Goal: Feedback & Contribution: Contribute content

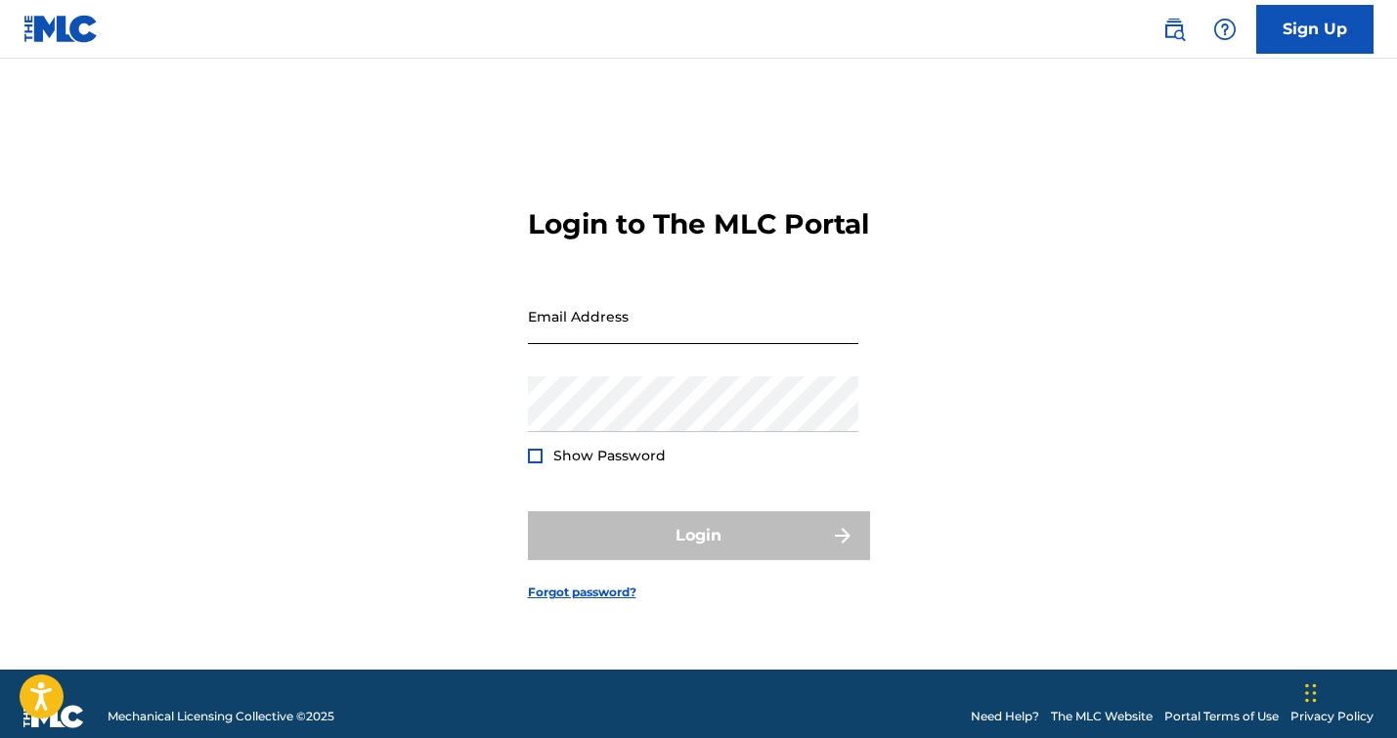
click at [723, 329] on input "Email Address" at bounding box center [693, 316] width 330 height 56
type input "[EMAIL_ADDRESS][DOMAIN_NAME]"
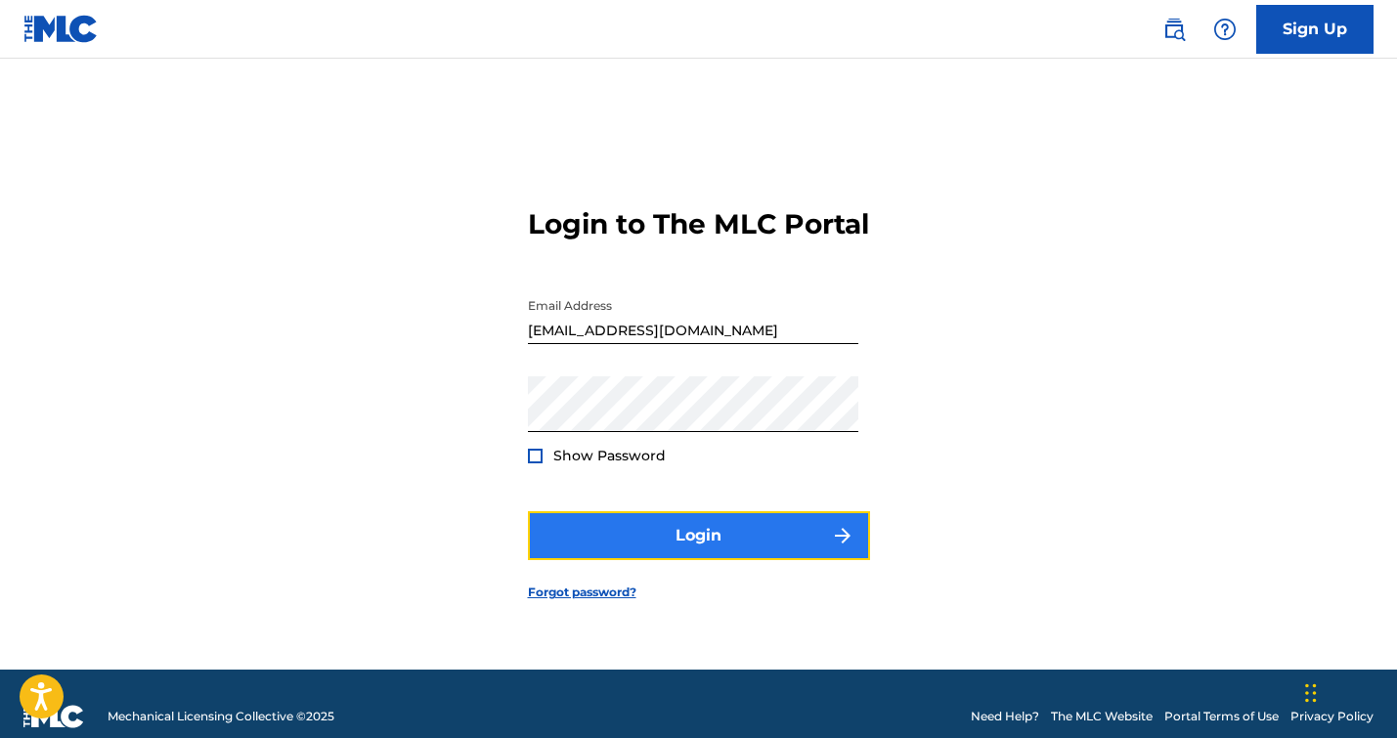
click at [626, 541] on button "Login" at bounding box center [699, 535] width 342 height 49
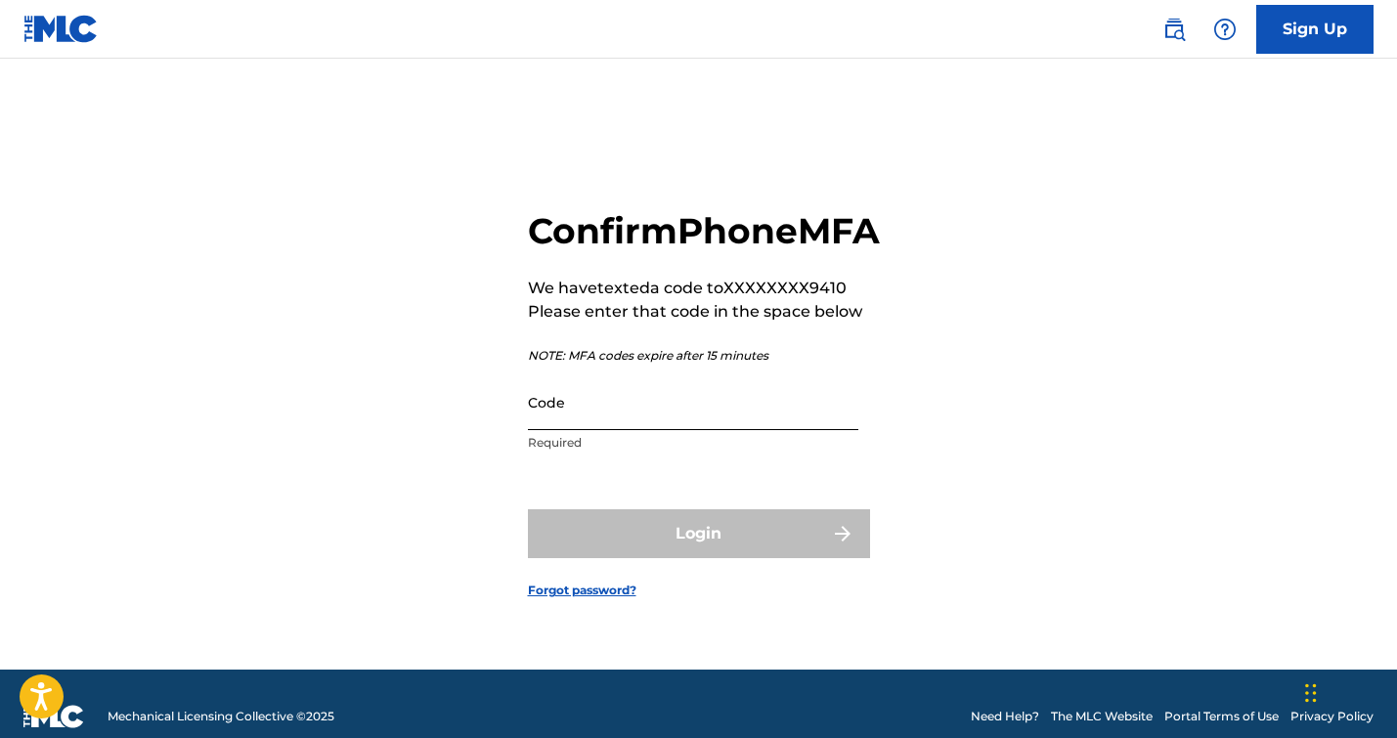
scroll to position [7, 0]
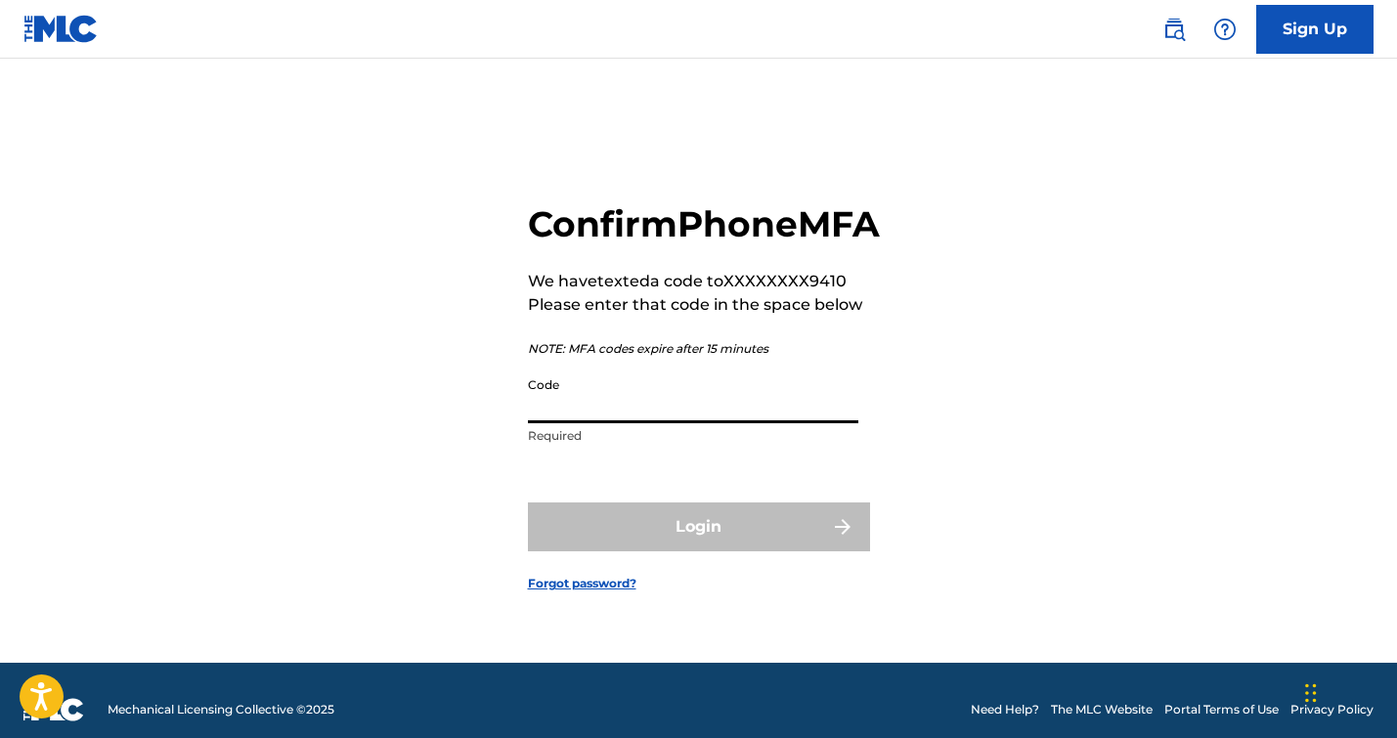
click at [633, 423] on input "Code" at bounding box center [693, 396] width 330 height 56
paste input "052184"
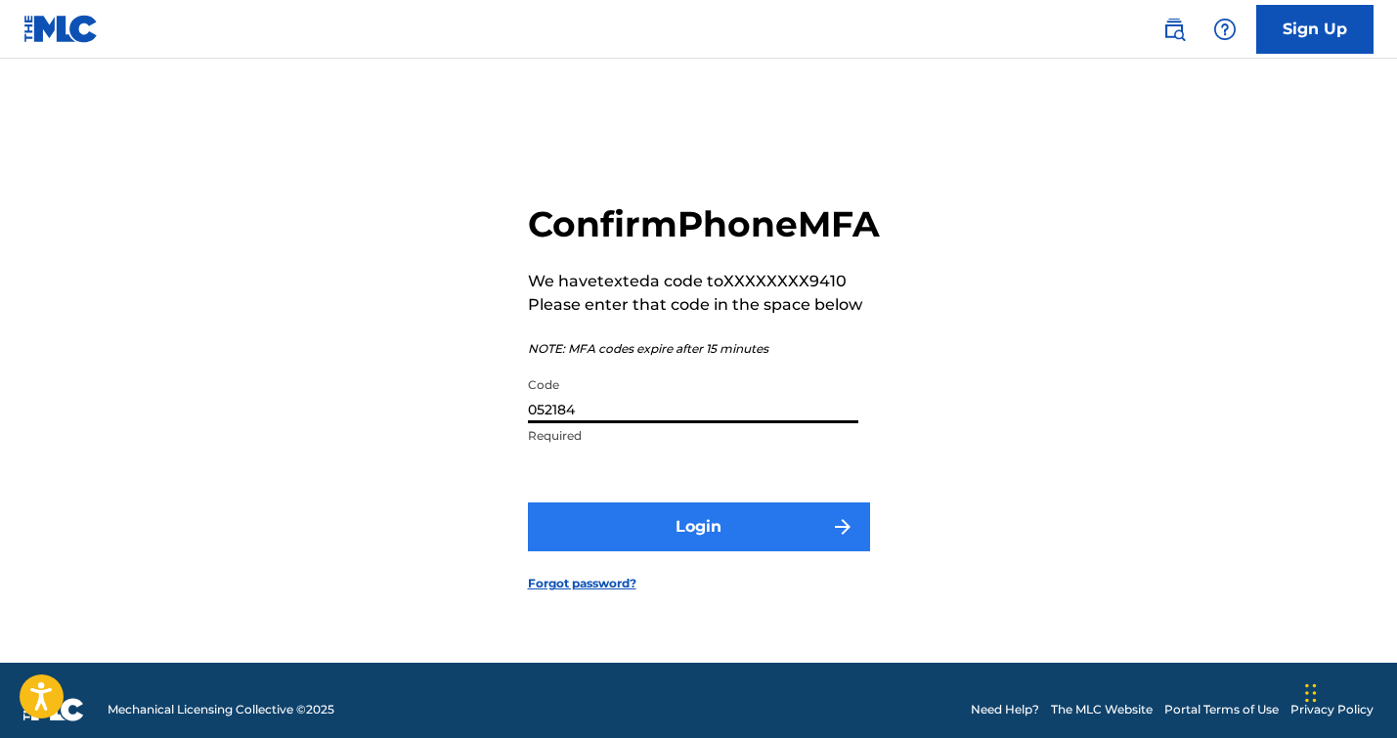
type input "052184"
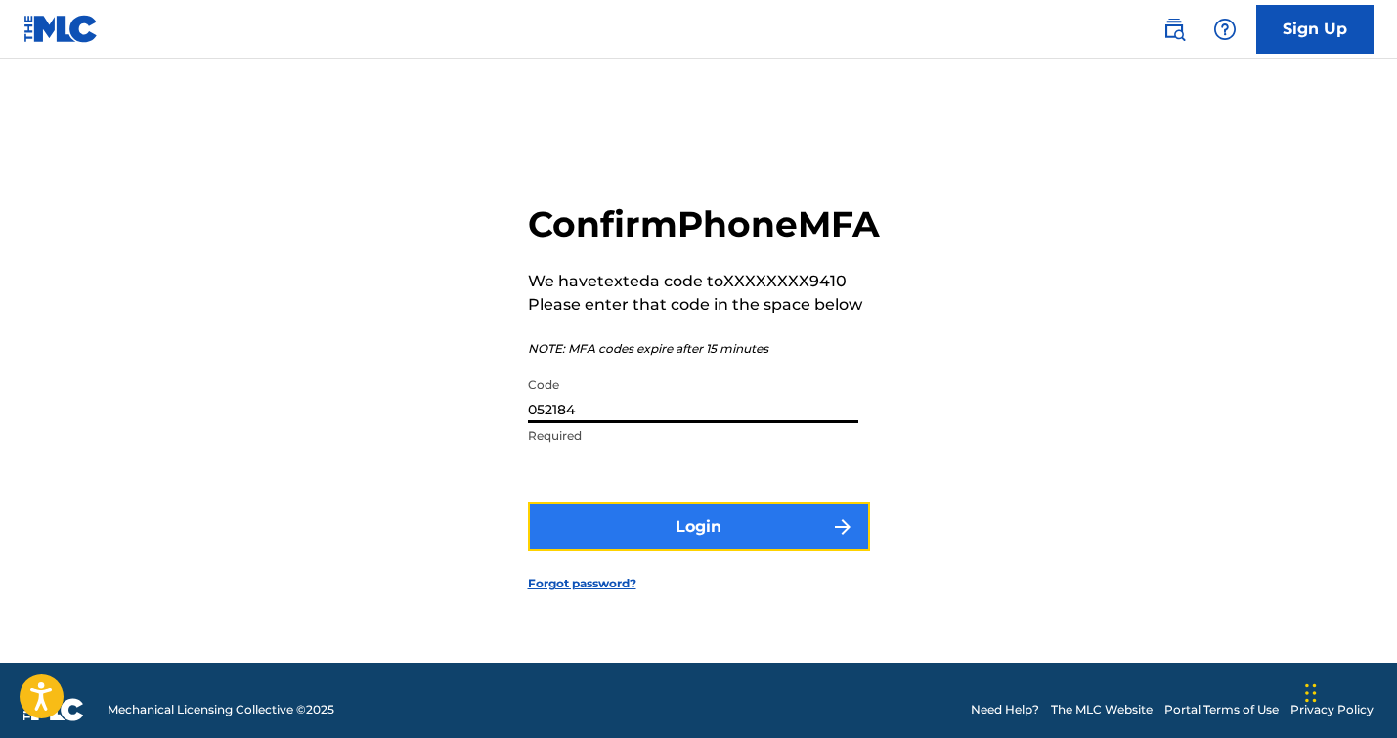
click at [651, 551] on button "Login" at bounding box center [699, 526] width 342 height 49
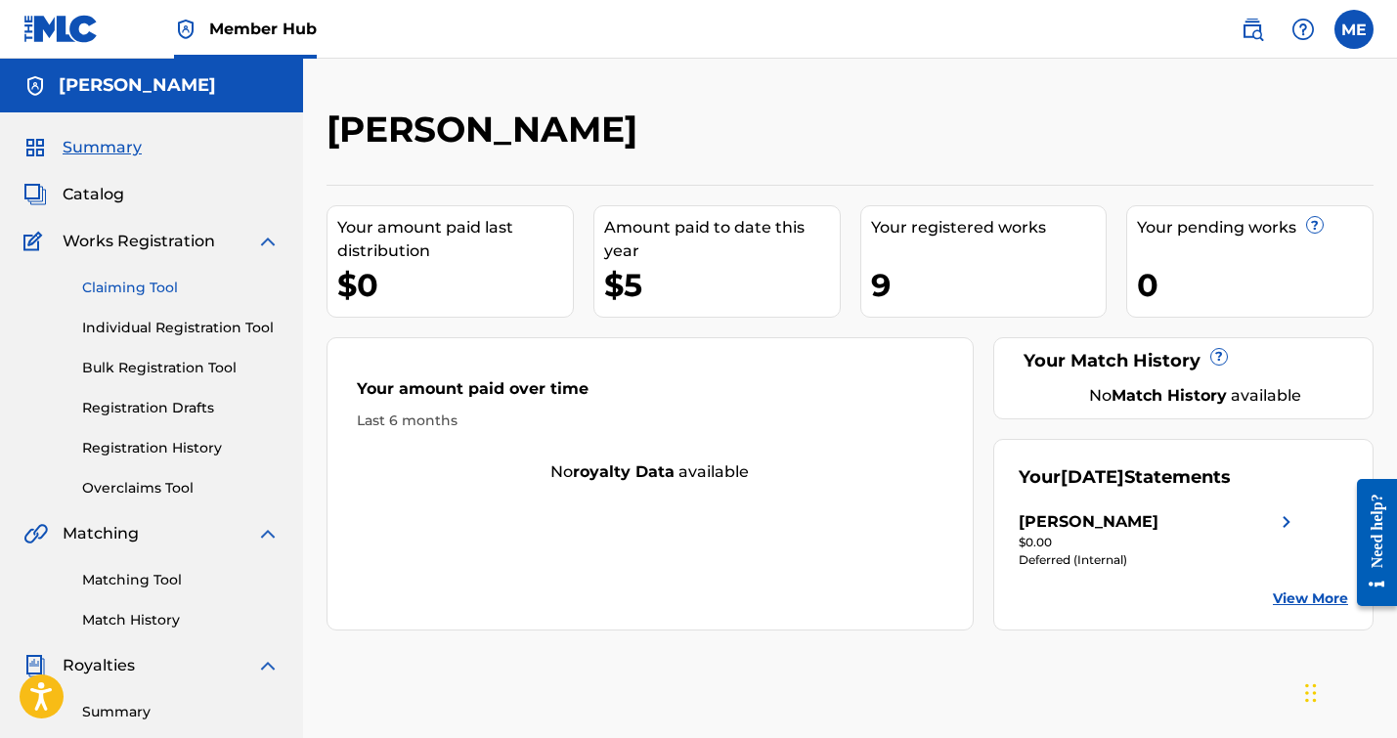
click at [156, 291] on link "Claiming Tool" at bounding box center [180, 288] width 197 height 21
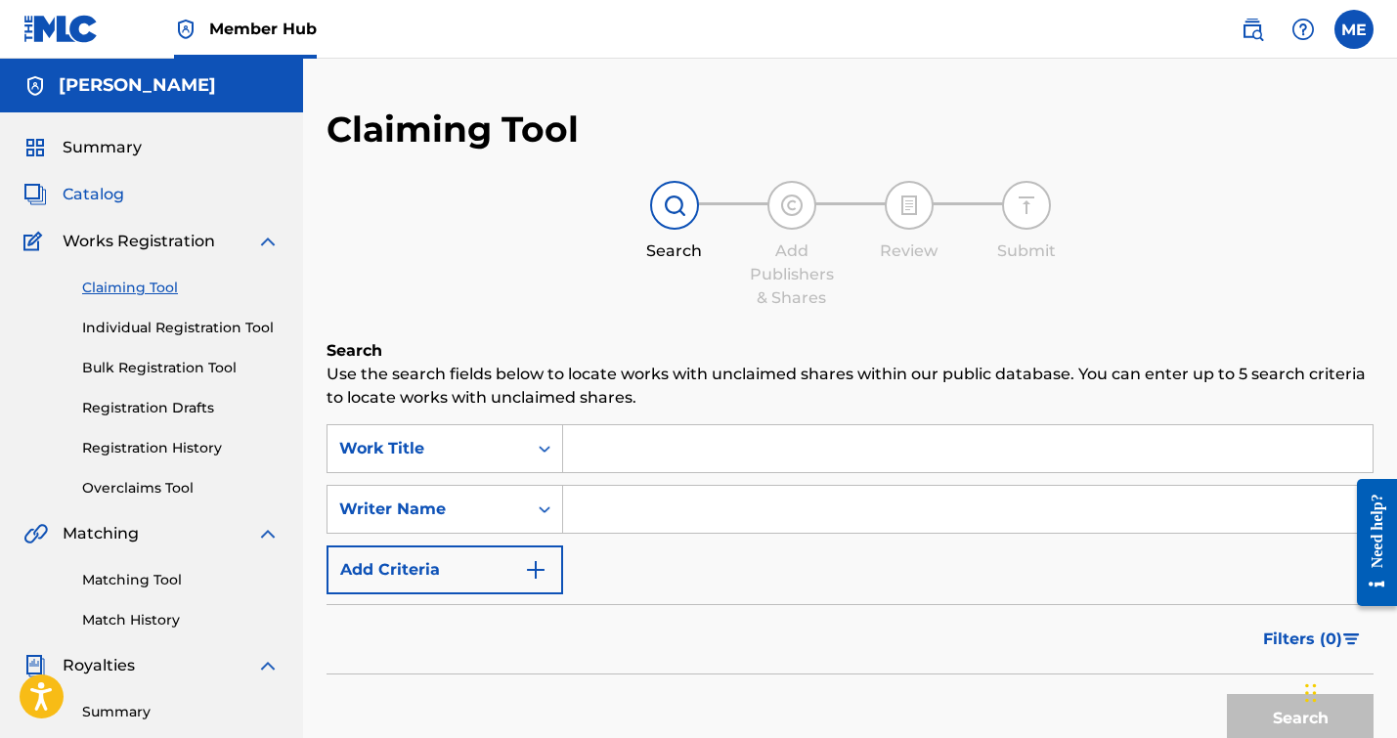
click at [101, 183] on span "Catalog" at bounding box center [94, 194] width 62 height 23
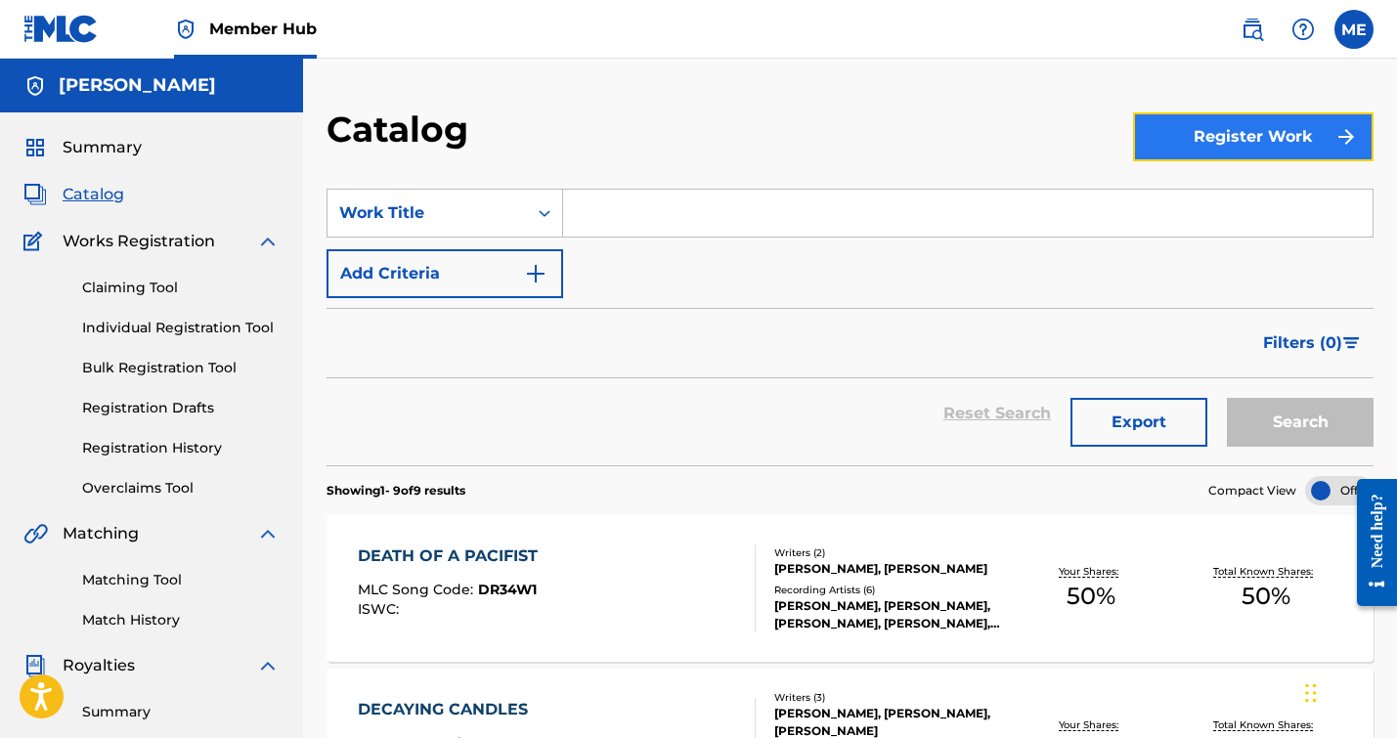
click at [1212, 127] on button "Register Work" at bounding box center [1253, 136] width 240 height 49
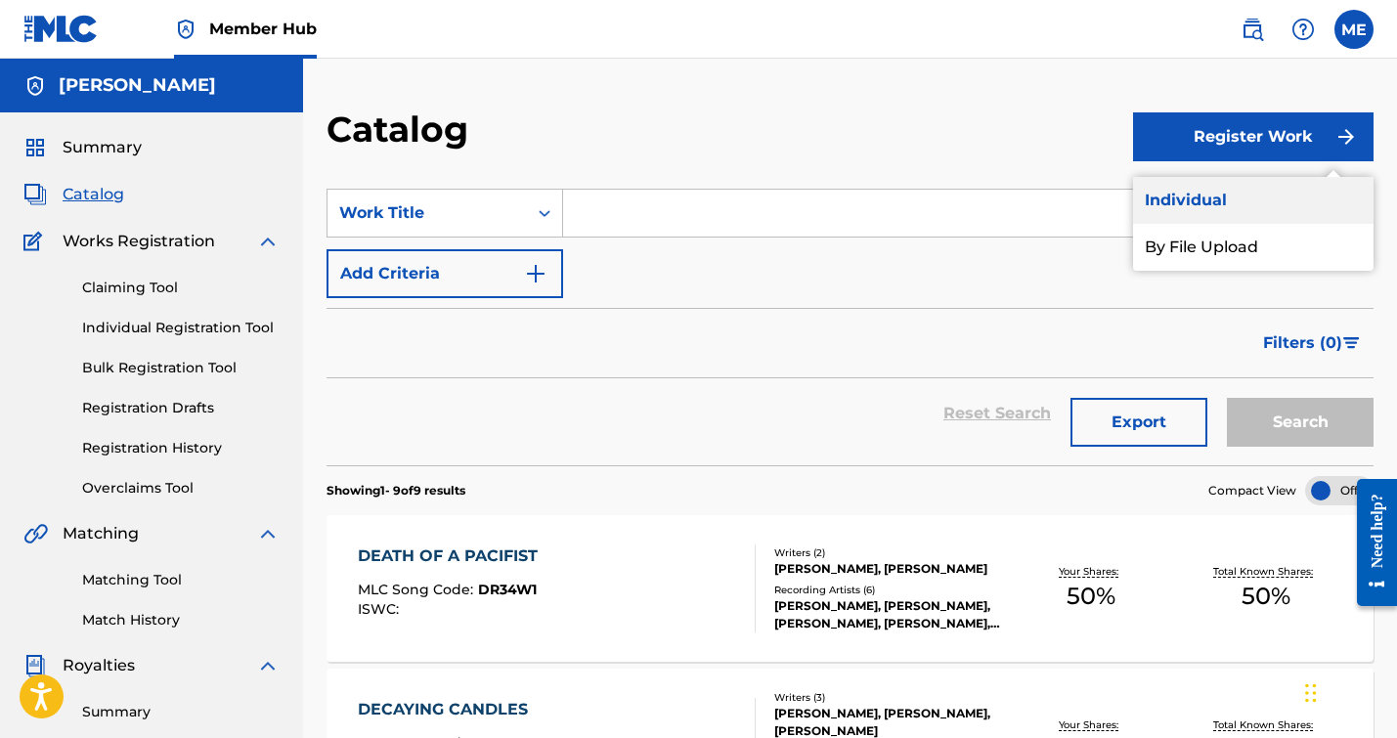
click at [1196, 200] on link "Individual" at bounding box center [1253, 200] width 240 height 47
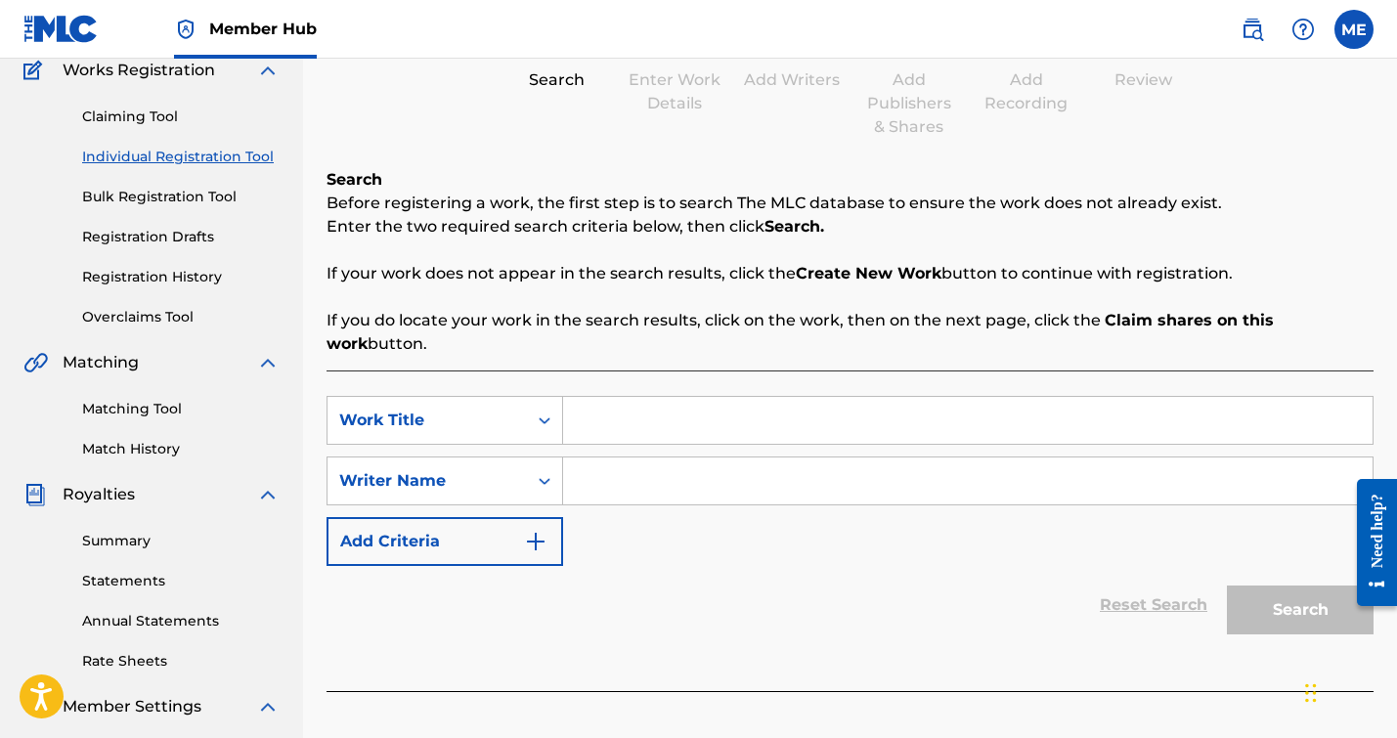
scroll to position [178, 0]
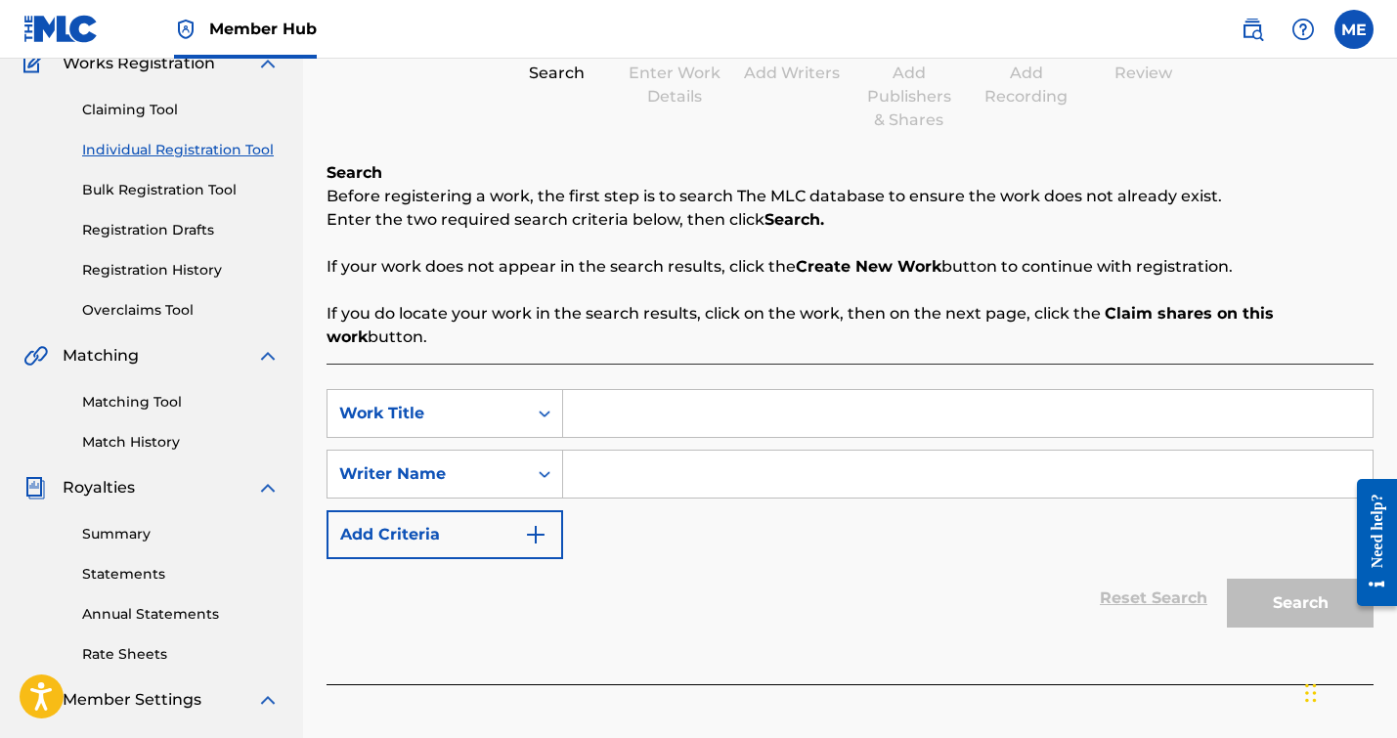
click at [686, 415] on input "Search Form" at bounding box center [967, 413] width 809 height 47
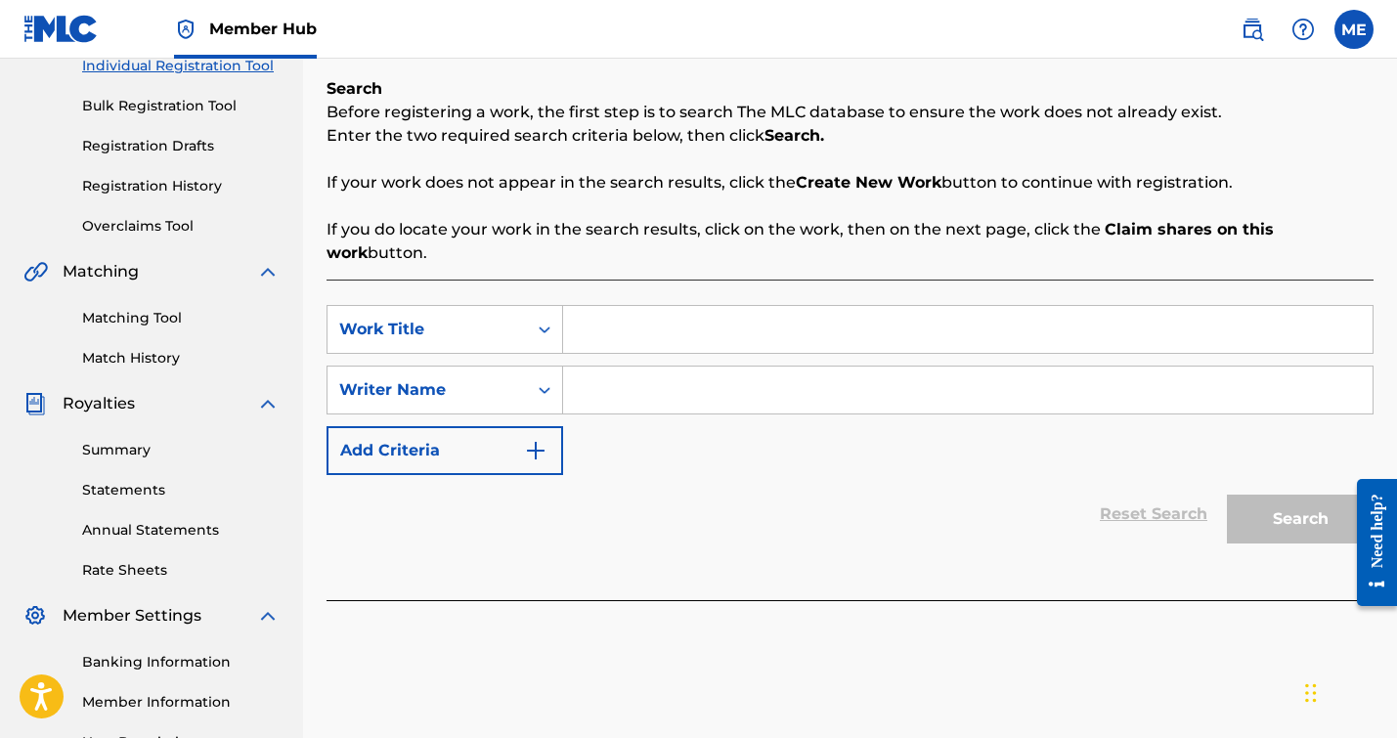
scroll to position [263, 0]
type input "Sizzle"
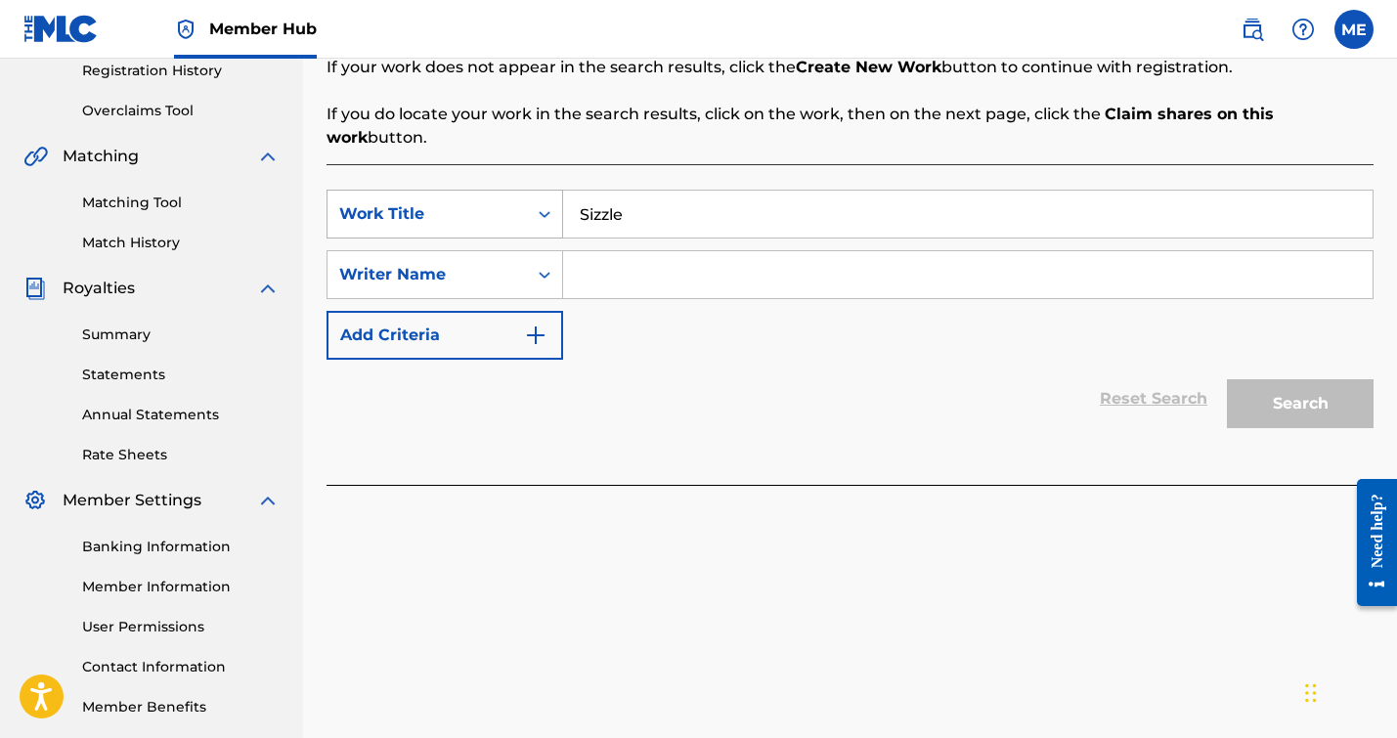
scroll to position [470, 0]
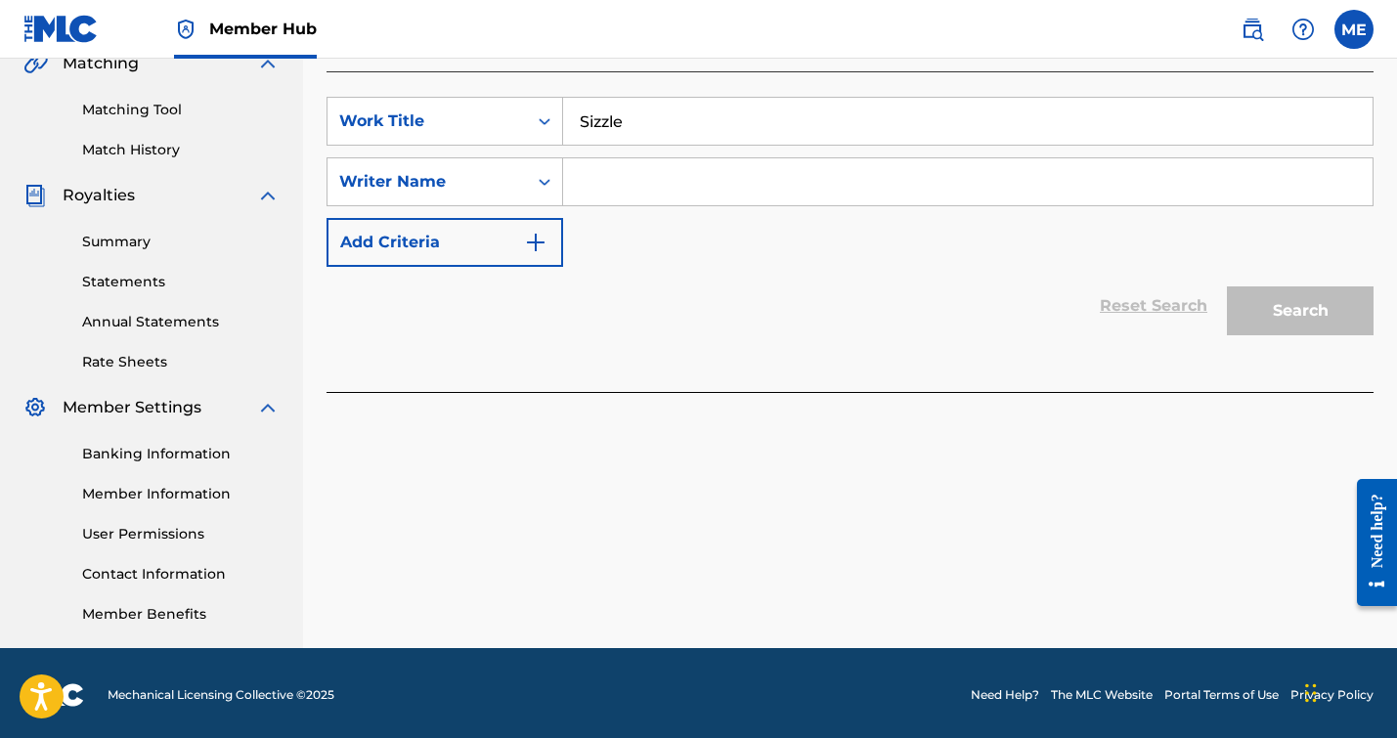
click at [676, 152] on div "SearchWithCriteria7d0f64b2-bf99-4d4e-a48a-7c8a345ed842 Work Title Sizzle Search…" at bounding box center [849, 182] width 1047 height 170
click at [657, 179] on input "Search Form" at bounding box center [967, 181] width 809 height 47
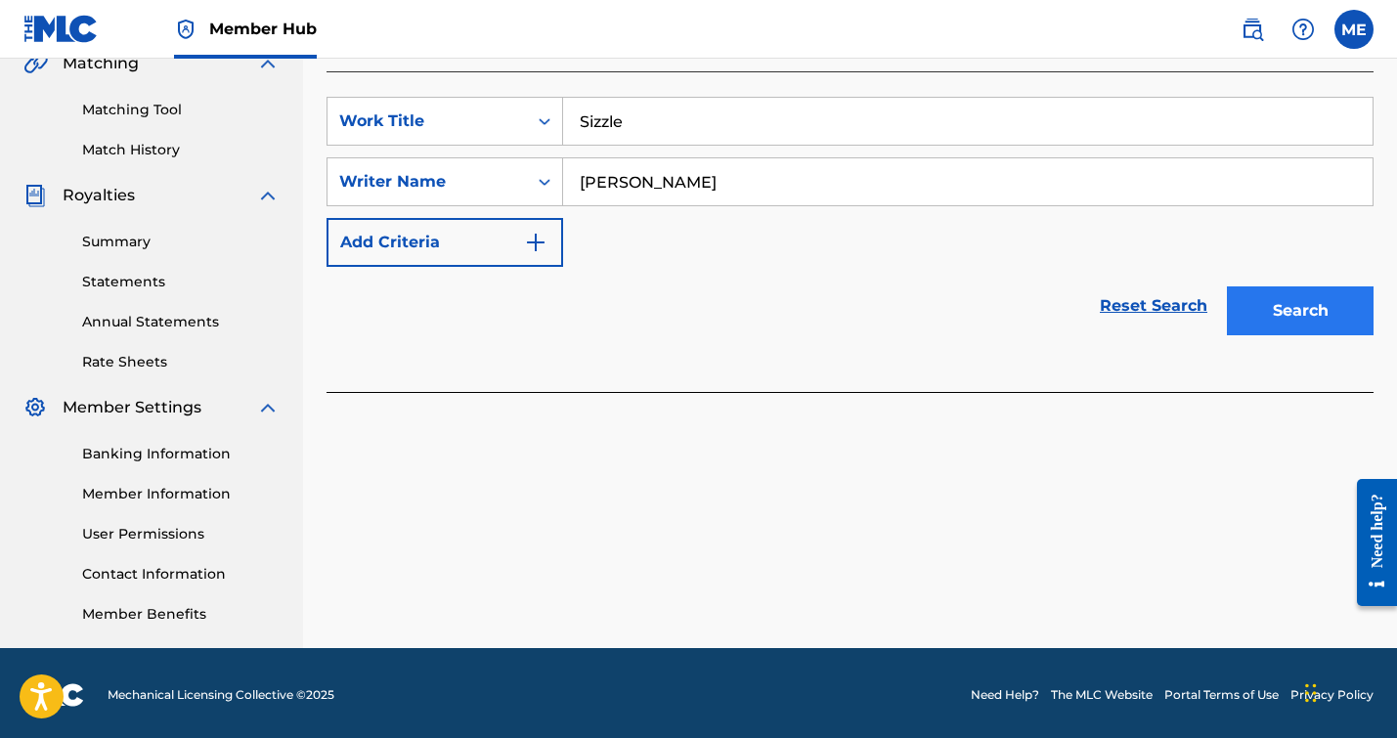
type input "[PERSON_NAME]"
click at [1317, 333] on button "Search" at bounding box center [1300, 310] width 147 height 49
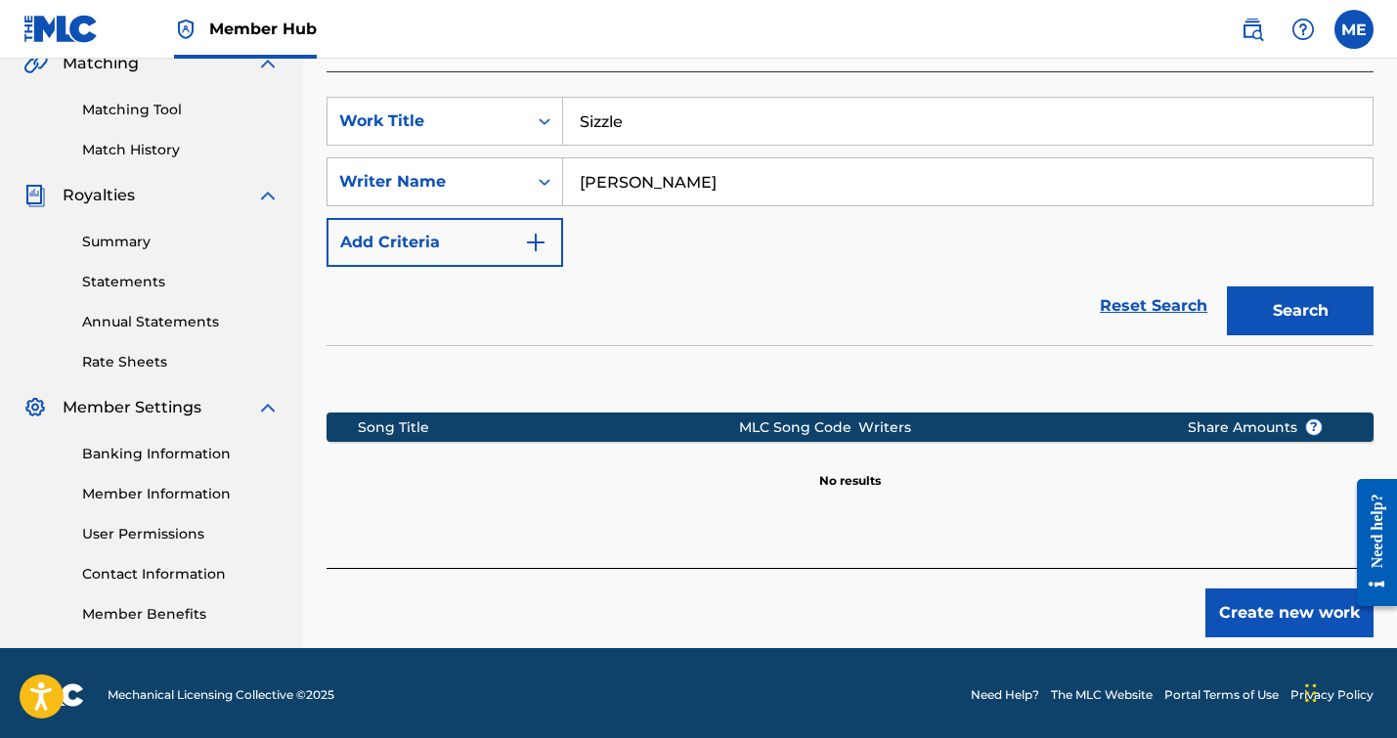
scroll to position [474, 0]
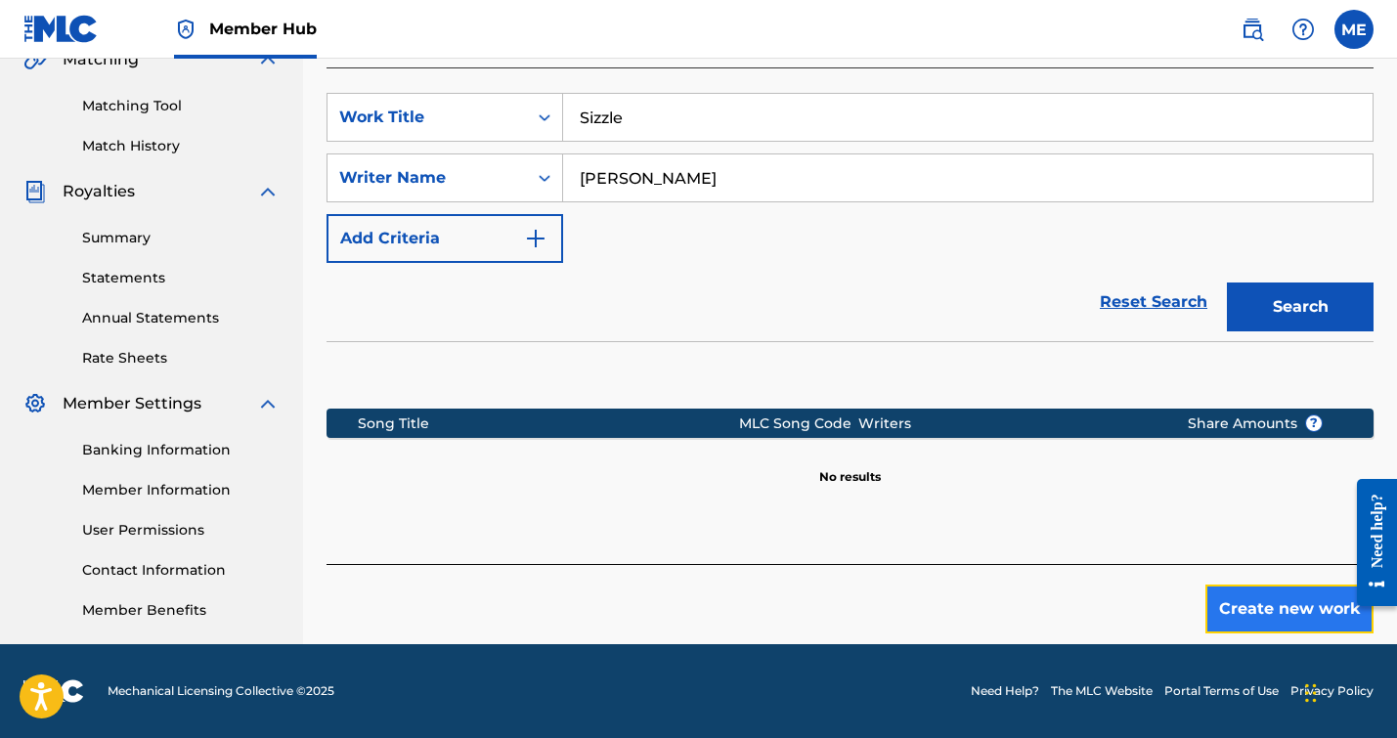
click at [1238, 610] on button "Create new work" at bounding box center [1289, 609] width 168 height 49
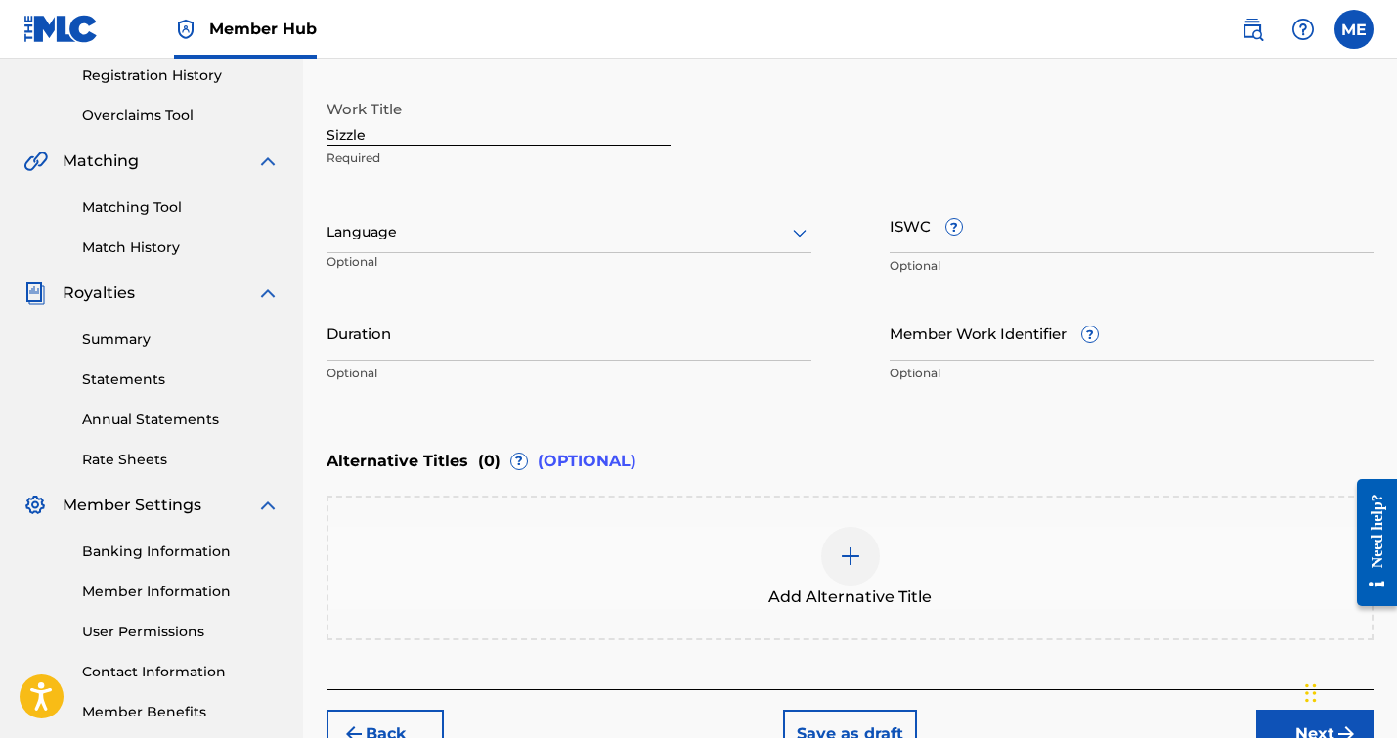
scroll to position [324, 0]
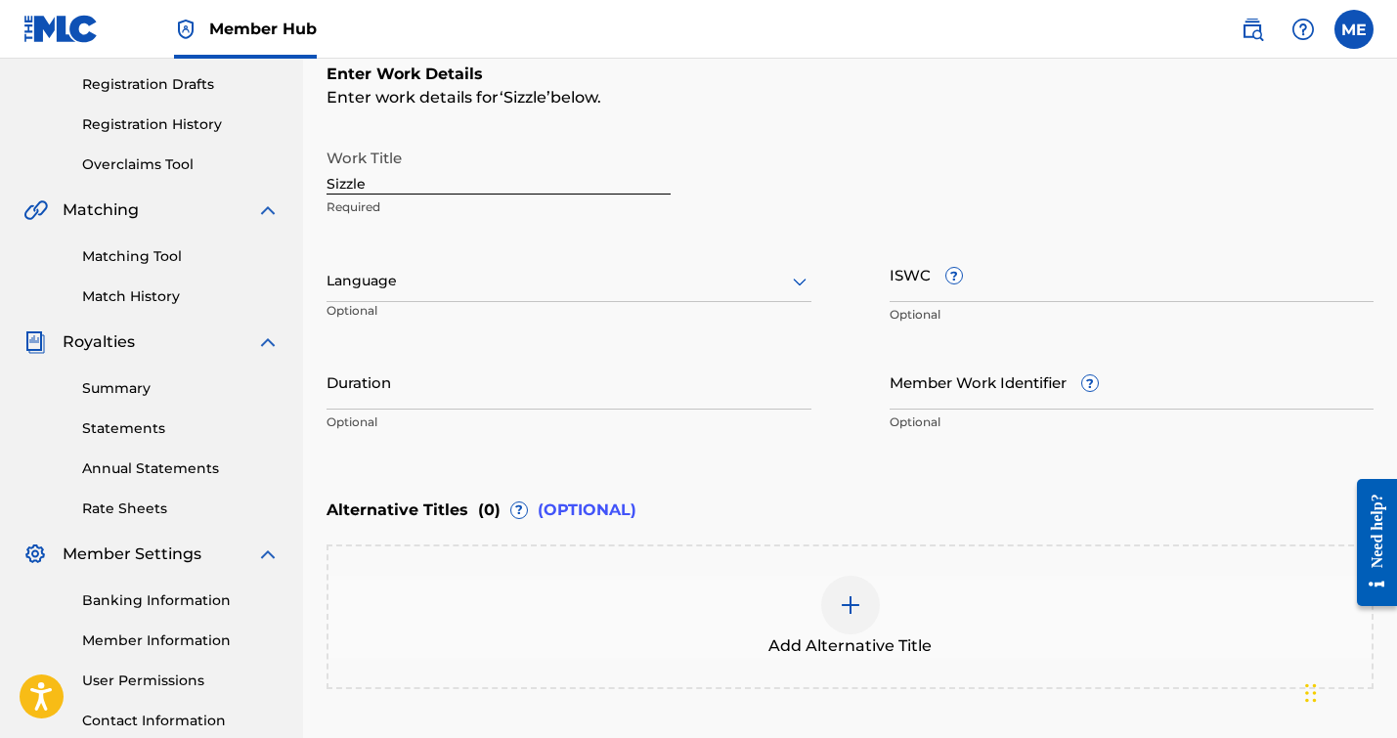
click at [438, 173] on input "Sizzle" at bounding box center [498, 167] width 344 height 56
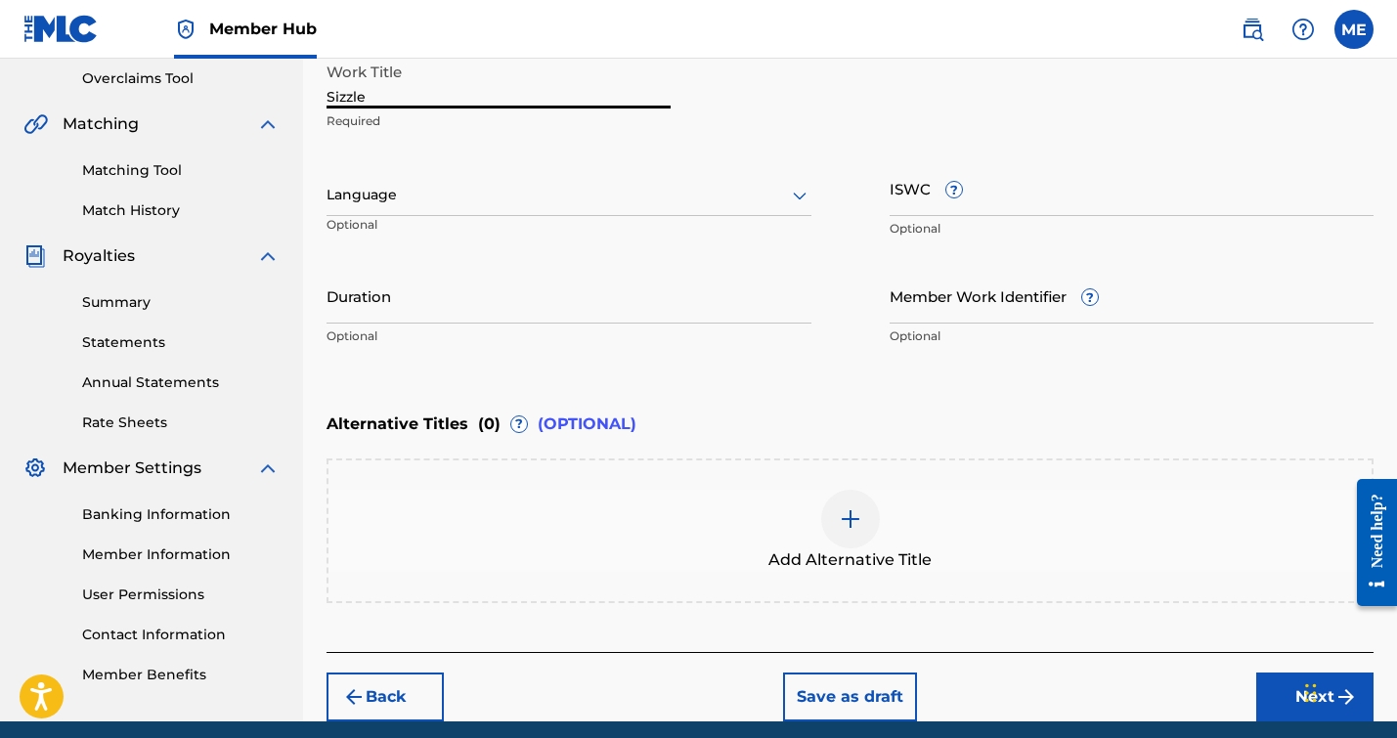
scroll to position [444, 0]
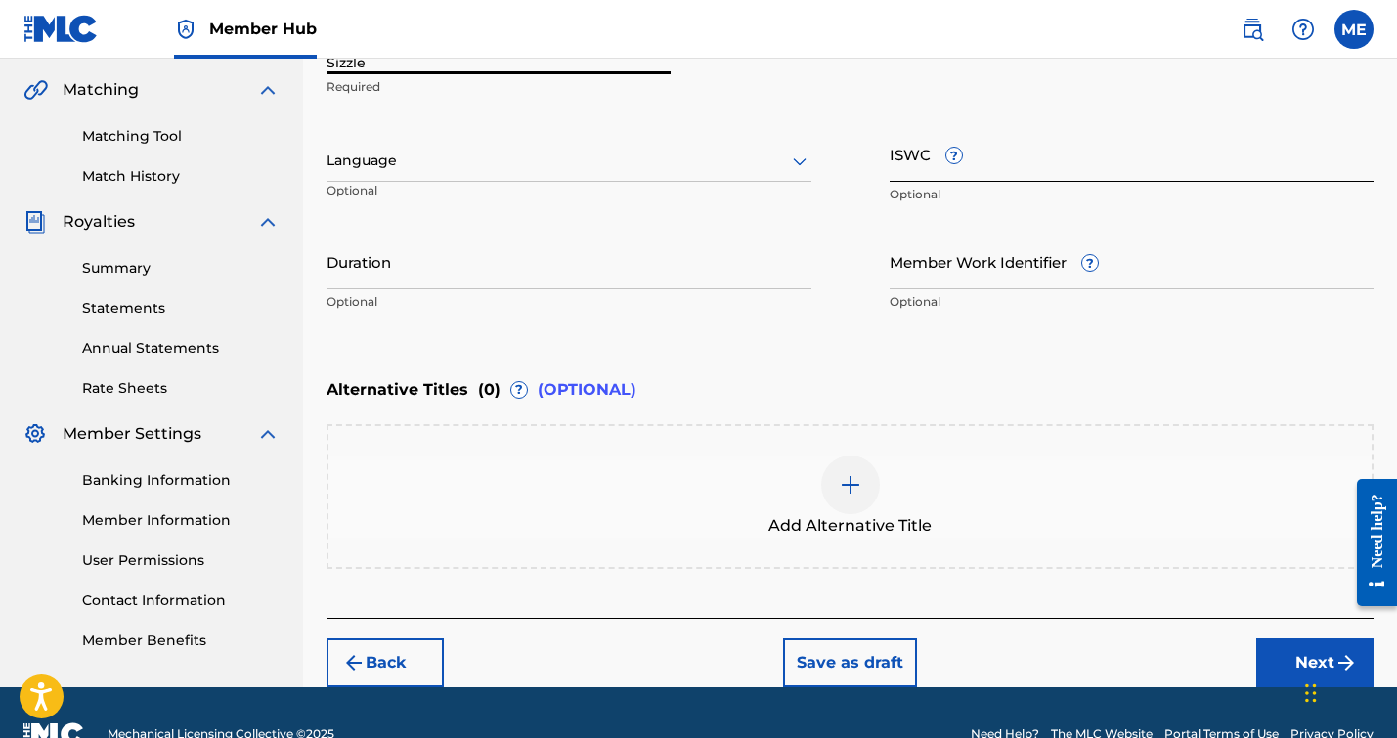
click at [913, 164] on input "ISWC ?" at bounding box center [1132, 154] width 485 height 56
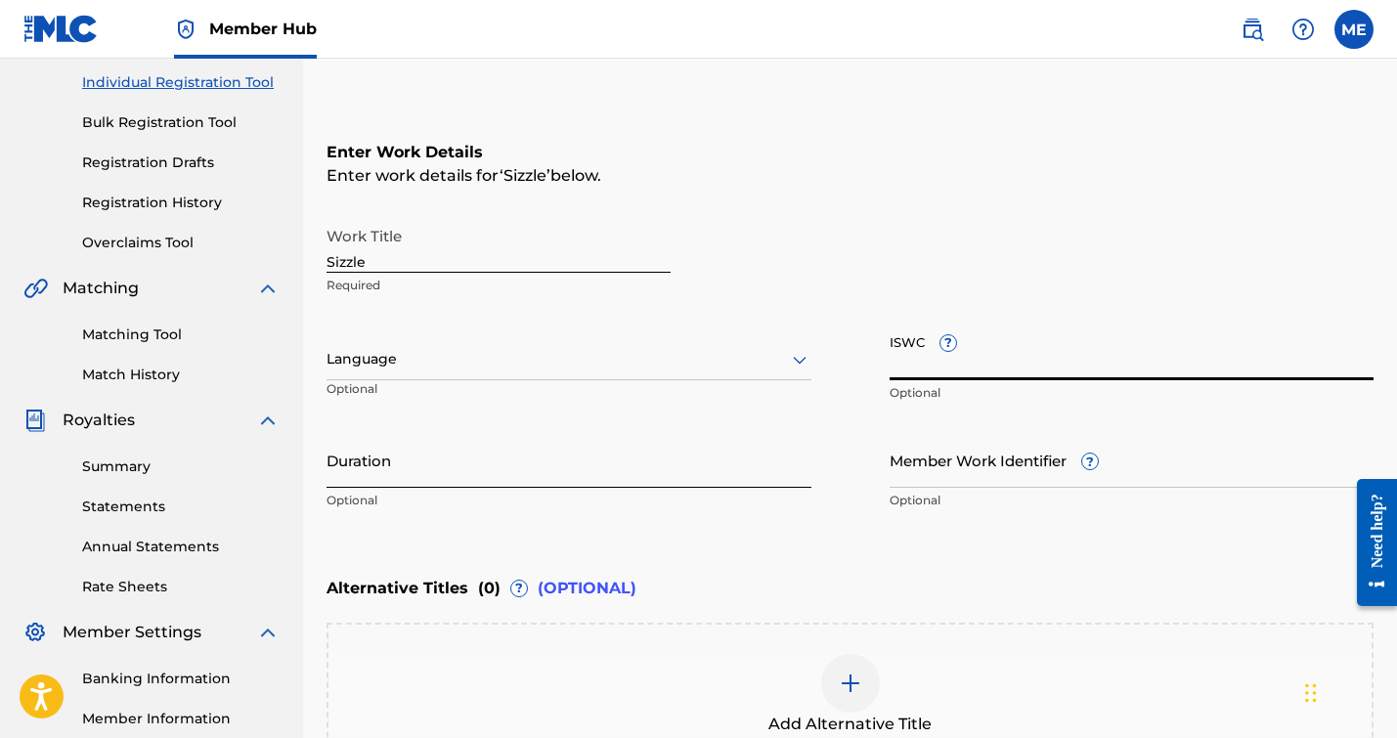
scroll to position [265, 0]
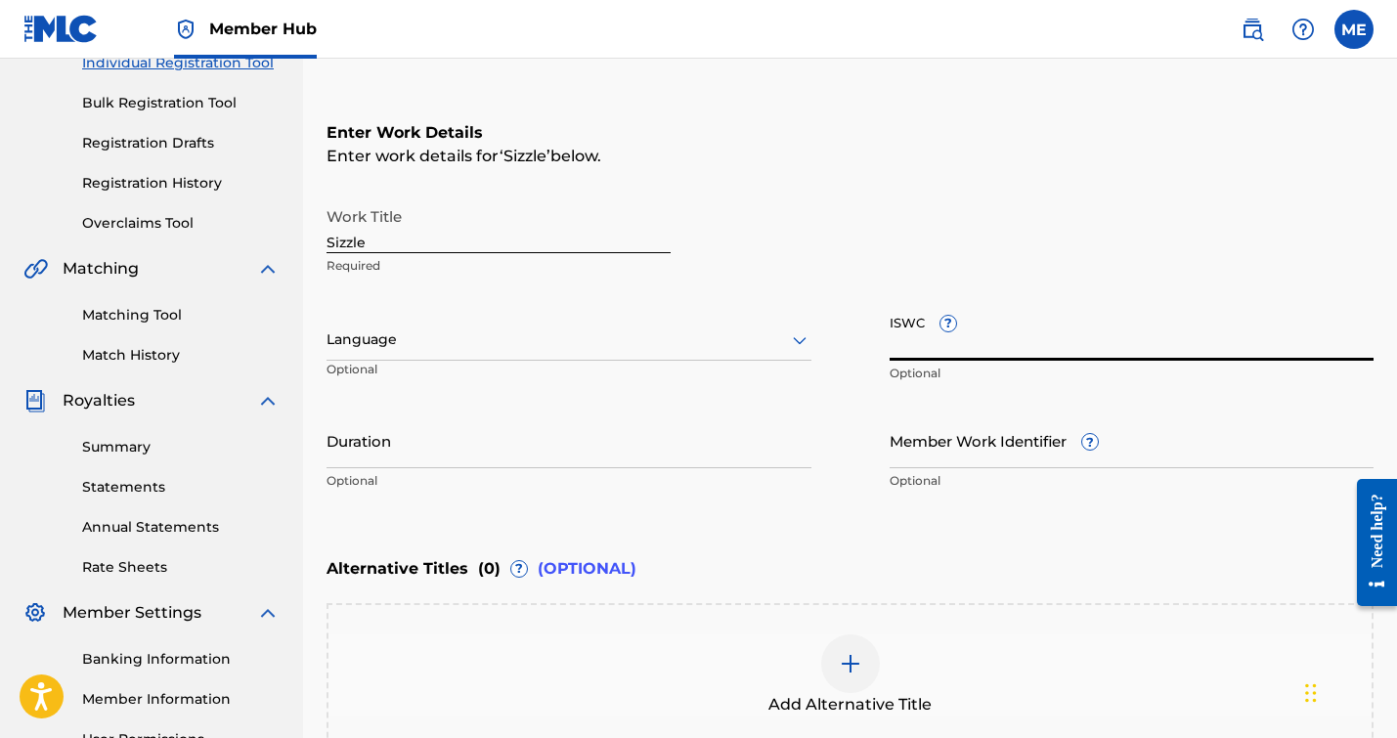
click at [413, 340] on div at bounding box center [568, 339] width 485 height 24
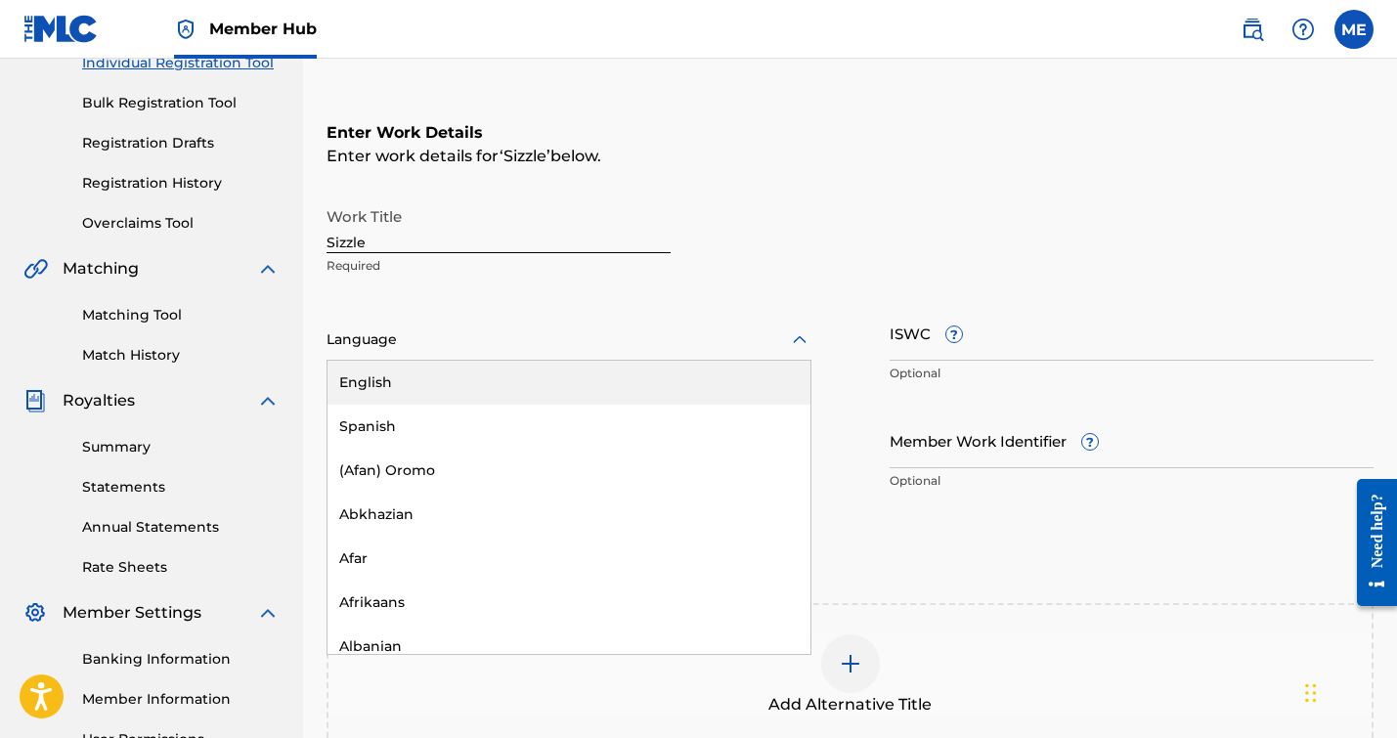
click at [396, 391] on div "English" at bounding box center [568, 383] width 483 height 44
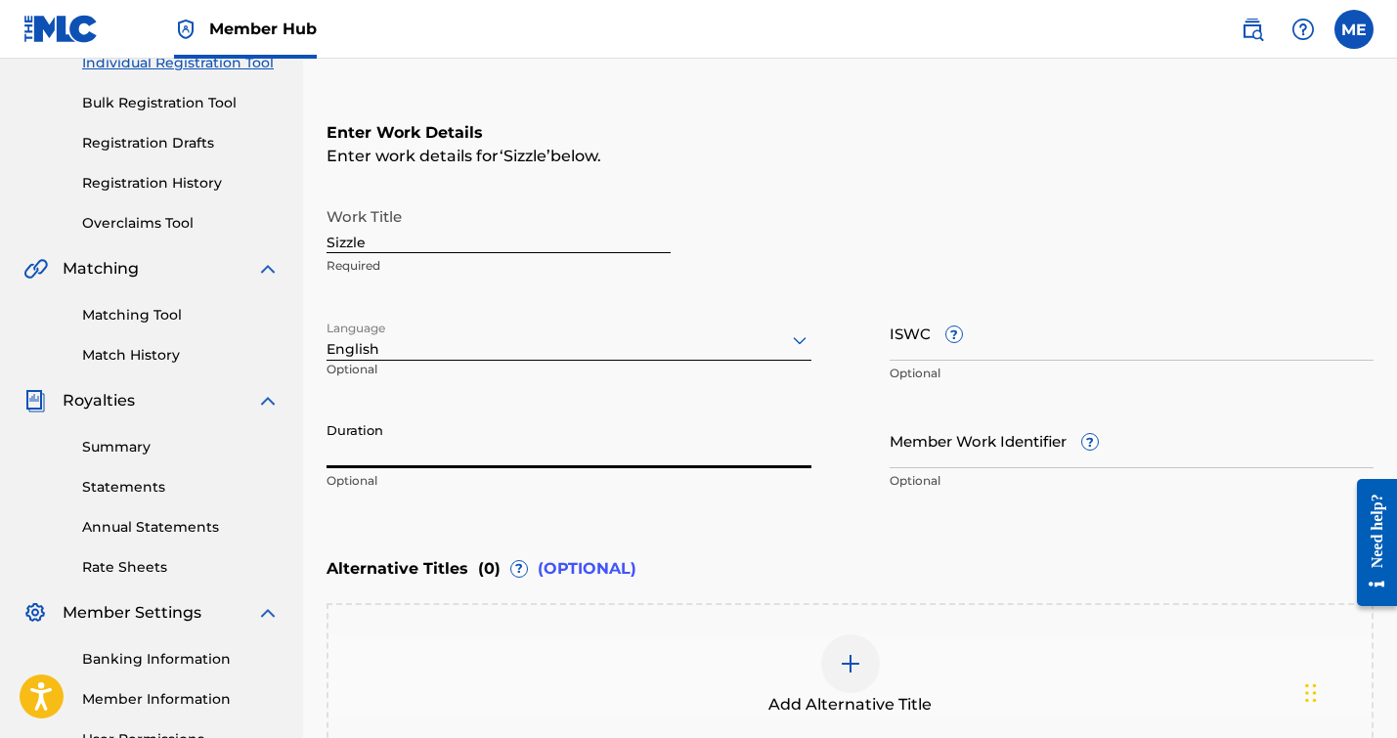
click at [376, 451] on input "Duration" at bounding box center [568, 441] width 485 height 56
click at [978, 454] on input "Member Work Identifier ?" at bounding box center [1132, 441] width 485 height 56
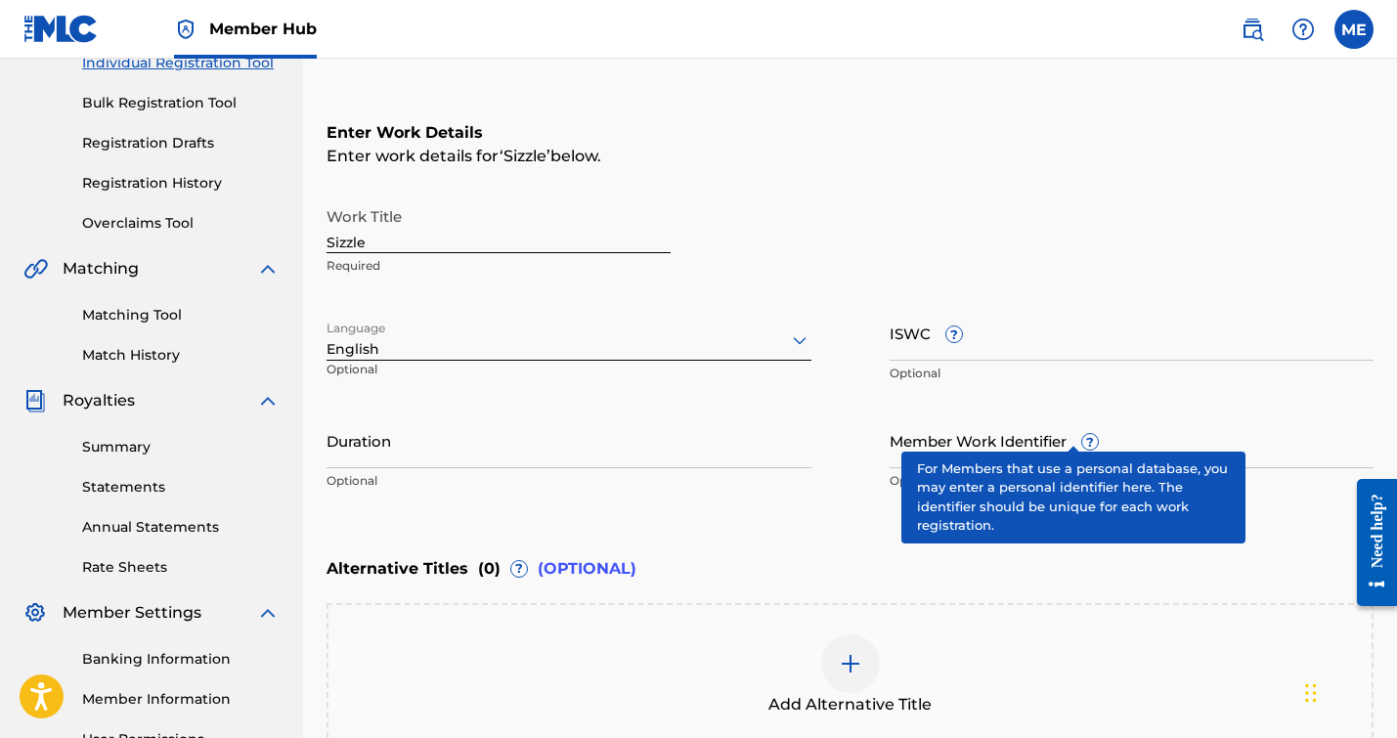
click at [1066, 432] on div "Member Work Identifier ? Optional" at bounding box center [1132, 457] width 485 height 88
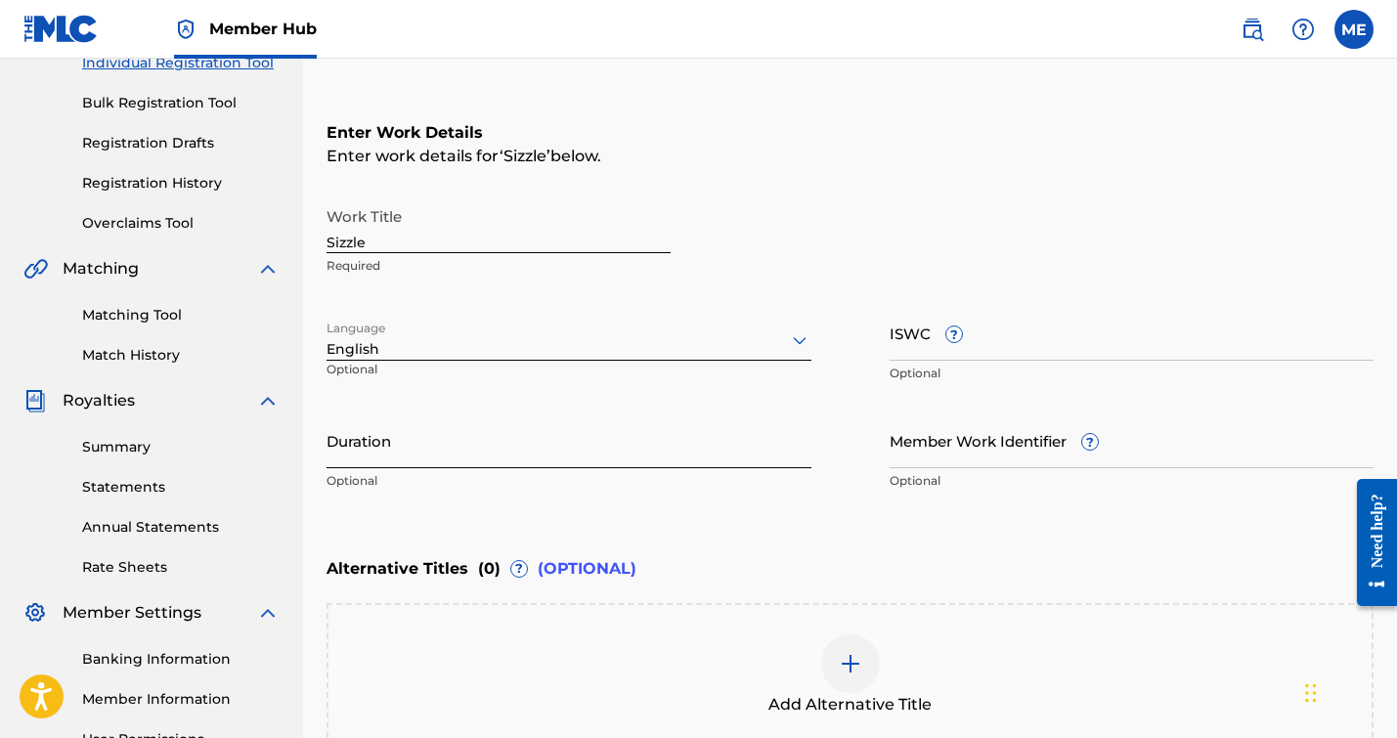
click at [498, 431] on input "Duration" at bounding box center [568, 441] width 485 height 56
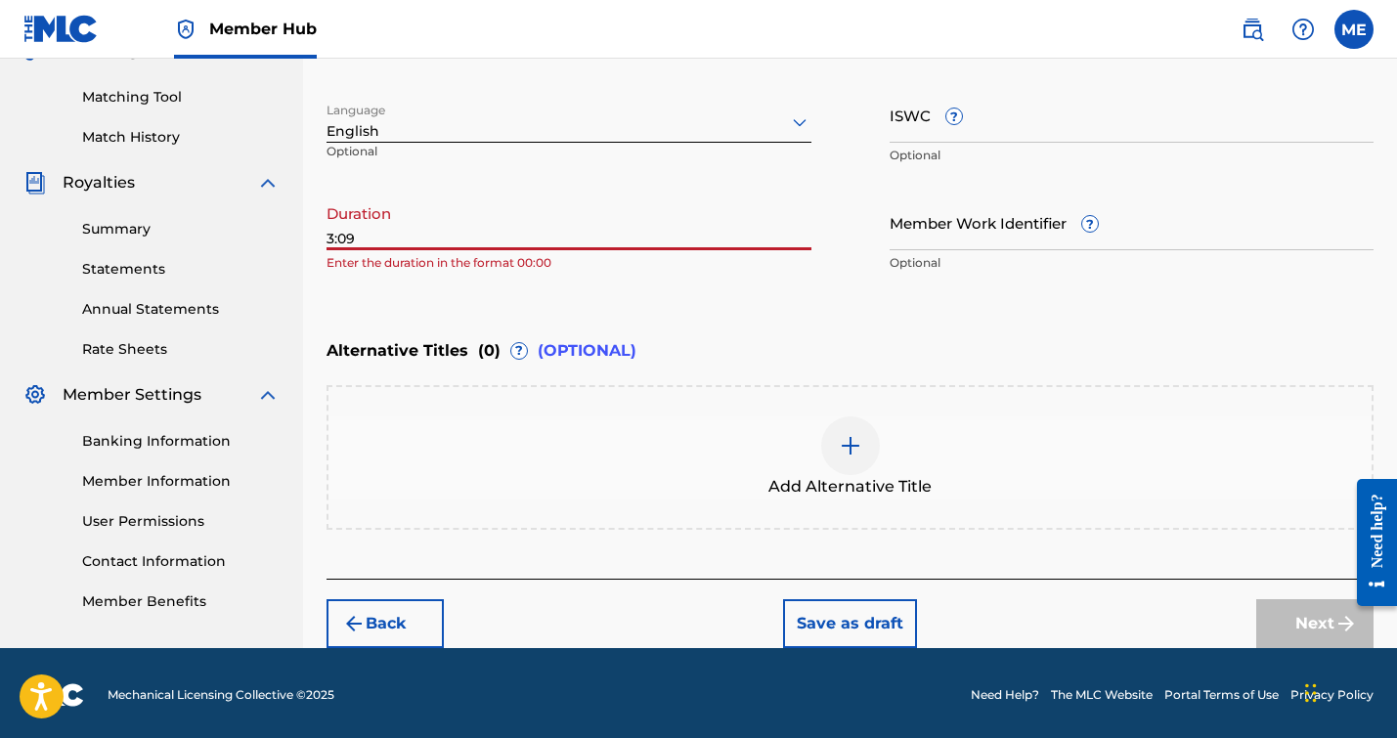
scroll to position [486, 0]
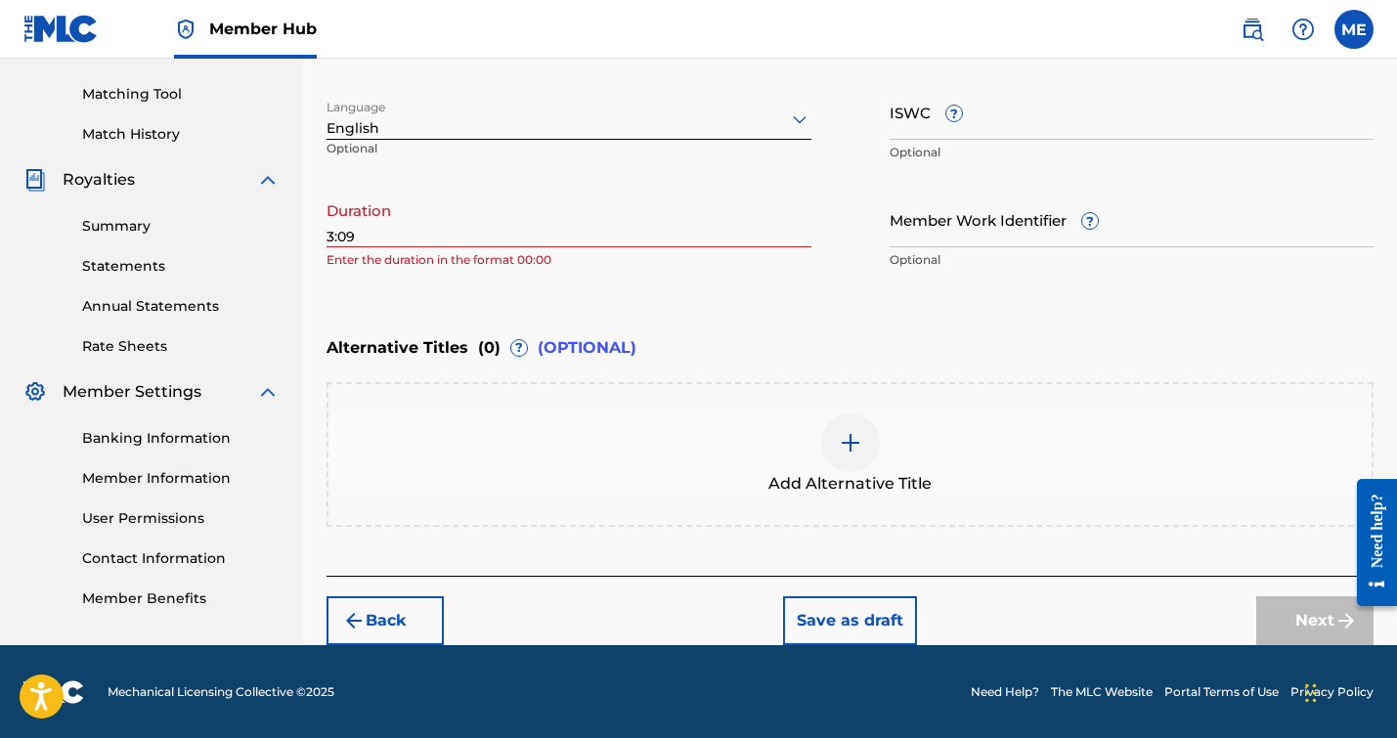
click at [1166, 591] on div "Back Save as draft Next" at bounding box center [849, 610] width 1047 height 69
click at [326, 234] on input "3:09" at bounding box center [568, 220] width 485 height 56
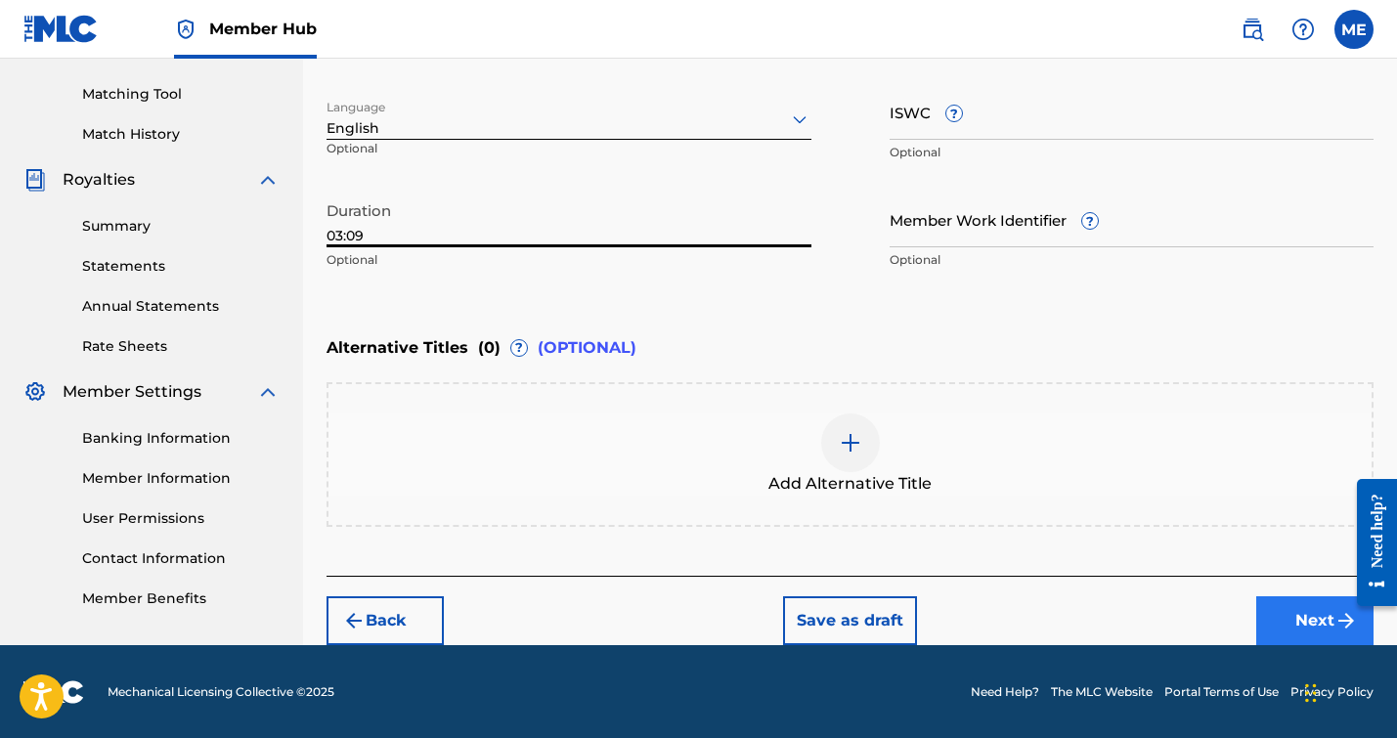
type input "03:09"
click at [1281, 615] on button "Next" at bounding box center [1314, 620] width 117 height 49
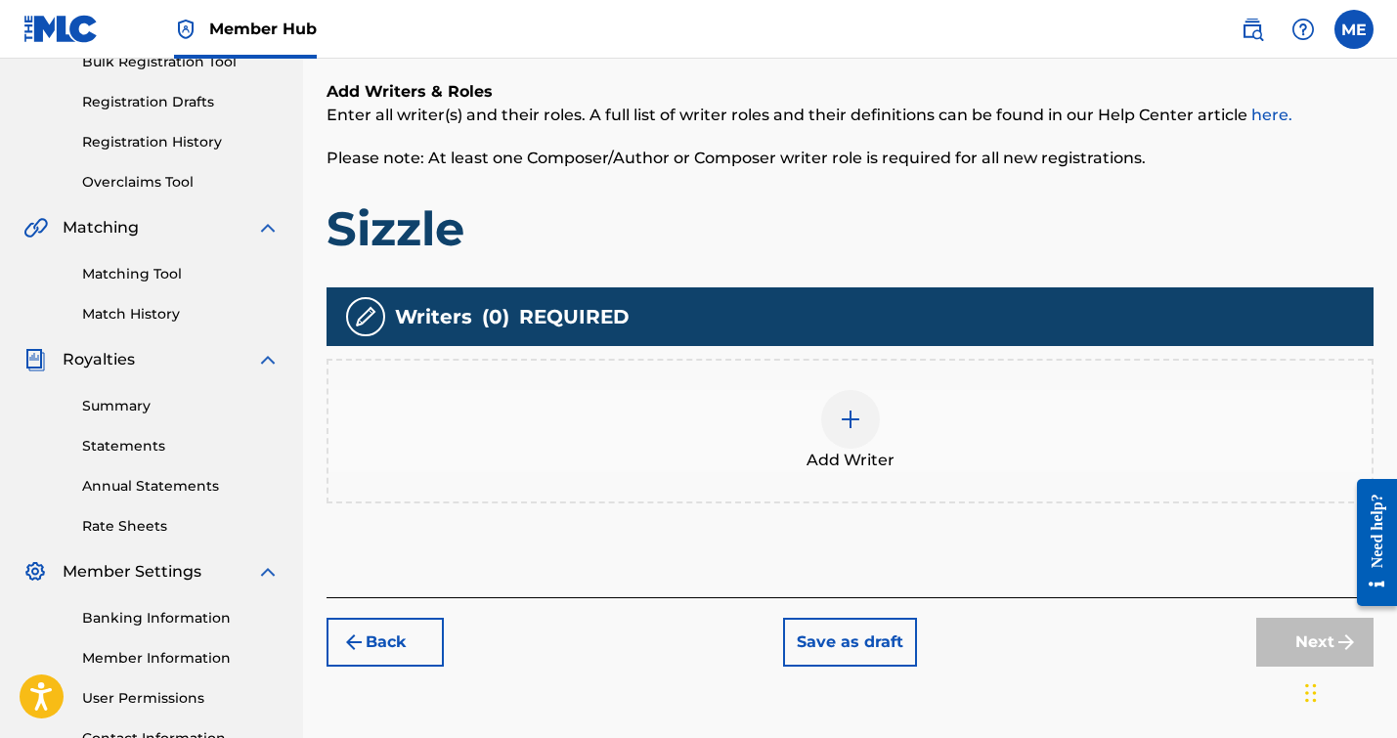
scroll to position [319, 0]
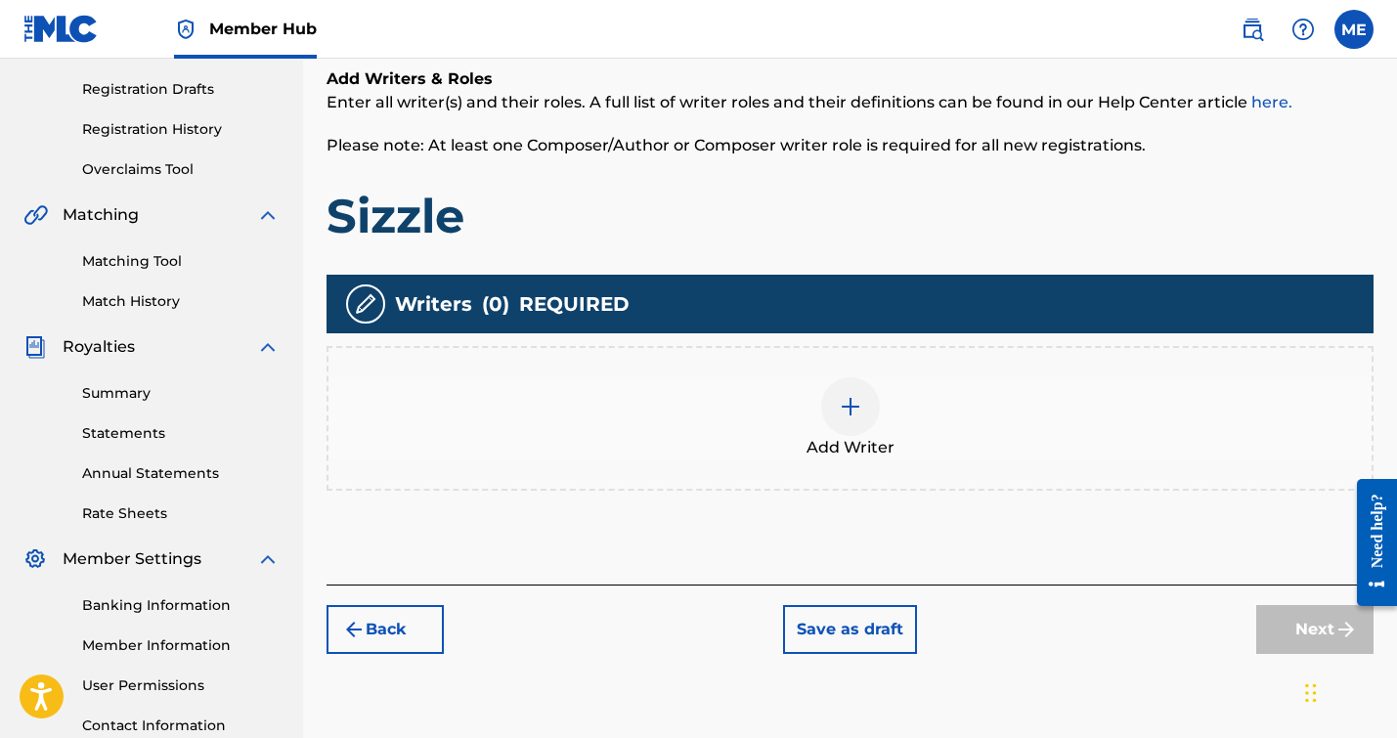
click at [840, 403] on img at bounding box center [850, 406] width 23 height 23
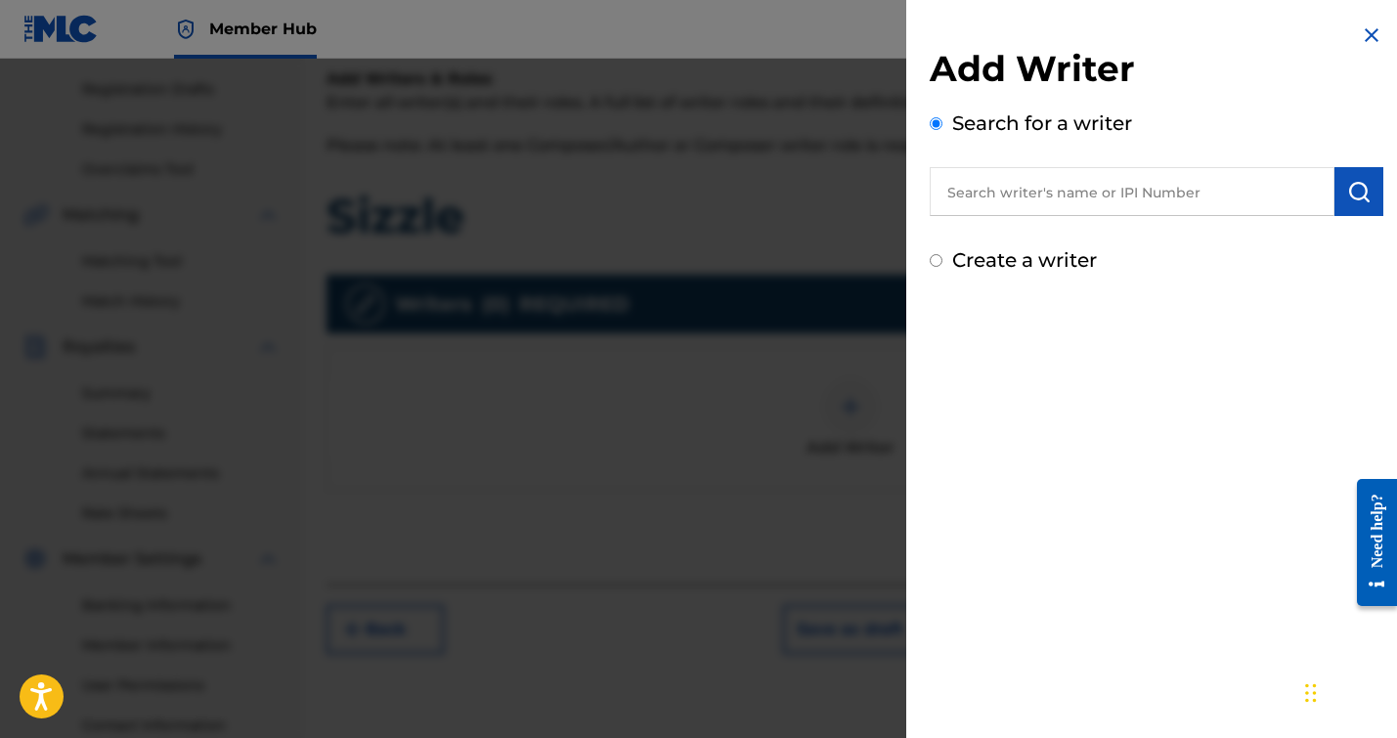
click at [973, 195] on input "text" at bounding box center [1132, 191] width 405 height 49
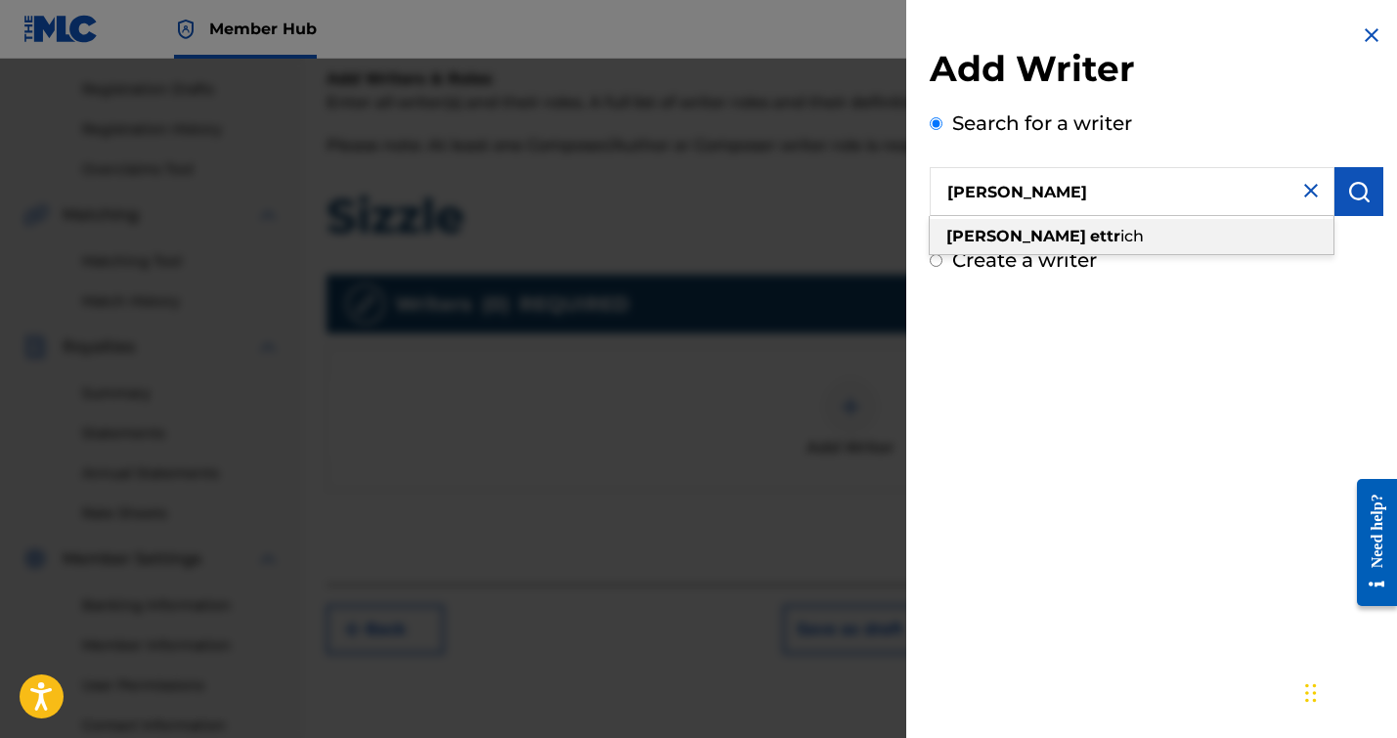
click at [1052, 224] on div "[PERSON_NAME] ettr ich" at bounding box center [1132, 236] width 404 height 35
type input "[PERSON_NAME]"
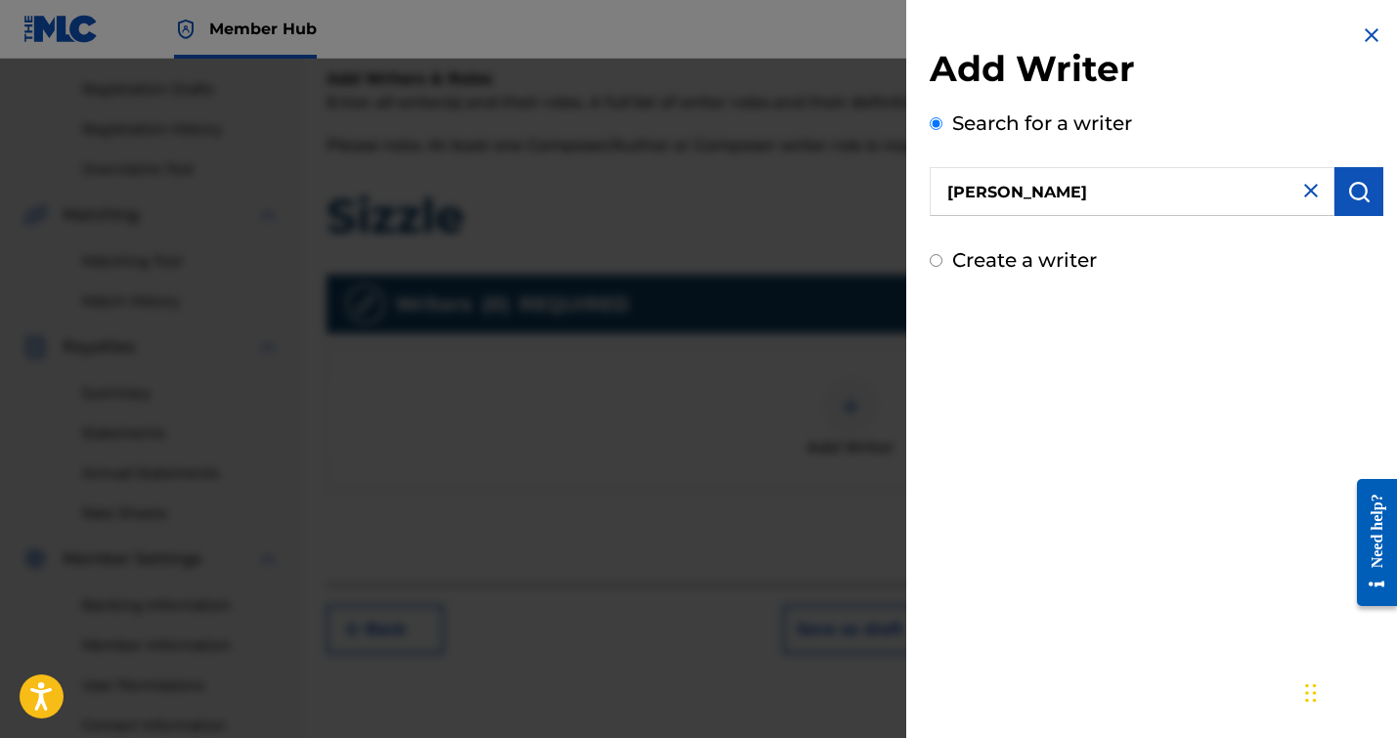
click at [1180, 194] on input "[PERSON_NAME]" at bounding box center [1132, 191] width 405 height 49
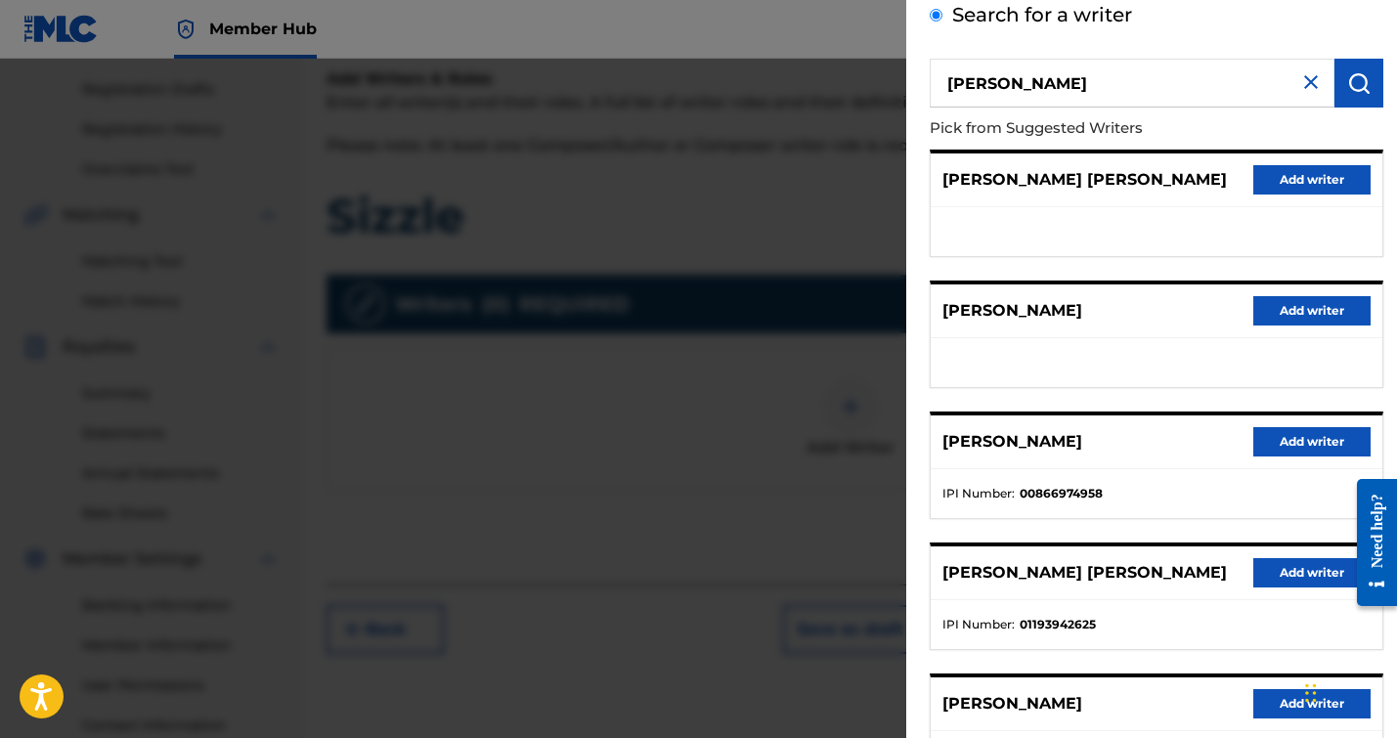
scroll to position [163, 0]
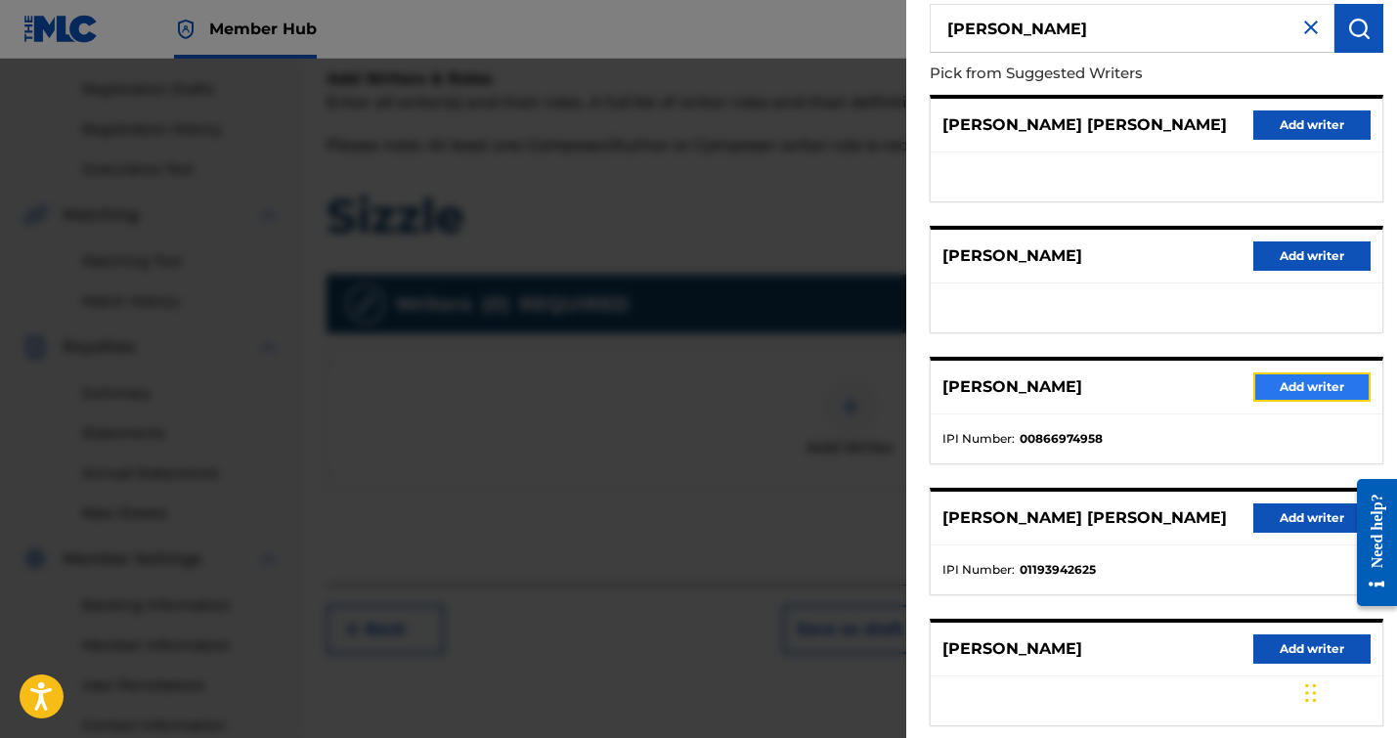
click at [1284, 390] on button "Add writer" at bounding box center [1311, 386] width 117 height 29
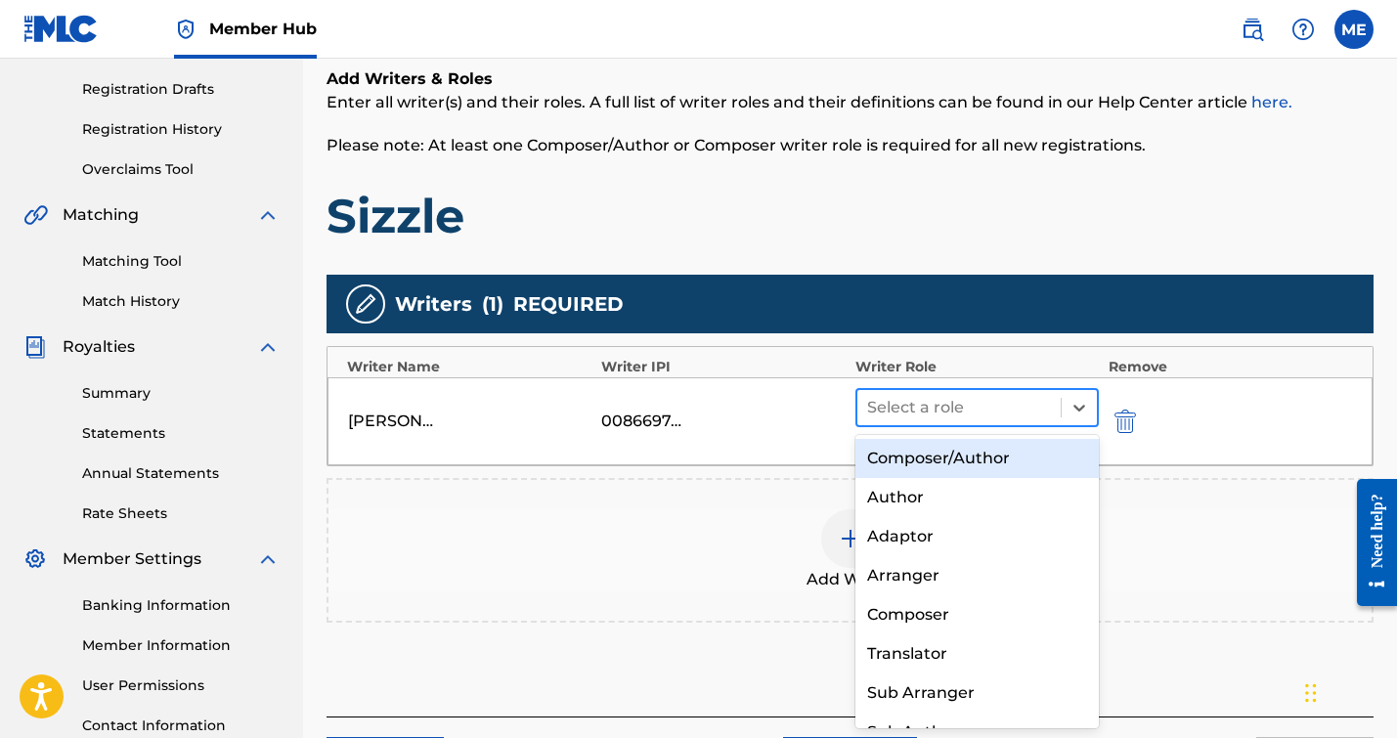
click at [896, 402] on div at bounding box center [959, 407] width 184 height 27
click at [903, 451] on div "Composer/Author" at bounding box center [976, 458] width 243 height 39
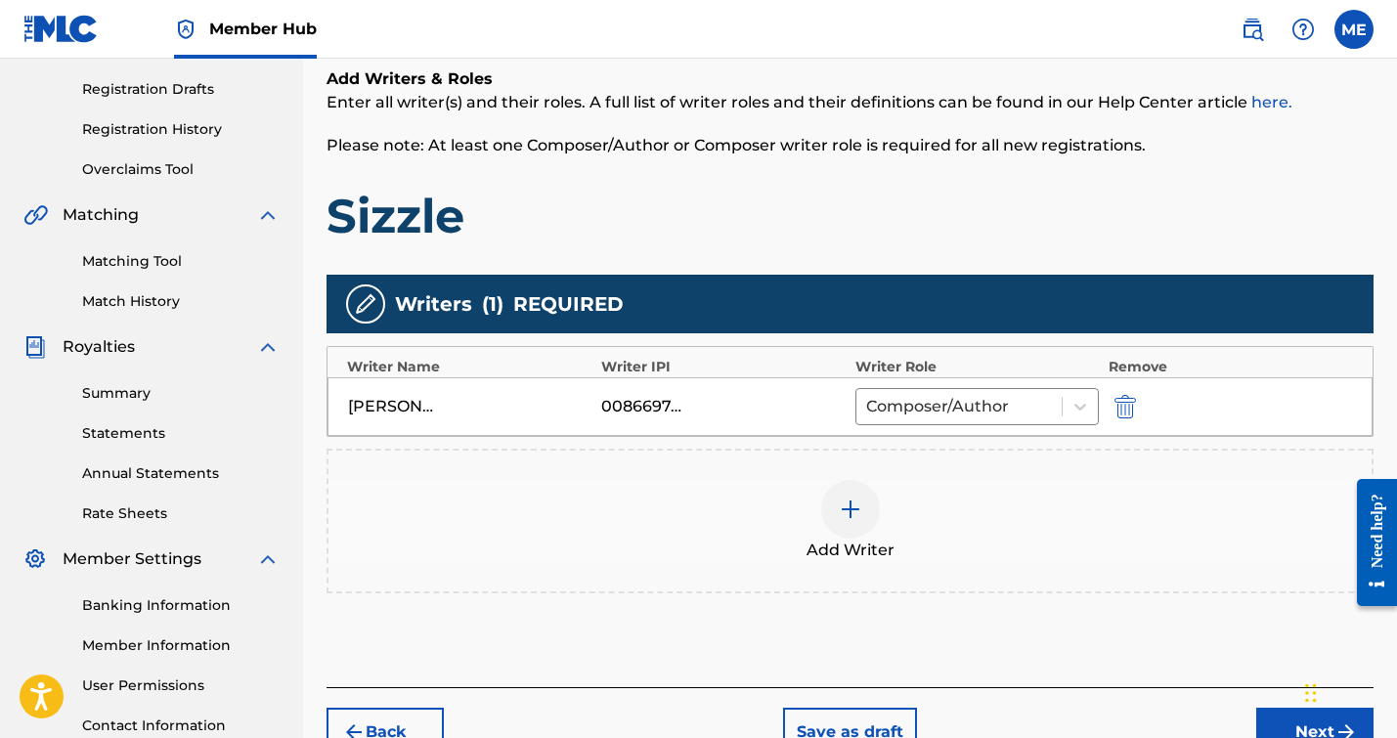
click at [839, 513] on img at bounding box center [850, 509] width 23 height 23
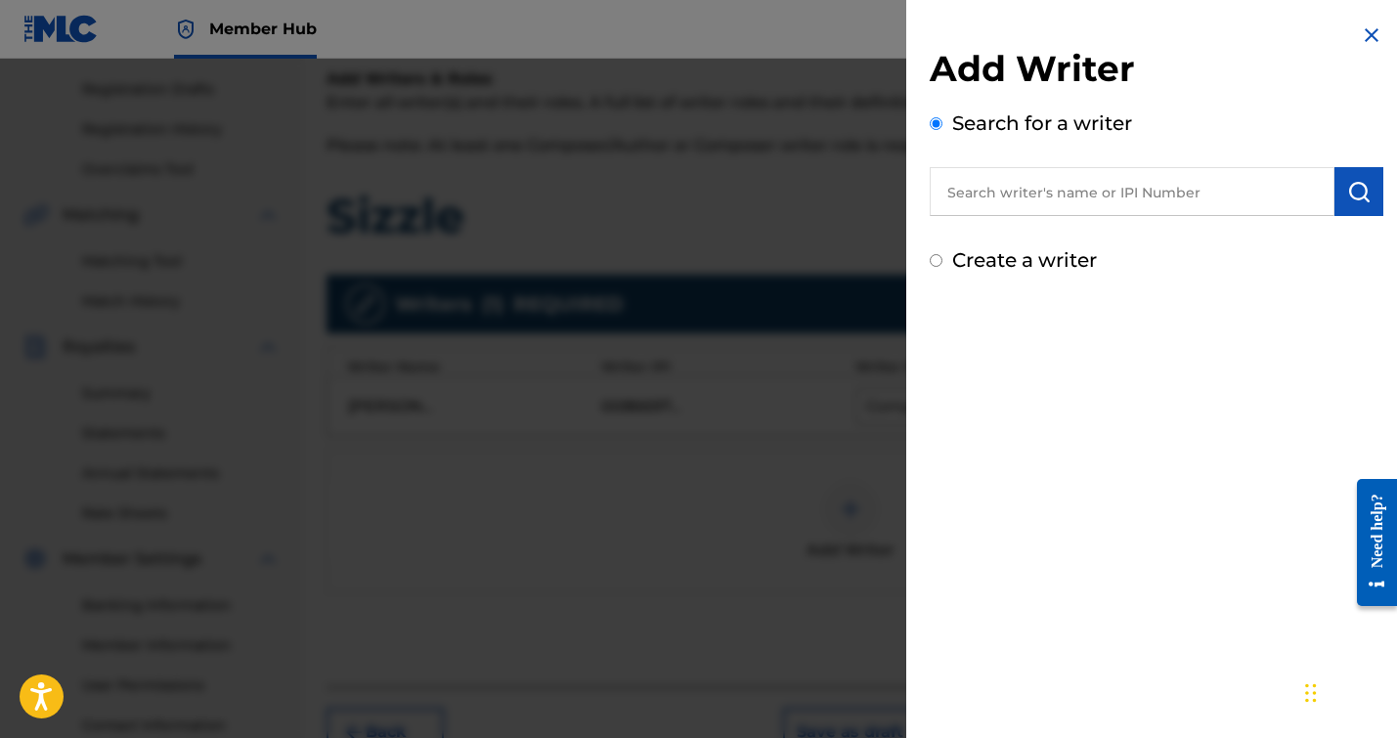
click at [1004, 211] on input "text" at bounding box center [1132, 191] width 405 height 49
type input "[PERSON_NAME]"
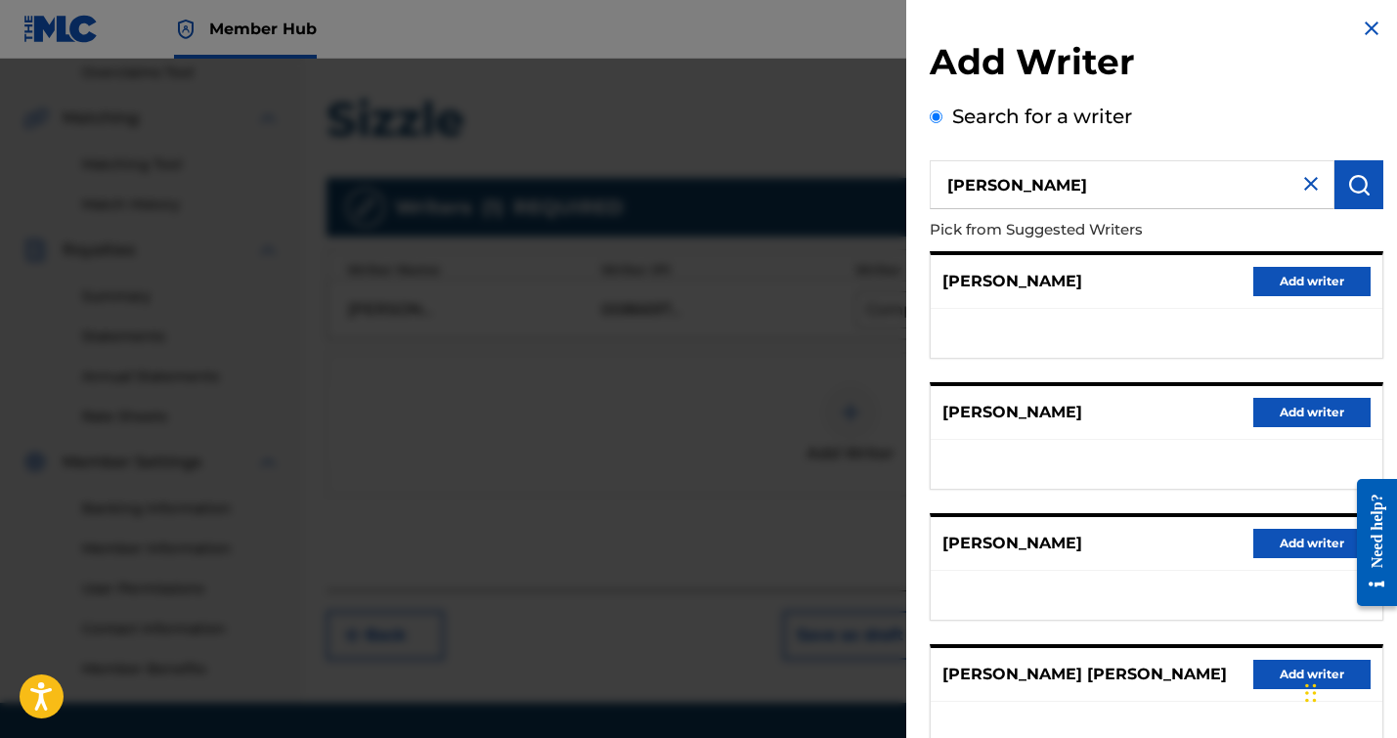
scroll to position [0, 0]
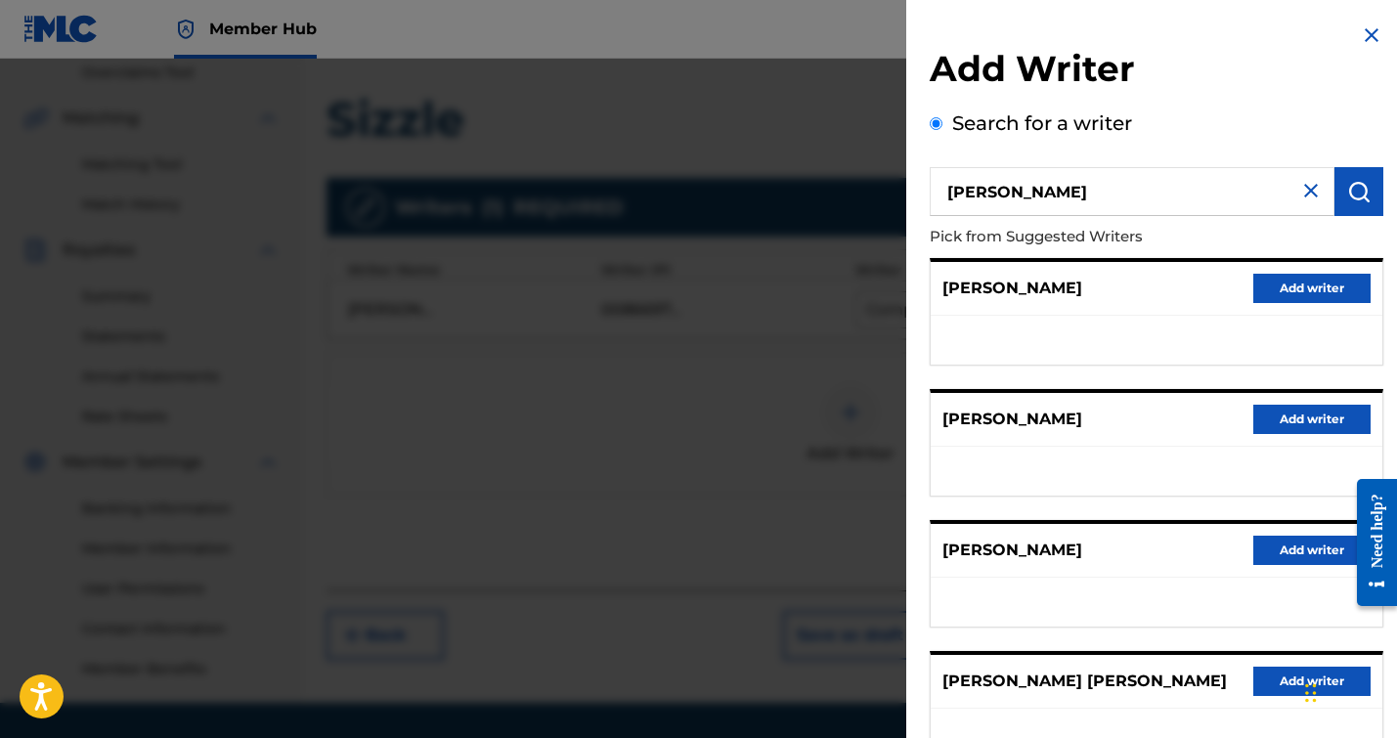
drag, startPoint x: 1123, startPoint y: 190, endPoint x: 947, endPoint y: 172, distance: 176.8
click at [947, 172] on input "[PERSON_NAME]" at bounding box center [1132, 191] width 405 height 49
type input "[PERSON_NAME]"
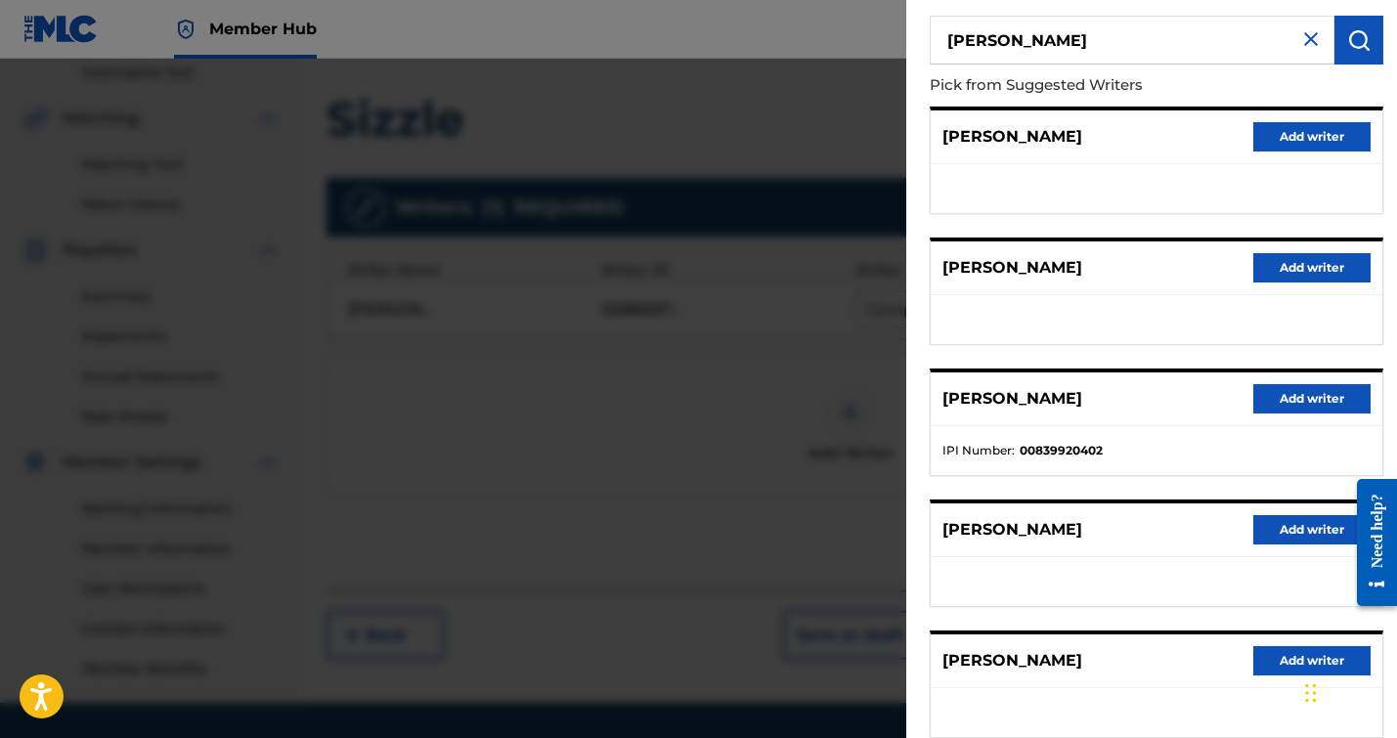
scroll to position [148, 0]
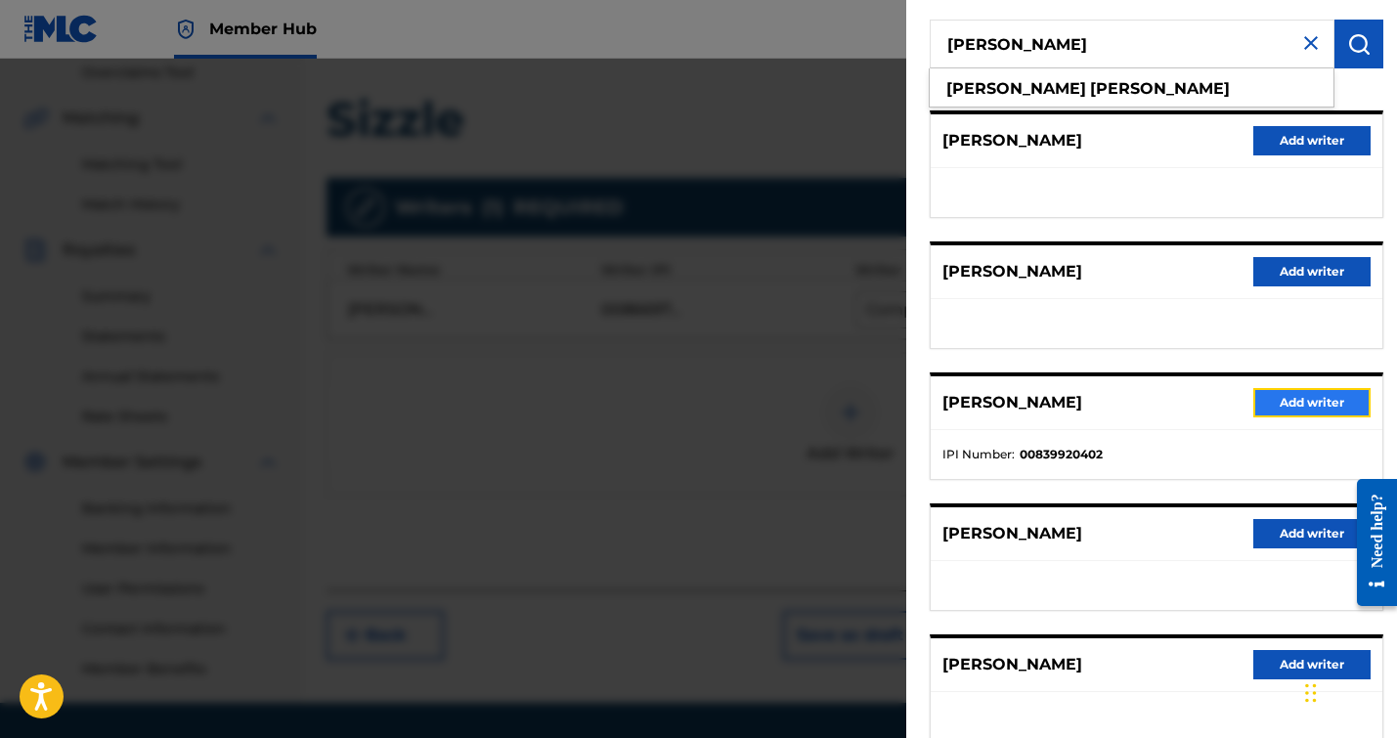
click at [1280, 400] on button "Add writer" at bounding box center [1311, 402] width 117 height 29
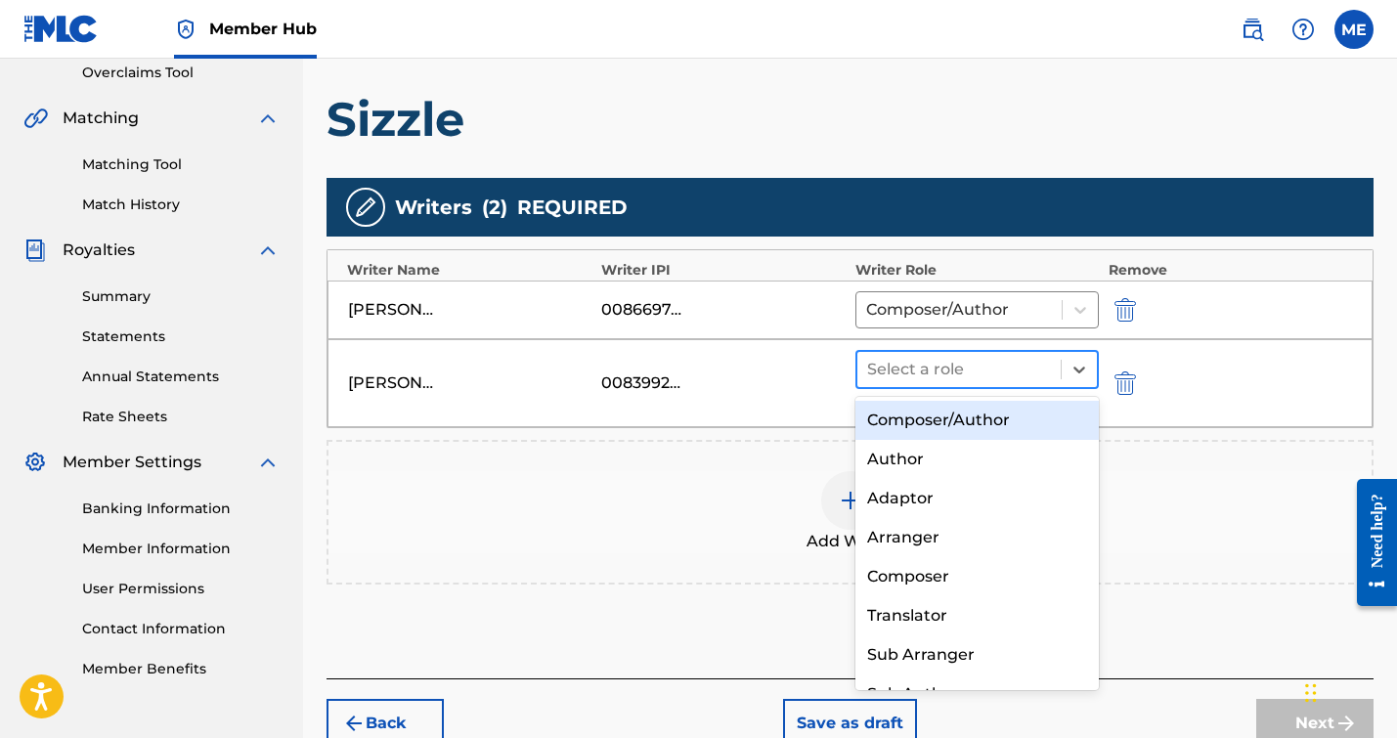
click at [974, 371] on div at bounding box center [959, 369] width 184 height 27
click at [949, 410] on div "Composer/Author" at bounding box center [976, 420] width 243 height 39
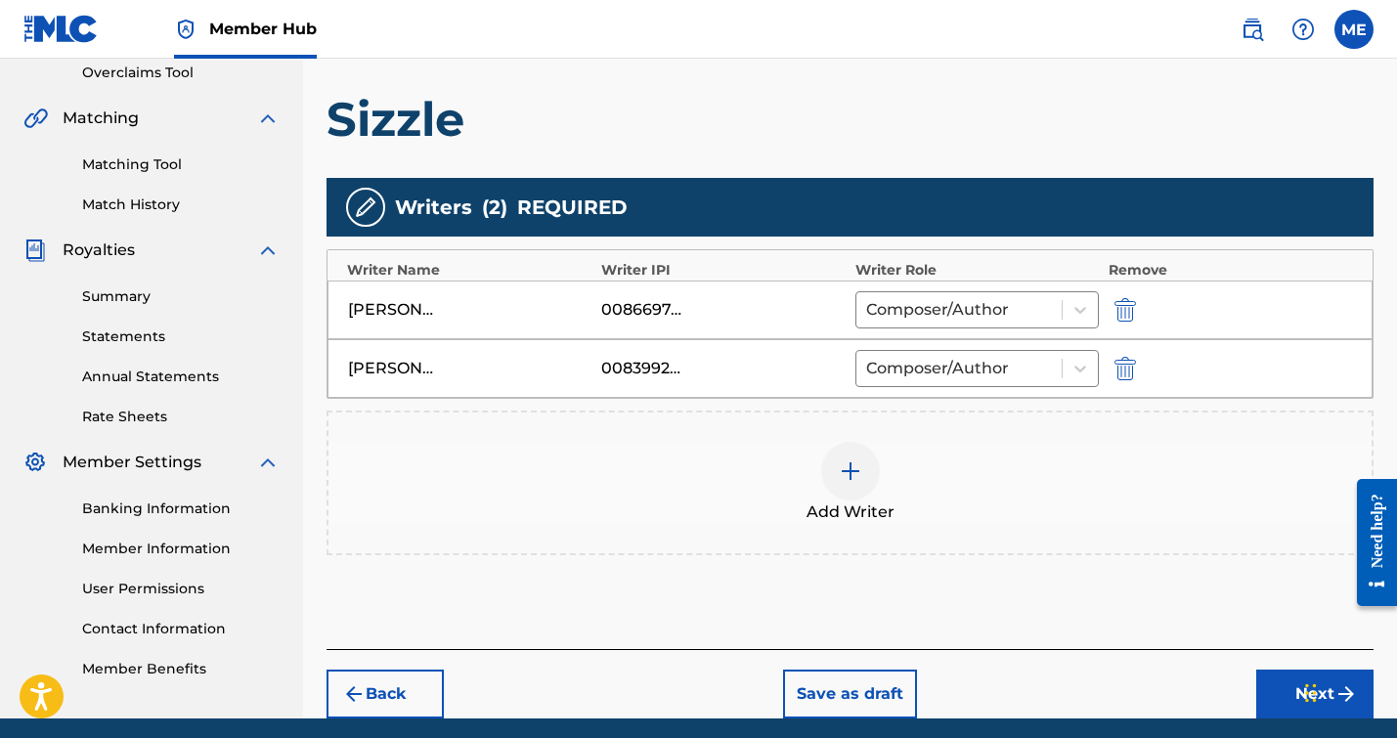
click at [848, 465] on img at bounding box center [850, 470] width 23 height 23
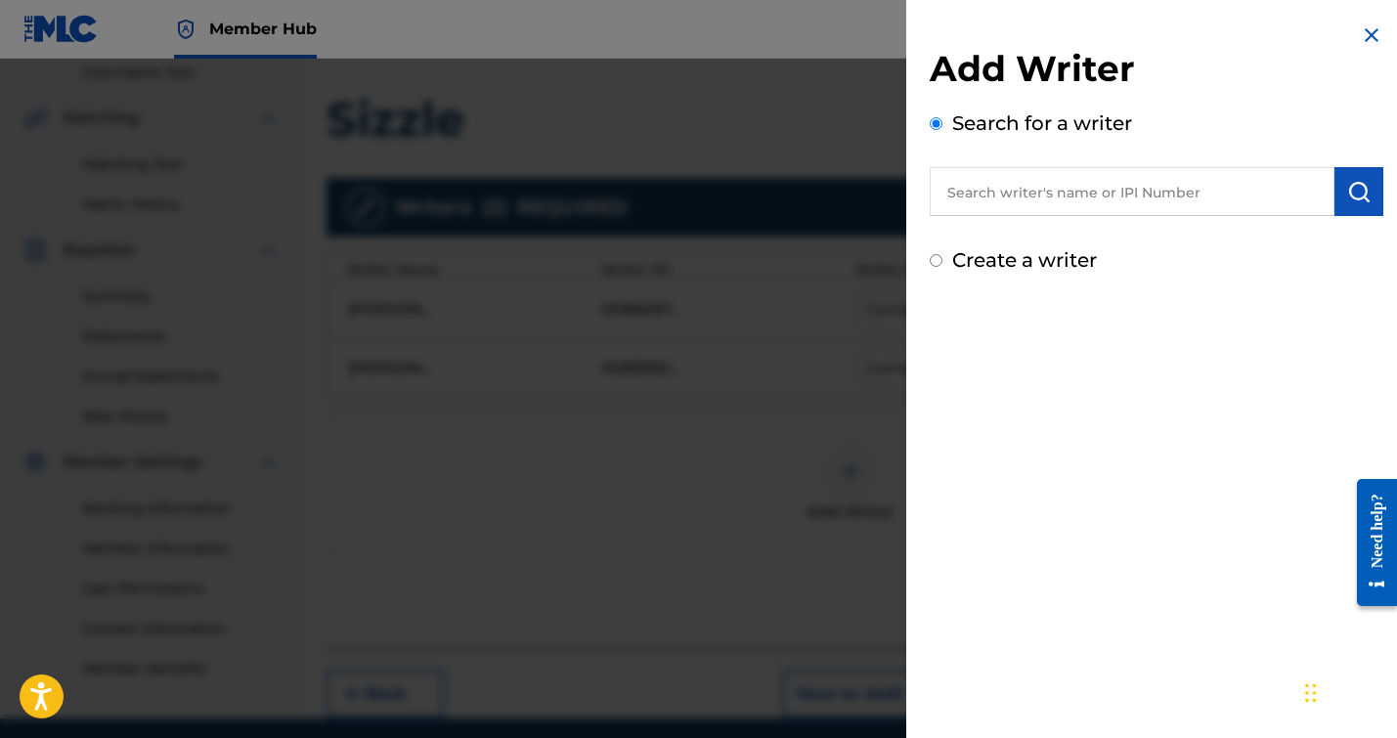
click at [1017, 216] on div "Add Writer Search for a writer Create a writer" at bounding box center [1157, 161] width 454 height 228
click at [994, 181] on input "text" at bounding box center [1132, 191] width 405 height 49
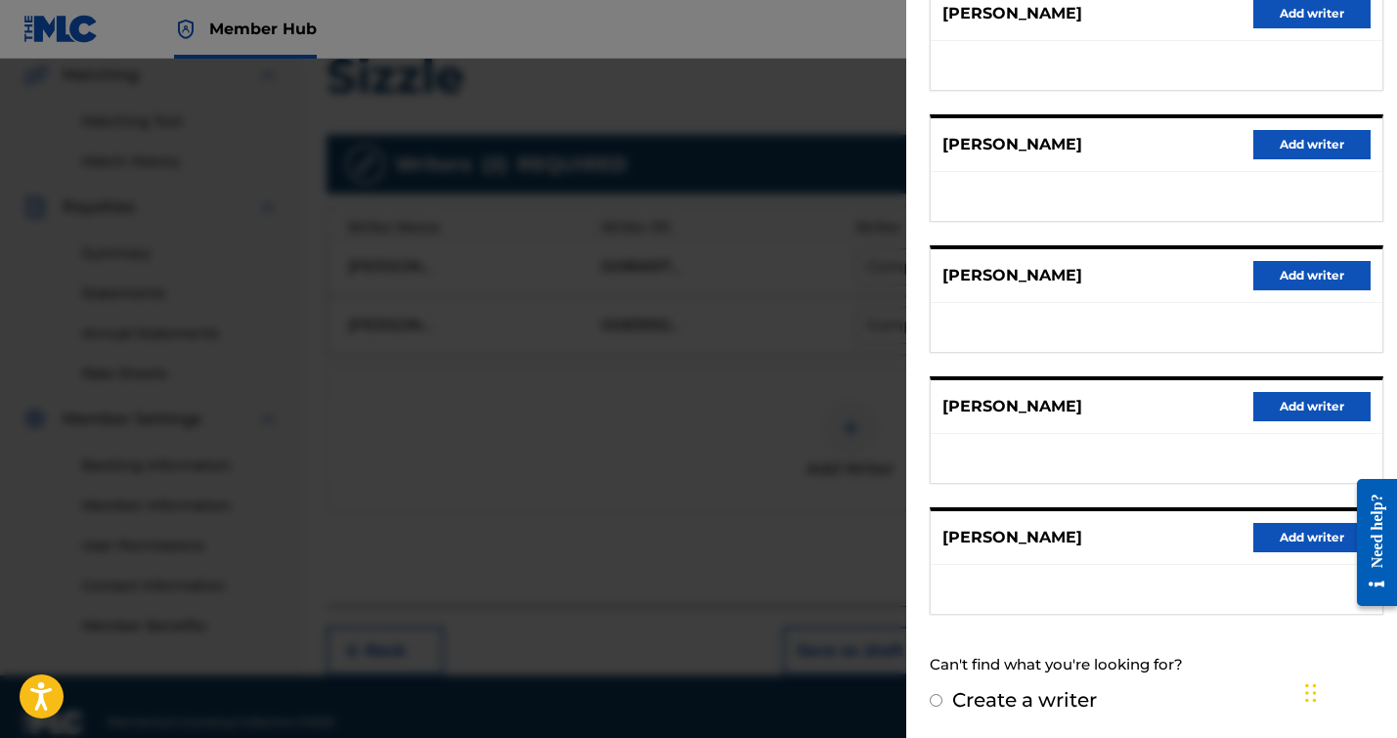
scroll to position [0, 0]
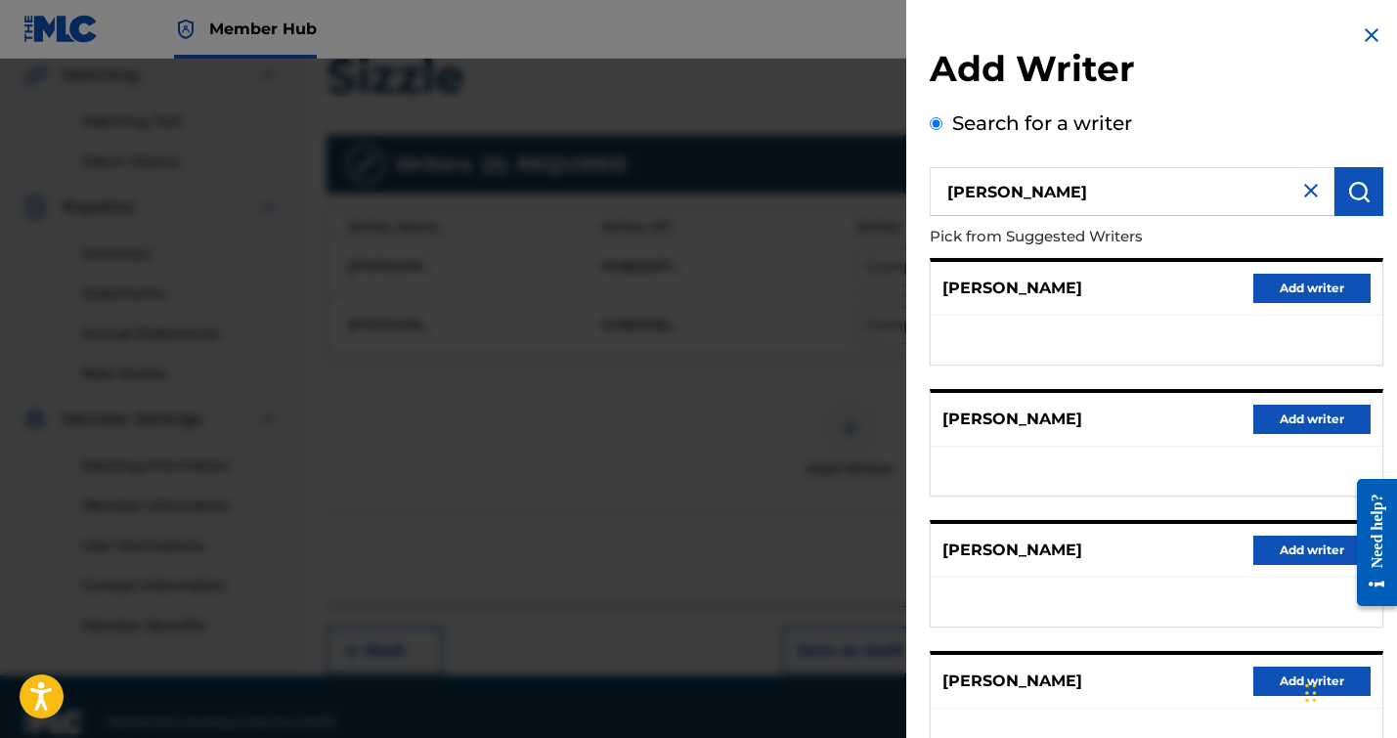
drag, startPoint x: 1036, startPoint y: 202, endPoint x: 946, endPoint y: 201, distance: 89.9
click at [946, 201] on input "[PERSON_NAME]" at bounding box center [1132, 191] width 405 height 49
type input "c"
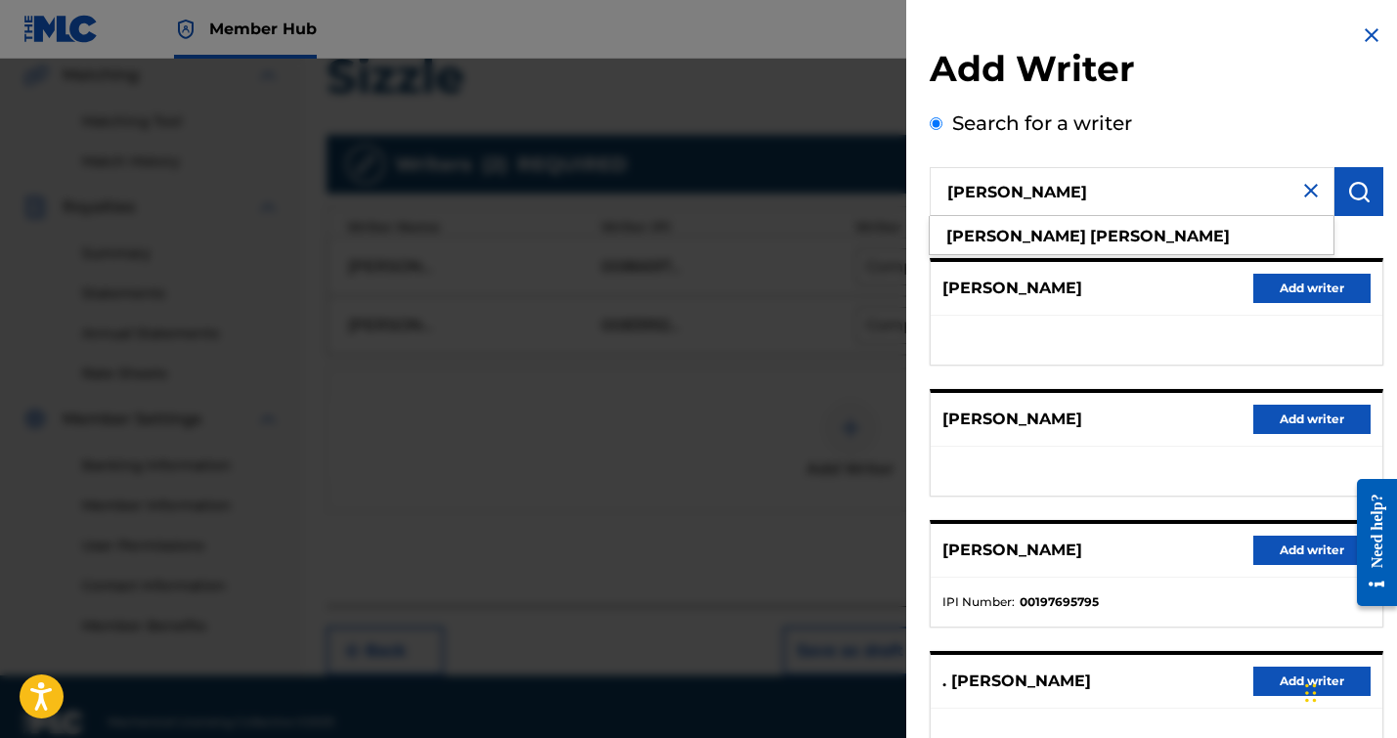
type input "[PERSON_NAME]"
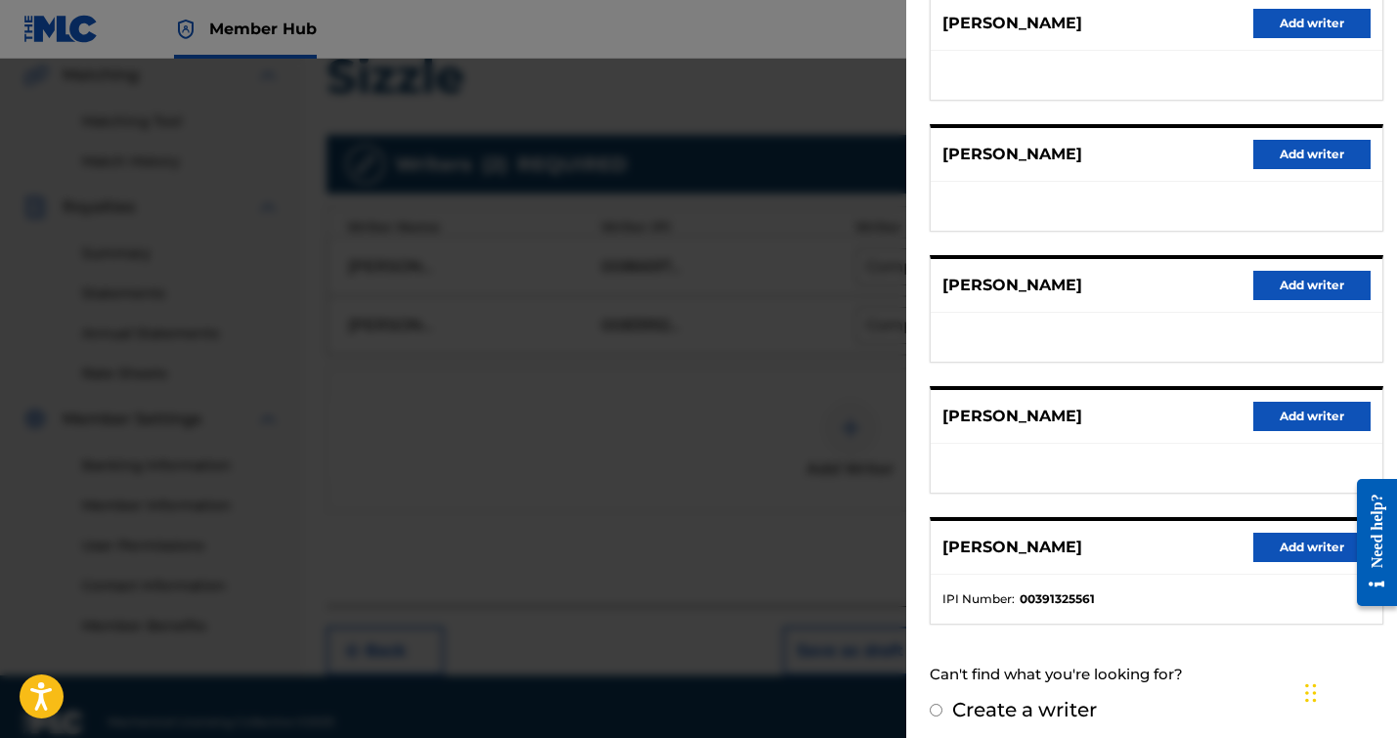
scroll to position [275, 0]
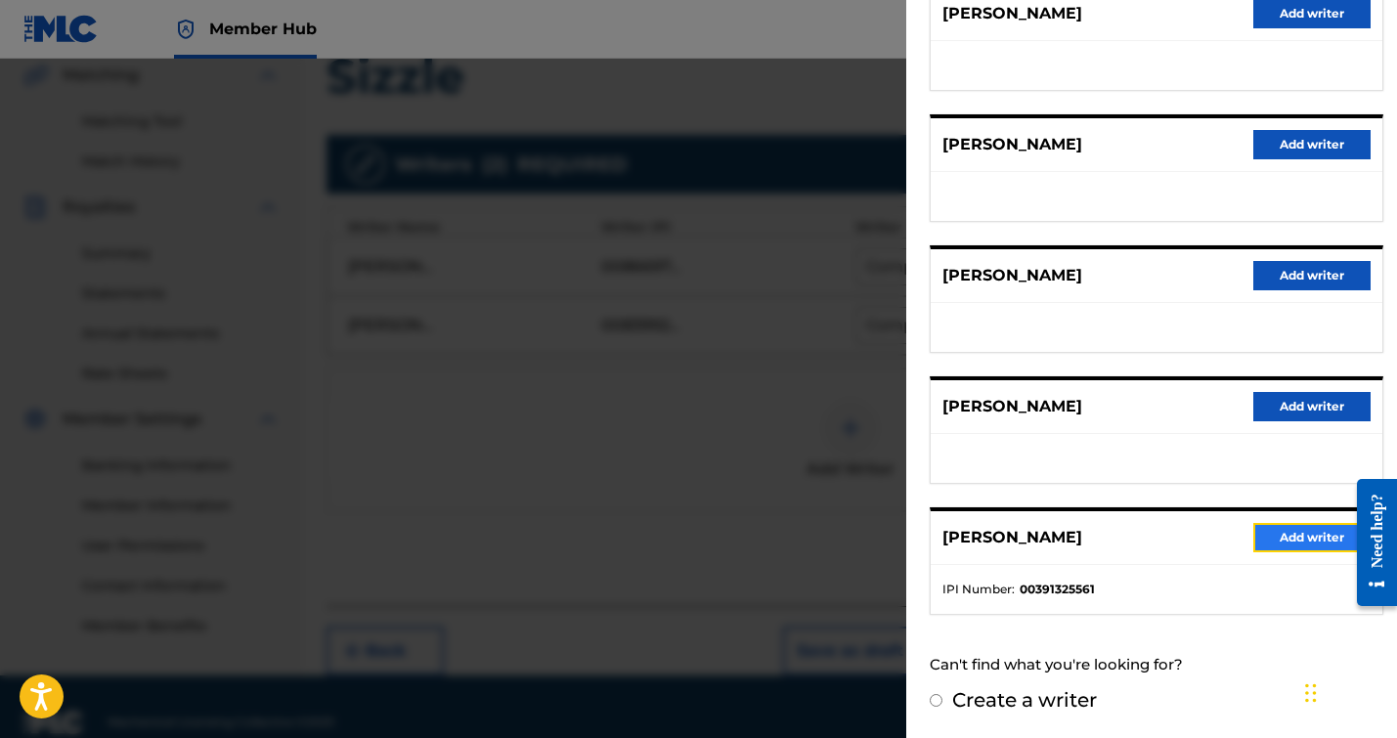
click at [1284, 531] on button "Add writer" at bounding box center [1311, 537] width 117 height 29
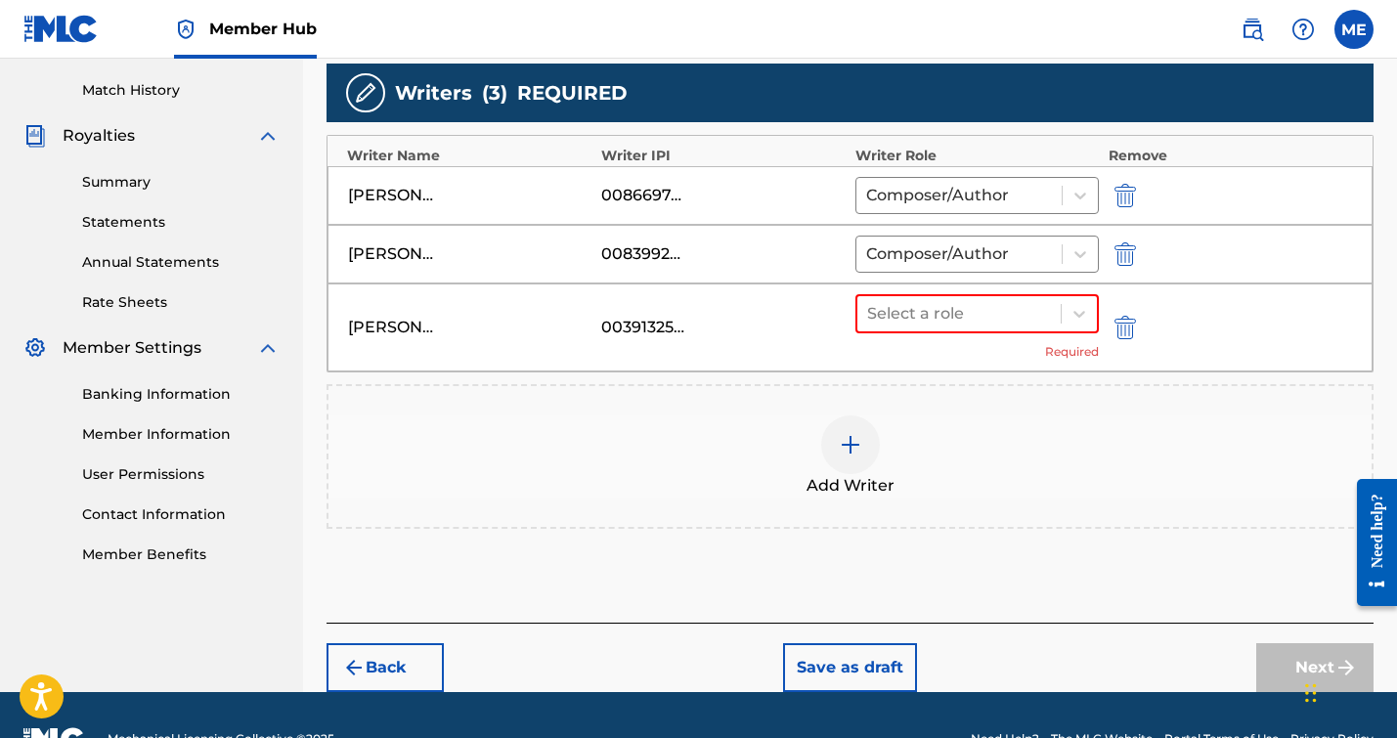
scroll to position [578, 0]
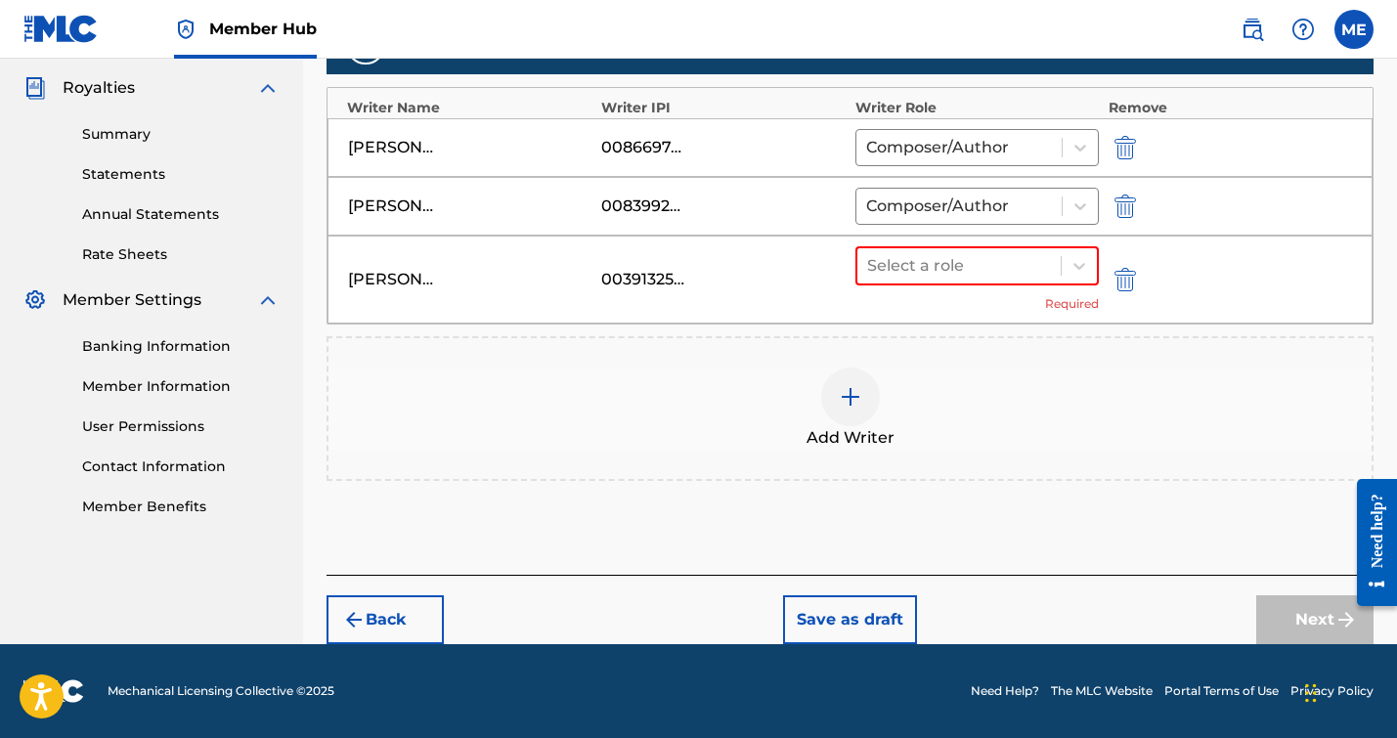
click at [1039, 499] on div "Add Writers & Roles Enter all writer(s) and their roles. A full list of writer …" at bounding box center [849, 167] width 1047 height 813
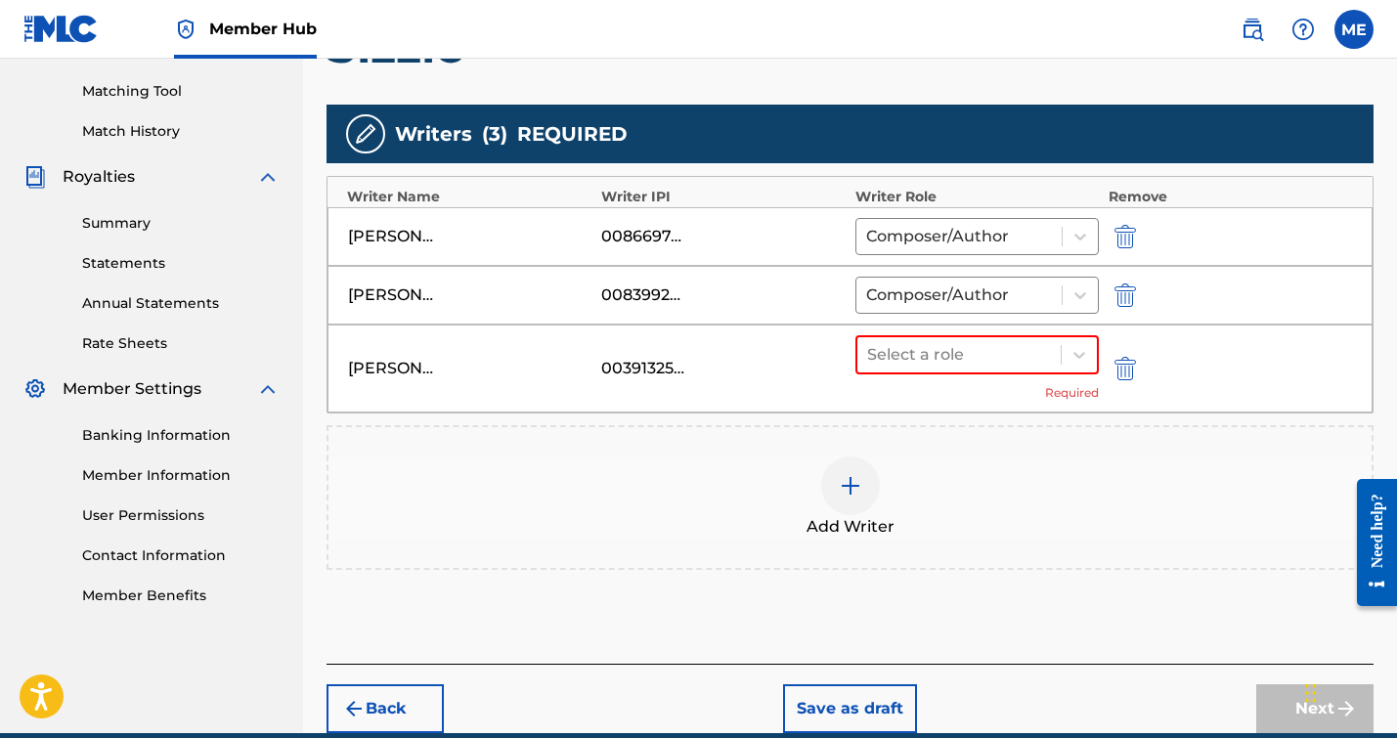
scroll to position [457, 0]
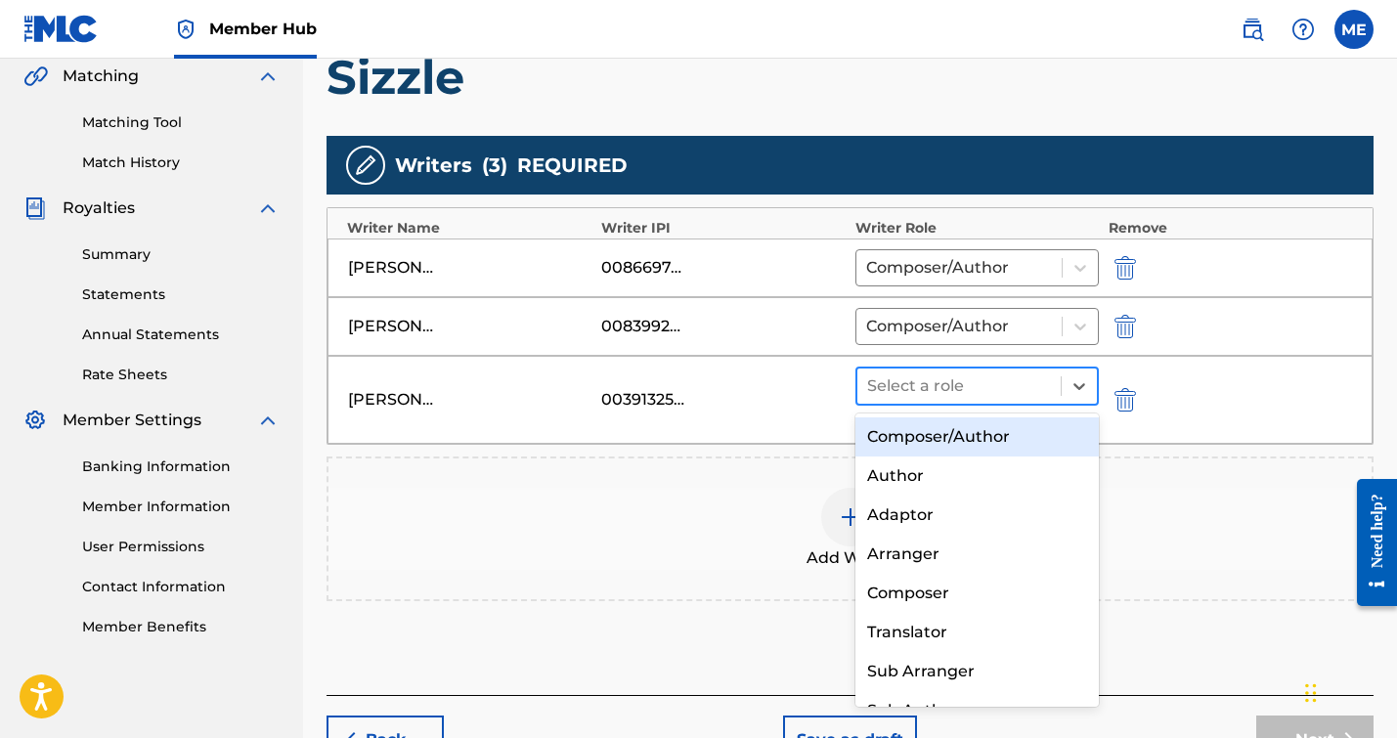
click at [944, 404] on div "Select a role" at bounding box center [976, 386] width 243 height 39
click at [927, 435] on div "Composer/Author" at bounding box center [976, 436] width 243 height 39
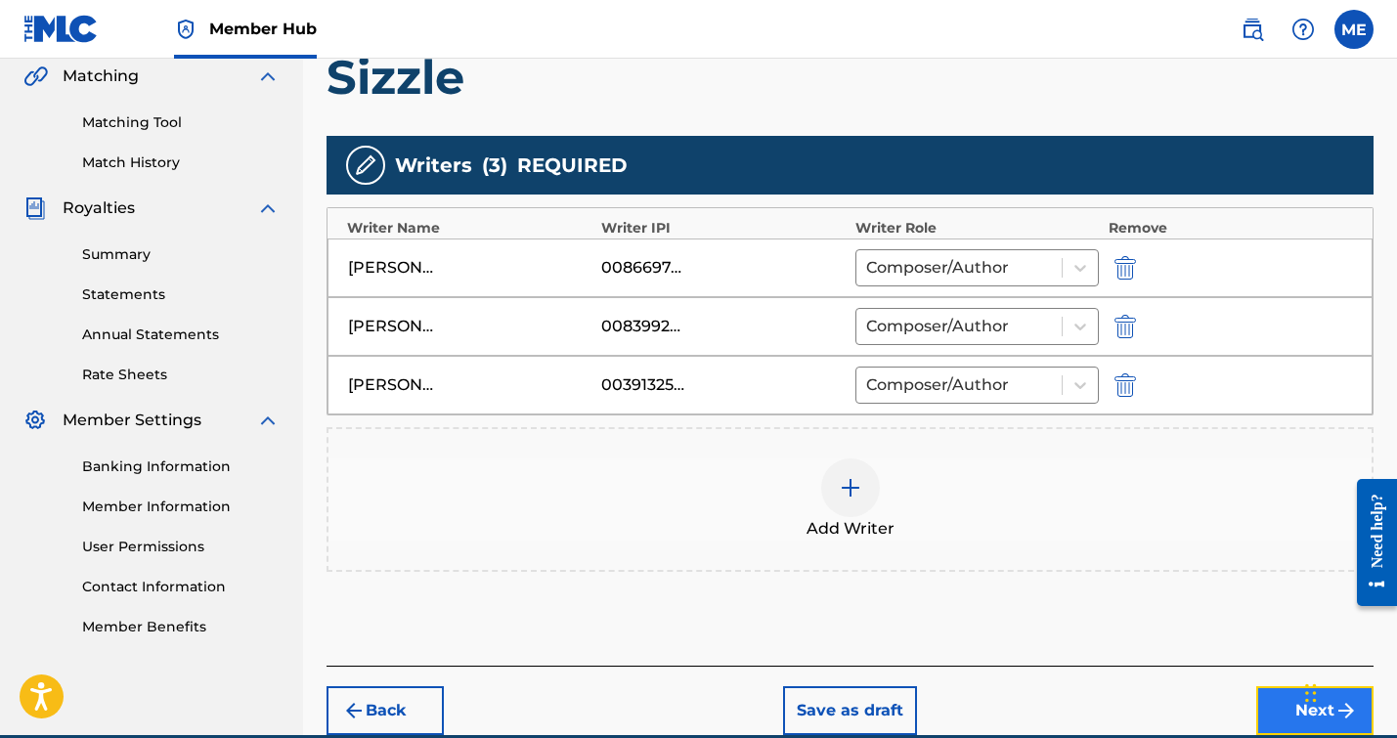
click at [1288, 700] on button "Next" at bounding box center [1314, 710] width 117 height 49
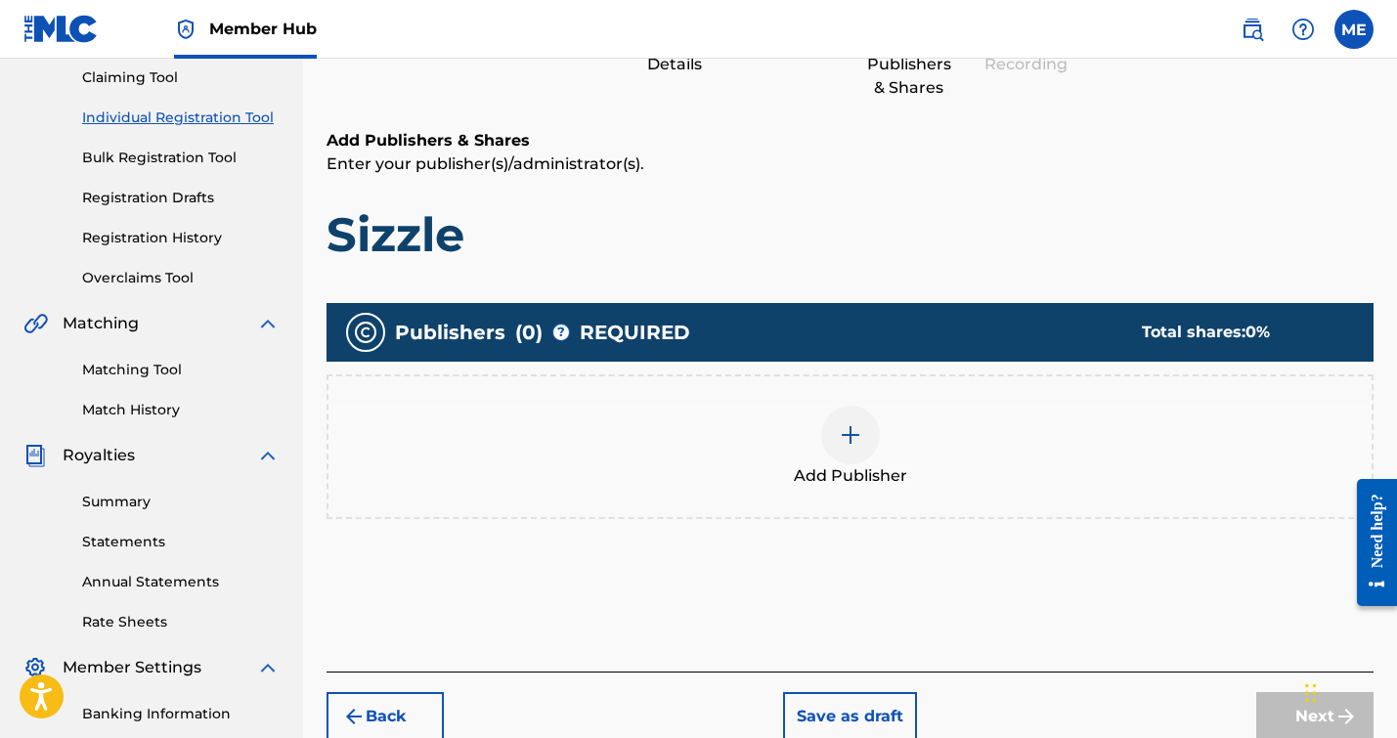
scroll to position [219, 0]
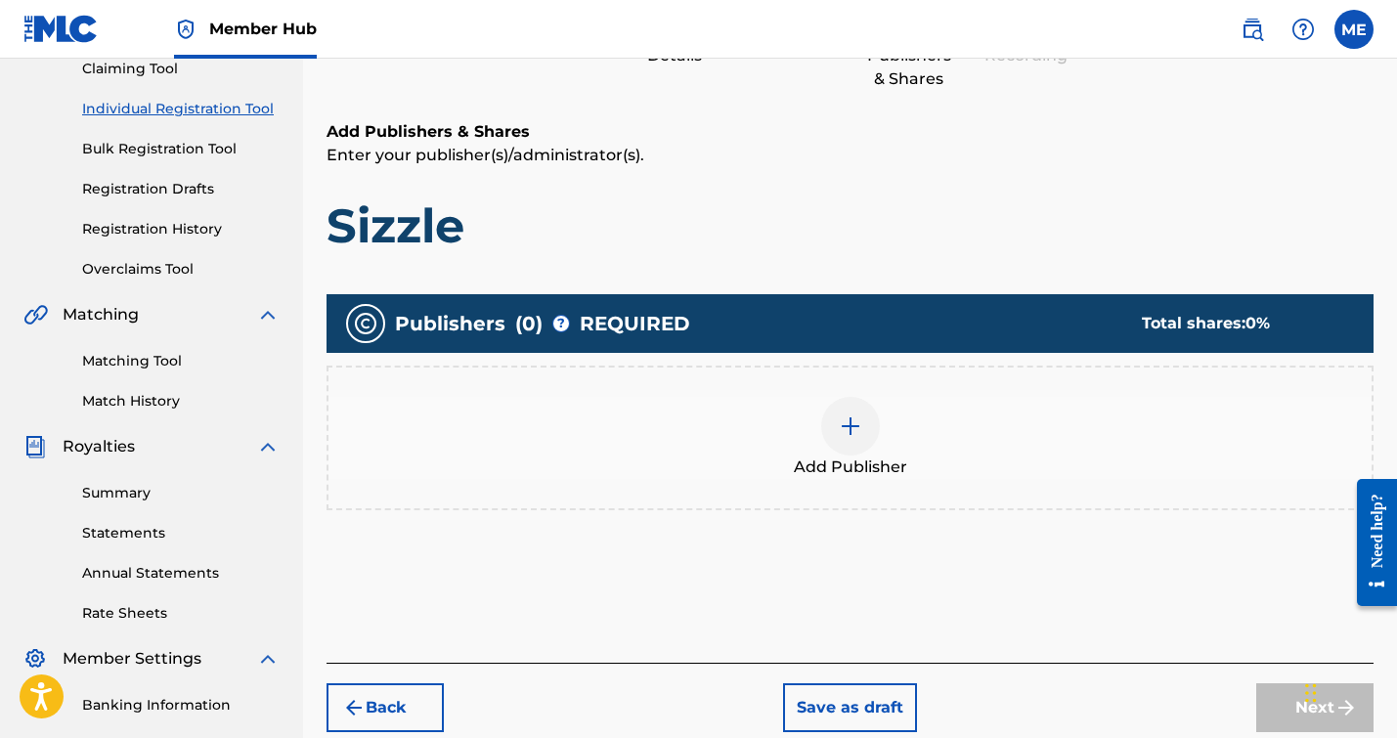
click at [840, 439] on div at bounding box center [850, 426] width 59 height 59
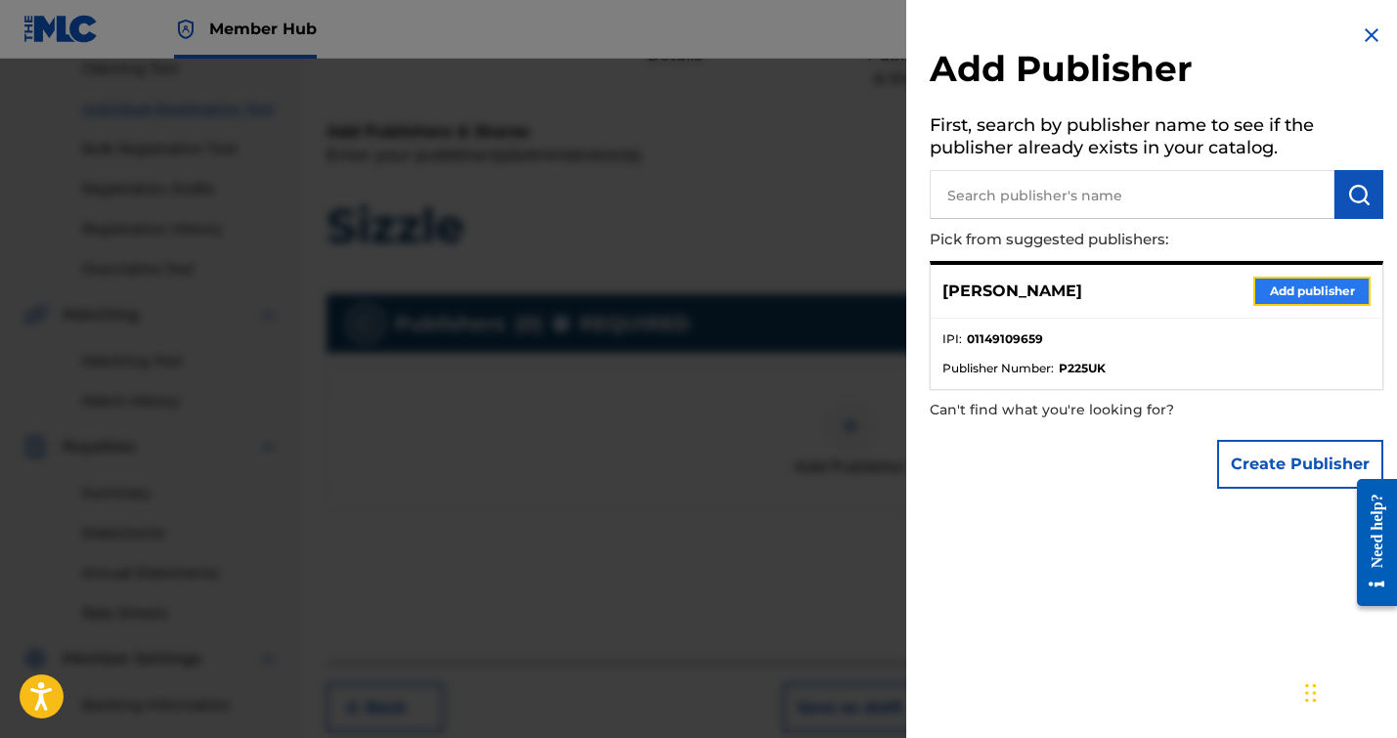
click at [1280, 284] on button "Add publisher" at bounding box center [1311, 291] width 117 height 29
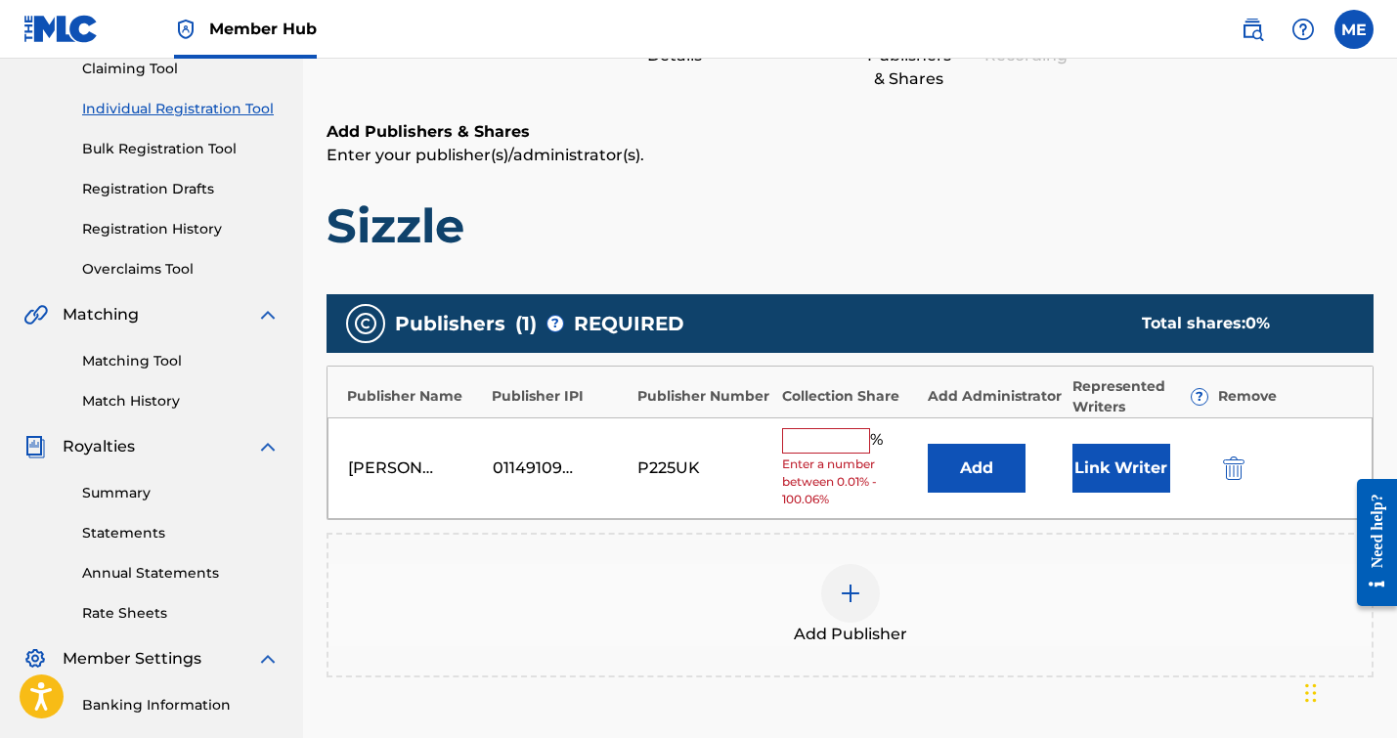
click at [818, 440] on input "text" at bounding box center [826, 440] width 88 height 25
type input "33.34"
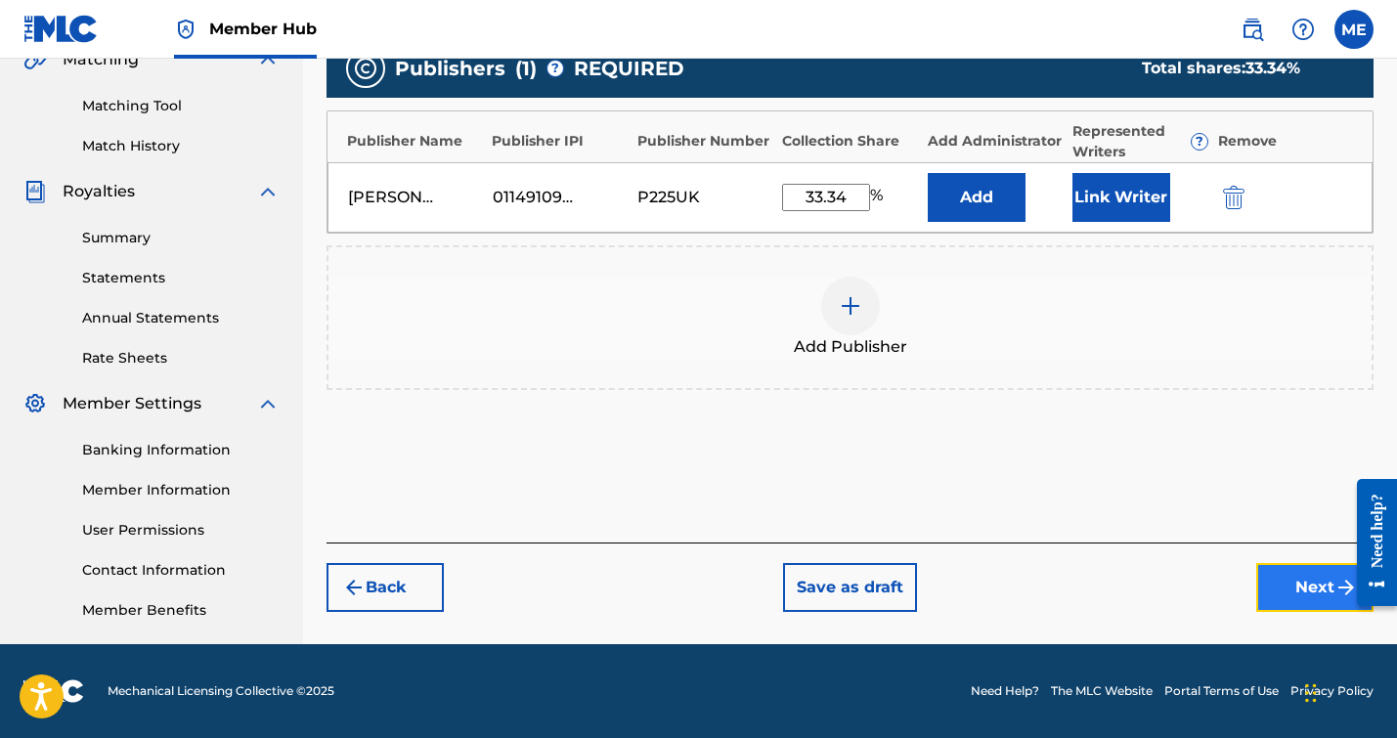
click at [1267, 576] on button "Next" at bounding box center [1314, 587] width 117 height 49
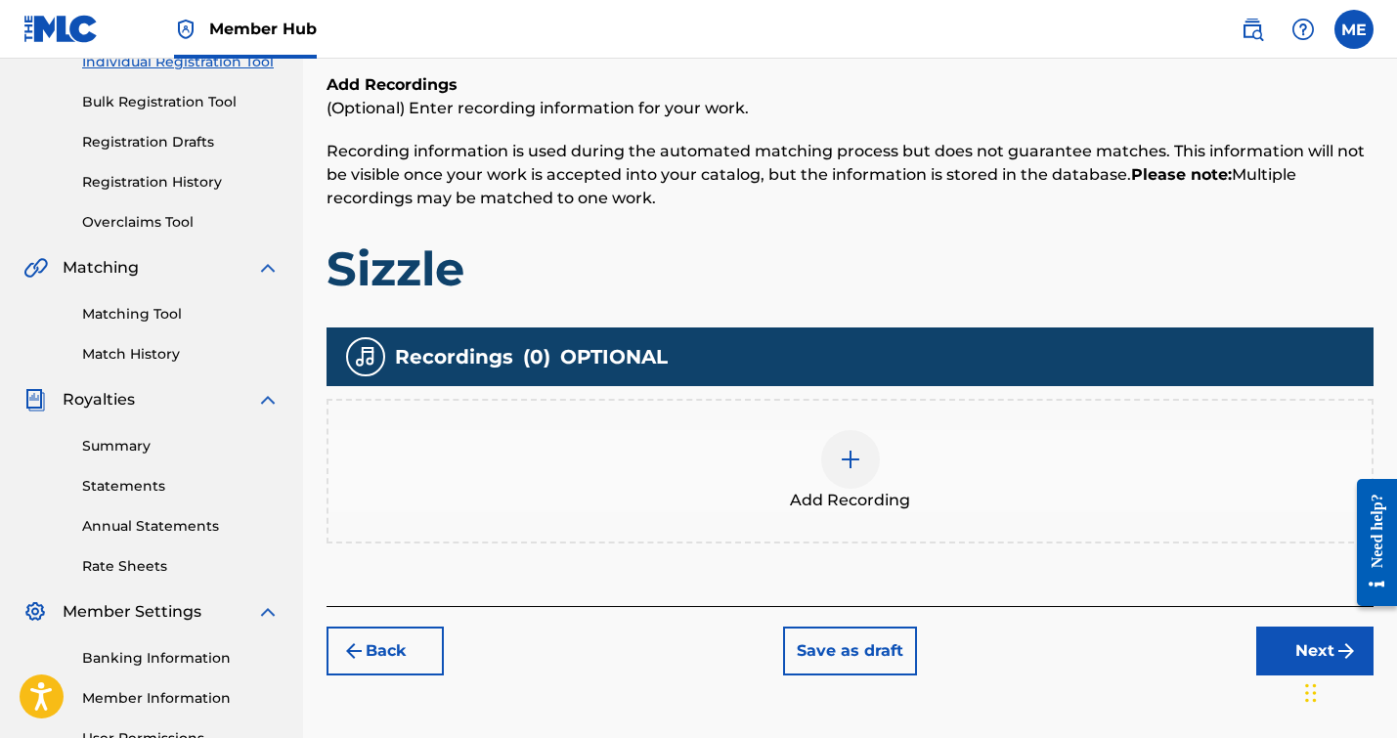
scroll to position [270, 0]
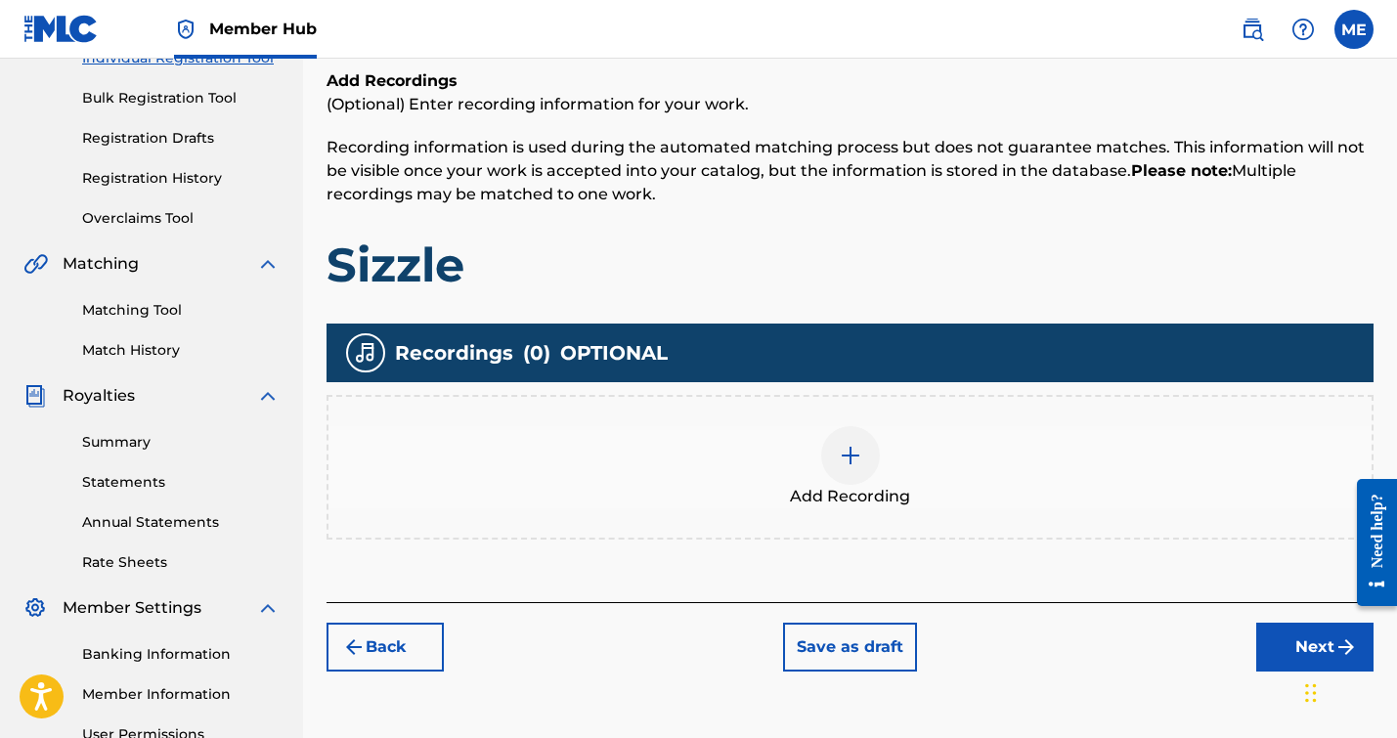
click at [839, 457] on img at bounding box center [850, 455] width 23 height 23
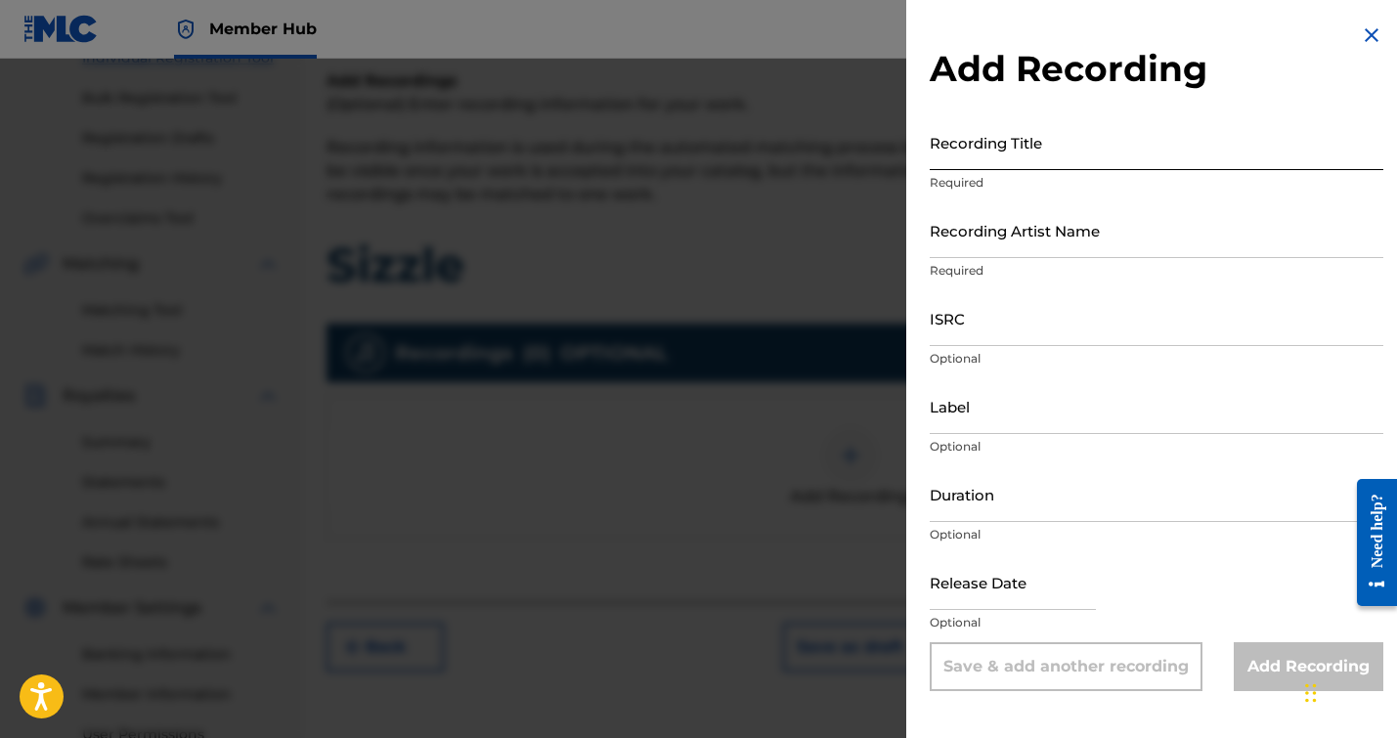
click at [989, 157] on input "Recording Title" at bounding box center [1157, 142] width 454 height 56
type input "s"
type input "Sizzle"
click at [1067, 240] on input "Recording Artist Name" at bounding box center [1157, 230] width 454 height 56
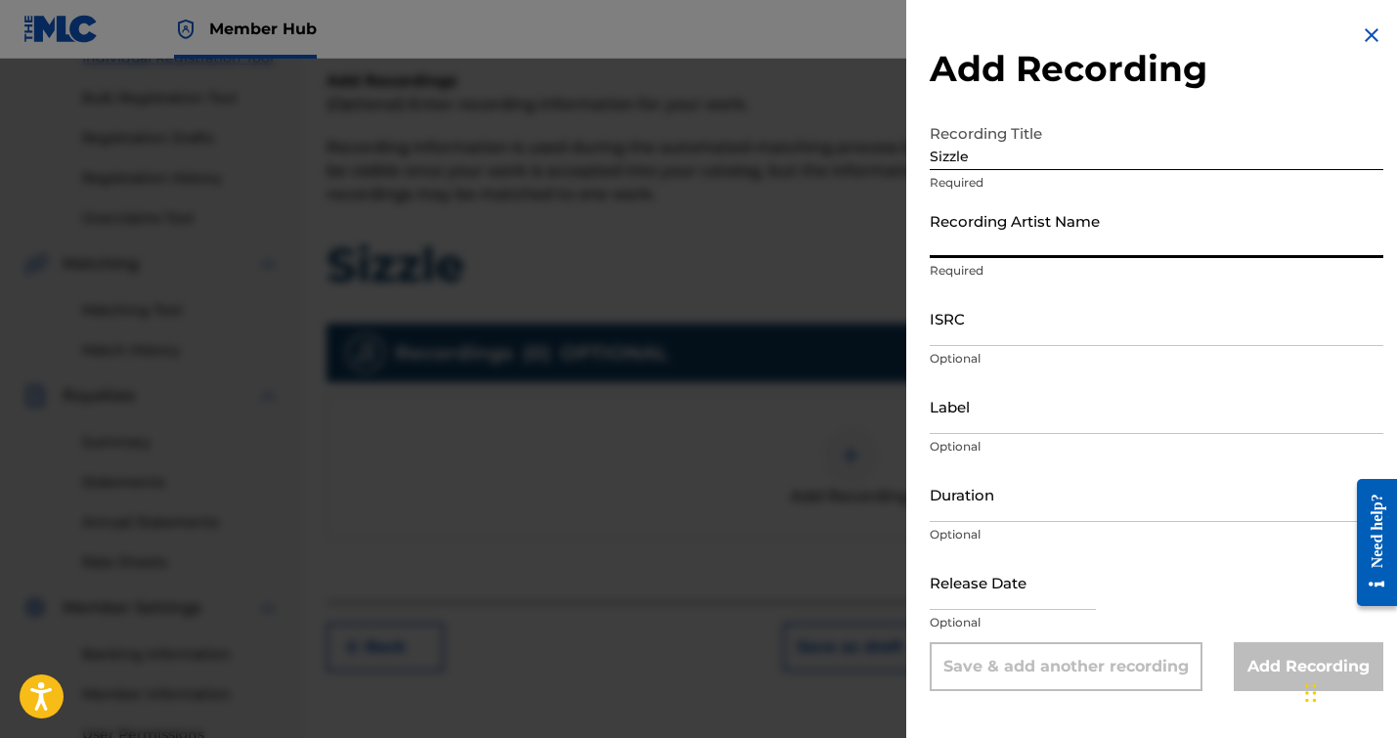
type input "[PERSON_NAME]"
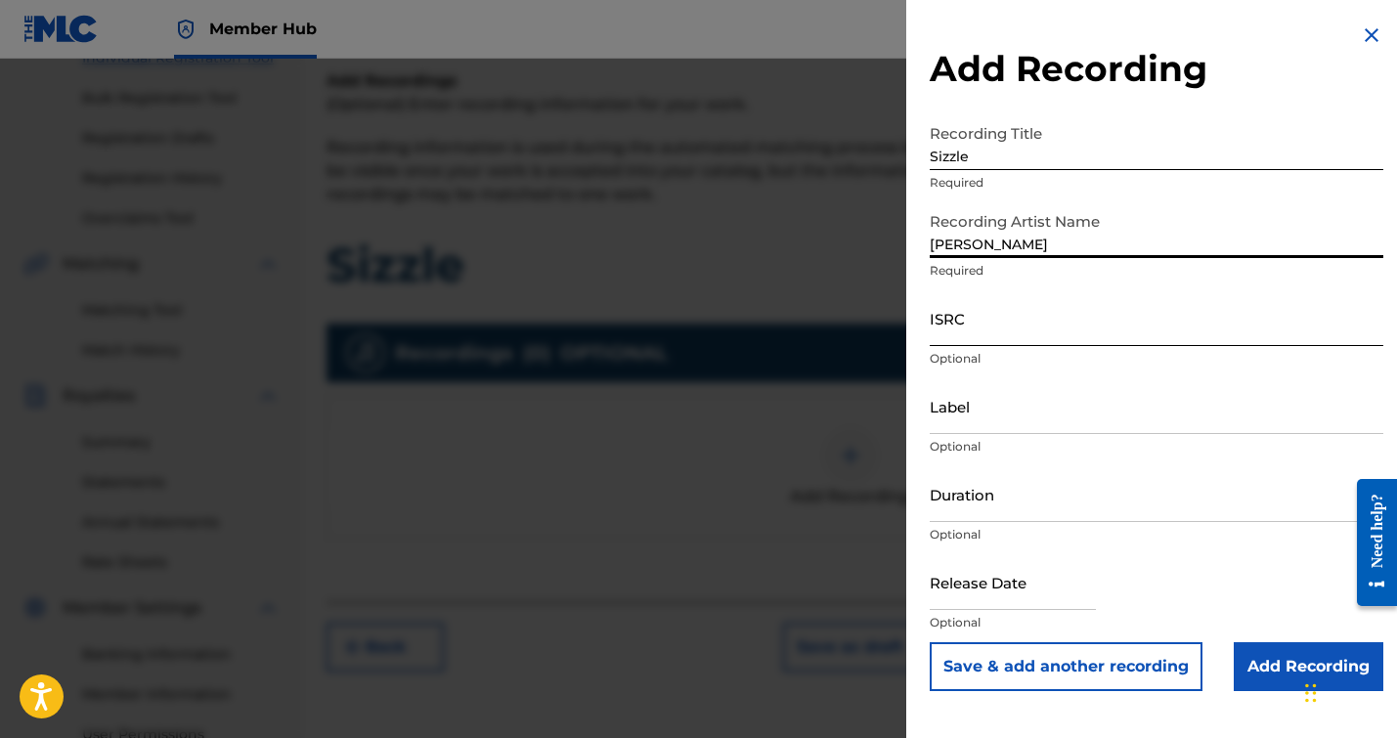
click at [1007, 313] on input "ISRC" at bounding box center [1157, 318] width 454 height 56
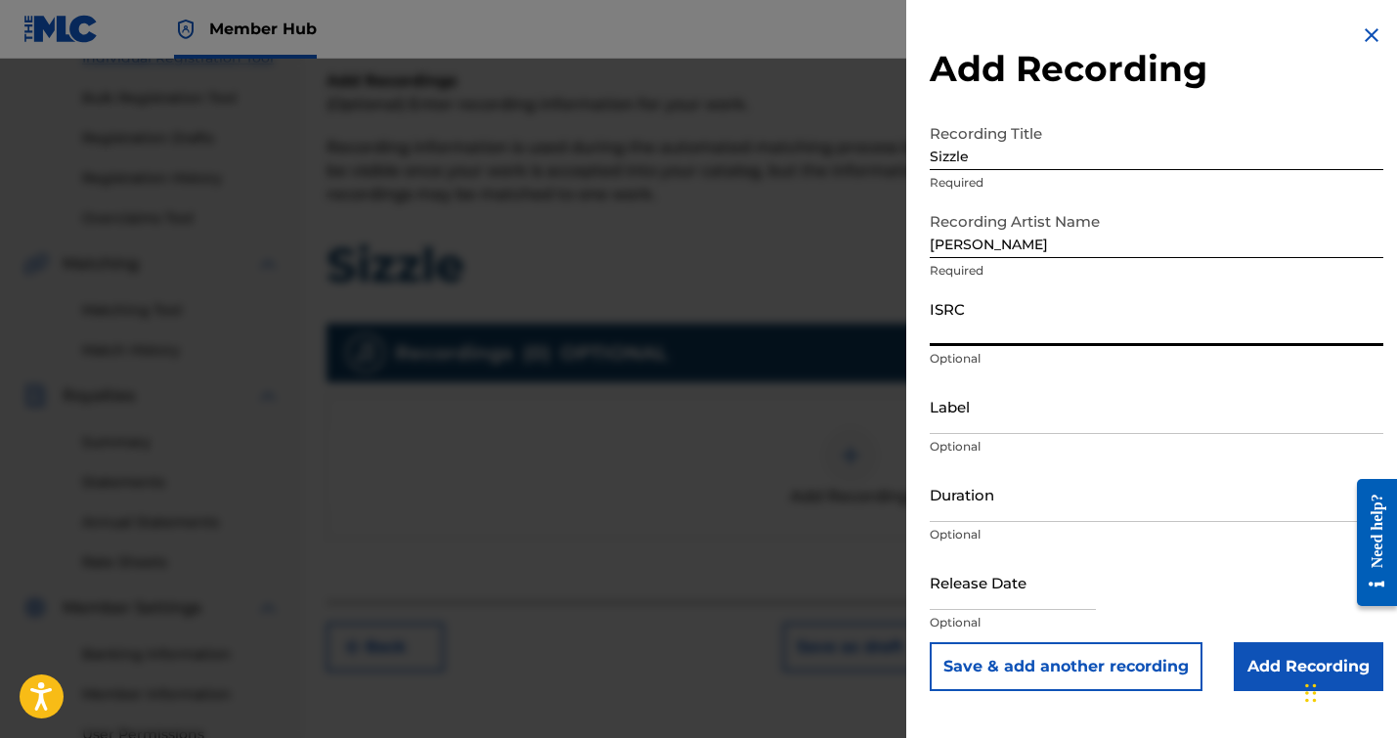
paste input "QZK6P2571799"
type input "QZK6P2571799"
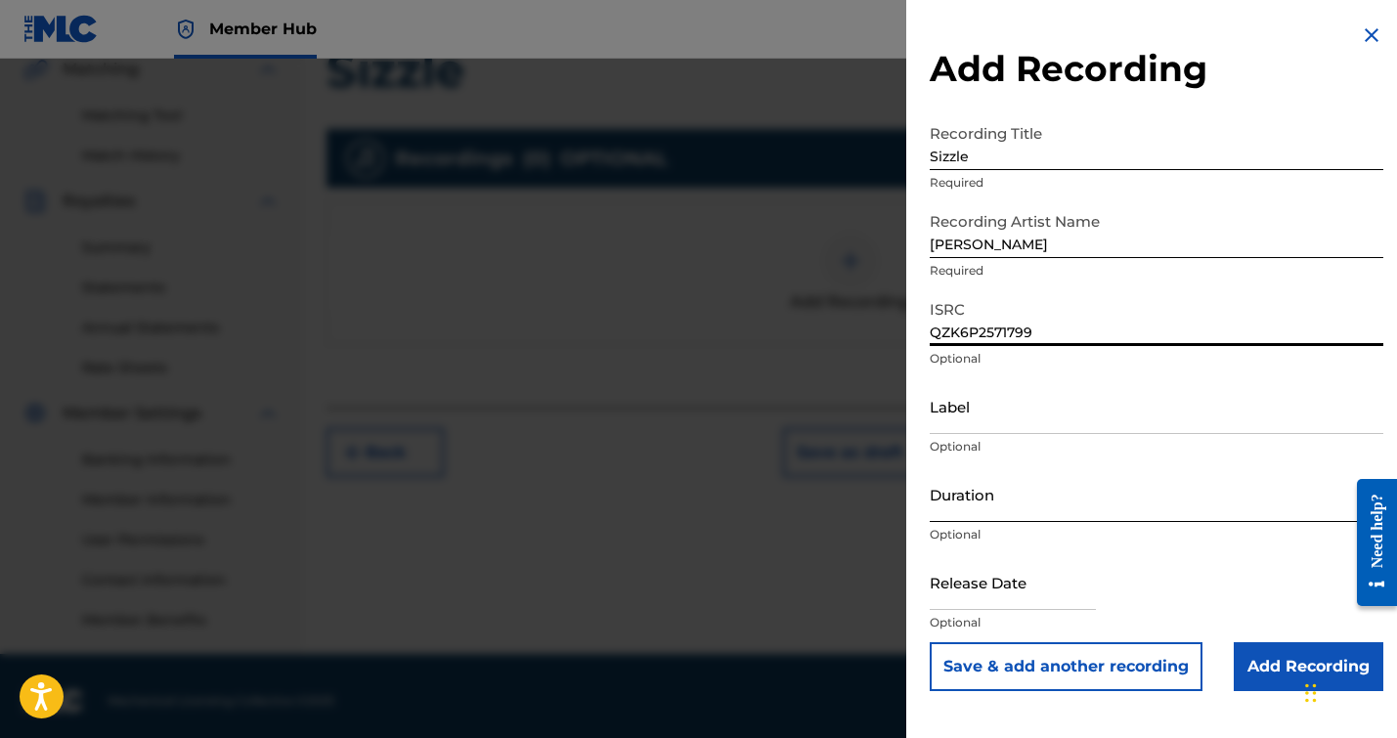
scroll to position [474, 0]
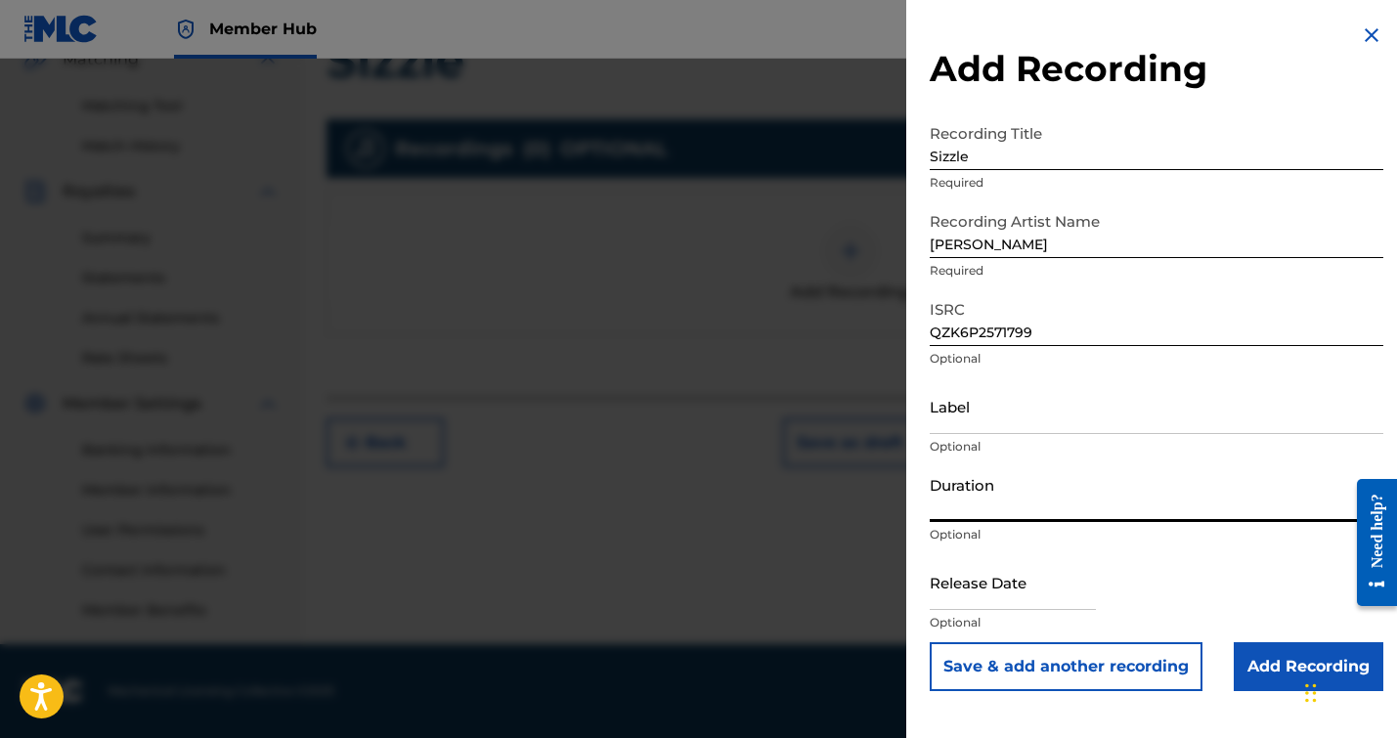
click at [968, 491] on input "Duration" at bounding box center [1157, 494] width 454 height 56
type input "03:09"
click at [1011, 595] on input "text" at bounding box center [1013, 582] width 166 height 56
select select "8"
select select "2025"
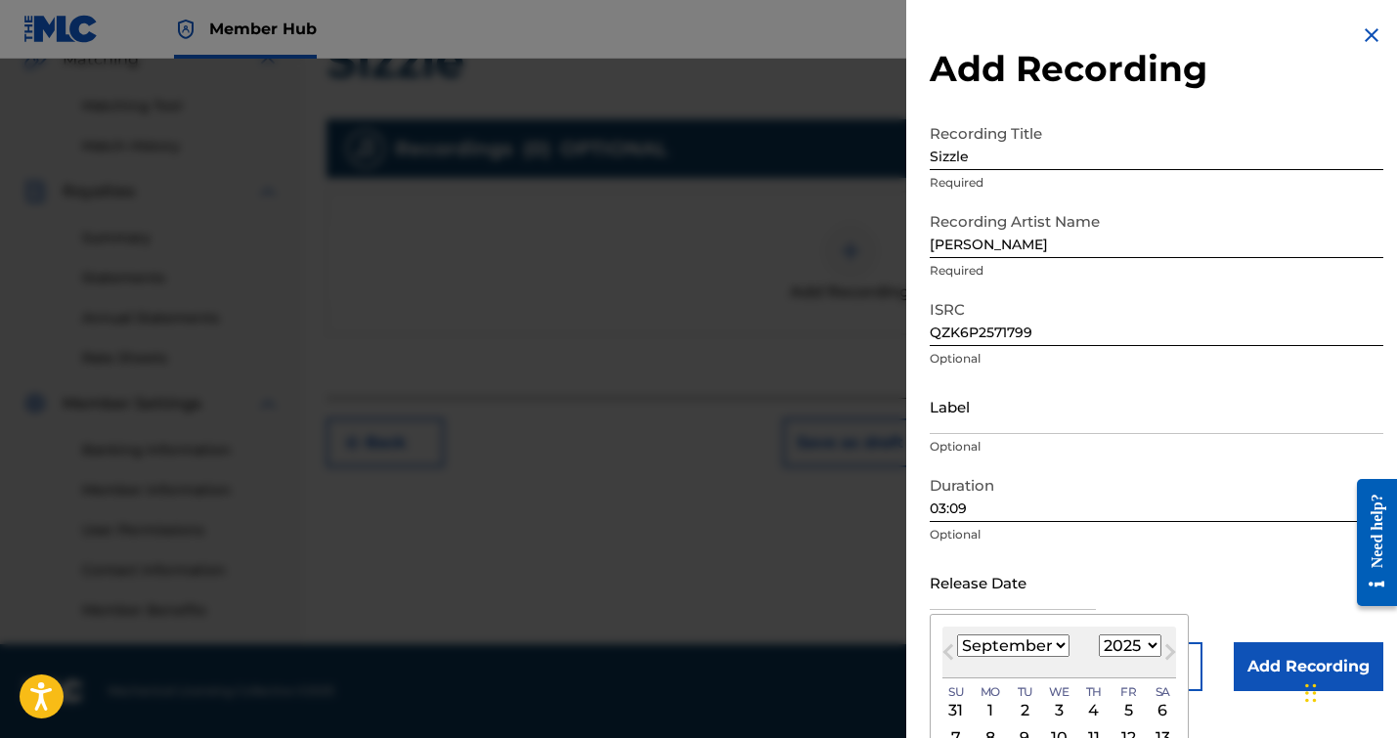
click at [1006, 647] on select "January February March April May June July August September October November De…" at bounding box center [1013, 645] width 112 height 22
select select "2"
click at [957, 634] on select "January February March April May June July August September October November De…" at bounding box center [1013, 645] width 112 height 22
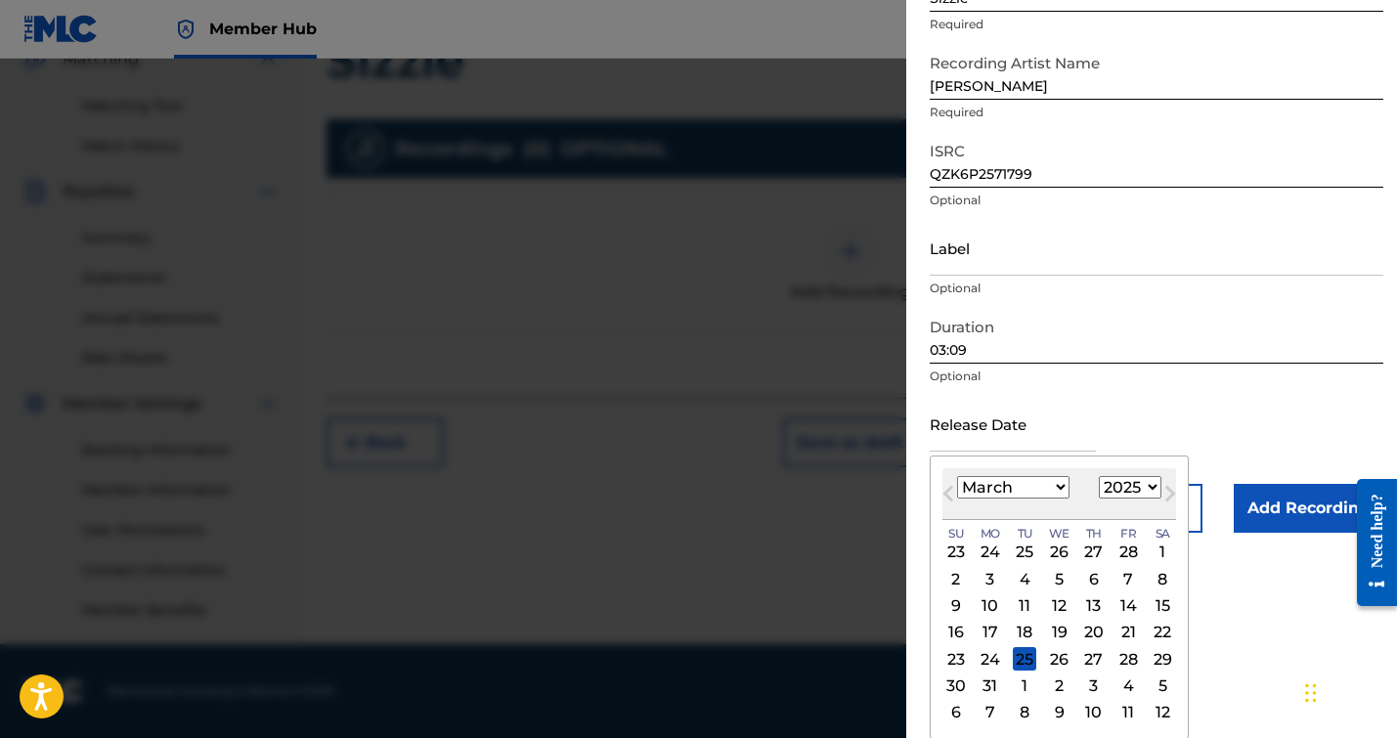
scroll to position [0, 0]
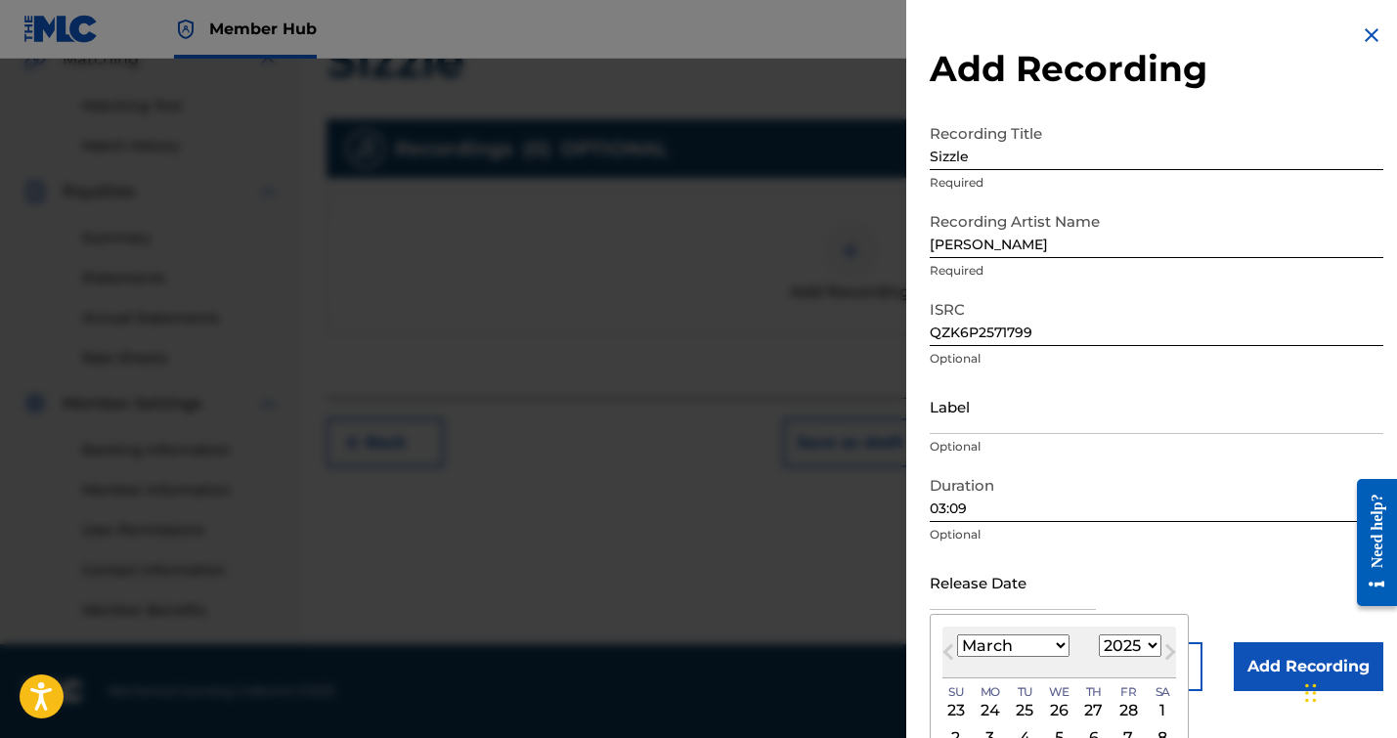
click at [1151, 407] on form "Recording Title Sizzle Required Recording Artist Name [PERSON_NAME] ISRC QZK6P2…" at bounding box center [1157, 402] width 454 height 577
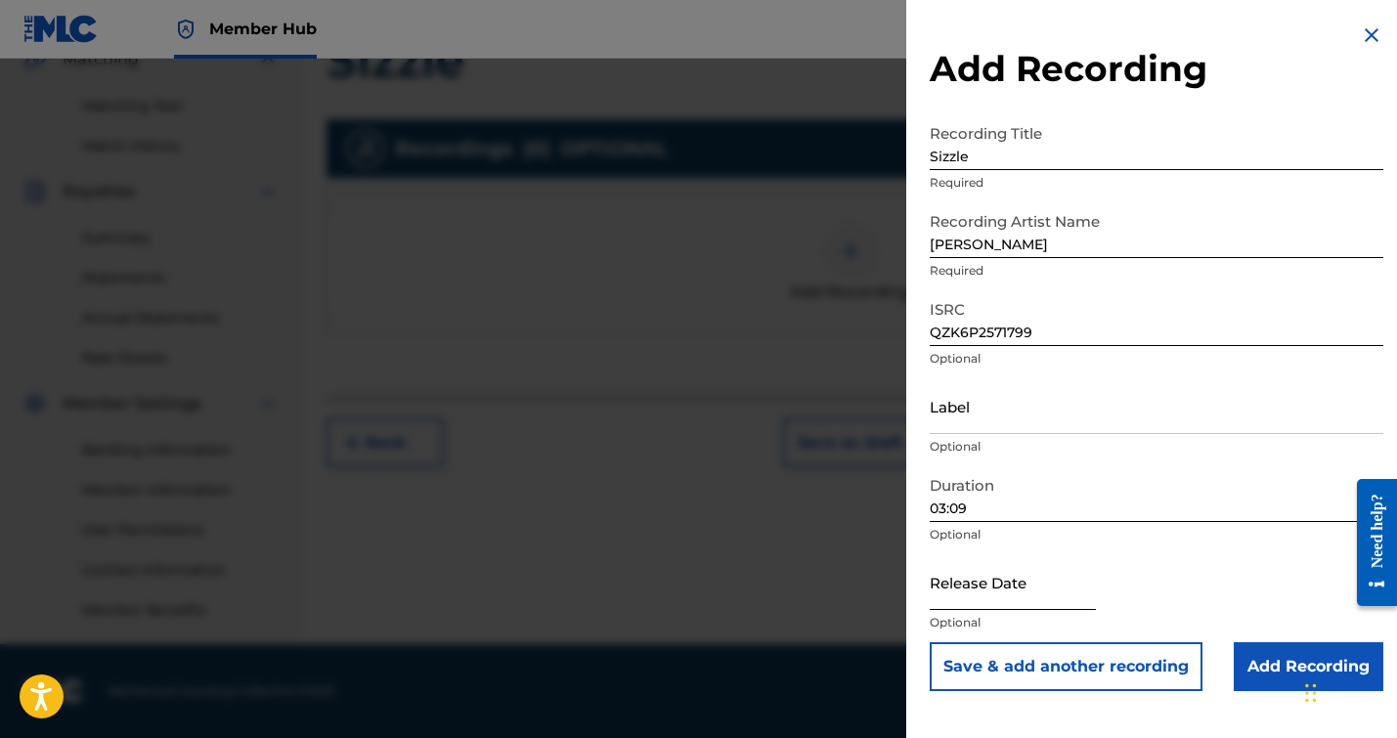
click at [966, 587] on input "text" at bounding box center [1013, 582] width 166 height 56
select select "8"
select select "2025"
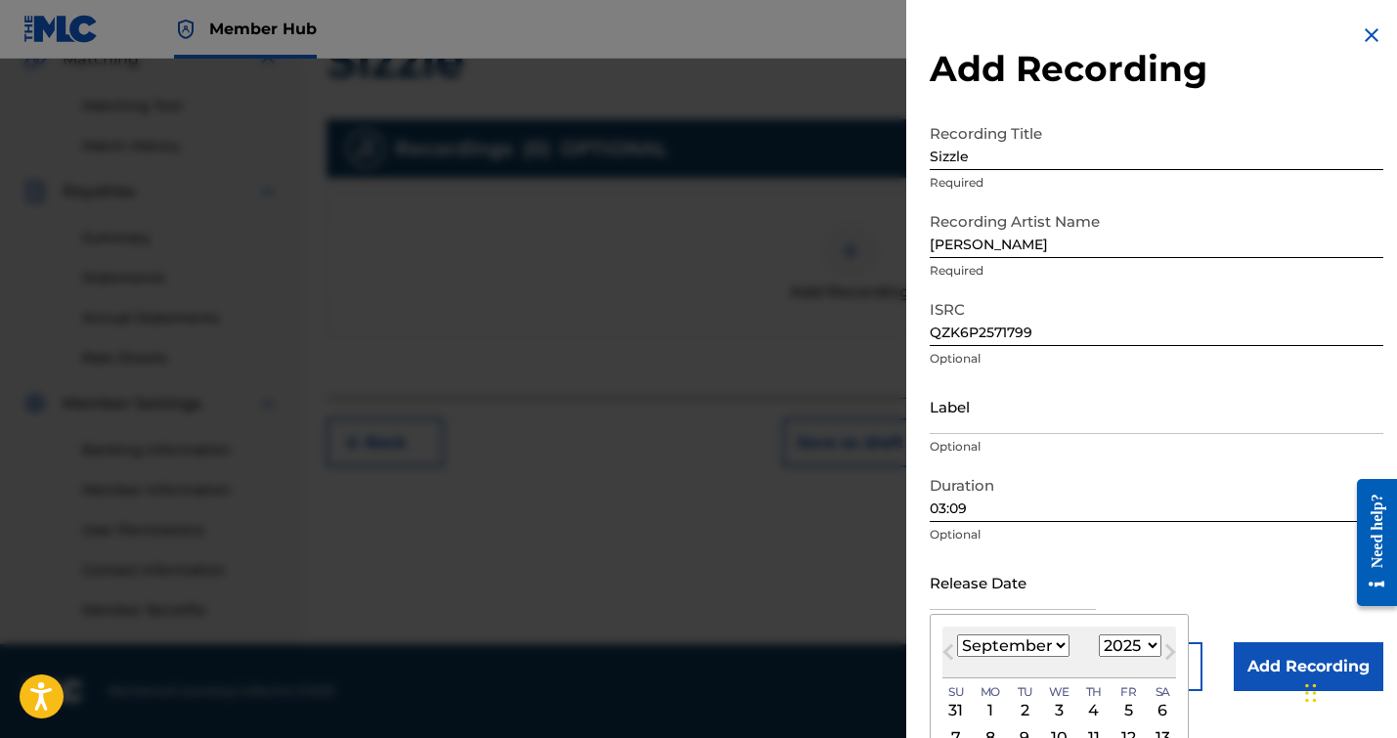
click at [1038, 642] on select "January February March April May June July August September October November De…" at bounding box center [1013, 645] width 112 height 22
select select "2"
click at [957, 634] on select "January February March April May June July August September October November De…" at bounding box center [1013, 645] width 112 height 22
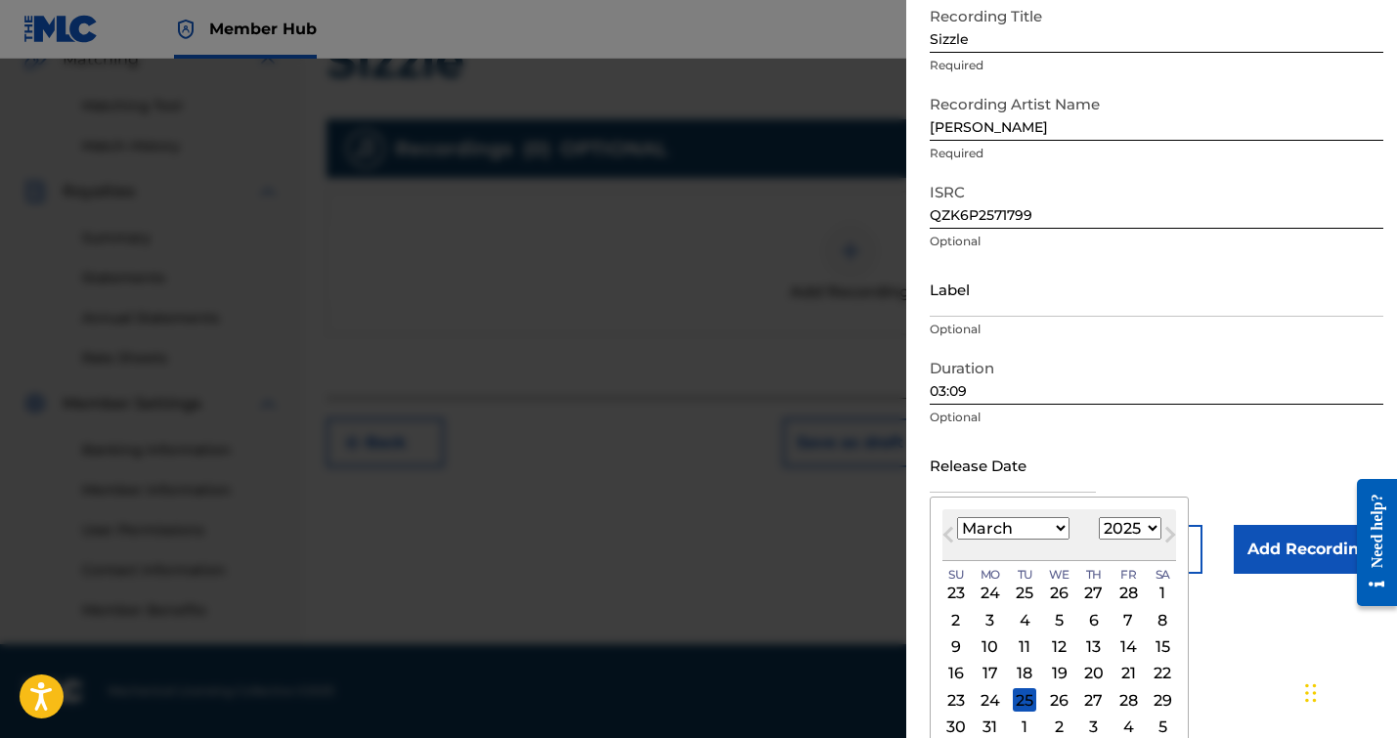
scroll to position [158, 0]
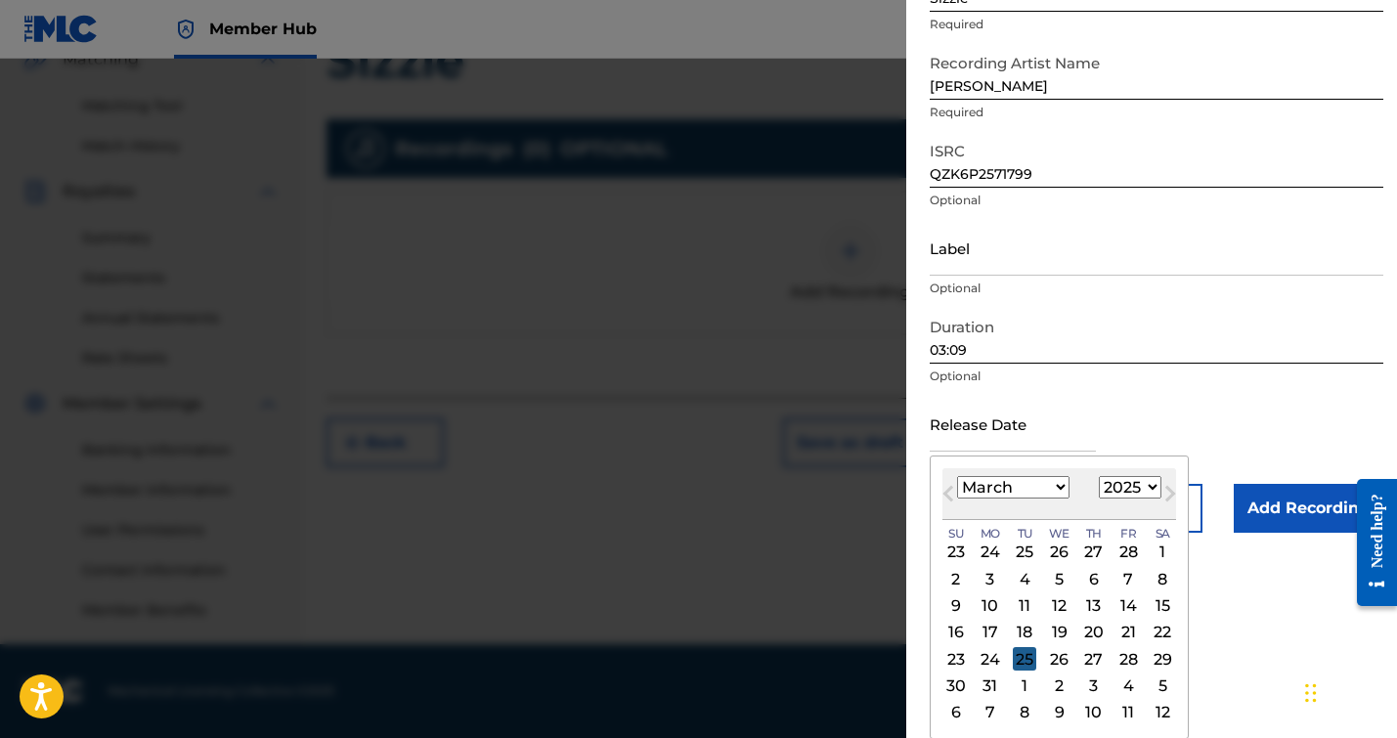
click at [1021, 660] on div "25" at bounding box center [1024, 658] width 23 height 23
type input "[DATE]"
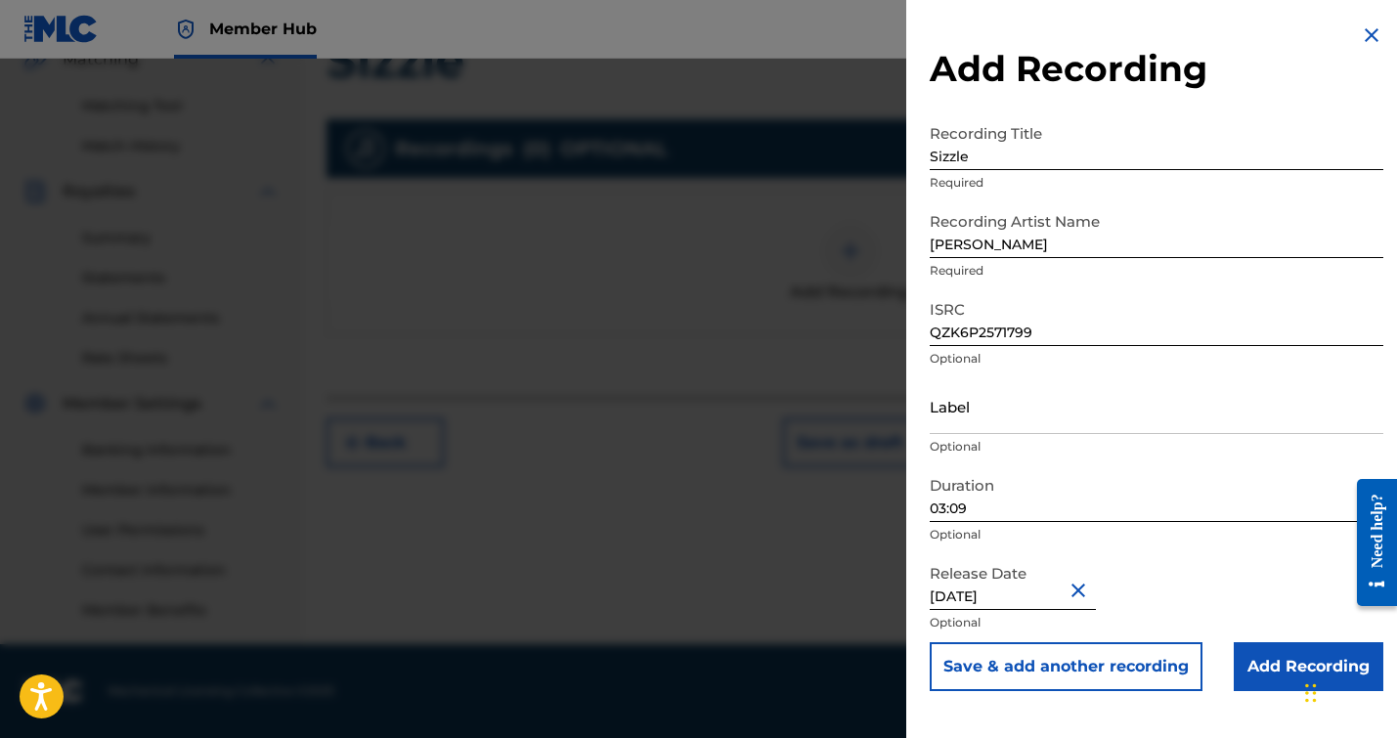
scroll to position [0, 0]
click at [1247, 653] on input "Add Recording" at bounding box center [1309, 666] width 150 height 49
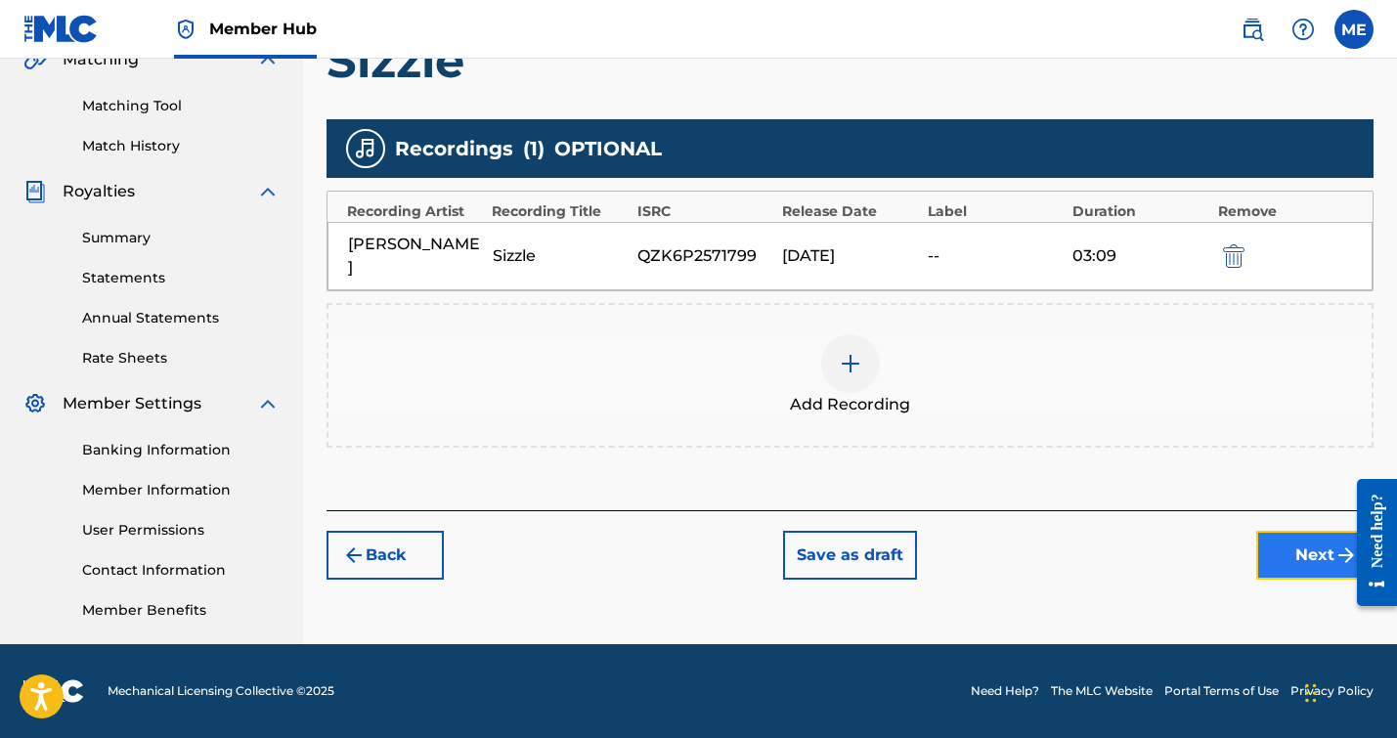
click at [1281, 531] on button "Next" at bounding box center [1314, 555] width 117 height 49
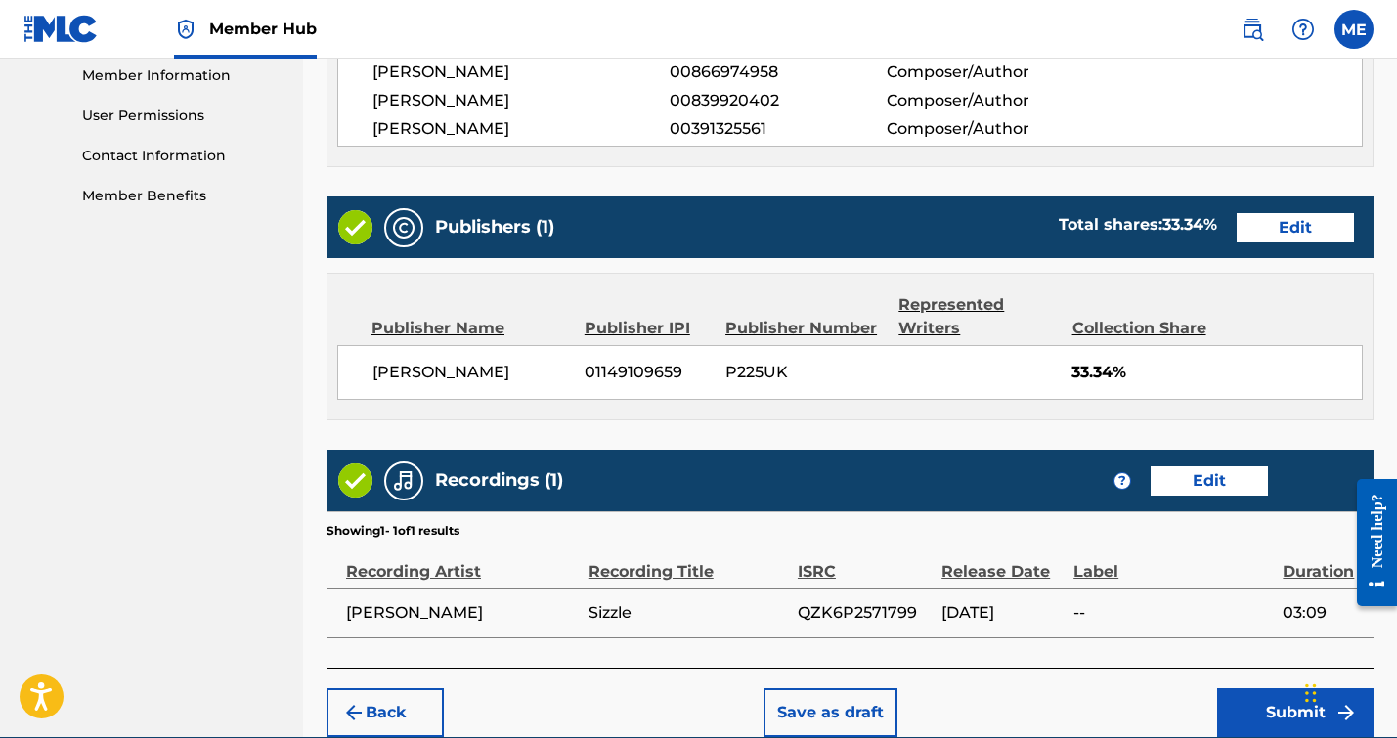
scroll to position [978, 0]
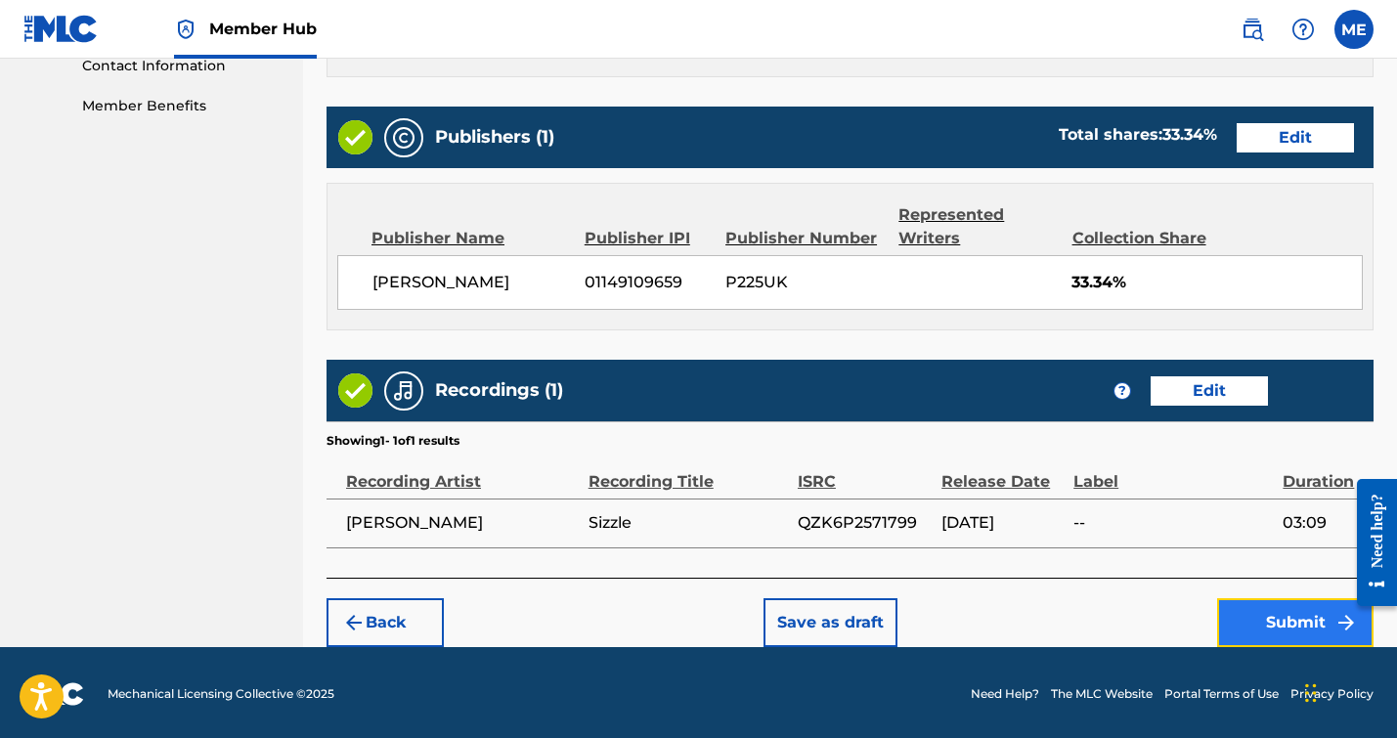
click at [1239, 609] on button "Submit" at bounding box center [1295, 622] width 156 height 49
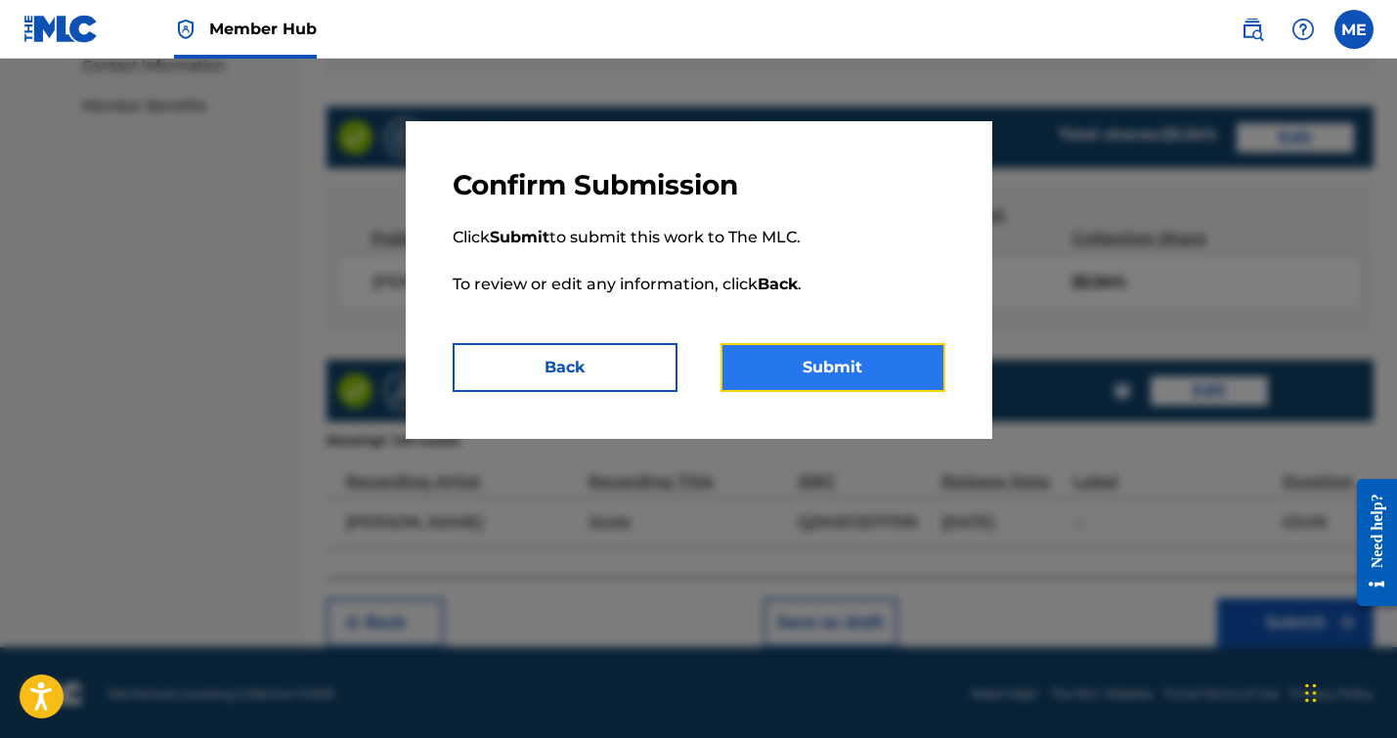
click at [846, 367] on button "Submit" at bounding box center [832, 367] width 225 height 49
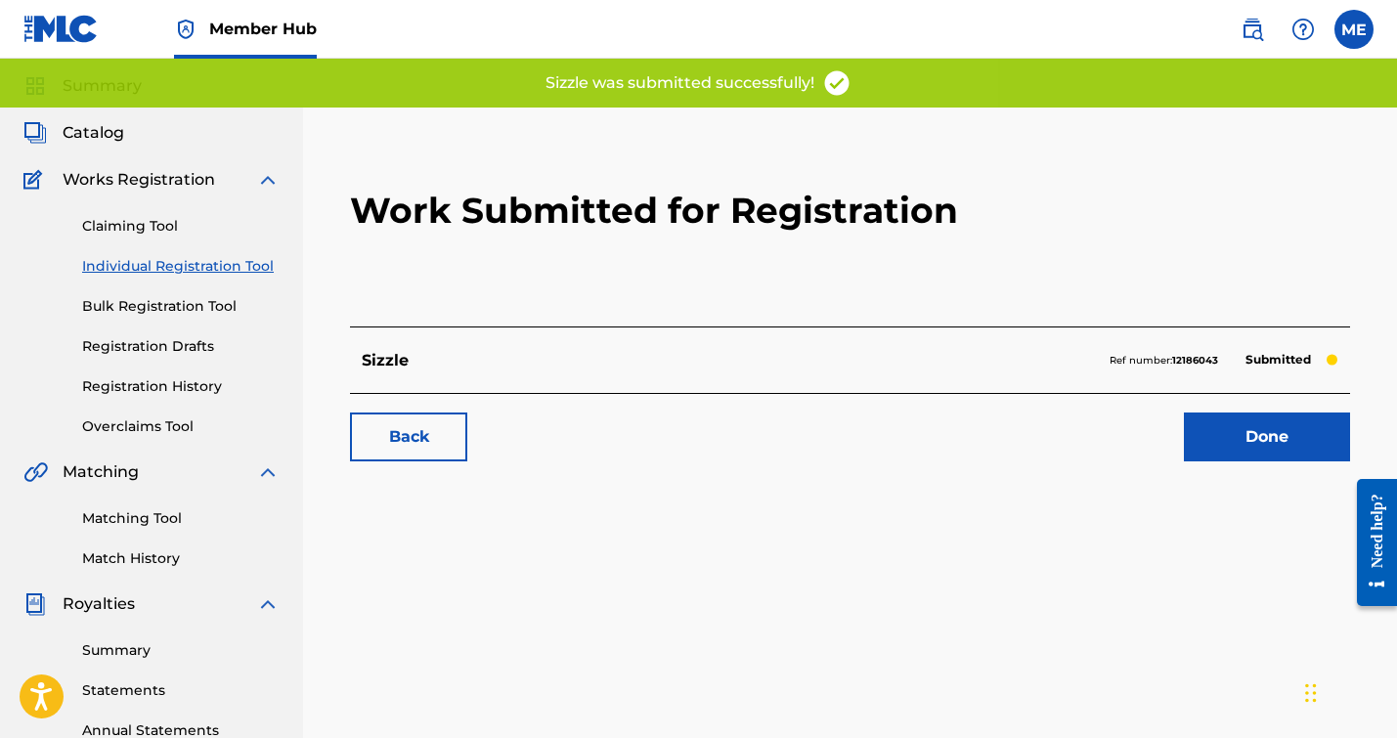
scroll to position [74, 0]
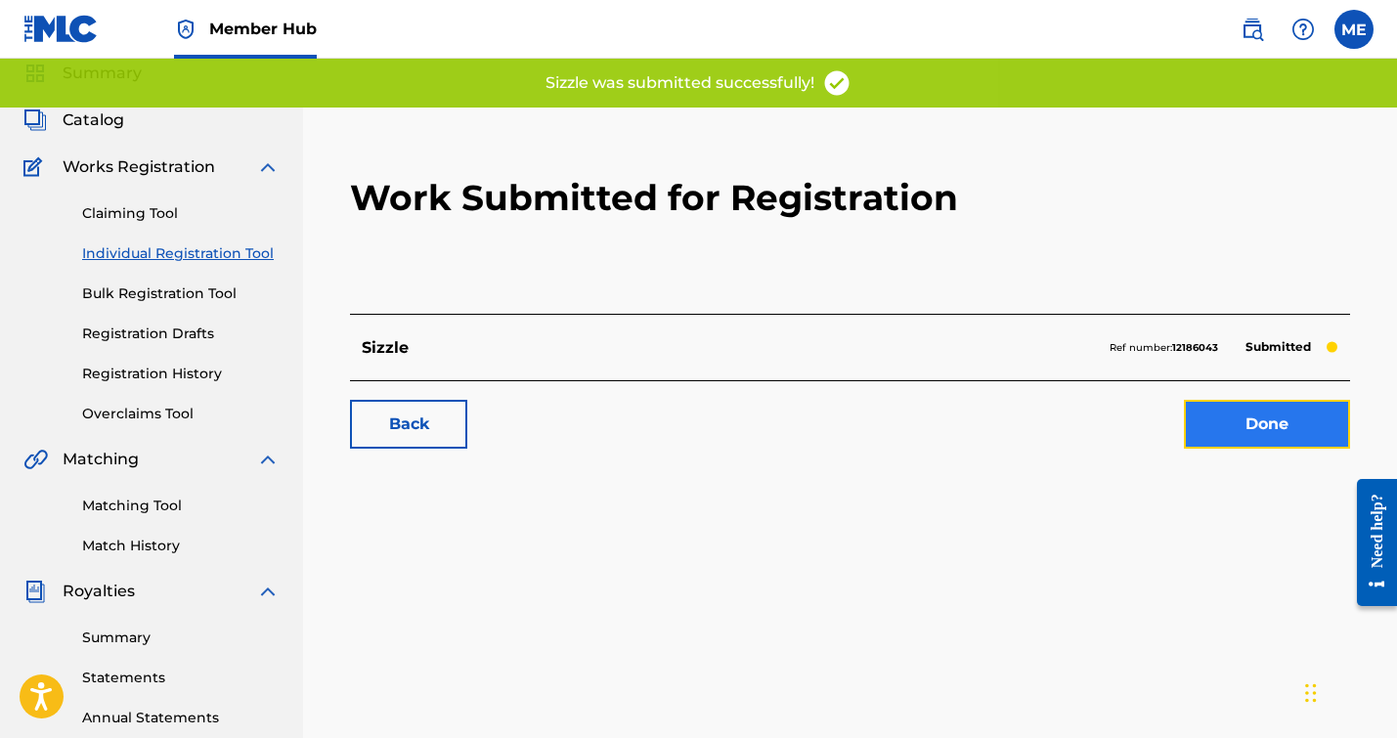
click at [1243, 410] on link "Done" at bounding box center [1267, 424] width 166 height 49
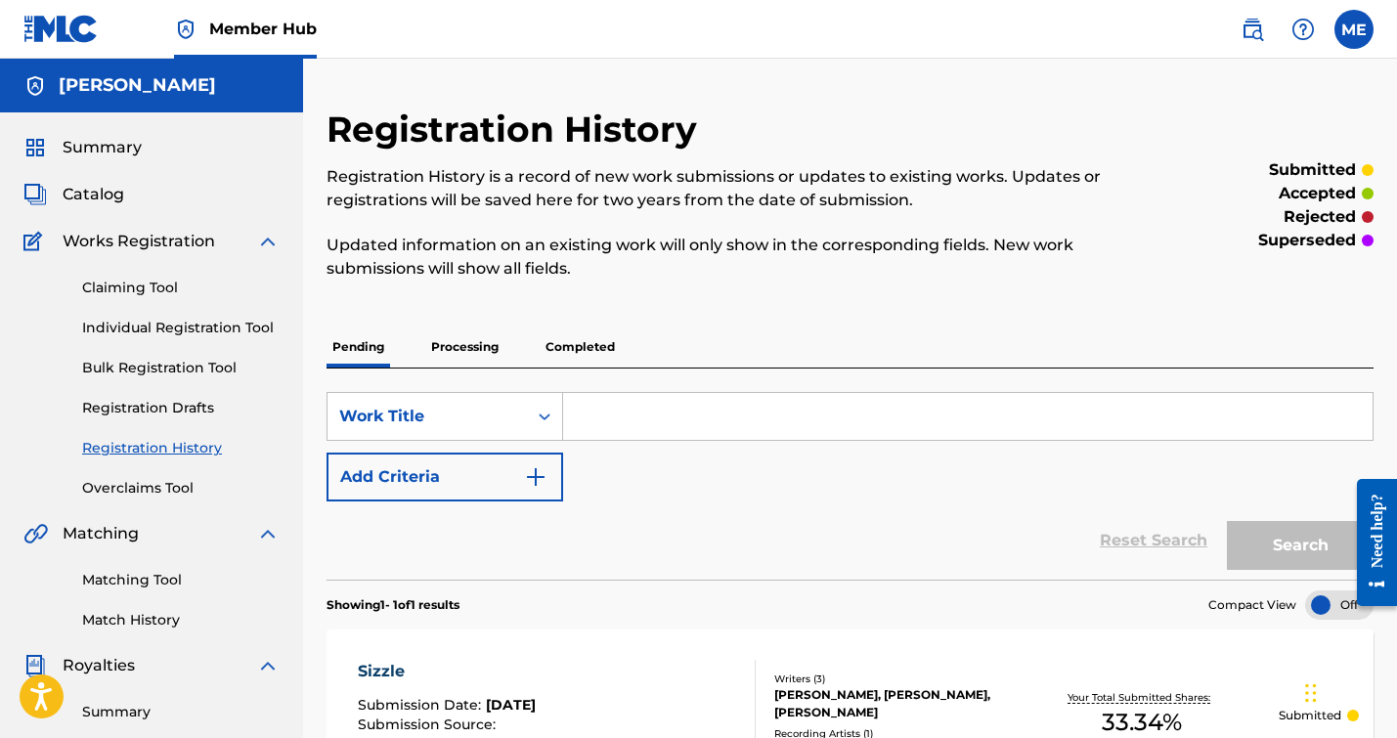
click at [622, 421] on input "Search Form" at bounding box center [967, 416] width 809 height 47
type input "OH MY GOD I THINK I'M DYING"
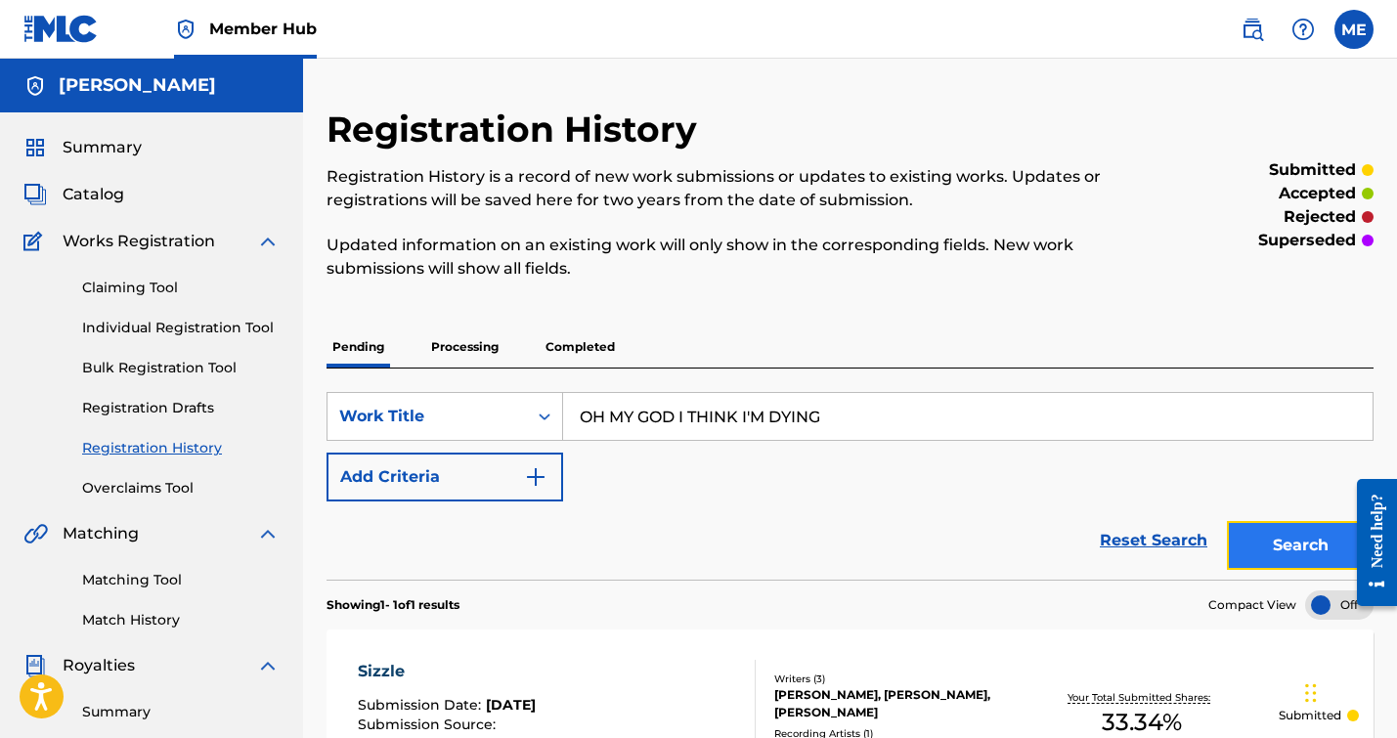
click at [1275, 547] on button "Search" at bounding box center [1300, 545] width 147 height 49
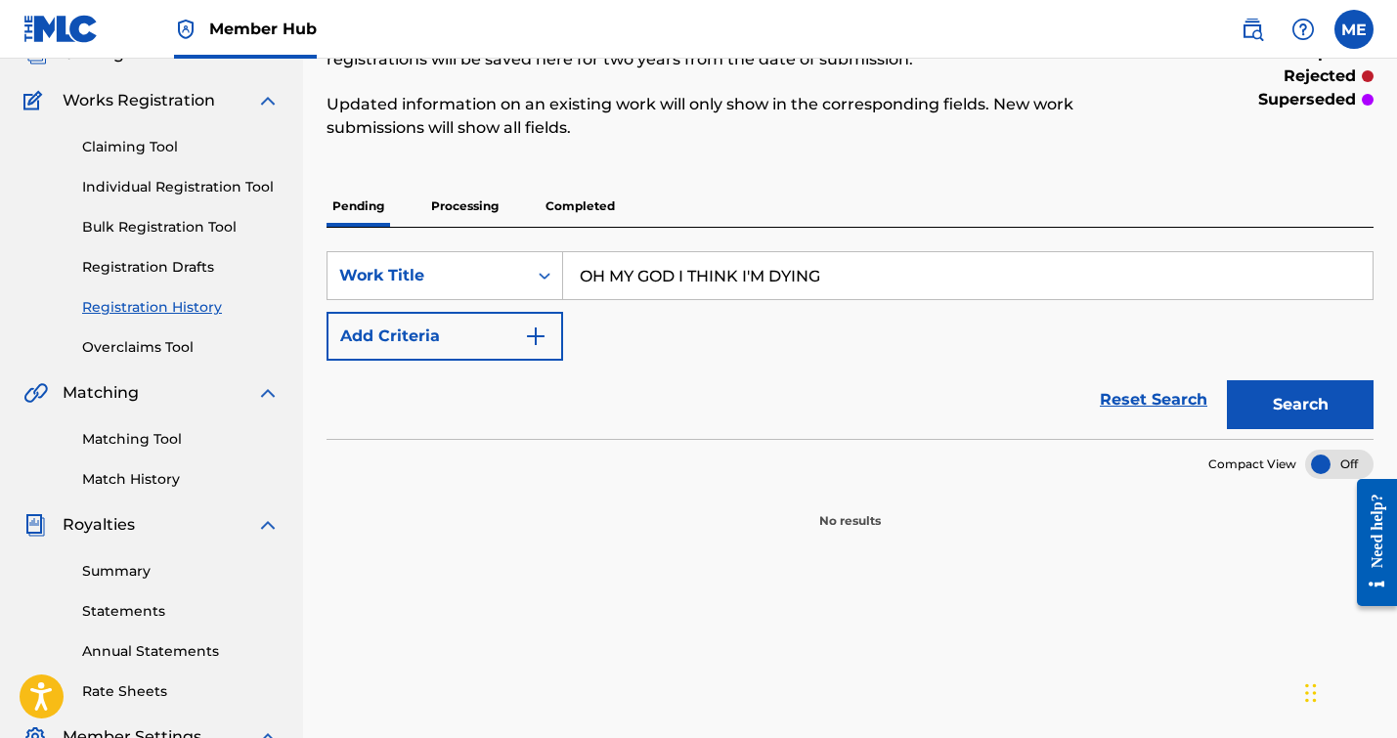
scroll to position [241, 0]
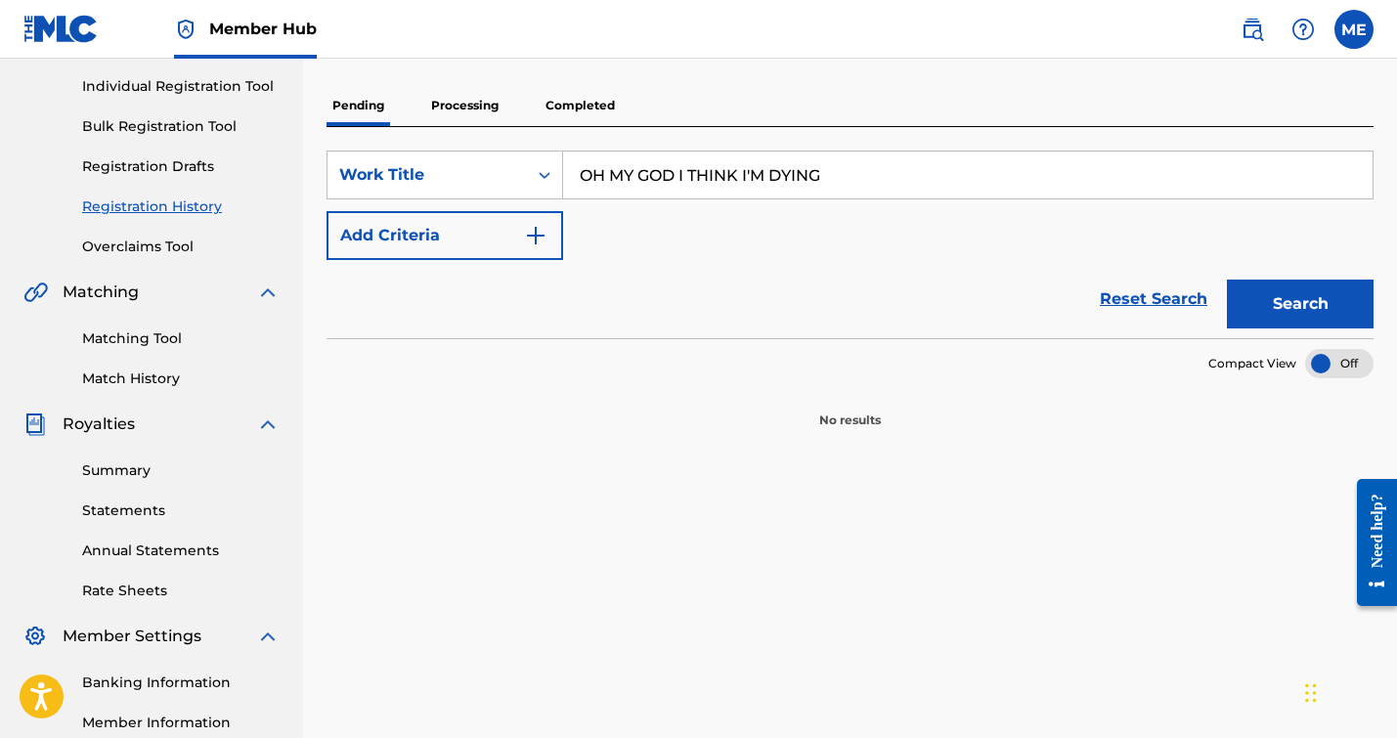
drag, startPoint x: 833, startPoint y: 177, endPoint x: 579, endPoint y: 162, distance: 254.6
click at [579, 162] on input "OH MY GOD I THINK I'M DYING" at bounding box center [967, 175] width 809 height 47
click at [1187, 386] on section "No results" at bounding box center [849, 403] width 1047 height 51
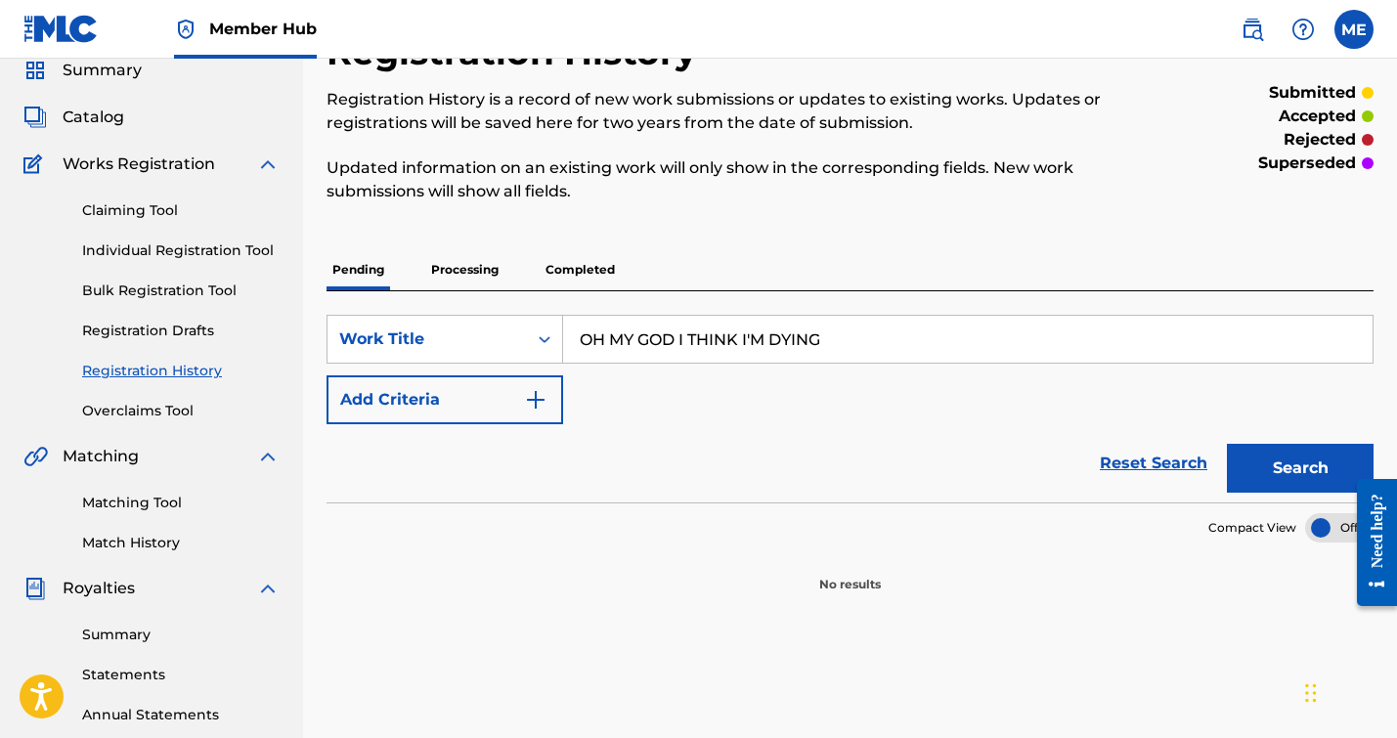
scroll to position [49, 0]
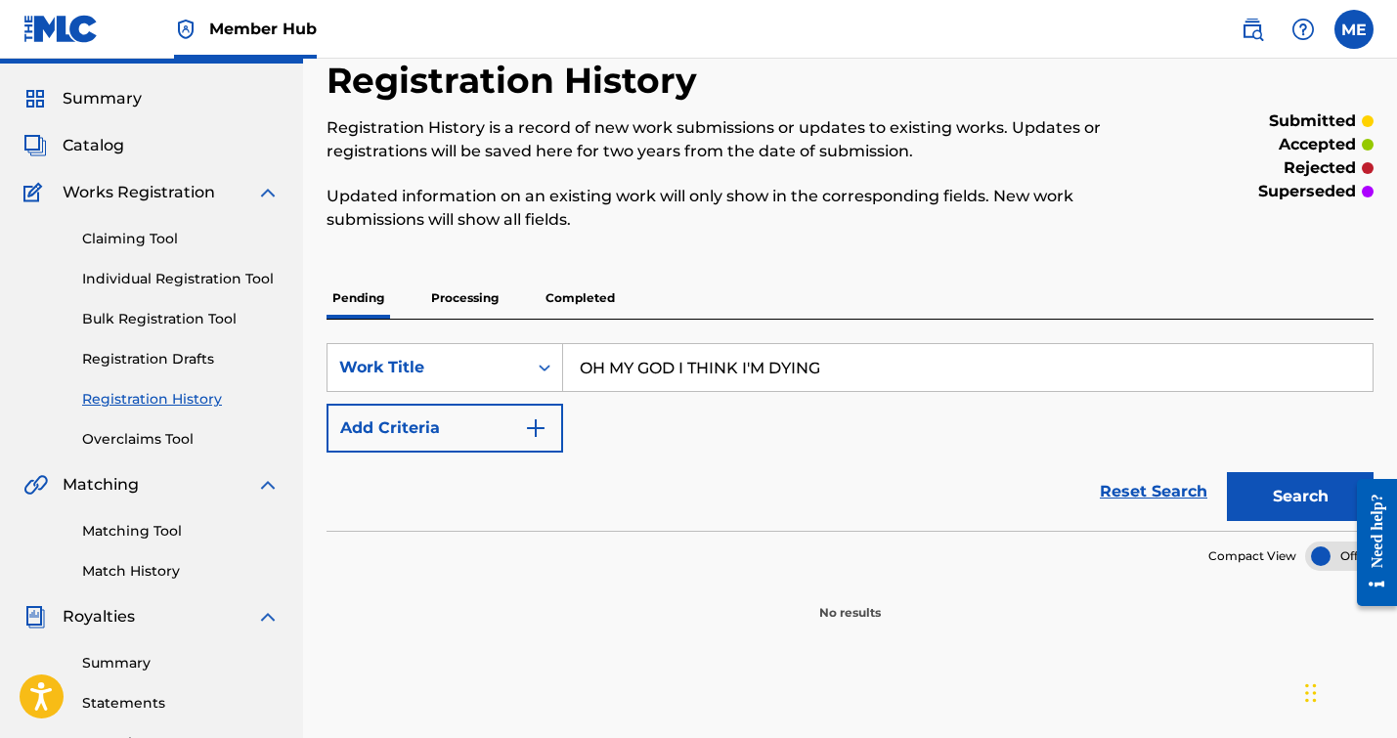
drag, startPoint x: 852, startPoint y: 372, endPoint x: 492, endPoint y: 308, distance: 366.4
click at [492, 308] on div "Pending Processing Completed SearchWithCriteria10e1fcf8-0e34-4e2e-b57e-b37fca8f…" at bounding box center [849, 450] width 1047 height 344
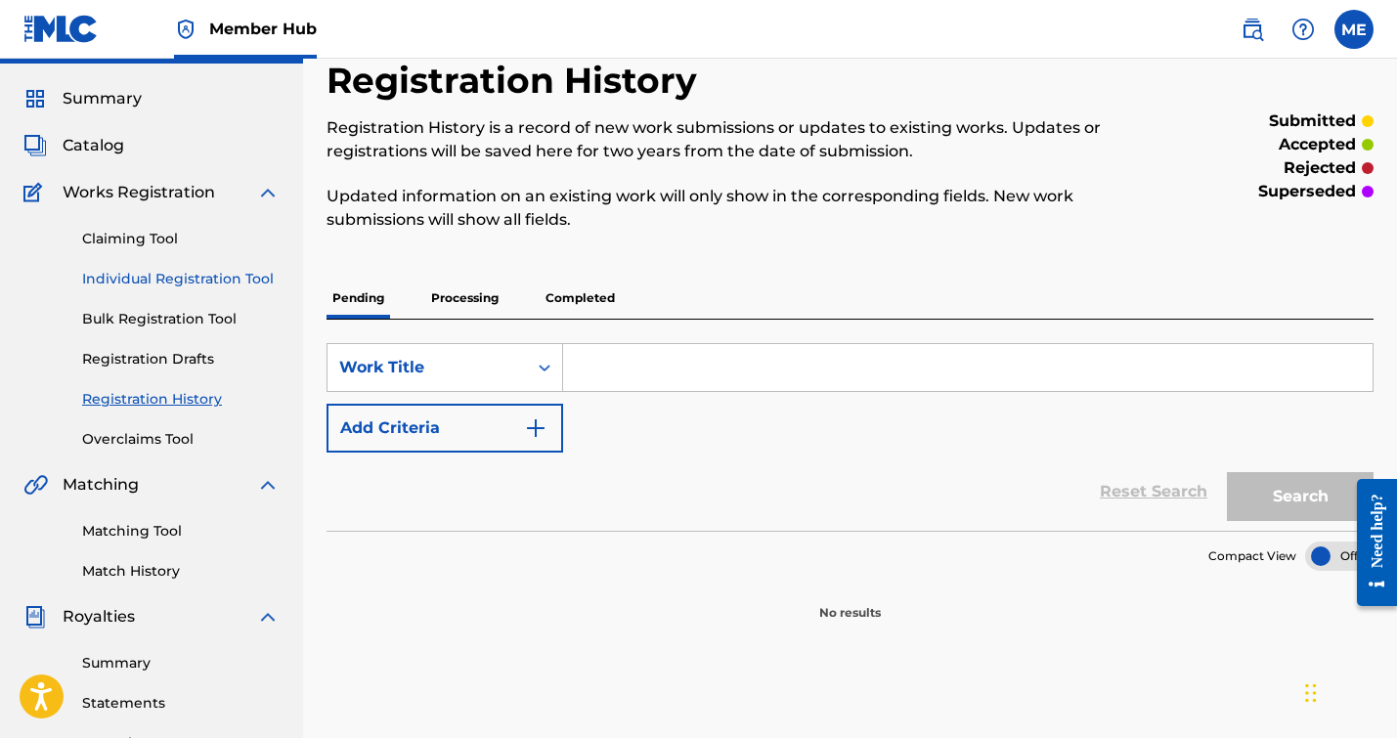
click at [216, 277] on link "Individual Registration Tool" at bounding box center [180, 279] width 197 height 21
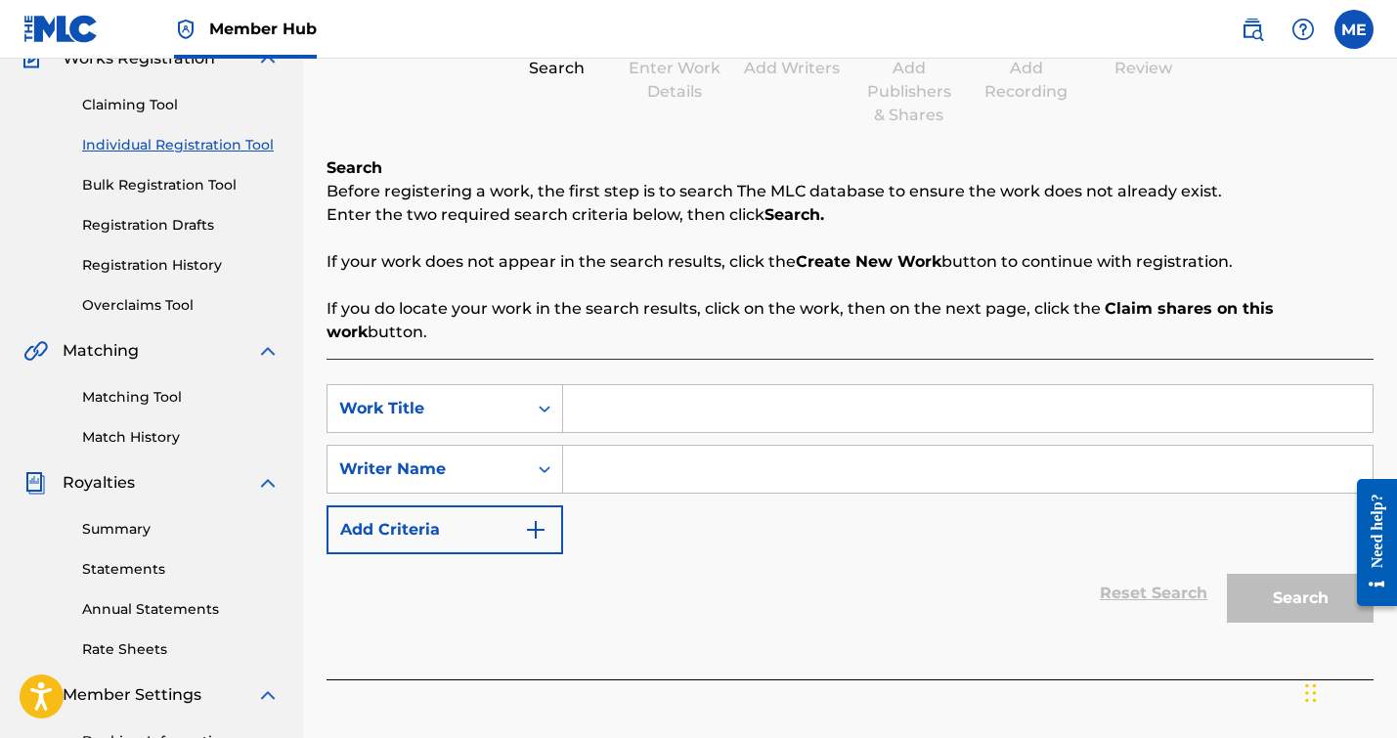
scroll to position [380, 0]
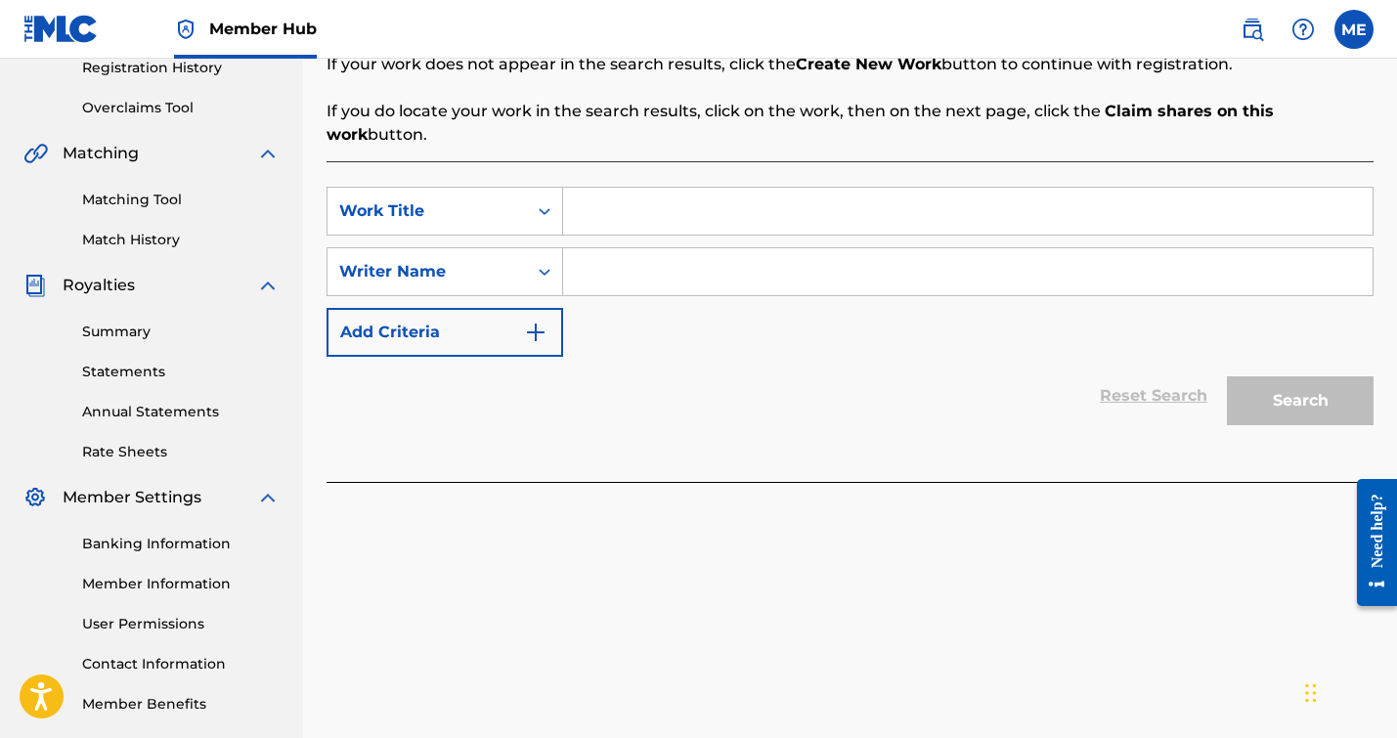
click at [591, 216] on input "Search Form" at bounding box center [967, 211] width 809 height 47
paste input "OH MY GOD I THINK I'M DYING"
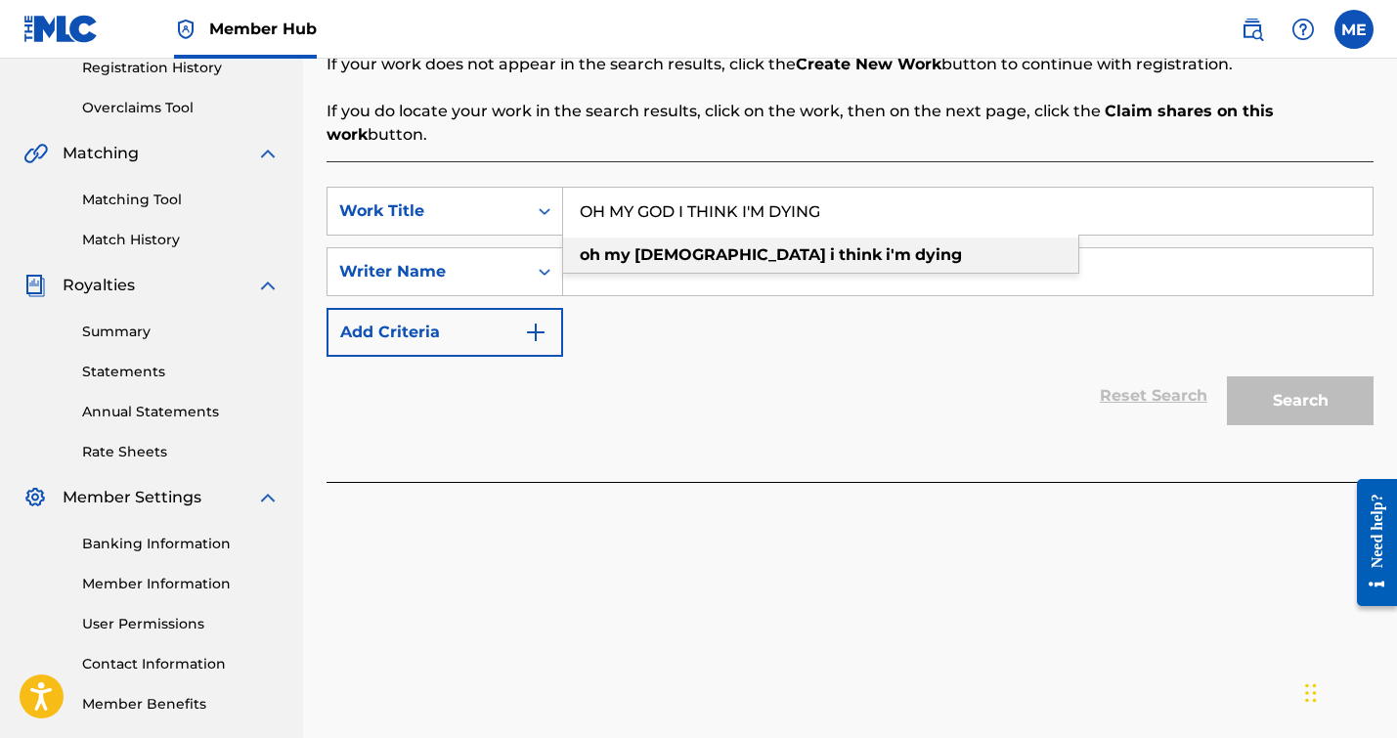
click at [636, 244] on div "oh my god i think i'm dying" at bounding box center [820, 255] width 515 height 35
type input "oh my god i think i'm dying"
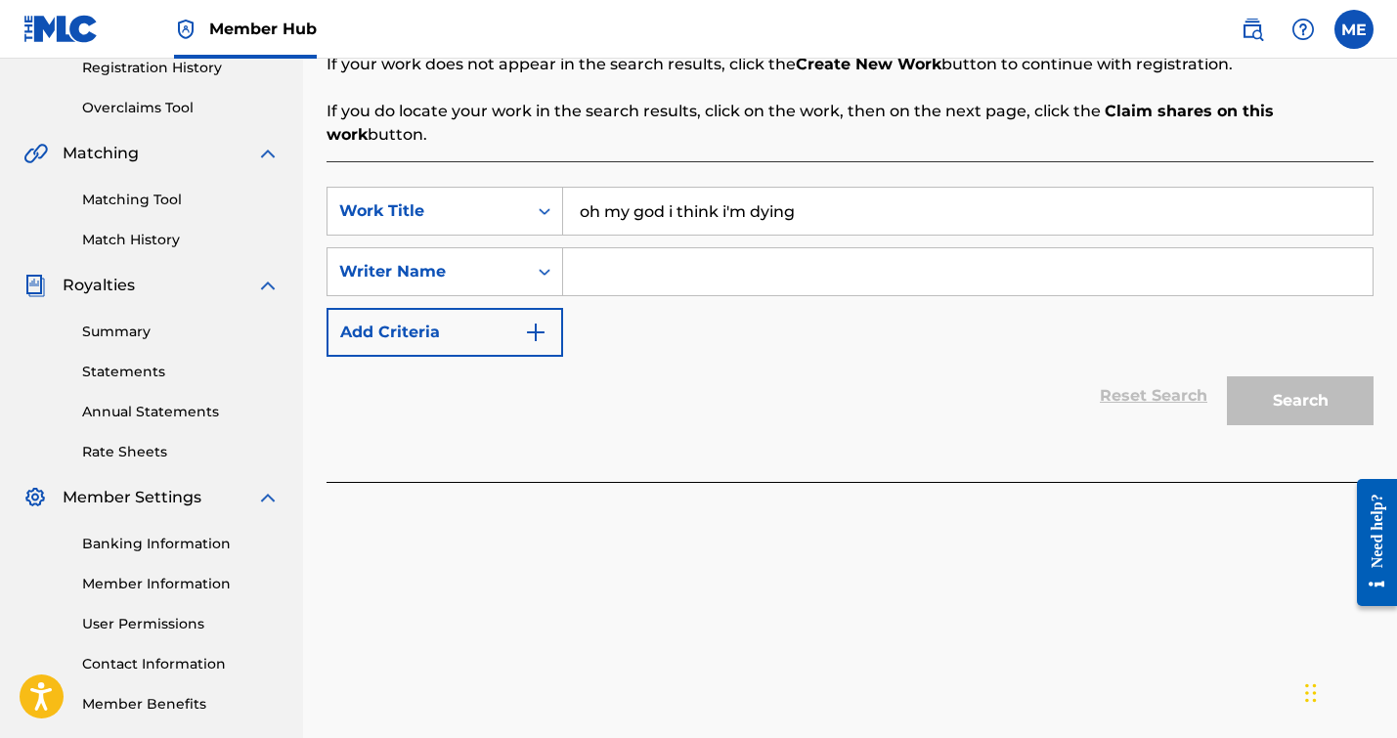
click at [623, 265] on input "Search Form" at bounding box center [967, 271] width 809 height 47
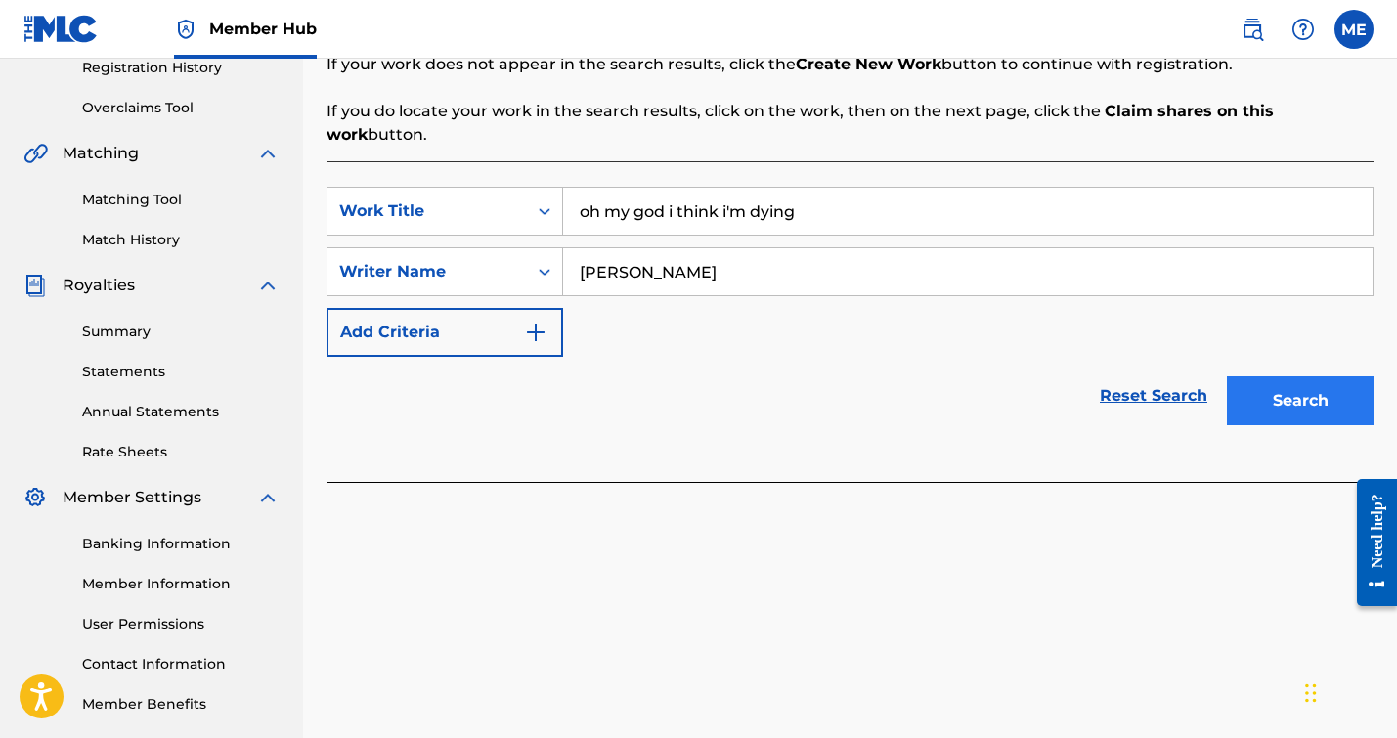
type input "[PERSON_NAME]"
click at [1302, 403] on button "Search" at bounding box center [1300, 400] width 147 height 49
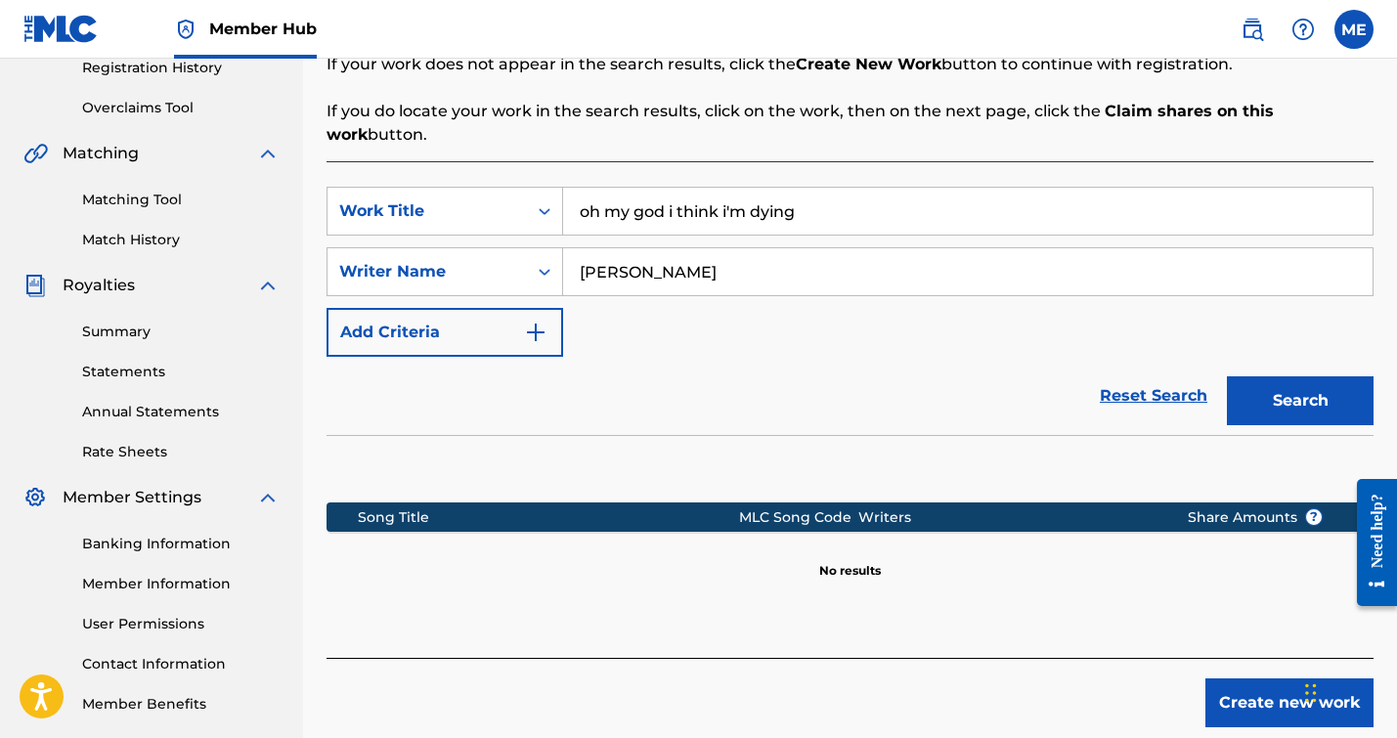
scroll to position [474, 0]
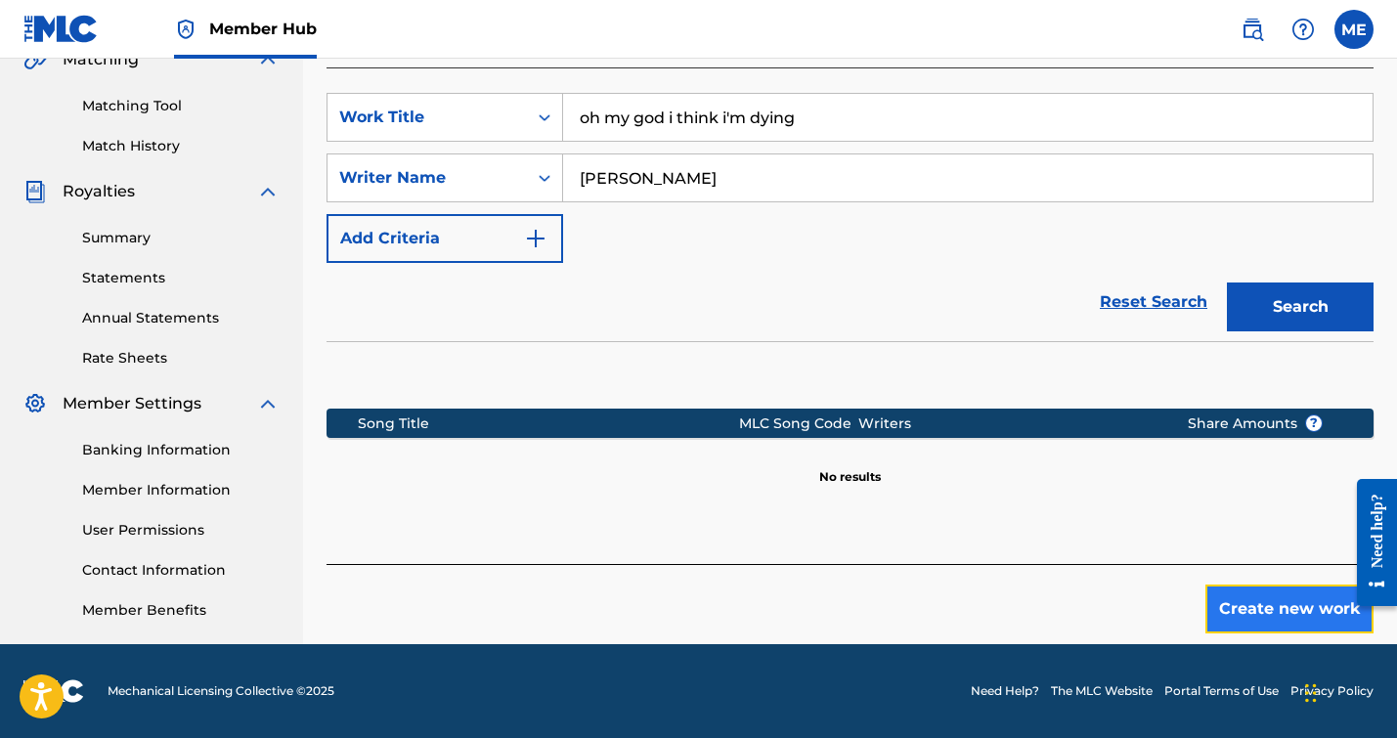
click at [1236, 606] on button "Create new work" at bounding box center [1289, 609] width 168 height 49
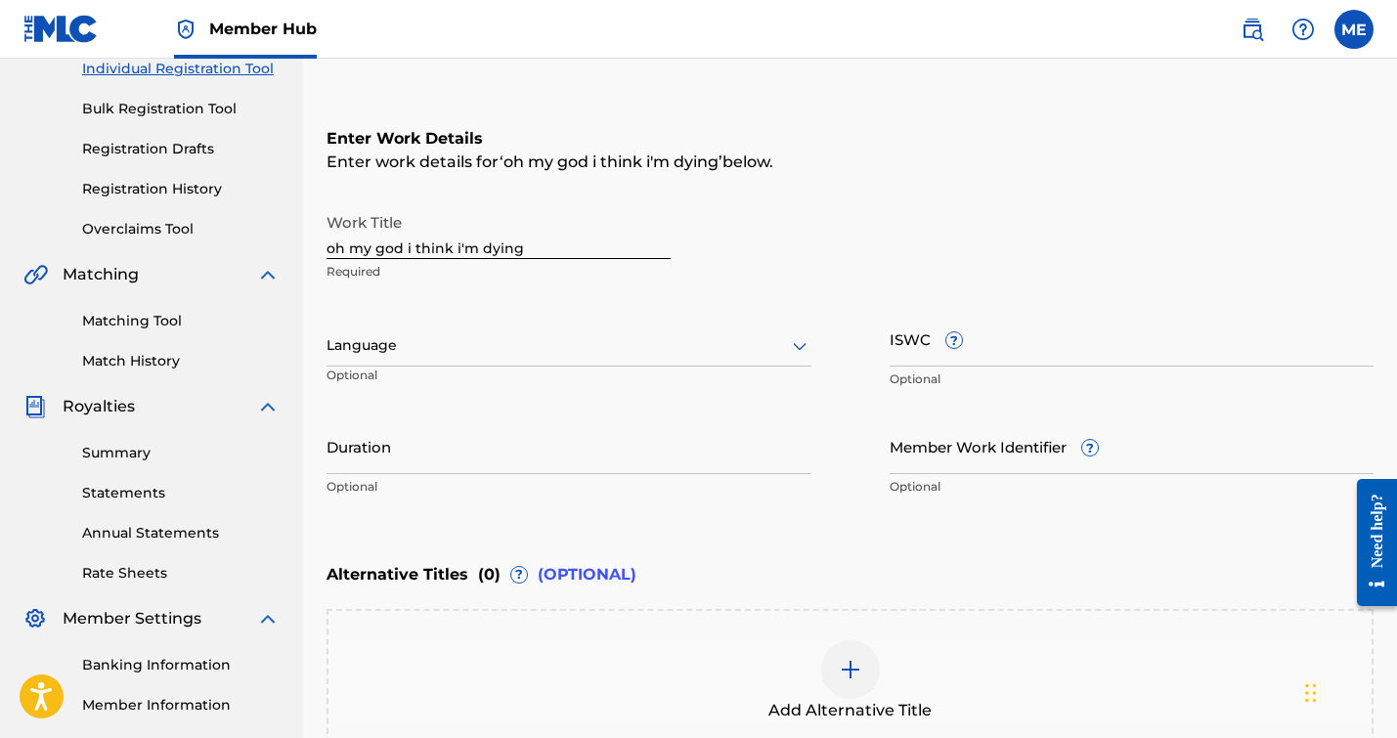
scroll to position [223, 0]
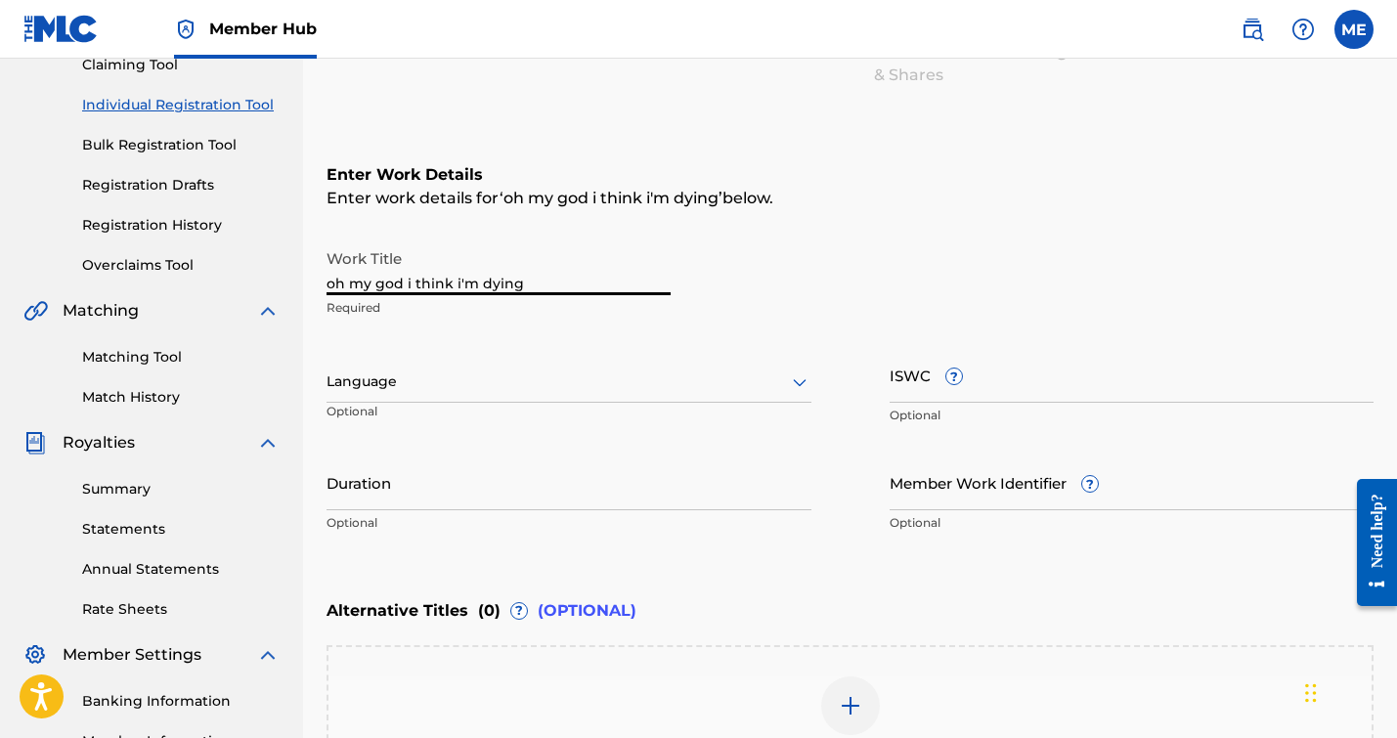
drag, startPoint x: 596, startPoint y: 281, endPoint x: 322, endPoint y: 239, distance: 277.9
click at [322, 239] on div "Register Work Search Enter Work Details Add Writers Add Publishers & Shares Add…" at bounding box center [850, 396] width 1094 height 1023
paste input "OH MY GOD I THINK I'M DYING"
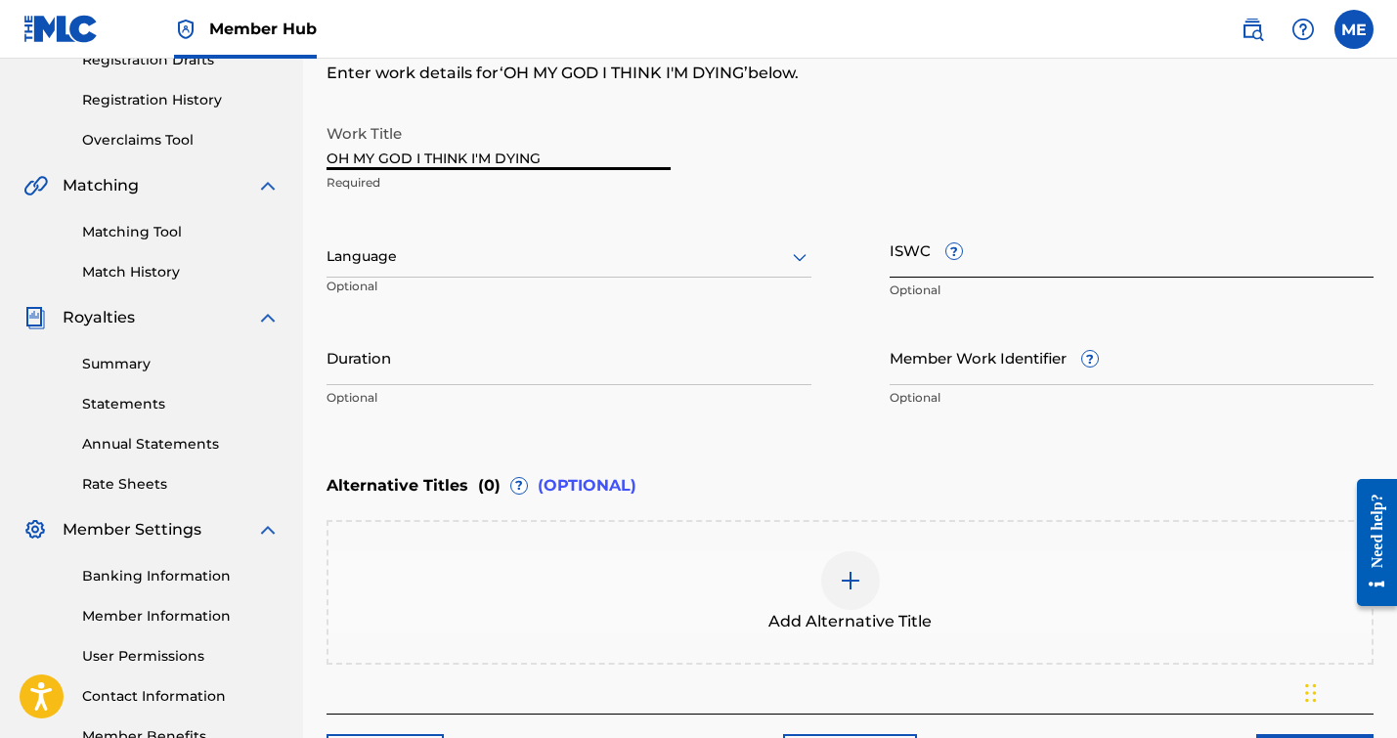
scroll to position [361, 0]
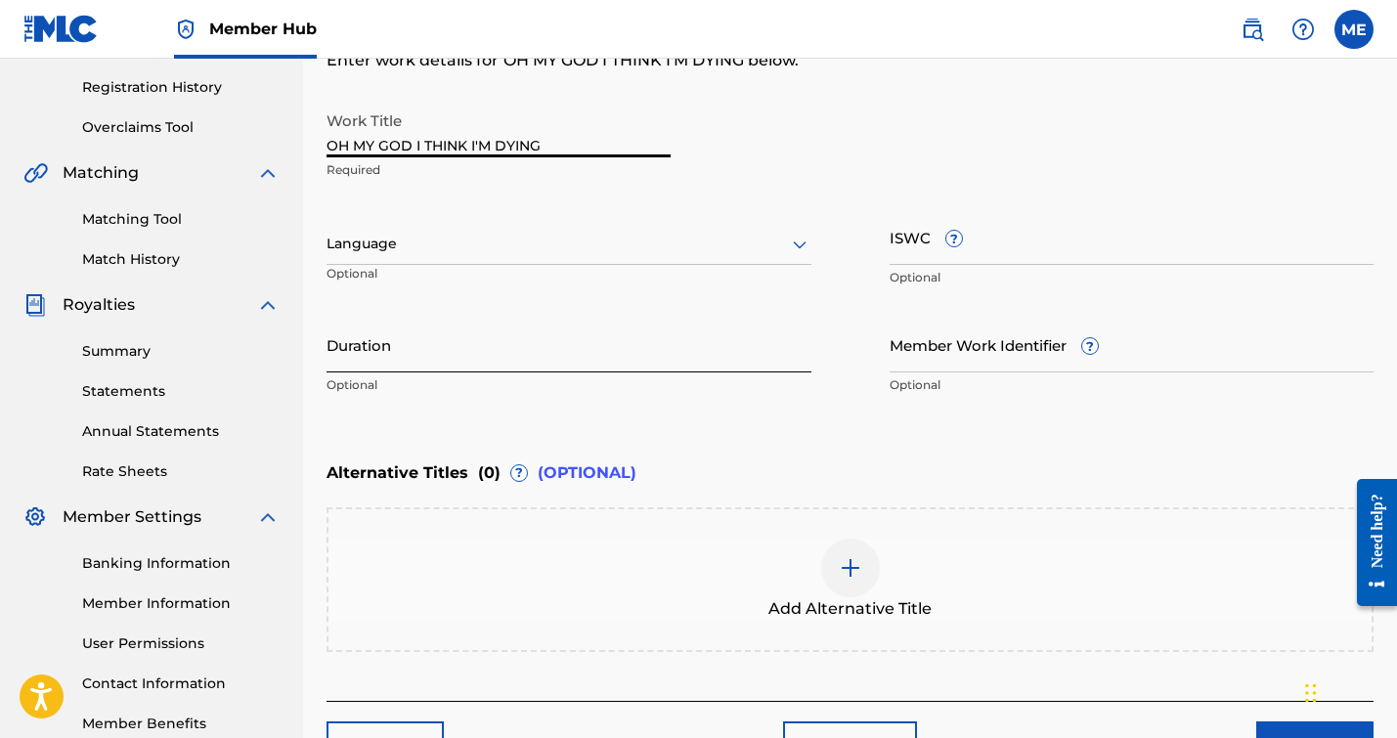
type input "OH MY GOD I THINK I'M DYING"
click at [604, 356] on input "Duration" at bounding box center [568, 345] width 485 height 56
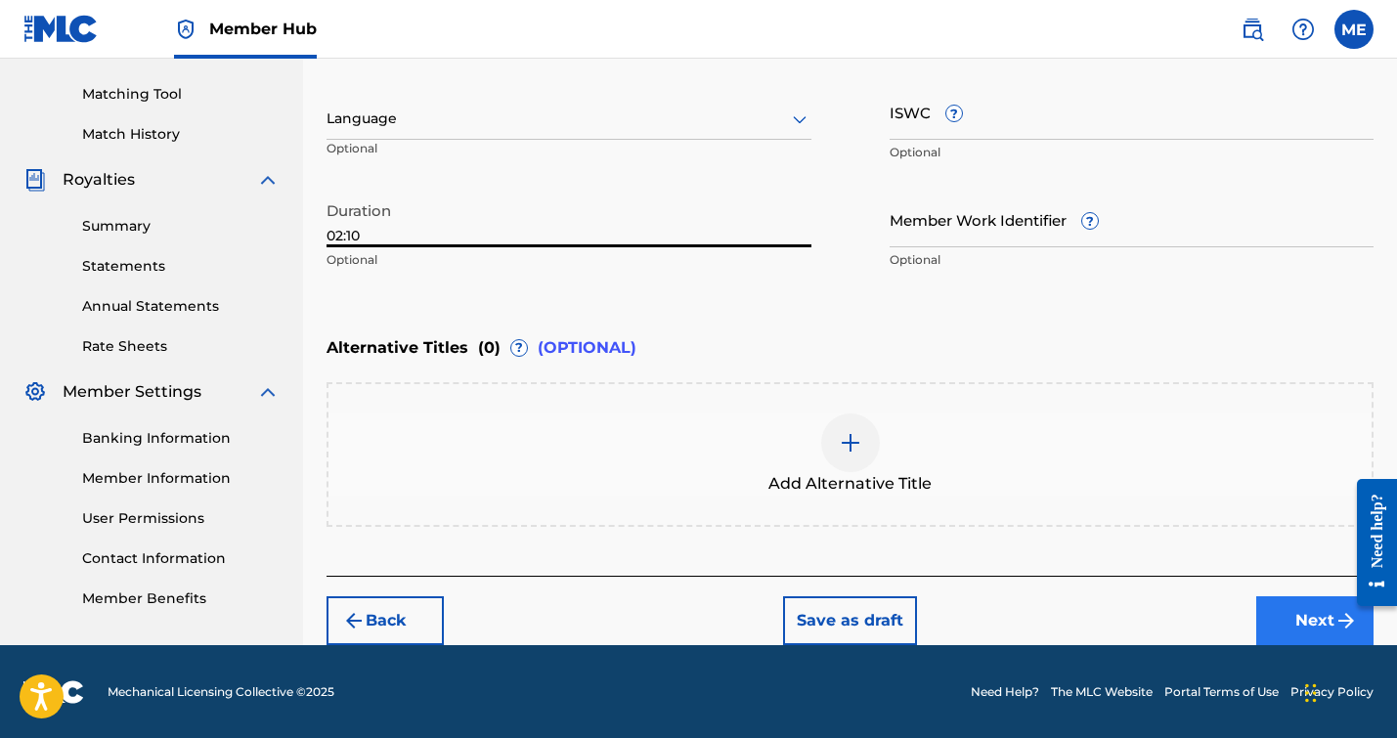
type input "02:10"
click at [1300, 617] on button "Next" at bounding box center [1314, 620] width 117 height 49
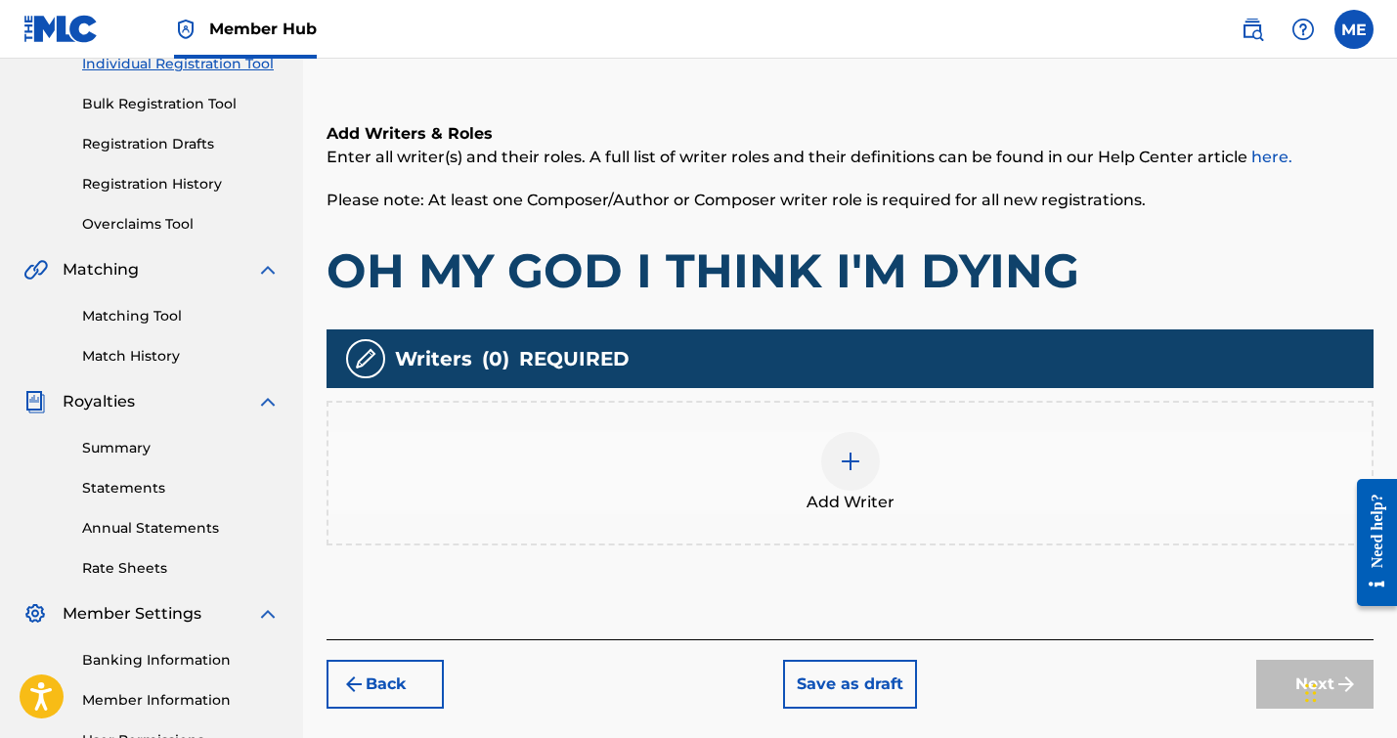
scroll to position [266, 0]
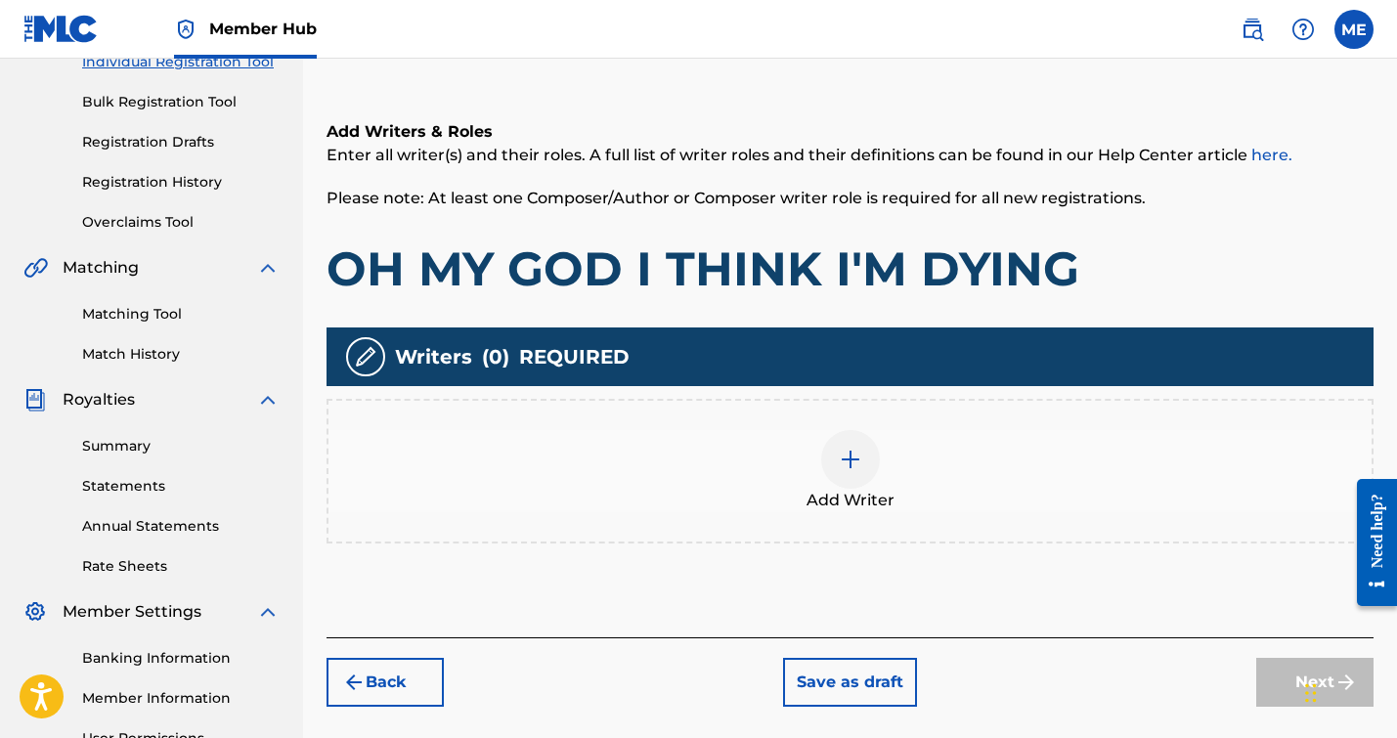
click at [850, 461] on img at bounding box center [850, 459] width 23 height 23
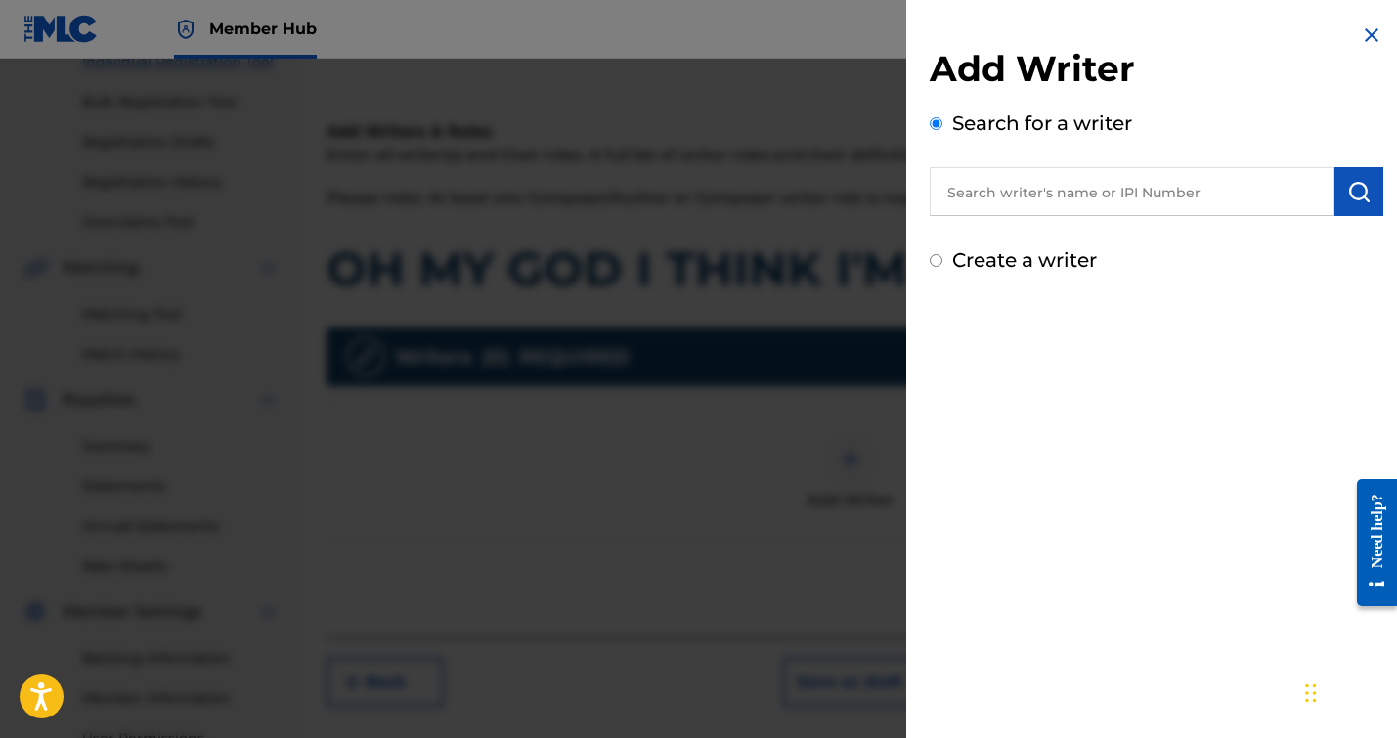
click at [1013, 230] on div "Add Writer Search for a writer Create a writer" at bounding box center [1157, 161] width 454 height 228
click at [994, 178] on input "text" at bounding box center [1132, 191] width 405 height 49
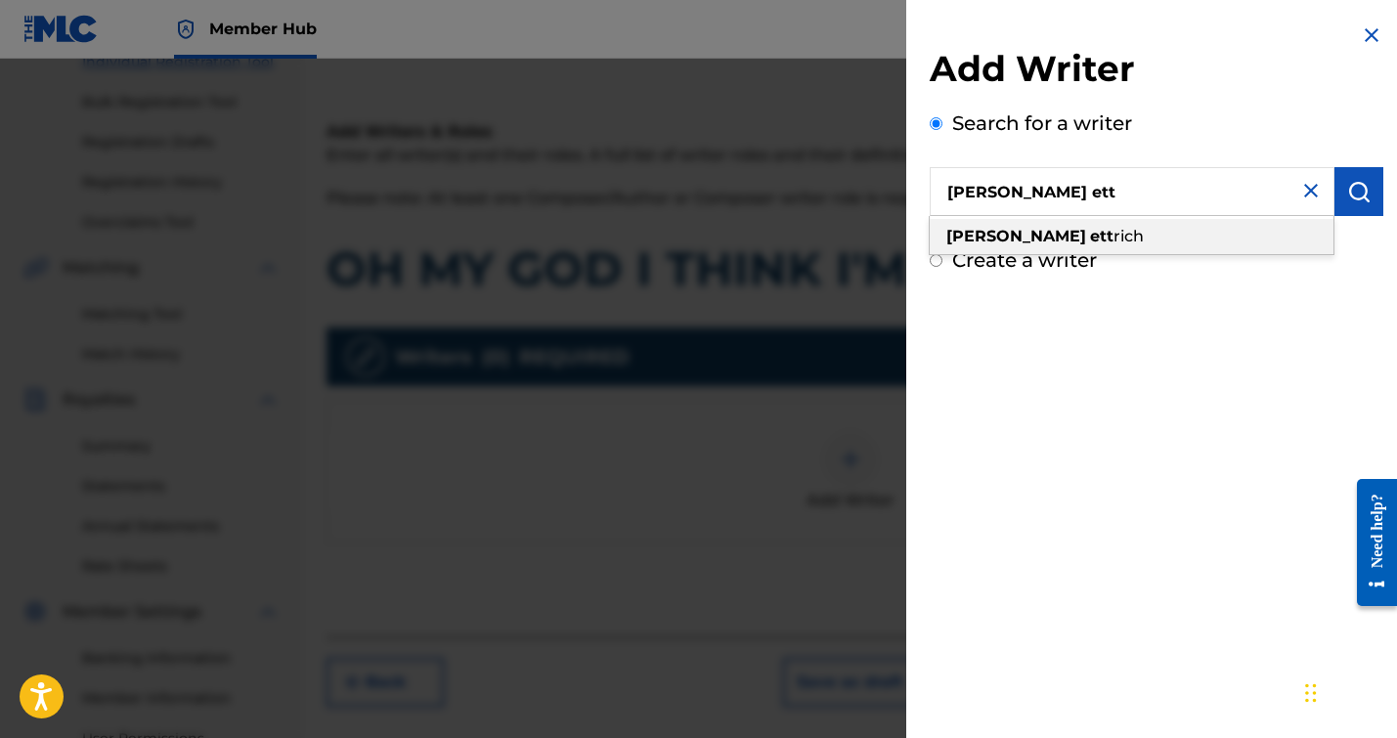
click at [1022, 235] on strong "[PERSON_NAME]" at bounding box center [1016, 236] width 140 height 19
type input "[PERSON_NAME]"
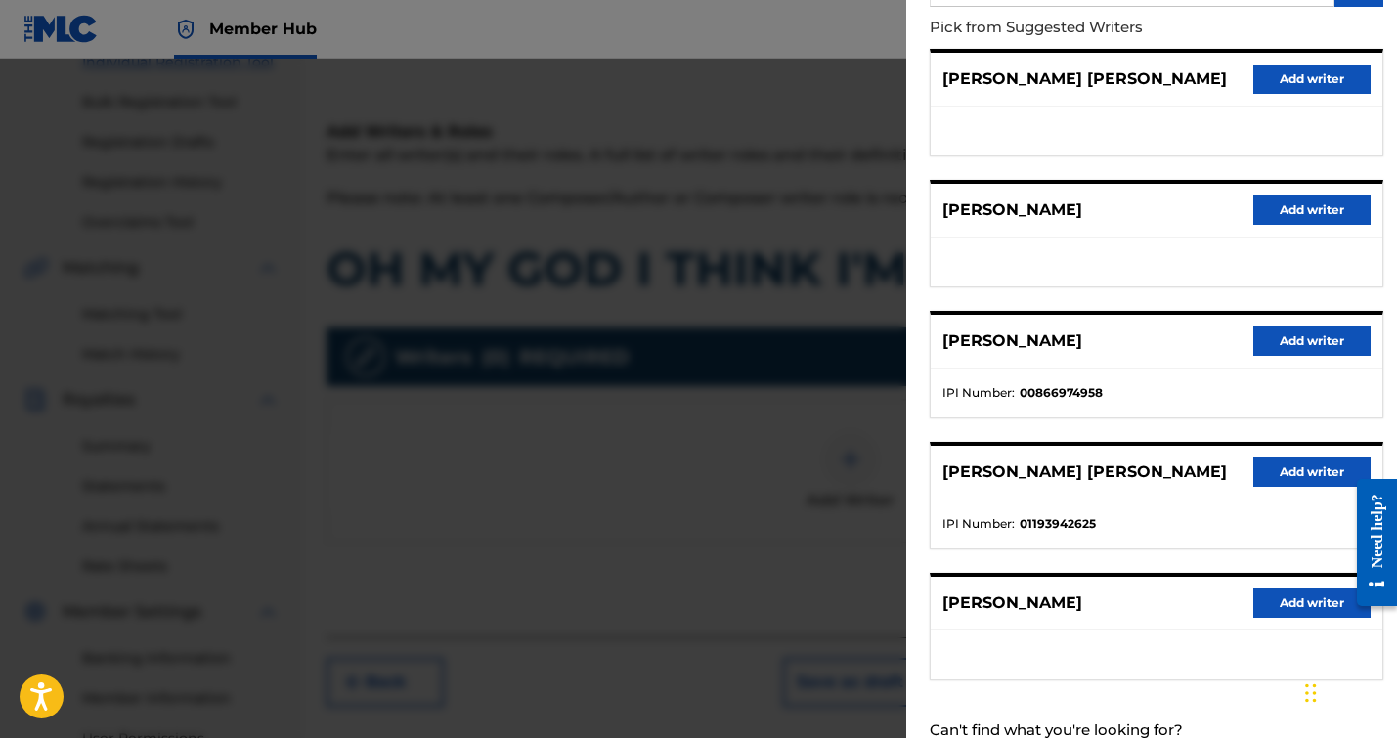
scroll to position [250, 0]
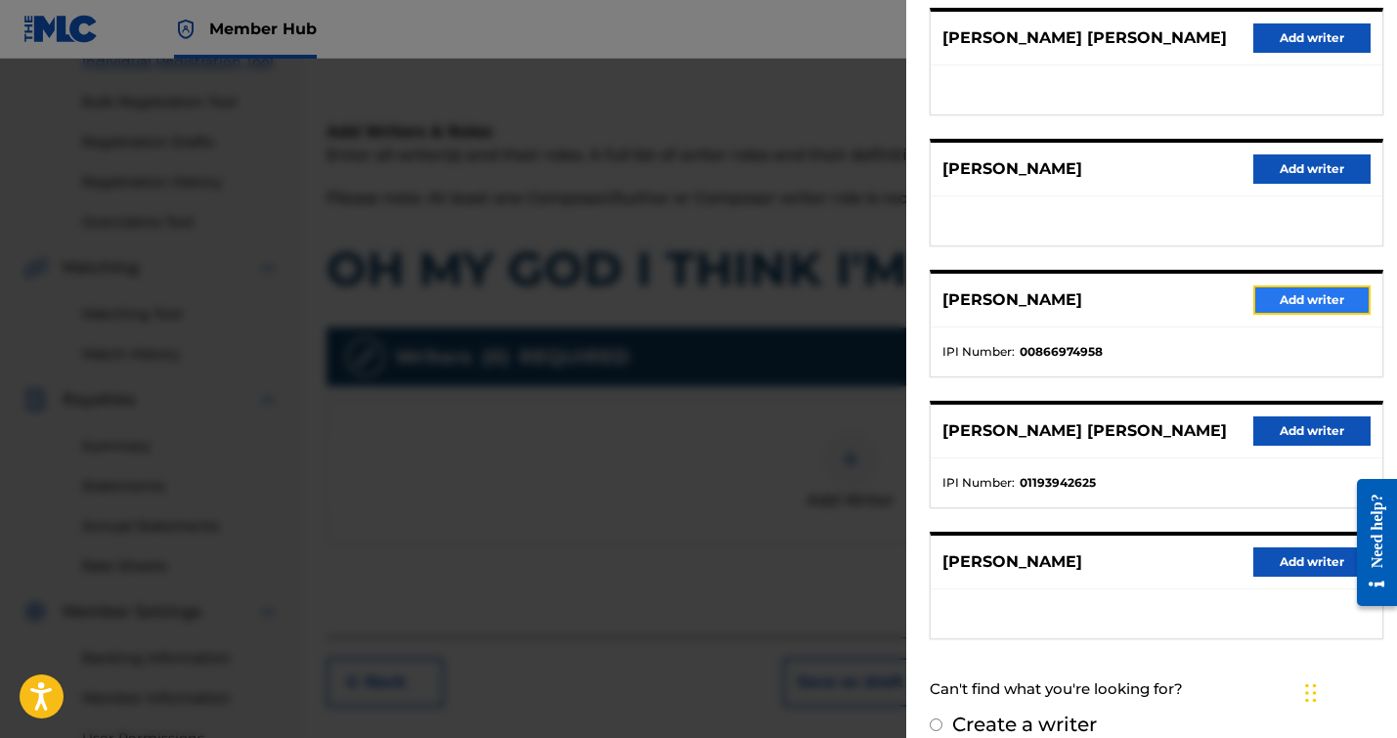
click at [1292, 294] on button "Add writer" at bounding box center [1311, 299] width 117 height 29
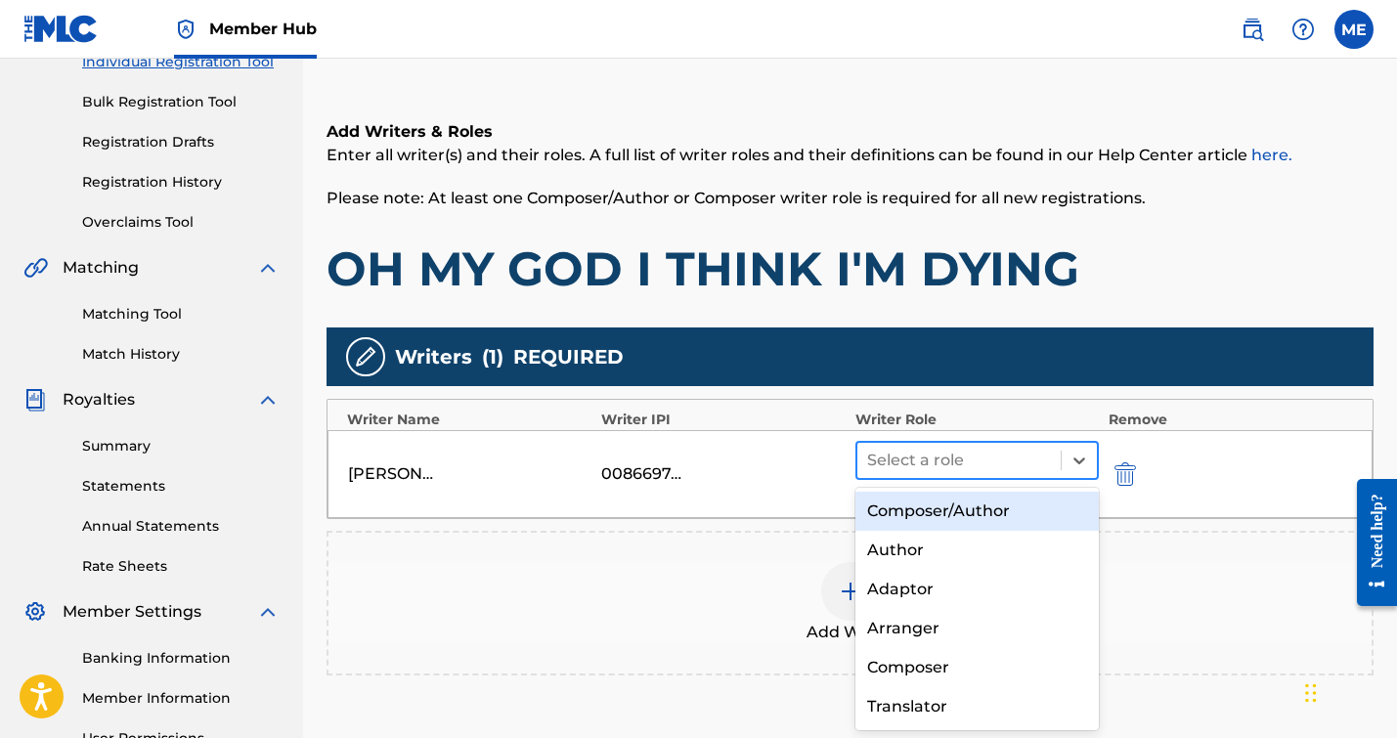
click at [983, 452] on div at bounding box center [959, 460] width 184 height 27
click at [938, 509] on div "Composer/Author" at bounding box center [976, 511] width 243 height 39
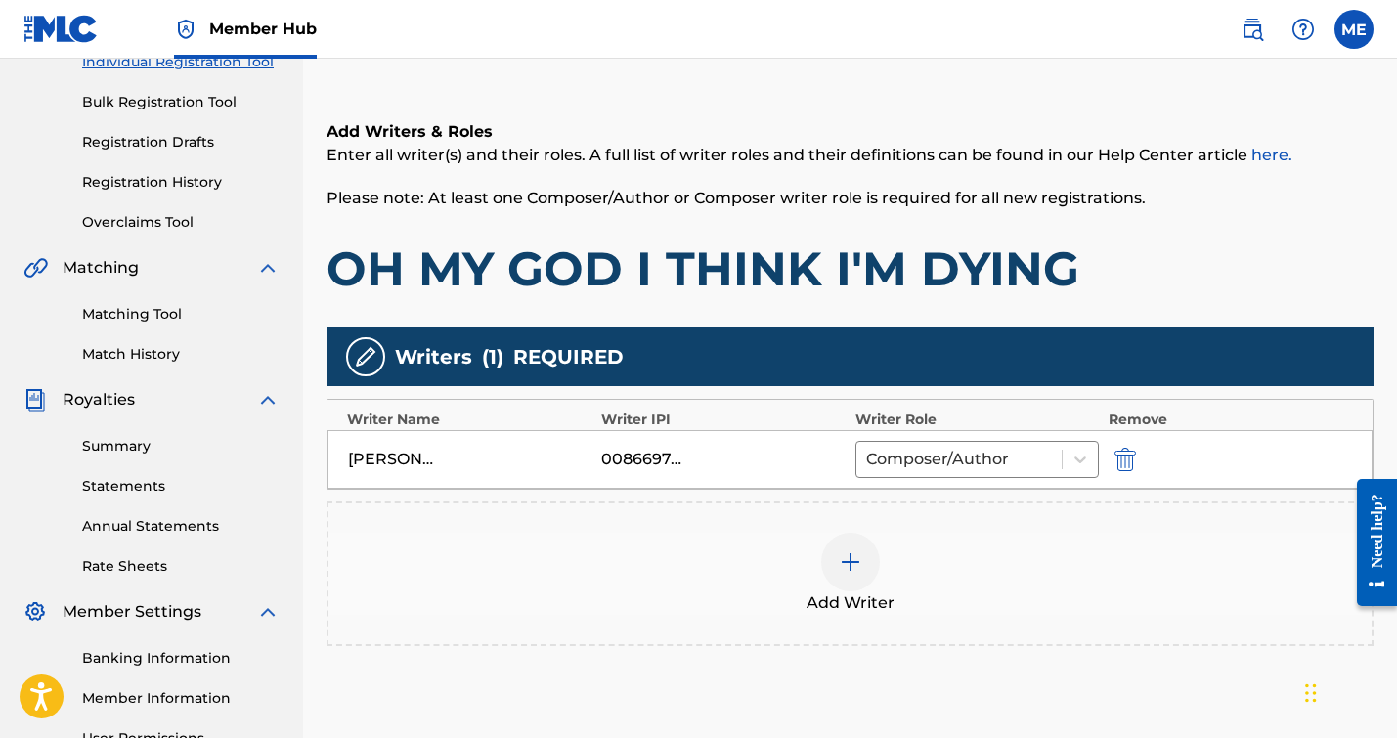
click at [855, 584] on div at bounding box center [850, 562] width 59 height 59
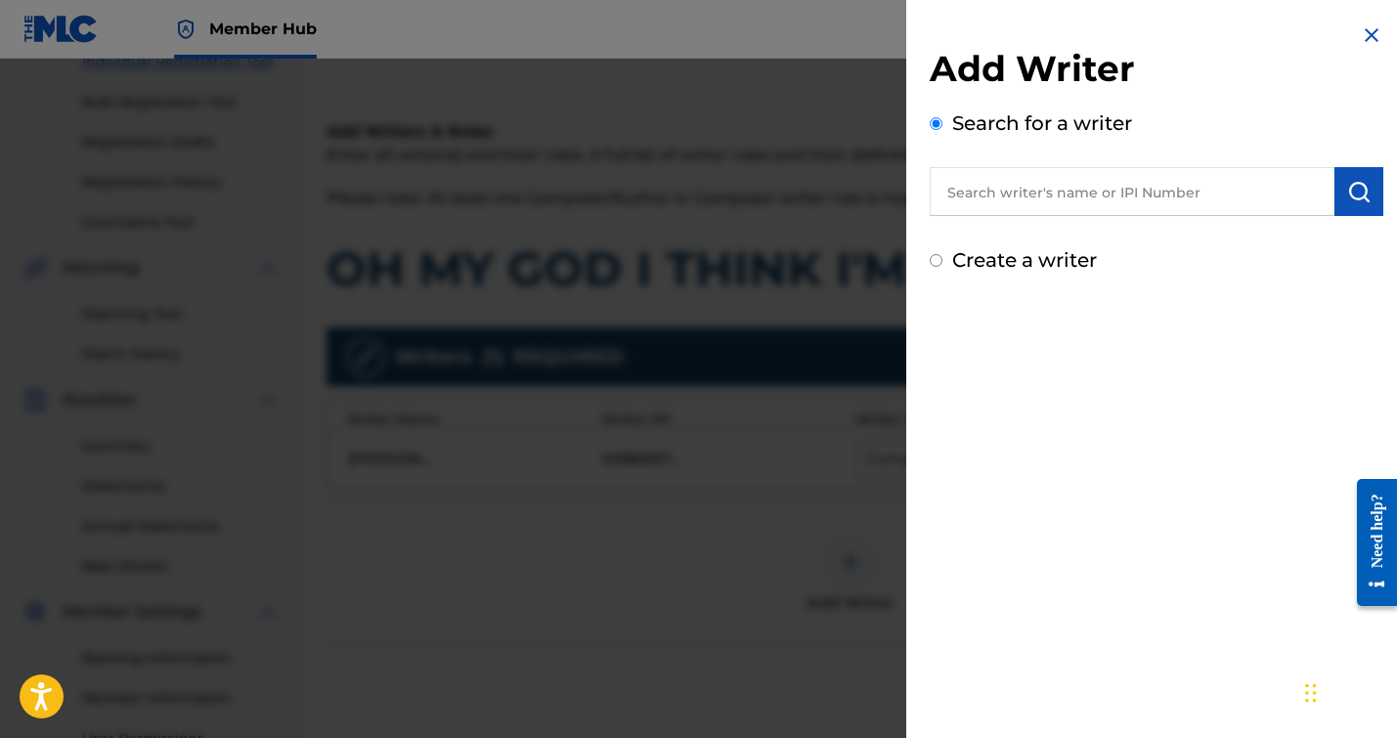
click at [981, 200] on input "text" at bounding box center [1132, 191] width 405 height 49
type input "a"
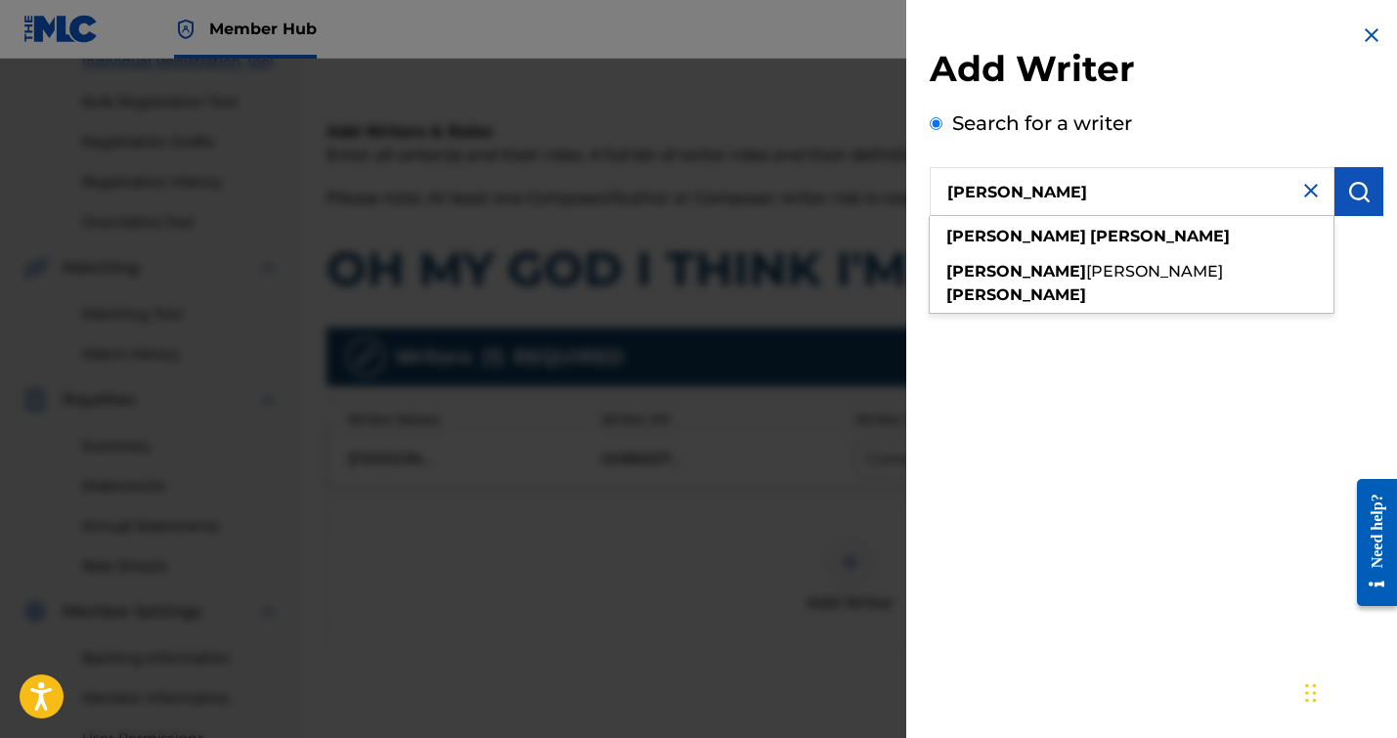
type input "[PERSON_NAME]"
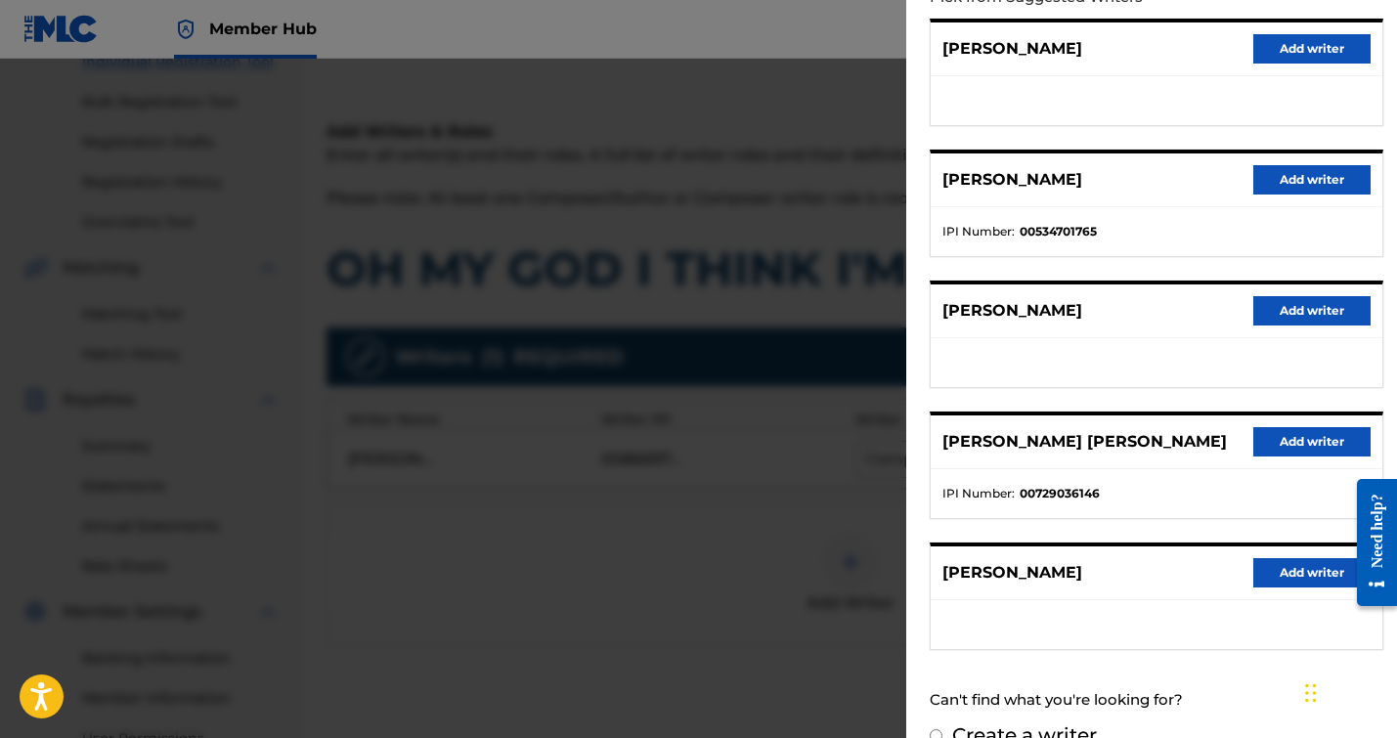
scroll to position [275, 0]
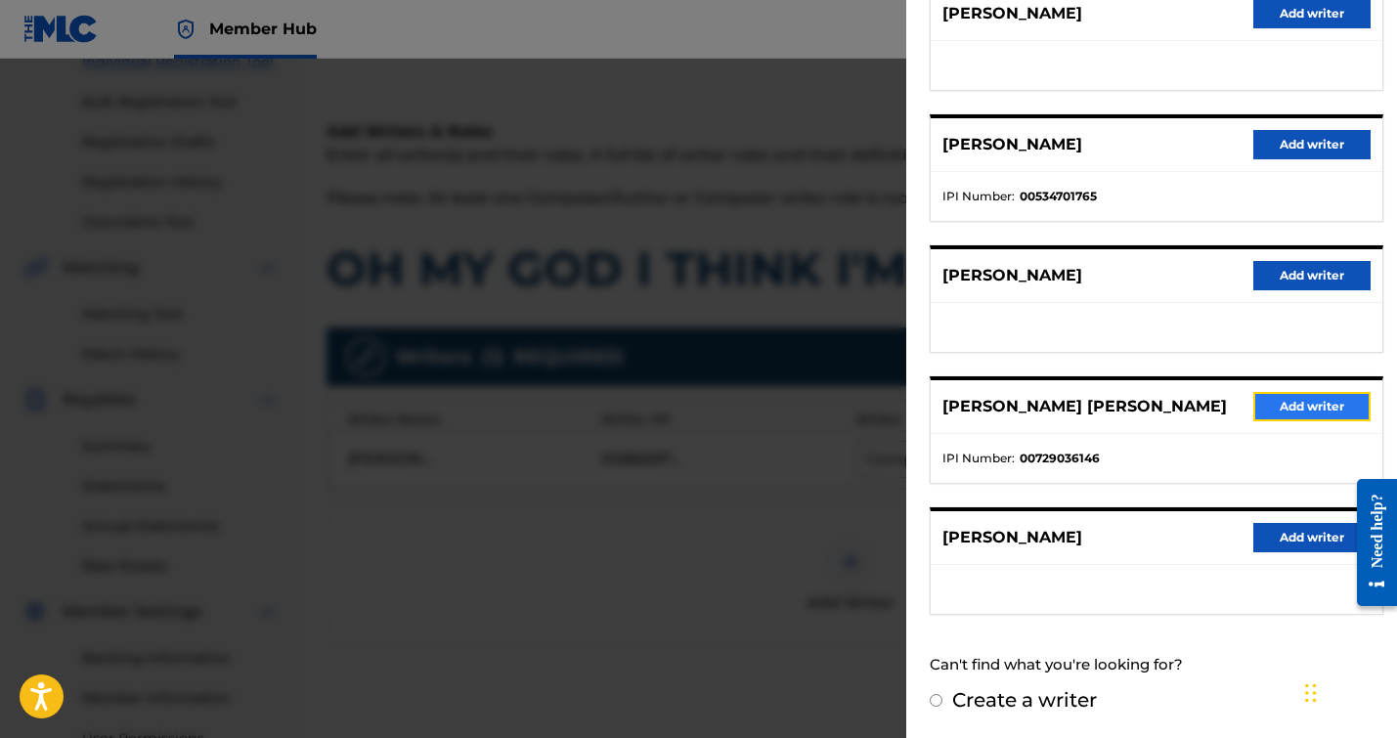
click at [1294, 400] on button "Add writer" at bounding box center [1311, 406] width 117 height 29
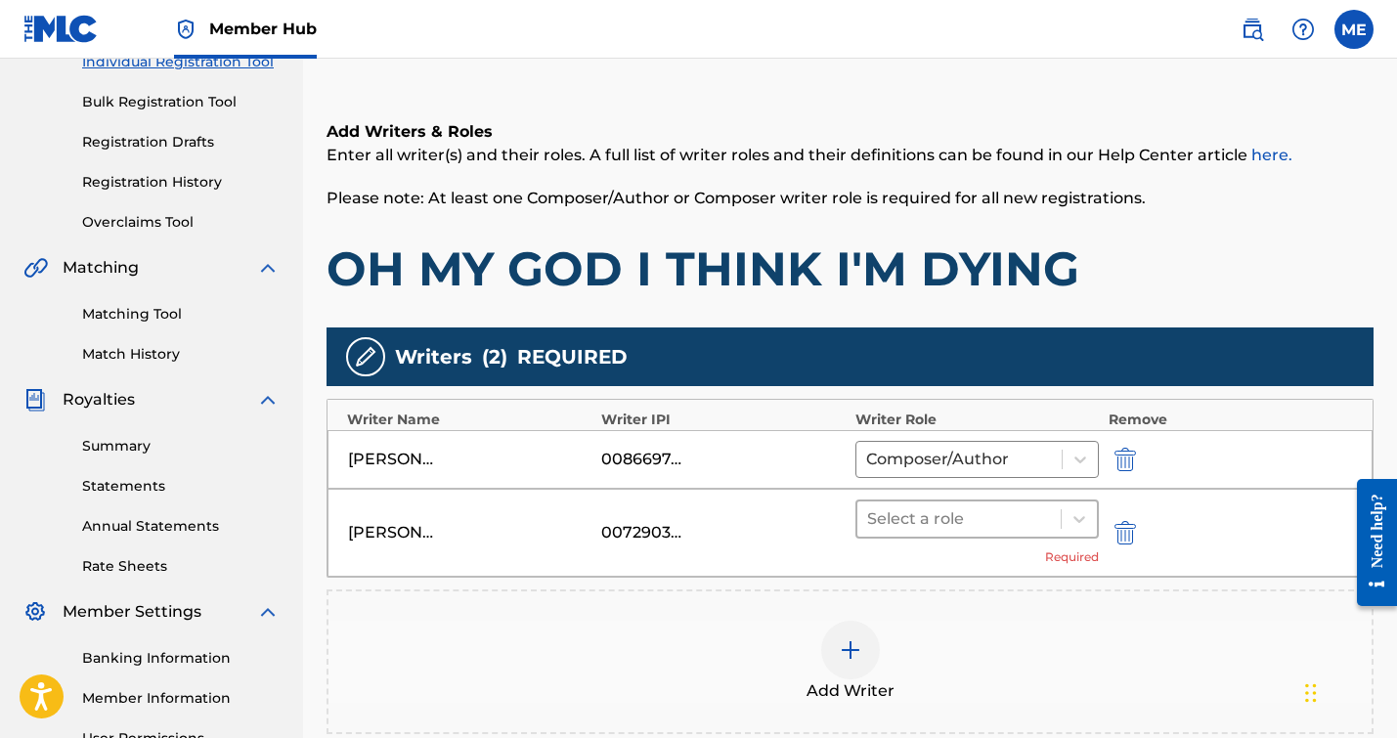
click at [996, 503] on div "Select a role" at bounding box center [958, 518] width 203 height 35
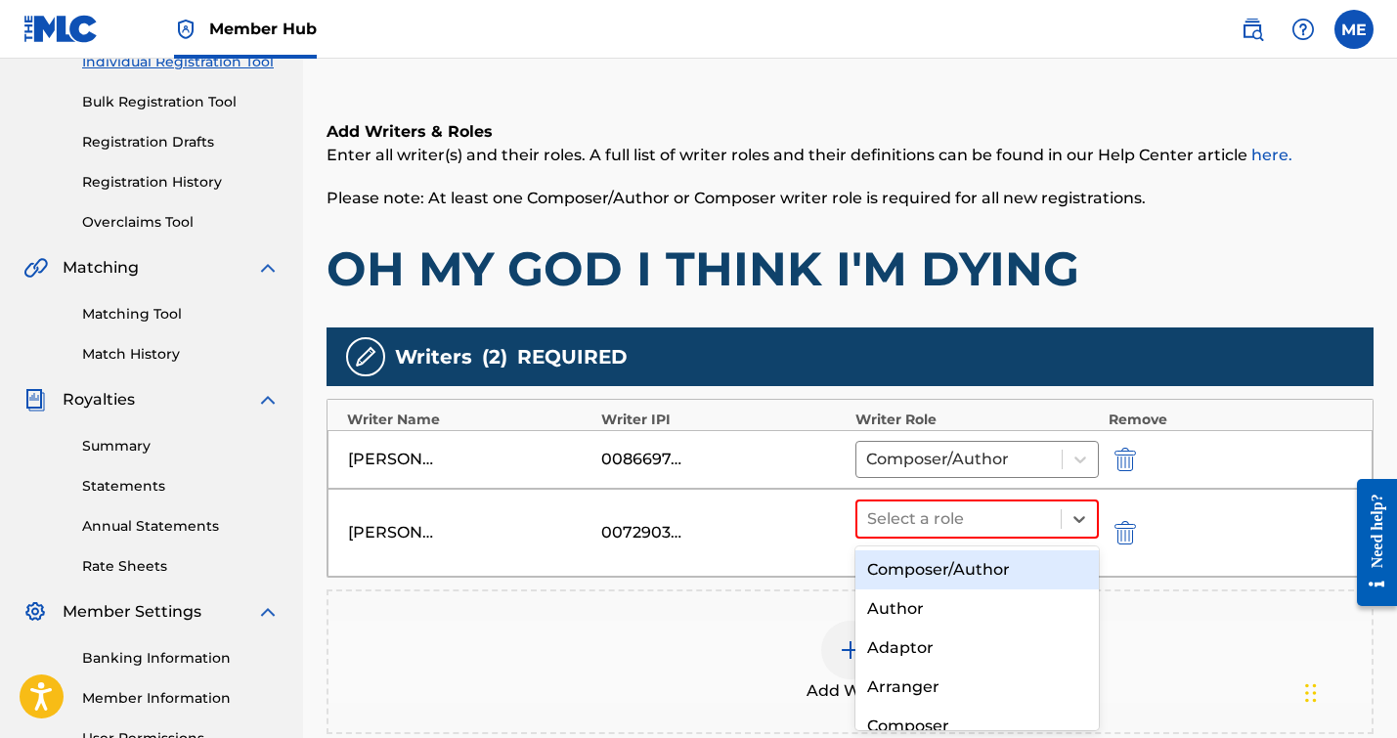
click at [952, 560] on div "Composer/Author" at bounding box center [976, 569] width 243 height 39
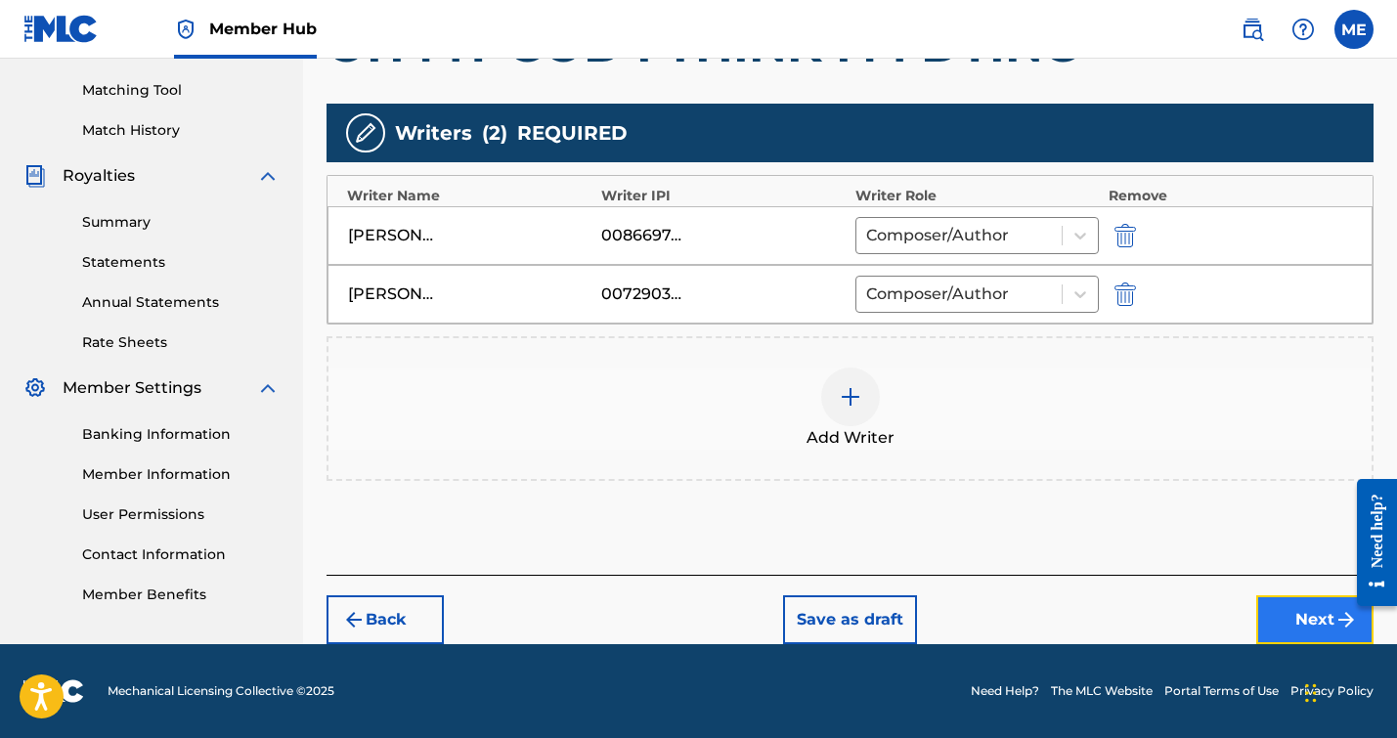
click at [1291, 615] on button "Next" at bounding box center [1314, 619] width 117 height 49
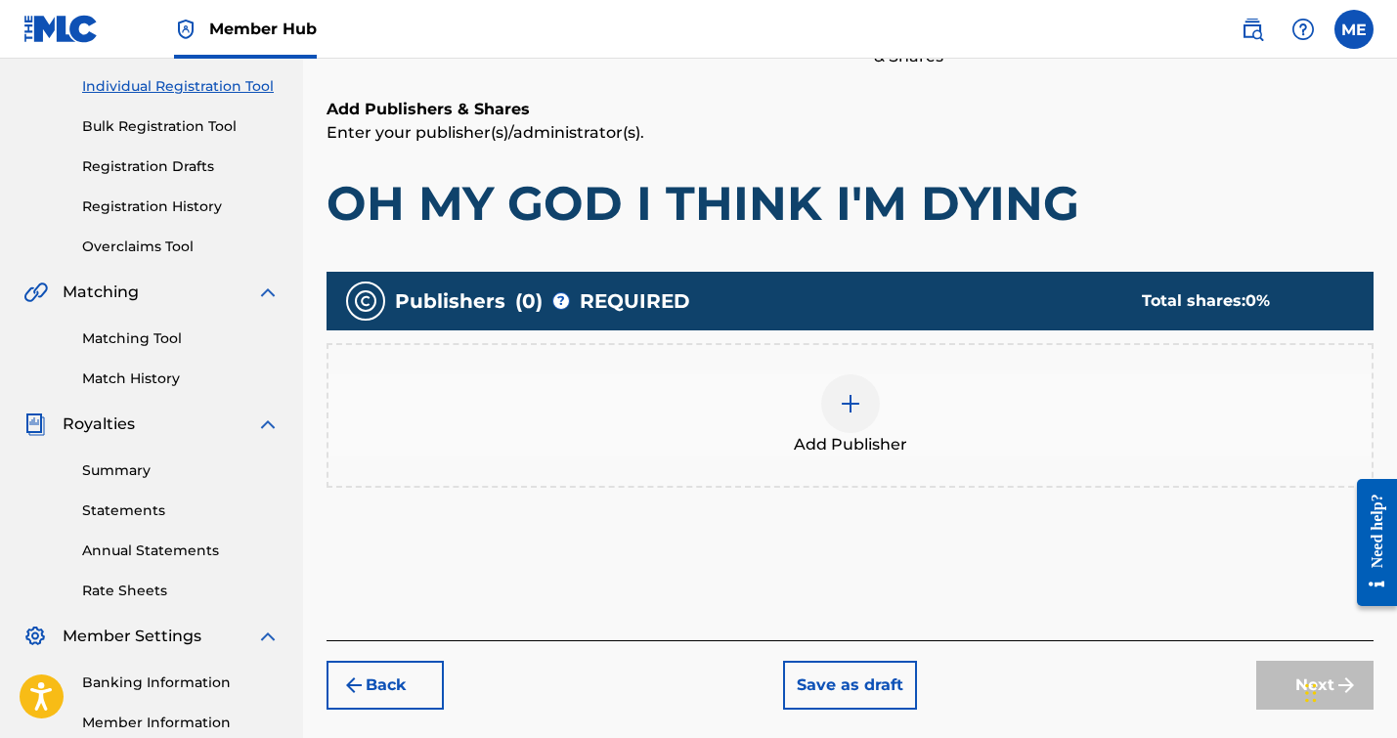
scroll to position [259, 0]
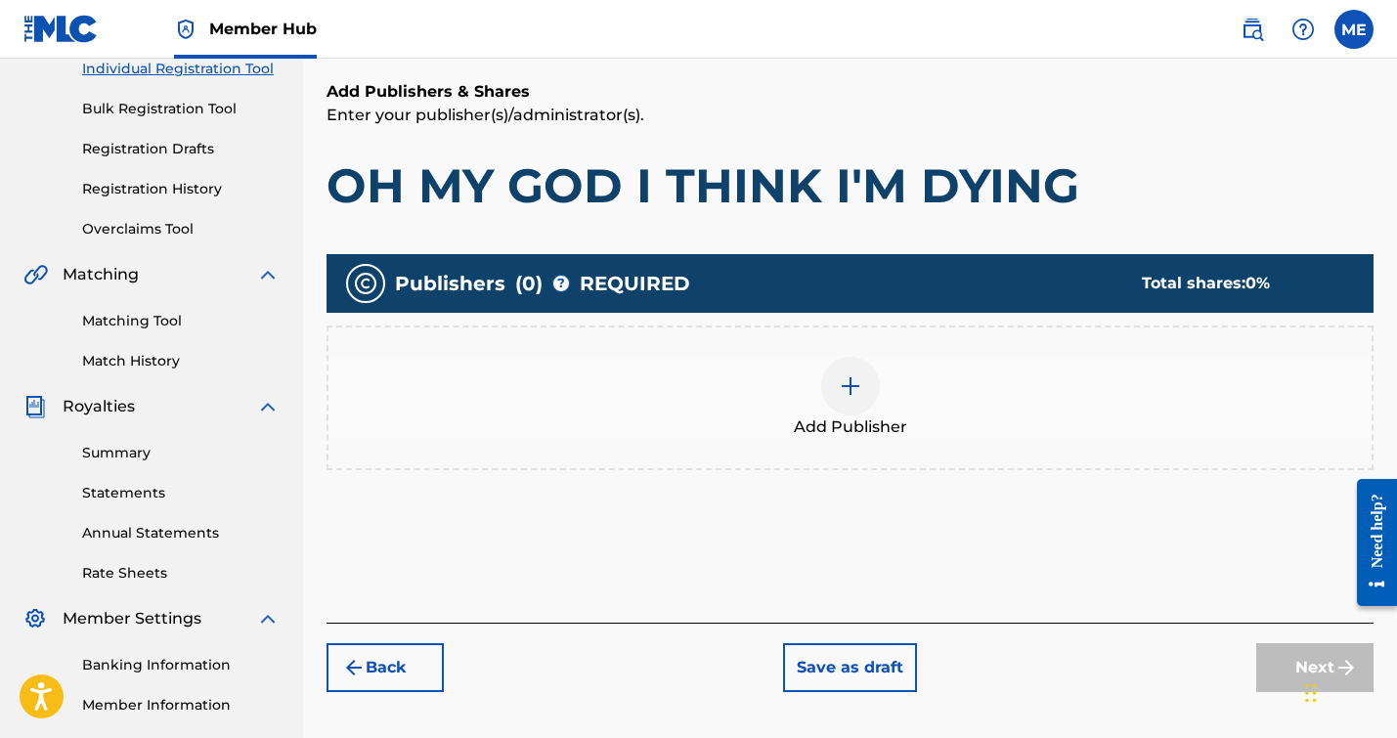
click at [826, 413] on div "Add Publisher" at bounding box center [849, 398] width 1043 height 82
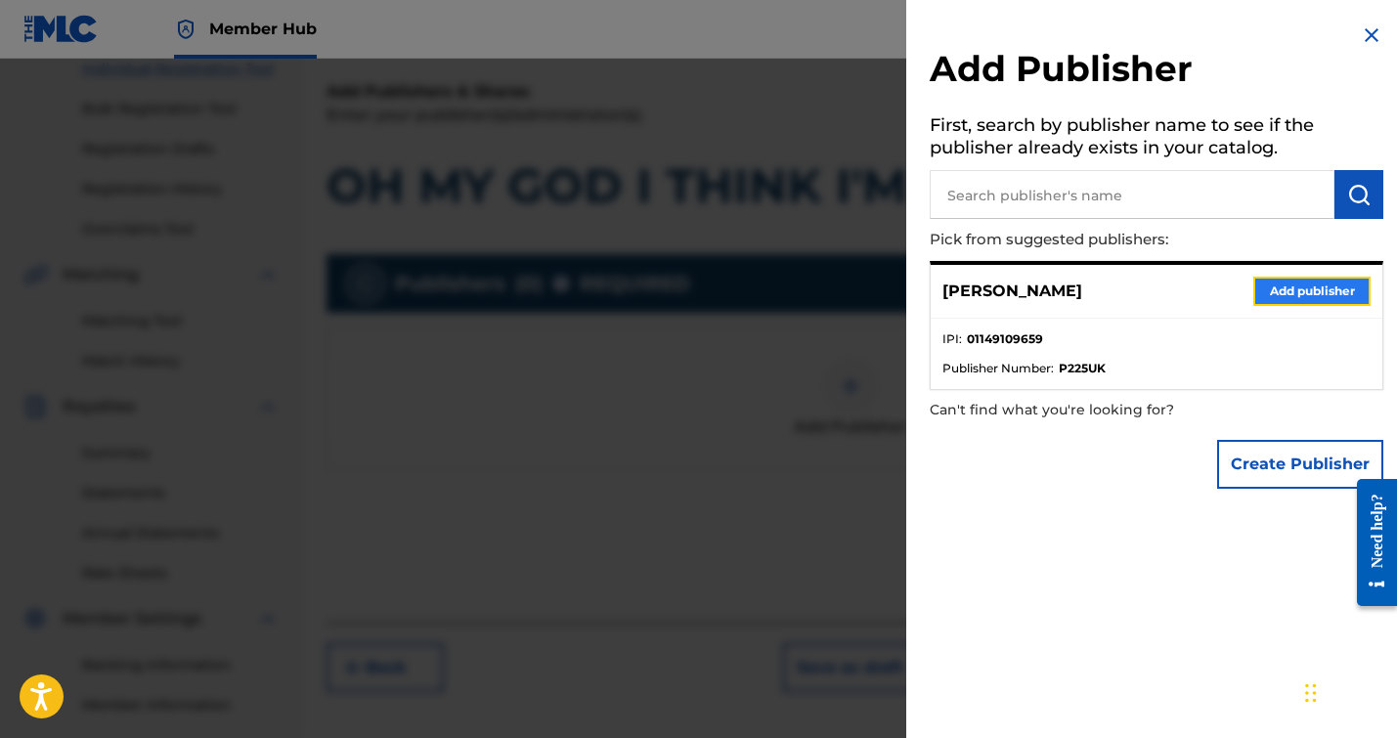
click at [1299, 296] on button "Add publisher" at bounding box center [1311, 291] width 117 height 29
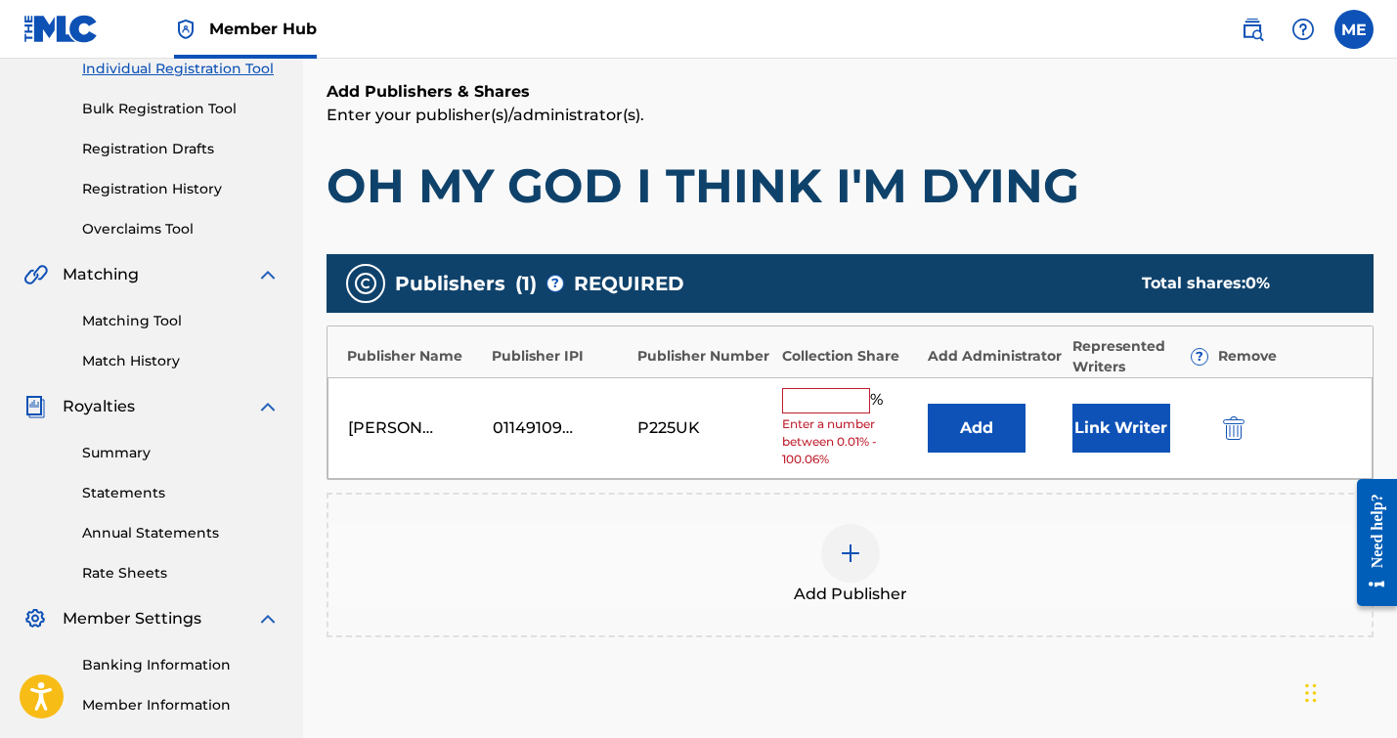
click at [803, 409] on input "text" at bounding box center [826, 400] width 88 height 25
click at [734, 432] on div "P225UK" at bounding box center [704, 427] width 135 height 23
click at [811, 398] on input "text" at bounding box center [826, 400] width 88 height 25
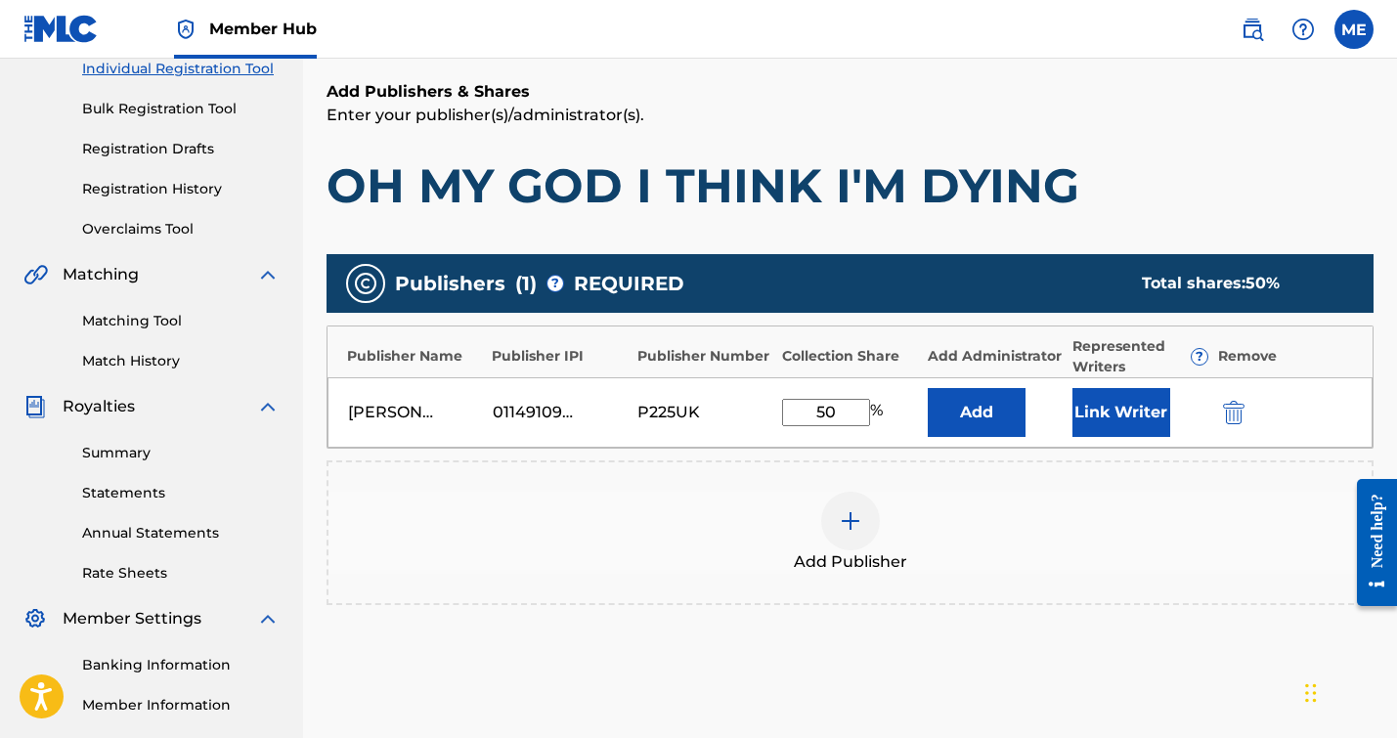
type input "5"
click at [1124, 543] on div "Add Publisher" at bounding box center [849, 533] width 1043 height 82
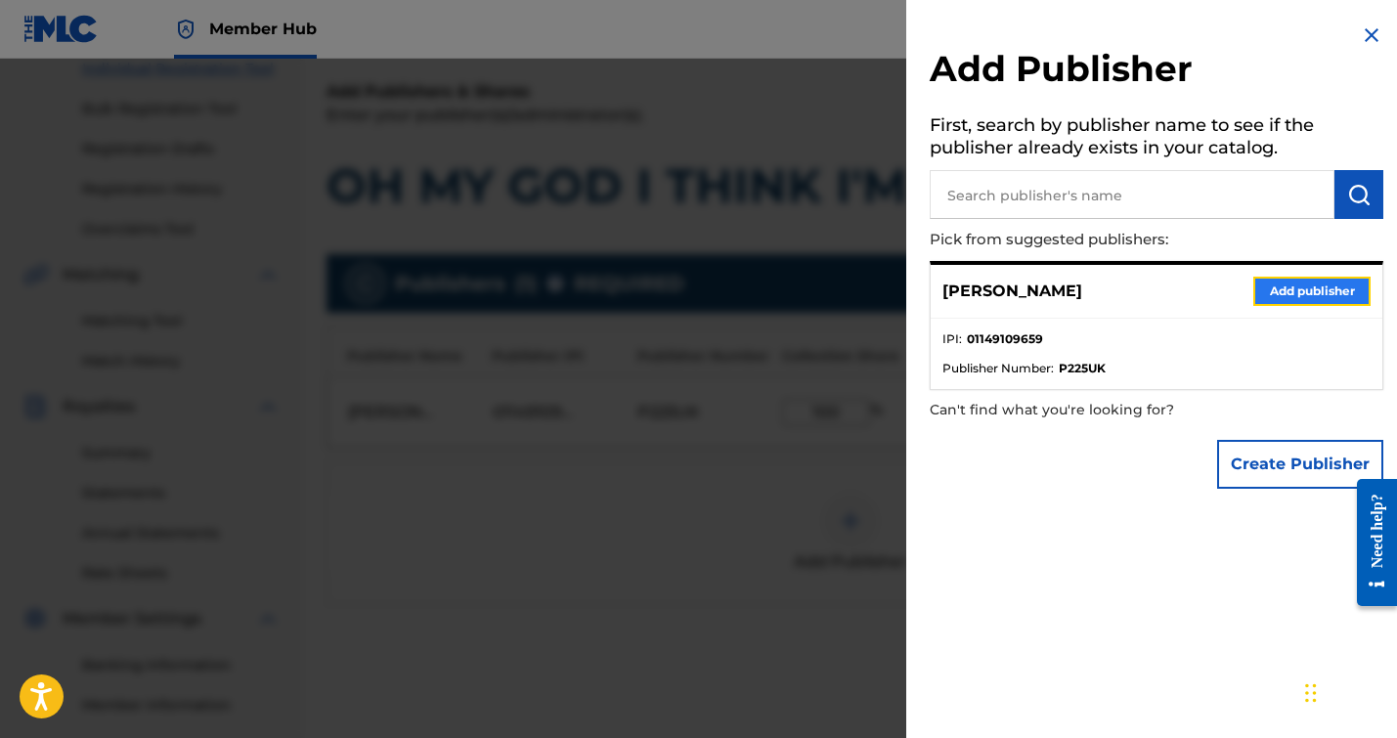
click at [1325, 282] on button "Add publisher" at bounding box center [1311, 291] width 117 height 29
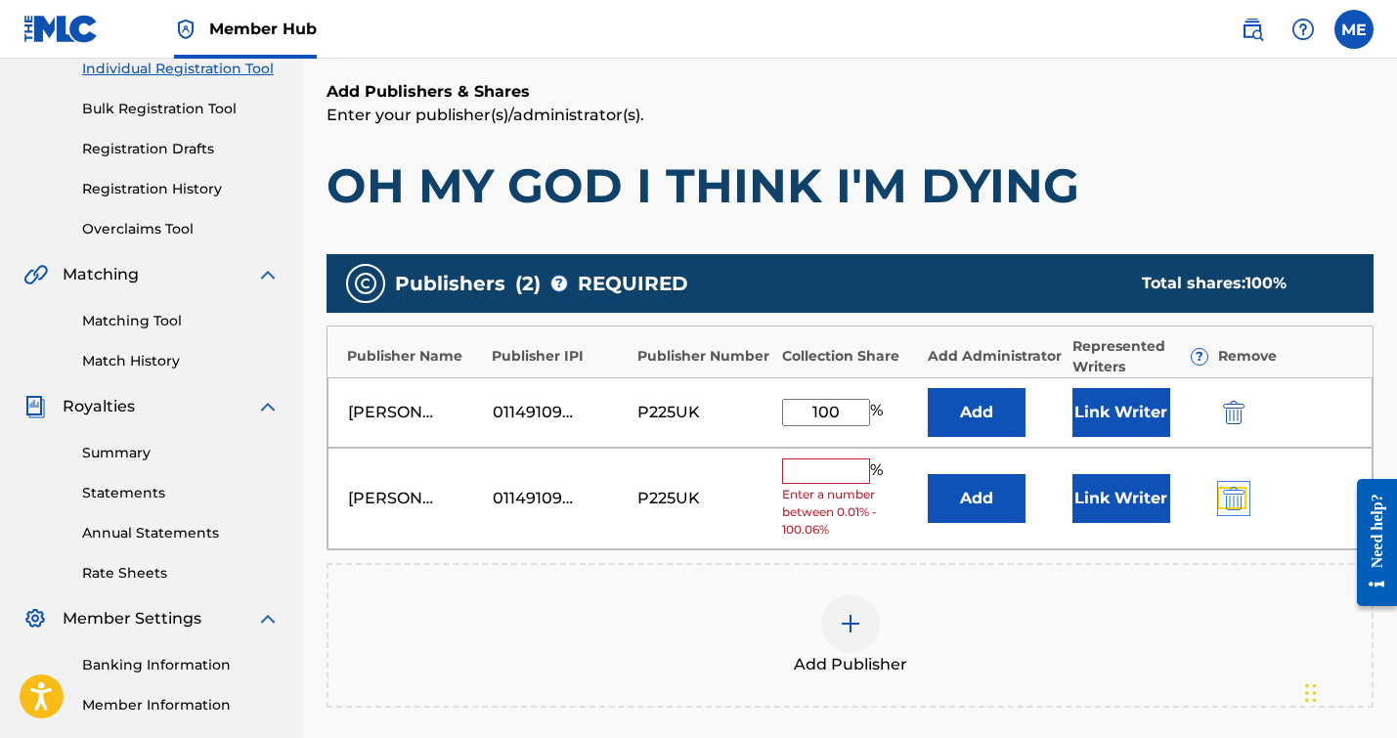
click at [1228, 494] on img "submit" at bounding box center [1234, 498] width 22 height 23
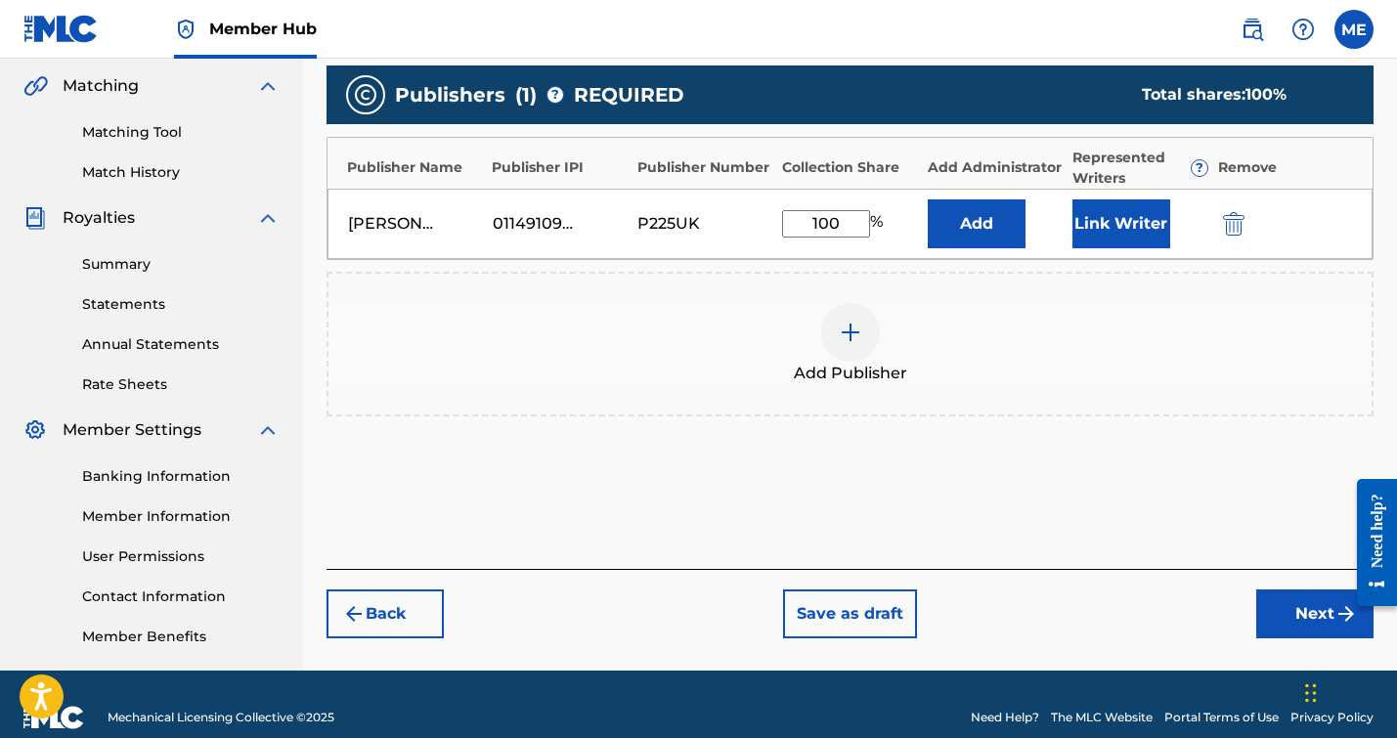
scroll to position [440, 0]
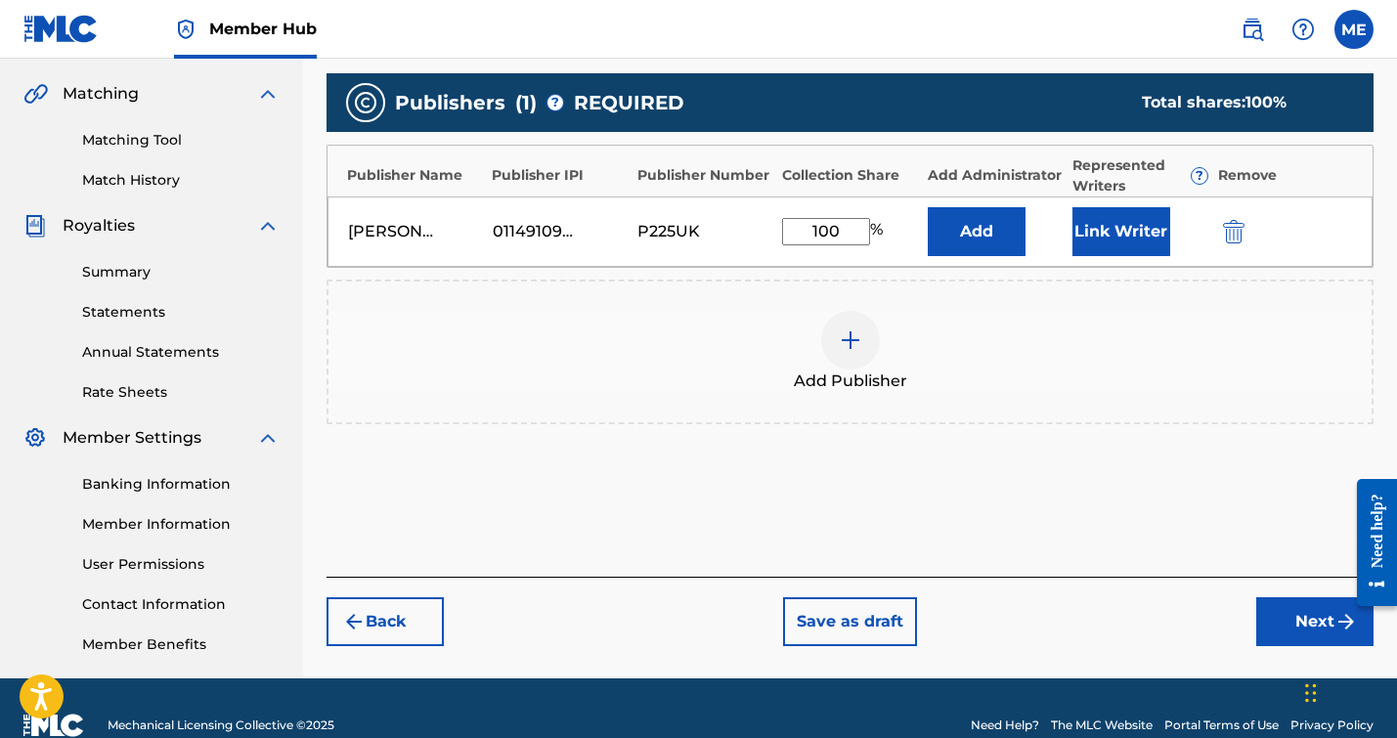
drag, startPoint x: 803, startPoint y: 230, endPoint x: 861, endPoint y: 231, distance: 58.7
click at [861, 231] on input "100" at bounding box center [826, 231] width 88 height 27
type input "5"
click at [1129, 236] on button "Link Writer" at bounding box center [1121, 231] width 98 height 49
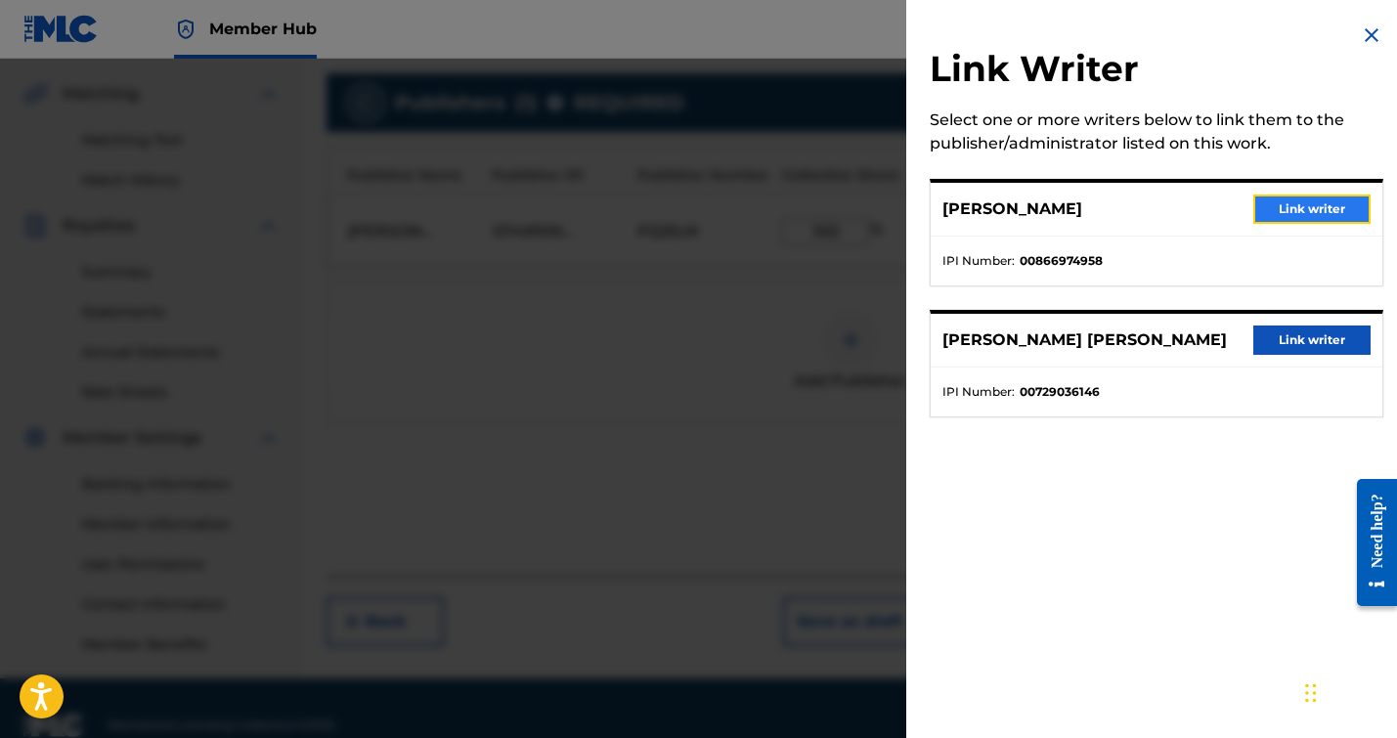
click at [1302, 201] on button "Link writer" at bounding box center [1311, 209] width 117 height 29
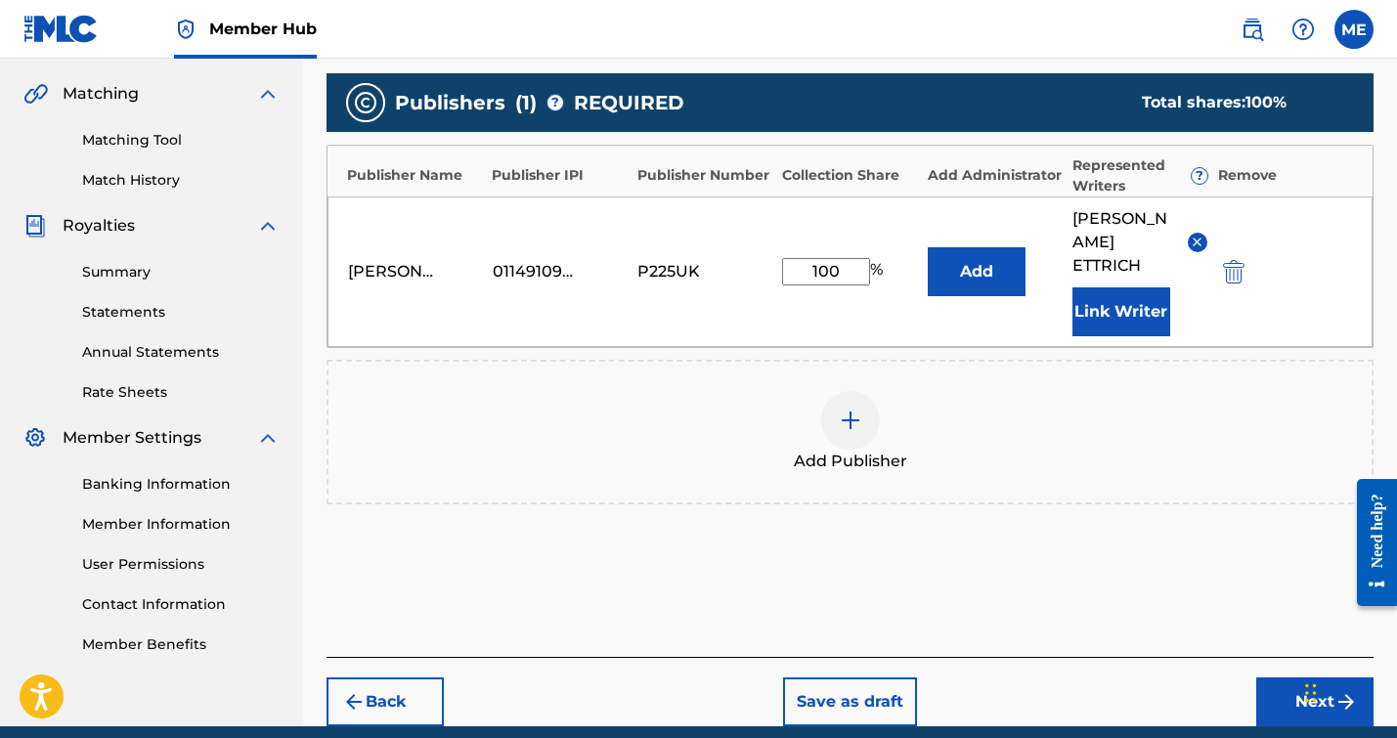
drag, startPoint x: 854, startPoint y: 256, endPoint x: 802, endPoint y: 253, distance: 52.9
click at [802, 258] on input "100" at bounding box center [826, 271] width 88 height 27
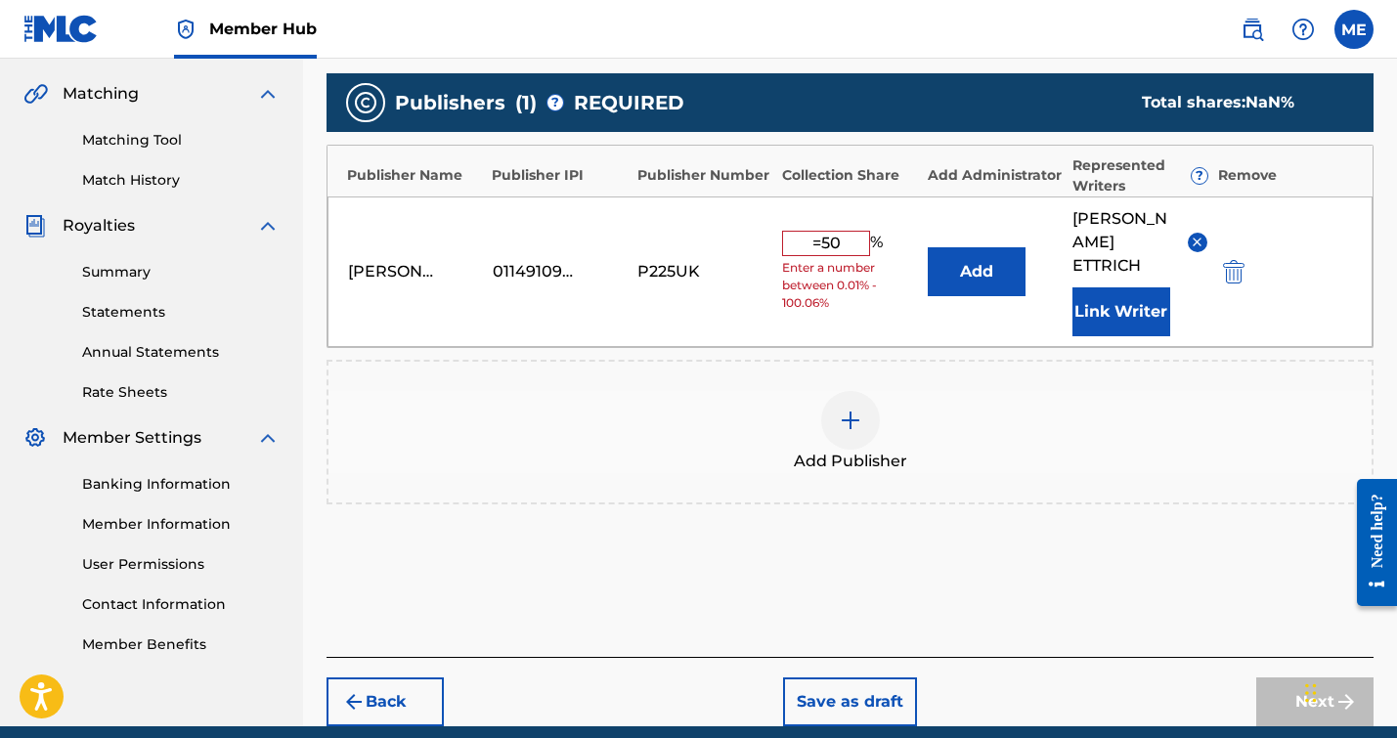
click at [1027, 412] on div "Add Publisher" at bounding box center [849, 432] width 1043 height 82
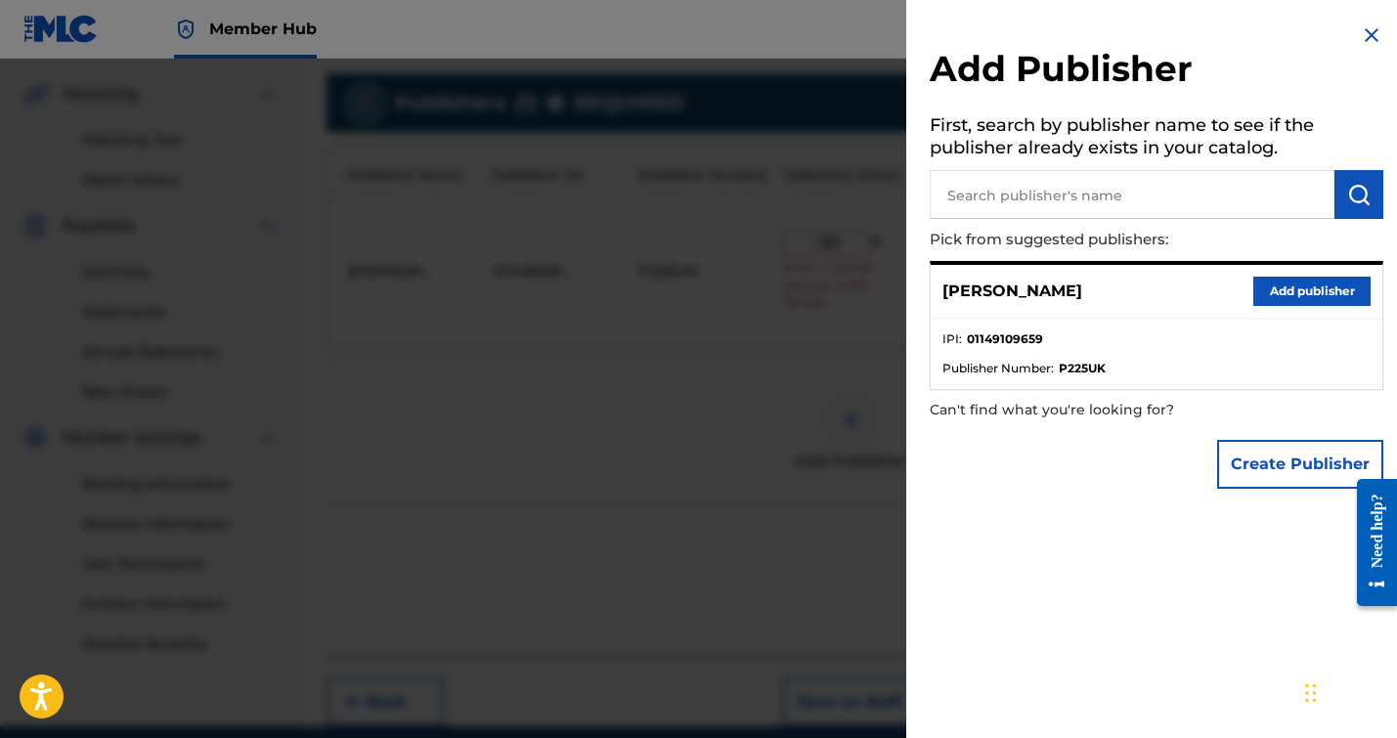
click at [1365, 29] on img at bounding box center [1371, 34] width 23 height 23
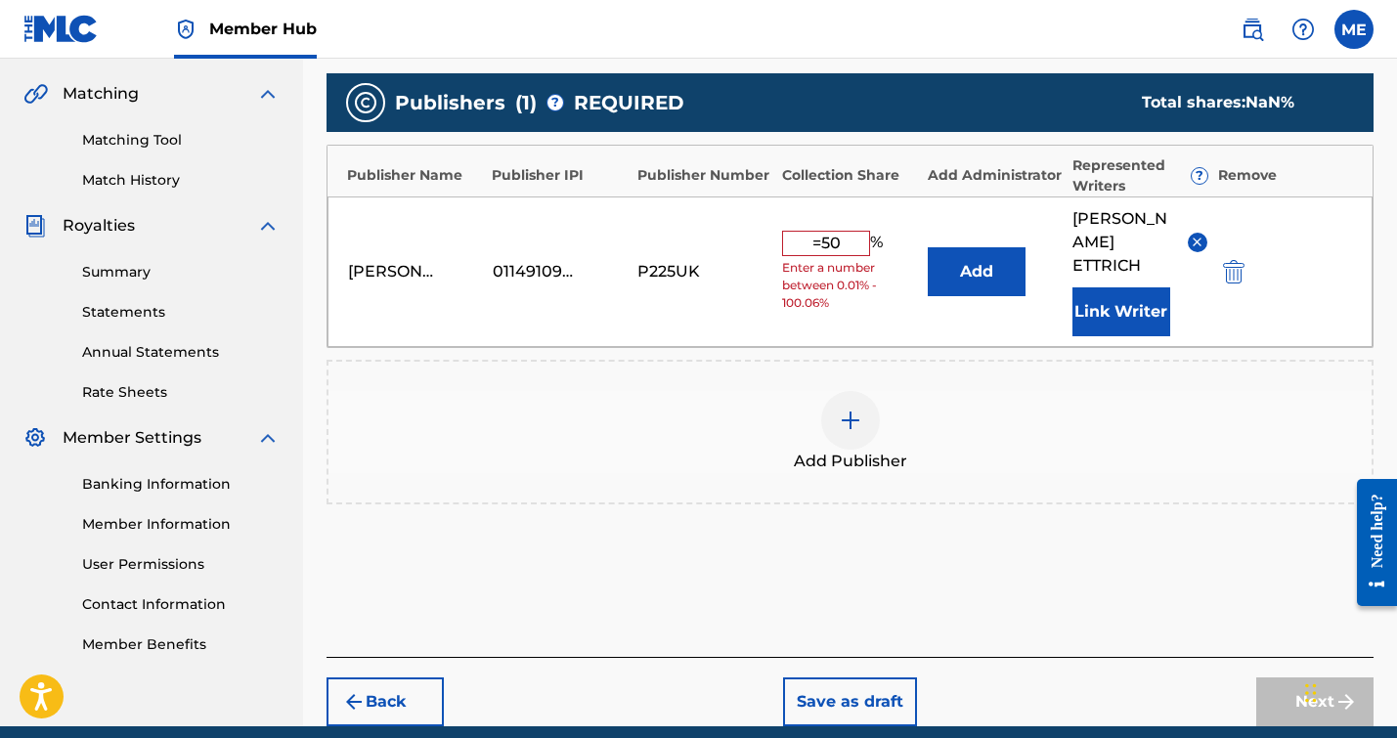
click at [826, 232] on input "=50" at bounding box center [826, 243] width 88 height 25
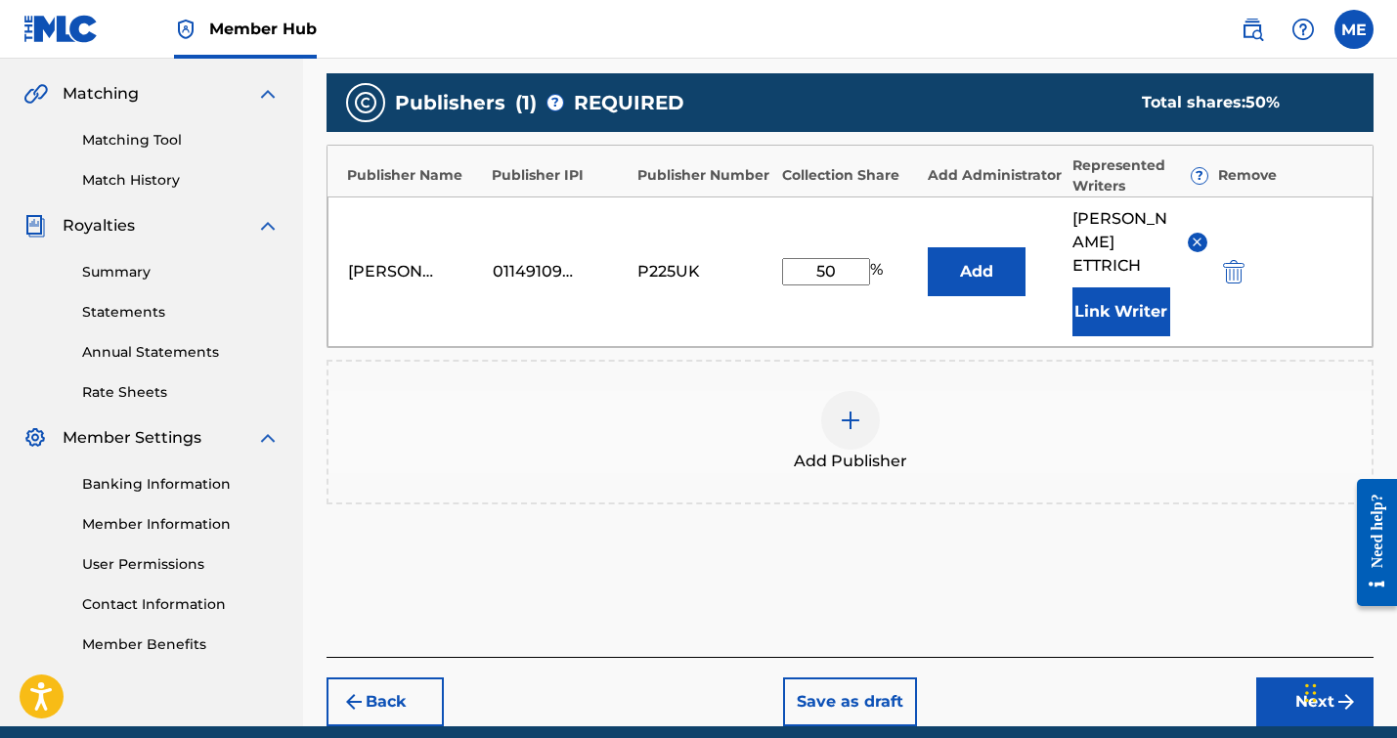
type input "50"
click at [1075, 408] on div "Add Publisher" at bounding box center [849, 432] width 1043 height 82
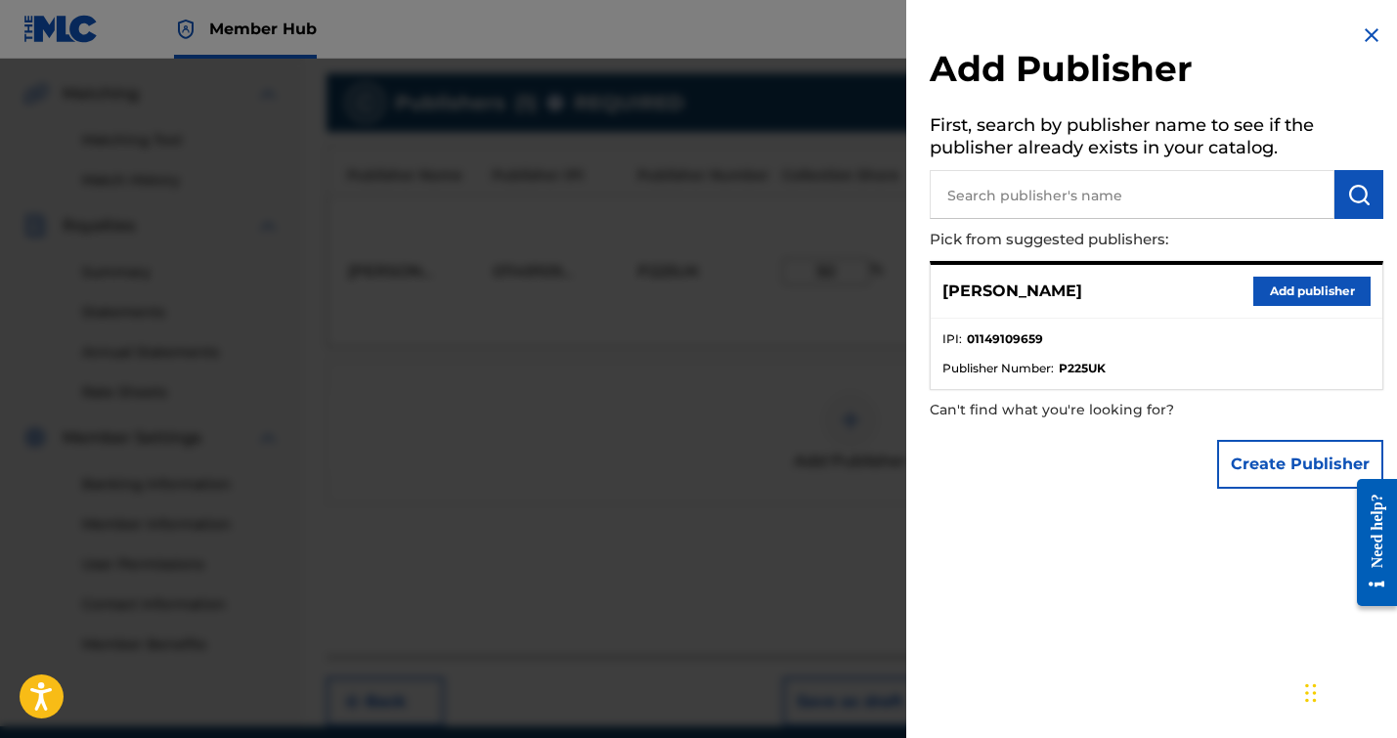
click at [1360, 35] on img at bounding box center [1371, 34] width 23 height 23
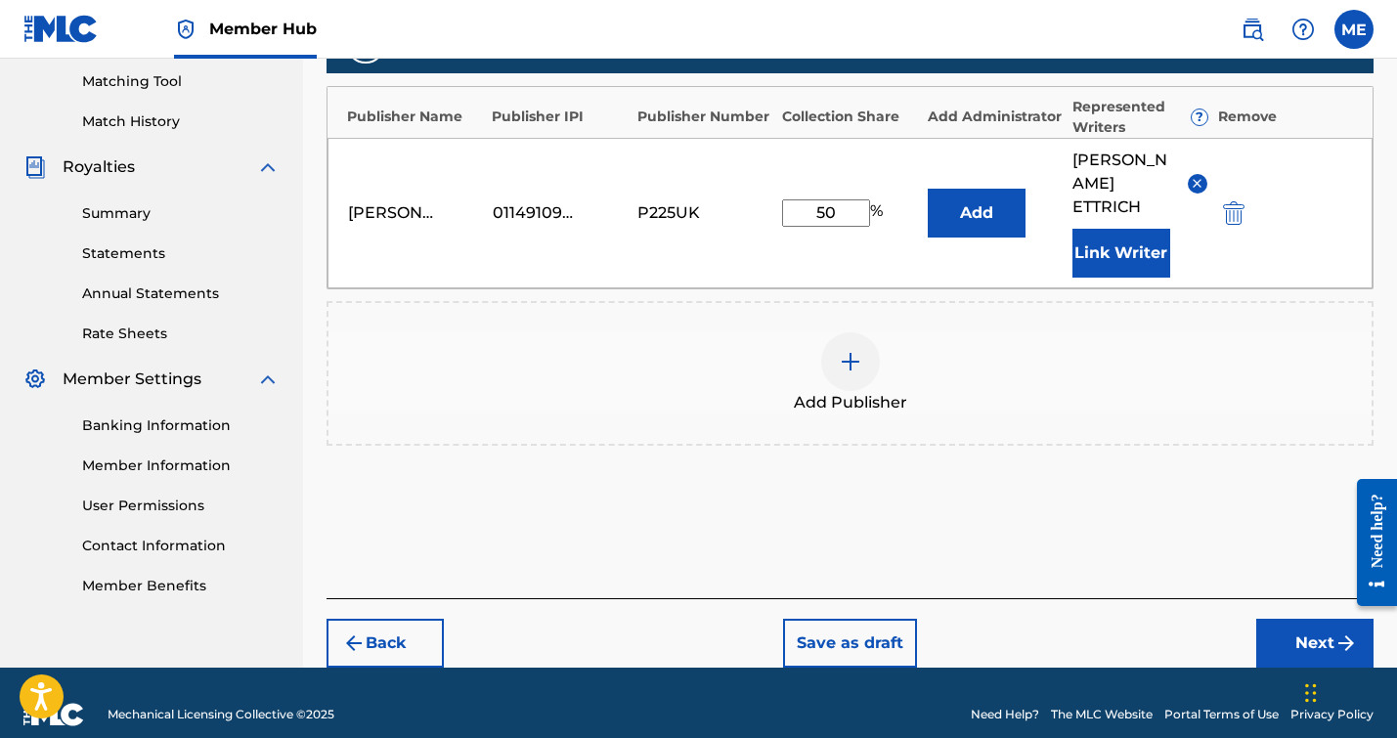
scroll to position [460, 0]
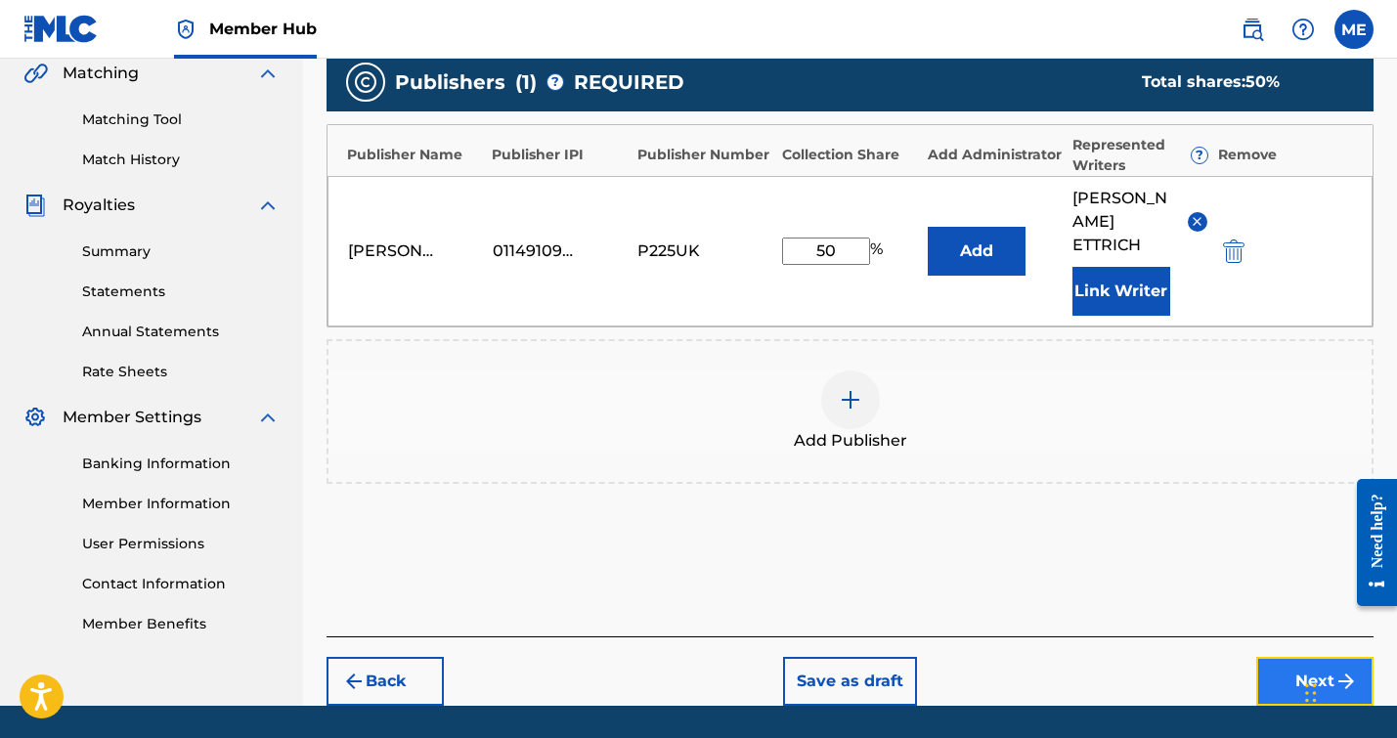
click at [1275, 657] on button "Next" at bounding box center [1314, 681] width 117 height 49
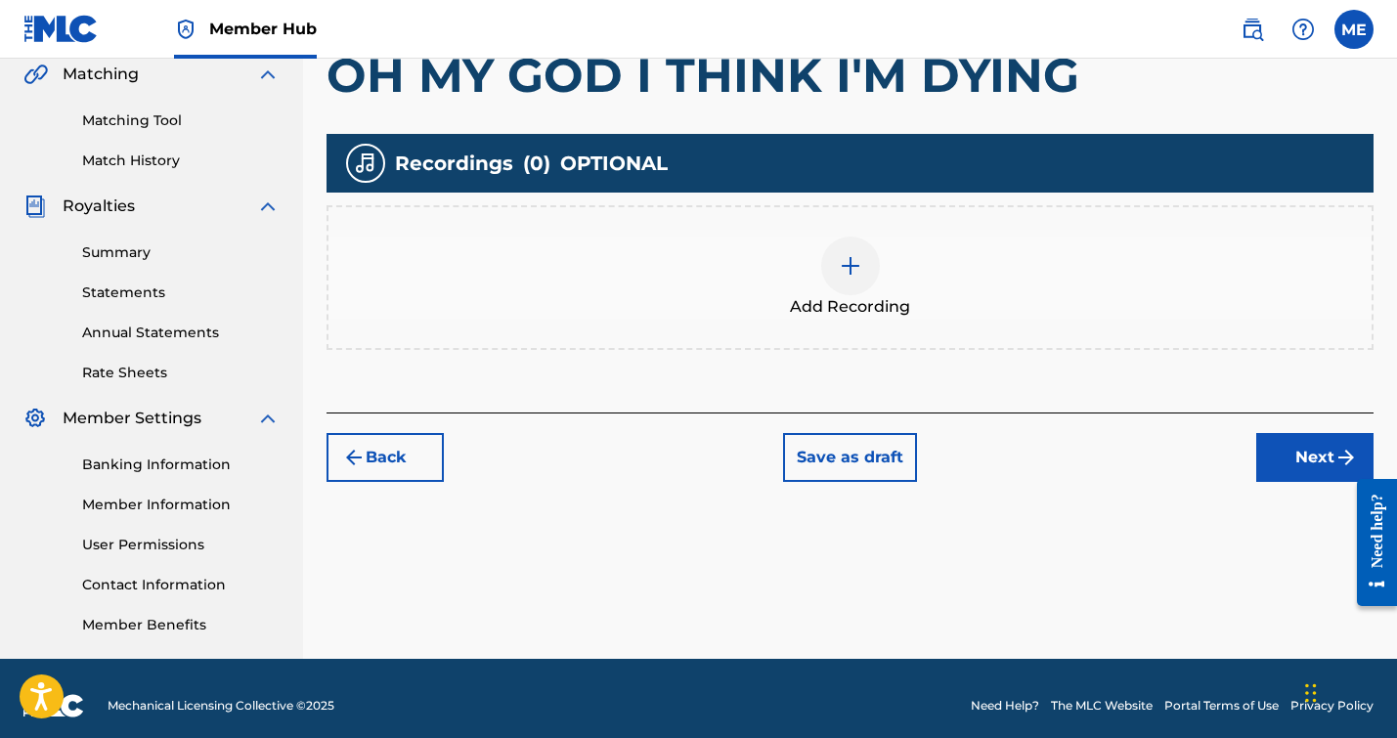
scroll to position [474, 0]
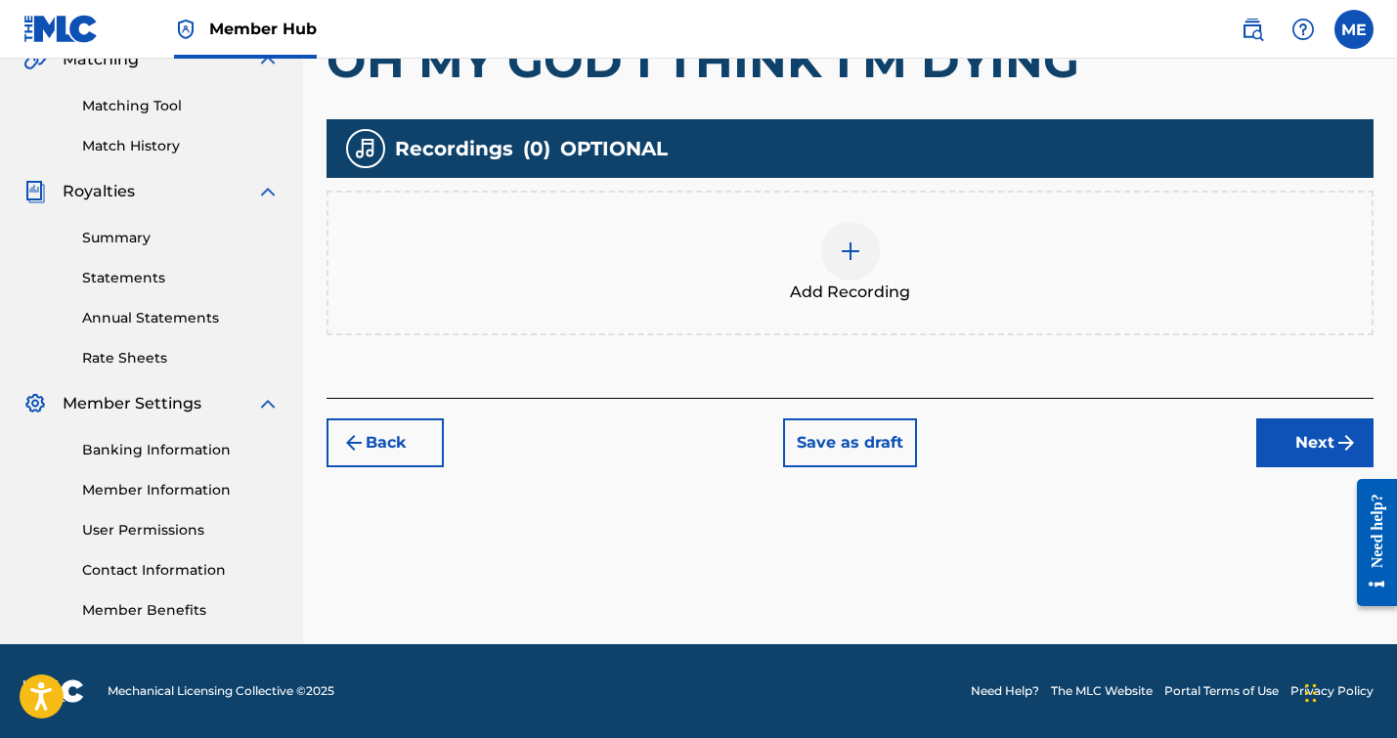
click at [845, 228] on div at bounding box center [850, 251] width 59 height 59
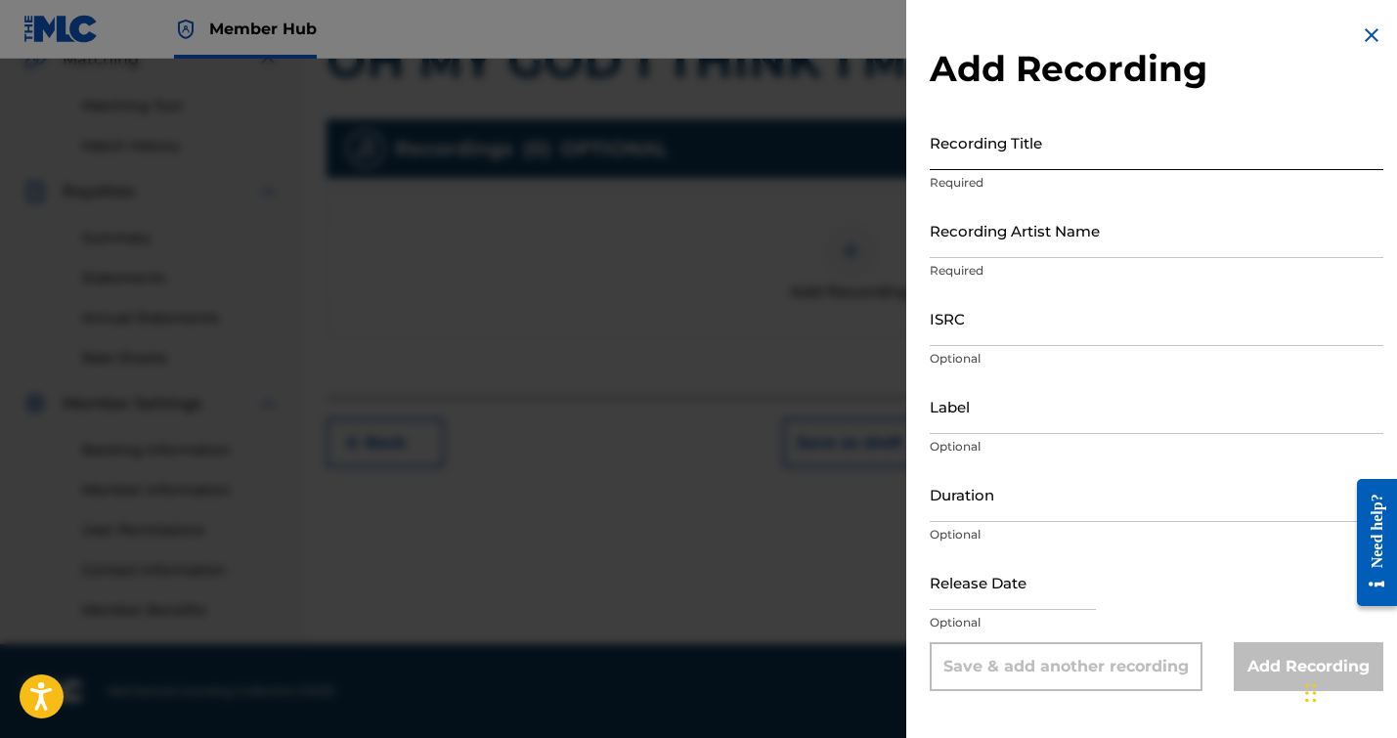
click at [1034, 135] on input "Recording Title" at bounding box center [1157, 142] width 454 height 56
type input "M"
type input "O"
paste input "OH MY GOD I THINK I'M DYING"
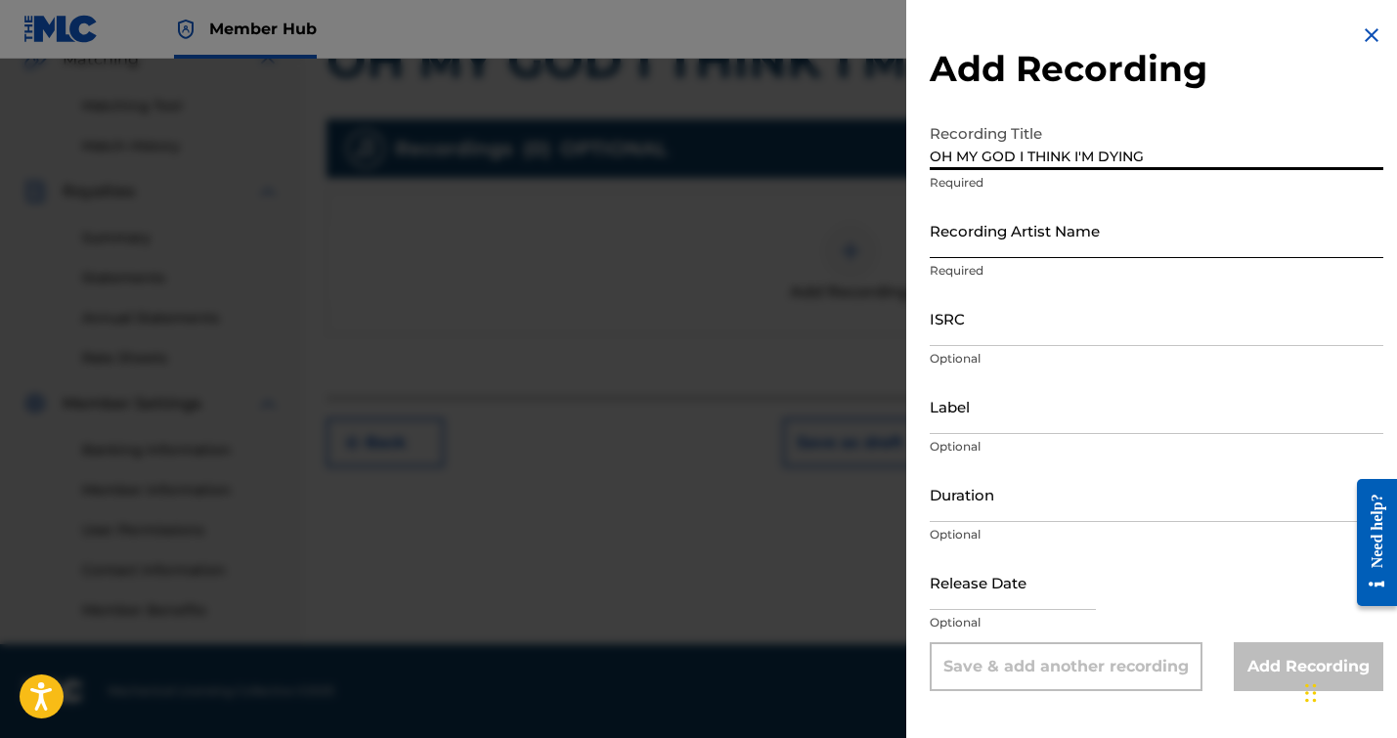
type input "OH MY GOD I THINK I'M DYING"
click at [1065, 233] on input "Recording Artist Name" at bounding box center [1157, 230] width 454 height 56
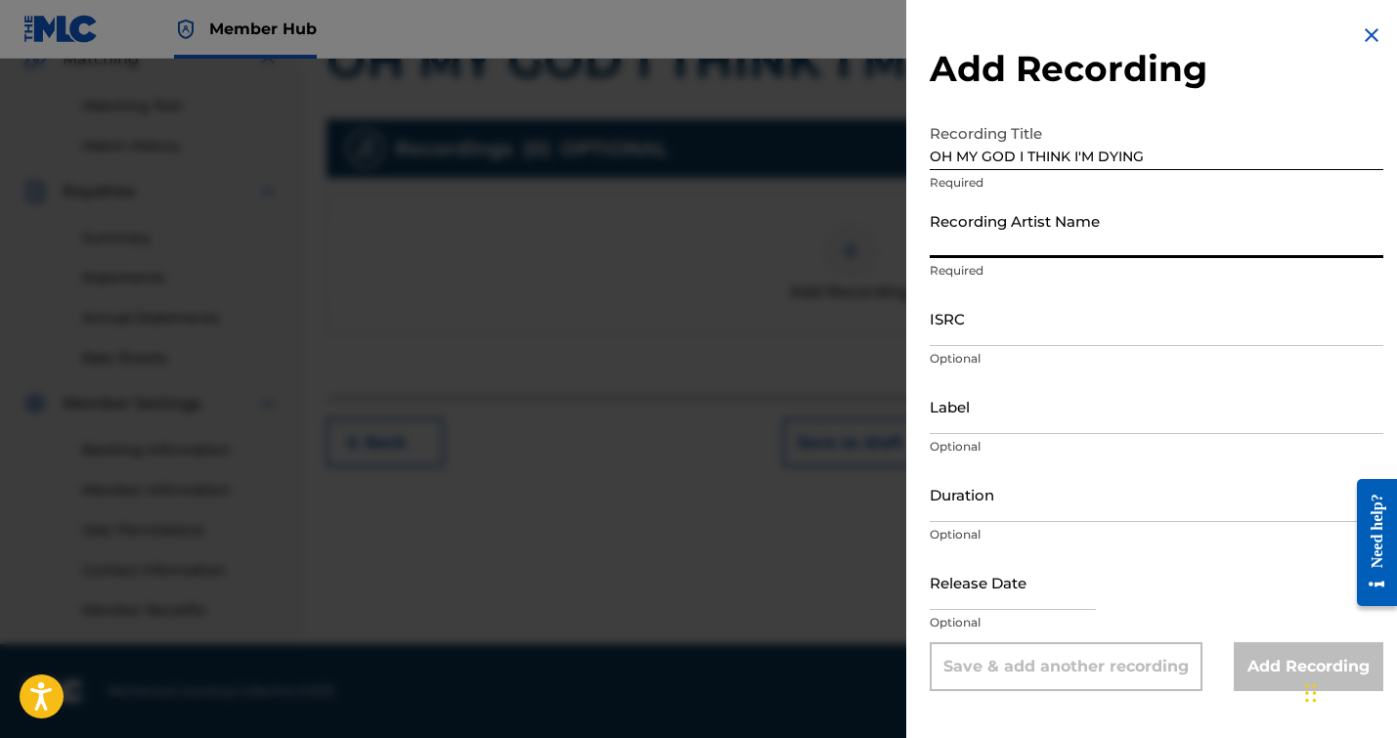
type input "[PERSON_NAME]"
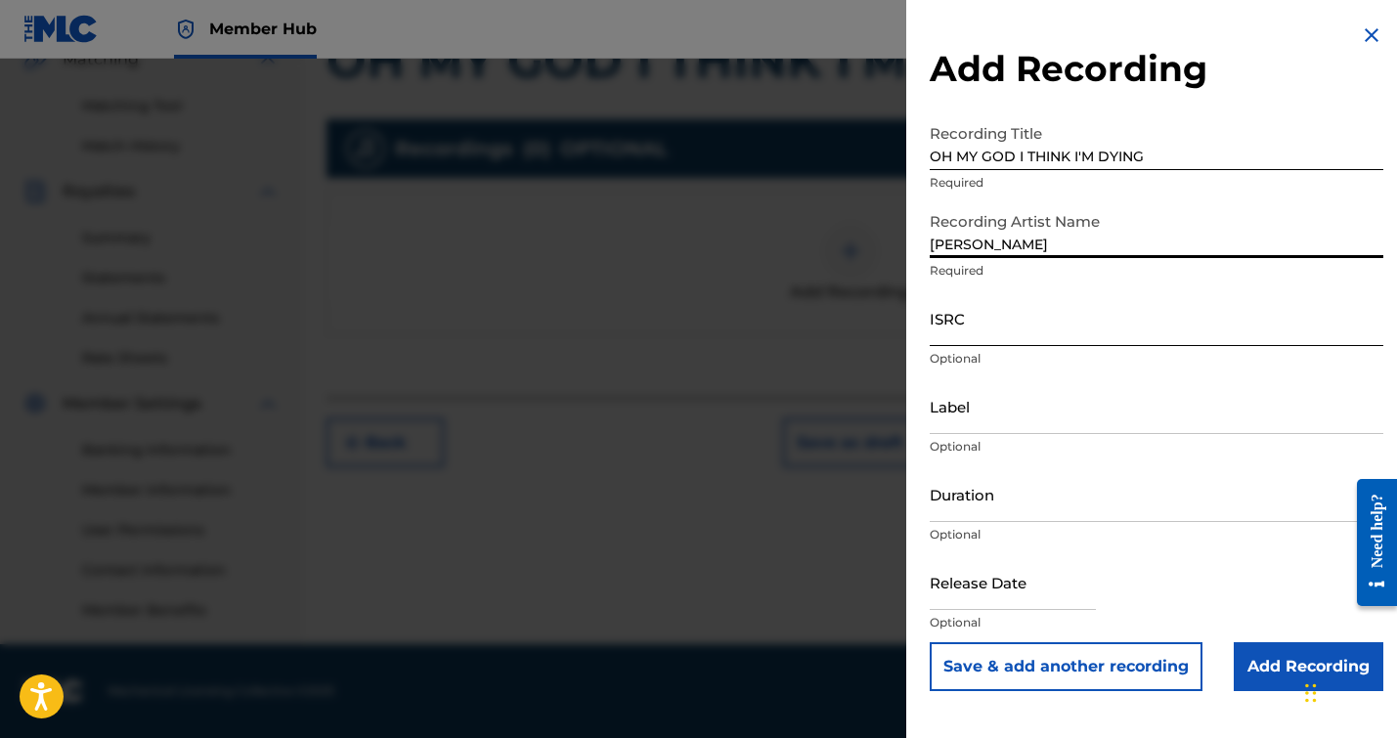
click at [1013, 337] on input "ISRC" at bounding box center [1157, 318] width 454 height 56
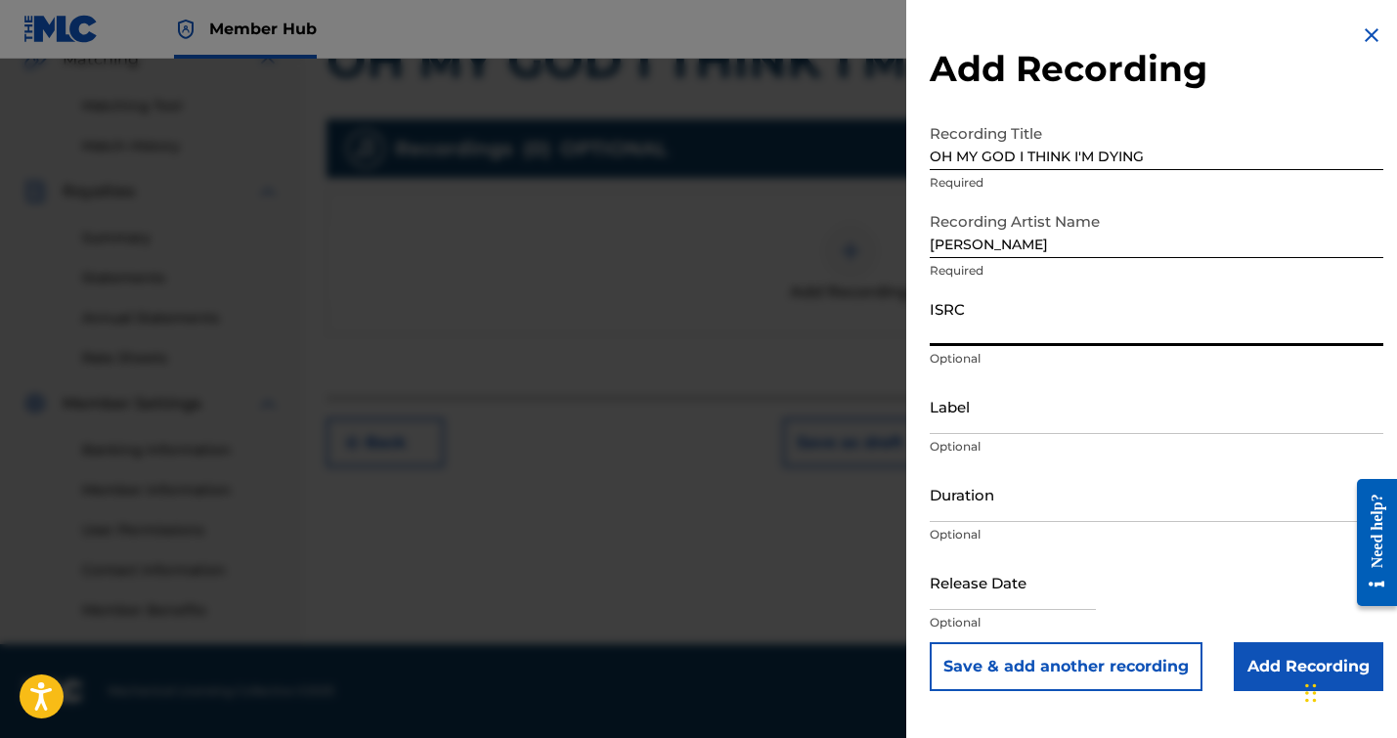
paste input "QZNWS2597564"
type input "QZNWS2597564"
click at [997, 498] on input "Duration" at bounding box center [1157, 494] width 454 height 56
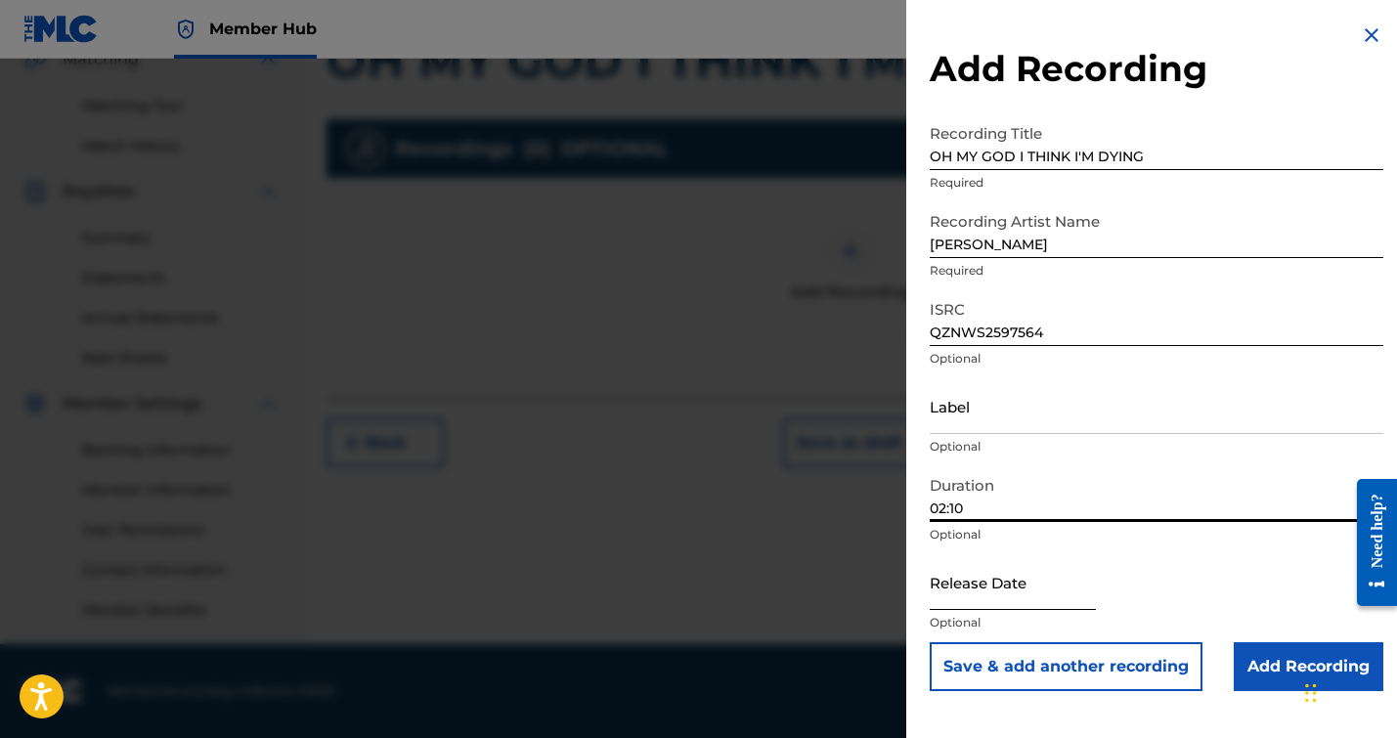
type input "02:10"
click at [1002, 580] on input "text" at bounding box center [1013, 582] width 166 height 56
select select "8"
select select "2025"
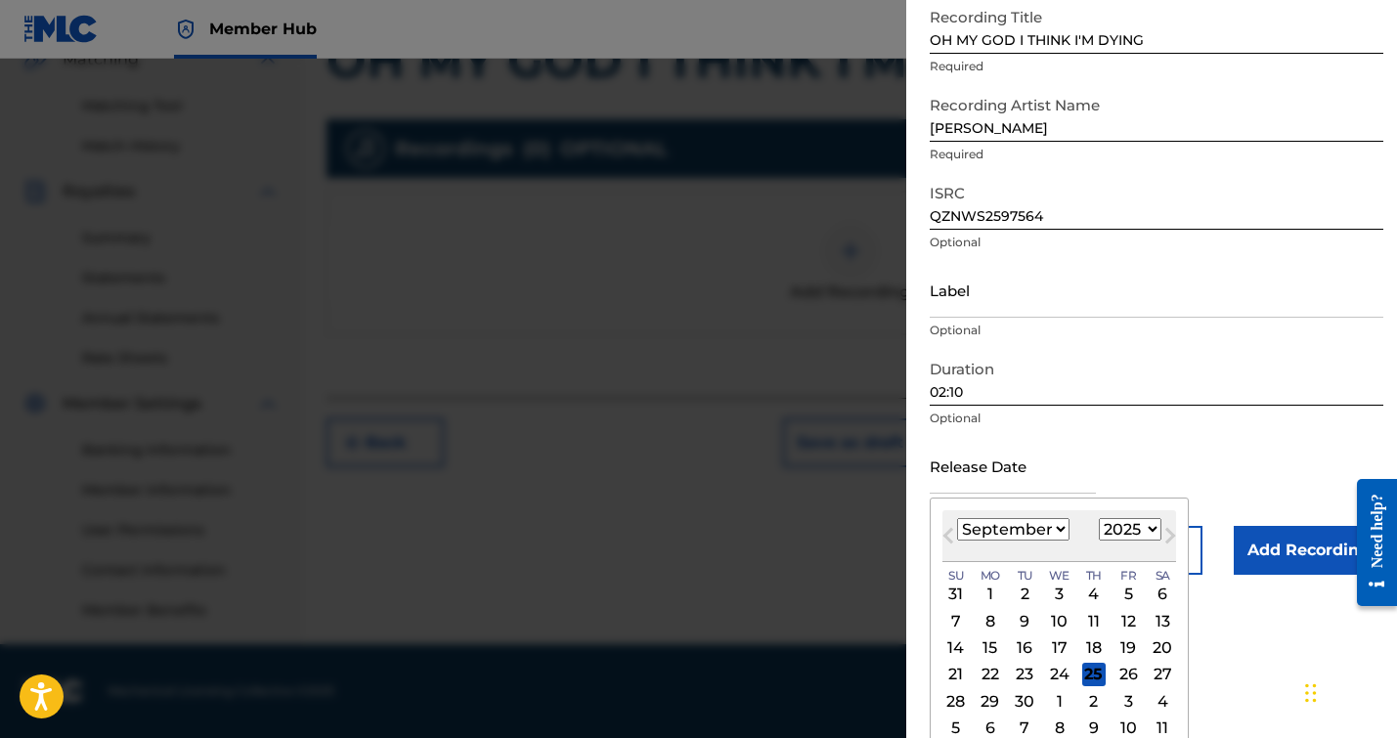
scroll to position [132, 0]
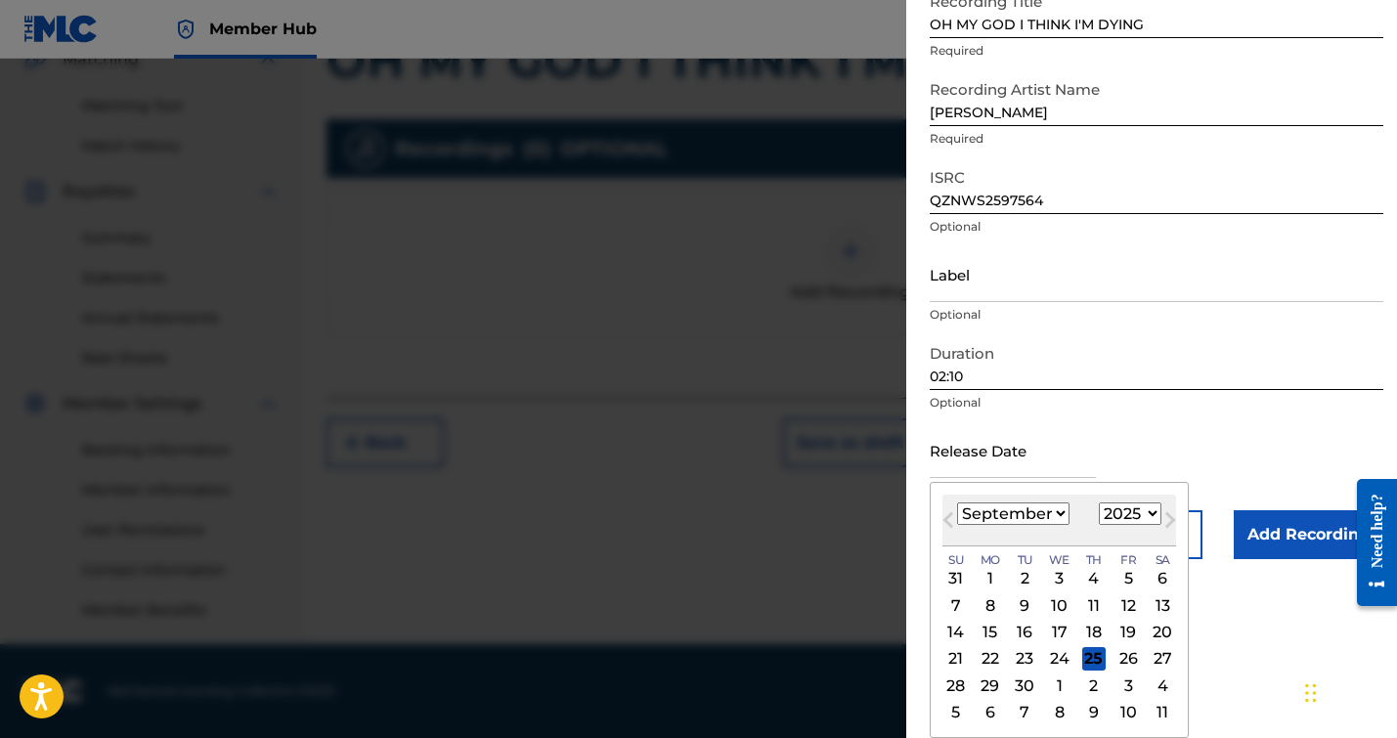
click at [1035, 522] on select "January February March April May June July August September October November De…" at bounding box center [1013, 513] width 112 height 22
select select "4"
click at [957, 502] on select "January February March April May June July August September October November De…" at bounding box center [1013, 513] width 112 height 22
click at [1118, 680] on div "30" at bounding box center [1127, 684] width 23 height 23
type input "[DATE]"
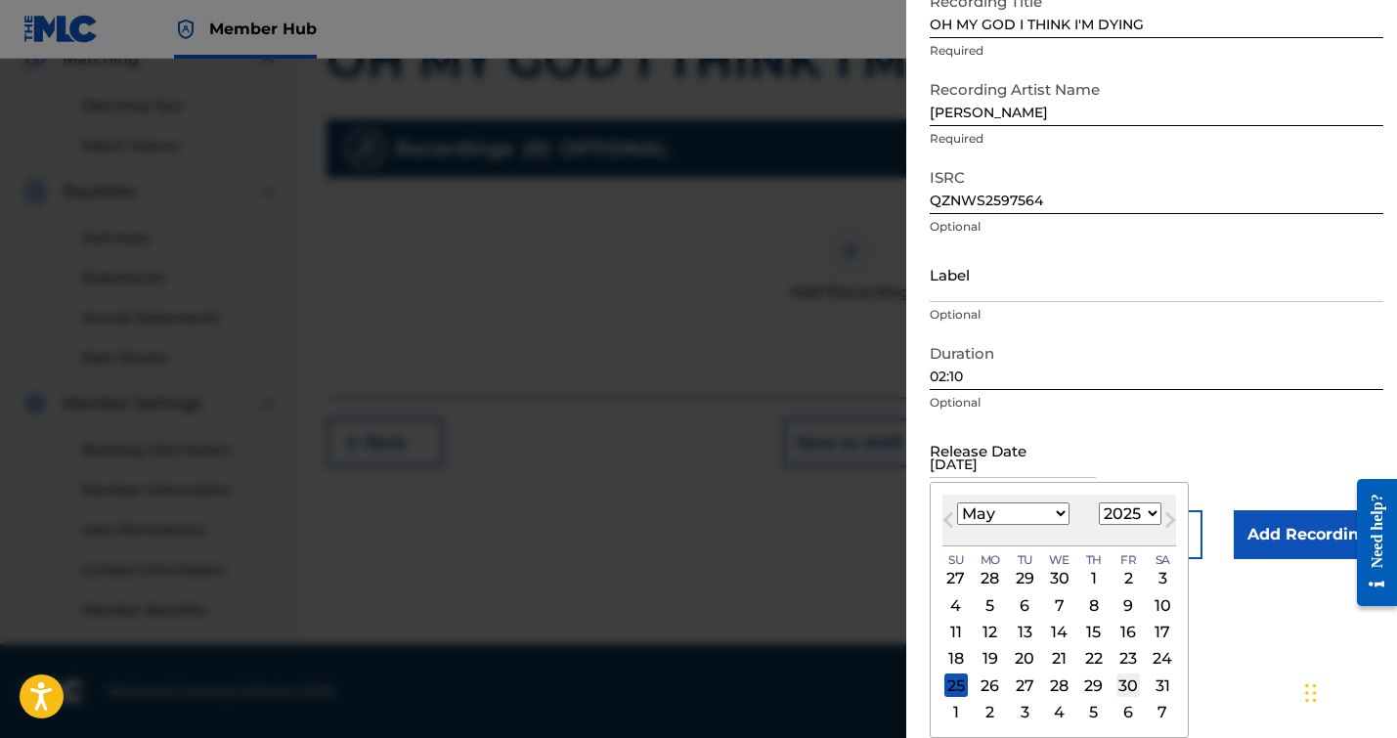
scroll to position [0, 0]
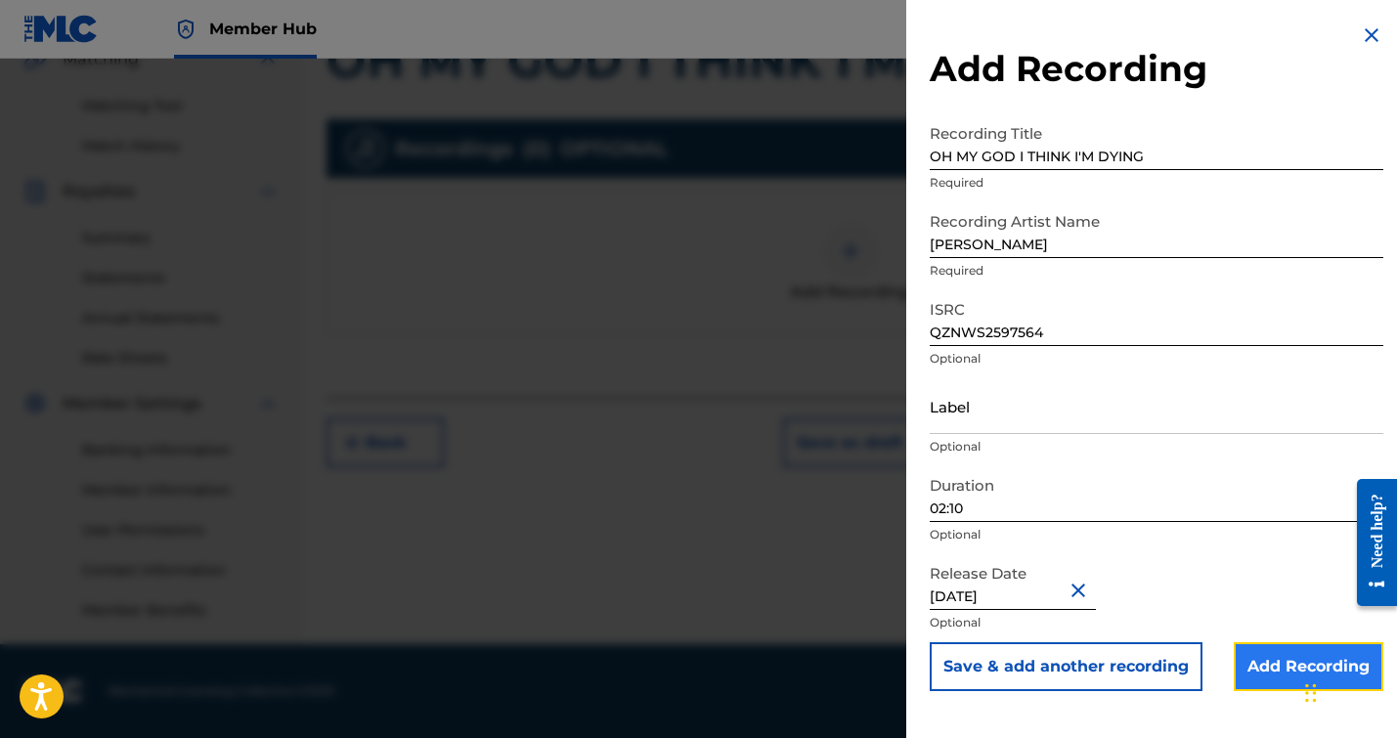
click at [1240, 649] on input "Add Recording" at bounding box center [1309, 666] width 150 height 49
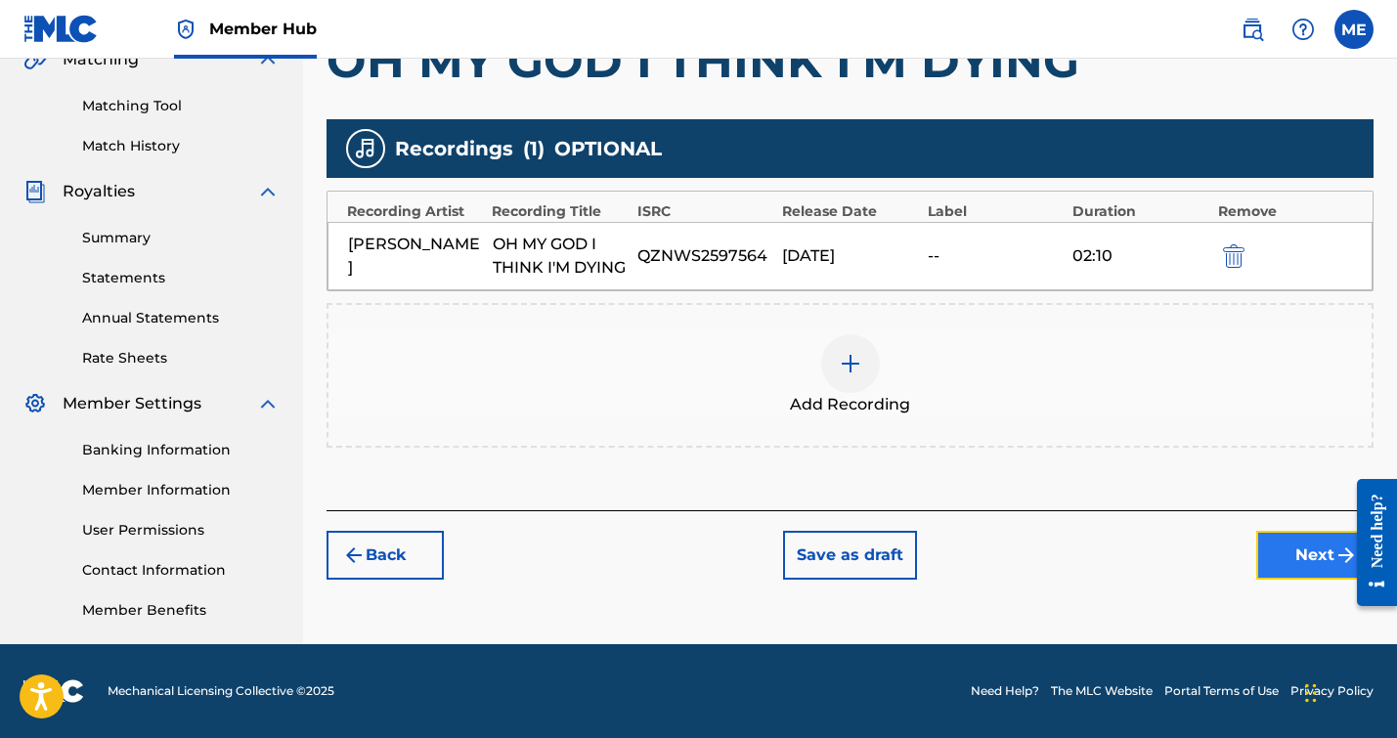
click at [1279, 557] on button "Next" at bounding box center [1314, 555] width 117 height 49
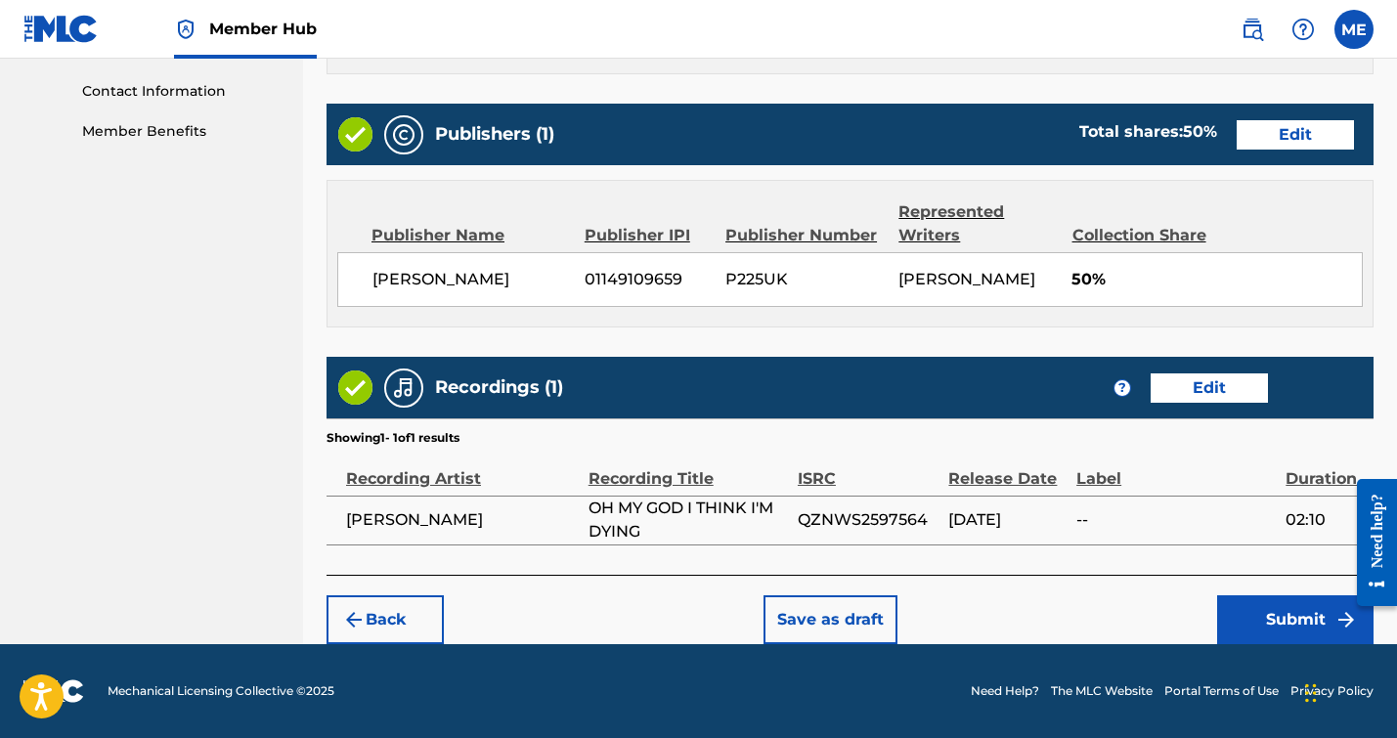
scroll to position [974, 0]
click at [1248, 607] on button "Submit" at bounding box center [1295, 619] width 156 height 49
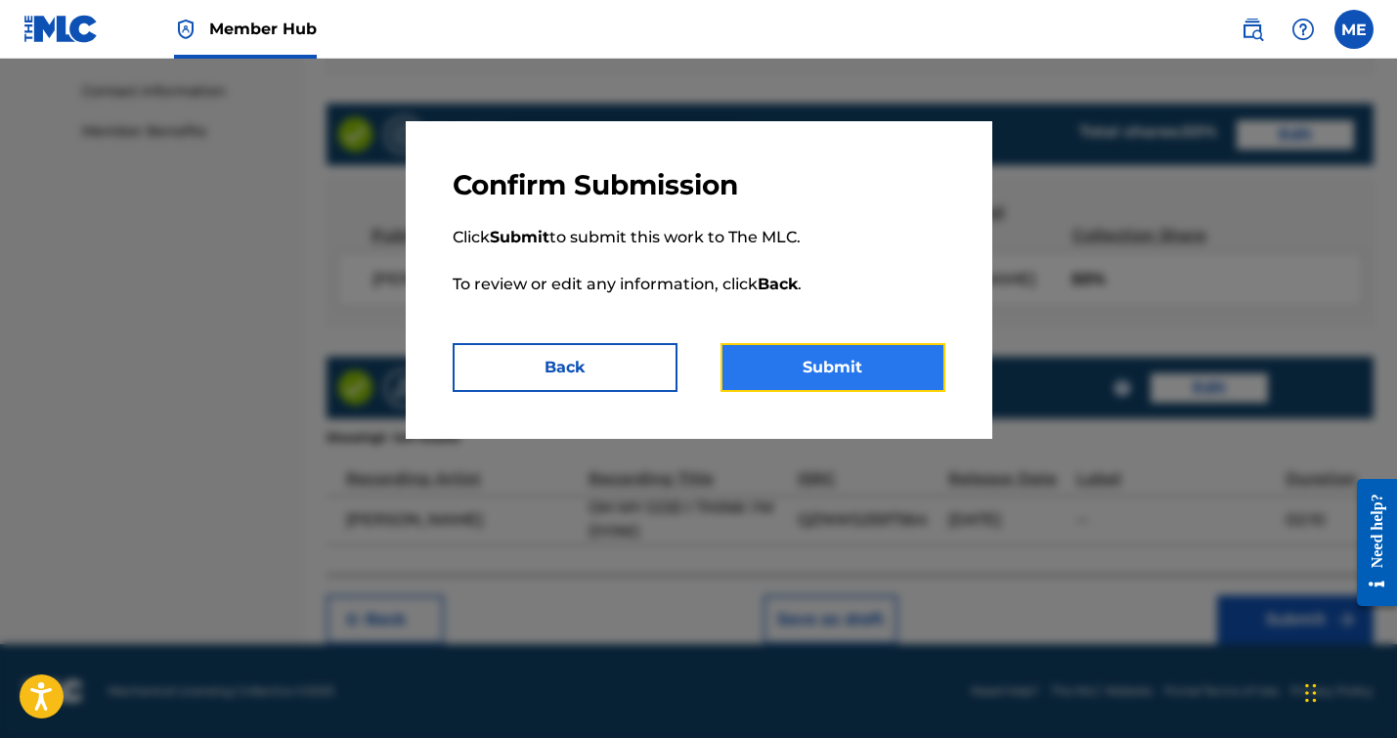
click at [886, 363] on button "Submit" at bounding box center [832, 367] width 225 height 49
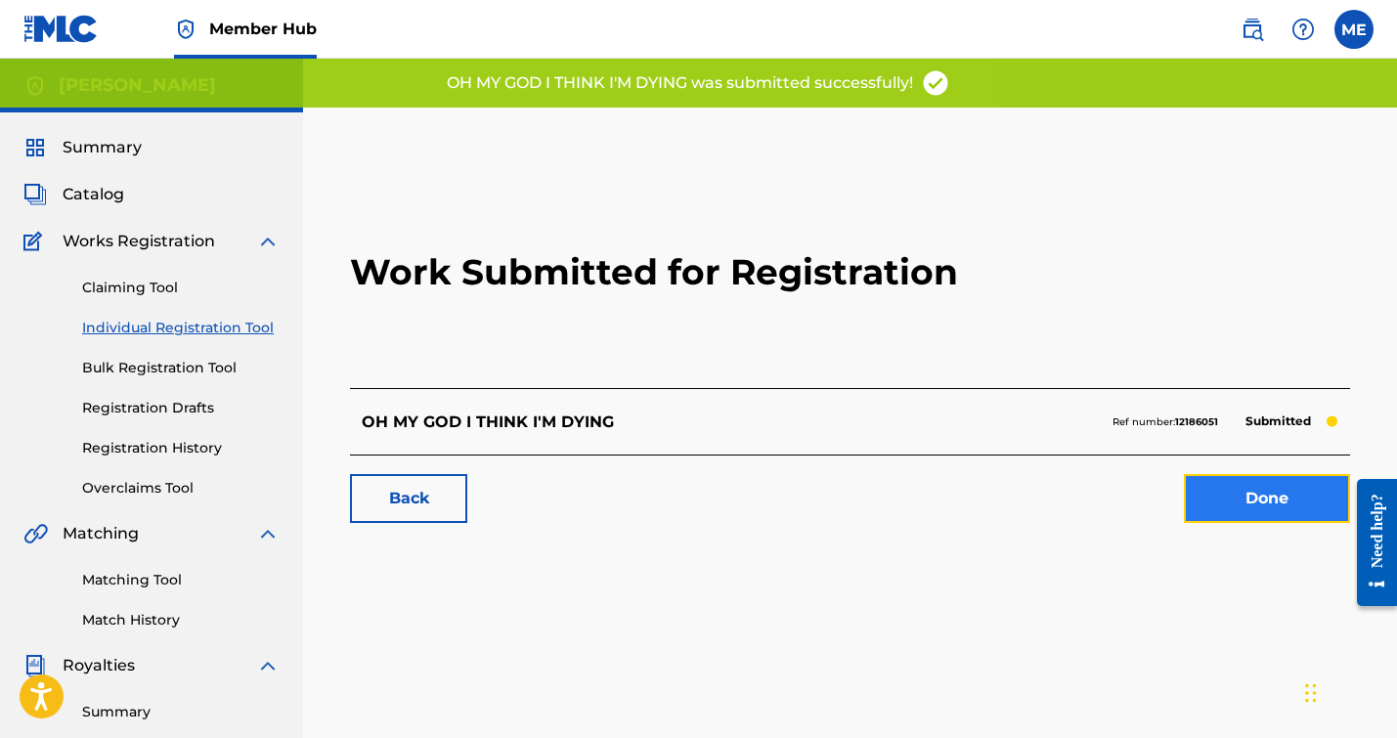
click at [1239, 499] on link "Done" at bounding box center [1267, 498] width 166 height 49
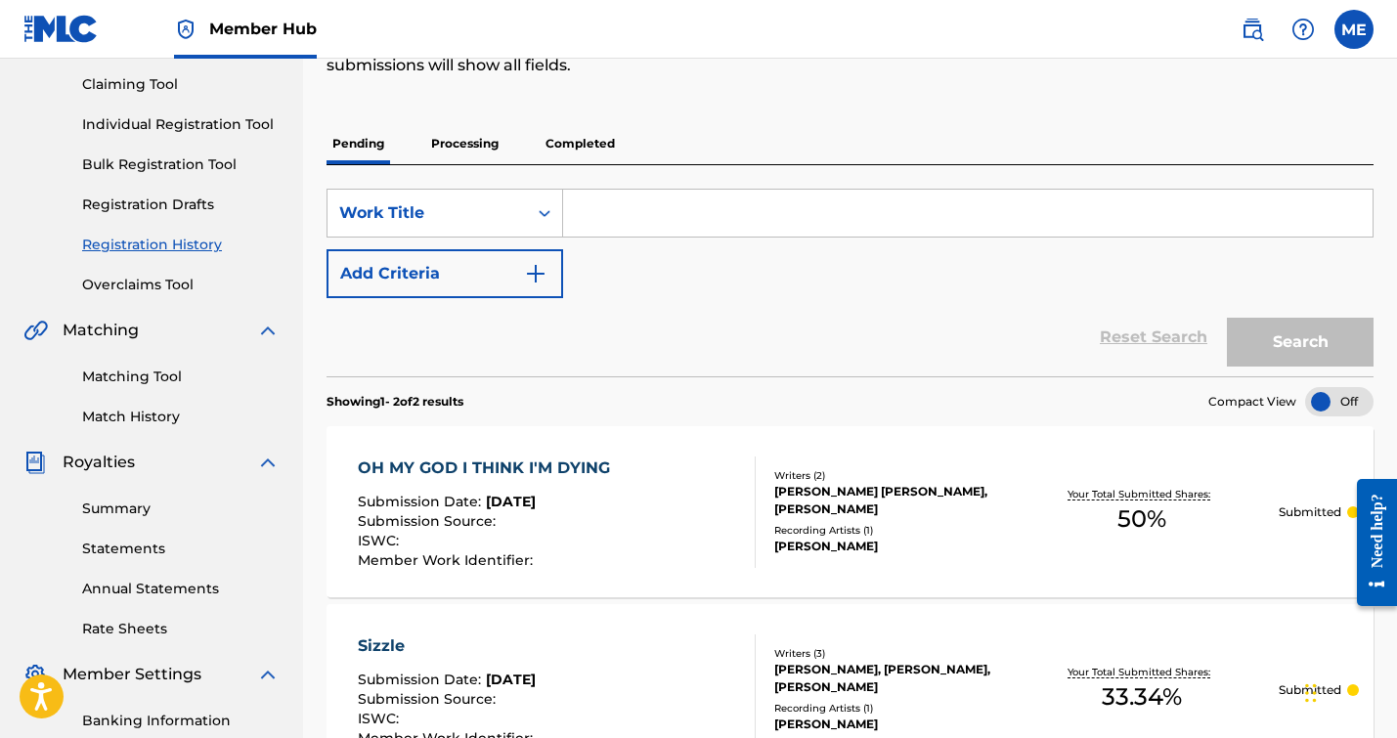
scroll to position [195, 0]
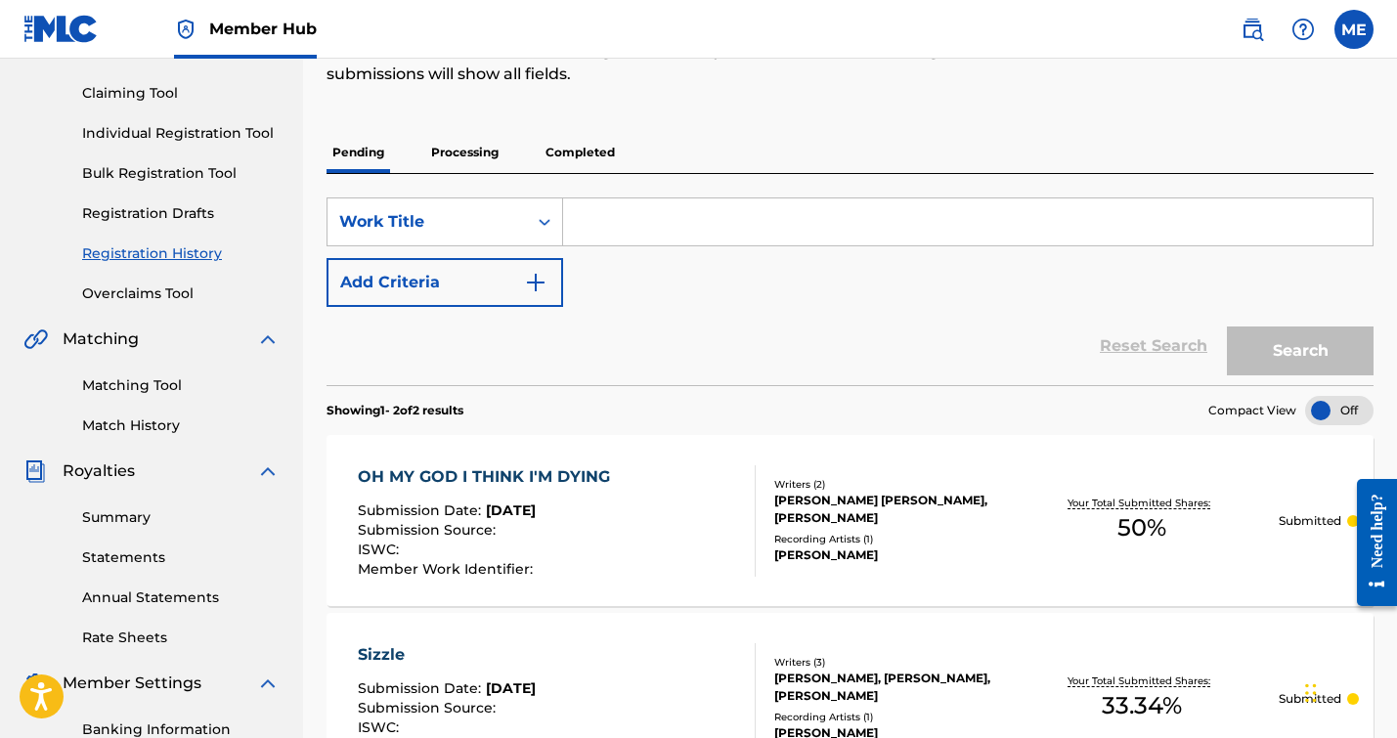
click at [480, 159] on p "Processing" at bounding box center [464, 152] width 79 height 41
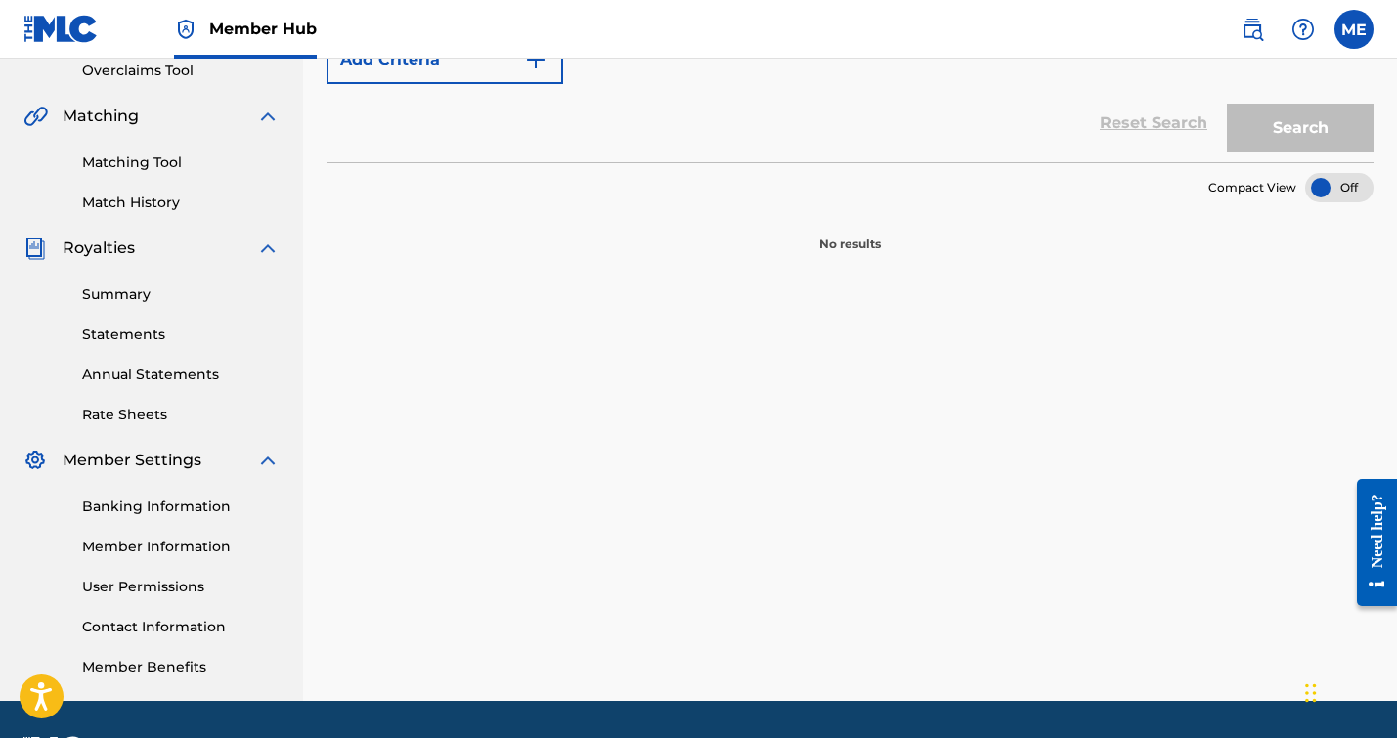
scroll to position [76, 0]
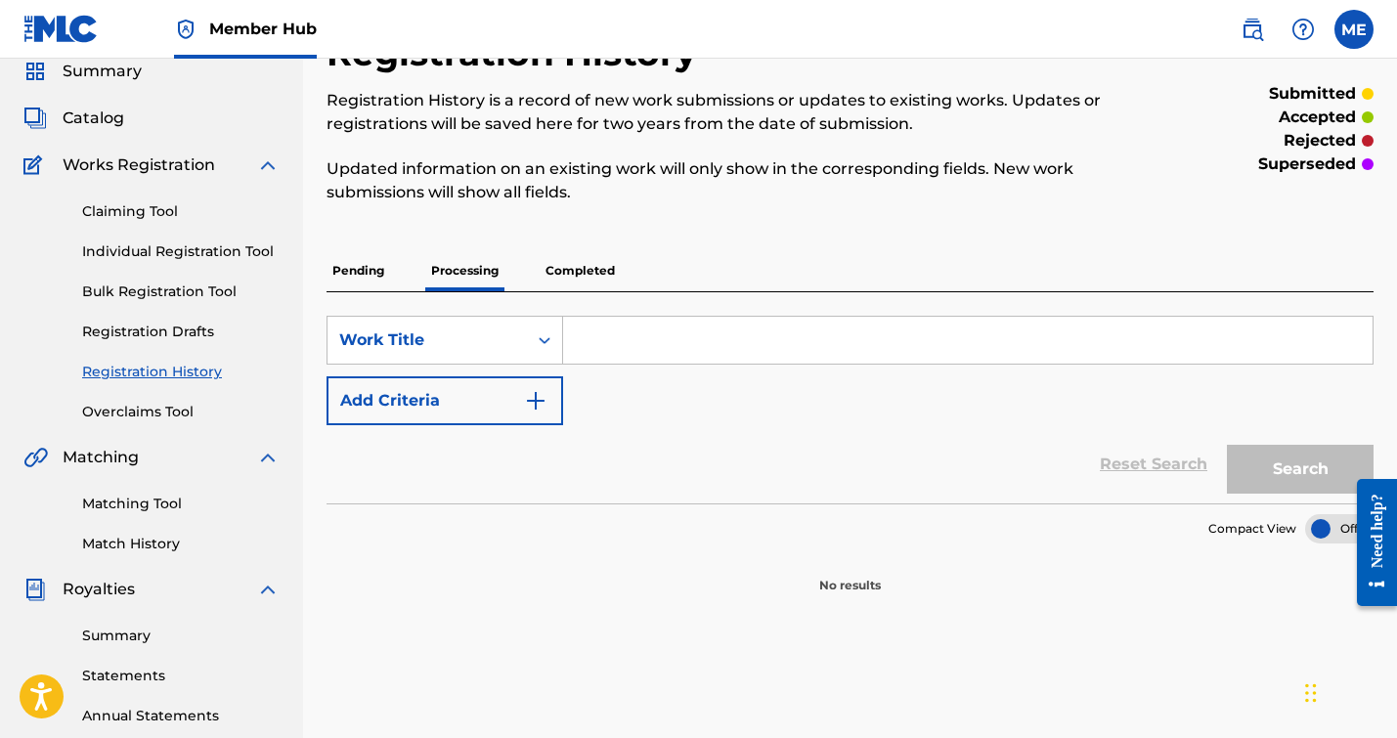
click at [571, 275] on p "Completed" at bounding box center [580, 270] width 81 height 41
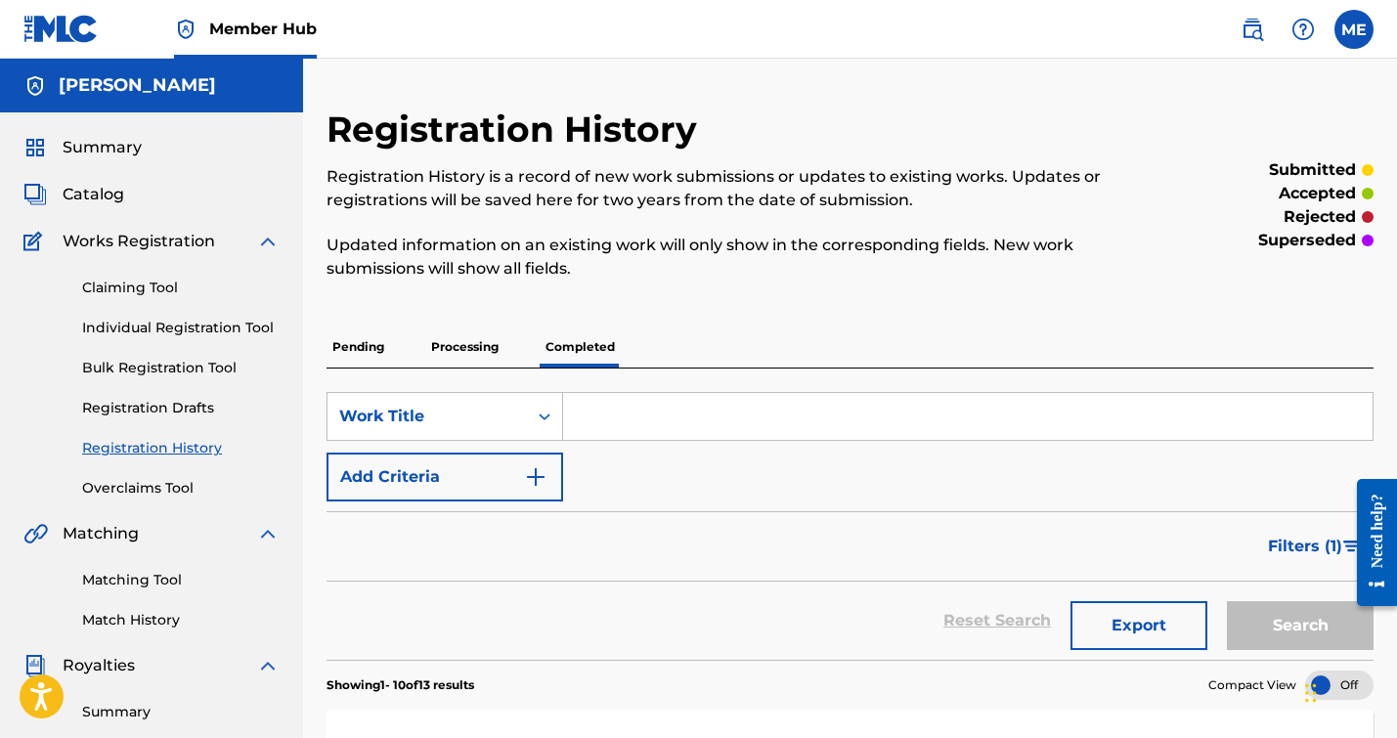
click at [370, 346] on p "Pending" at bounding box center [358, 346] width 64 height 41
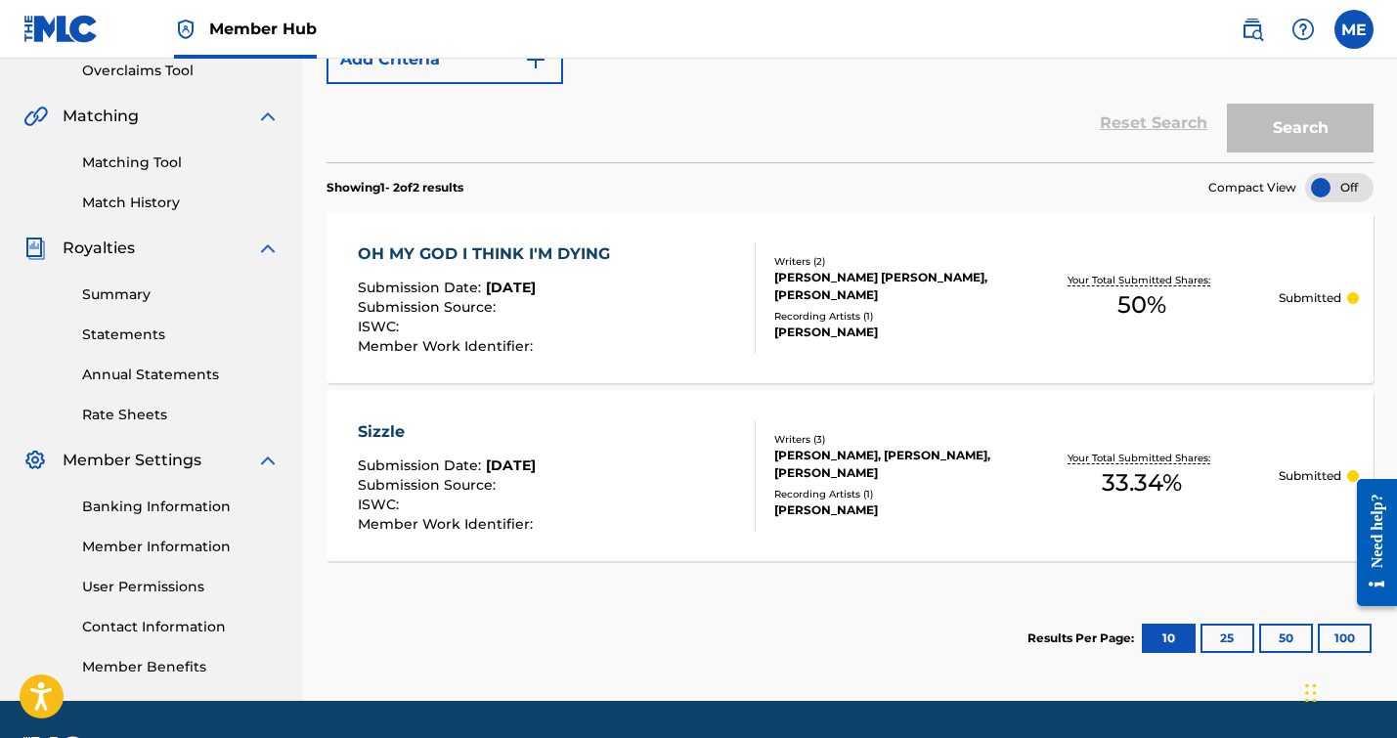
scroll to position [474, 0]
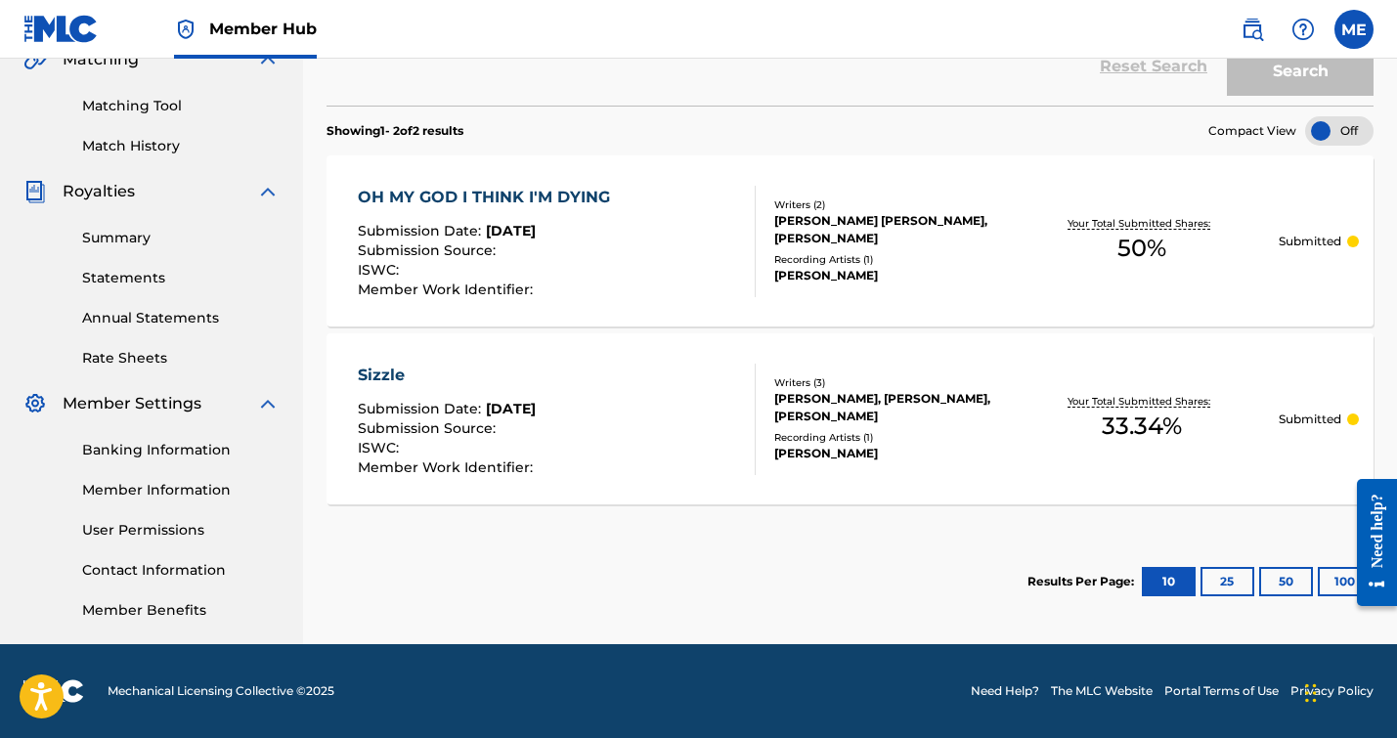
click at [1315, 123] on div at bounding box center [1339, 130] width 68 height 29
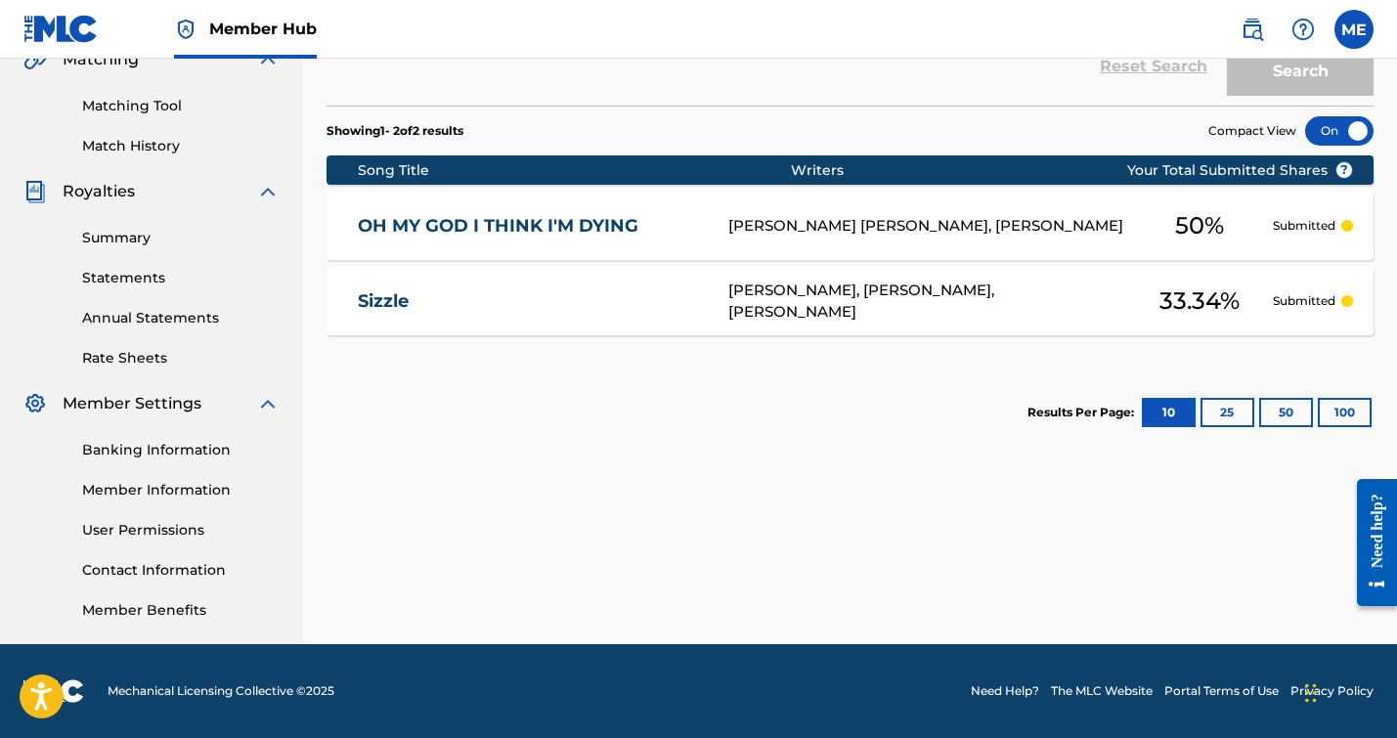
click at [1351, 123] on div at bounding box center [1339, 130] width 68 height 29
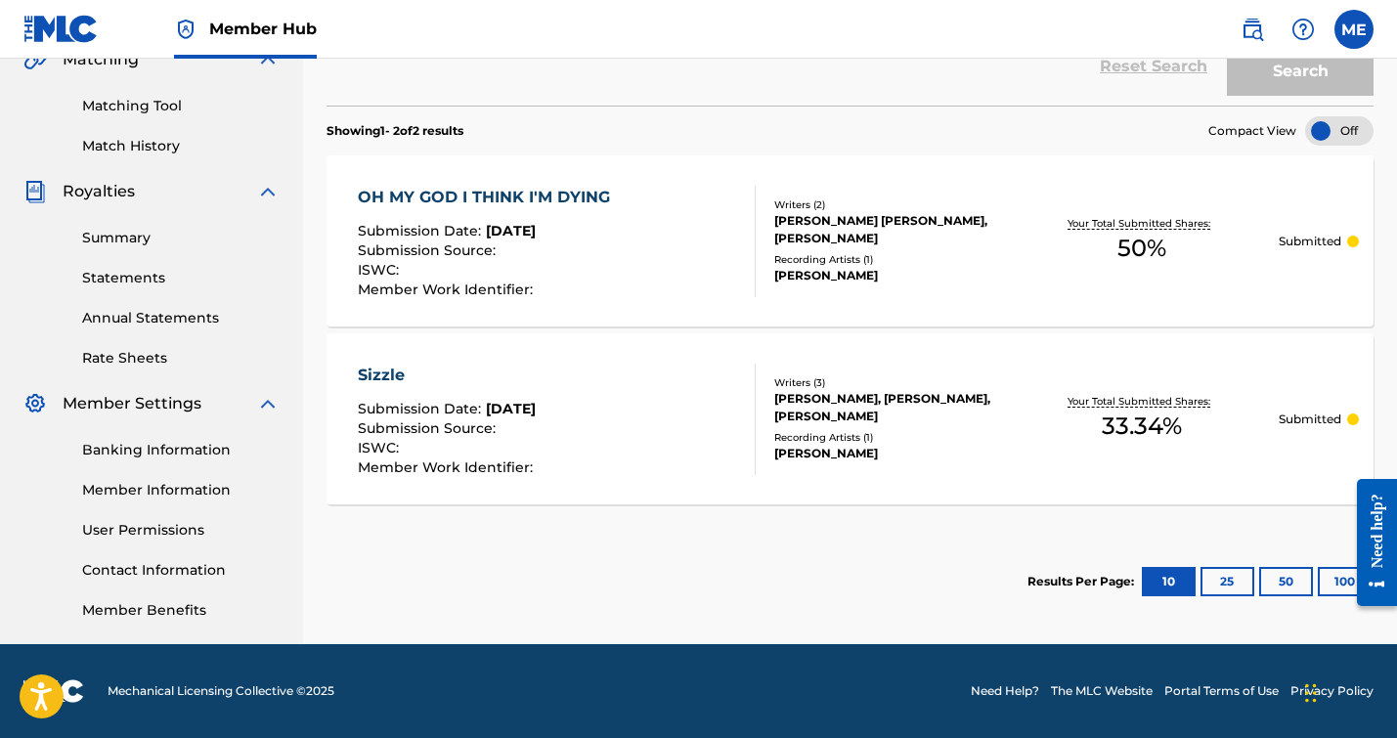
click at [1290, 249] on div "OH MY GOD I THINK I'M DYING Submission Date : [DATE] Submission Source : ISWC :…" at bounding box center [849, 240] width 1047 height 171
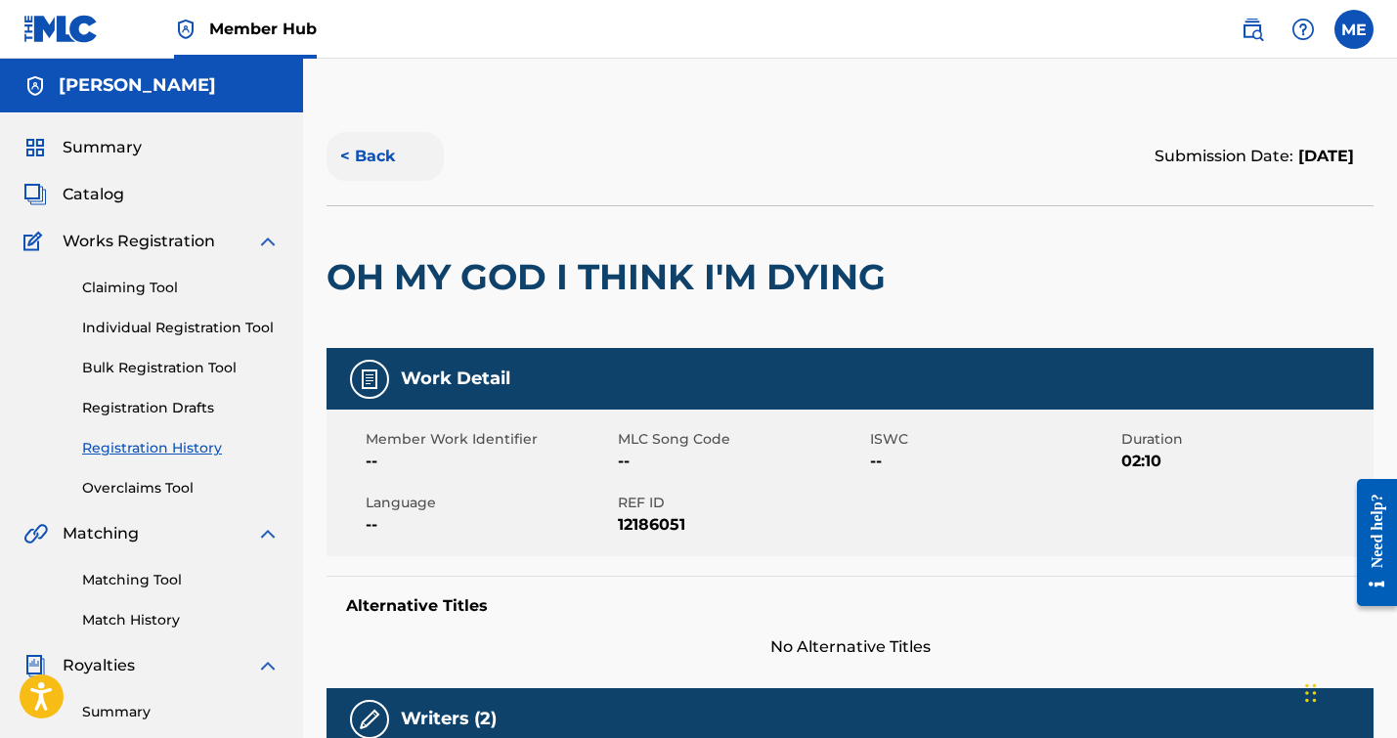
click at [365, 139] on button "< Back" at bounding box center [384, 156] width 117 height 49
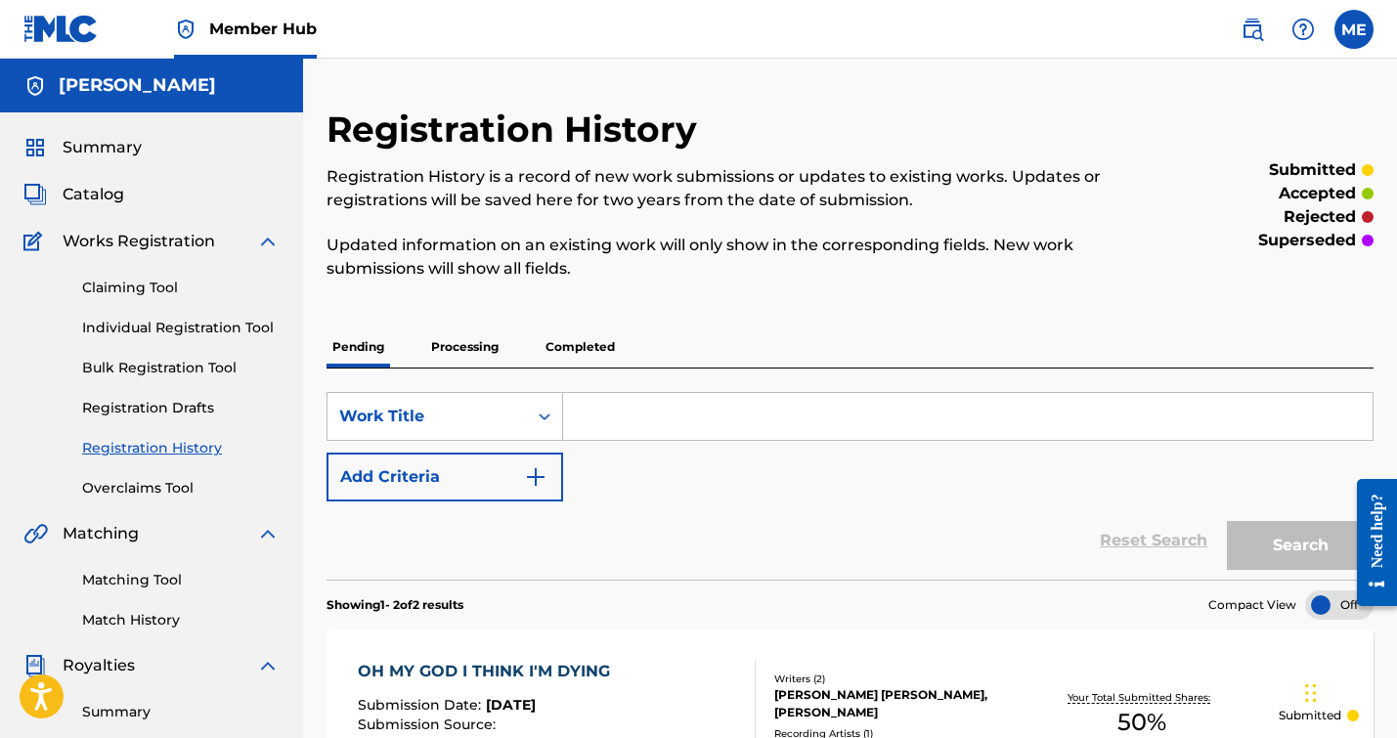
click at [570, 355] on p "Completed" at bounding box center [580, 346] width 81 height 41
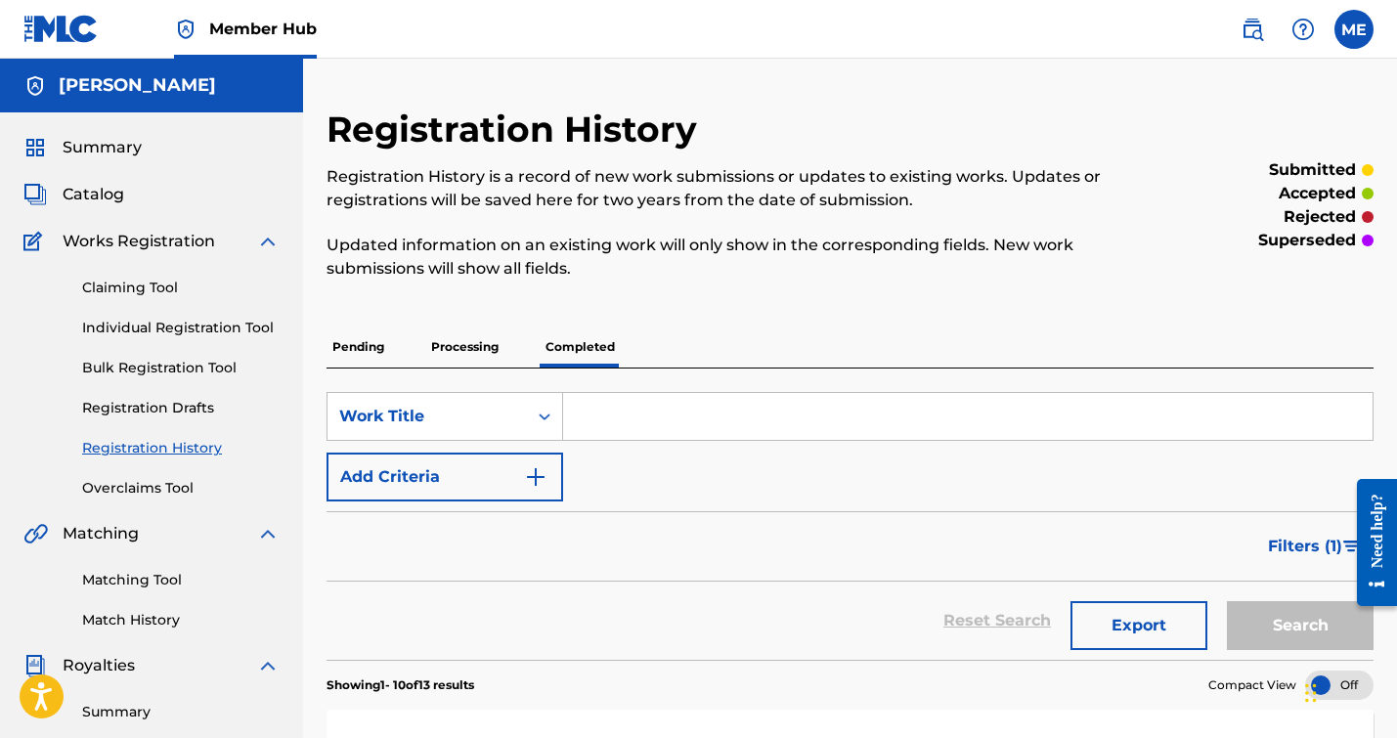
click at [360, 338] on p "Pending" at bounding box center [358, 346] width 64 height 41
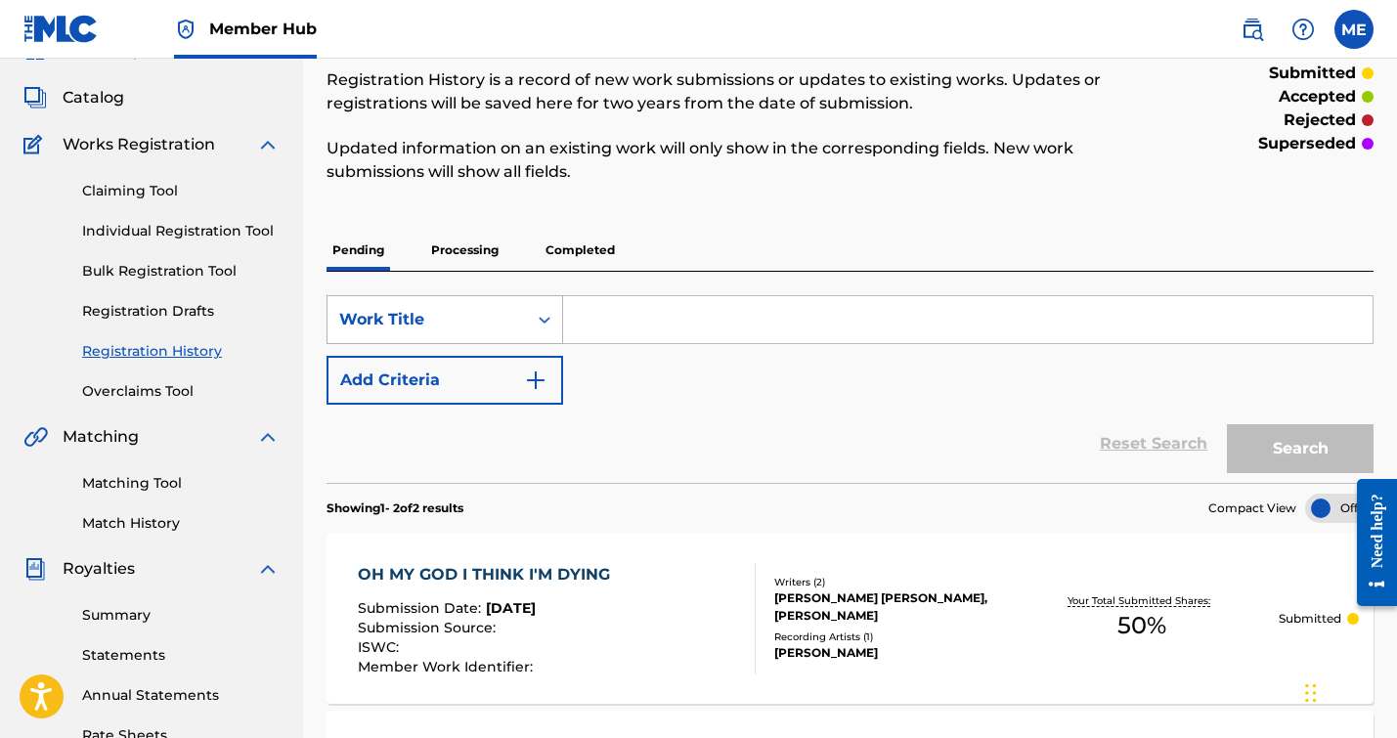
scroll to position [112, 0]
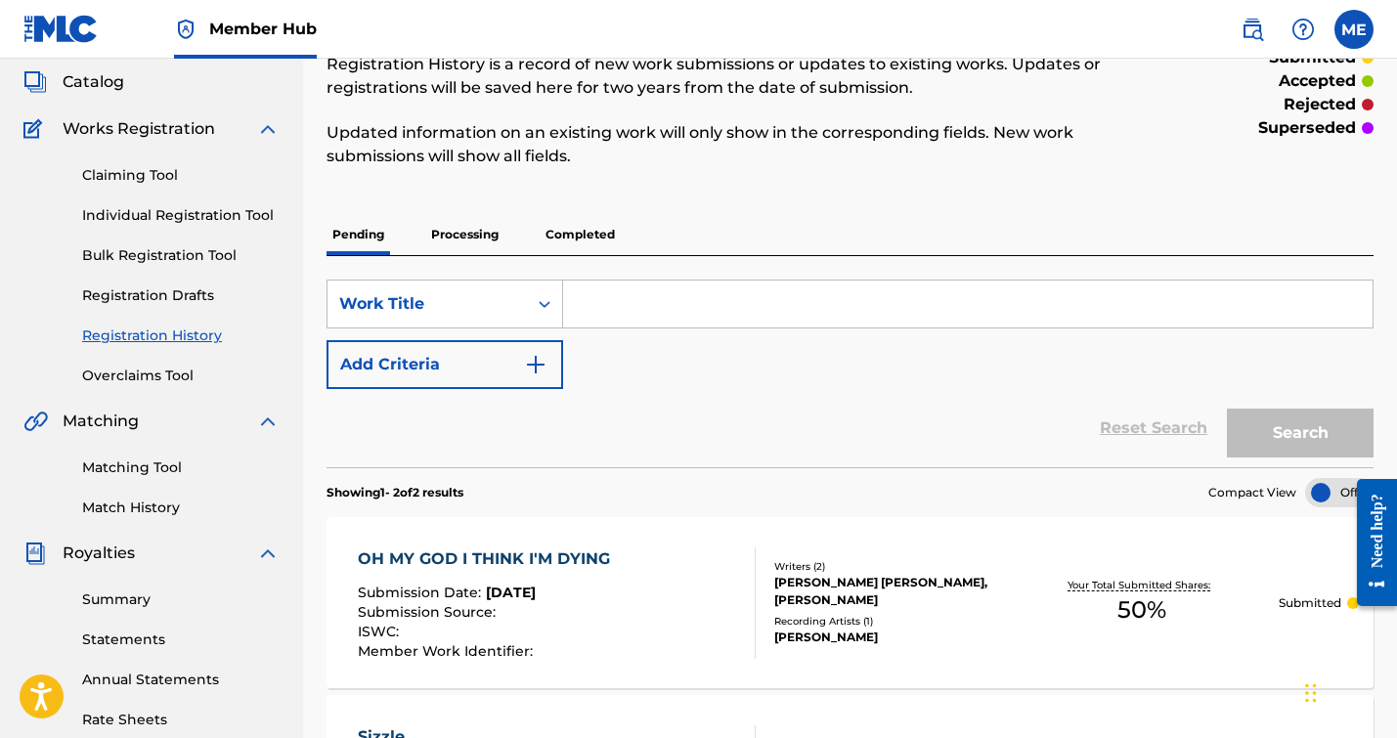
click at [662, 321] on input "Search Form" at bounding box center [967, 304] width 809 height 47
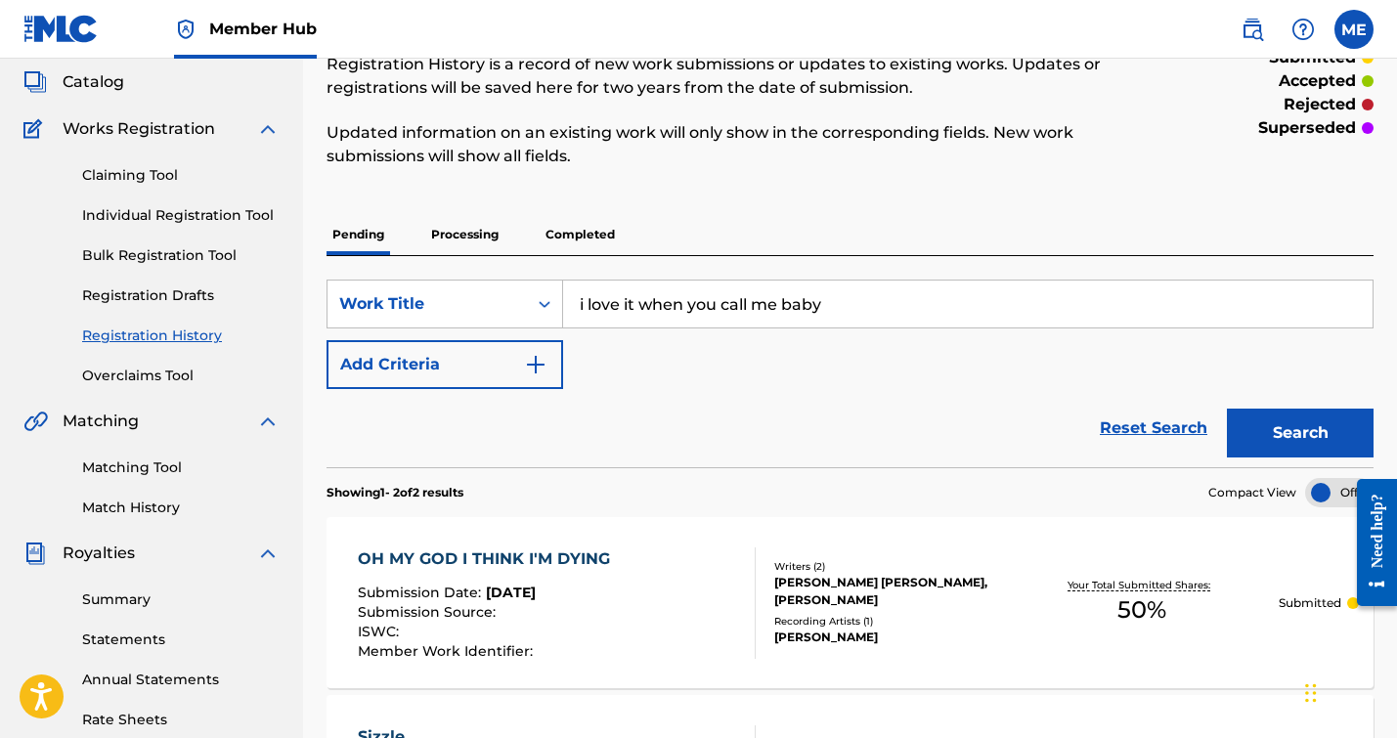
type input "i love it when you call me baby"
click at [1227, 409] on button "Search" at bounding box center [1300, 433] width 147 height 49
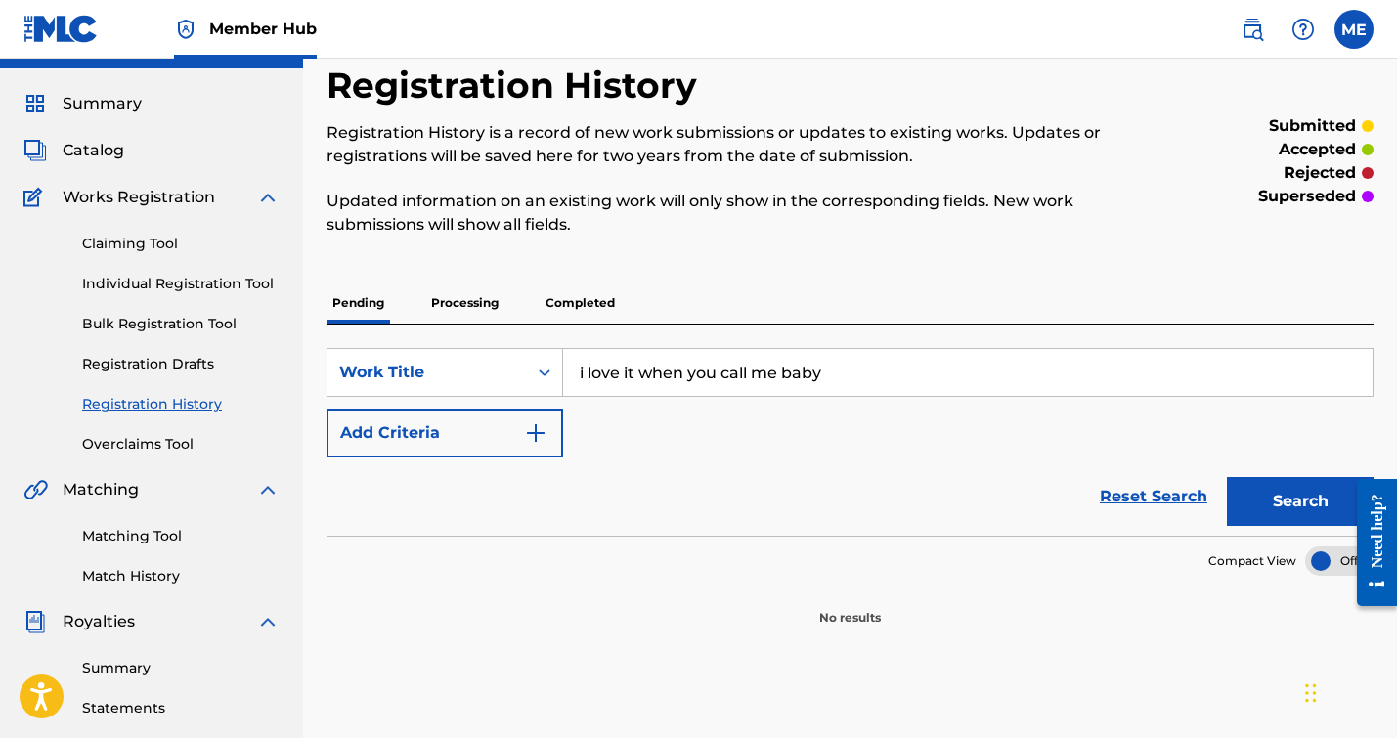
scroll to position [48, 0]
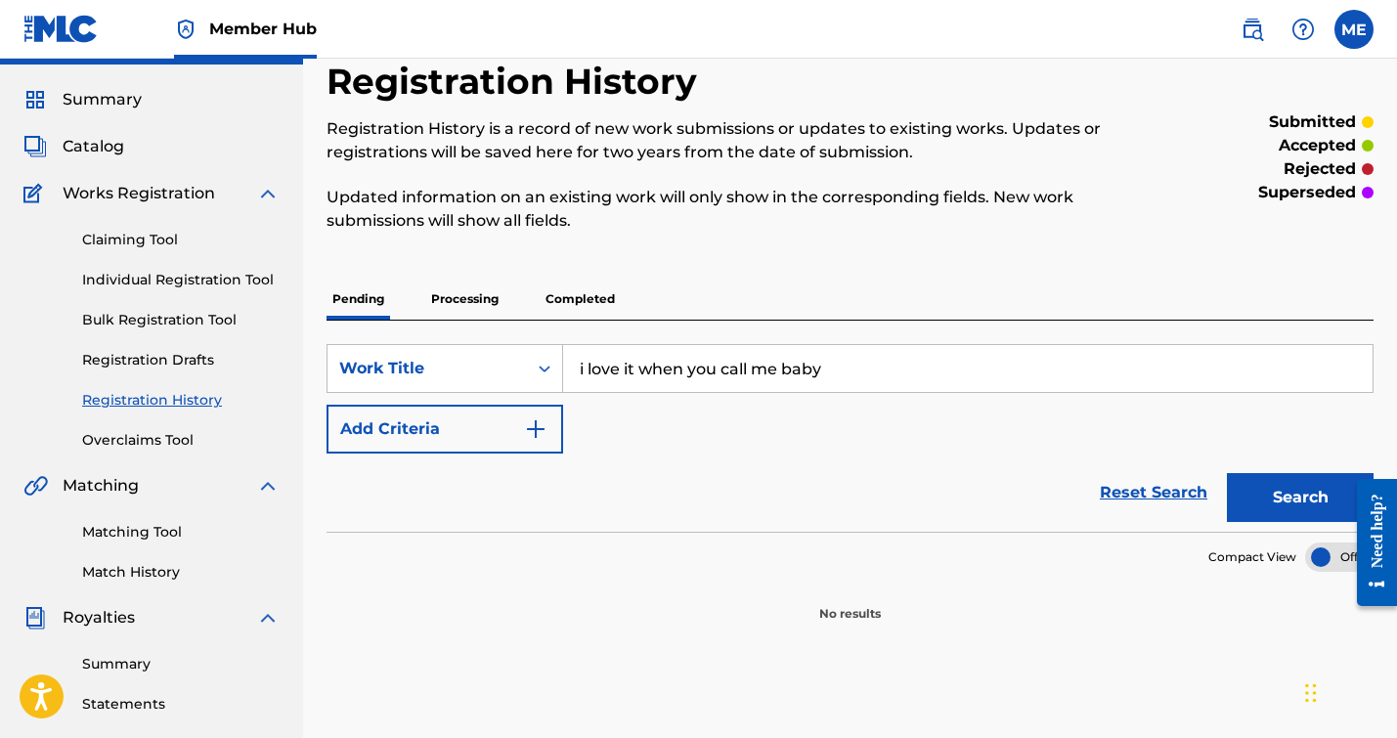
drag, startPoint x: 860, startPoint y: 371, endPoint x: 491, endPoint y: 312, distance: 374.3
click at [491, 312] on div "Pending Processing Completed SearchWithCriteria10e1fcf8-0e34-4e2e-b57e-b37fca8f…" at bounding box center [849, 451] width 1047 height 344
click at [180, 278] on link "Individual Registration Tool" at bounding box center [180, 280] width 197 height 21
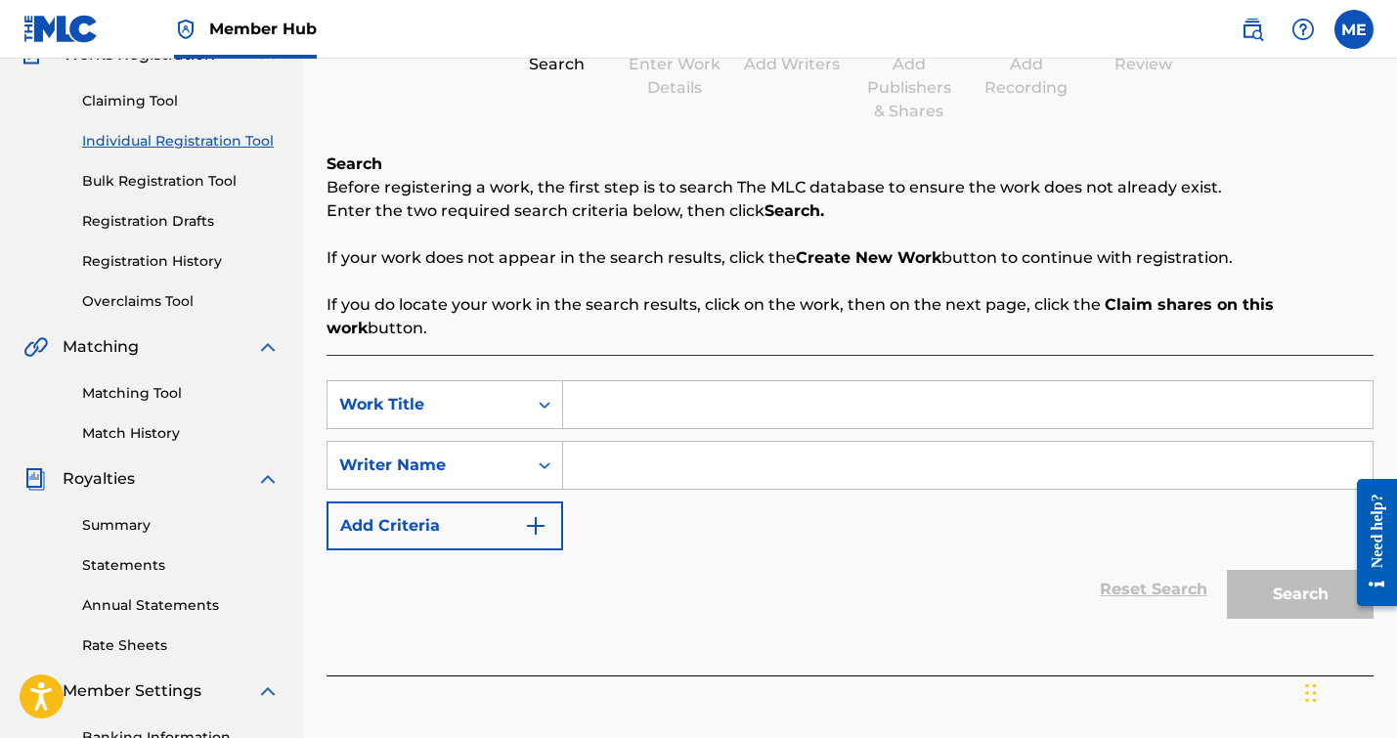
scroll to position [166, 0]
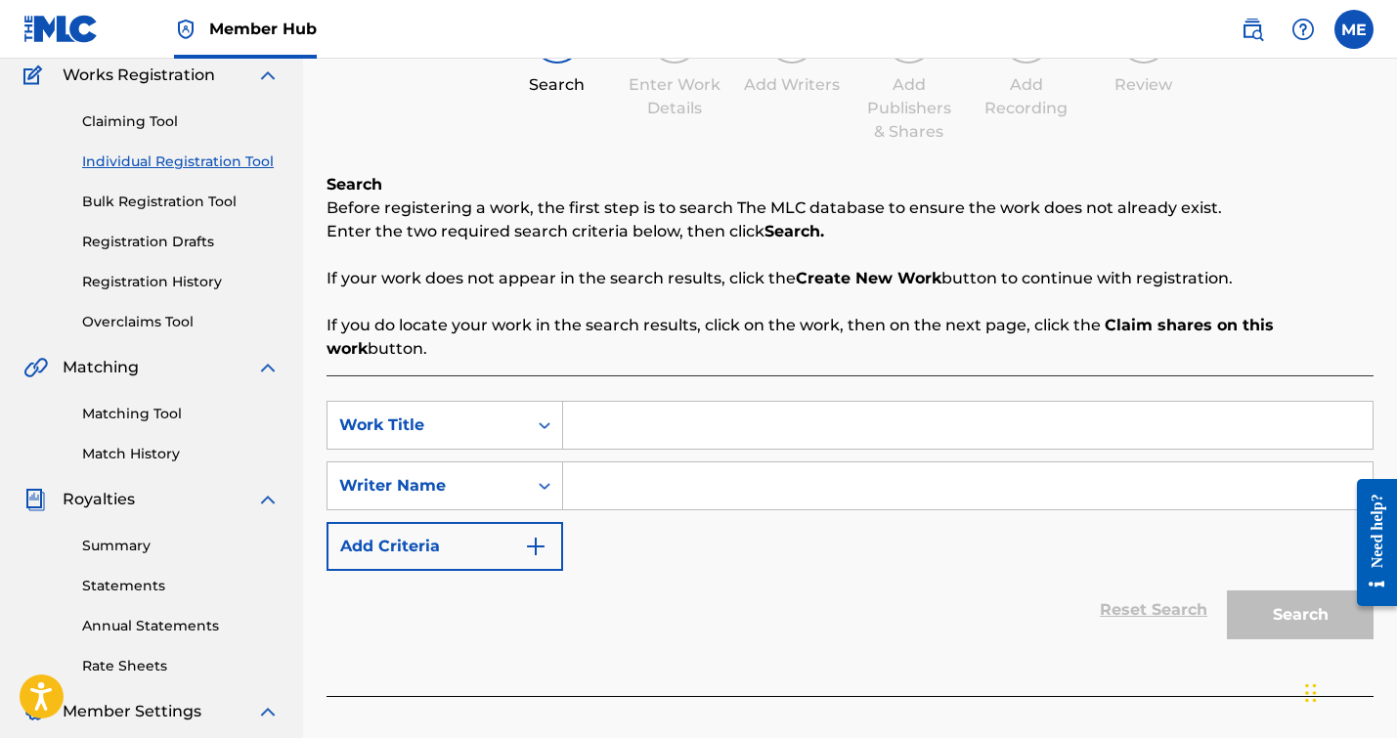
click at [566, 417] on input "Search Form" at bounding box center [967, 425] width 809 height 47
paste input "i love it when you call me baby"
click at [587, 424] on input "i love it when you call me baby" at bounding box center [967, 425] width 809 height 47
type input "I love it when you call me baby"
click at [640, 485] on input "Search Form" at bounding box center [967, 485] width 809 height 47
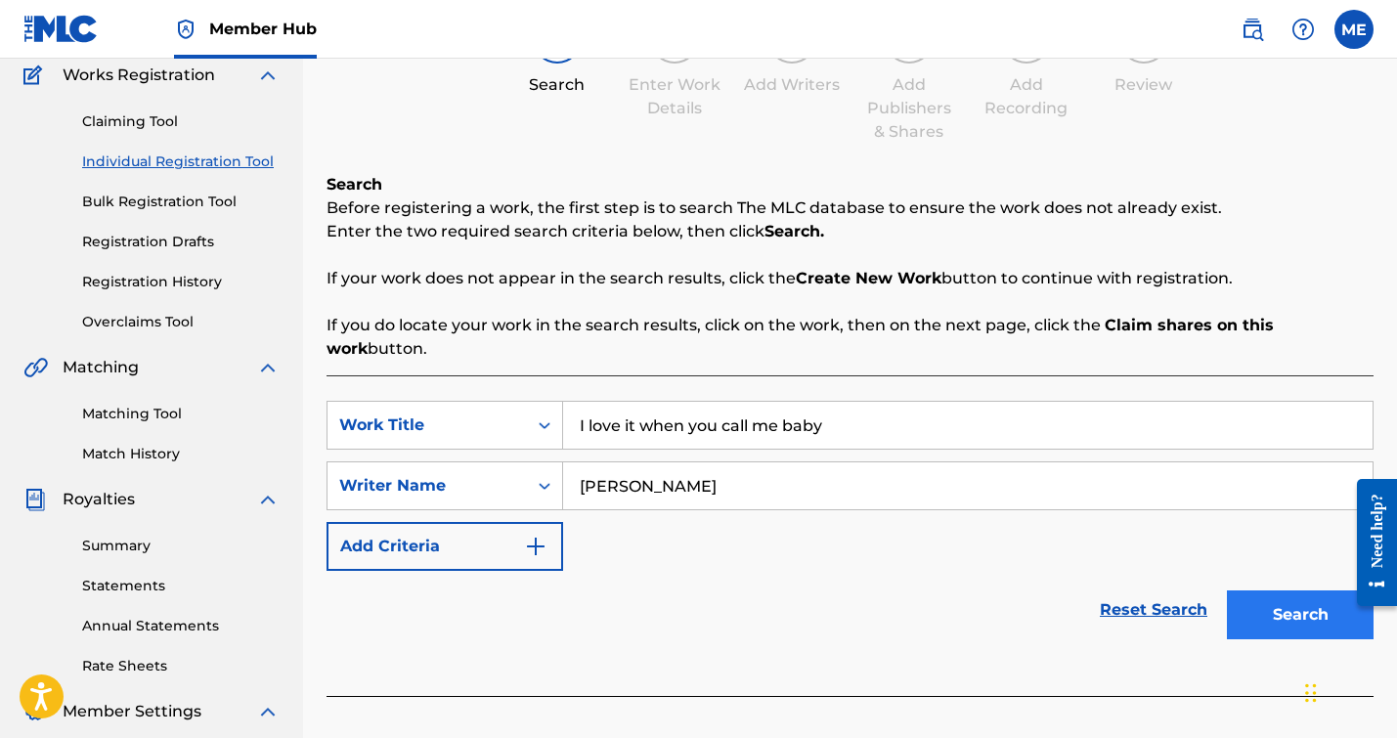
type input "[PERSON_NAME]"
click at [1272, 628] on button "Search" at bounding box center [1300, 614] width 147 height 49
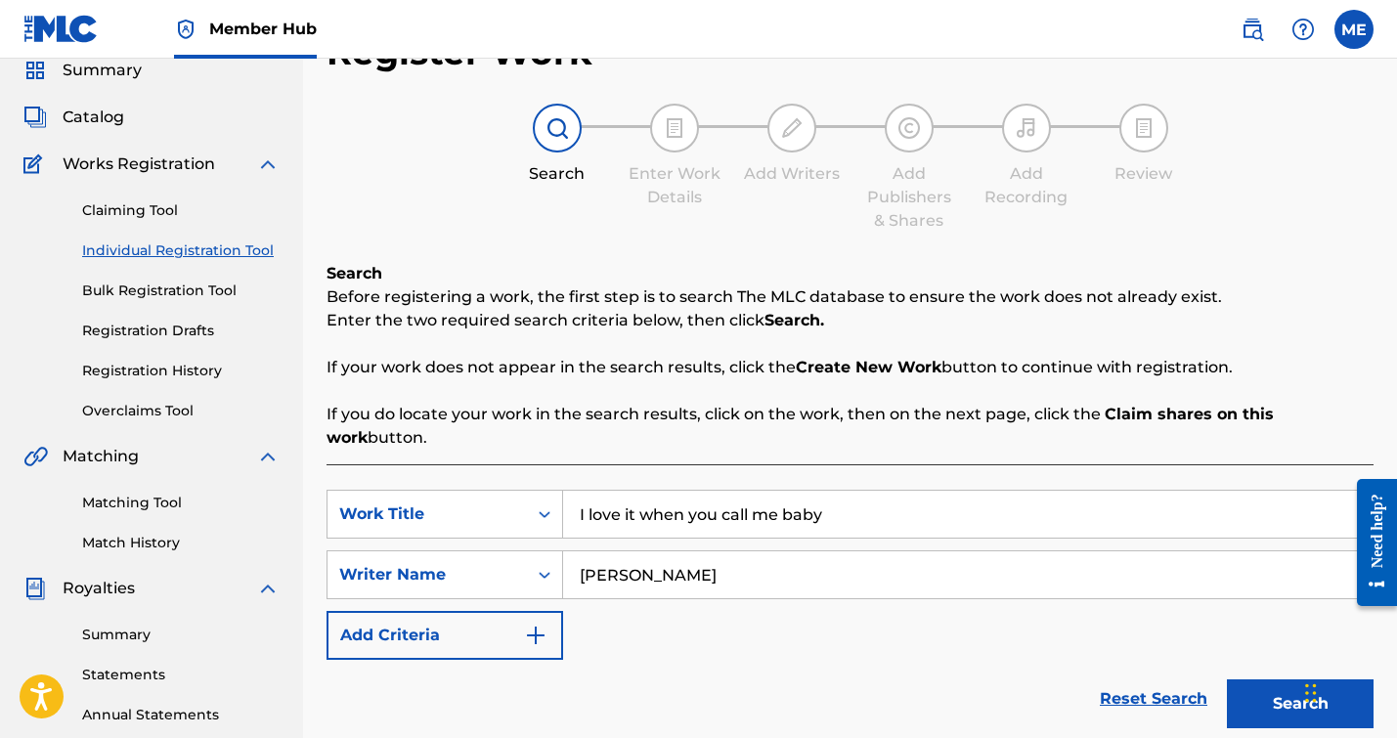
scroll to position [56, 0]
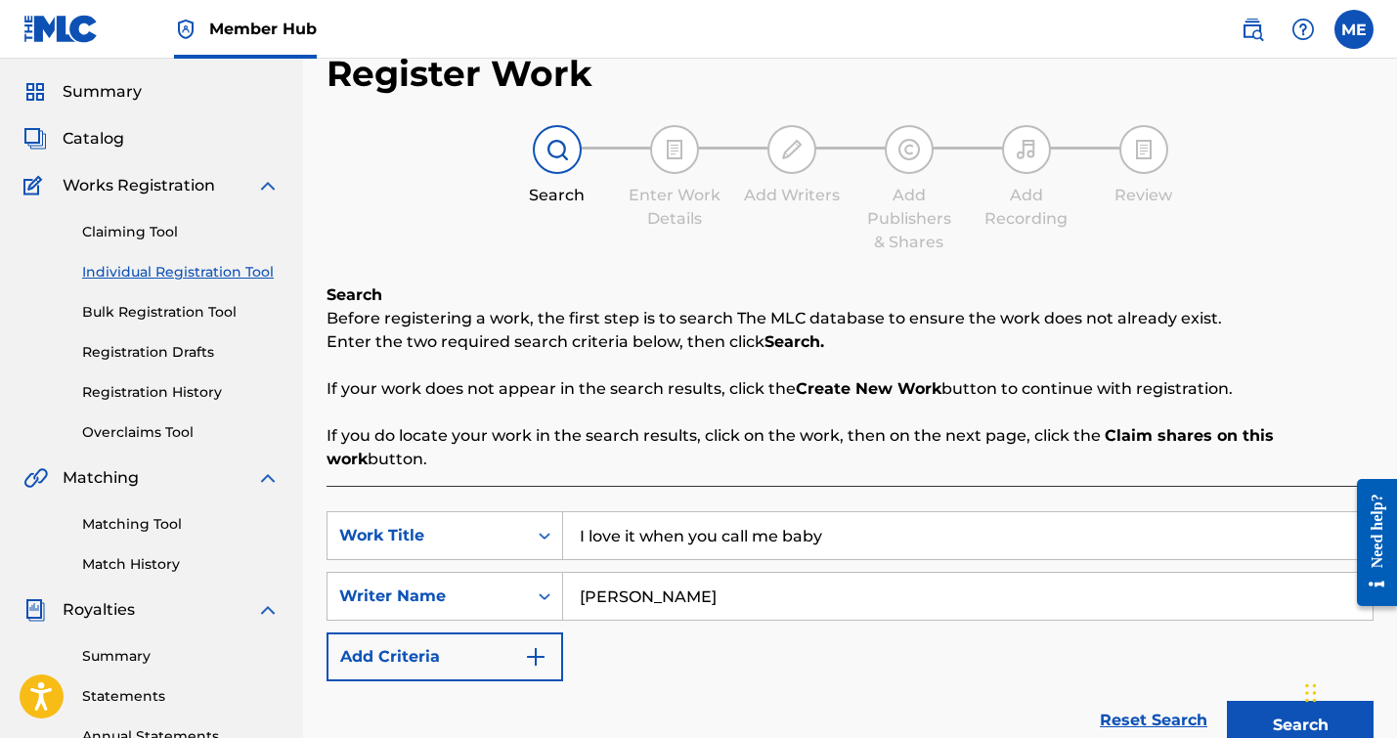
drag, startPoint x: 763, startPoint y: 525, endPoint x: 605, endPoint y: 500, distance: 160.2
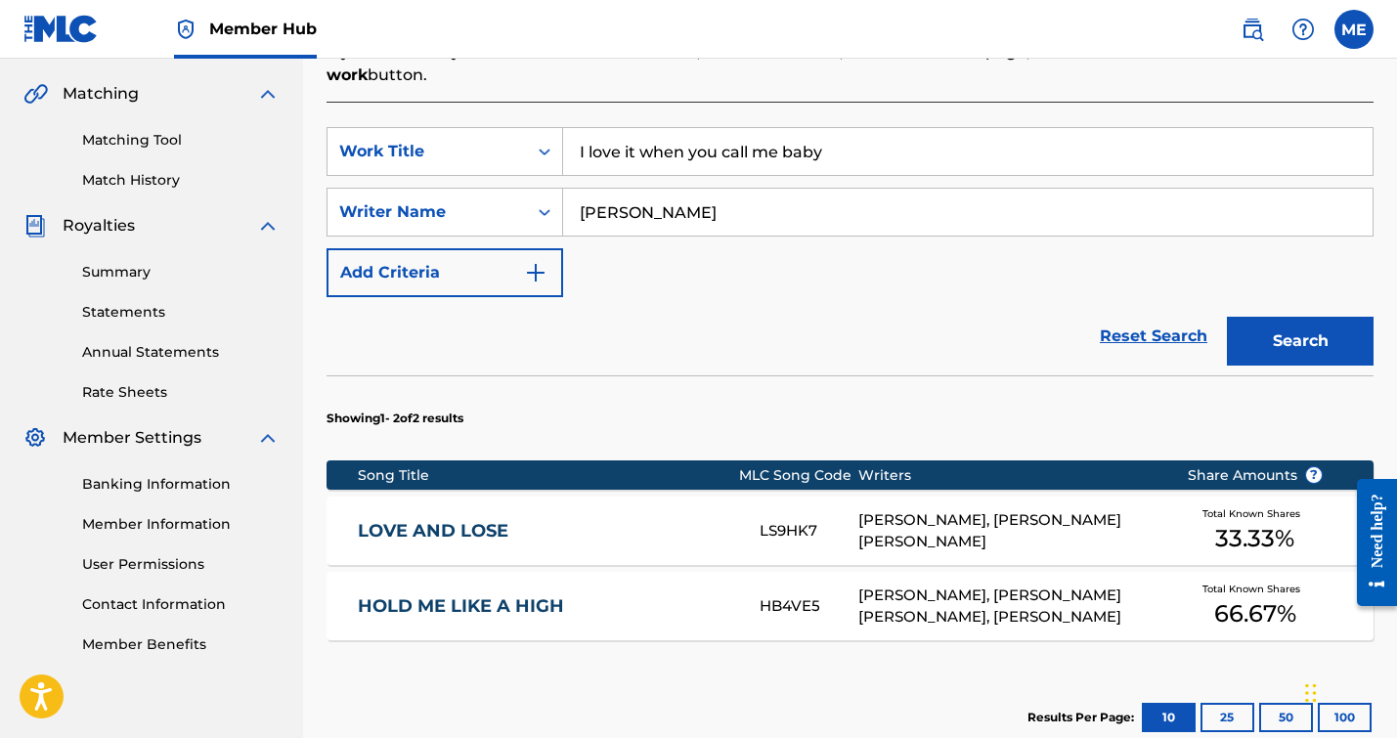
scroll to position [401, 0]
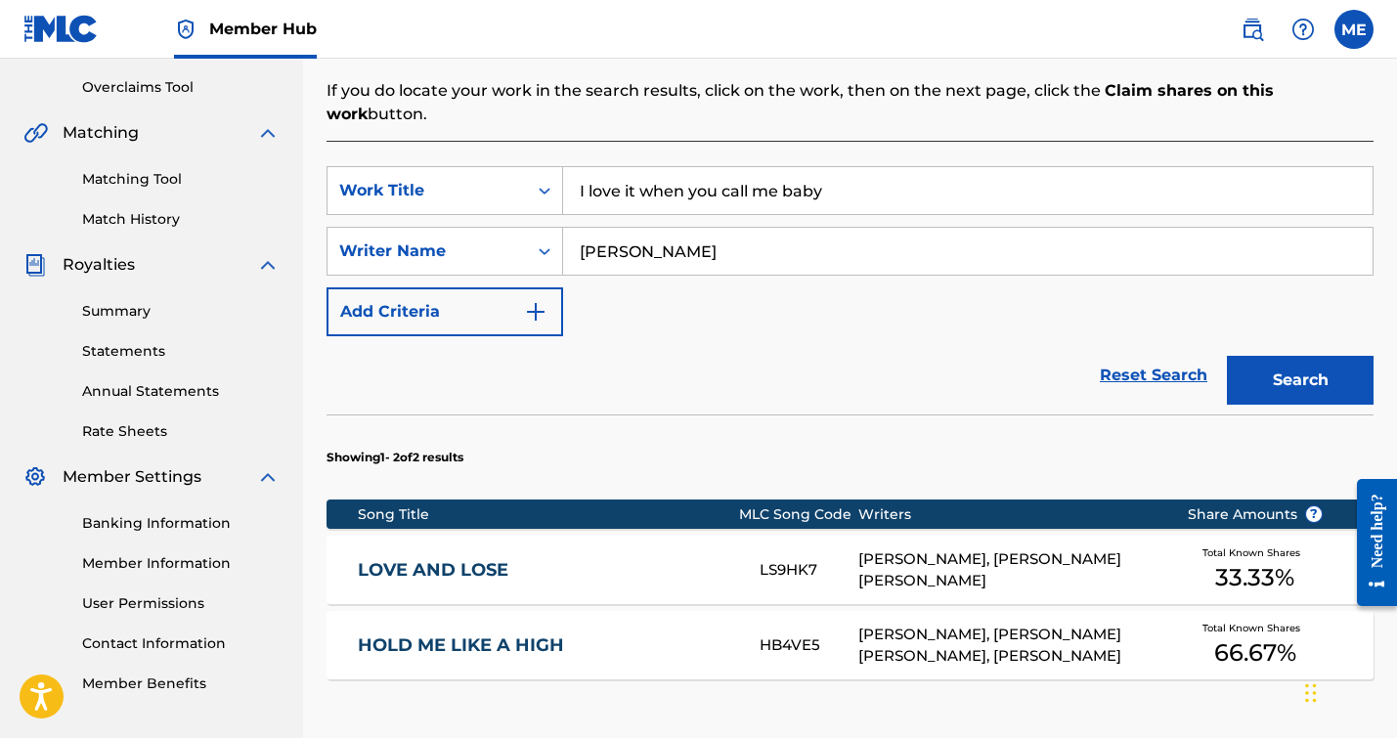
drag, startPoint x: 850, startPoint y: 189, endPoint x: 641, endPoint y: 151, distance: 212.6
click at [641, 151] on div "SearchWithCriteria7d0f64b2-bf99-4d4e-a48a-7c8a345ed842 Work Title I love it whe…" at bounding box center [849, 495] width 1047 height 709
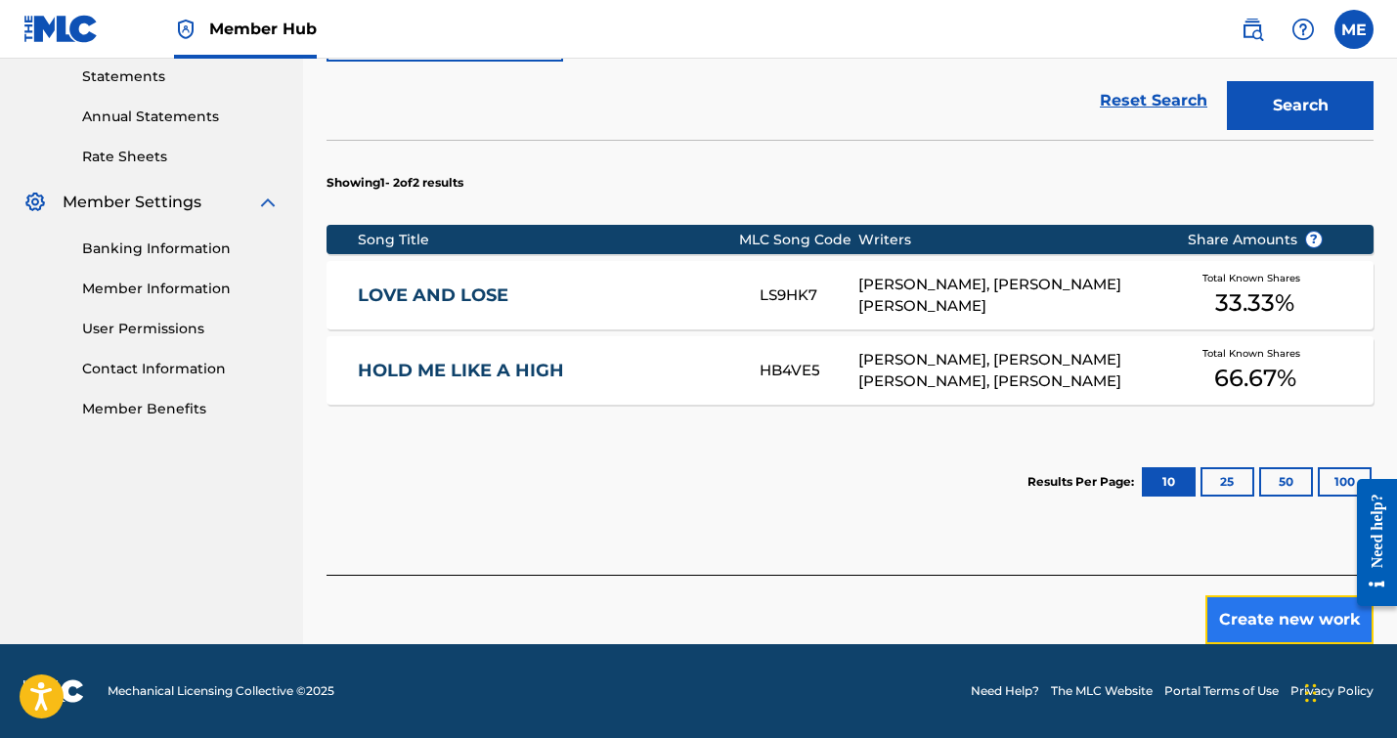
click at [1254, 606] on button "Create new work" at bounding box center [1289, 619] width 168 height 49
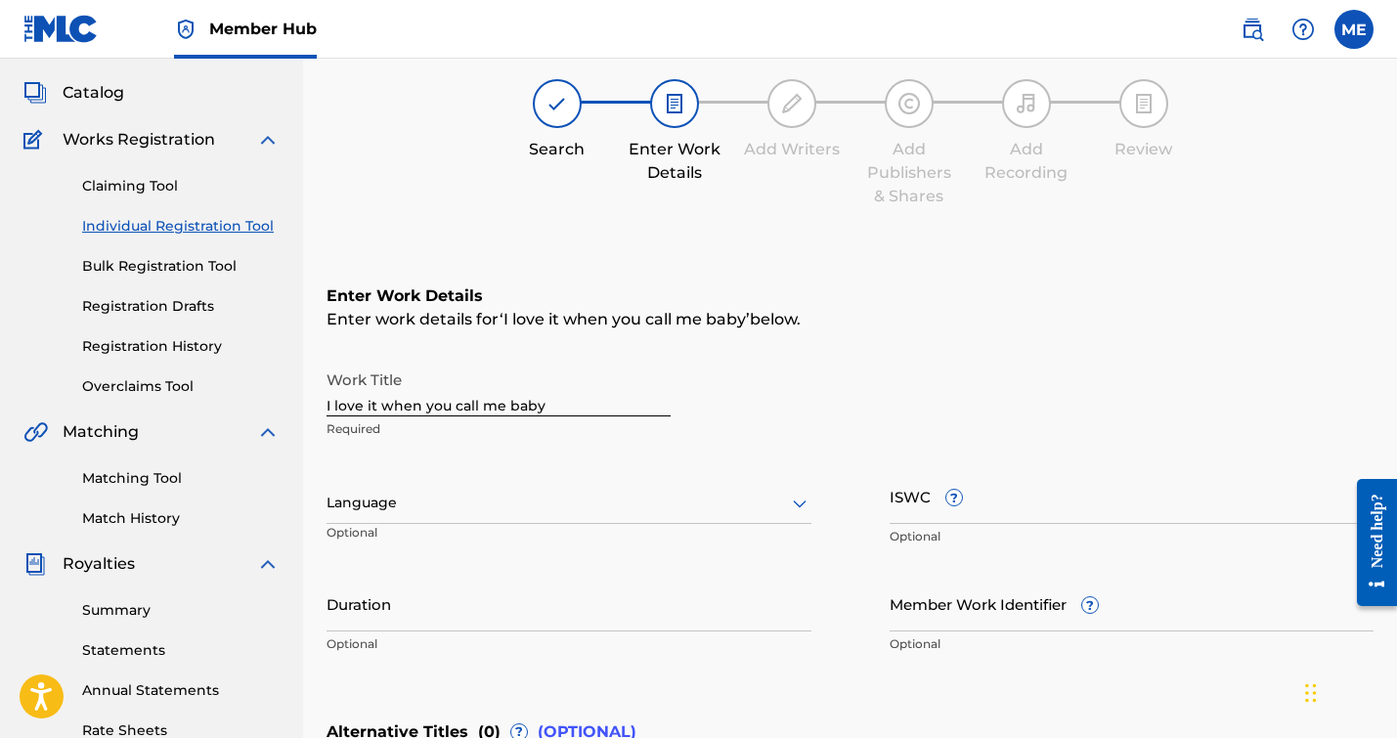
scroll to position [404, 0]
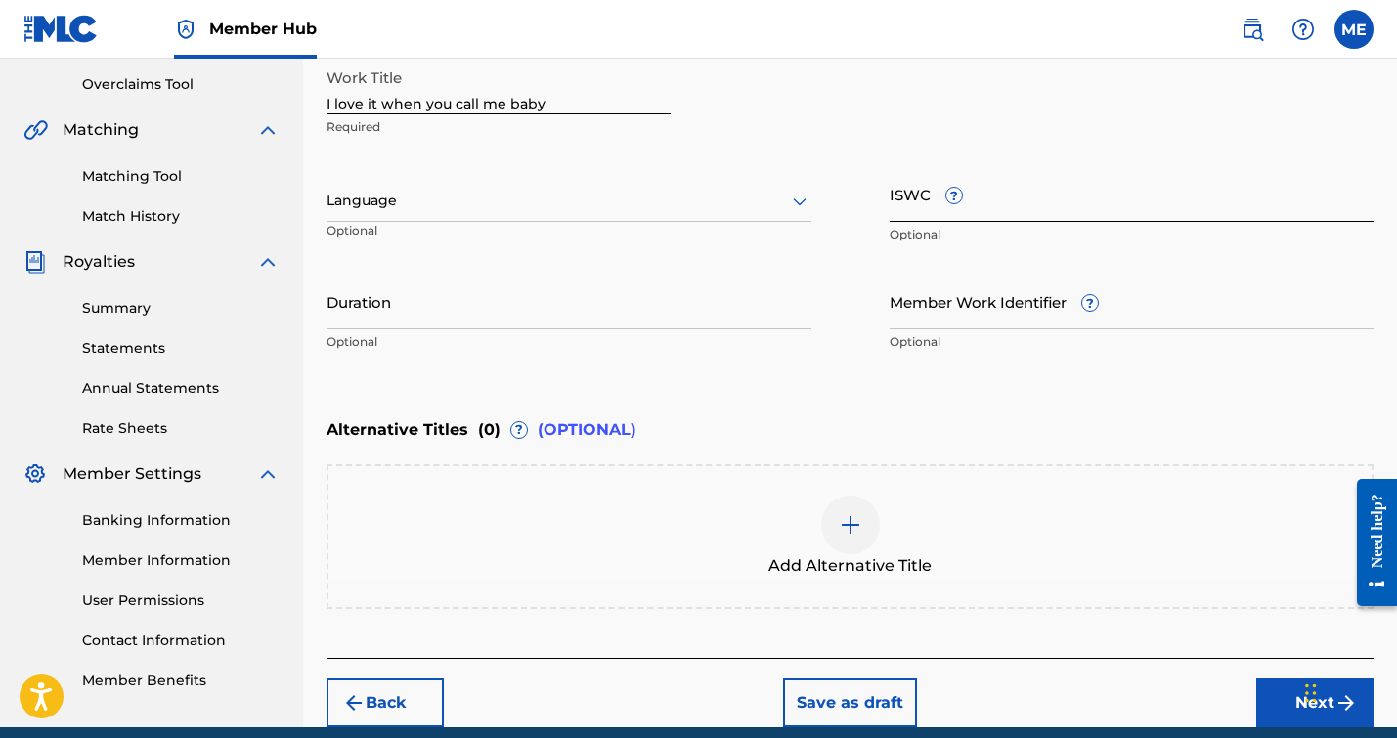
click at [890, 204] on input "ISWC ?" at bounding box center [1132, 194] width 485 height 56
paste input "QZWFX2572702"
type input "QZWFX2572702"
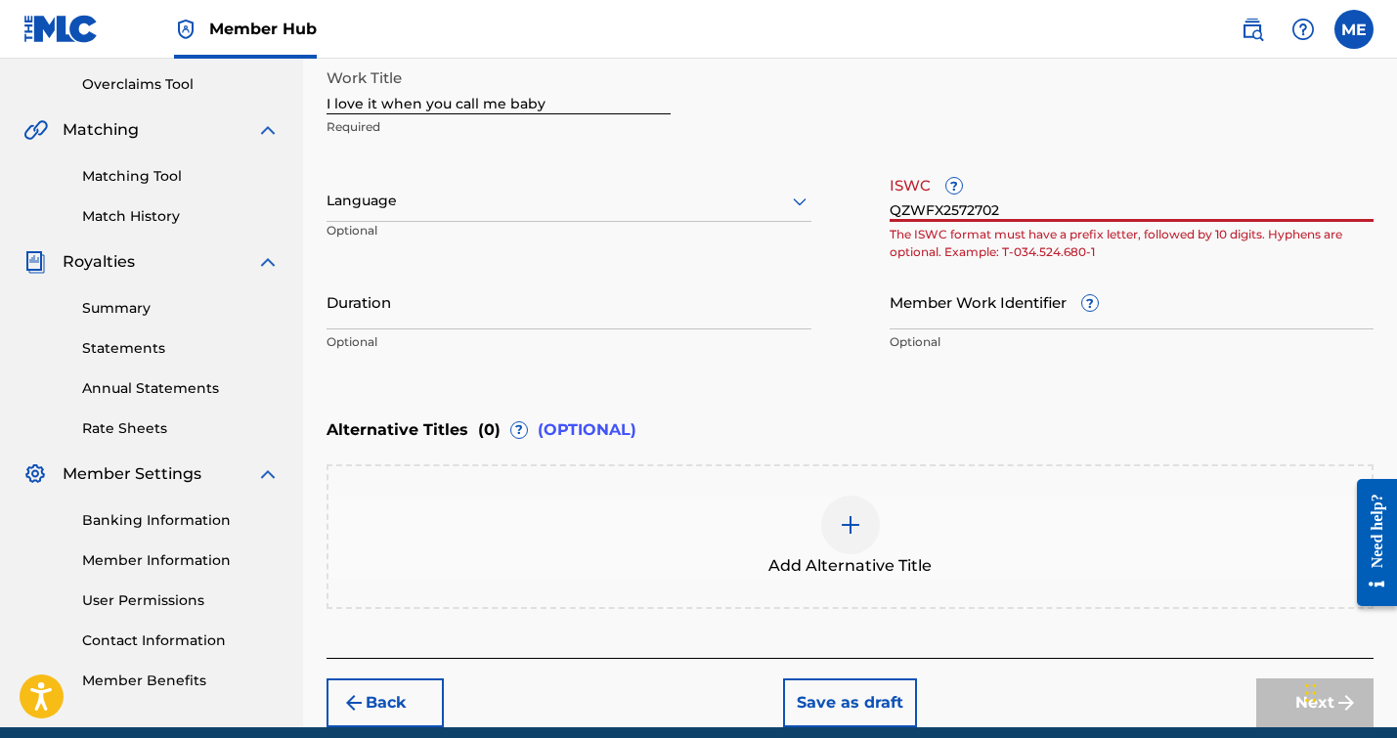
drag, startPoint x: 1013, startPoint y: 203, endPoint x: 874, endPoint y: 197, distance: 138.9
click at [874, 197] on div "Work Title I love it when you call me baby Required Language Optional ISWC ? QZ…" at bounding box center [849, 210] width 1047 height 303
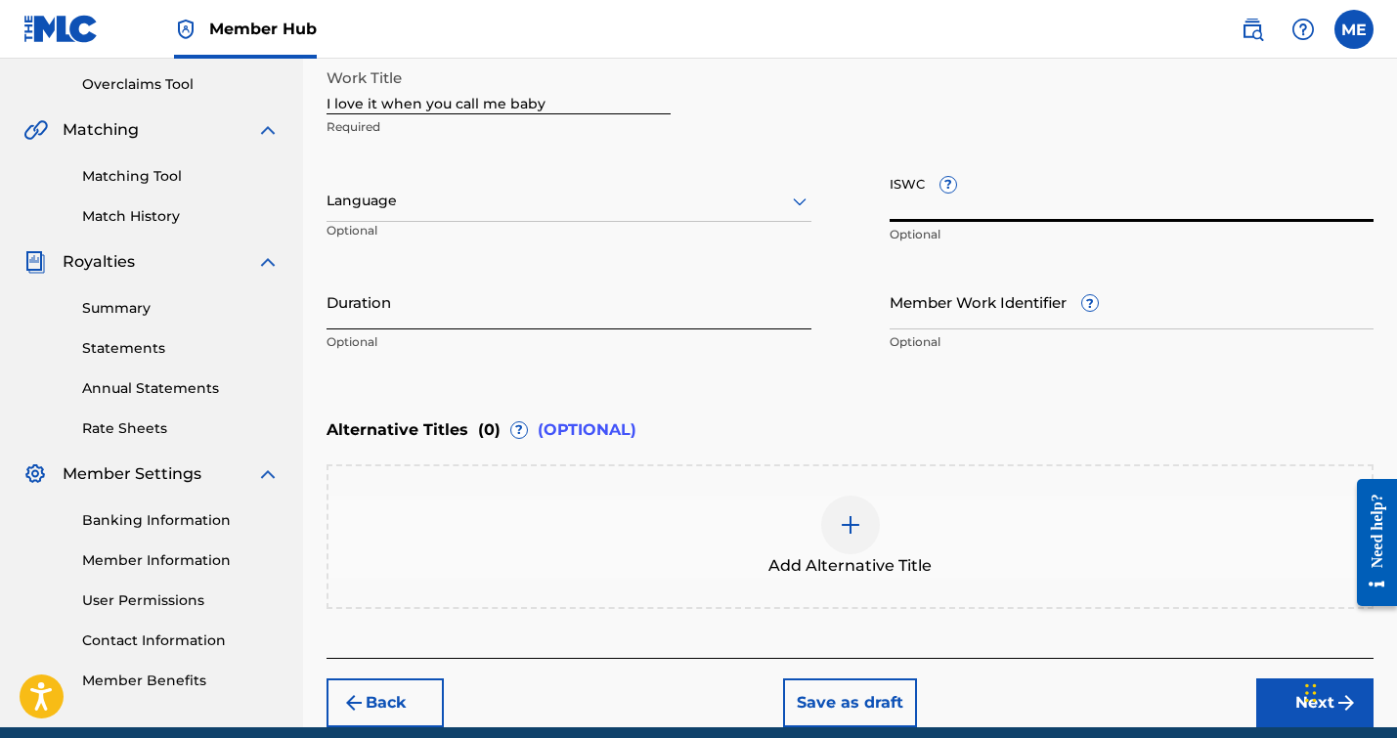
click at [383, 326] on input "Duration" at bounding box center [568, 302] width 485 height 56
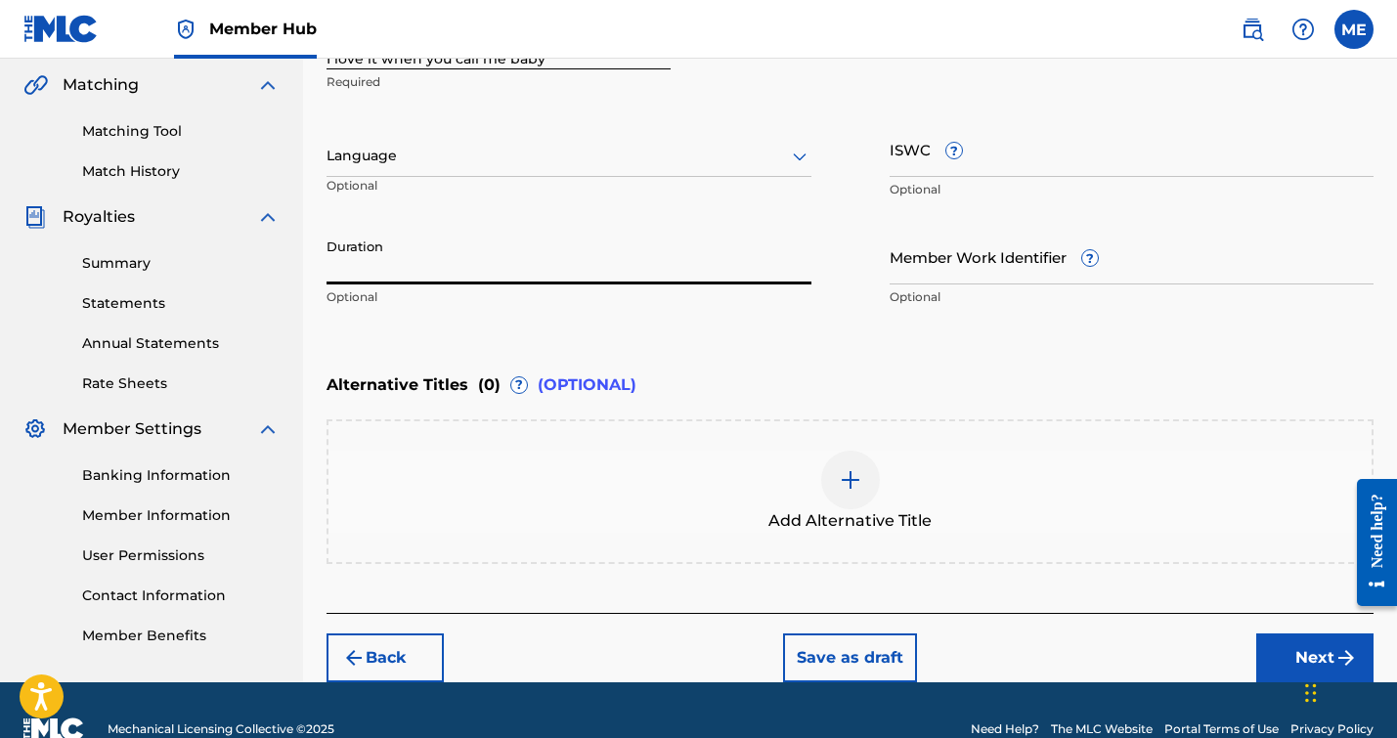
scroll to position [486, 0]
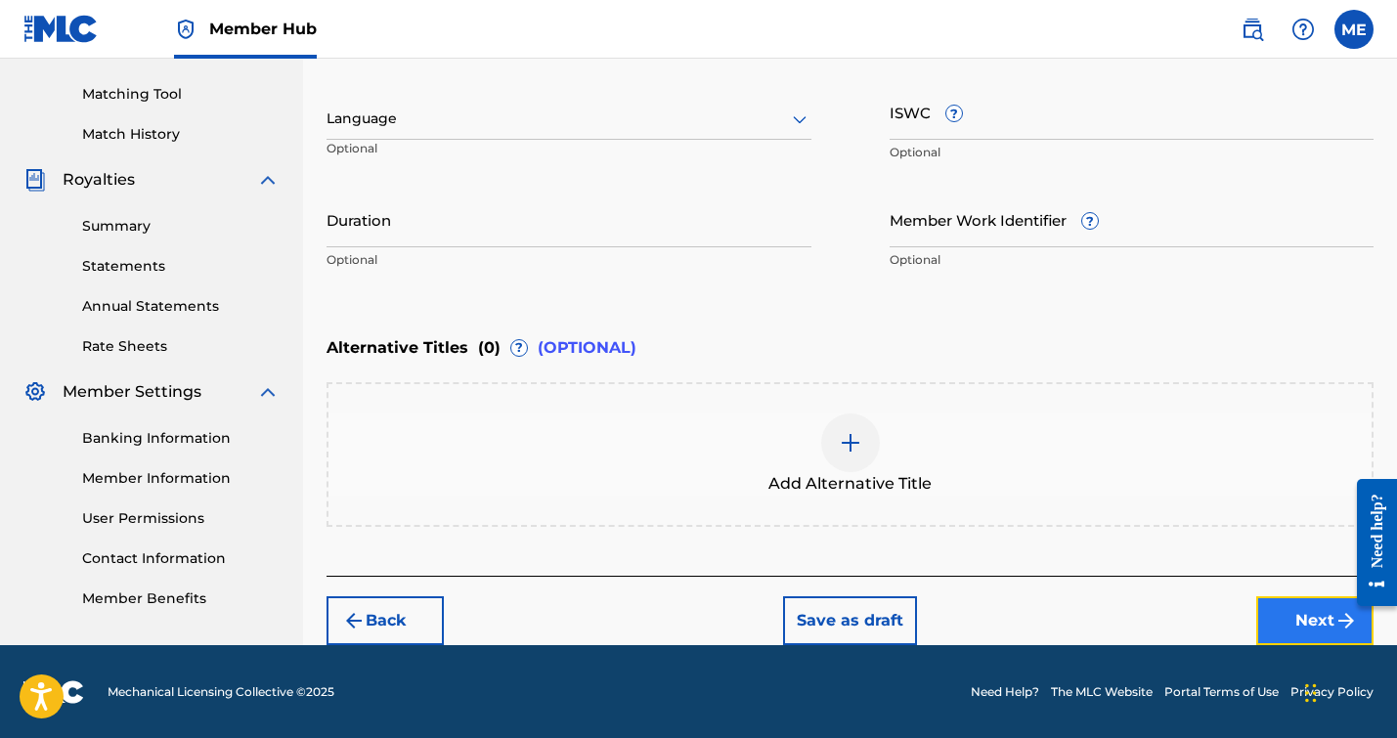
click at [1314, 626] on button "Next" at bounding box center [1314, 620] width 117 height 49
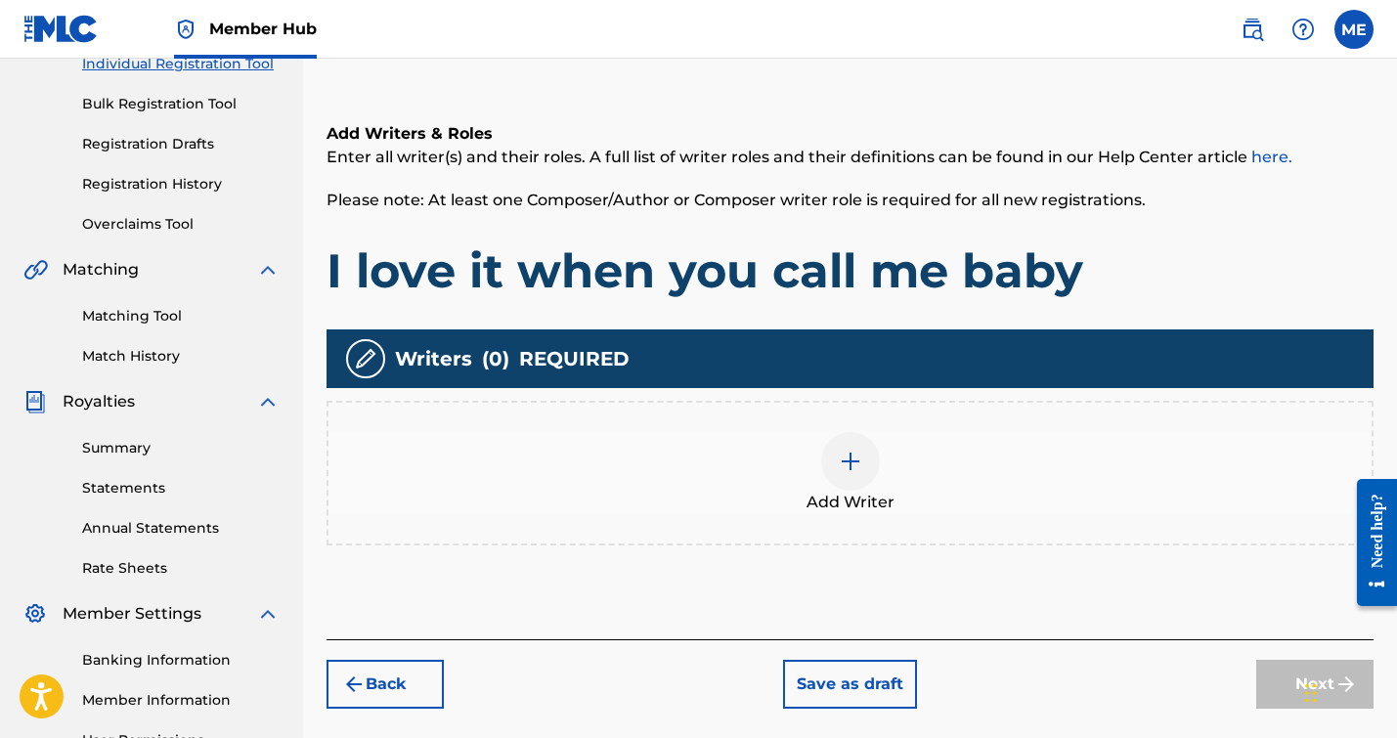
scroll to position [267, 0]
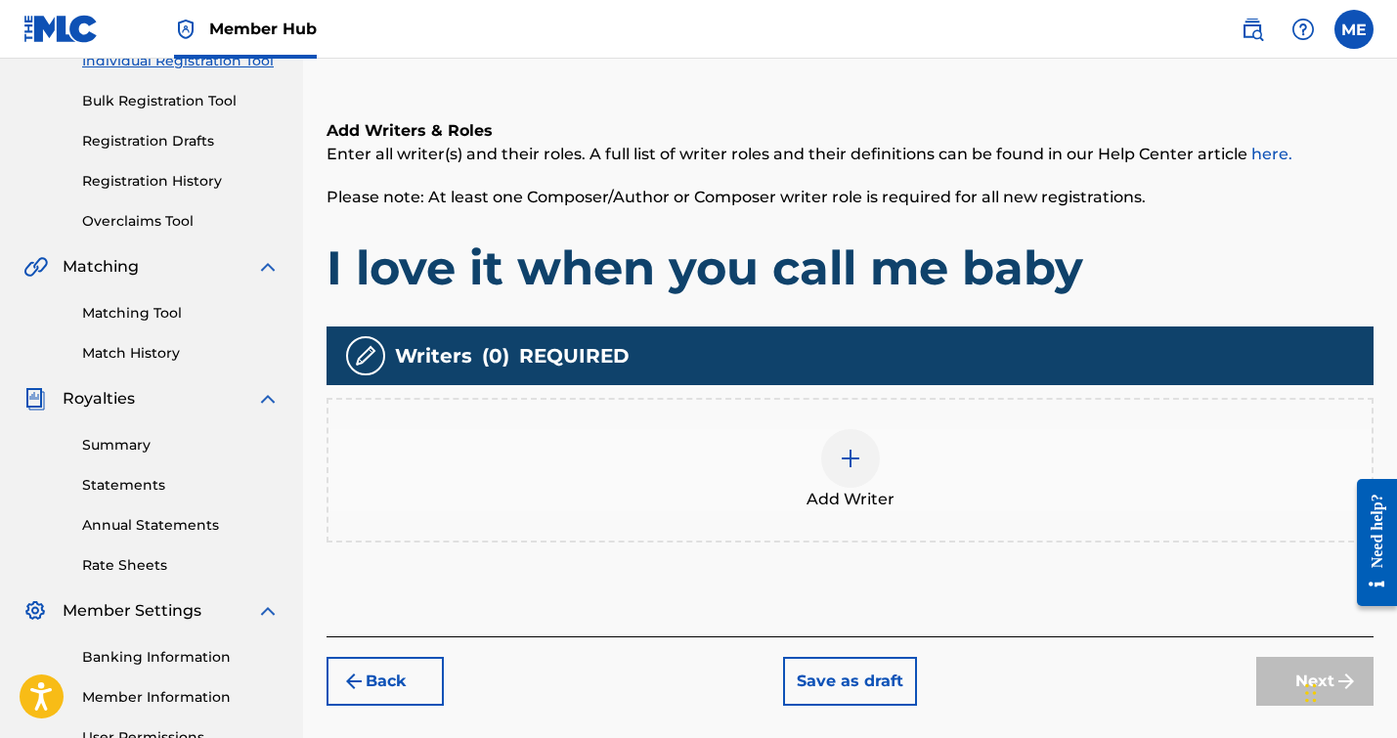
click at [853, 480] on div at bounding box center [850, 458] width 59 height 59
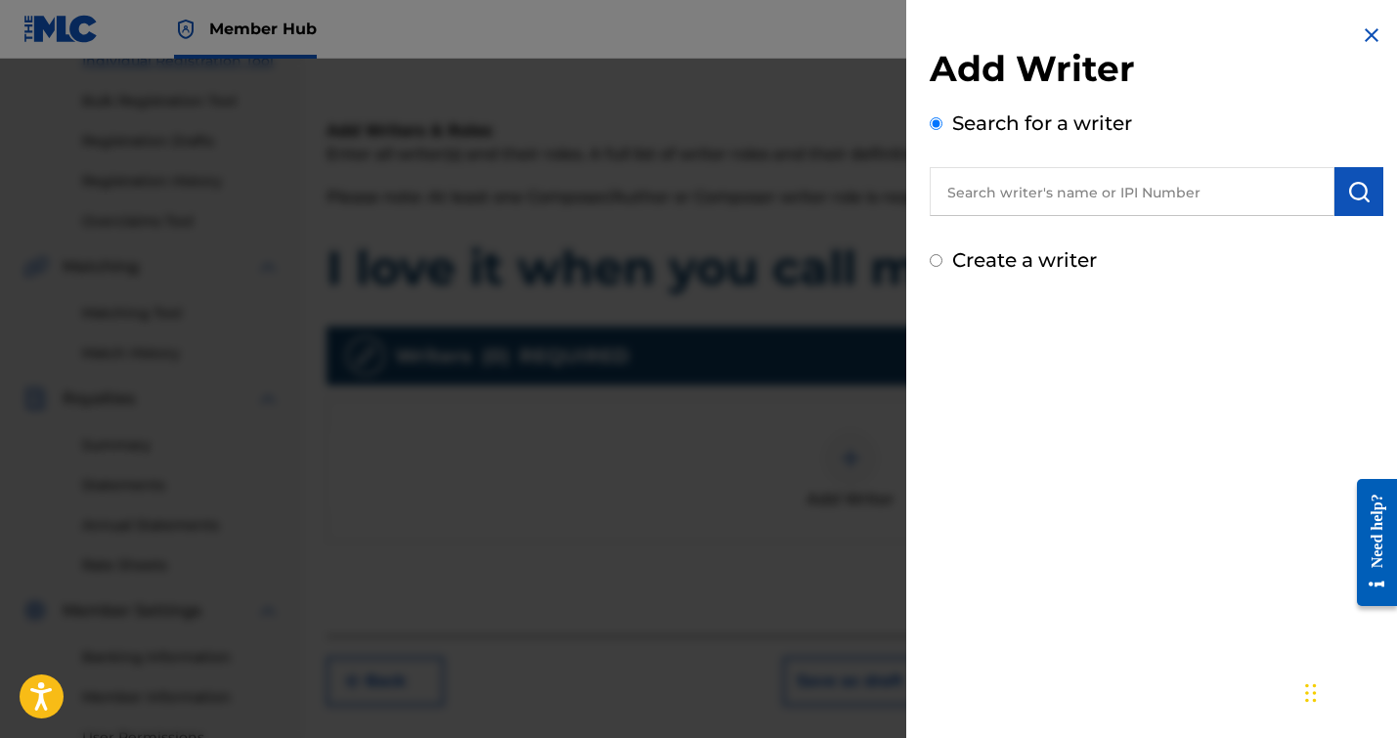
click at [1017, 204] on input "text" at bounding box center [1132, 191] width 405 height 49
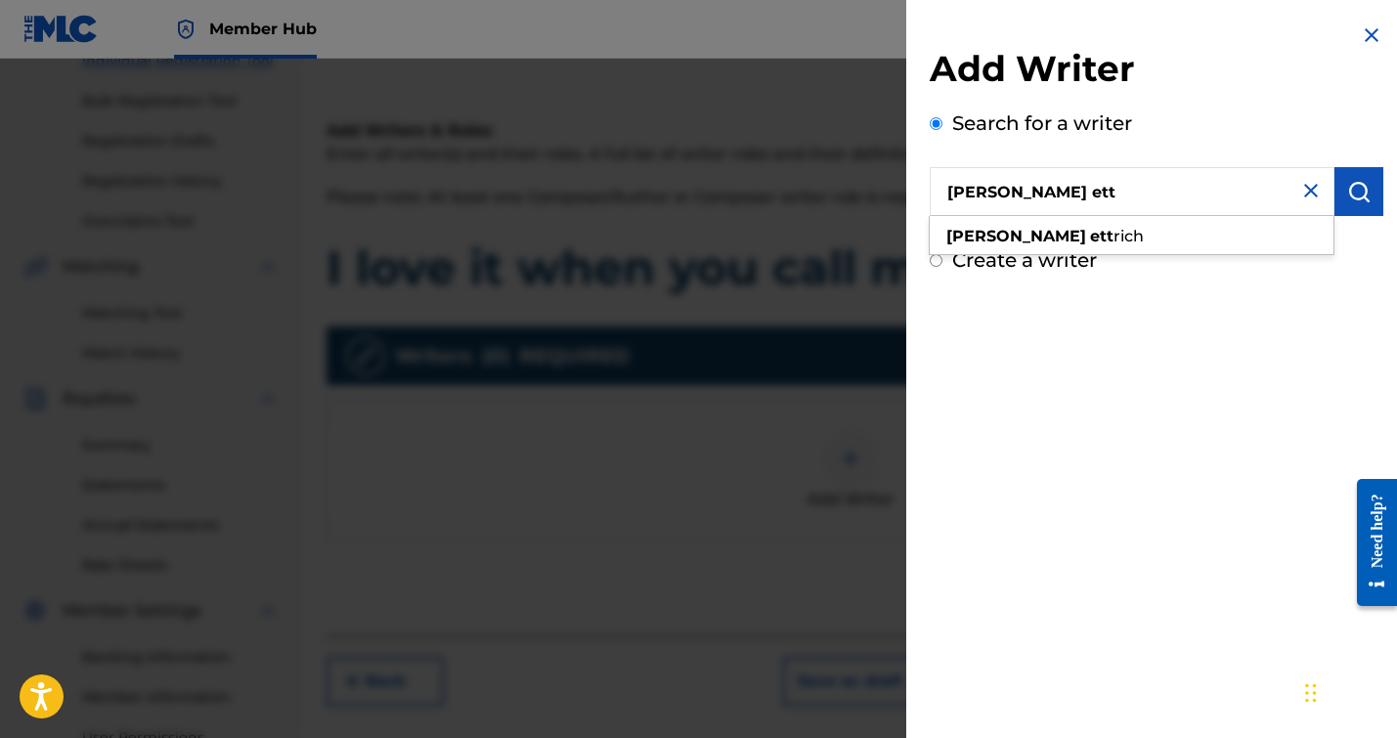
click at [1061, 224] on div "[PERSON_NAME] ett rich" at bounding box center [1132, 236] width 404 height 35
type input "[PERSON_NAME]"
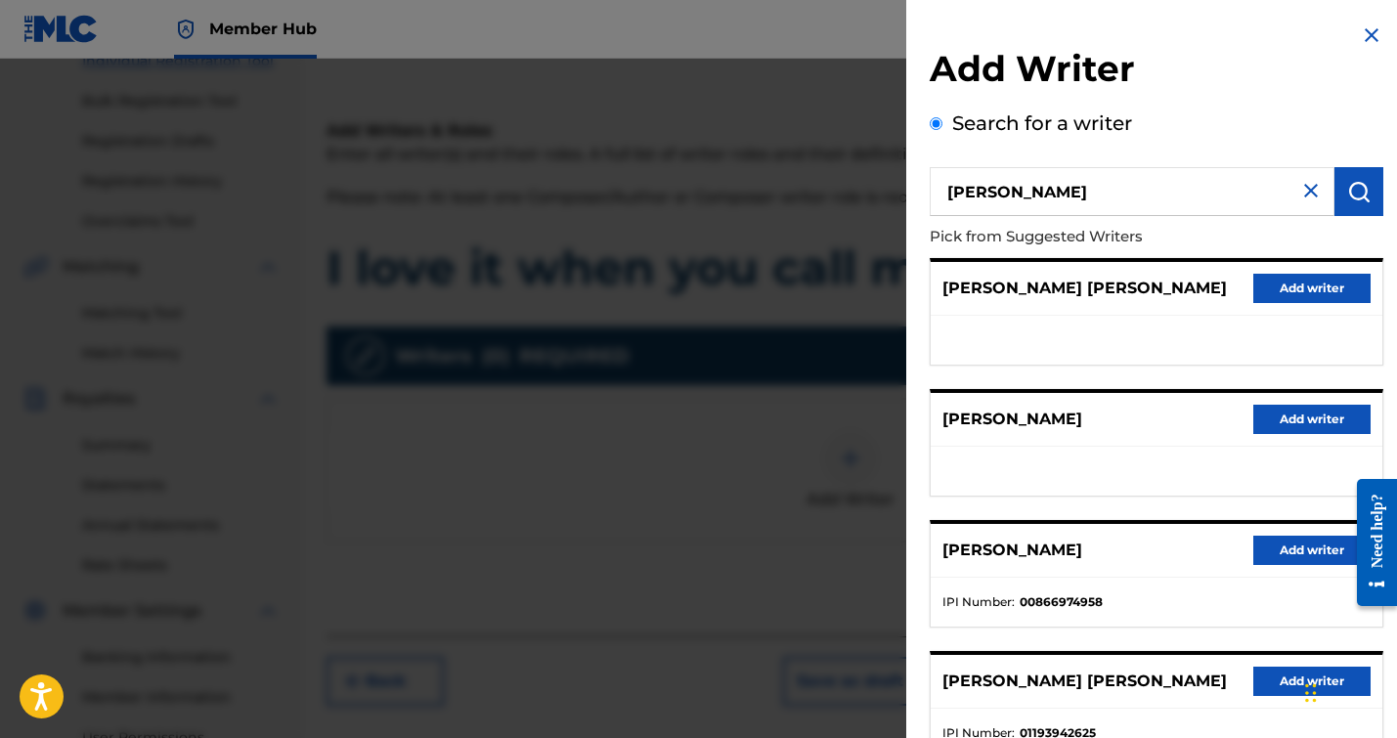
scroll to position [275, 0]
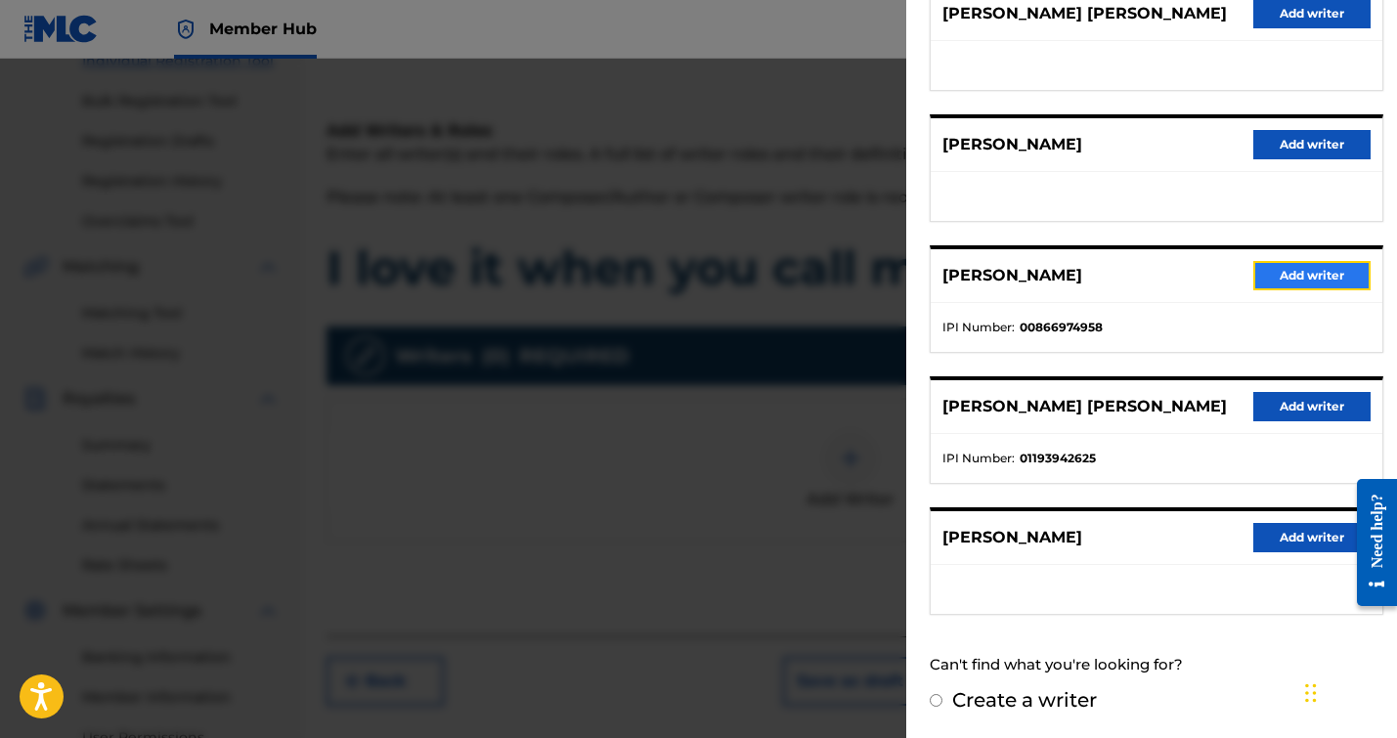
click at [1291, 271] on button "Add writer" at bounding box center [1311, 275] width 117 height 29
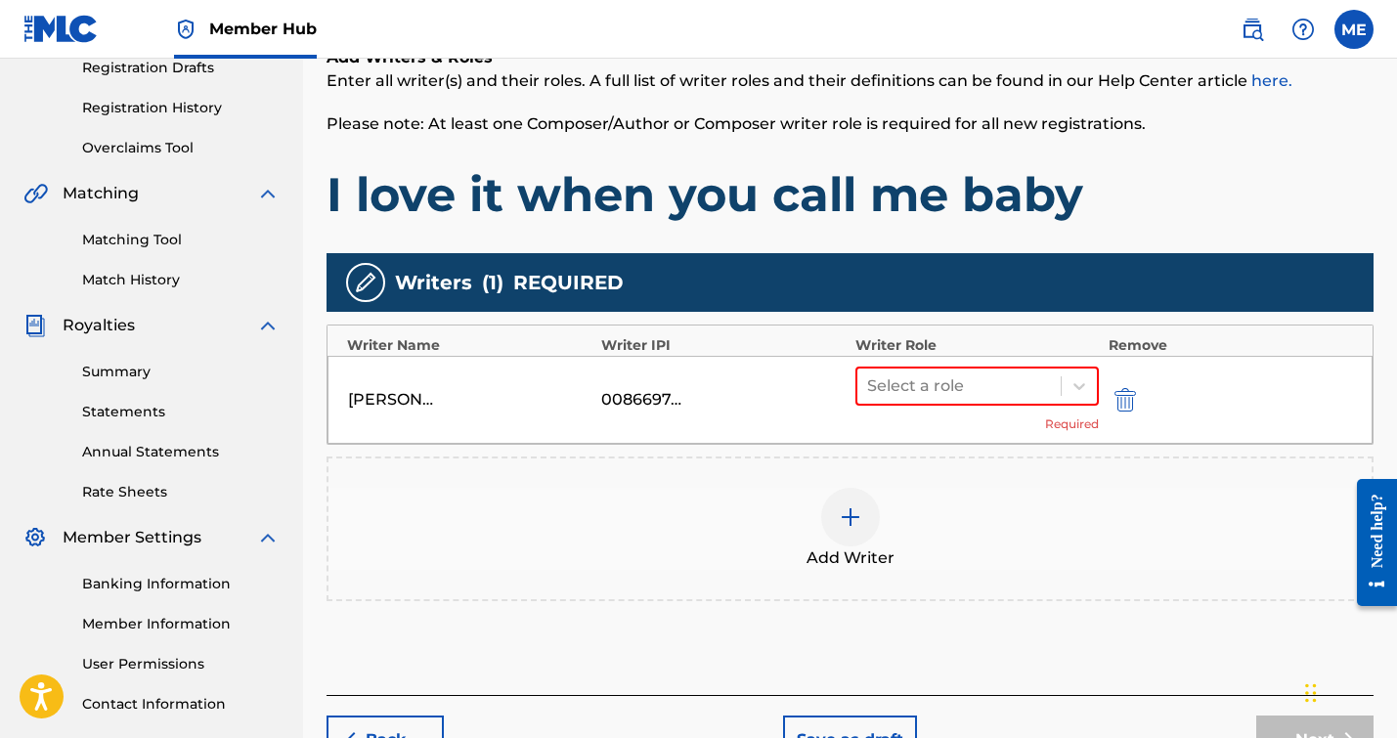
scroll to position [348, 0]
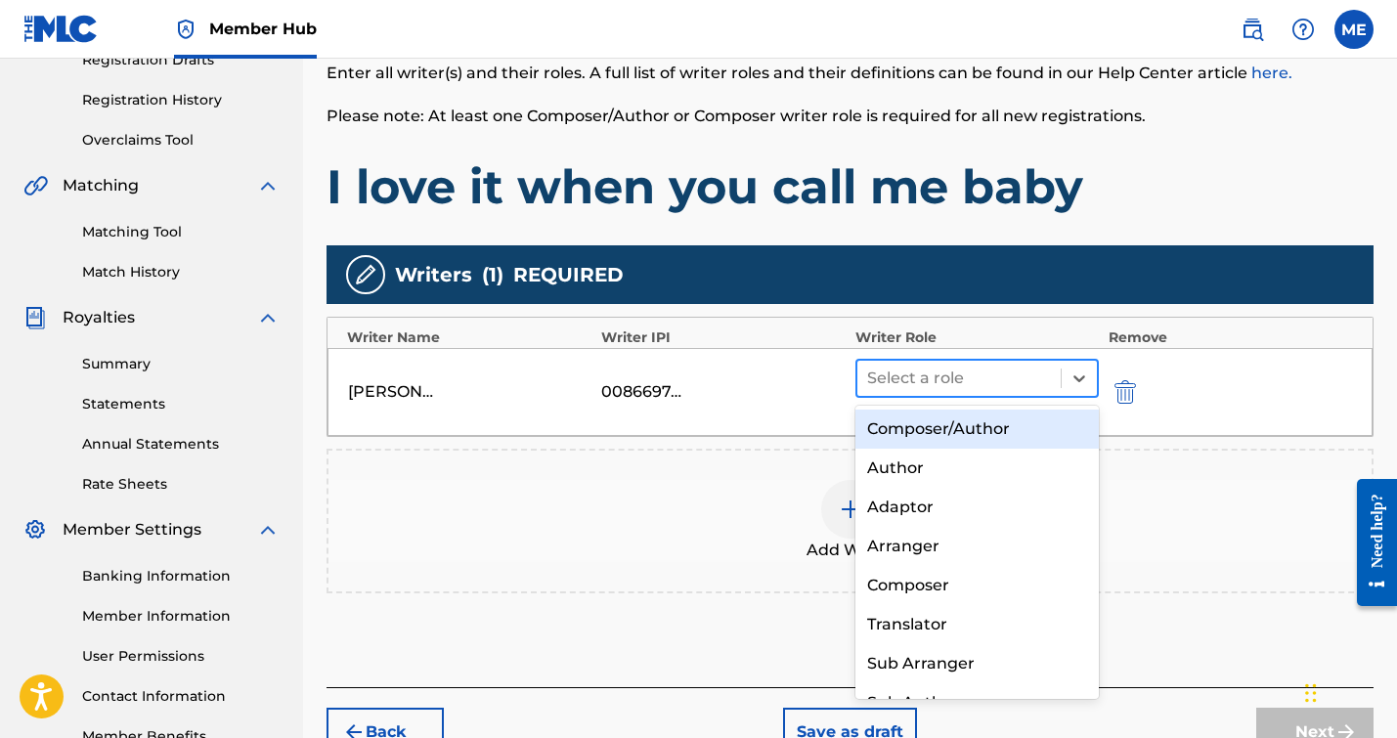
click at [895, 371] on div at bounding box center [959, 378] width 184 height 27
click at [897, 418] on div "Composer/Author" at bounding box center [976, 429] width 243 height 39
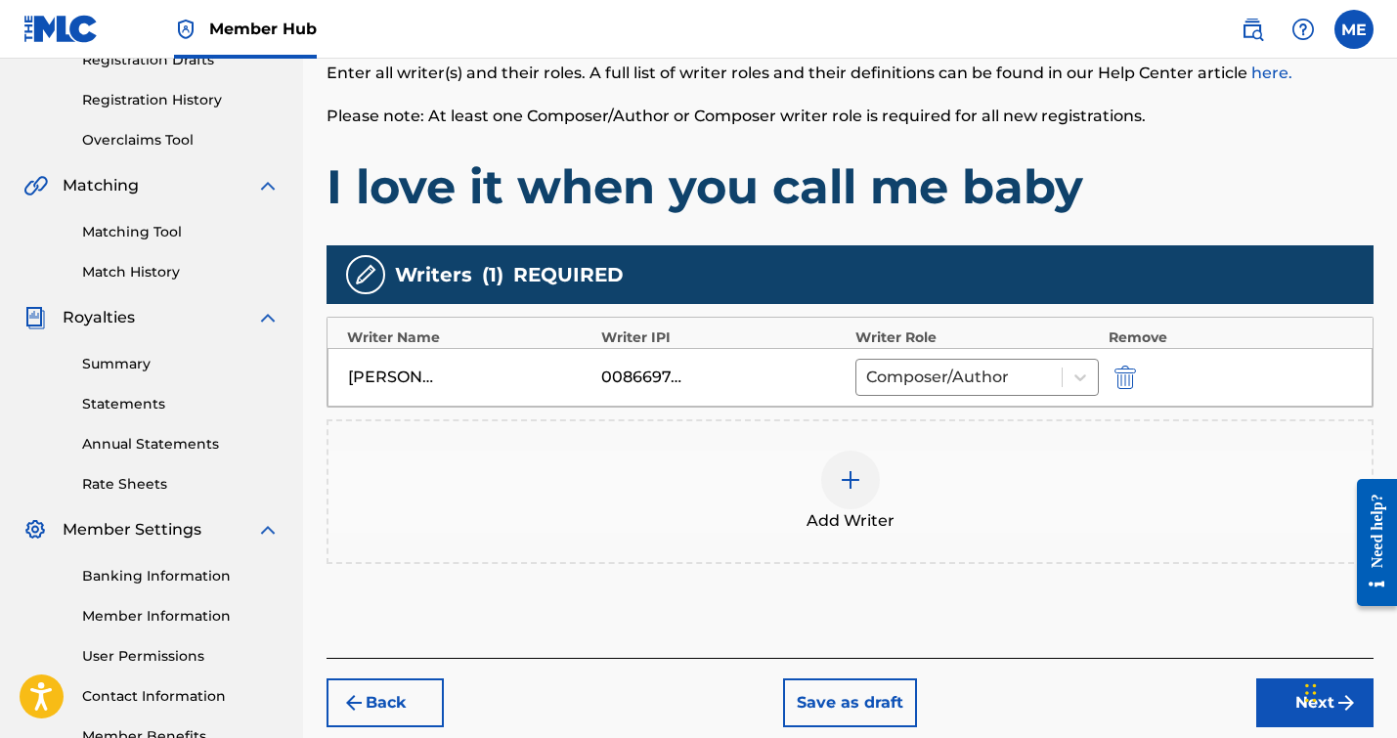
click at [847, 498] on div at bounding box center [850, 480] width 59 height 59
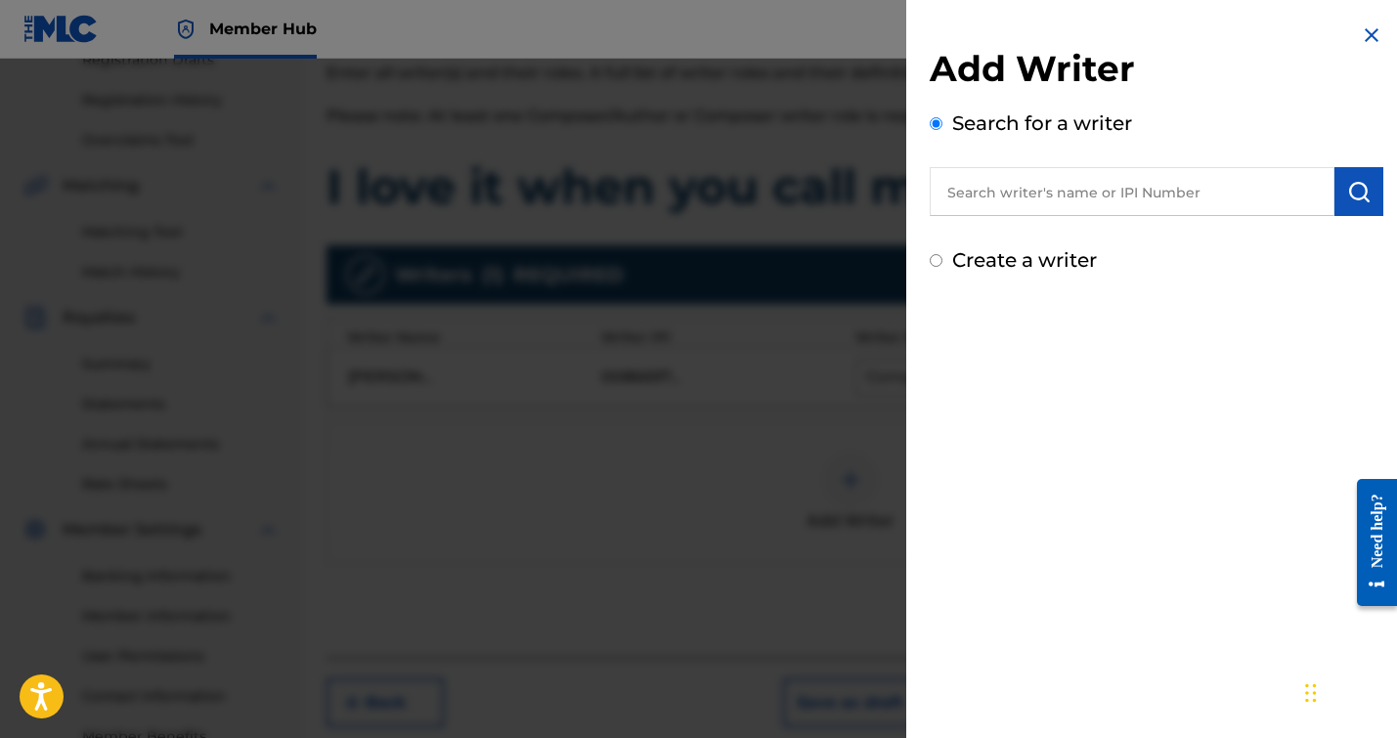
click at [991, 216] on div "Add Writer Search for a writer Create a writer" at bounding box center [1157, 161] width 454 height 228
click at [980, 184] on input "text" at bounding box center [1132, 191] width 405 height 49
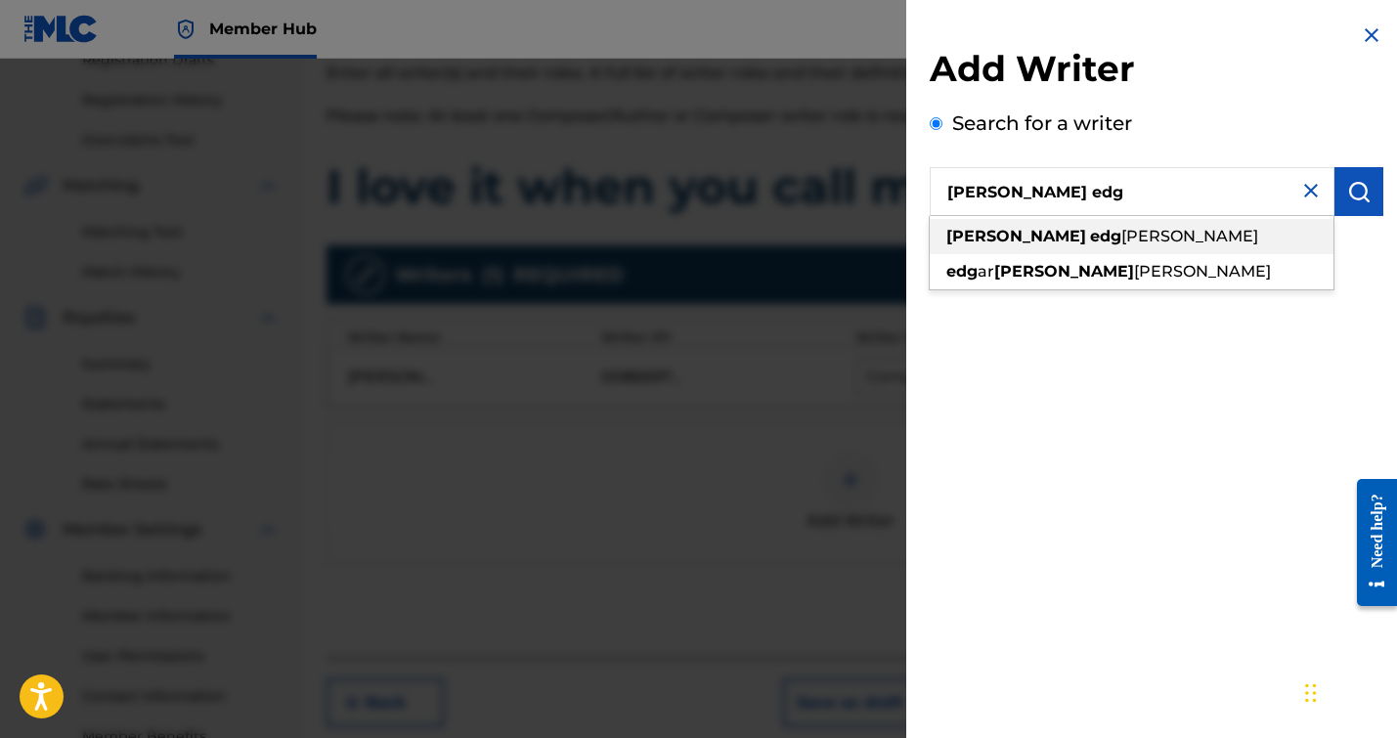
click at [1121, 229] on span "[PERSON_NAME]" at bounding box center [1189, 236] width 137 height 19
type input "[PERSON_NAME] [PERSON_NAME]"
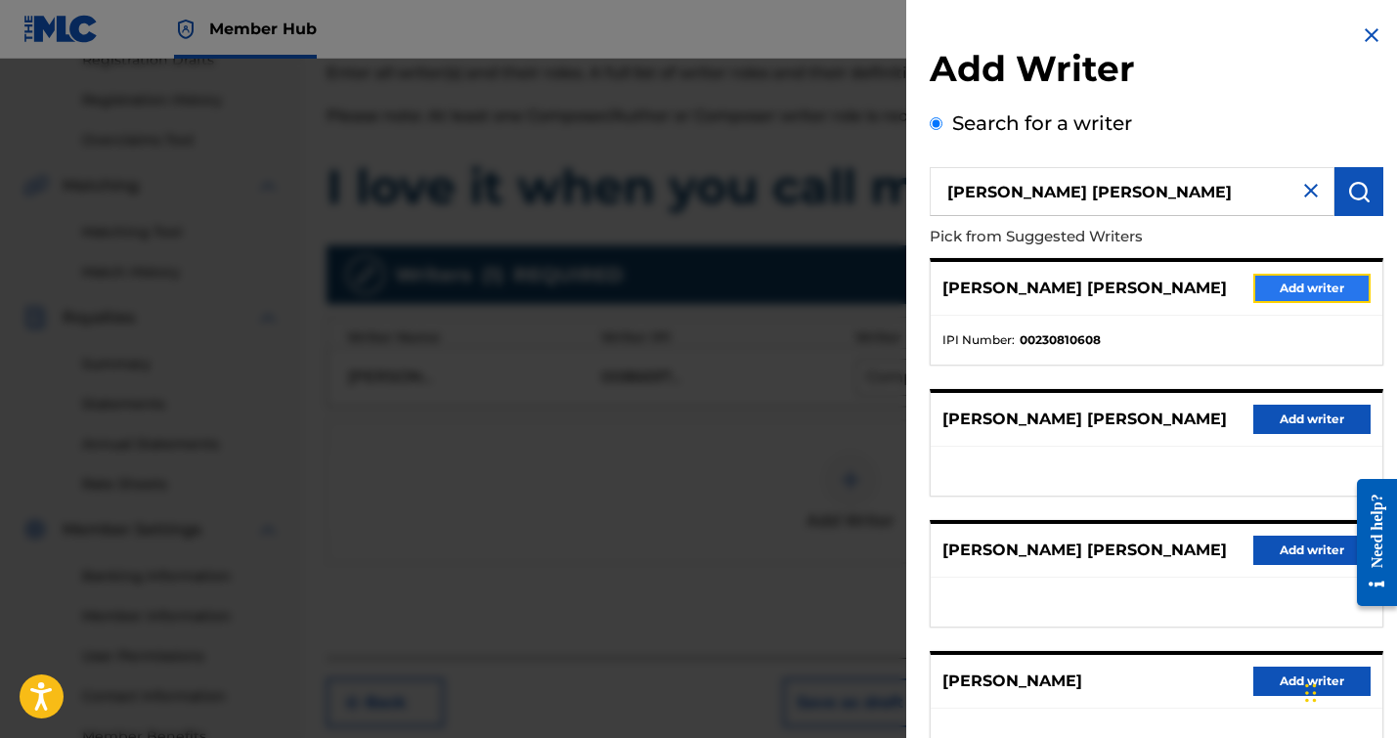
click at [1281, 276] on button "Add writer" at bounding box center [1311, 288] width 117 height 29
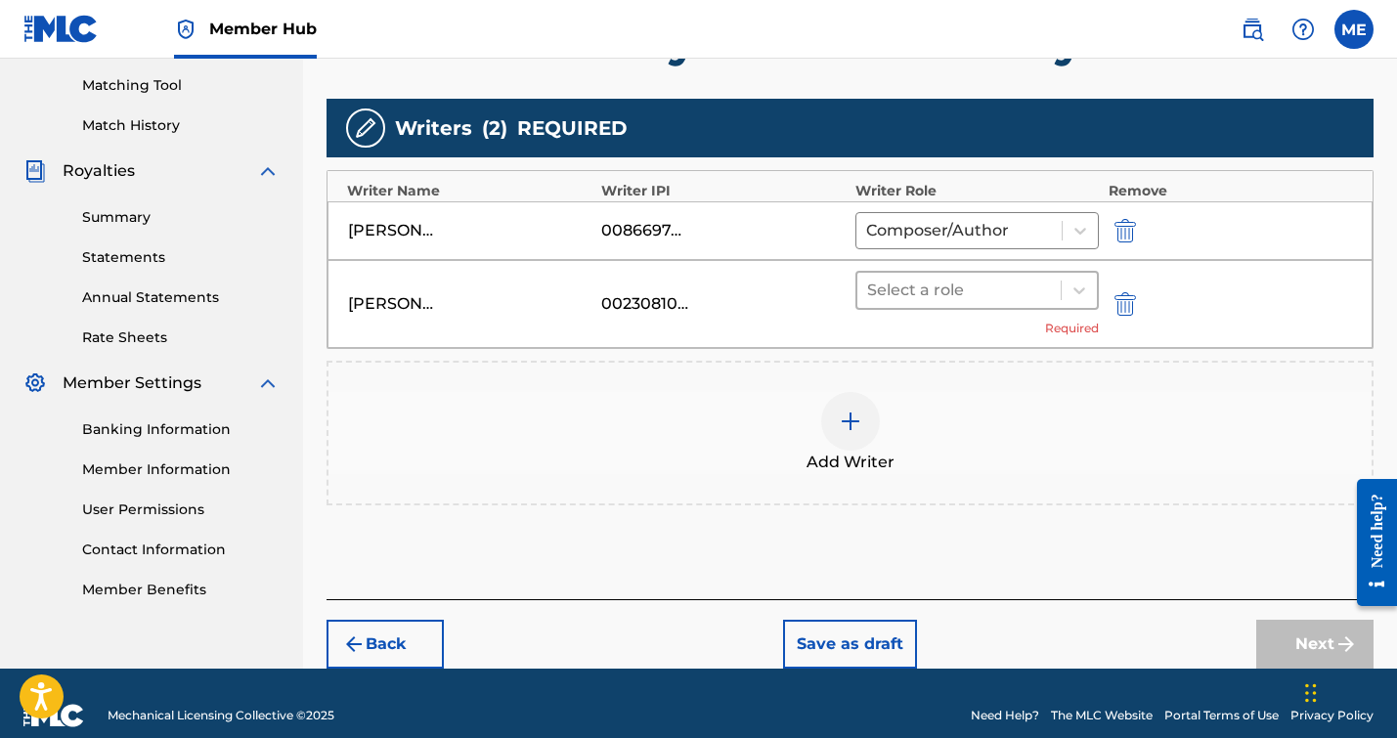
scroll to position [494, 0]
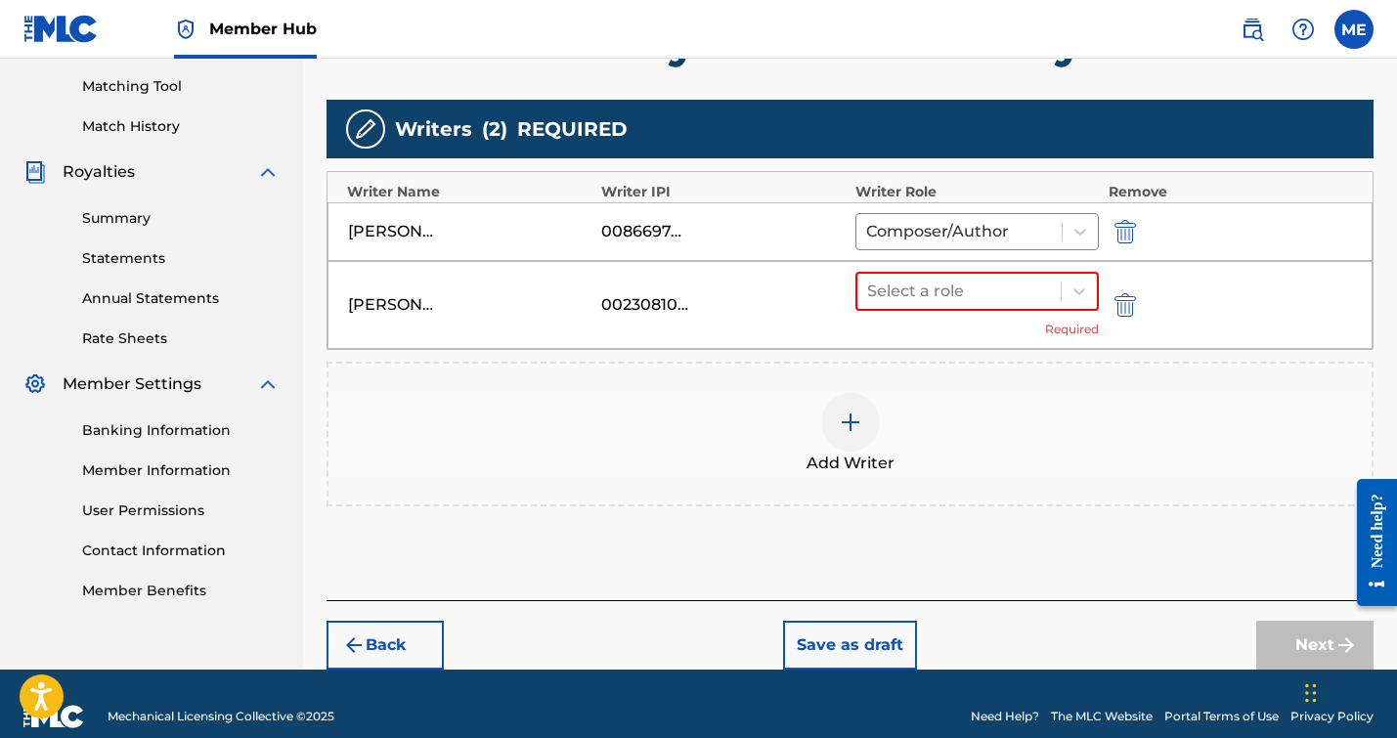
click at [986, 327] on div "Select a role Required" at bounding box center [976, 305] width 243 height 66
click at [981, 293] on div at bounding box center [959, 291] width 184 height 27
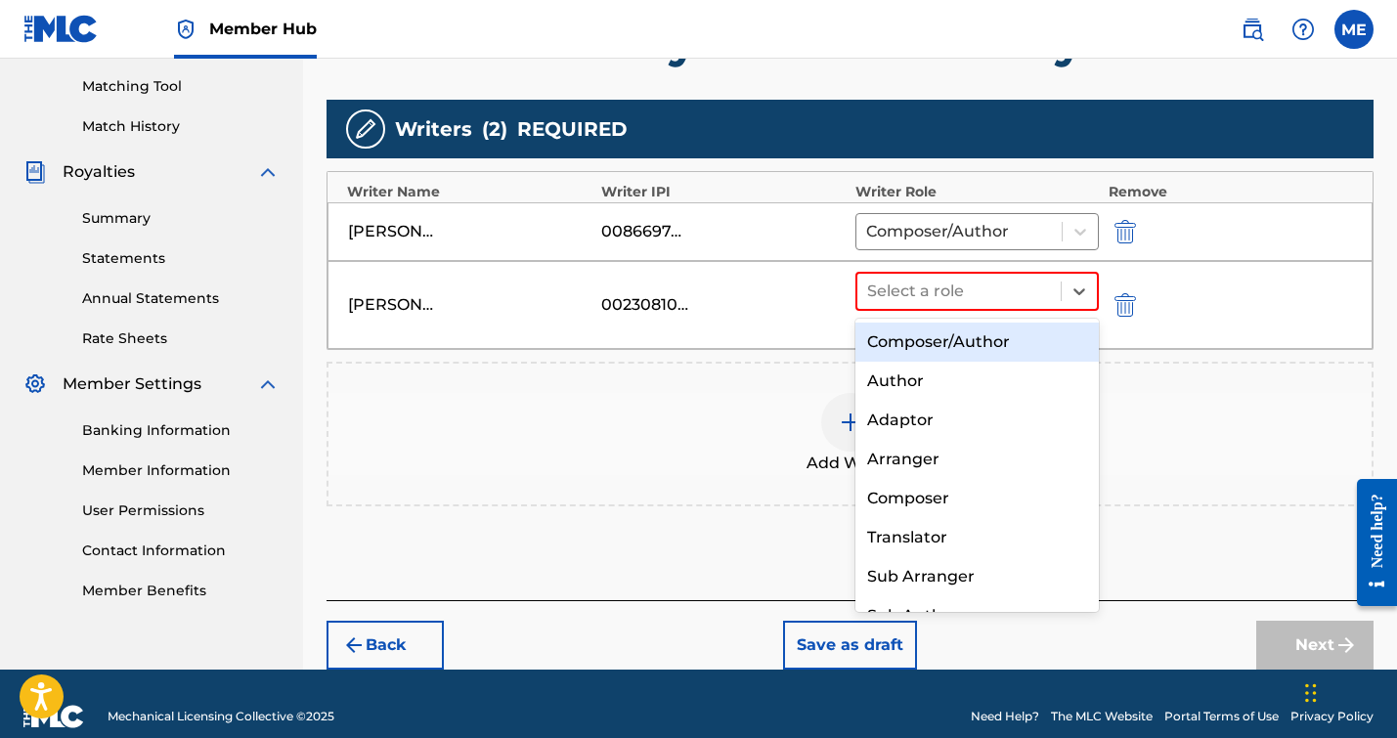
click at [947, 336] on div "Composer/Author" at bounding box center [976, 342] width 243 height 39
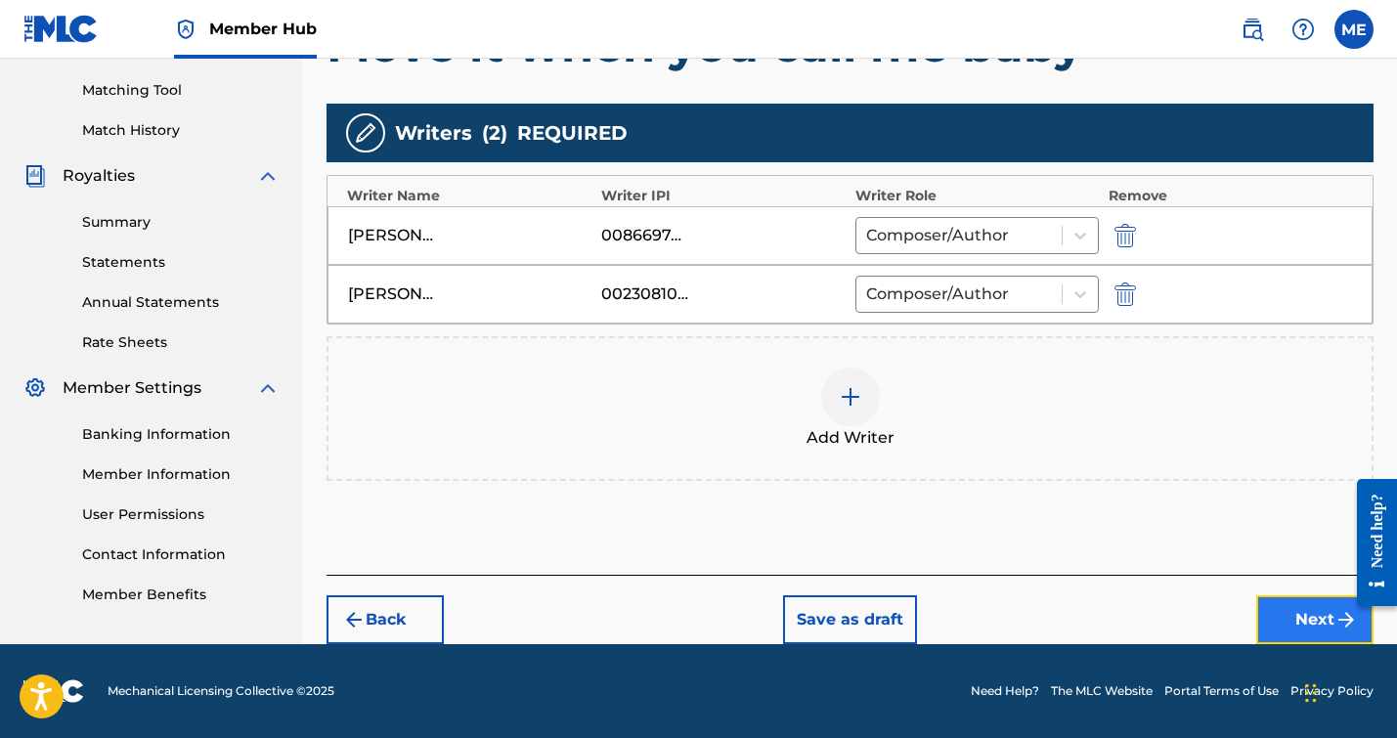
click at [1290, 618] on button "Next" at bounding box center [1314, 619] width 117 height 49
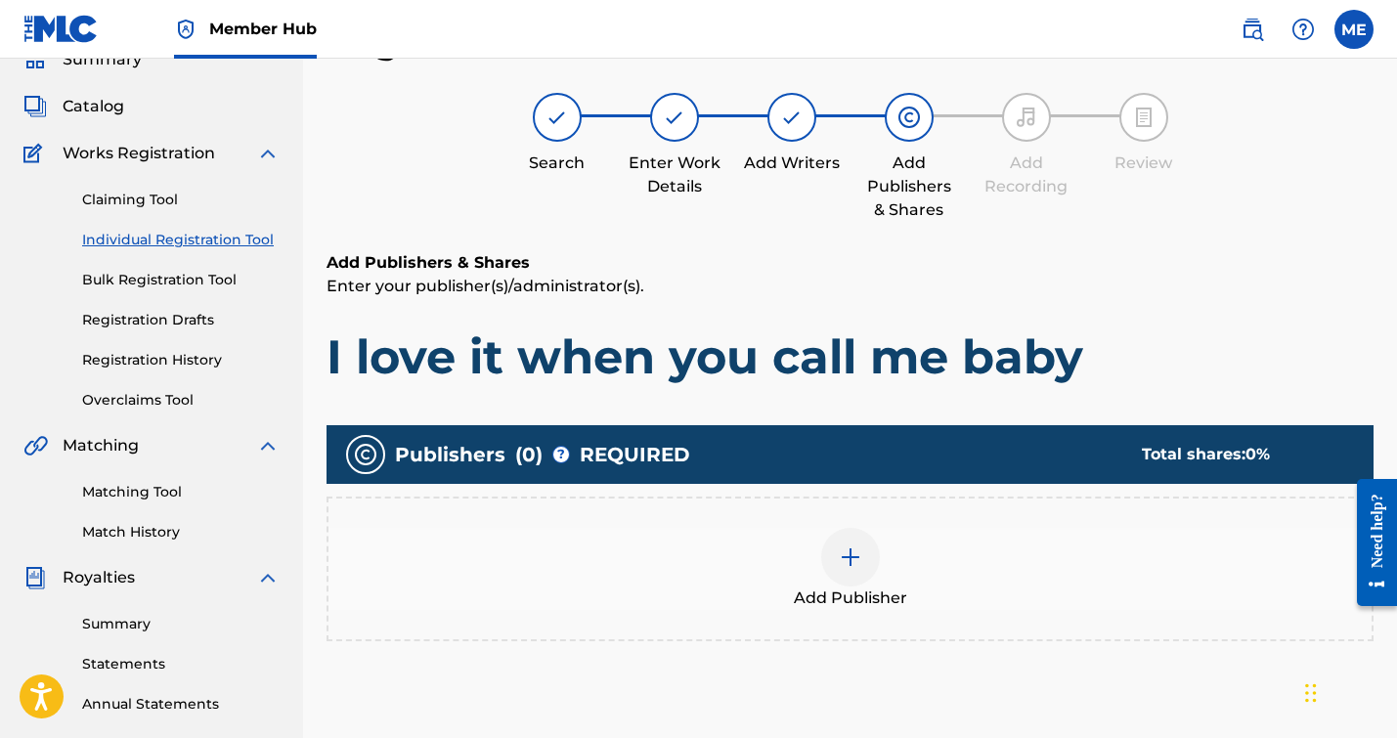
scroll to position [112, 0]
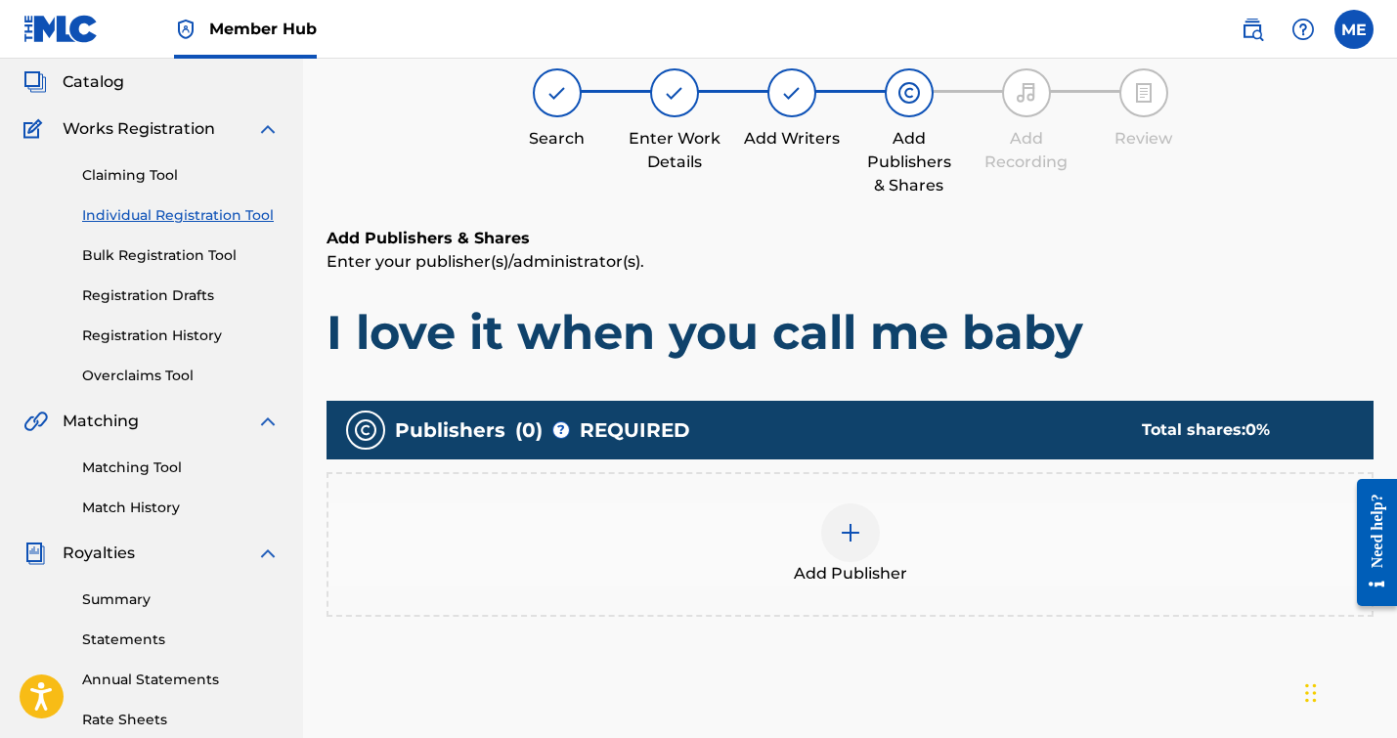
click at [816, 541] on div "Add Publisher" at bounding box center [849, 544] width 1043 height 82
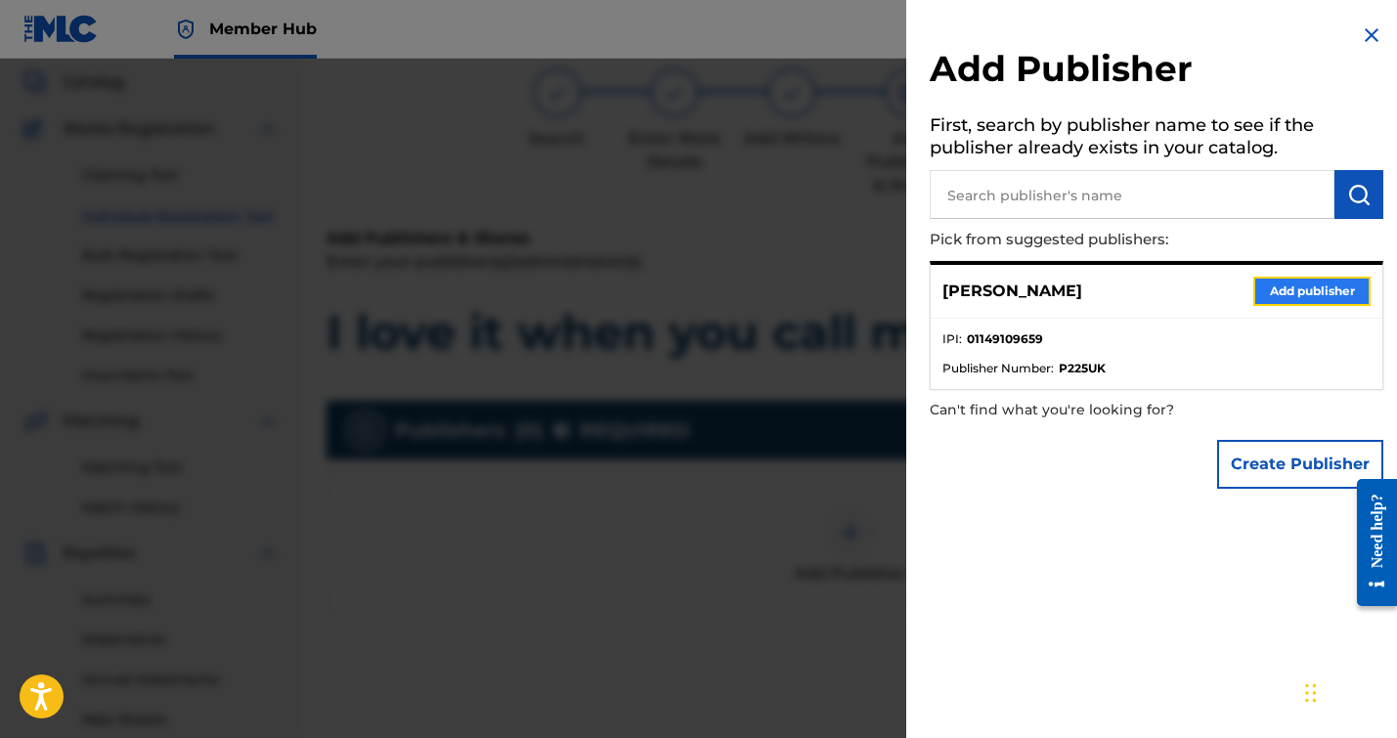
click at [1294, 292] on button "Add publisher" at bounding box center [1311, 291] width 117 height 29
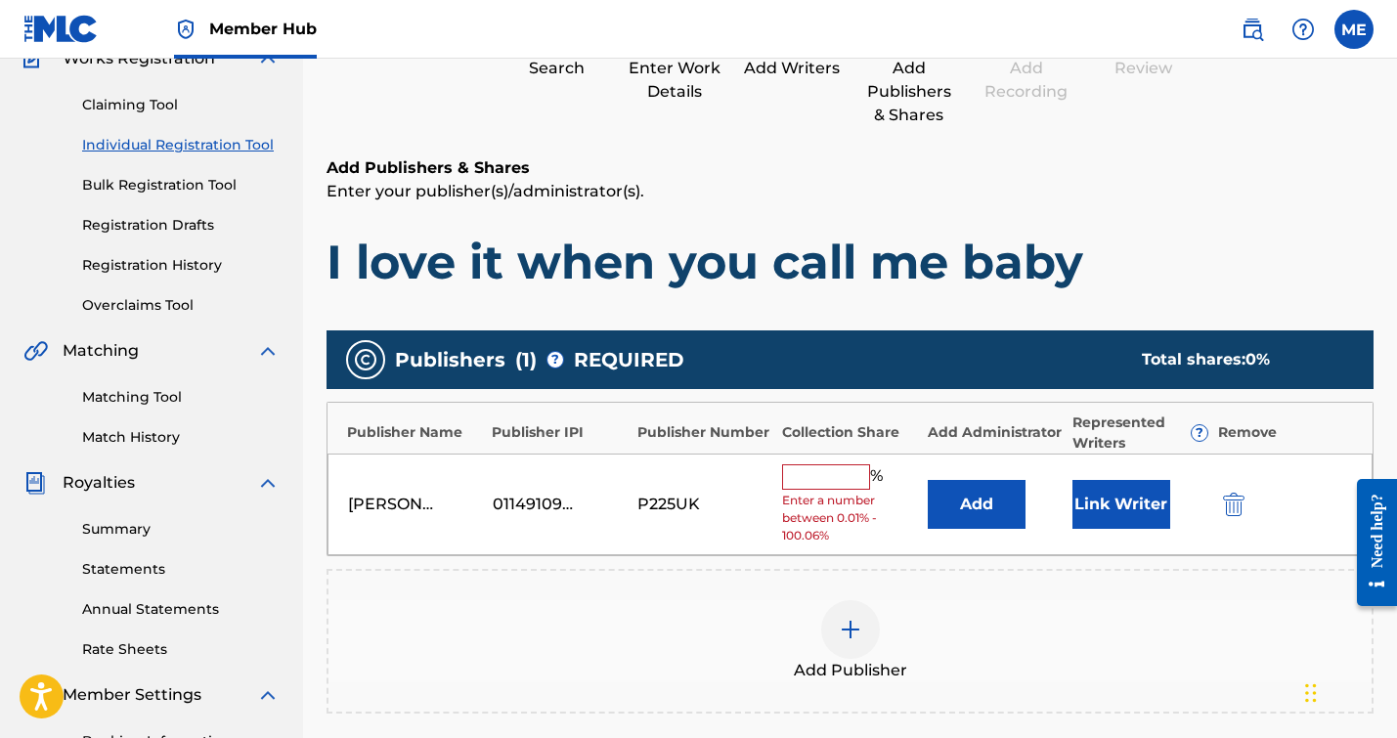
scroll to position [202, 0]
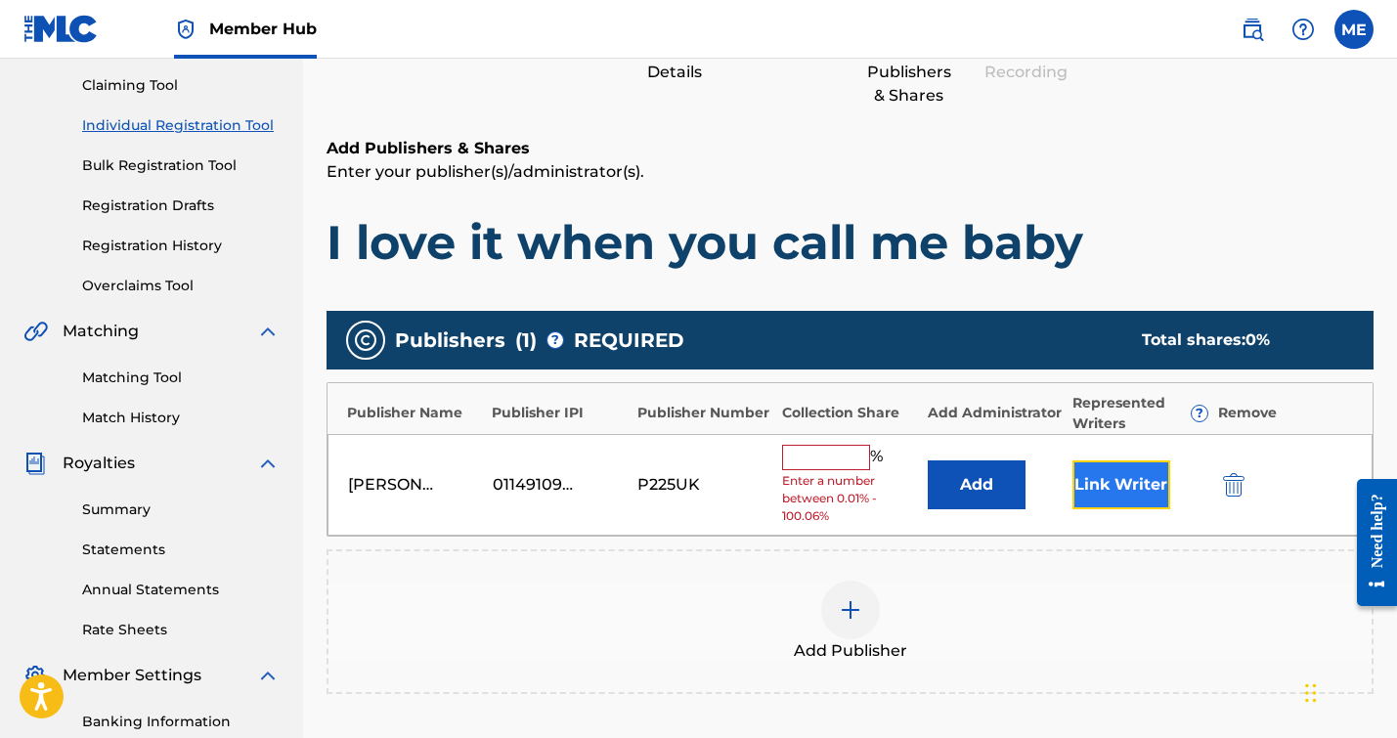
click at [1097, 488] on button "Link Writer" at bounding box center [1121, 484] width 98 height 49
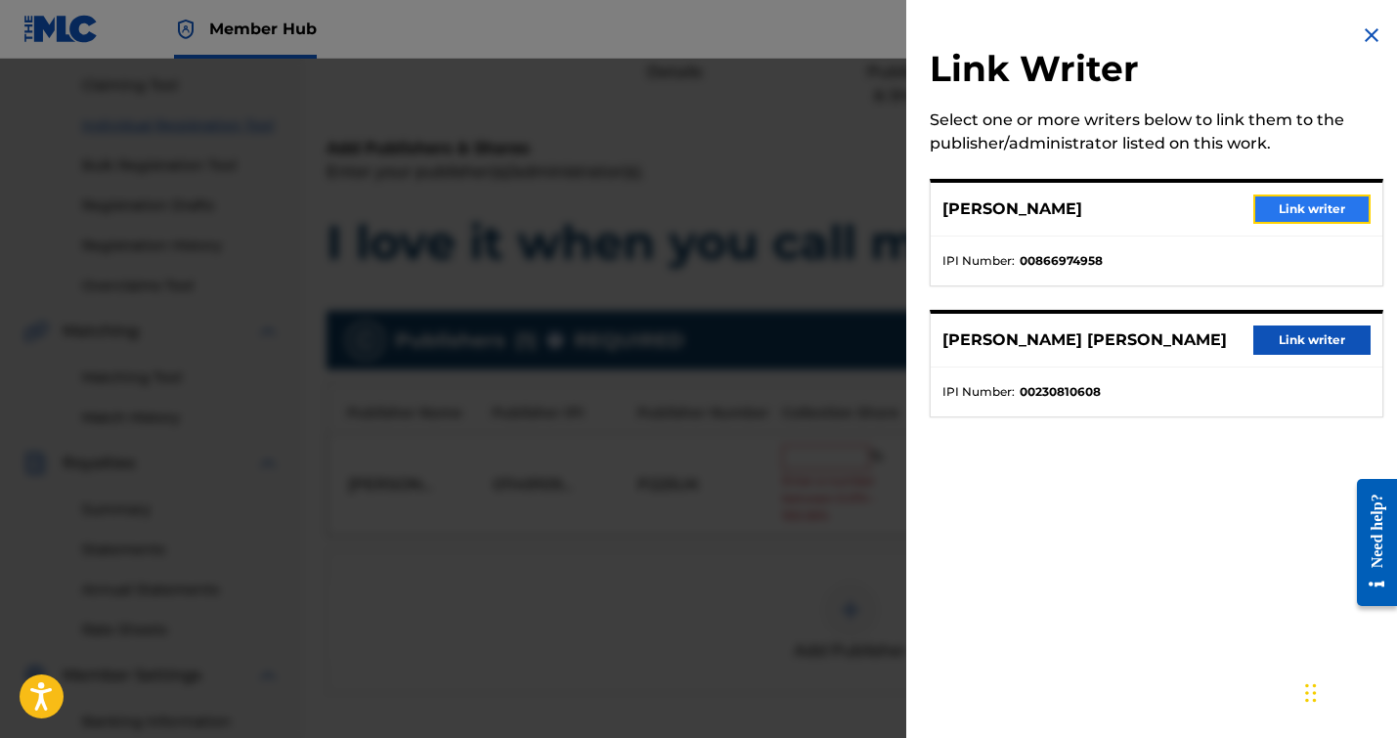
click at [1308, 203] on button "Link writer" at bounding box center [1311, 209] width 117 height 29
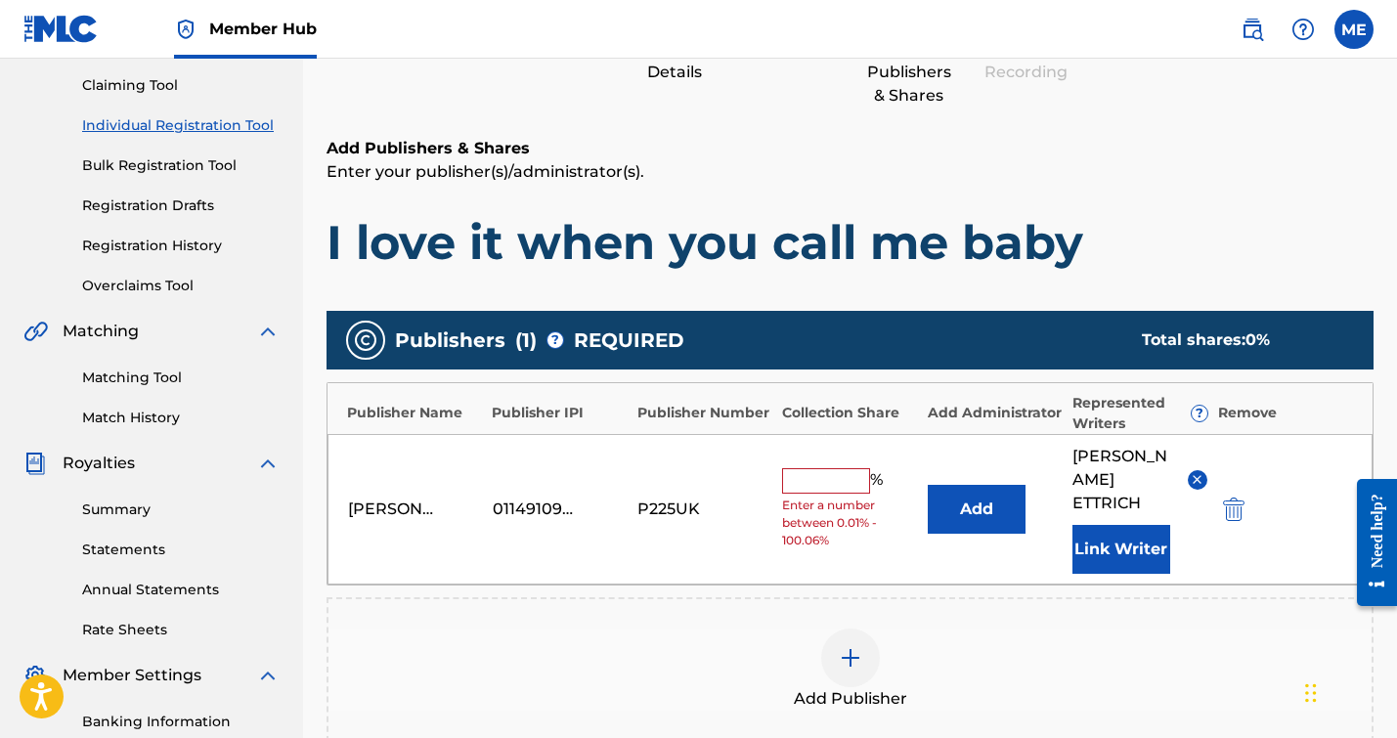
click at [829, 471] on input "text" at bounding box center [826, 480] width 88 height 25
type input "50"
click at [857, 629] on div at bounding box center [850, 658] width 59 height 59
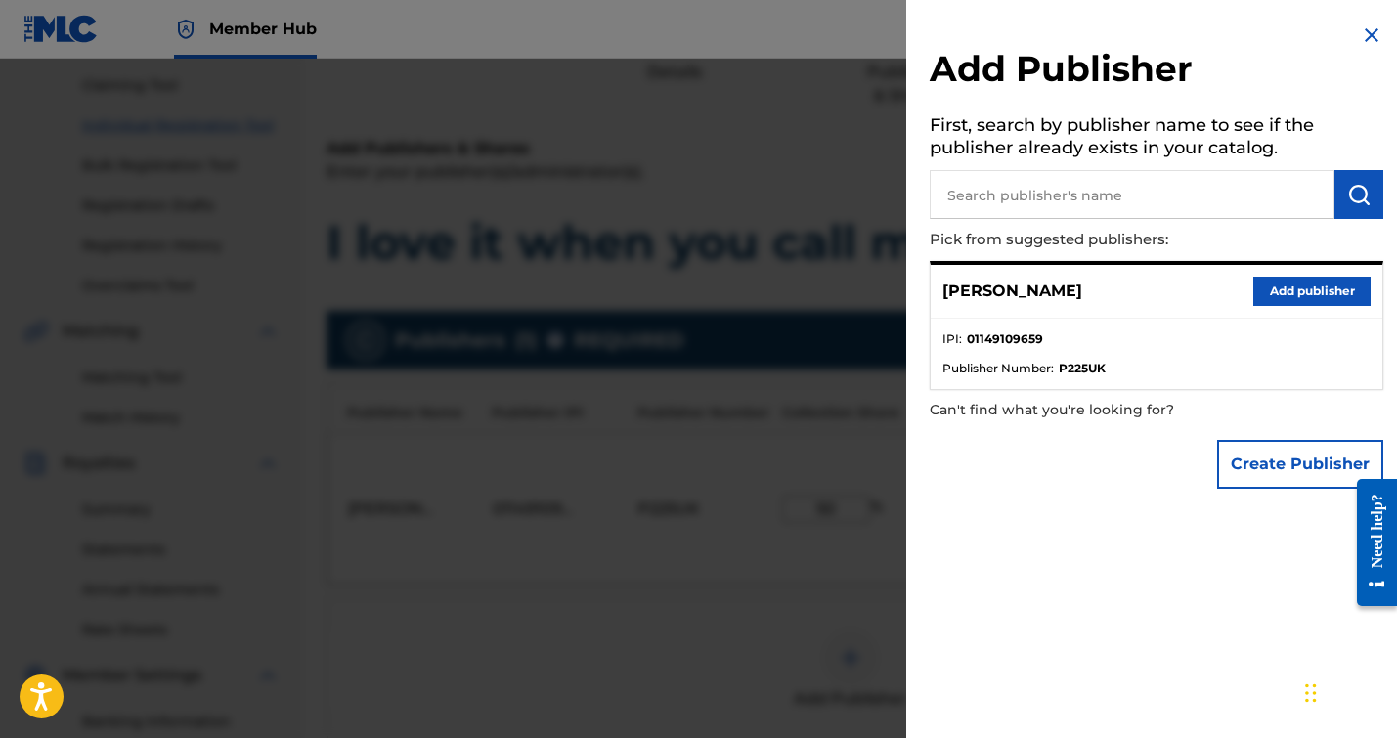
click at [1050, 194] on input "text" at bounding box center [1132, 194] width 405 height 49
type input "whatever daddy"
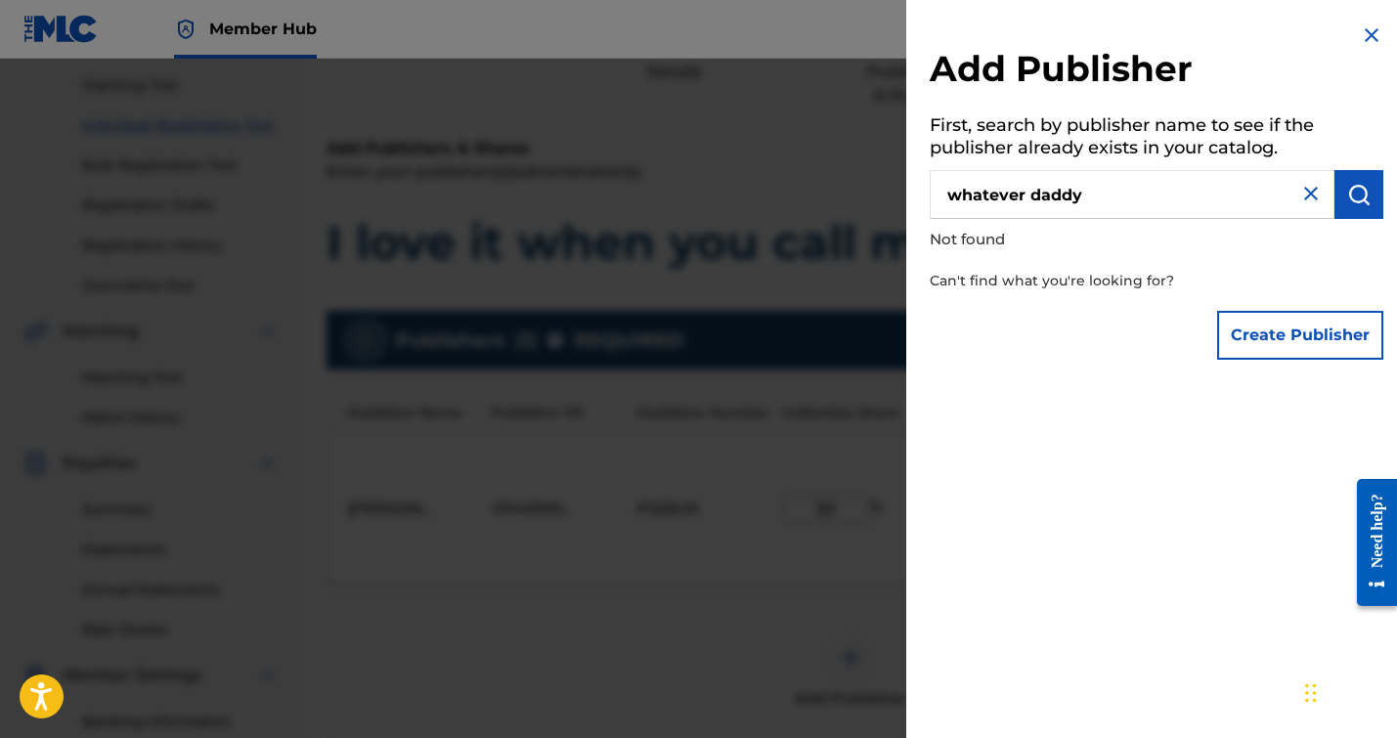
click at [1360, 32] on img at bounding box center [1371, 34] width 23 height 23
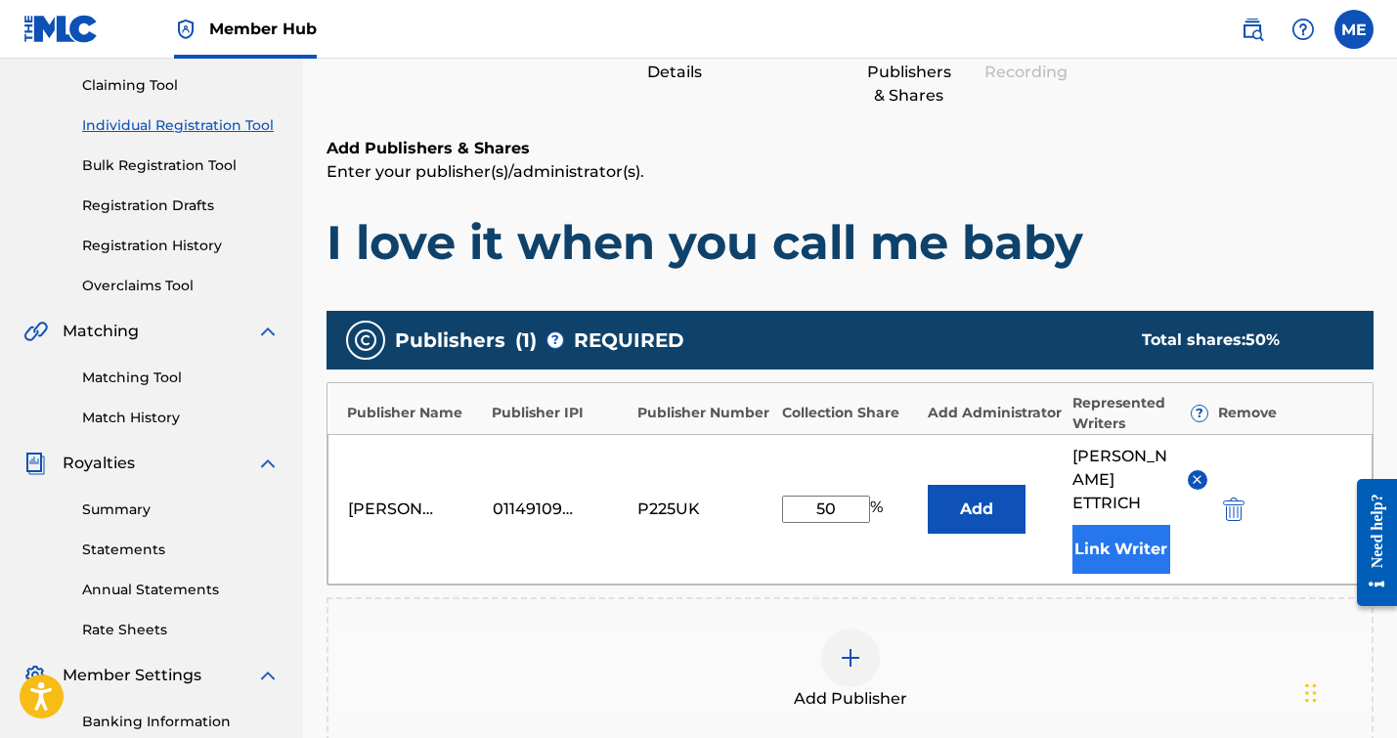
scroll to position [499, 0]
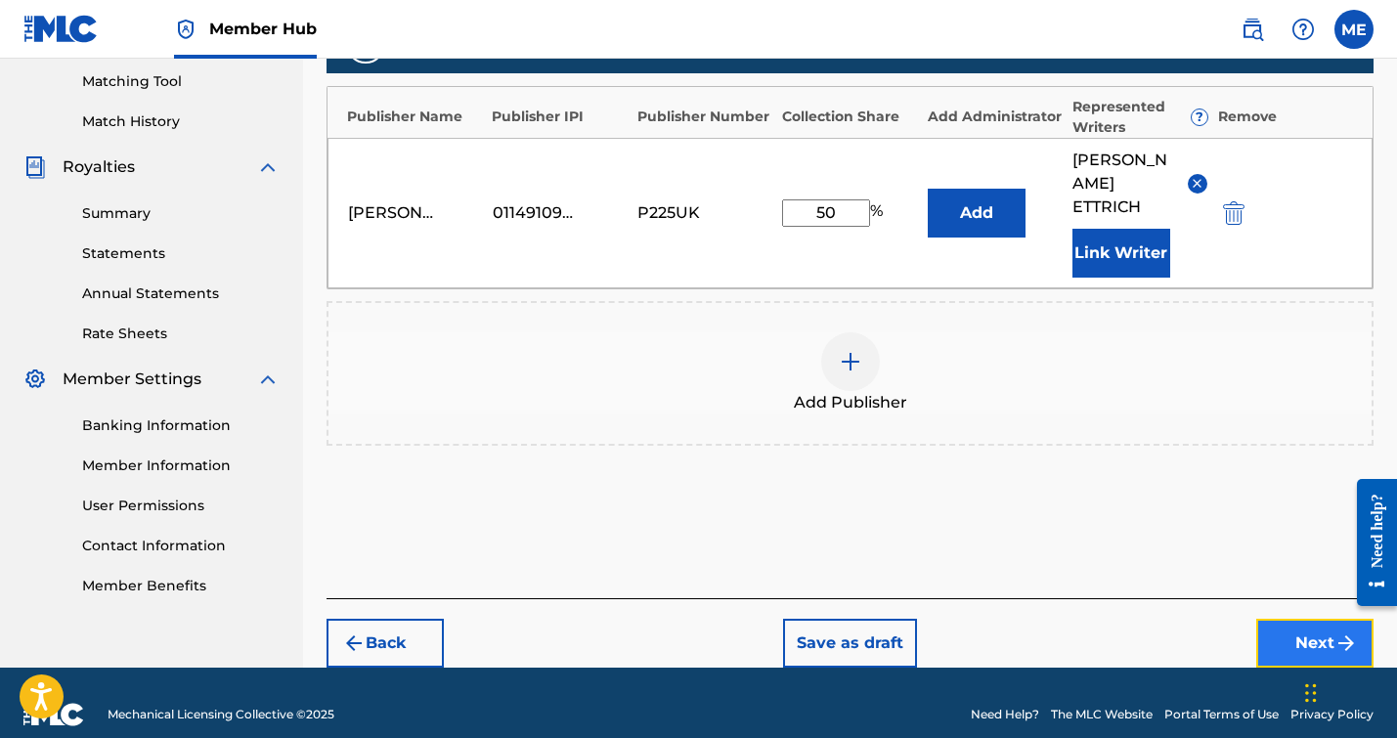
click at [1316, 619] on button "Next" at bounding box center [1314, 643] width 117 height 49
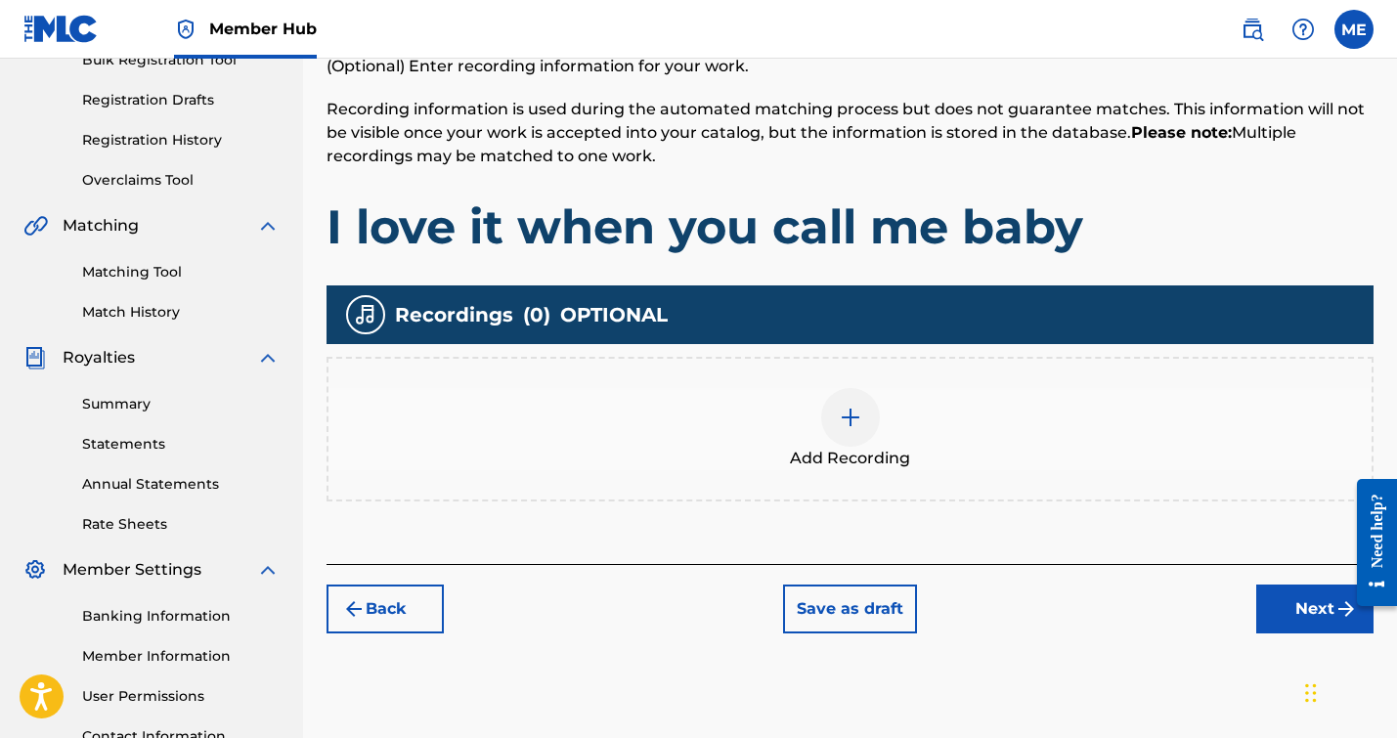
scroll to position [323, 0]
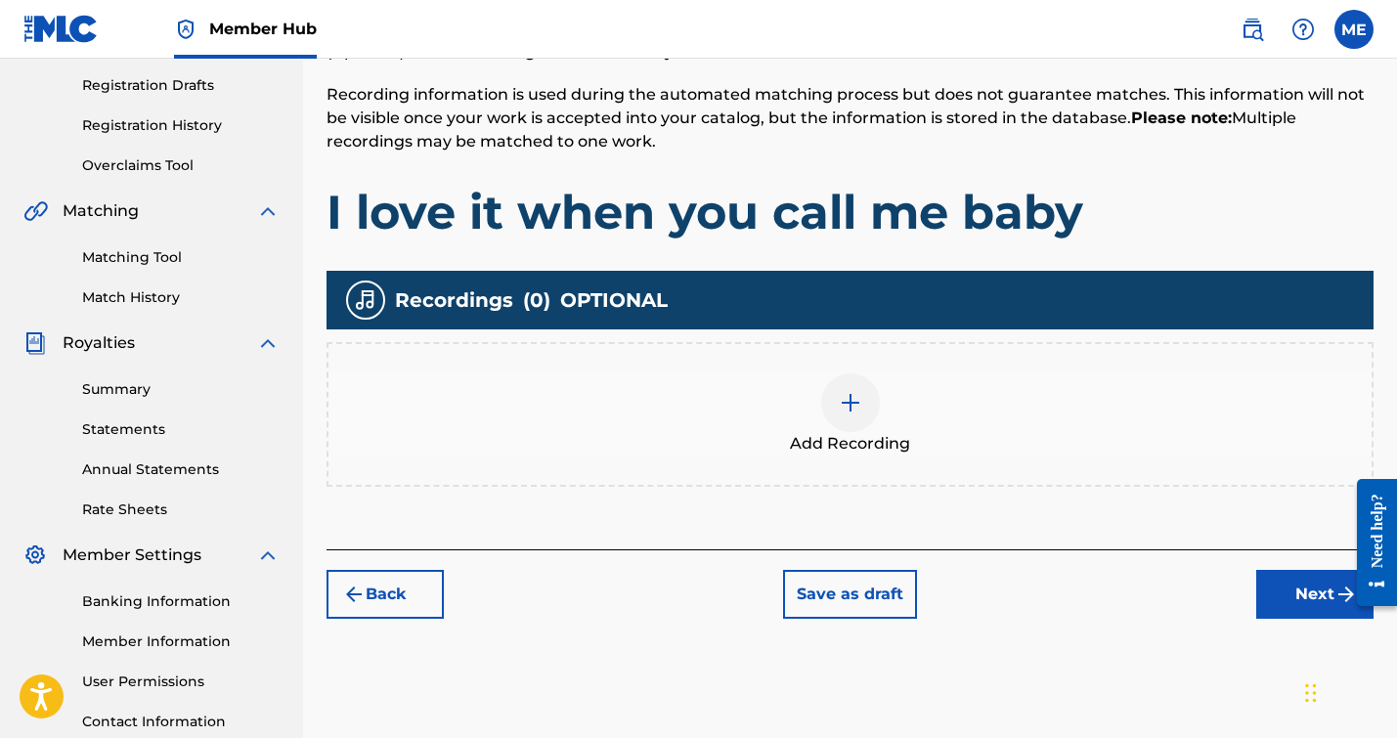
click at [868, 421] on div at bounding box center [850, 402] width 59 height 59
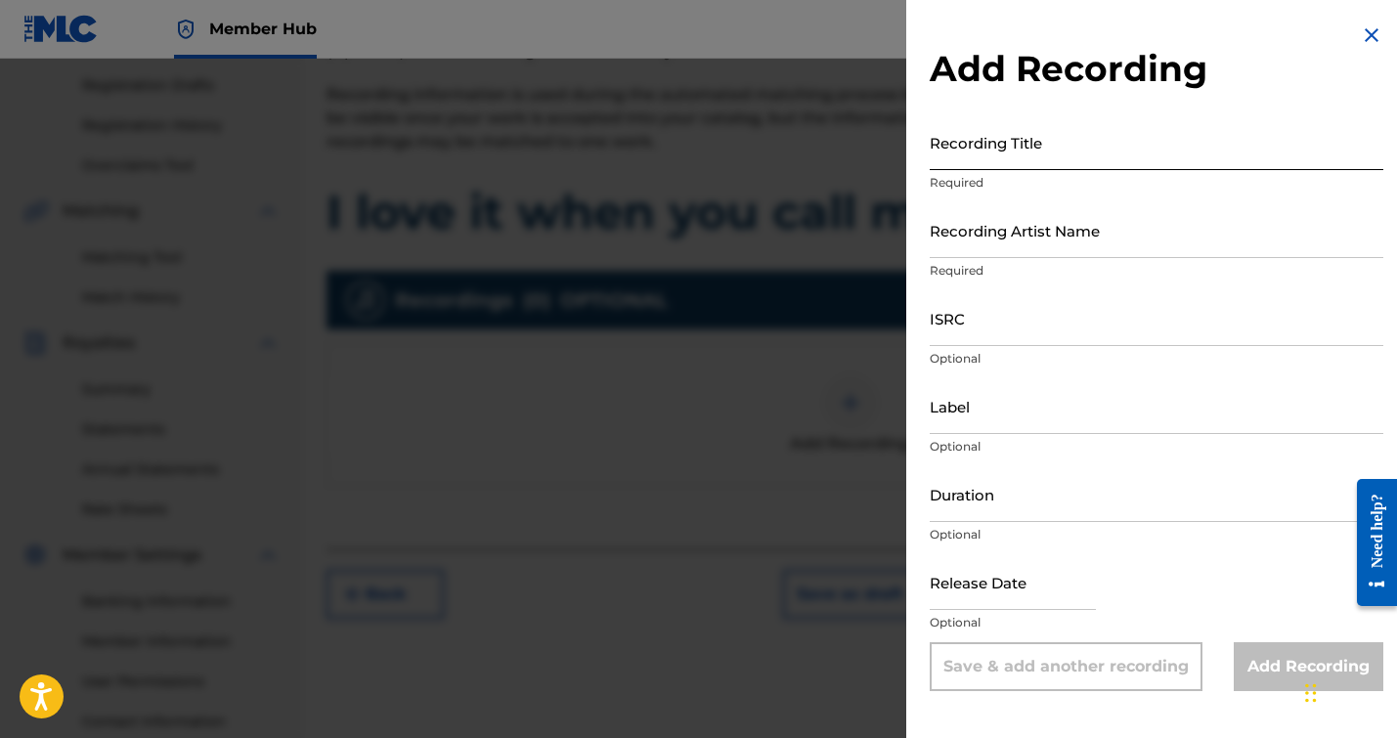
click at [1026, 146] on input "Recording Title" at bounding box center [1157, 142] width 454 height 56
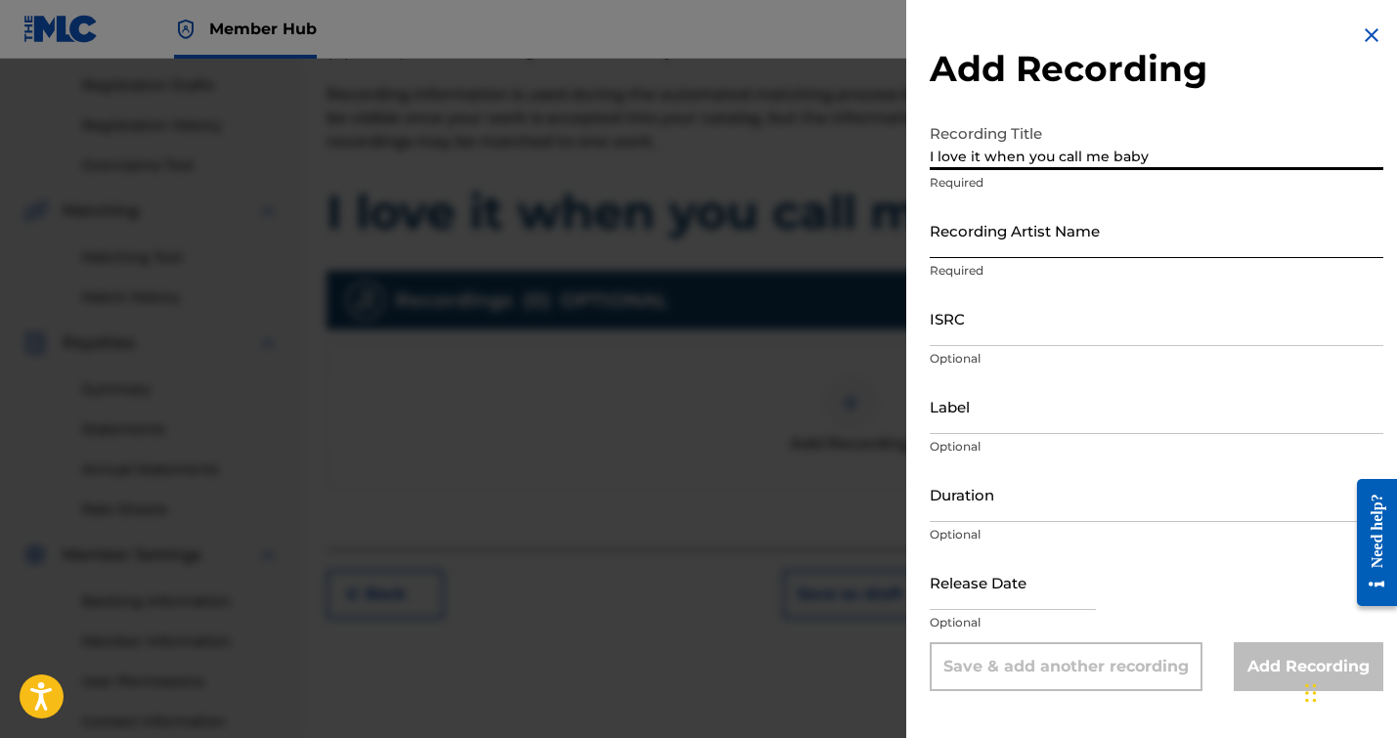
type input "I love it when you call me baby"
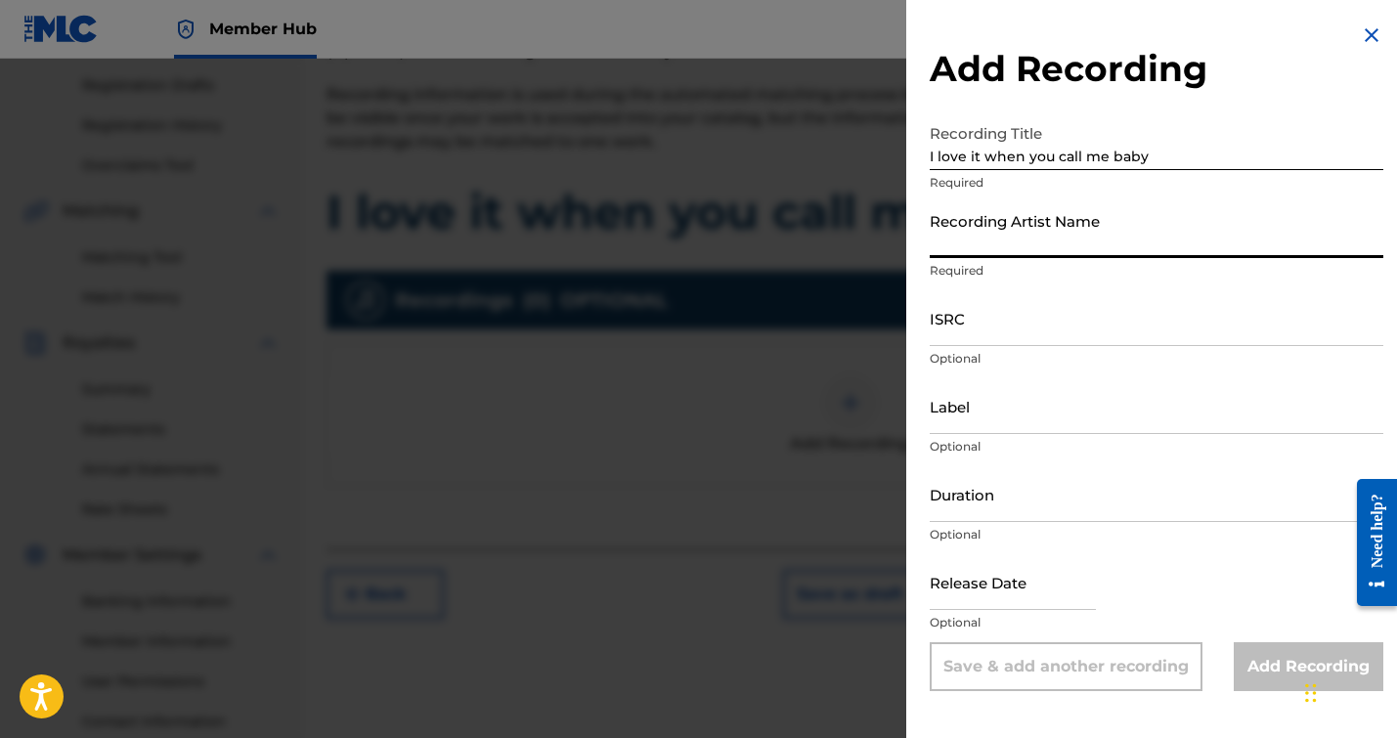
click at [1140, 251] on input "Recording Artist Name" at bounding box center [1157, 230] width 454 height 56
type input "[PERSON_NAME]"
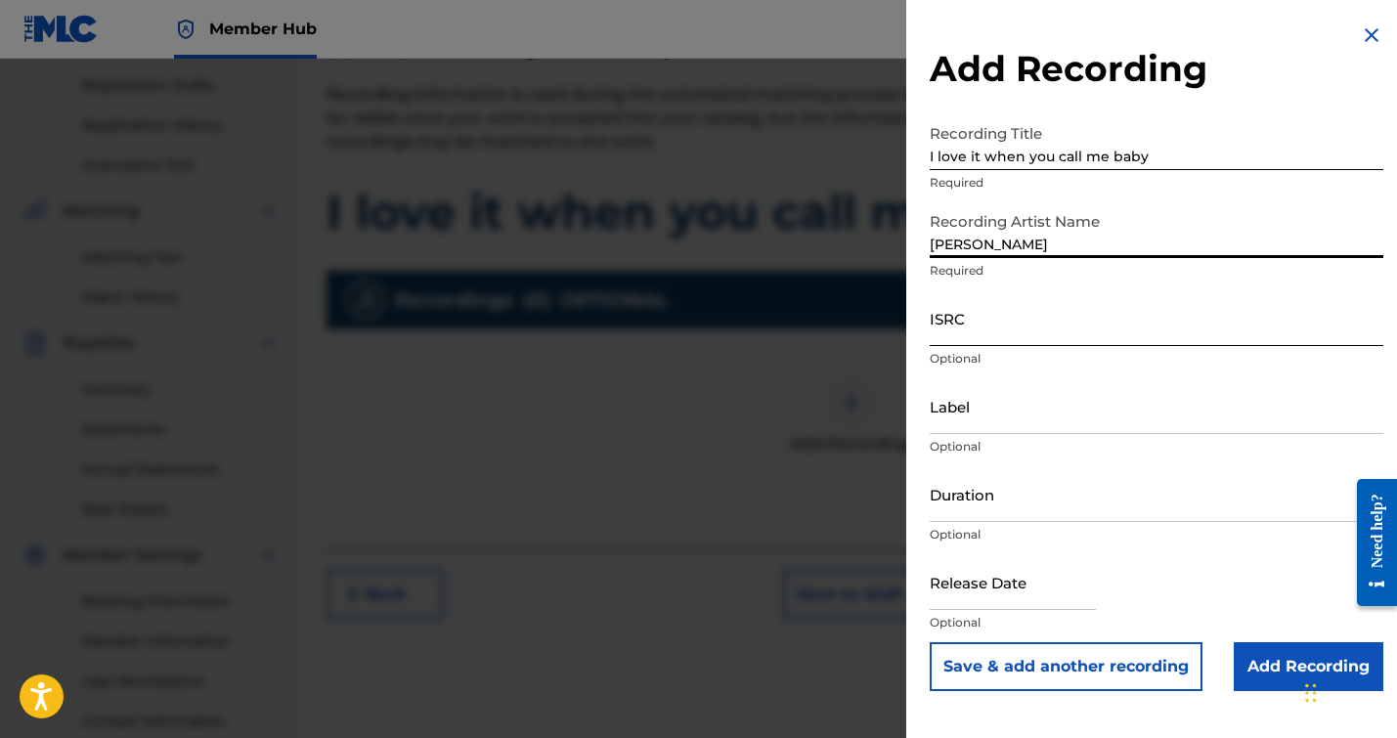
click at [1006, 326] on input "ISRC" at bounding box center [1157, 318] width 454 height 56
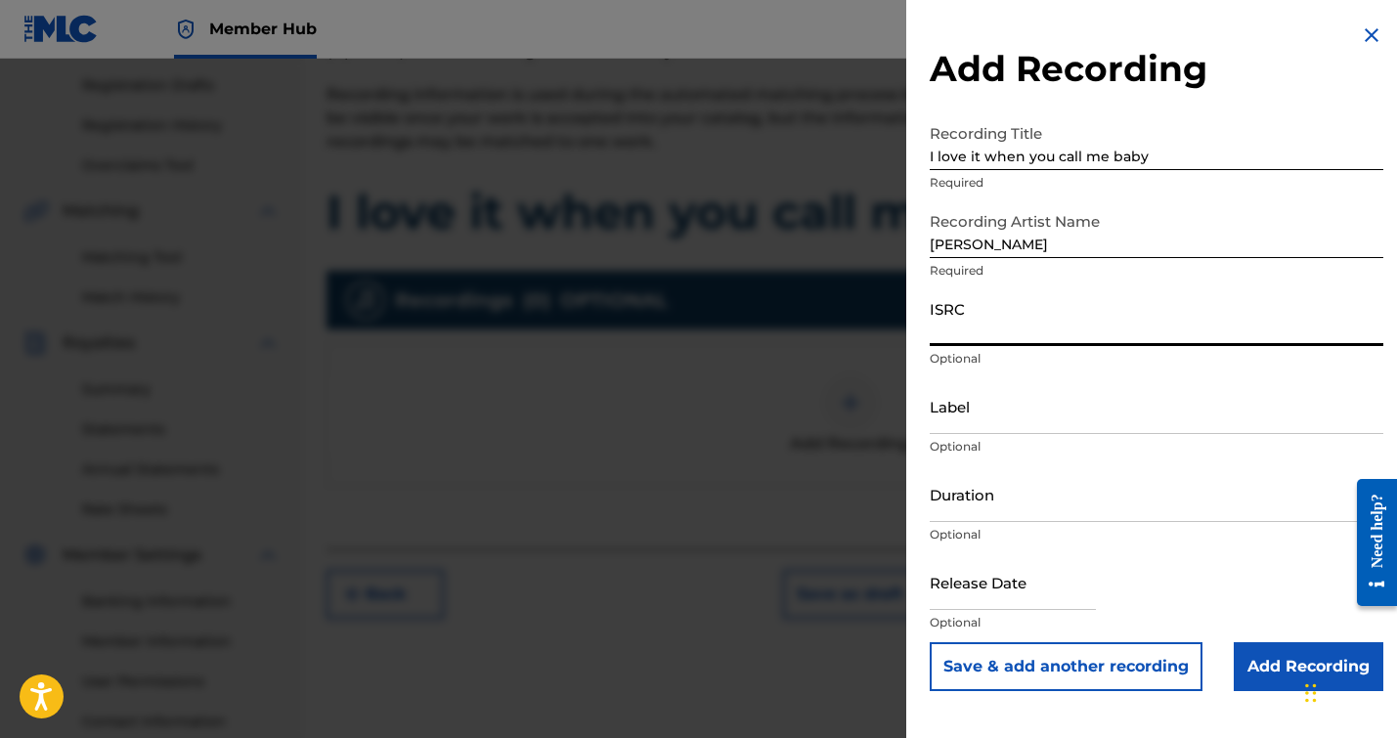
paste input "QZWFX2572702"
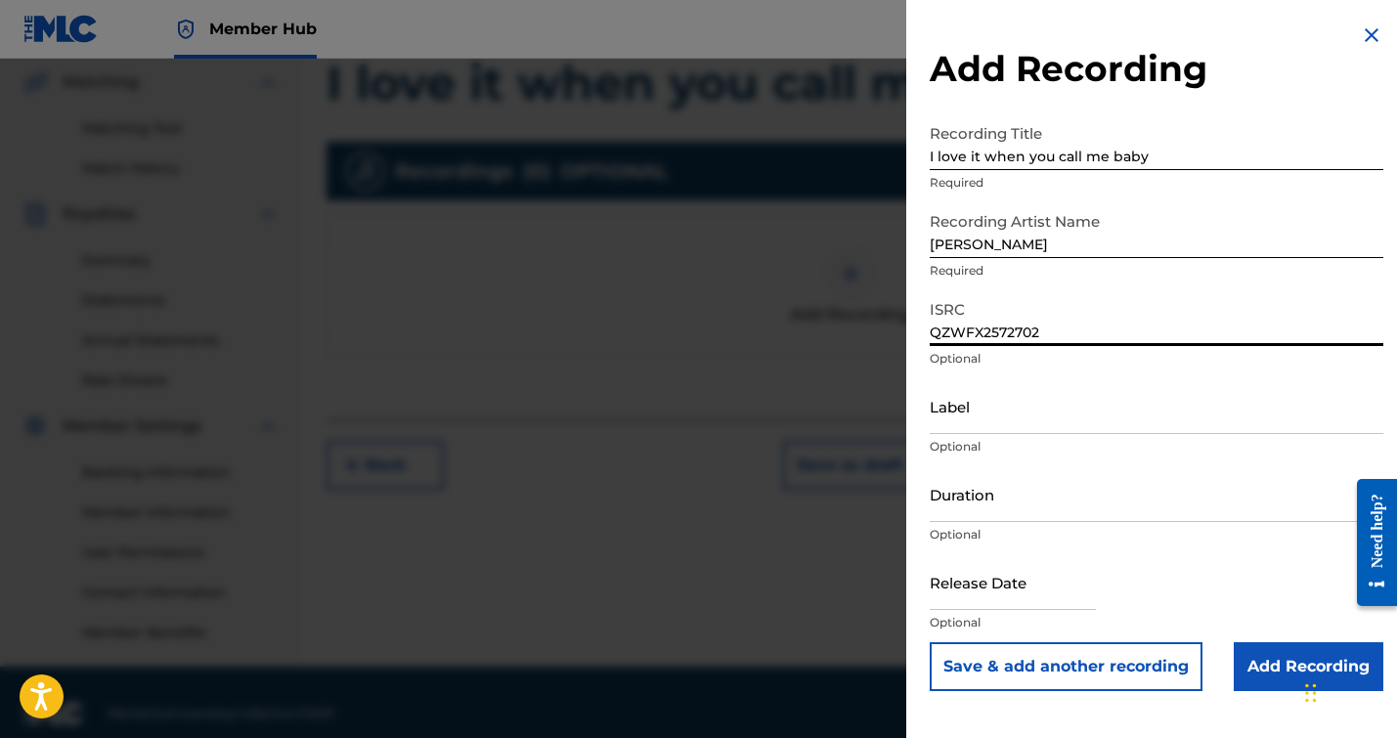
scroll to position [469, 0]
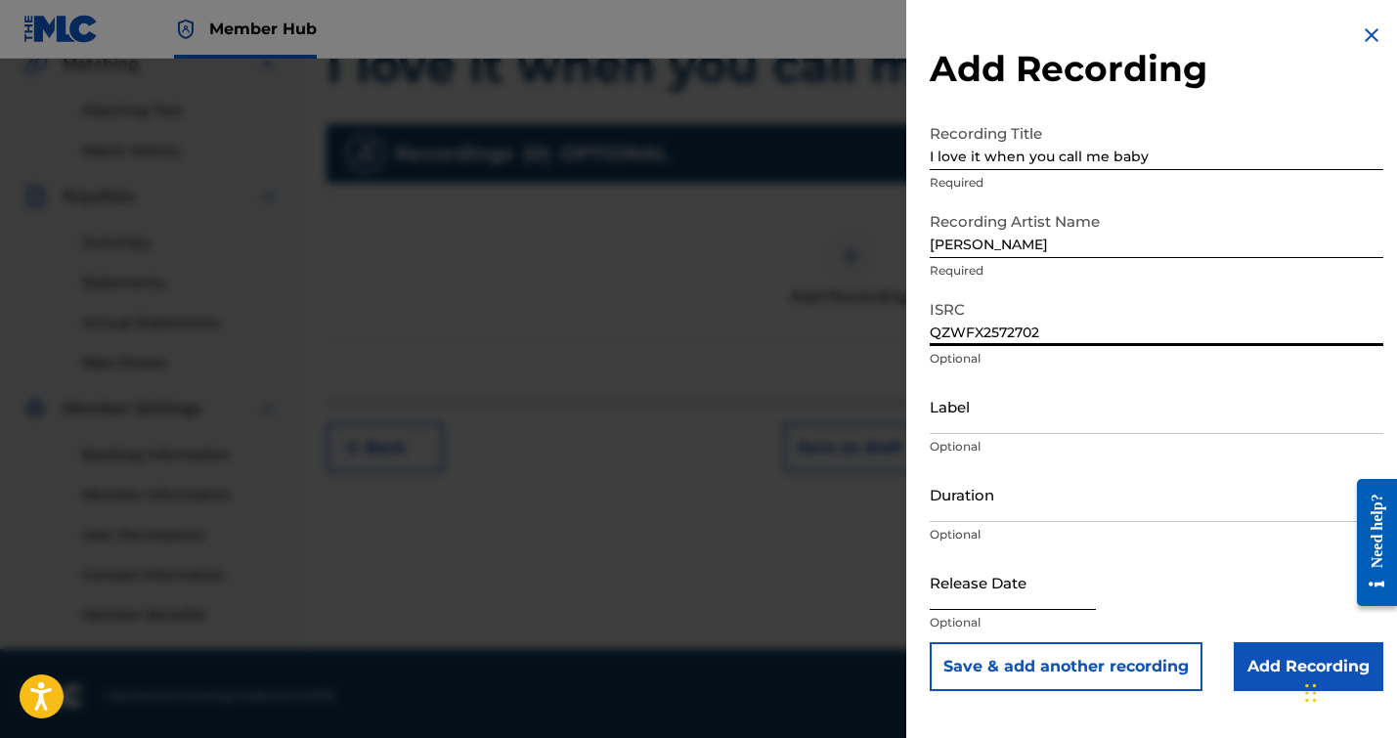
type input "QZWFX2572702"
click at [1021, 586] on input "text" at bounding box center [1013, 582] width 166 height 56
select select "8"
select select "2025"
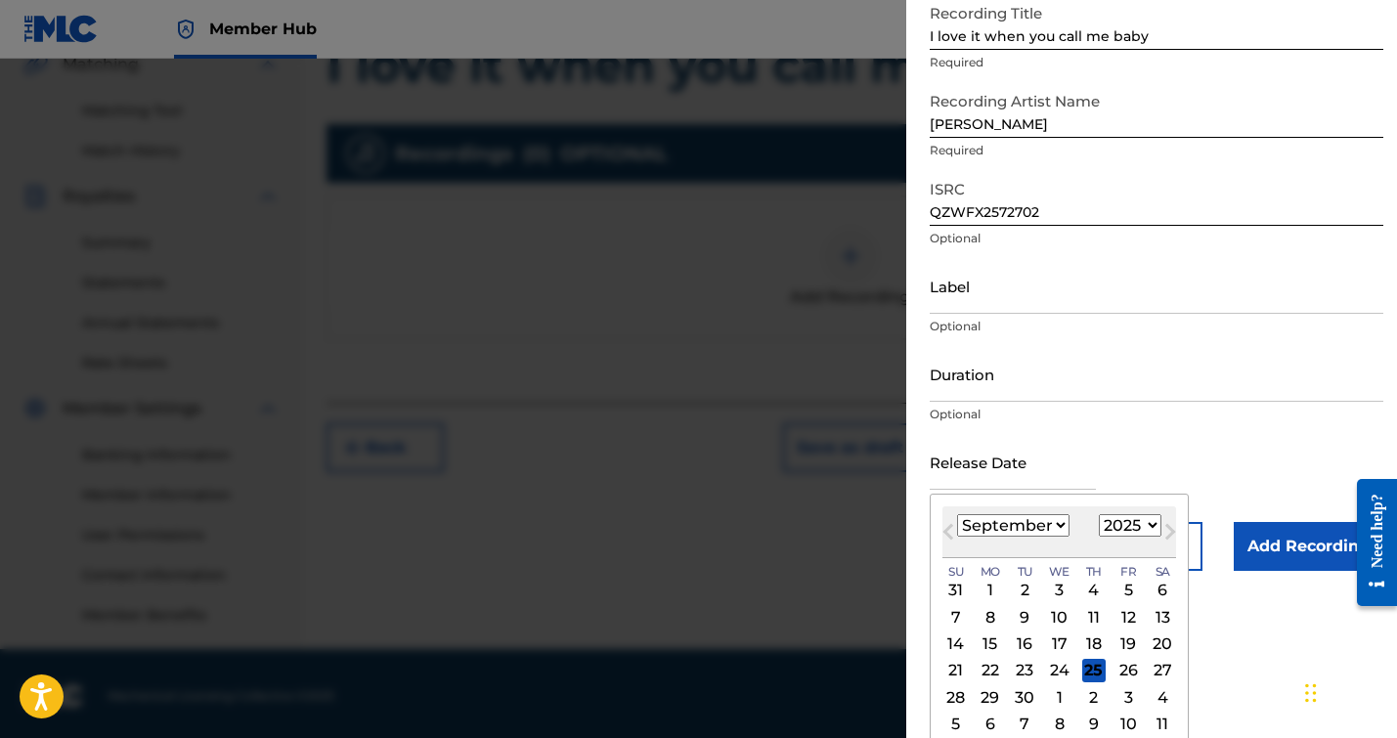
scroll to position [132, 0]
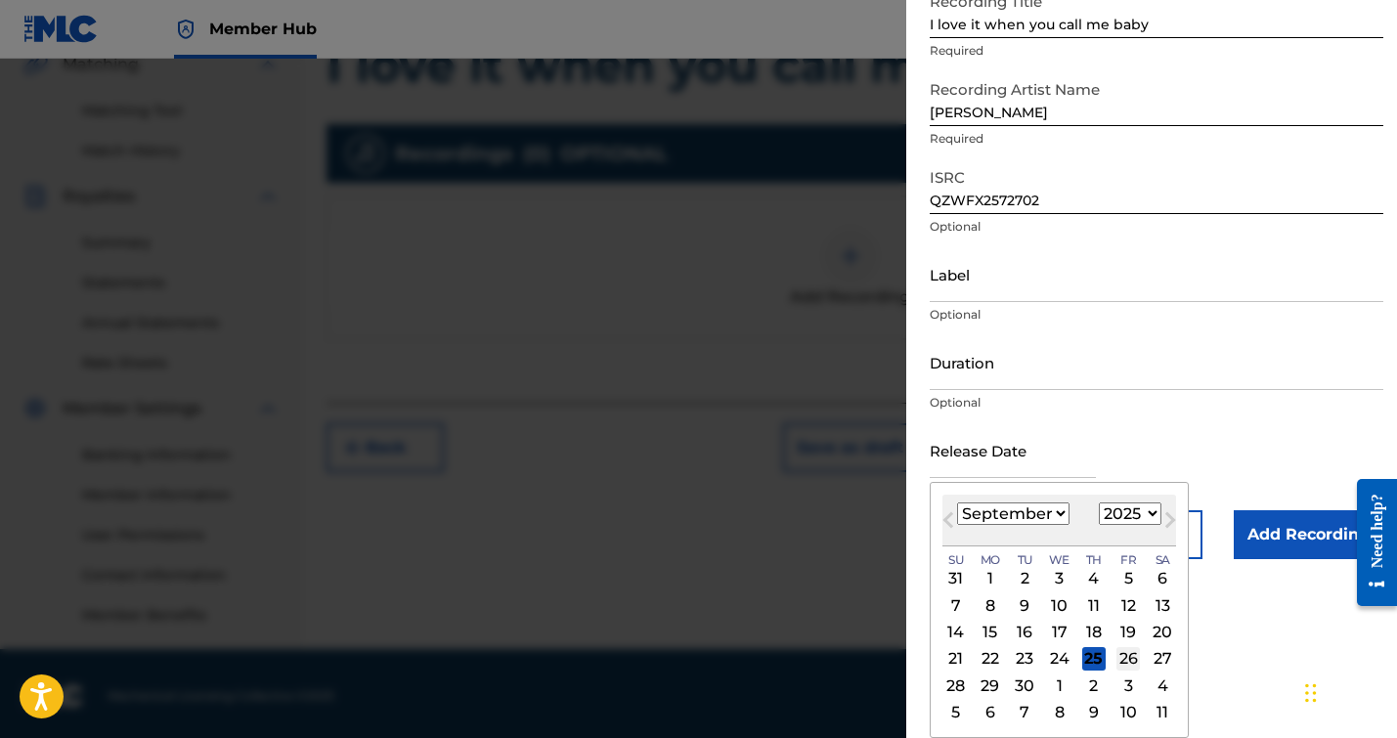
click at [1123, 659] on div "26" at bounding box center [1127, 658] width 23 height 23
type input "[DATE]"
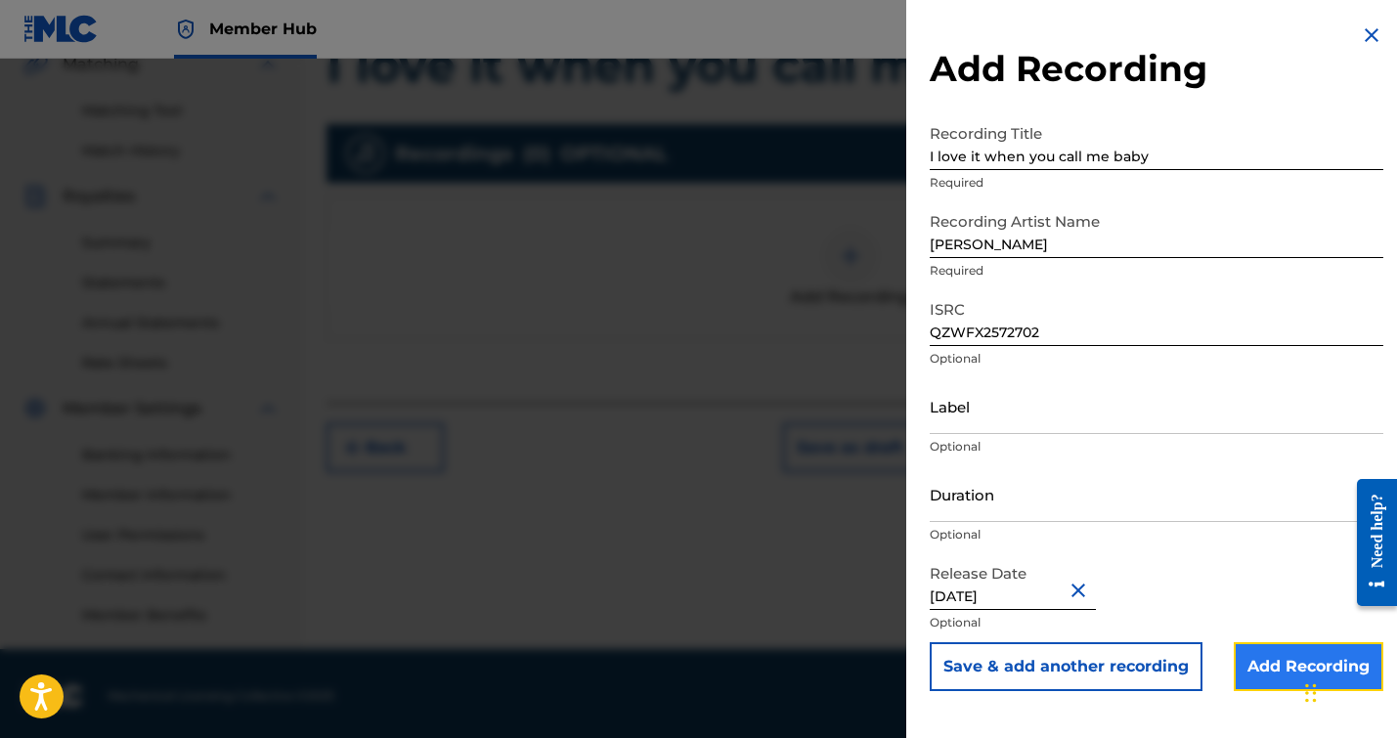
click at [1259, 667] on input "Add Recording" at bounding box center [1309, 666] width 150 height 49
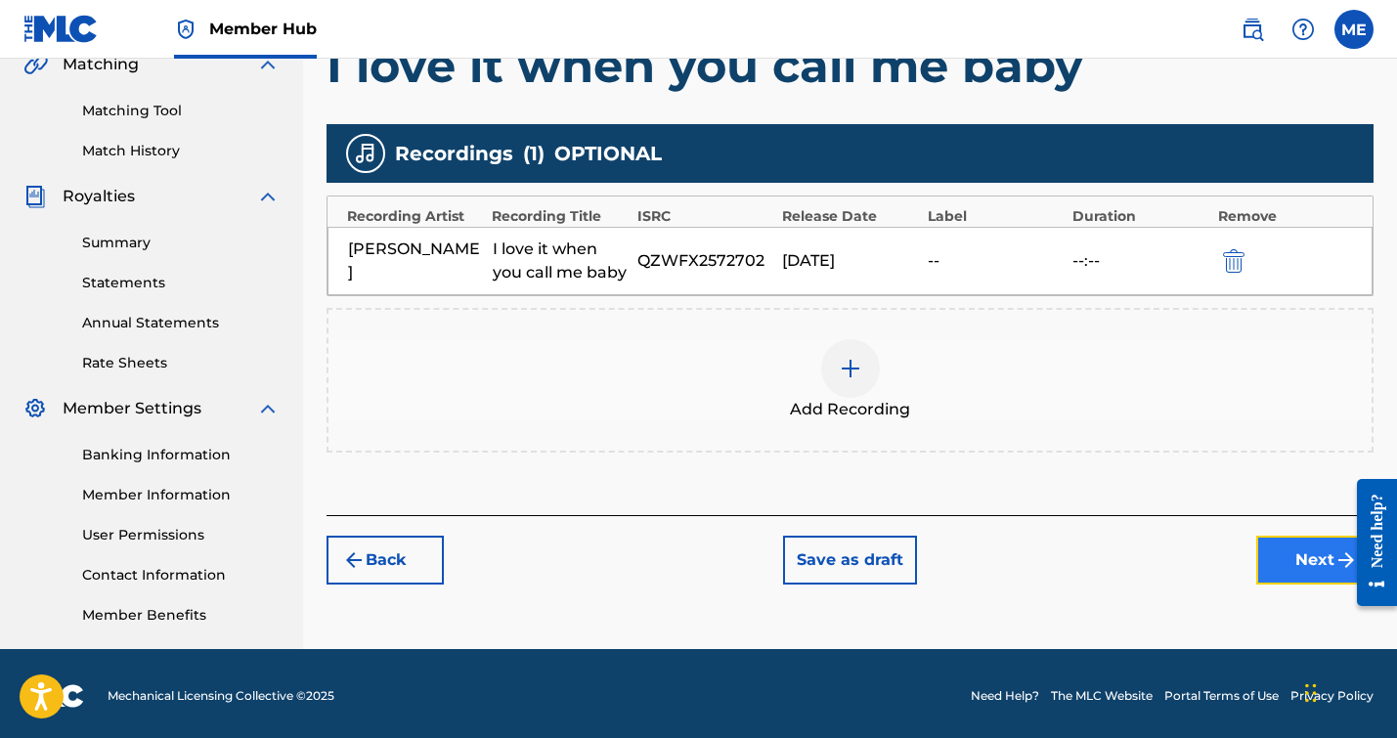
click at [1281, 544] on button "Next" at bounding box center [1314, 560] width 117 height 49
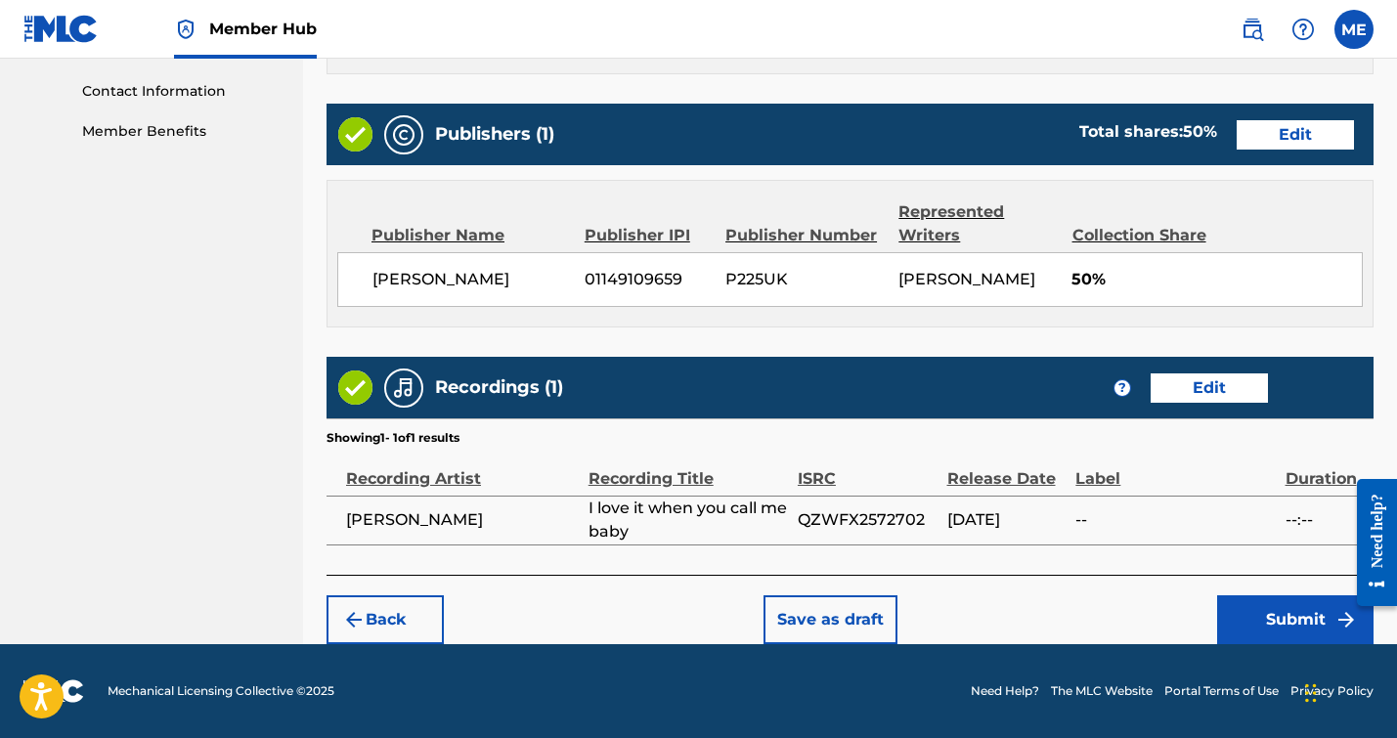
scroll to position [974, 0]
click at [1287, 610] on button "Submit" at bounding box center [1295, 619] width 156 height 49
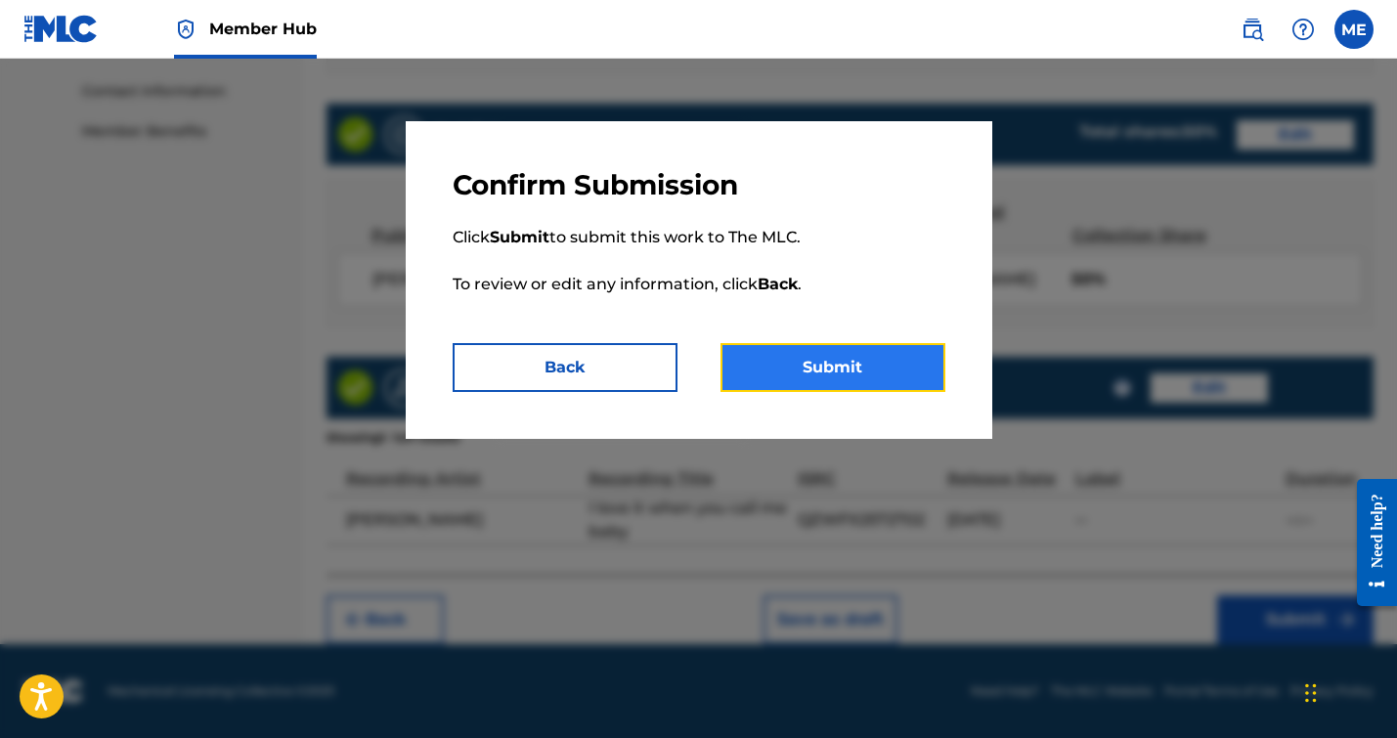
click at [883, 369] on button "Submit" at bounding box center [832, 367] width 225 height 49
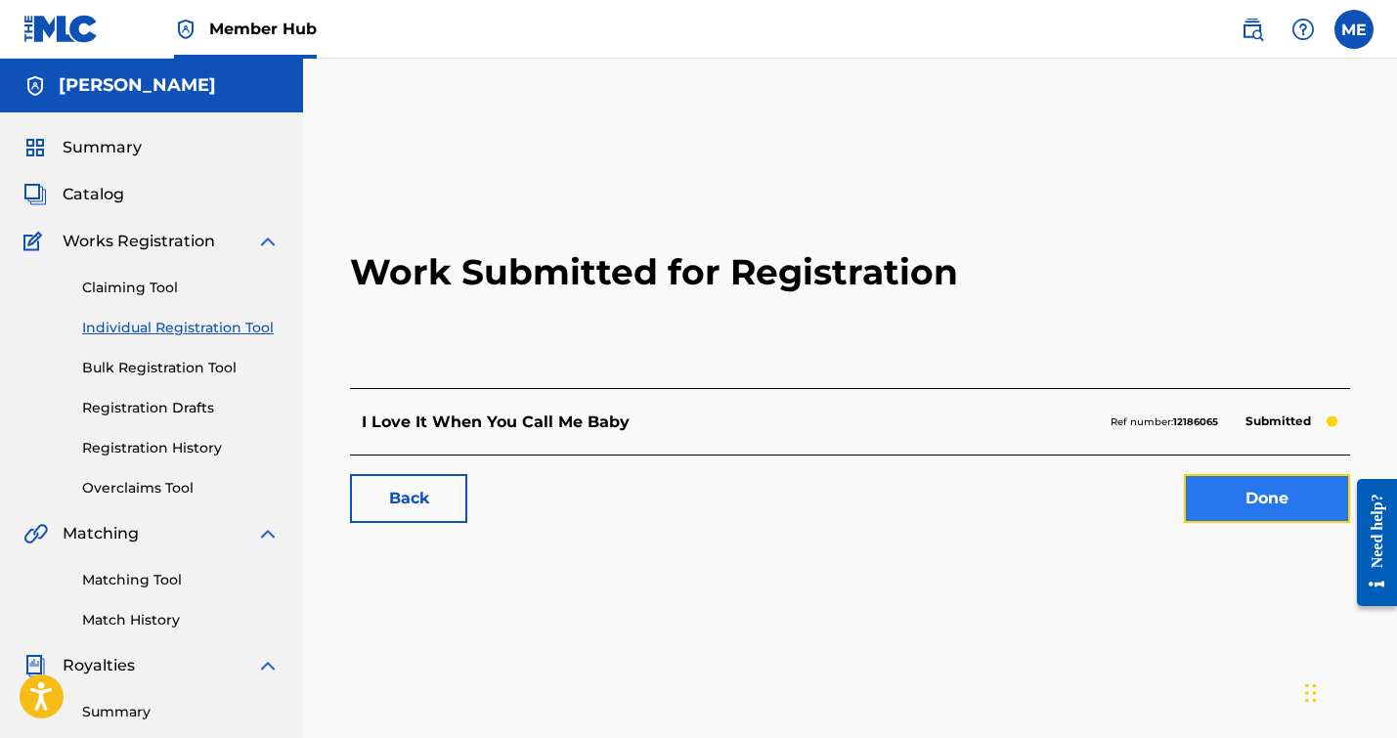
click at [1234, 500] on link "Done" at bounding box center [1267, 498] width 166 height 49
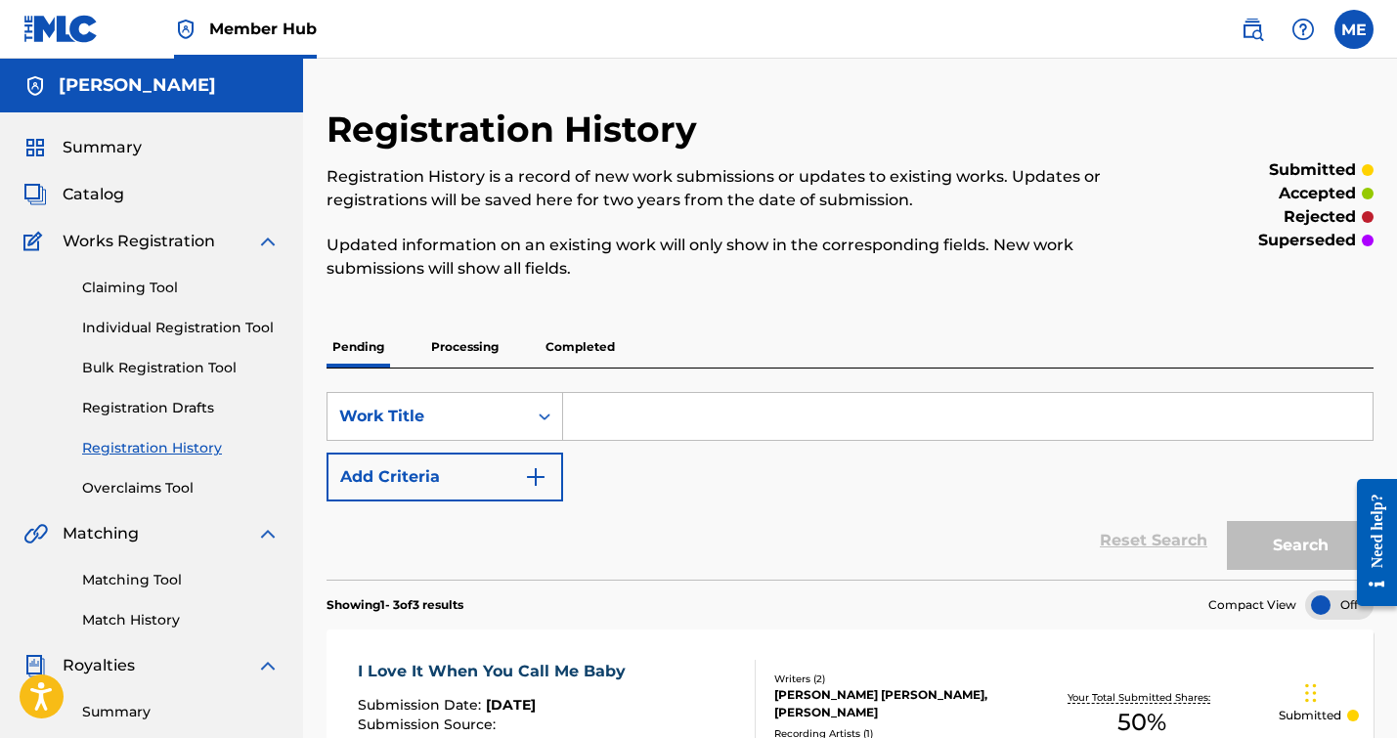
click at [568, 339] on p "Completed" at bounding box center [580, 346] width 81 height 41
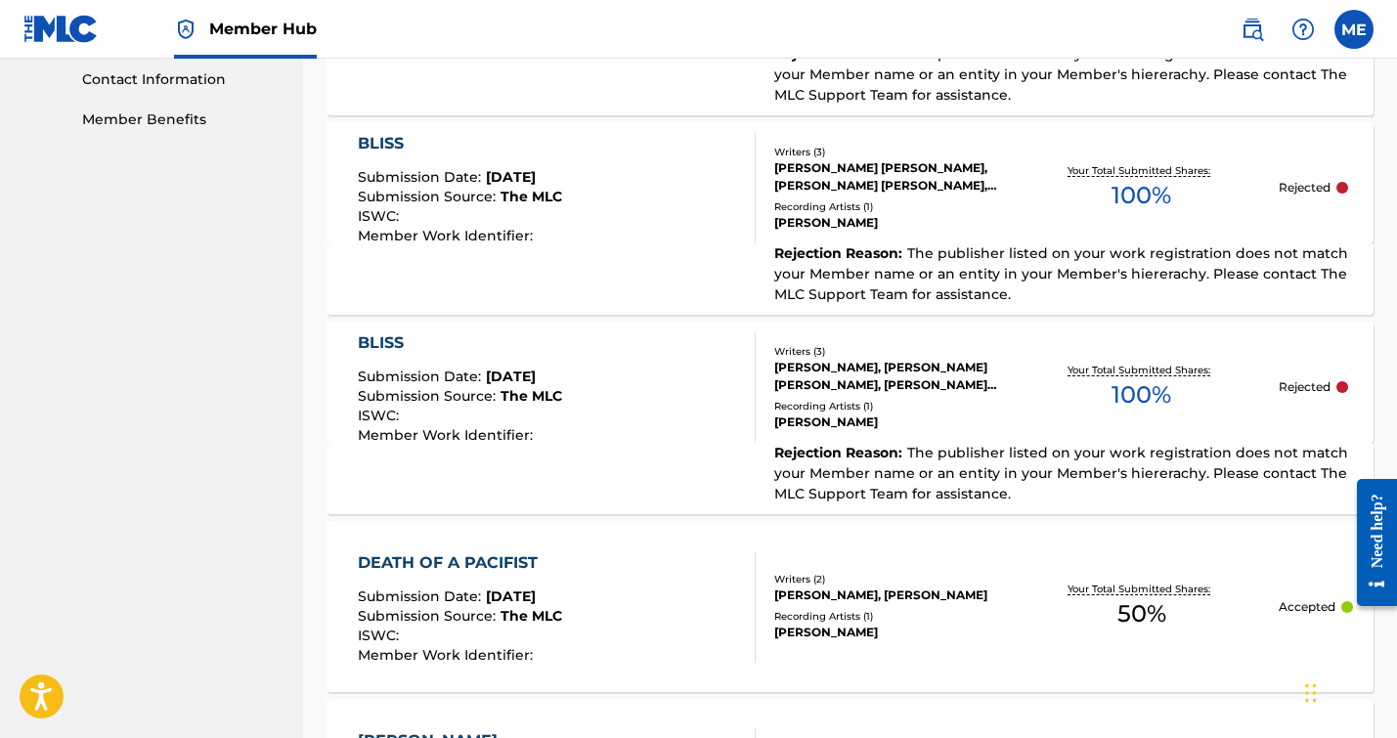
scroll to position [967, 0]
click at [562, 208] on div "ISWC :" at bounding box center [460, 217] width 204 height 20
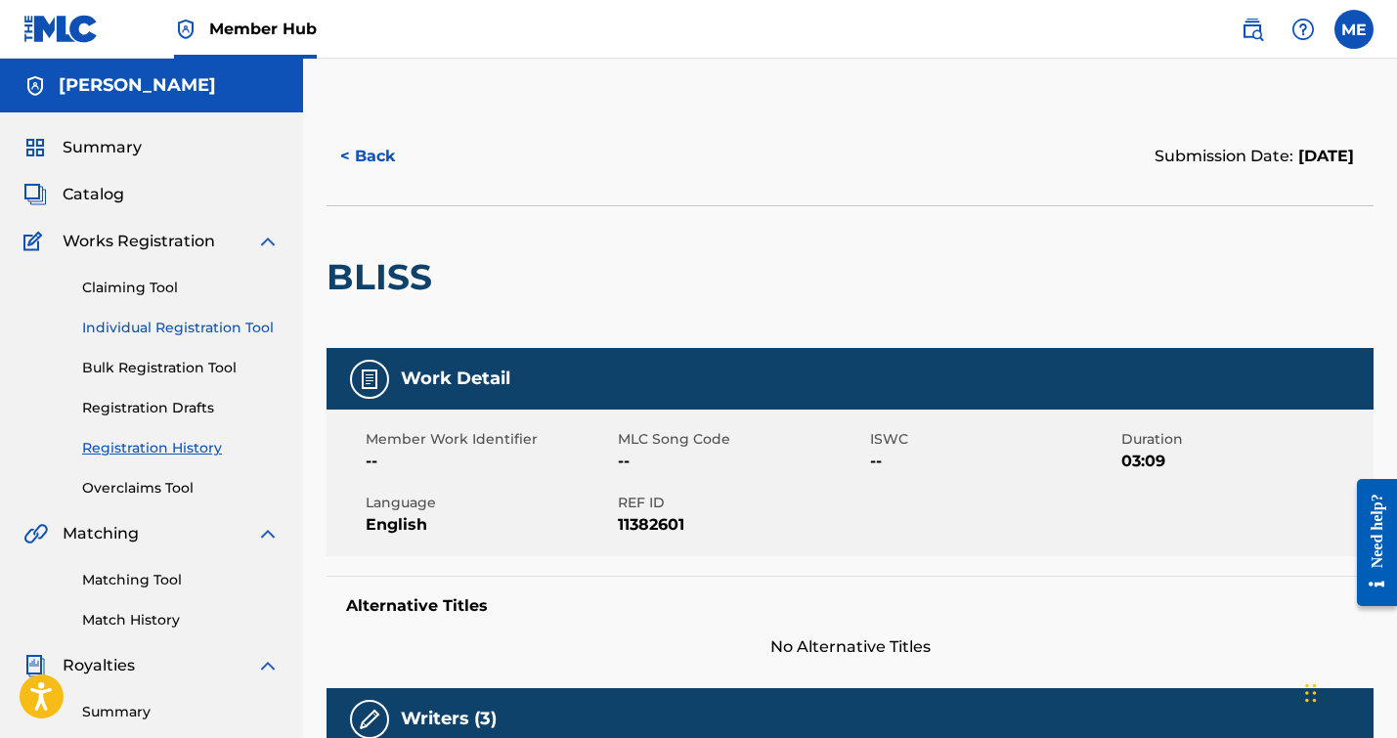
click at [149, 324] on link "Individual Registration Tool" at bounding box center [180, 328] width 197 height 21
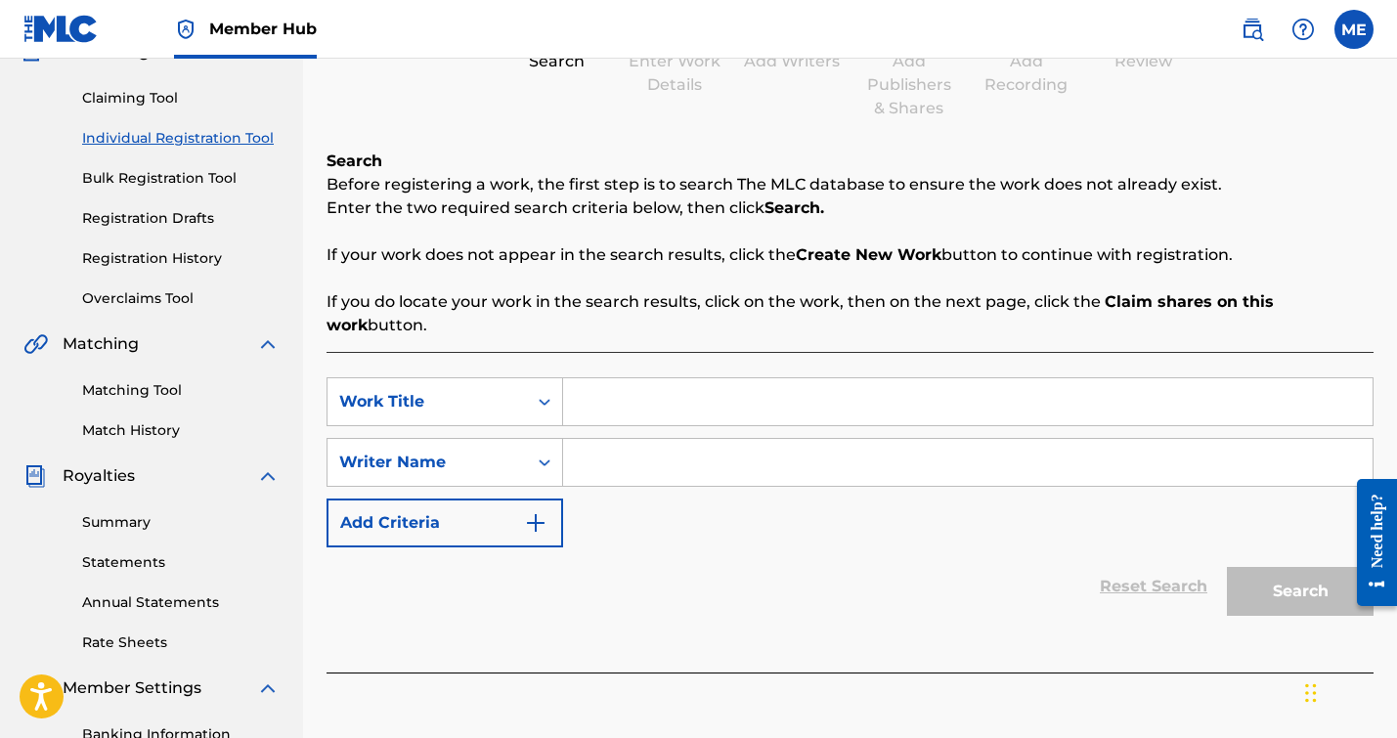
scroll to position [403, 0]
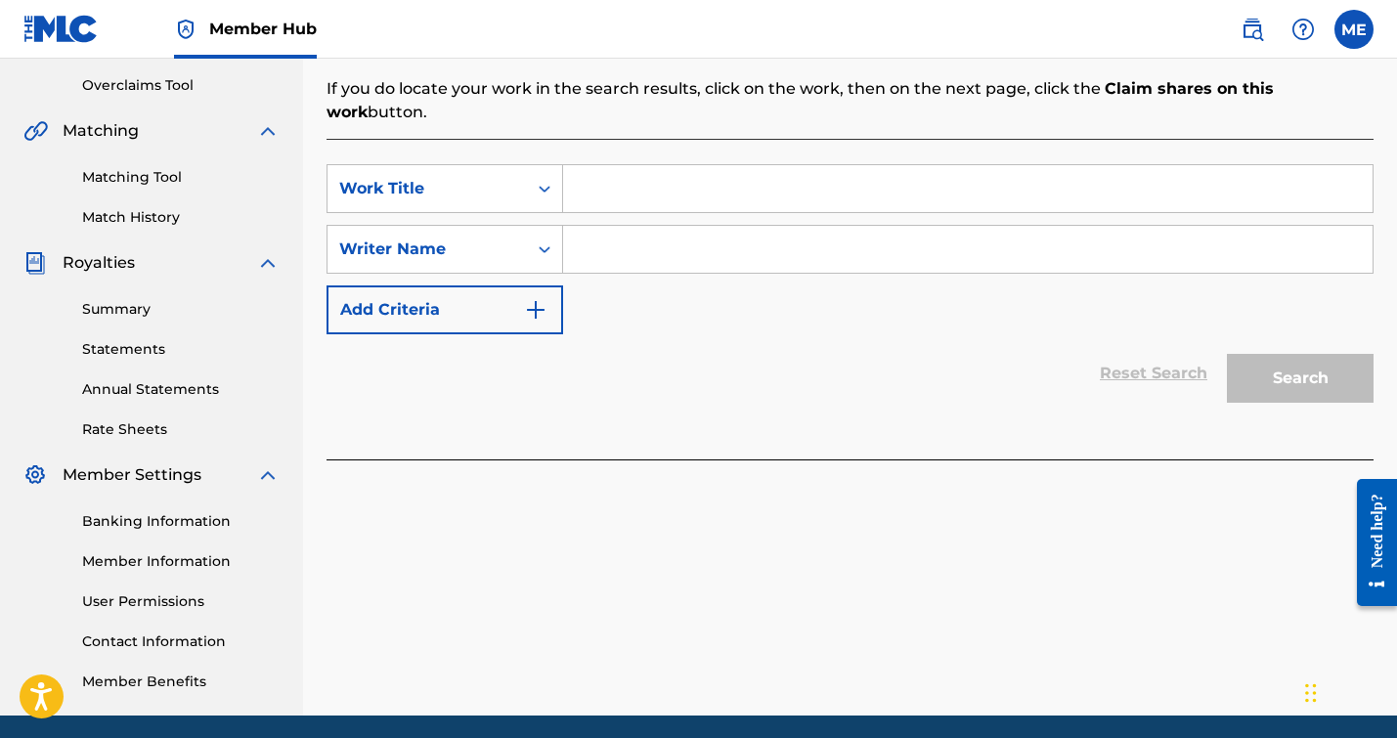
click at [590, 175] on input "Search Form" at bounding box center [967, 188] width 809 height 47
type input "Bliss"
click at [586, 242] on input "Search Form" at bounding box center [967, 249] width 809 height 47
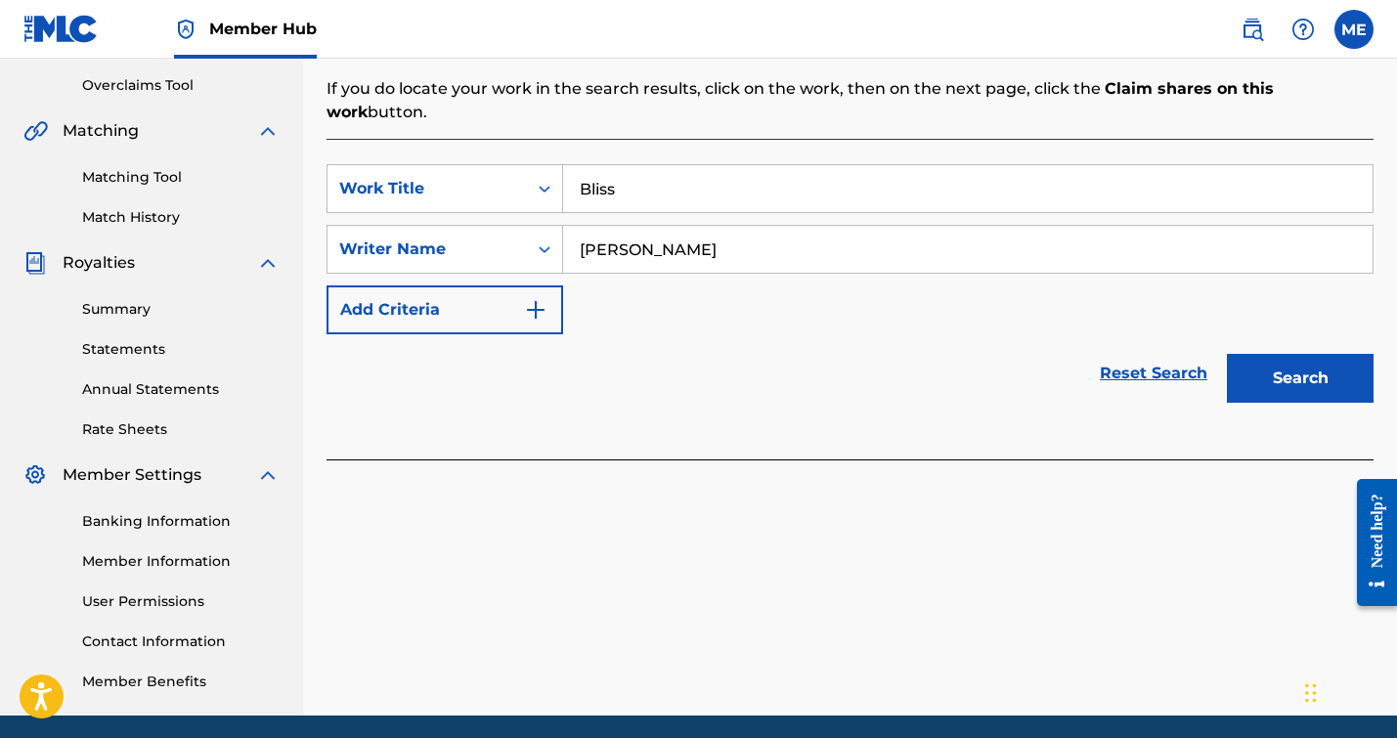
type input "[PERSON_NAME]"
click at [1227, 354] on button "Search" at bounding box center [1300, 378] width 147 height 49
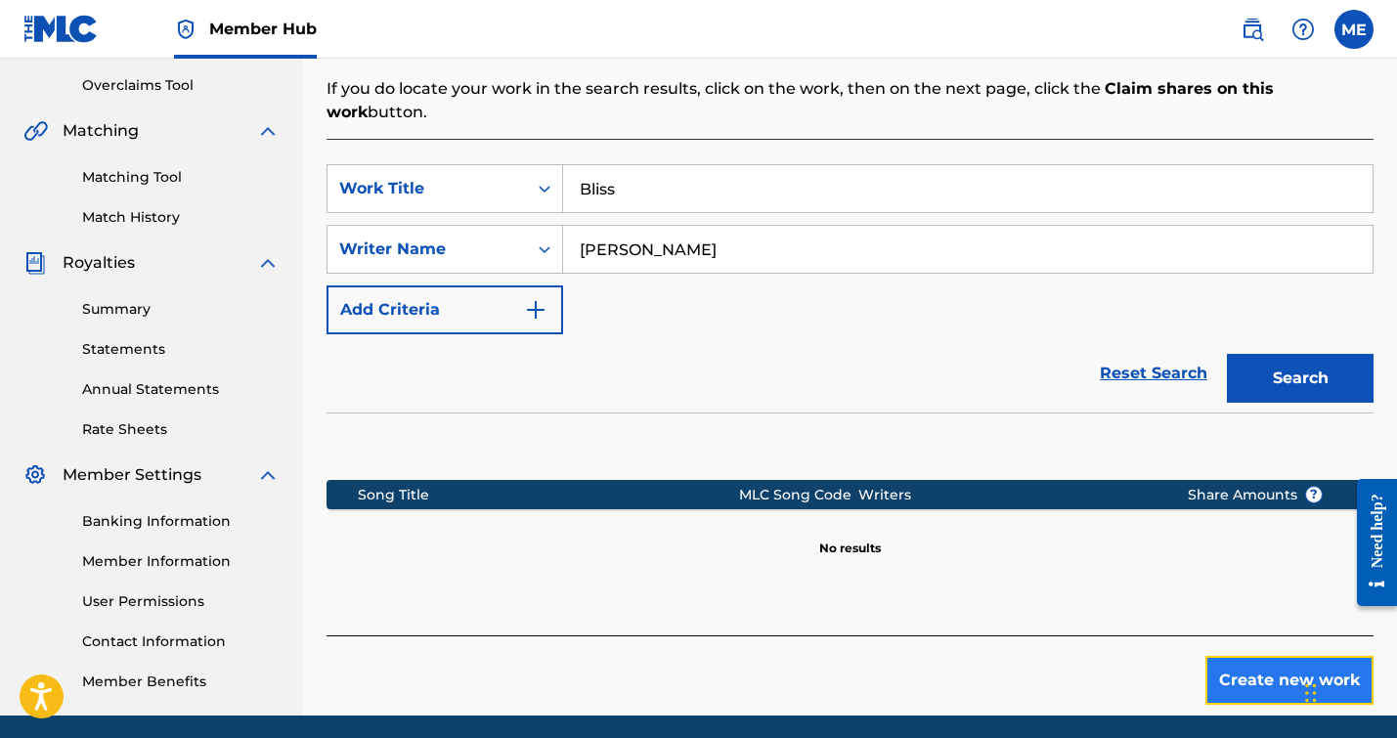
click at [1234, 678] on button "Create new work" at bounding box center [1289, 680] width 168 height 49
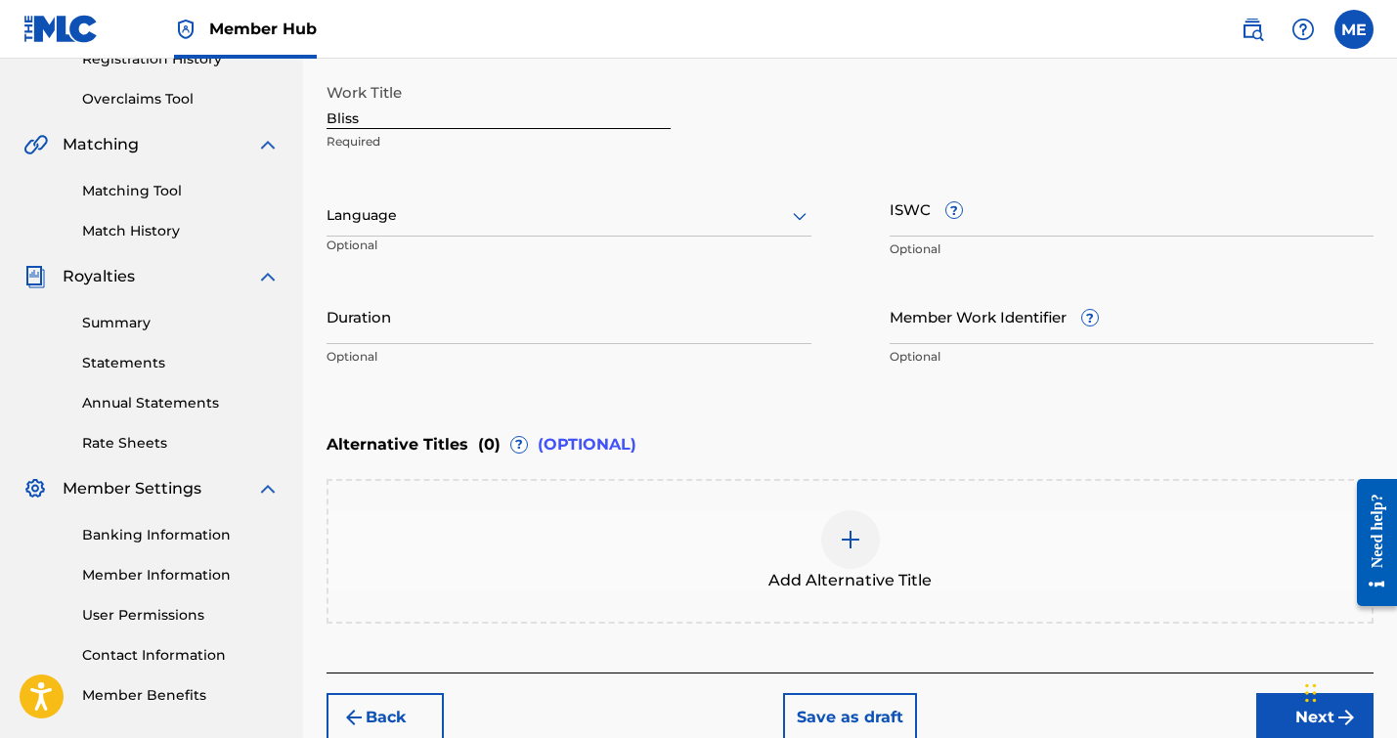
scroll to position [404, 0]
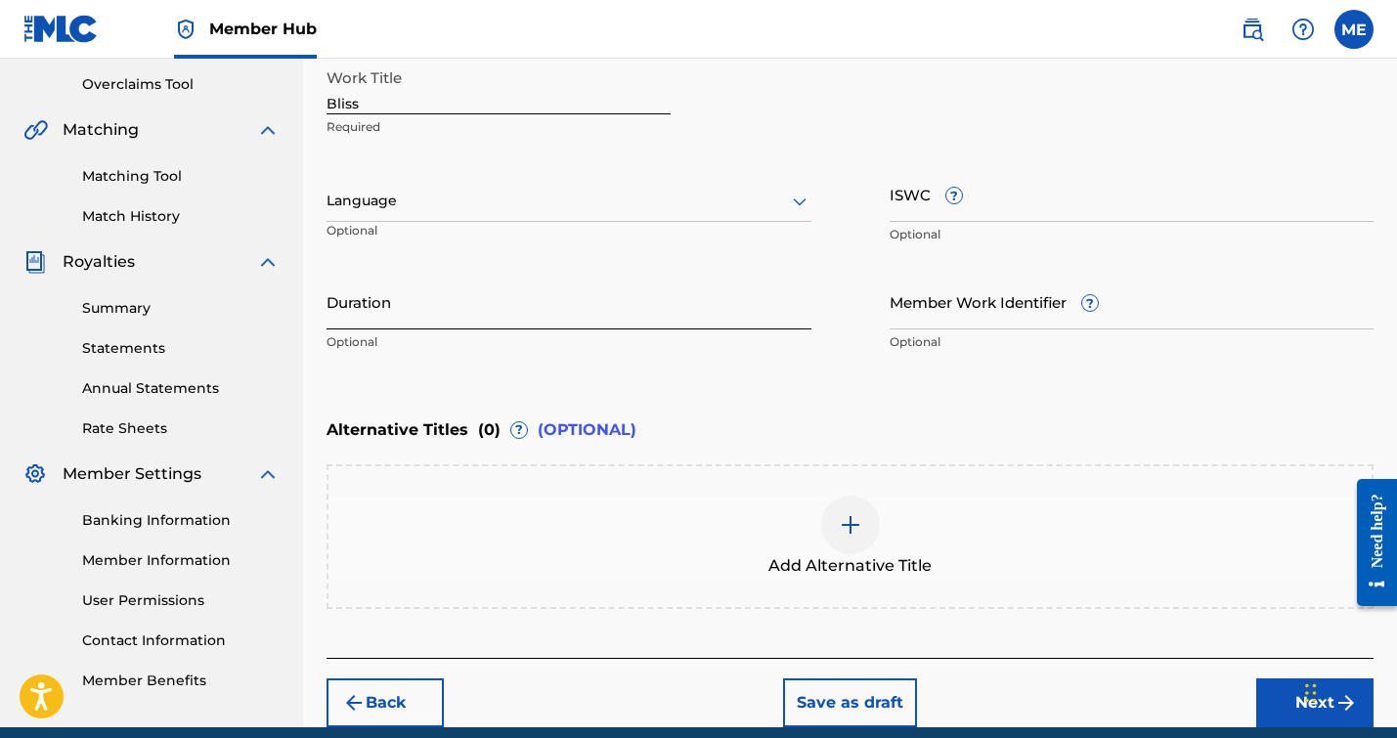
click at [499, 317] on input "Duration" at bounding box center [568, 302] width 485 height 56
type input "03:09"
click at [709, 381] on div "Enter Work Details Enter work details for ‘ Bliss ’ below. Work Title Bliss Req…" at bounding box center [849, 171] width 1047 height 473
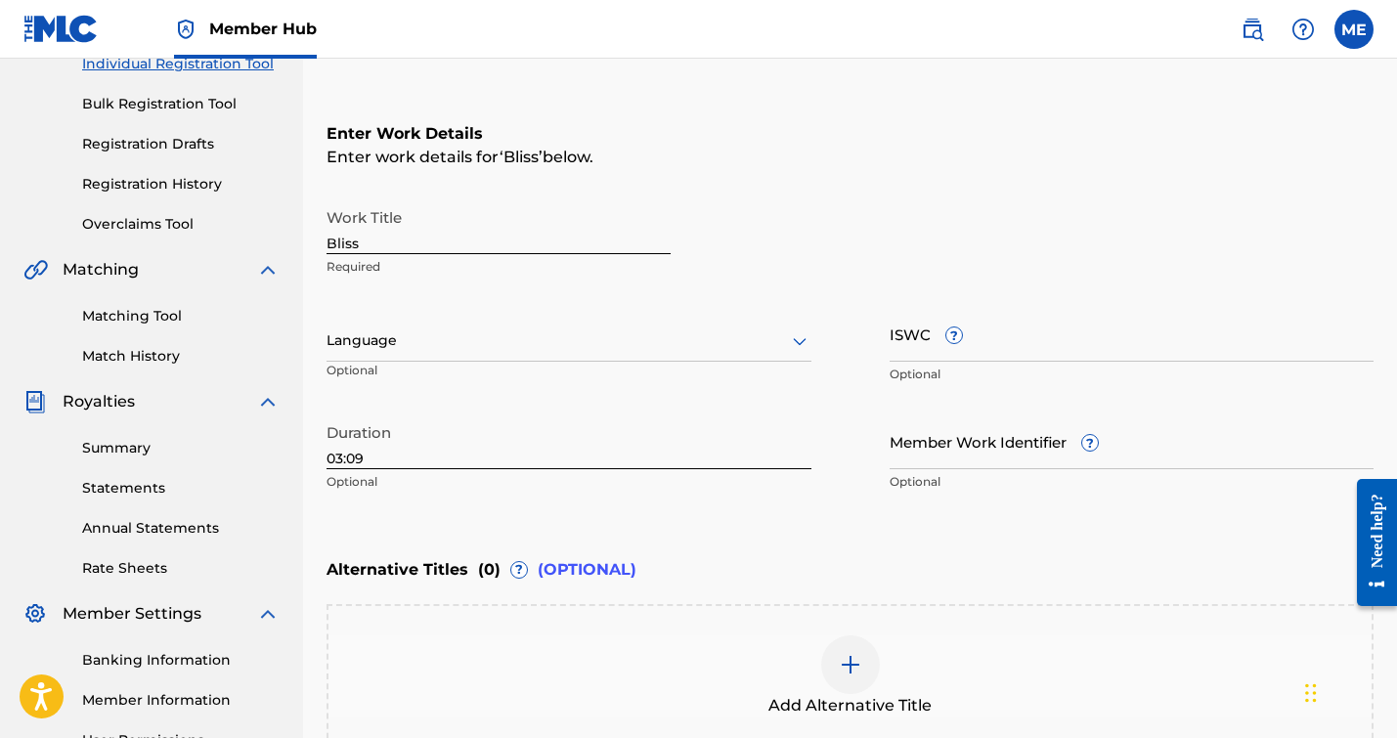
scroll to position [486, 0]
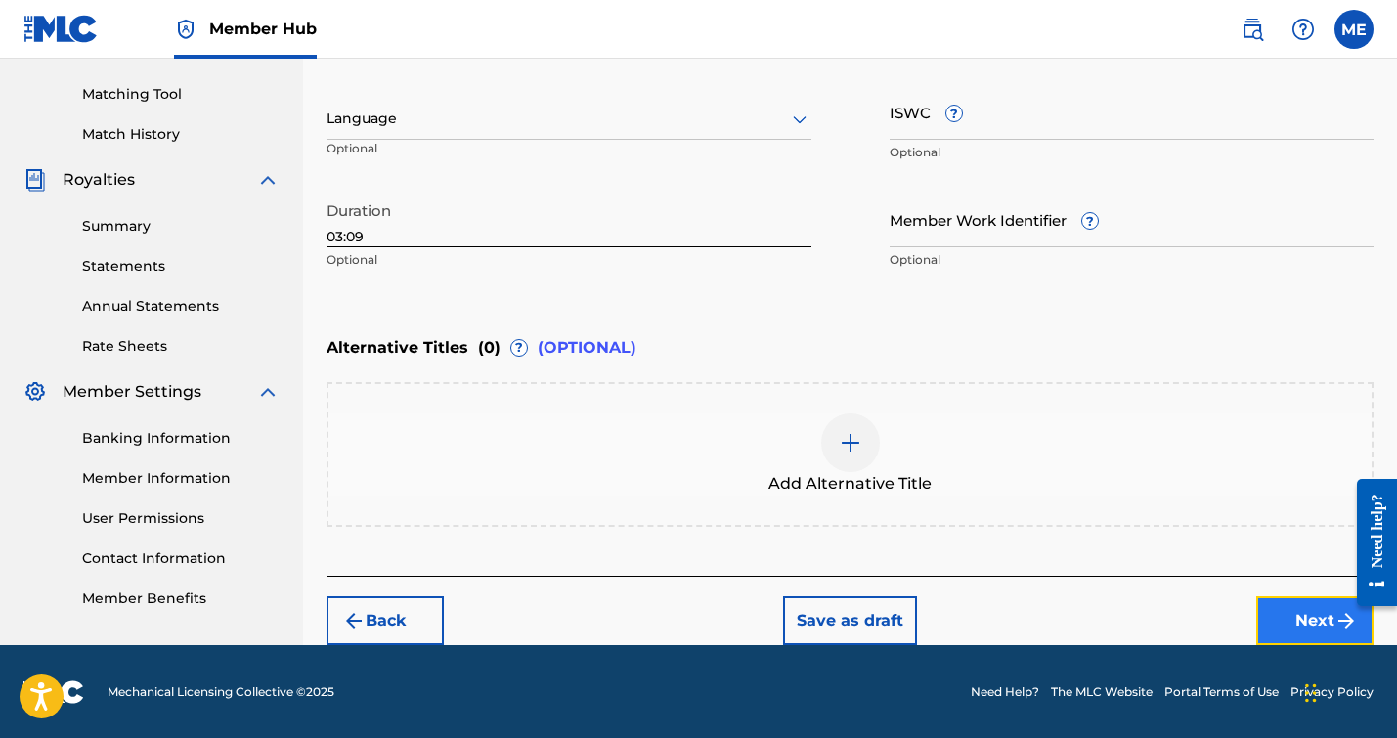
click at [1308, 628] on button "Next" at bounding box center [1314, 620] width 117 height 49
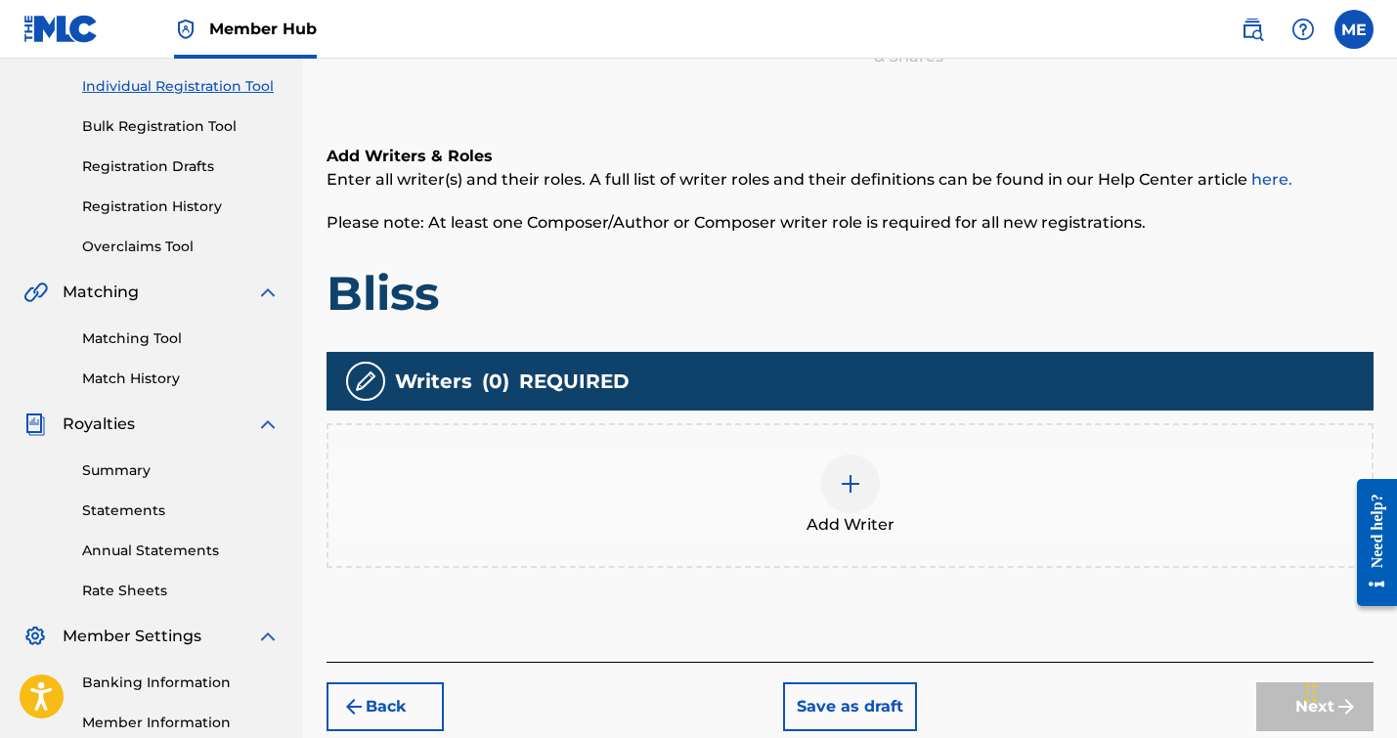
scroll to position [279, 0]
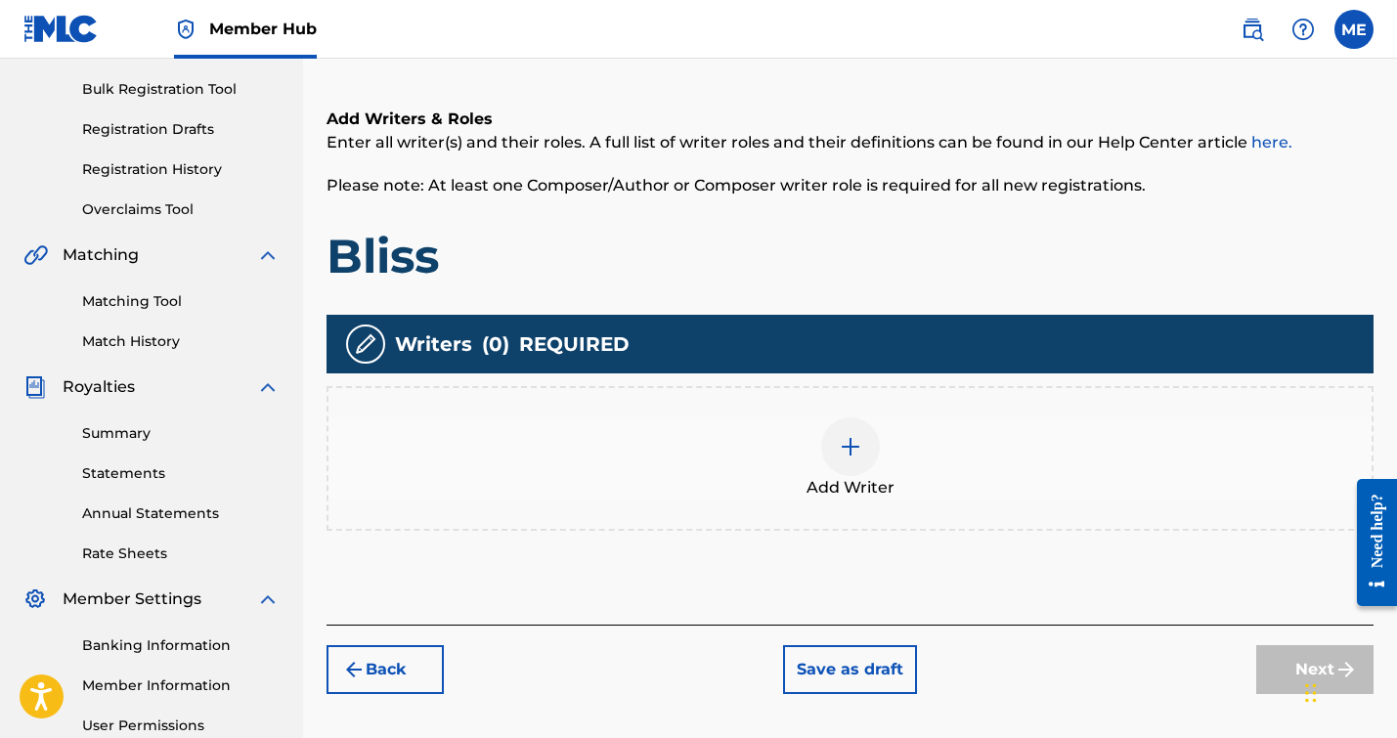
click at [863, 451] on div at bounding box center [850, 446] width 59 height 59
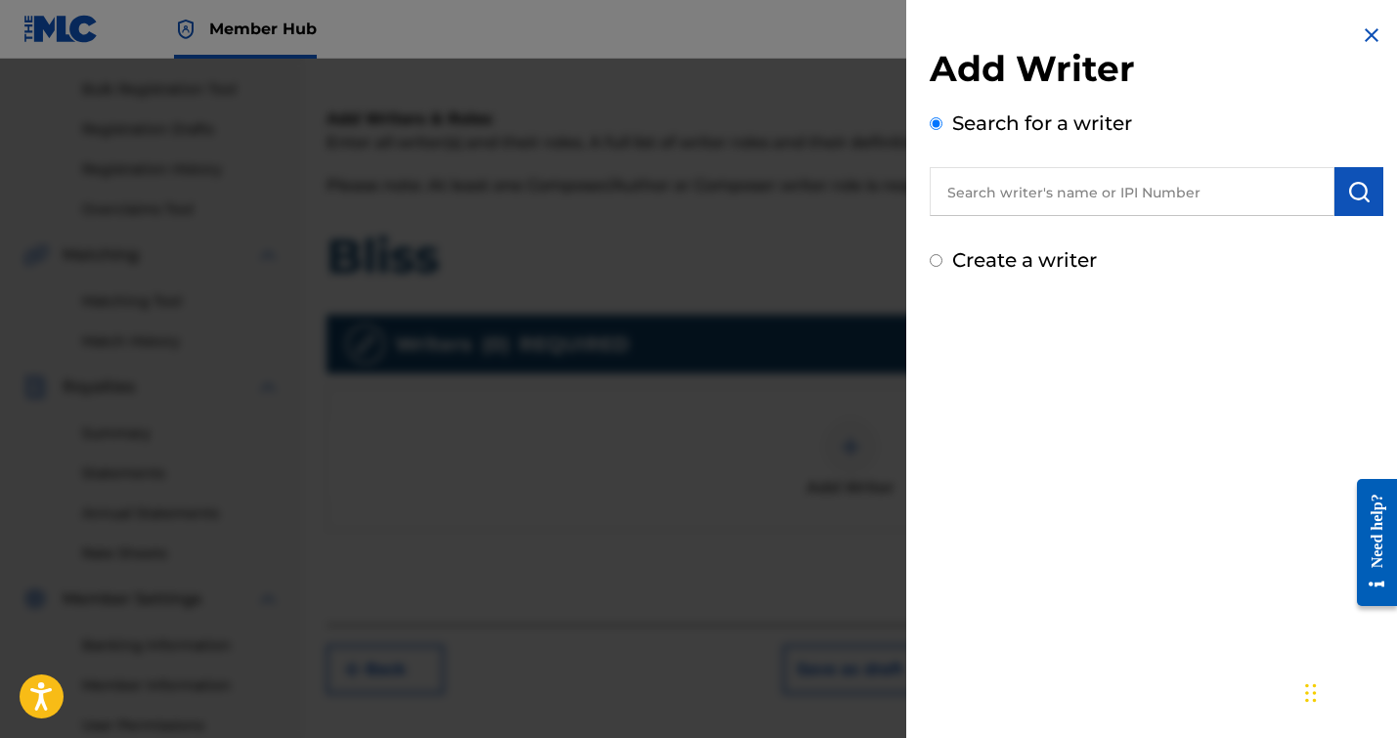
click at [1064, 198] on input "text" at bounding box center [1132, 191] width 405 height 49
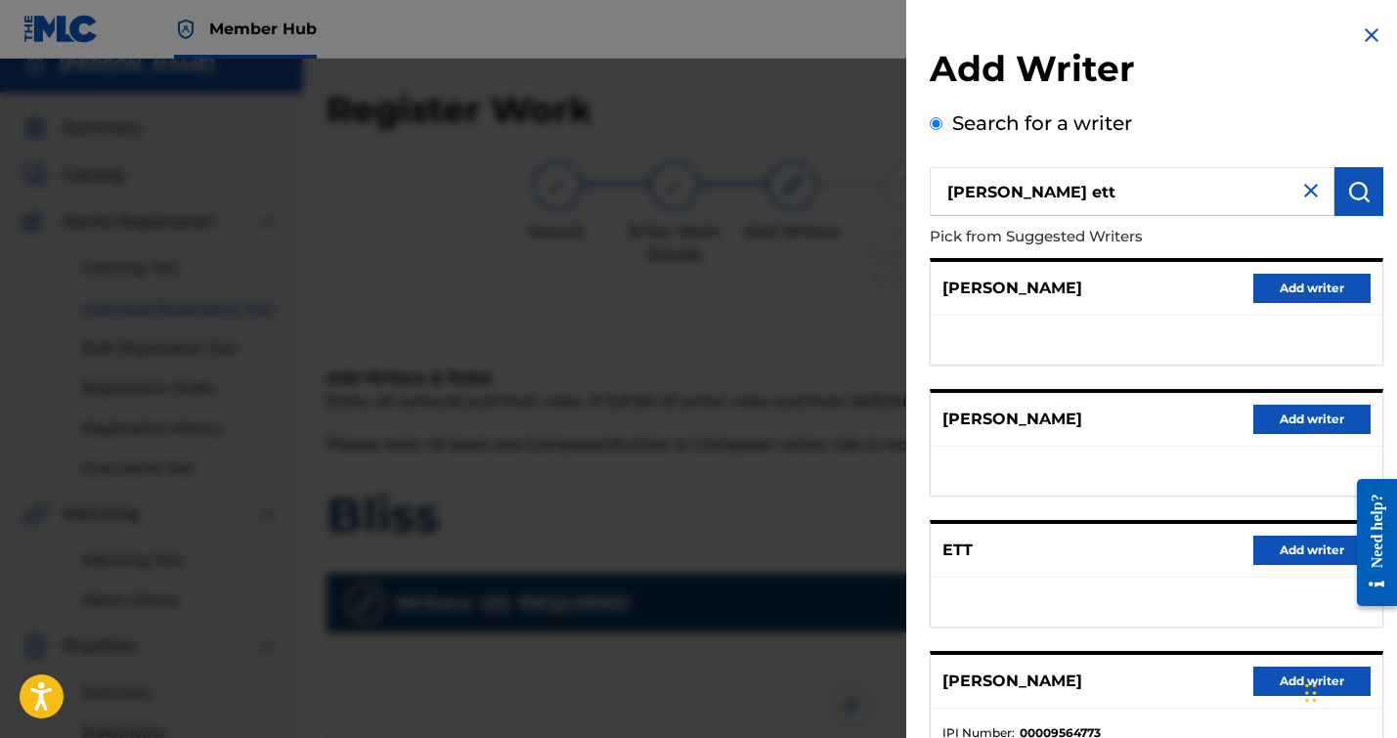
scroll to position [0, 0]
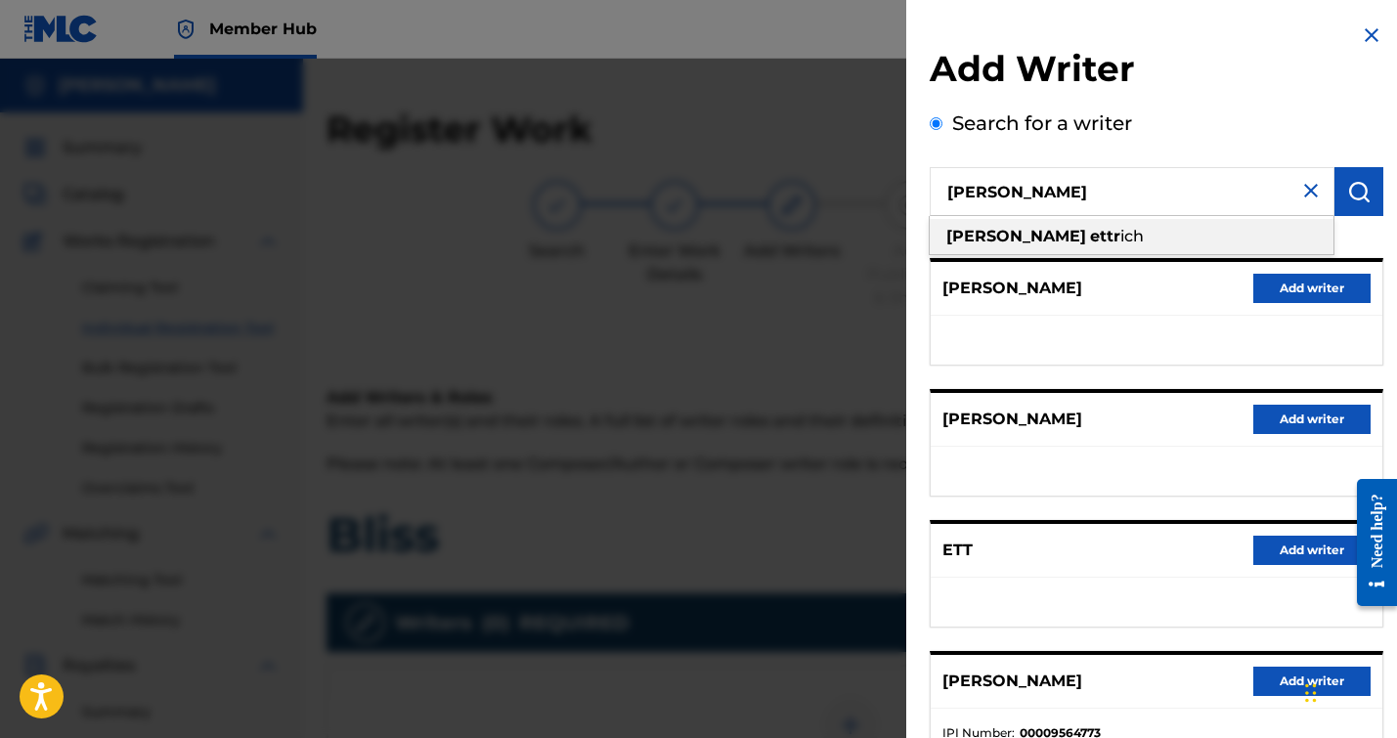
click at [1120, 231] on span "ich" at bounding box center [1131, 236] width 23 height 19
type input "[PERSON_NAME]"
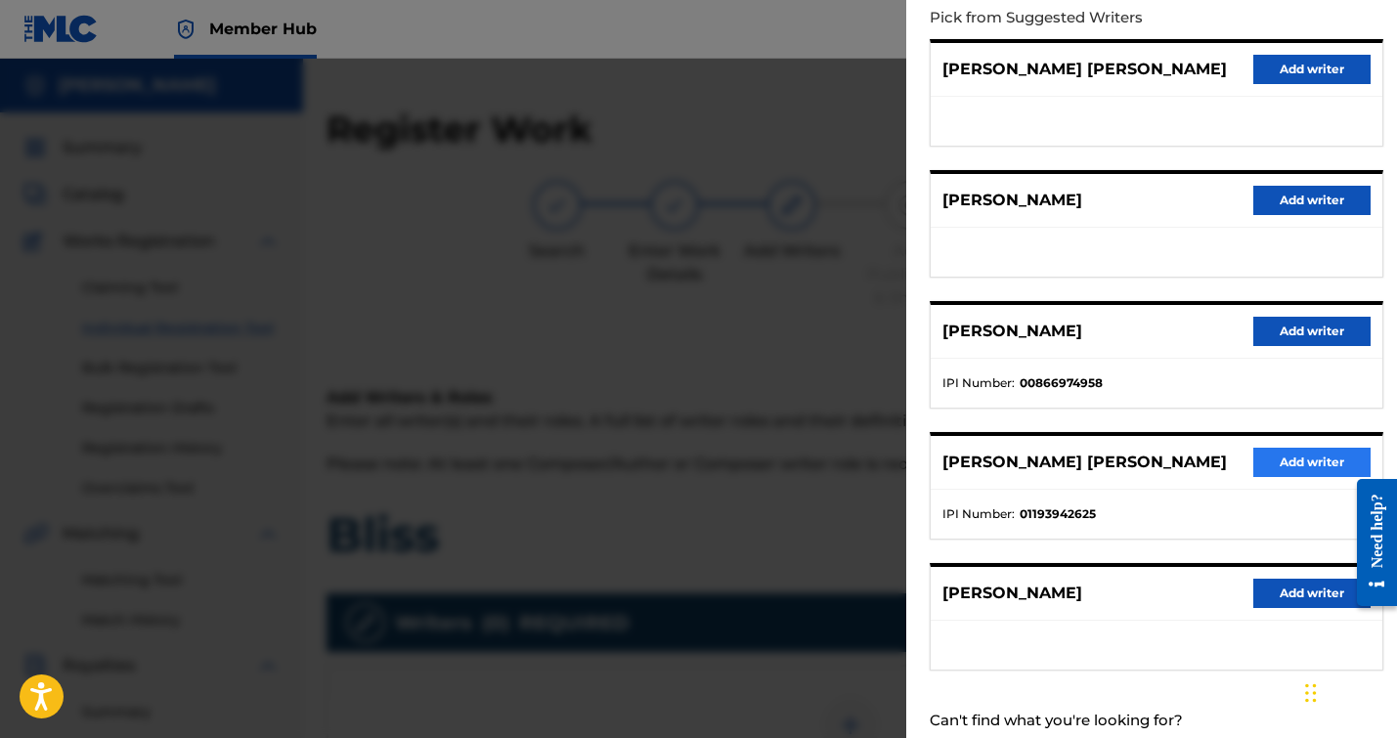
scroll to position [217, 0]
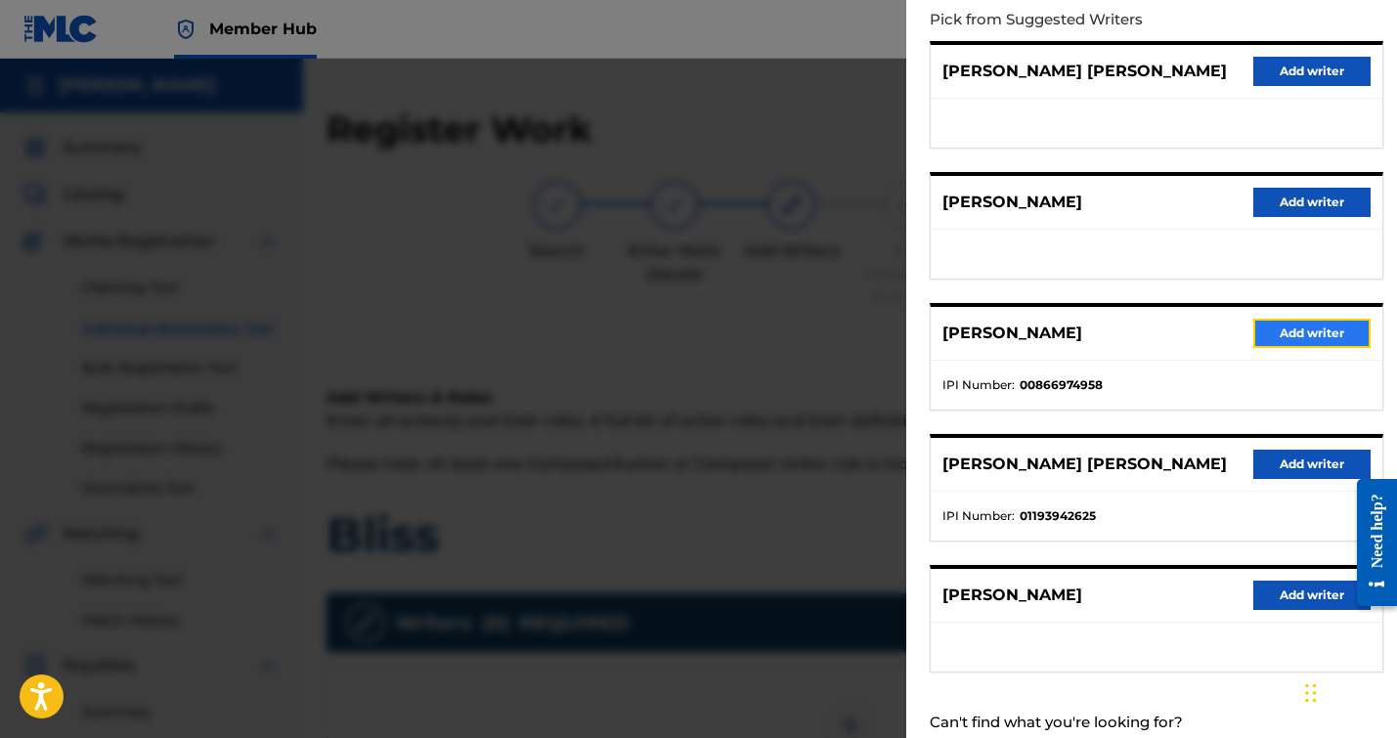
click at [1291, 333] on button "Add writer" at bounding box center [1311, 333] width 117 height 29
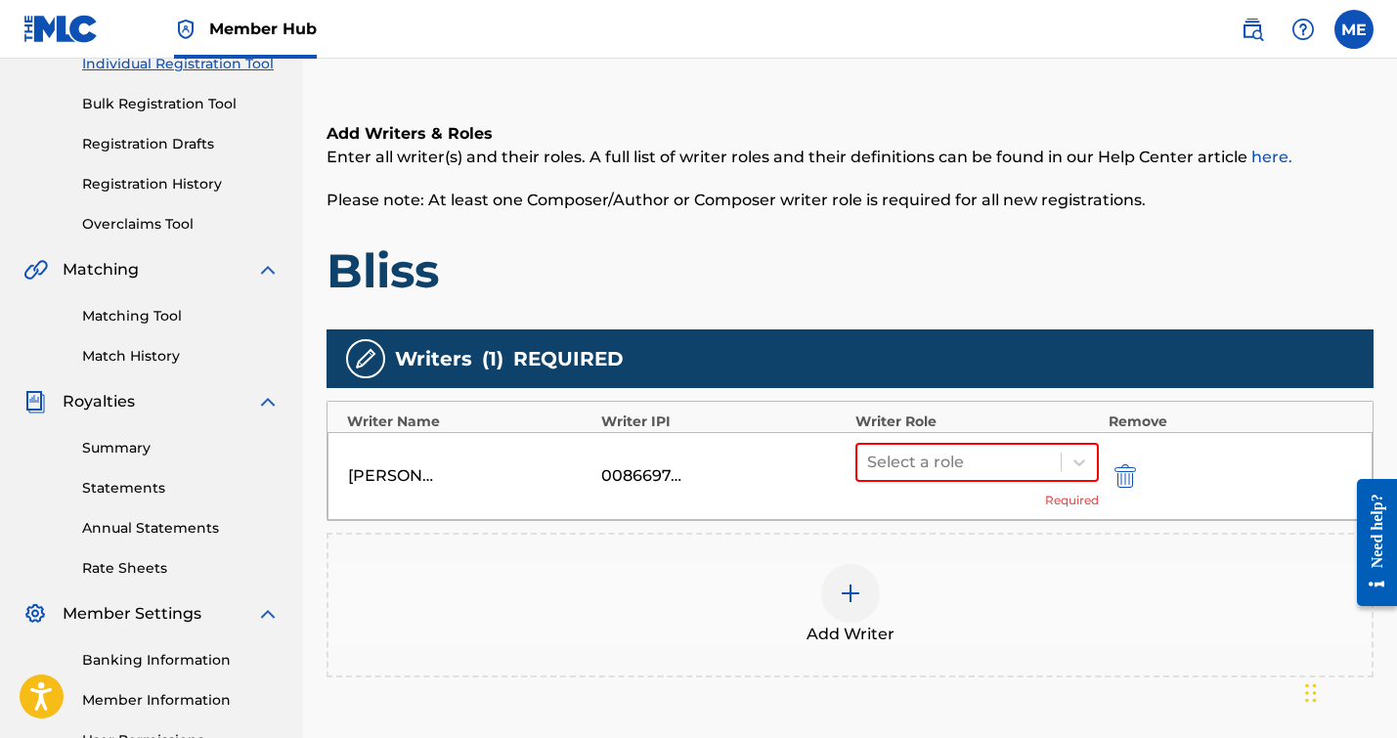
scroll to position [427, 0]
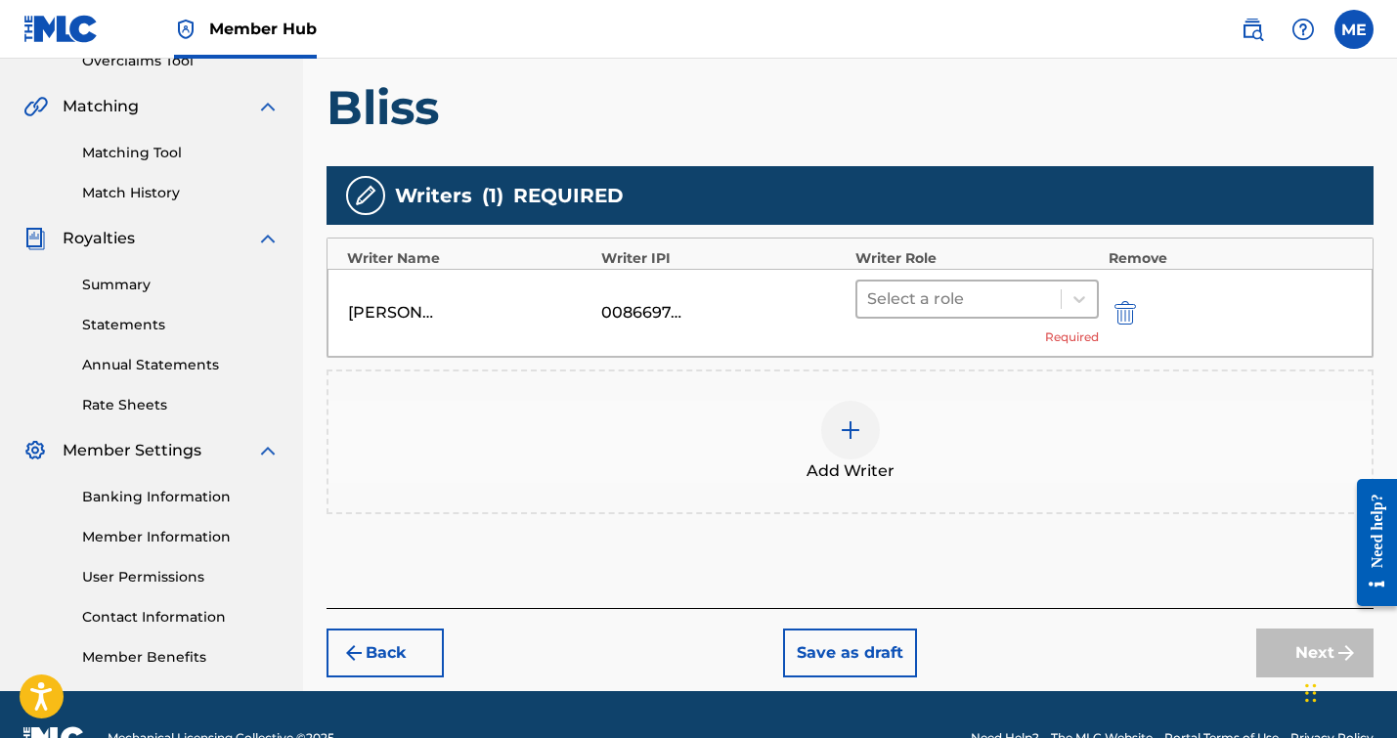
click at [963, 305] on div at bounding box center [959, 298] width 184 height 27
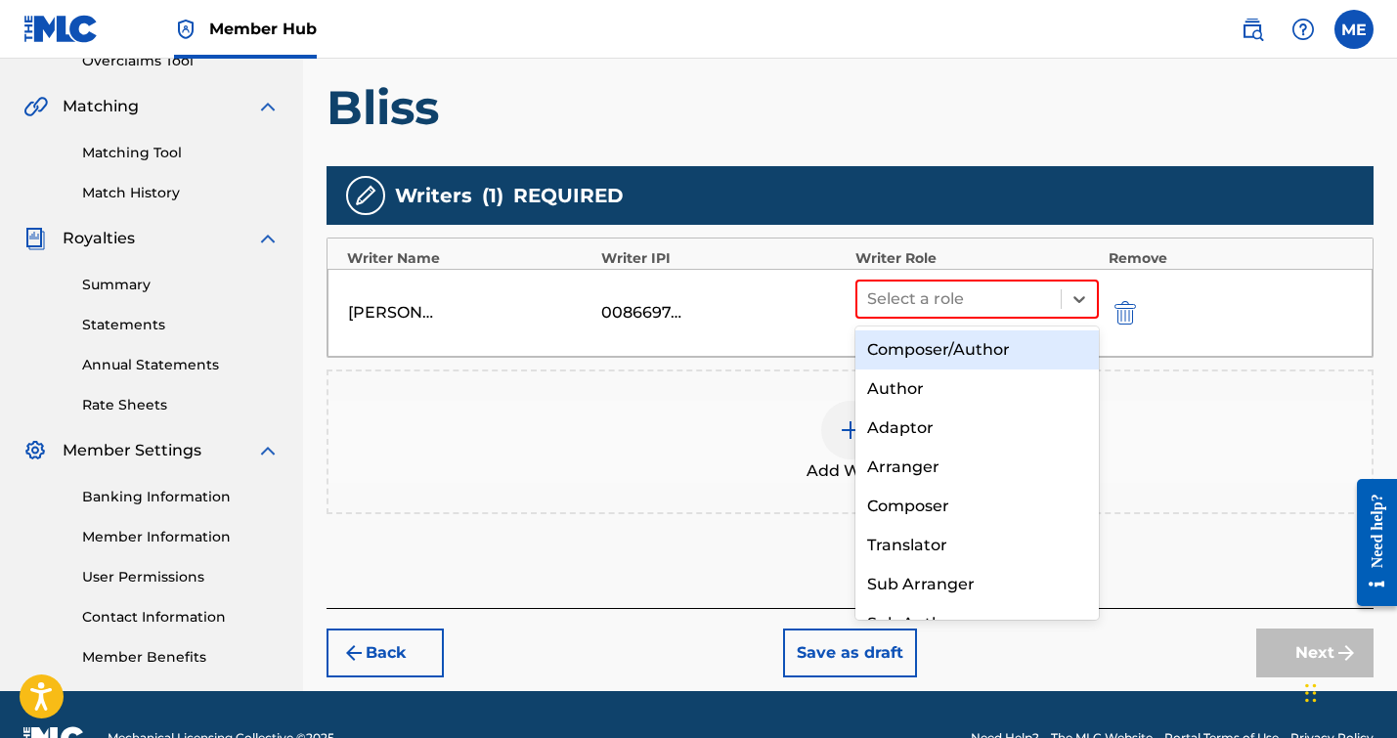
click at [936, 354] on div "Composer/Author" at bounding box center [976, 349] width 243 height 39
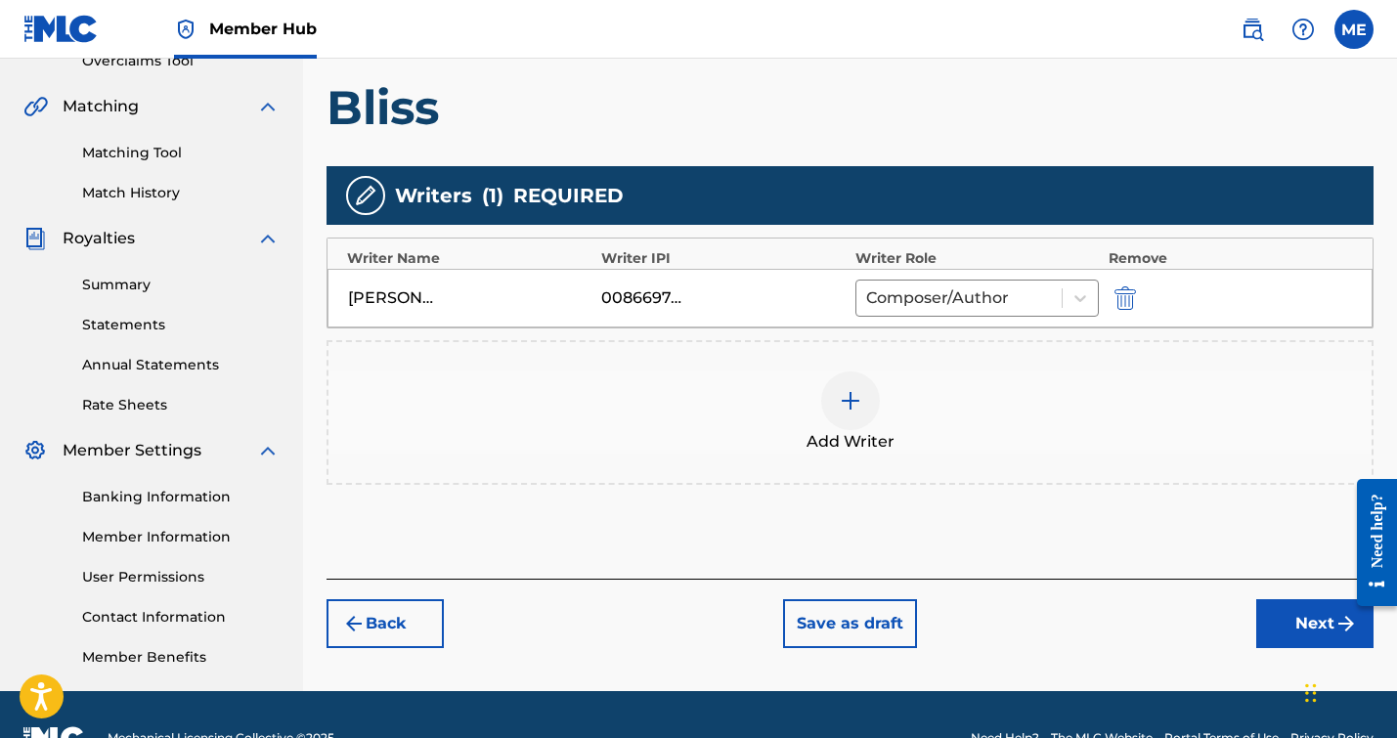
click at [879, 403] on div "Add Writer" at bounding box center [849, 412] width 1043 height 82
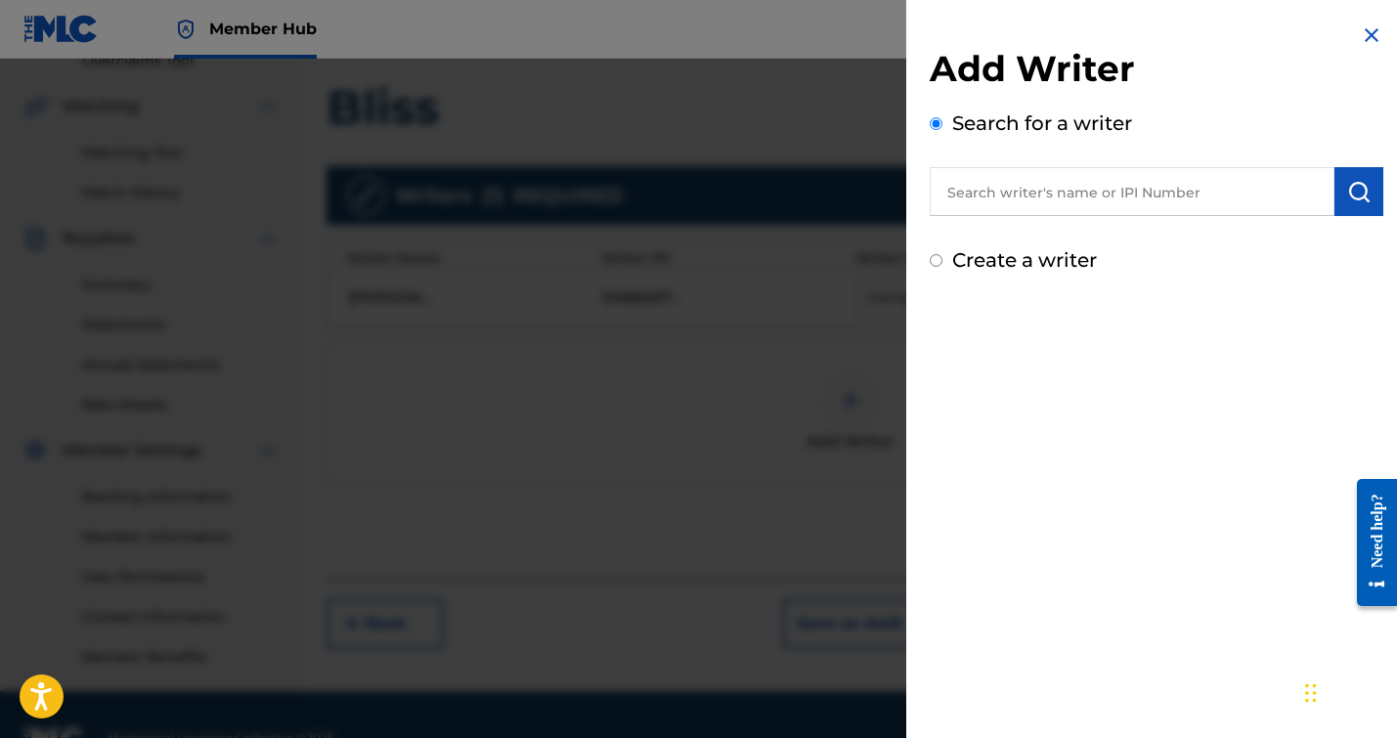
click at [1055, 185] on input "text" at bounding box center [1132, 191] width 405 height 49
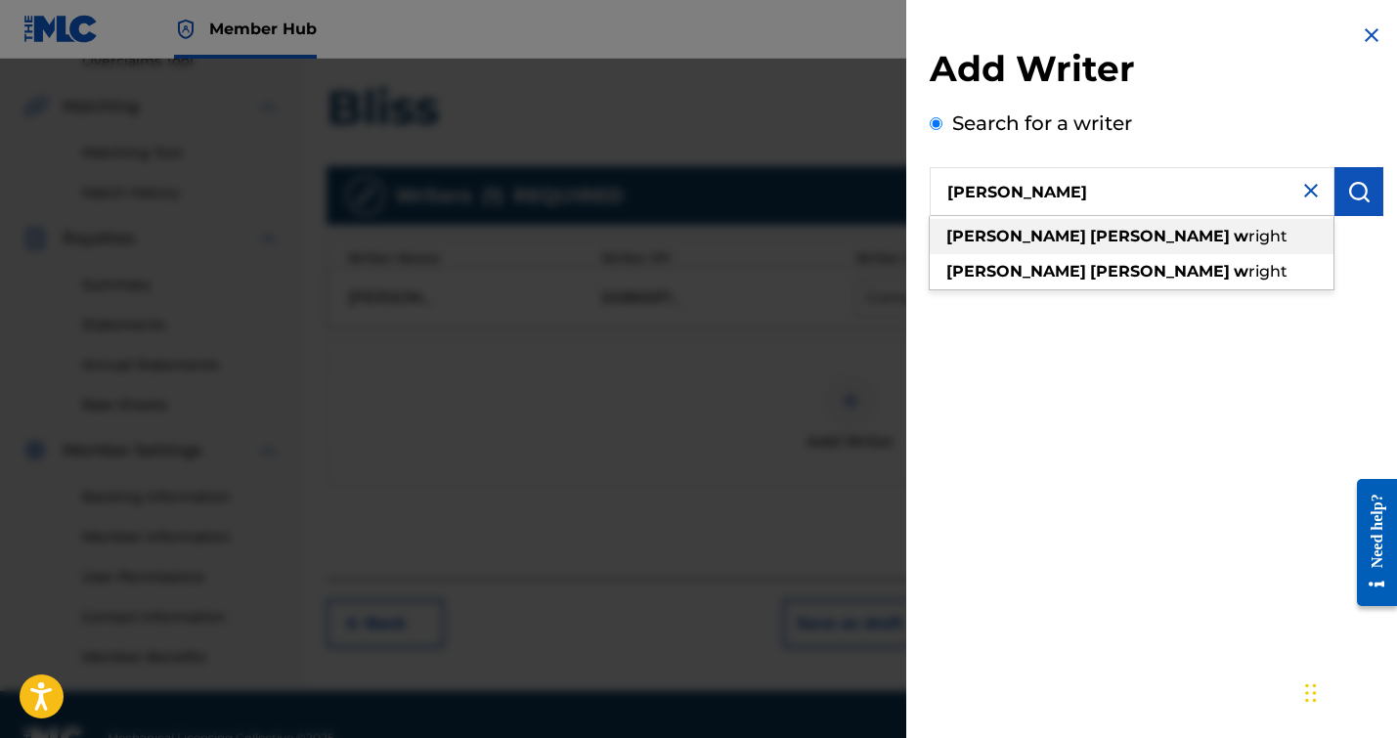
click at [1234, 238] on strong "w" at bounding box center [1241, 236] width 15 height 19
type input "[PERSON_NAME] [PERSON_NAME]"
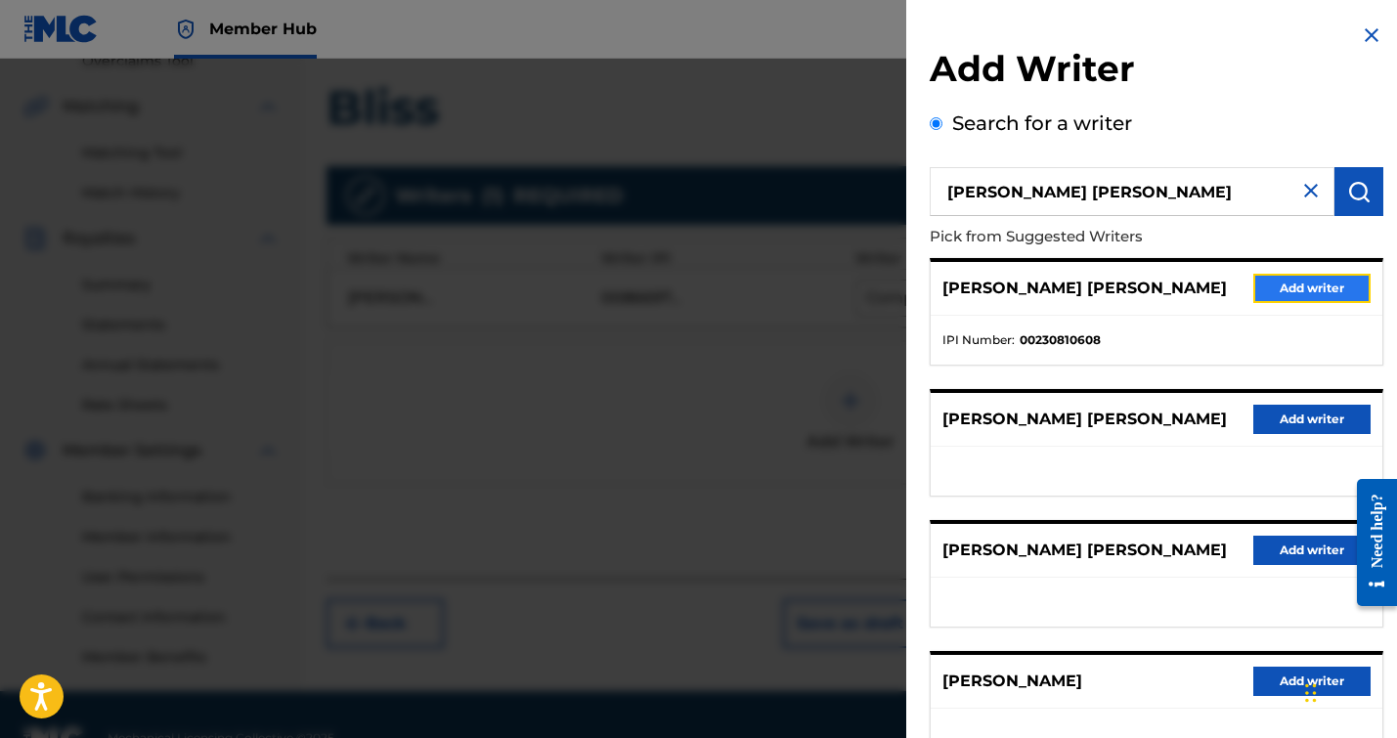
click at [1272, 291] on button "Add writer" at bounding box center [1311, 288] width 117 height 29
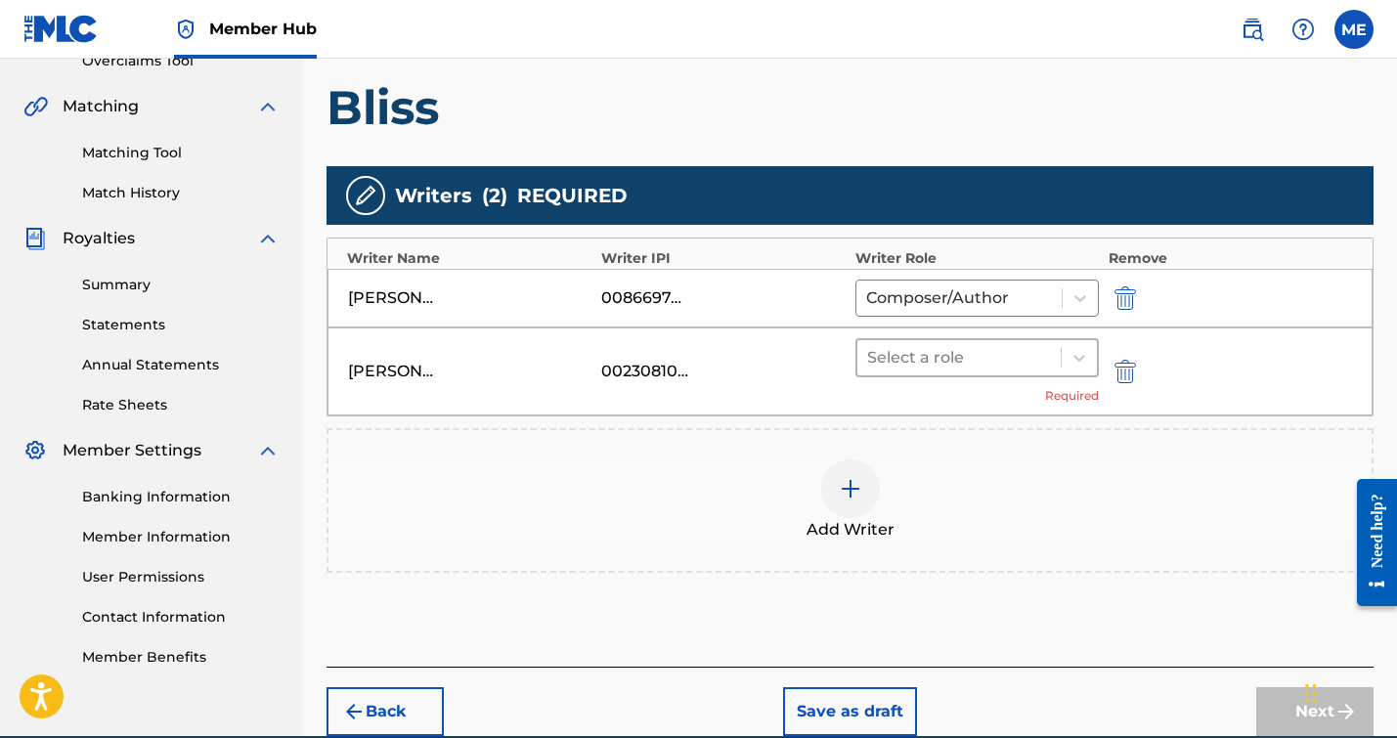
click at [929, 345] on div at bounding box center [959, 357] width 184 height 27
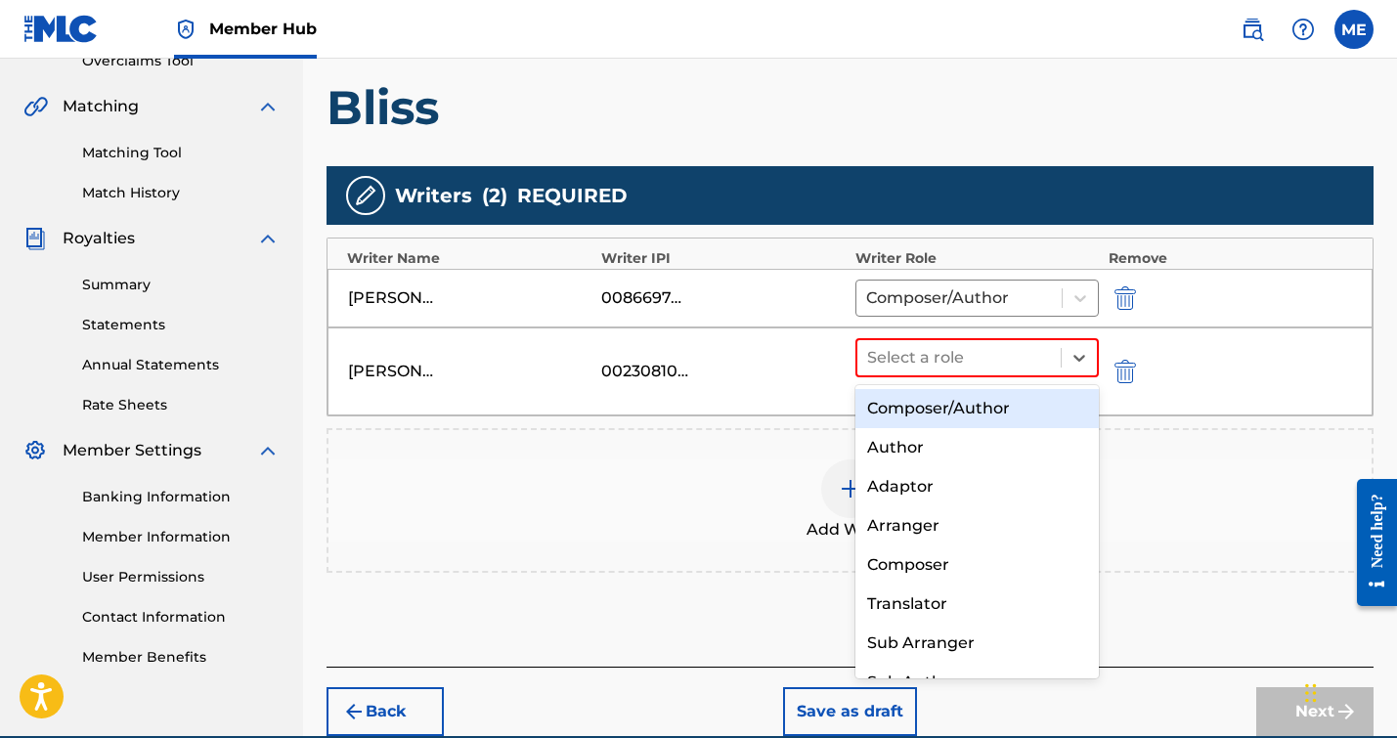
click at [915, 397] on div "Composer/Author" at bounding box center [976, 408] width 243 height 39
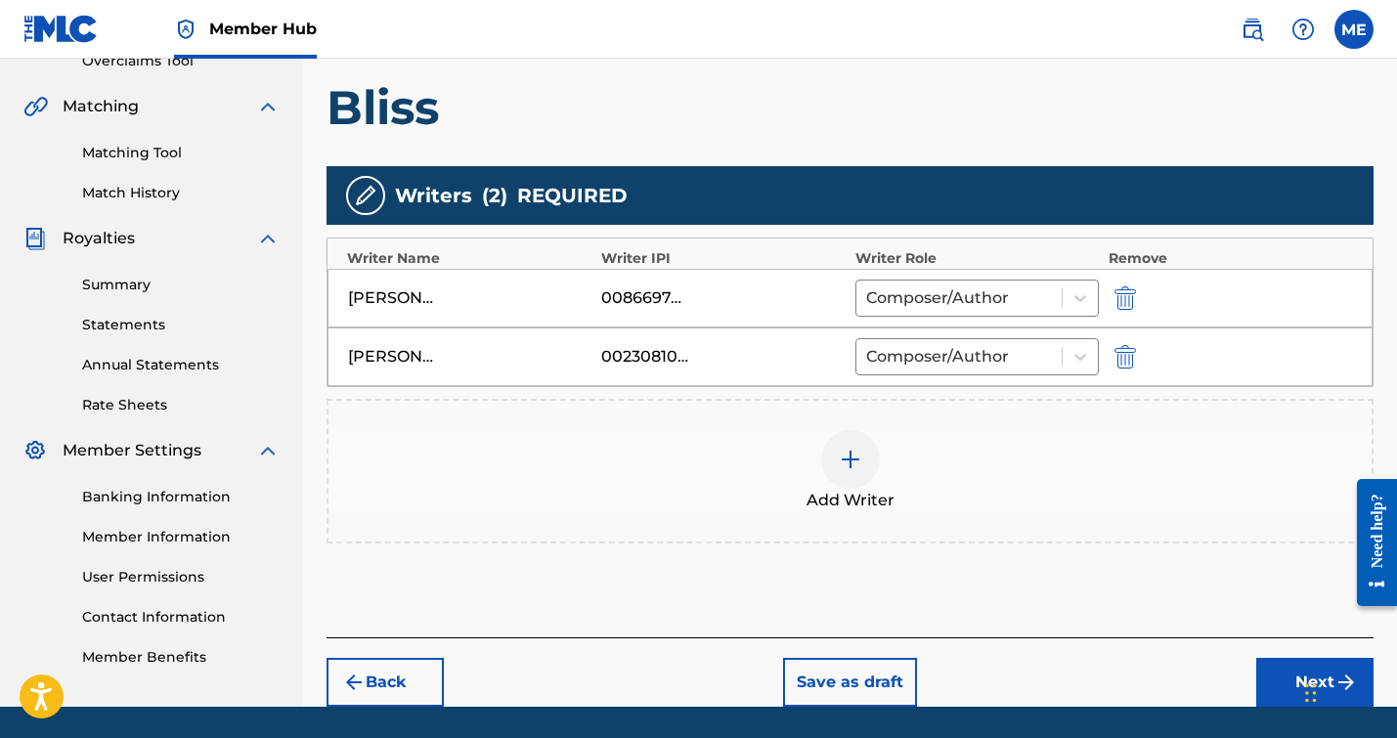
click at [870, 447] on div at bounding box center [850, 459] width 59 height 59
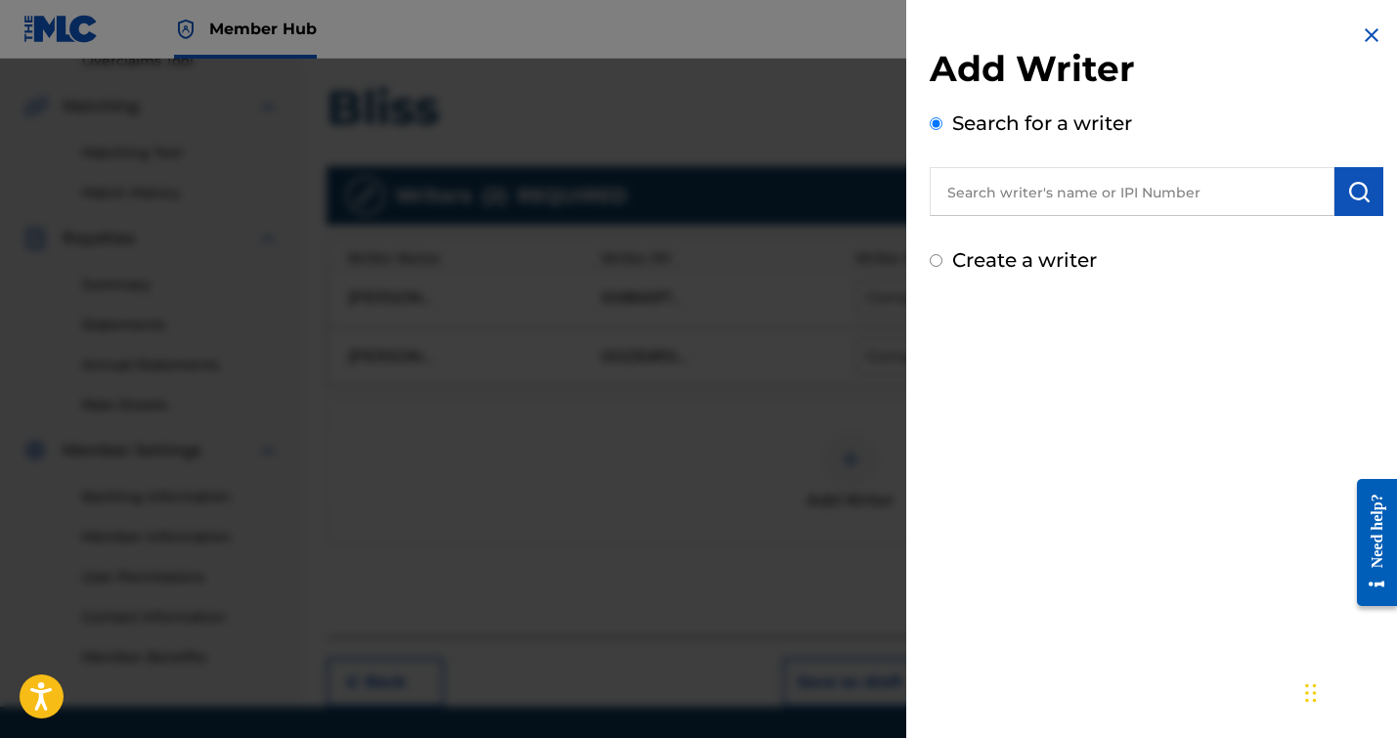
click at [1030, 200] on input "text" at bounding box center [1132, 191] width 405 height 49
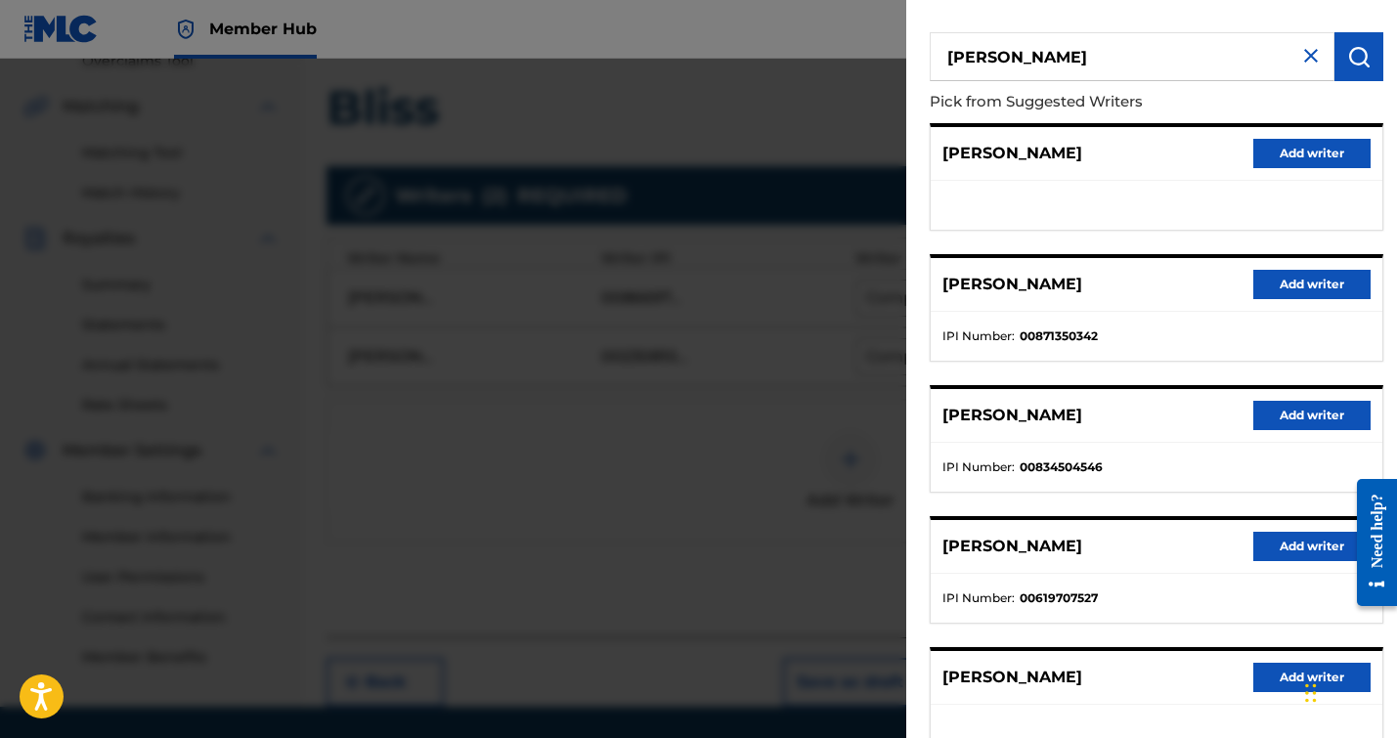
scroll to position [136, 0]
click at [1130, 672] on div "[PERSON_NAME] Add writer" at bounding box center [1157, 677] width 452 height 54
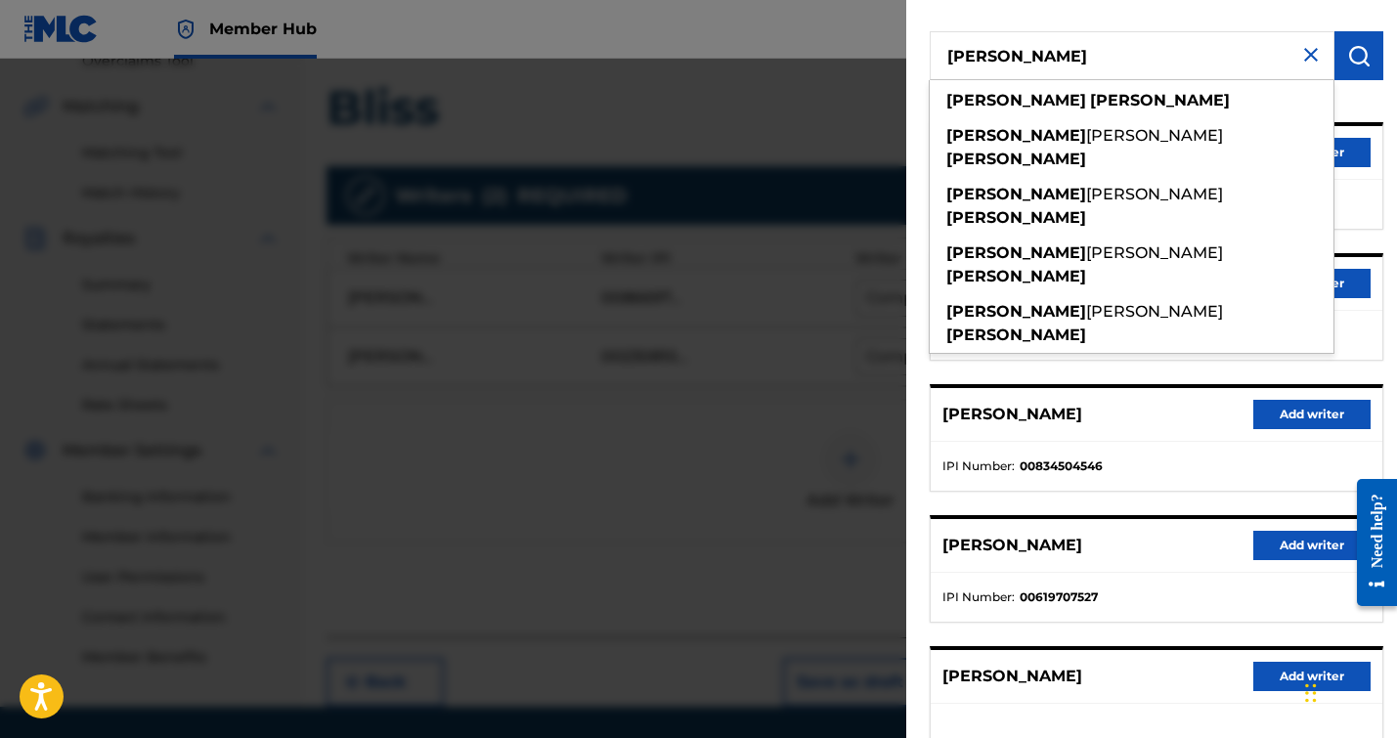
drag, startPoint x: 1061, startPoint y: 68, endPoint x: 1004, endPoint y: 55, distance: 58.3
click at [1004, 55] on input "[PERSON_NAME]" at bounding box center [1132, 55] width 405 height 49
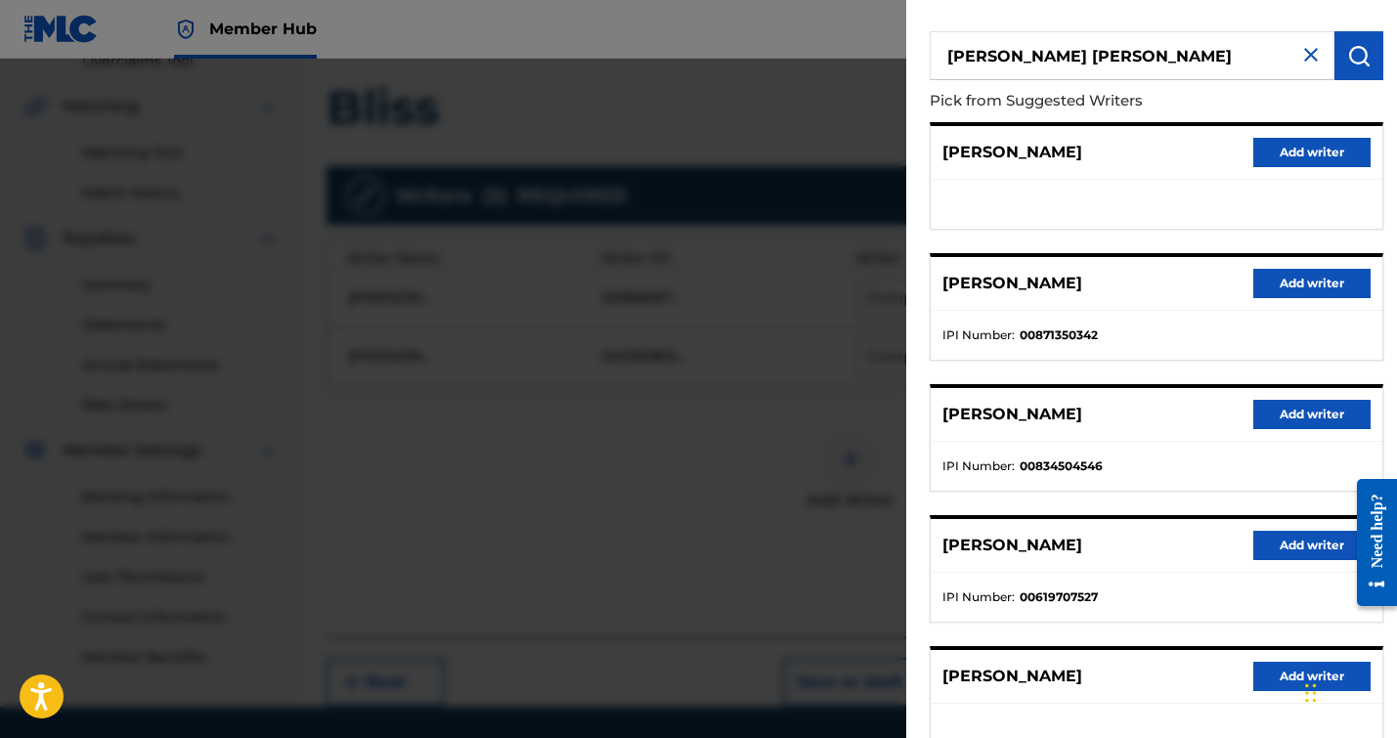
type input "[PERSON_NAME] [PERSON_NAME]"
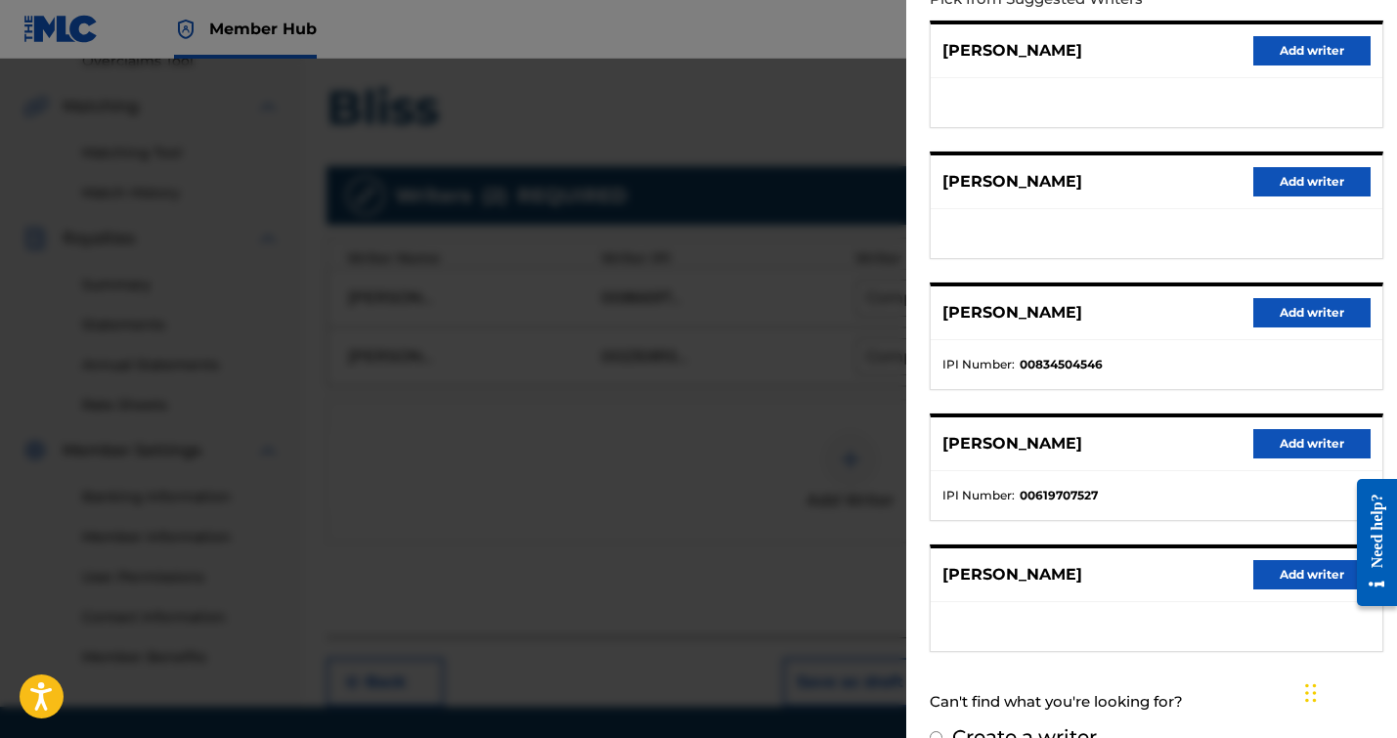
scroll to position [239, 0]
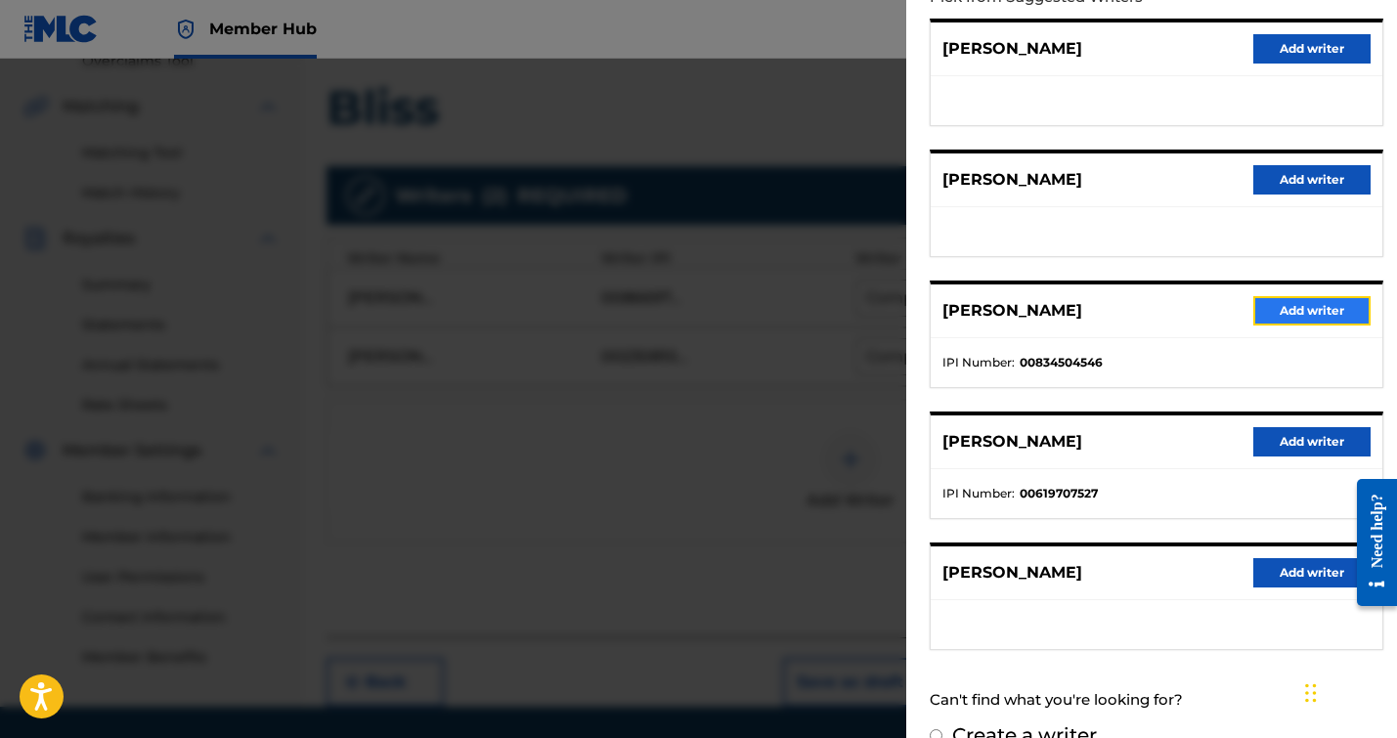
click at [1268, 303] on button "Add writer" at bounding box center [1311, 310] width 117 height 29
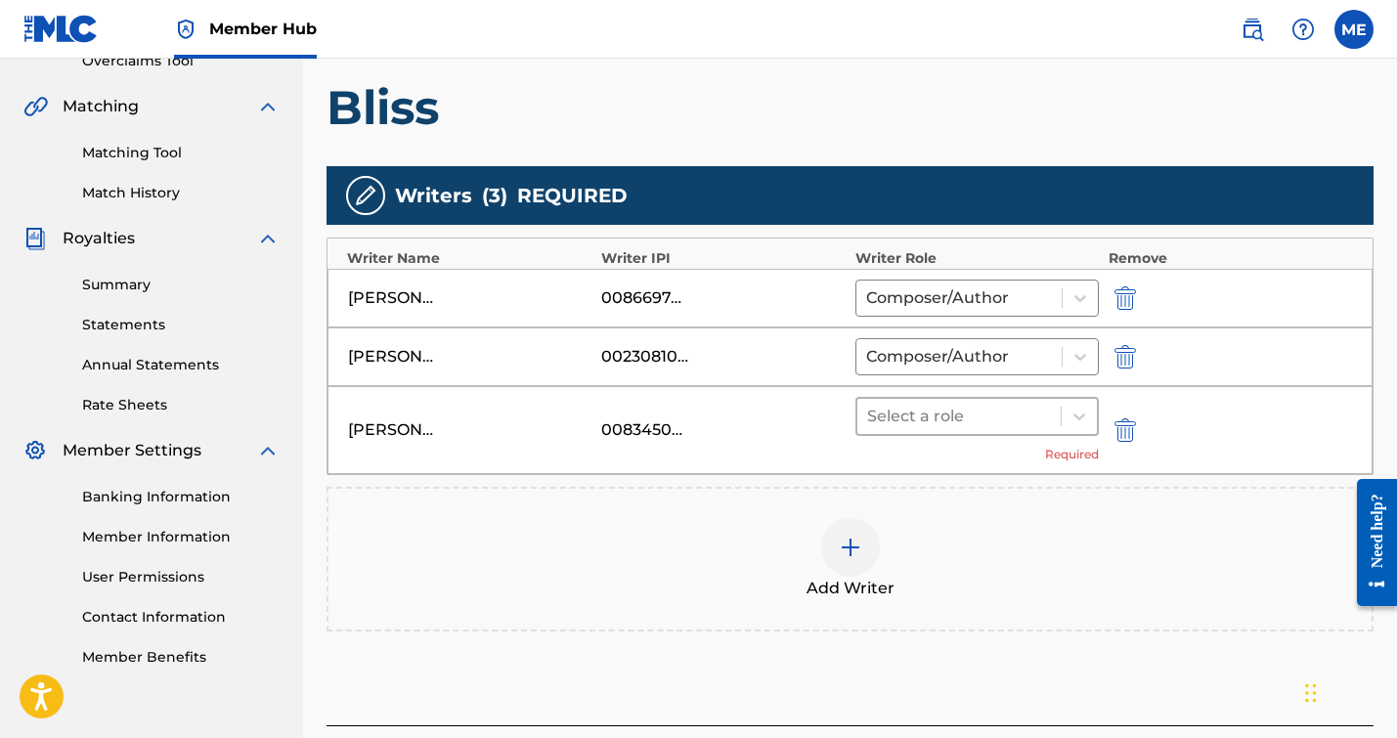
click at [944, 426] on div at bounding box center [959, 416] width 184 height 27
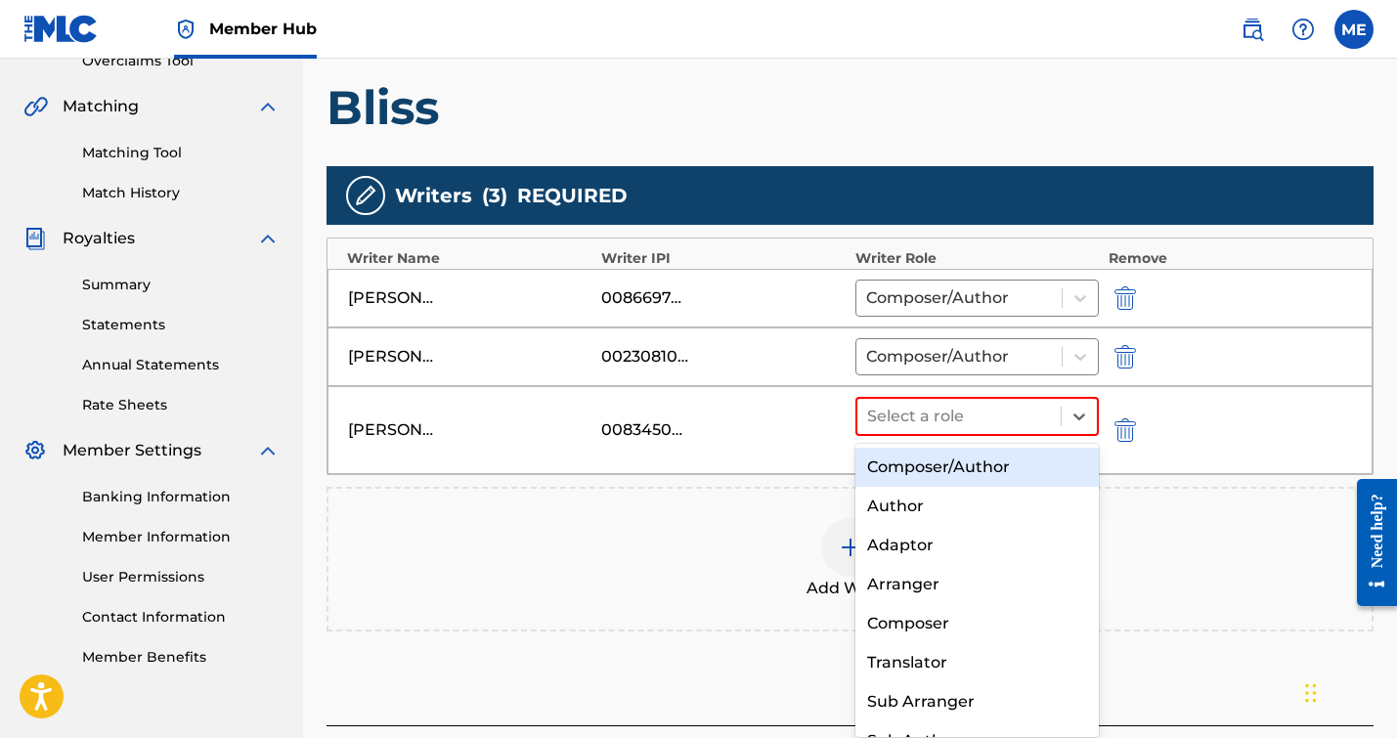
click at [923, 467] on div "Composer/Author" at bounding box center [976, 467] width 243 height 39
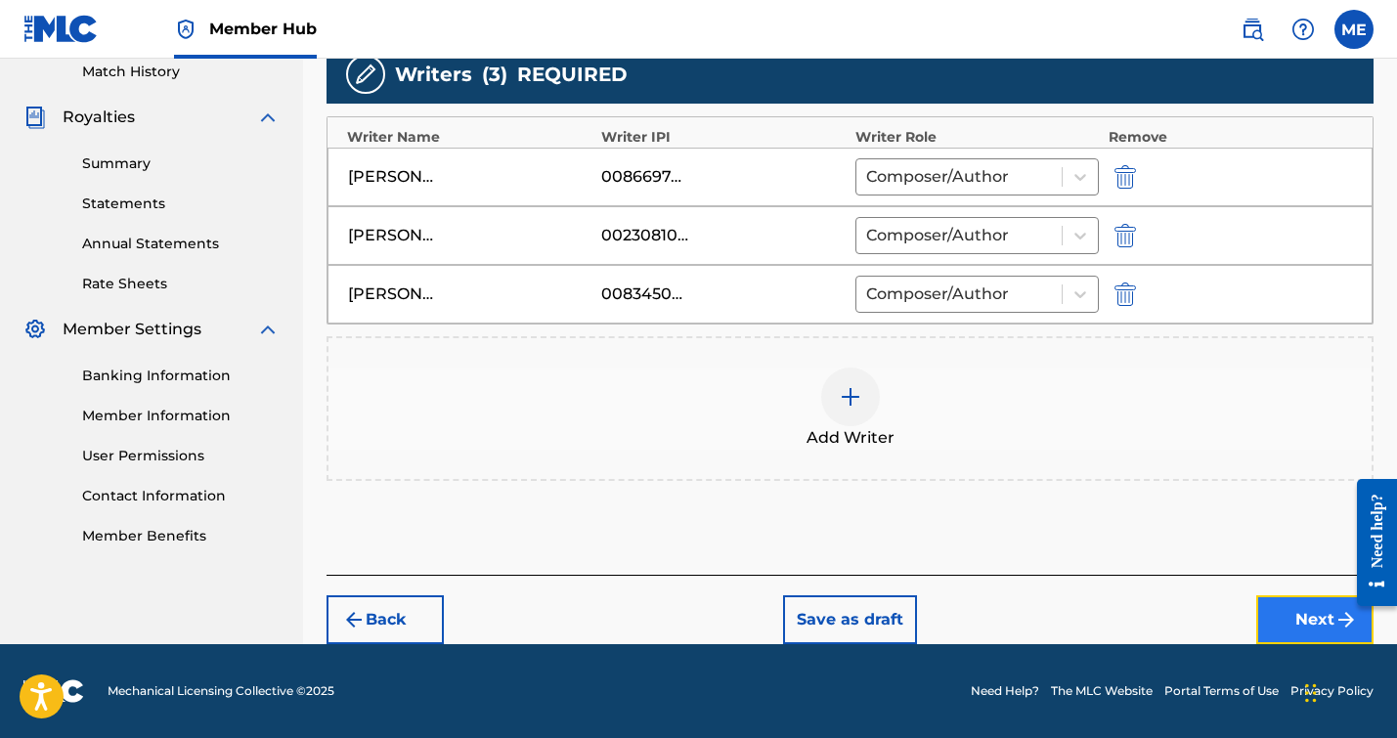
click at [1275, 621] on button "Next" at bounding box center [1314, 619] width 117 height 49
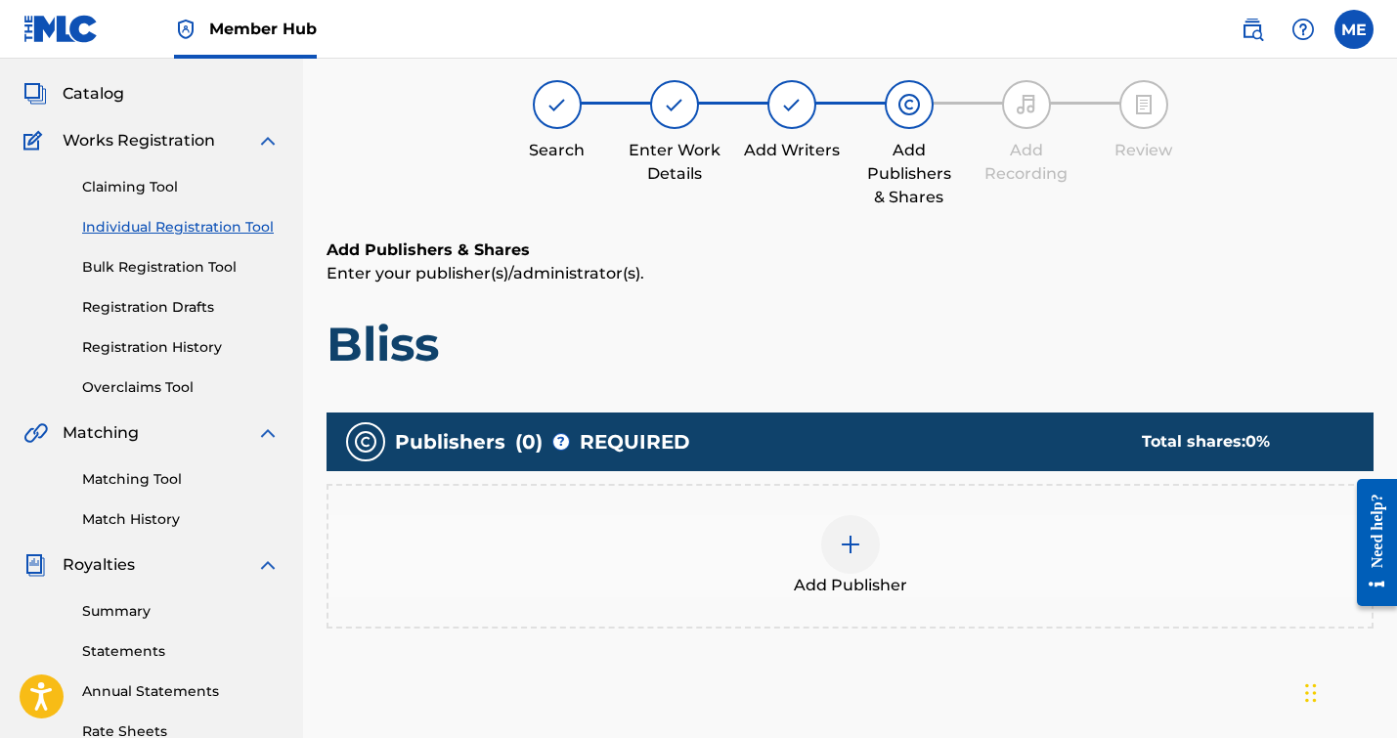
scroll to position [88, 0]
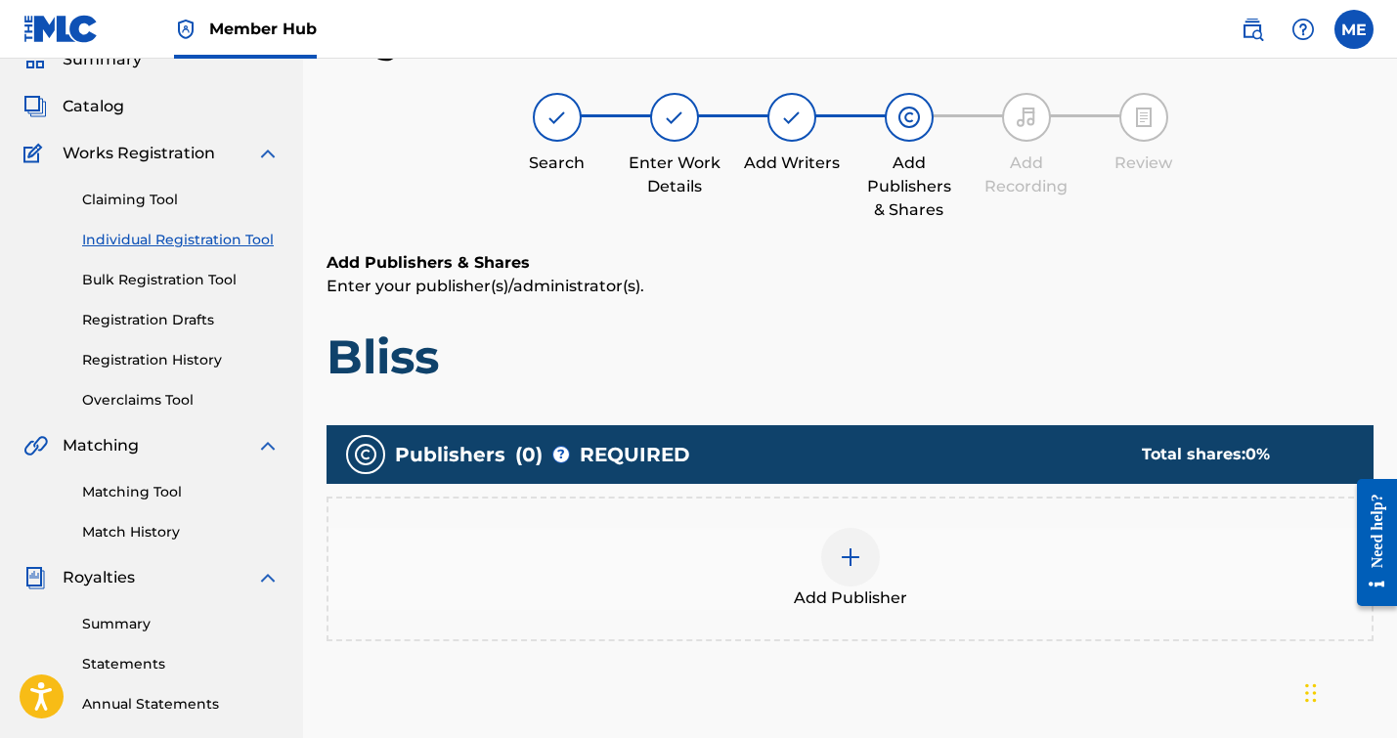
click at [817, 532] on div "Add Publisher" at bounding box center [849, 569] width 1043 height 82
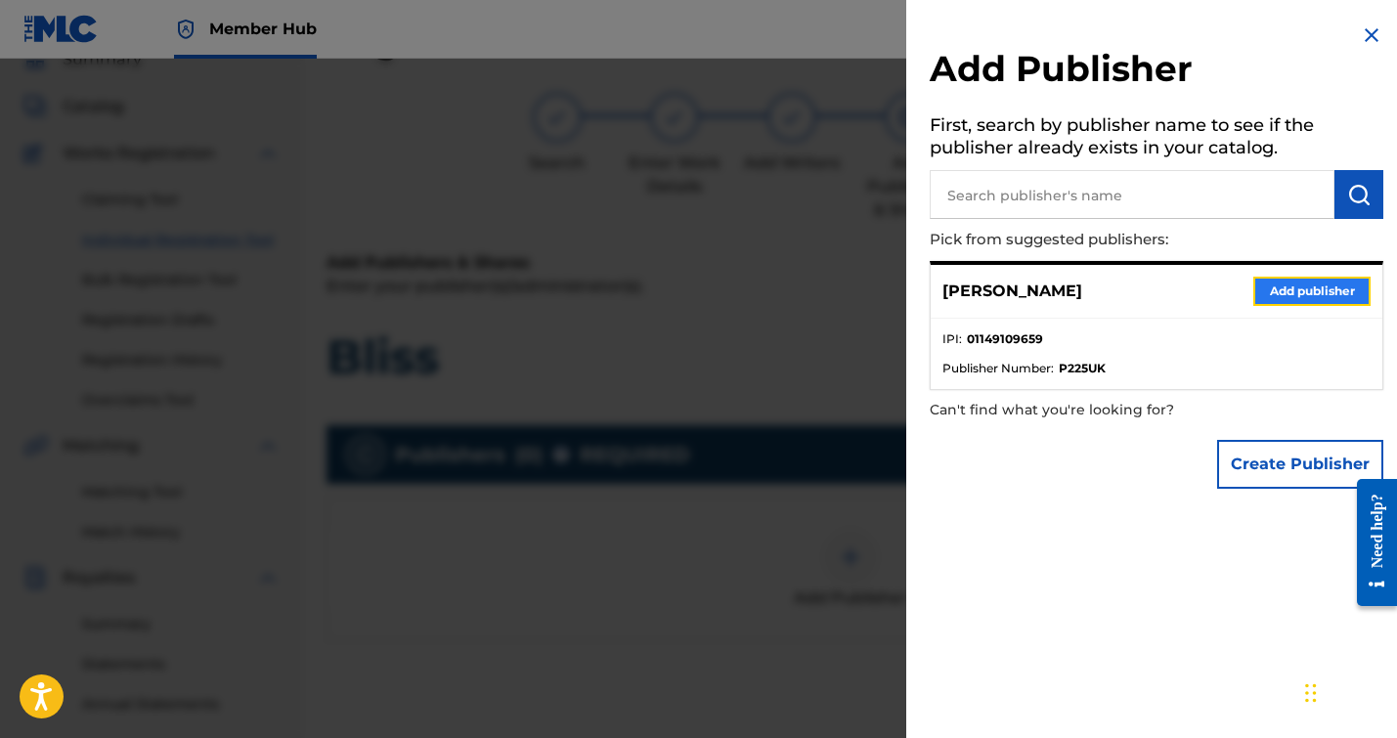
click at [1286, 288] on button "Add publisher" at bounding box center [1311, 291] width 117 height 29
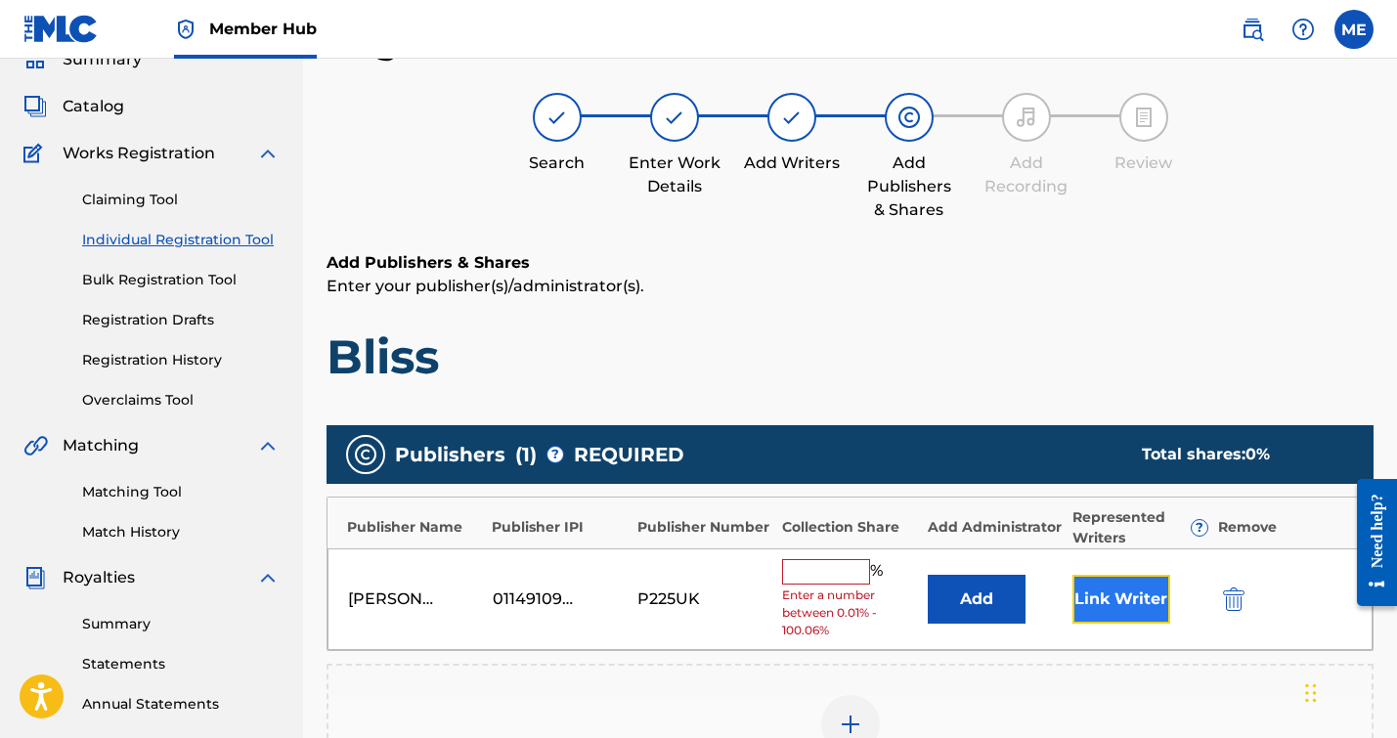
click at [1118, 596] on button "Link Writer" at bounding box center [1121, 599] width 98 height 49
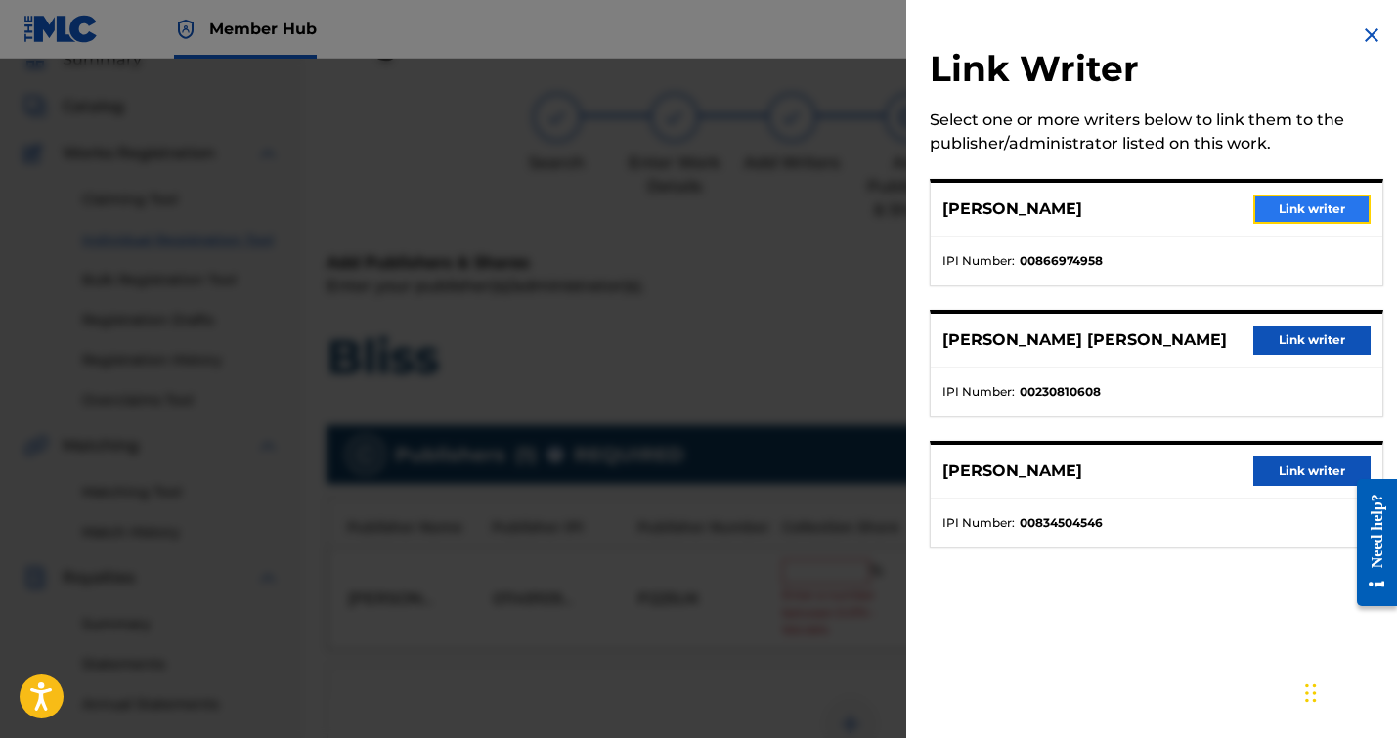
click at [1313, 205] on button "Link writer" at bounding box center [1311, 209] width 117 height 29
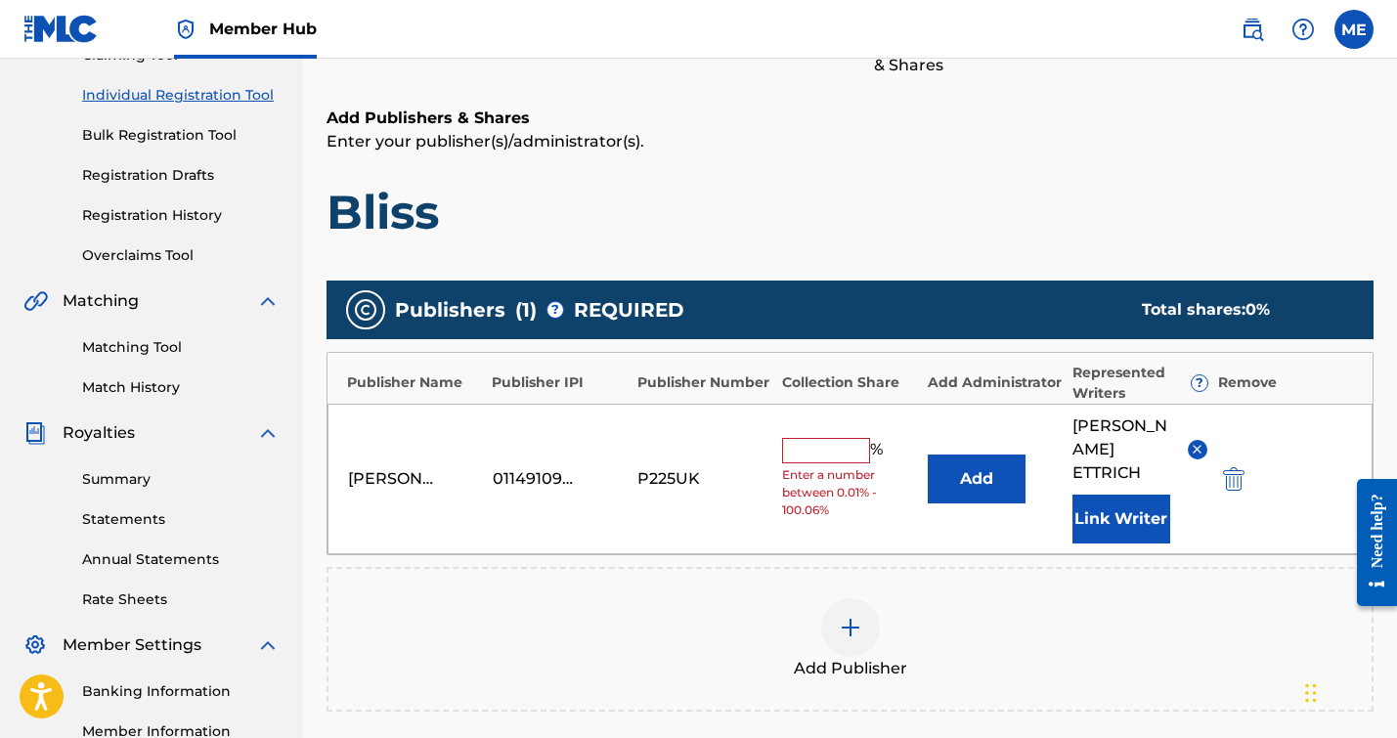
scroll to position [311, 0]
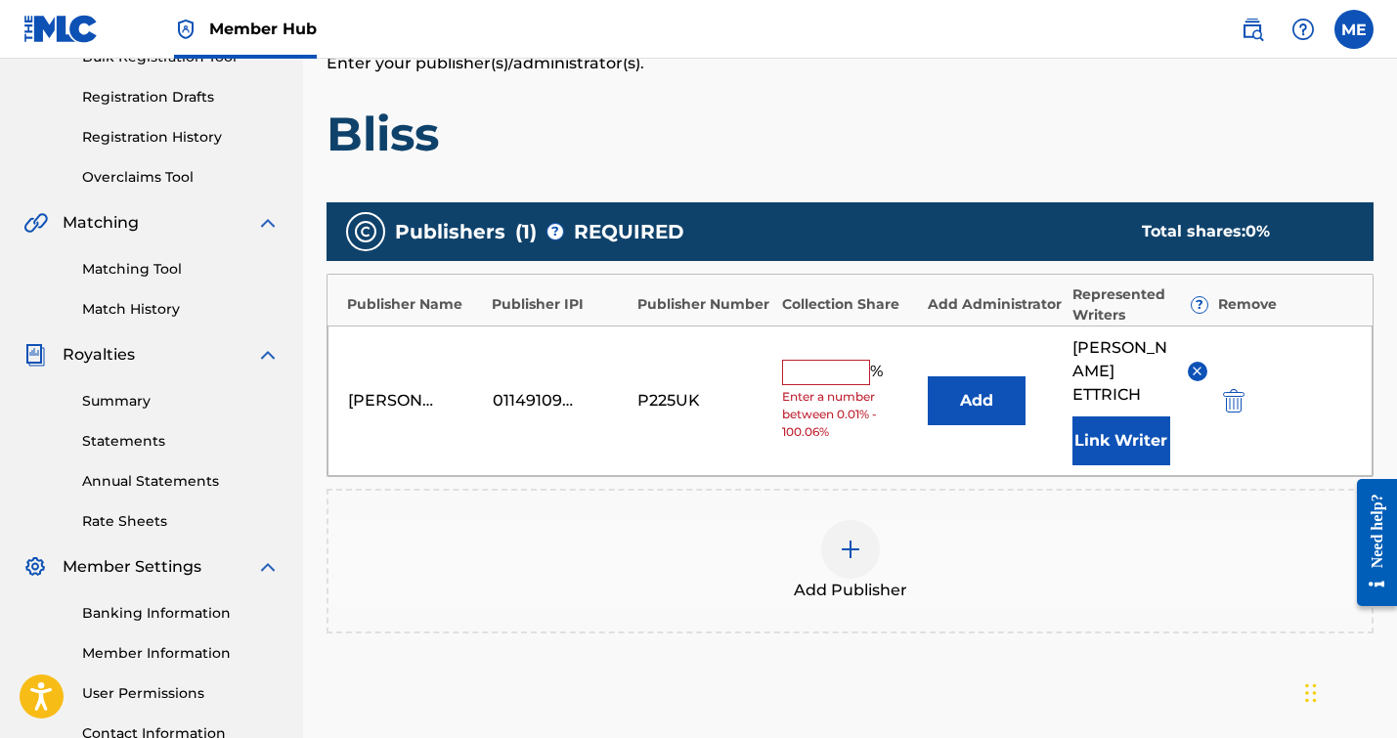
click at [818, 344] on div "[PERSON_NAME] 01149109659 P225UK % Enter a number between 0.01% - 100.06% Add […" at bounding box center [849, 401] width 1045 height 151
click at [817, 360] on input "text" at bounding box center [826, 372] width 88 height 25
type input "33.34"
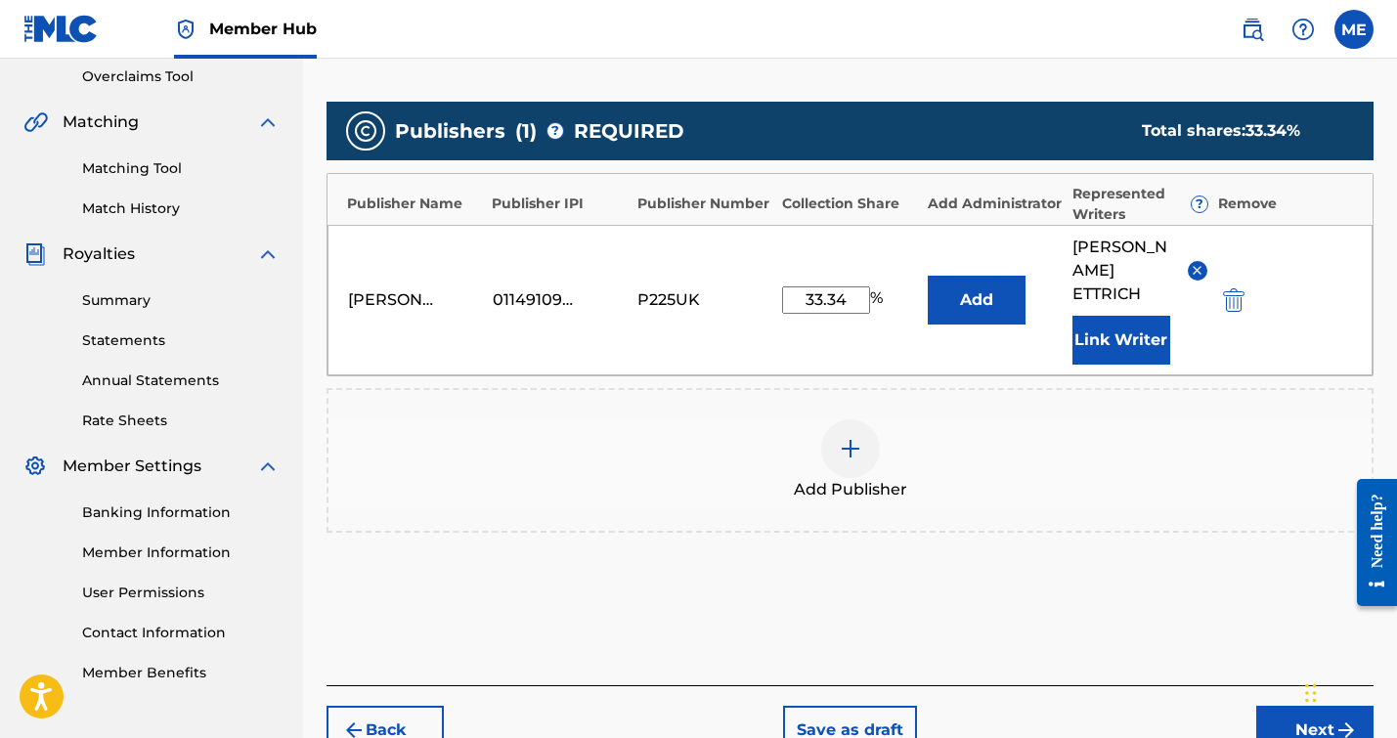
scroll to position [445, 0]
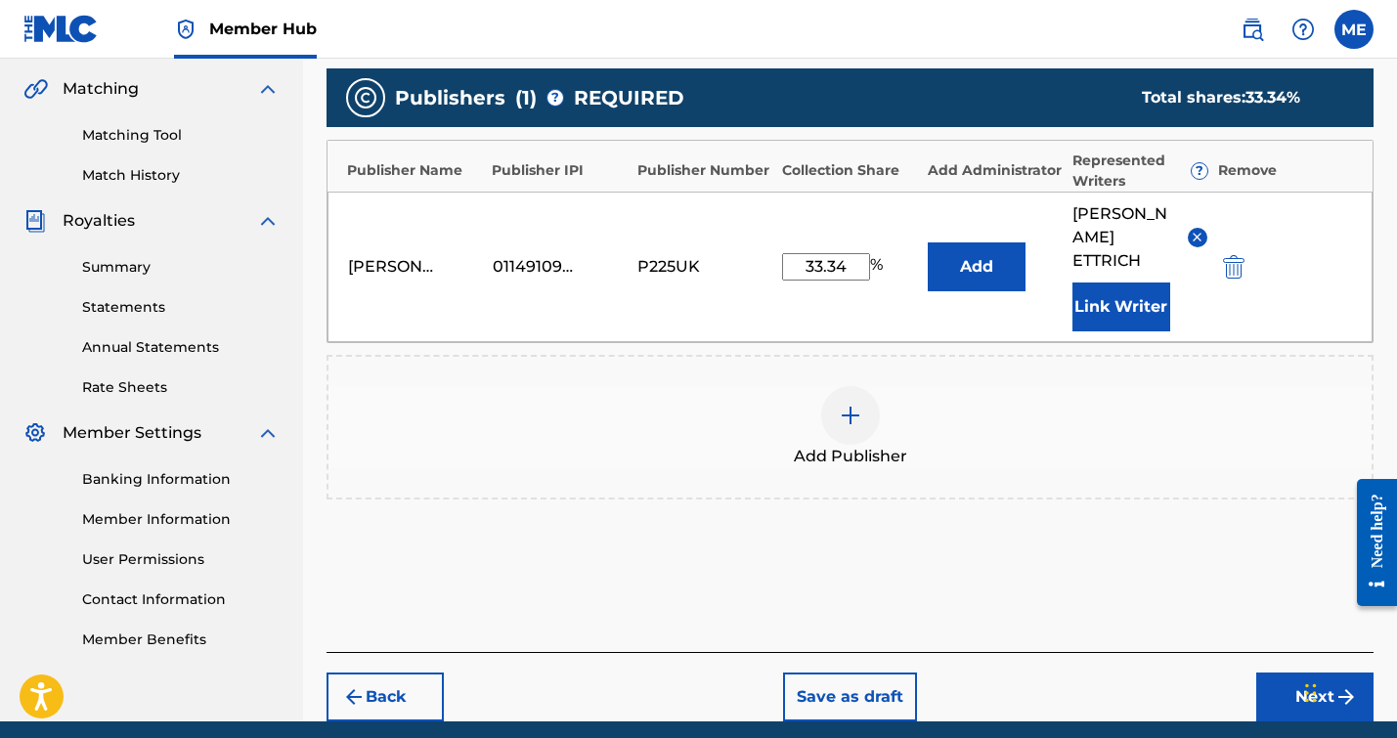
click at [1133, 413] on div "Add Publisher" at bounding box center [849, 427] width 1043 height 82
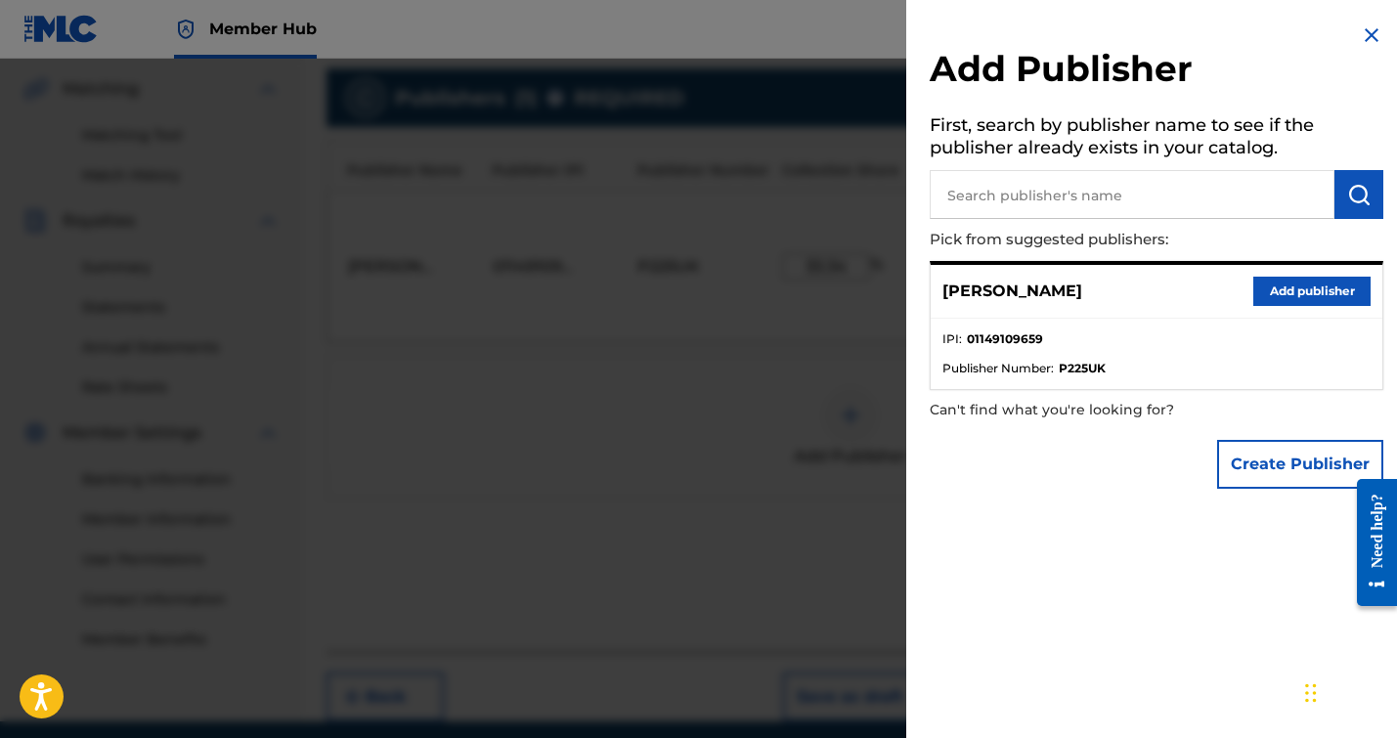
click at [1382, 36] on div "Add Publisher First, search by publisher name to see if the publisher already e…" at bounding box center [1156, 261] width 500 height 522
click at [1364, 30] on img at bounding box center [1371, 34] width 23 height 23
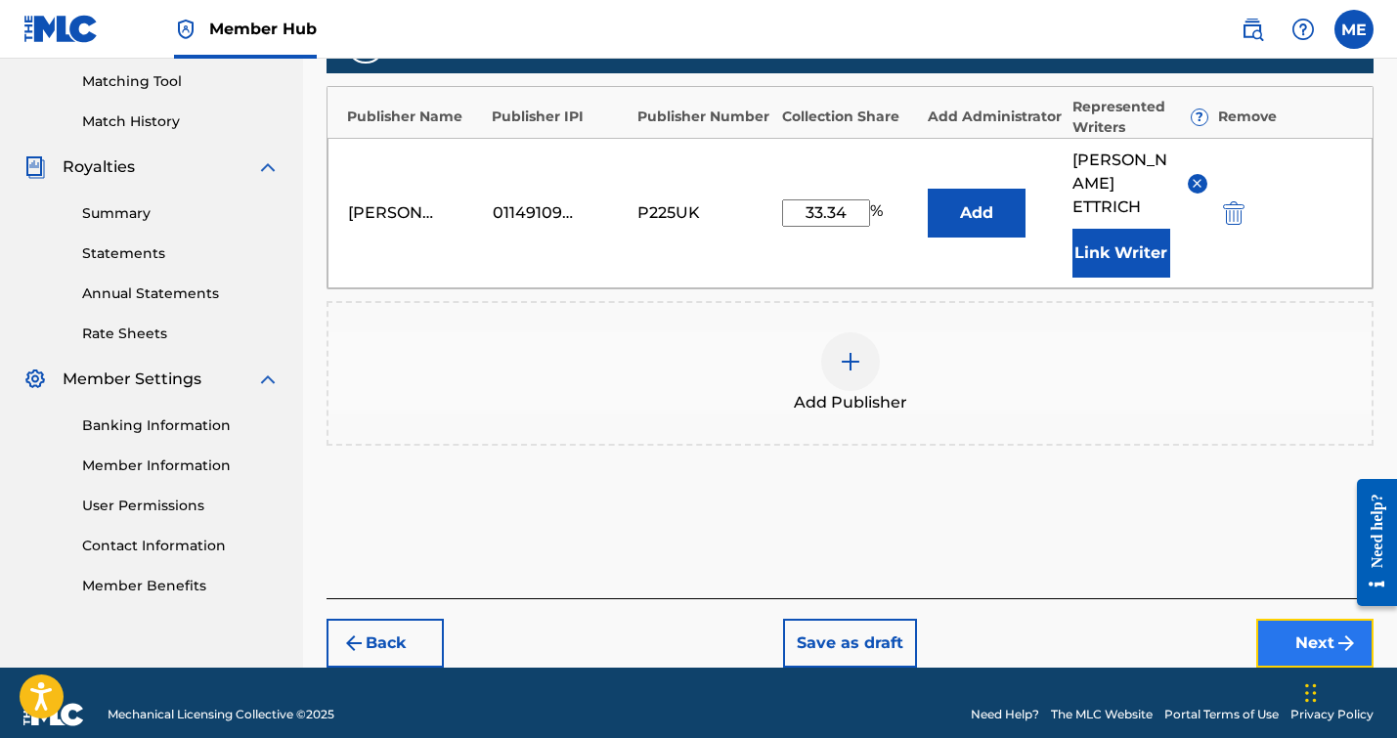
click at [1306, 619] on button "Next" at bounding box center [1314, 643] width 117 height 49
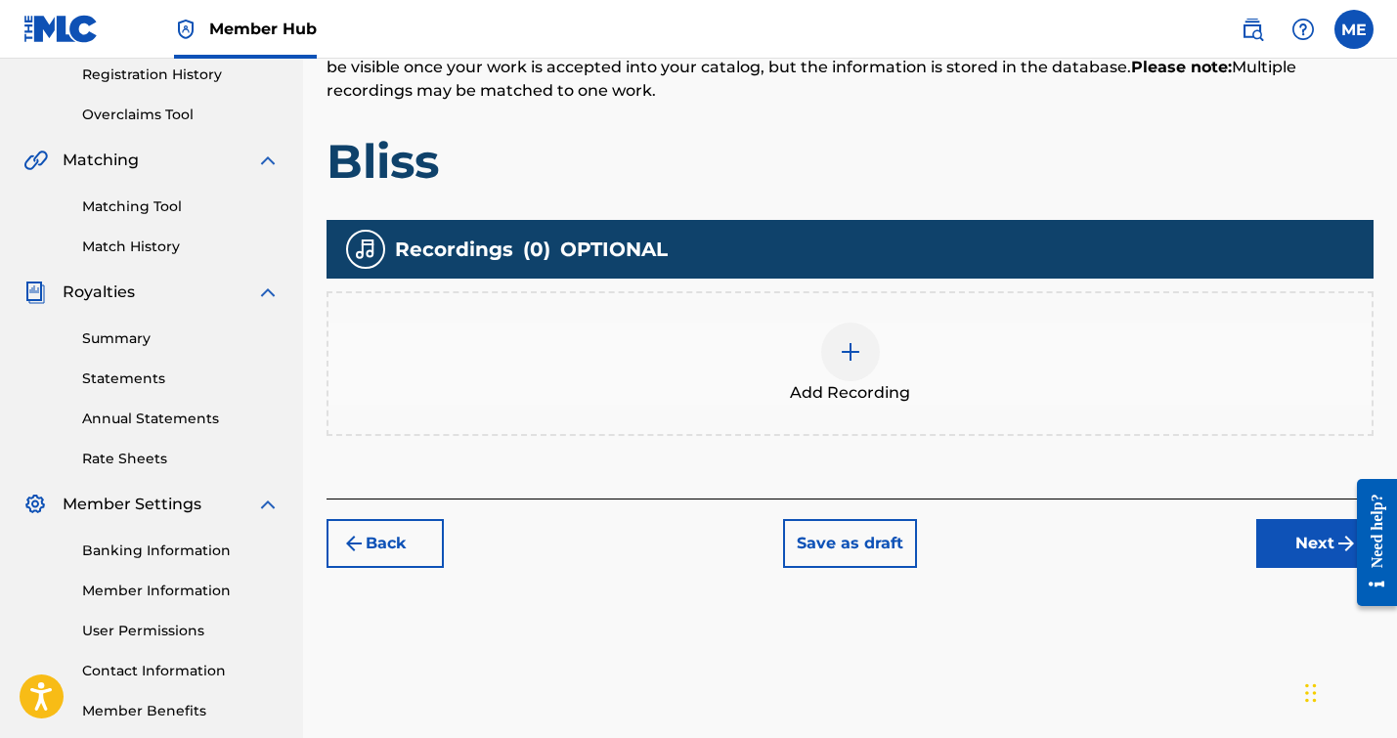
scroll to position [413, 0]
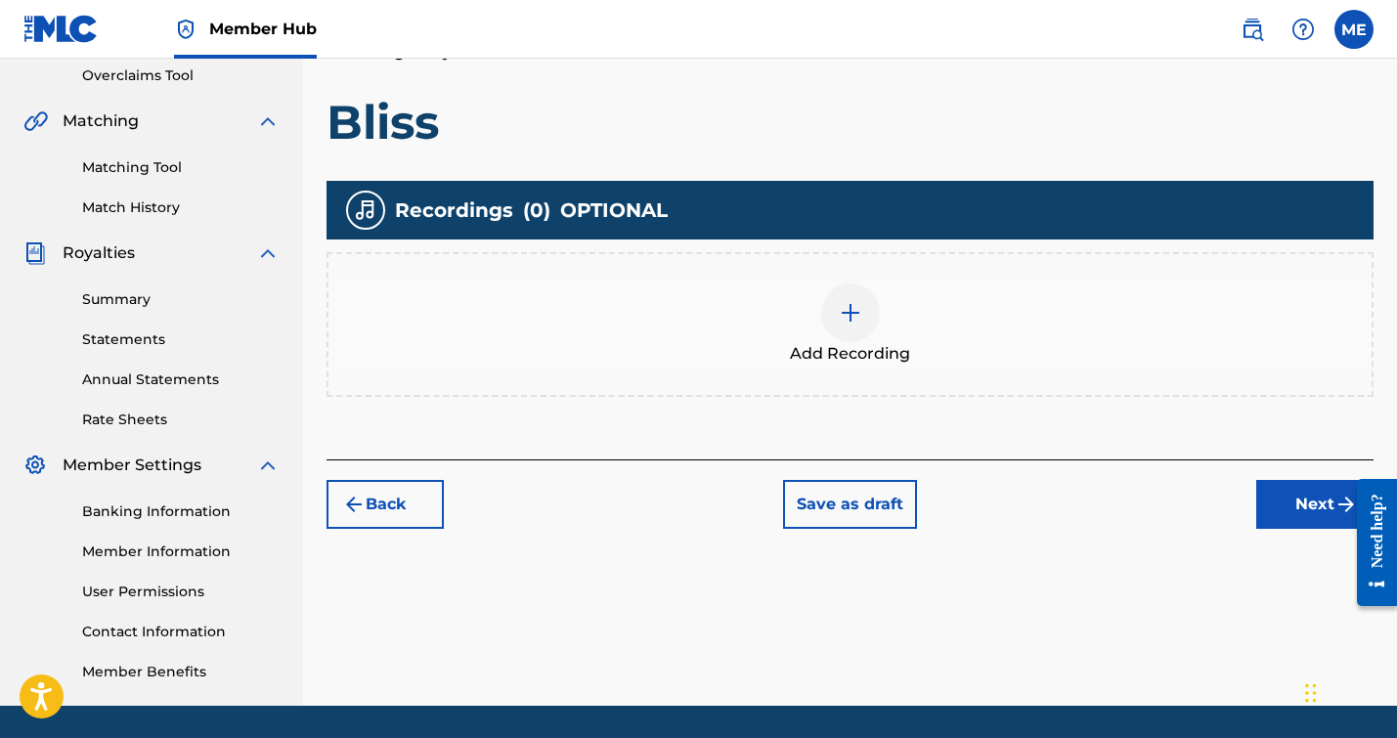
click at [825, 347] on span "Add Recording" at bounding box center [850, 353] width 120 height 23
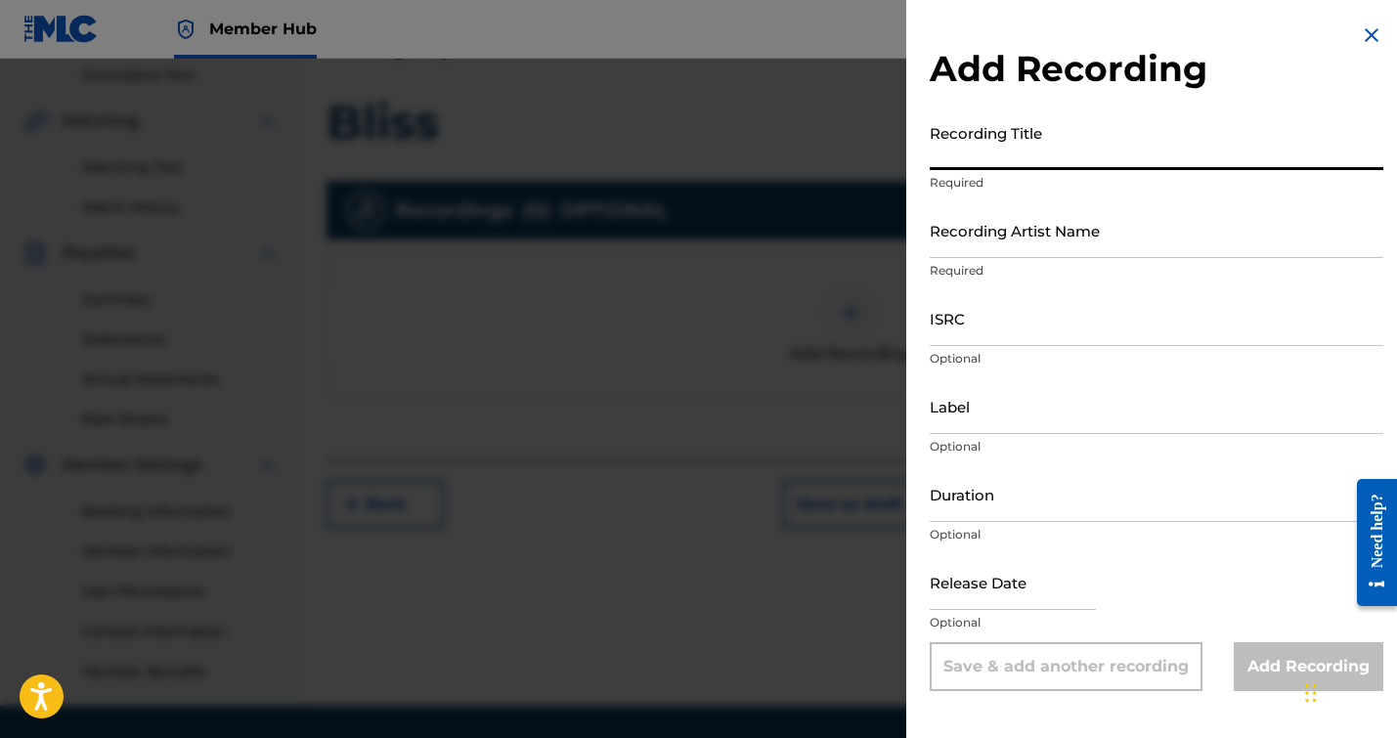
click at [1006, 151] on input "Recording Title" at bounding box center [1157, 142] width 454 height 56
type input "Bliss"
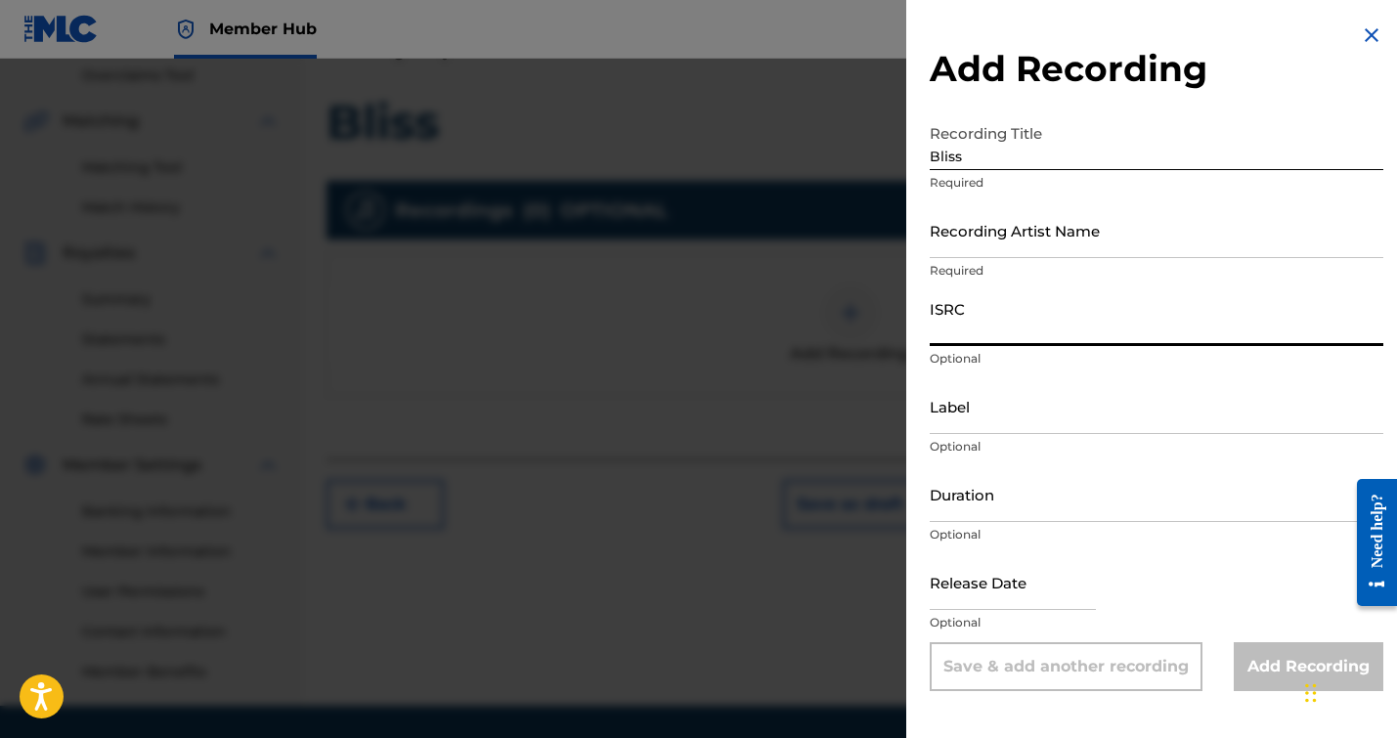
click at [1013, 338] on input "ISRC" at bounding box center [1157, 318] width 454 height 56
click at [1042, 242] on input "Recording Artist Name" at bounding box center [1157, 230] width 454 height 56
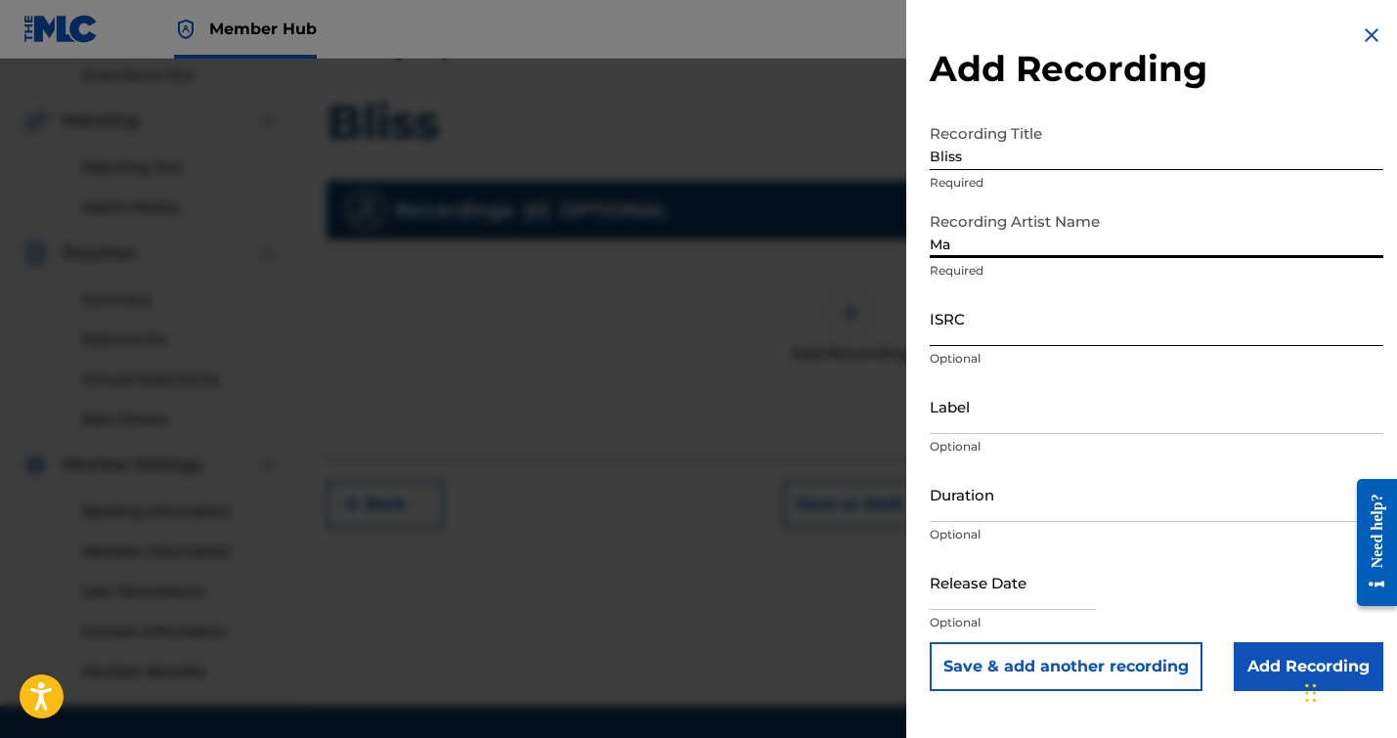
type input "[PERSON_NAME]"
click at [1049, 307] on input "ISRC" at bounding box center [1157, 318] width 454 height 56
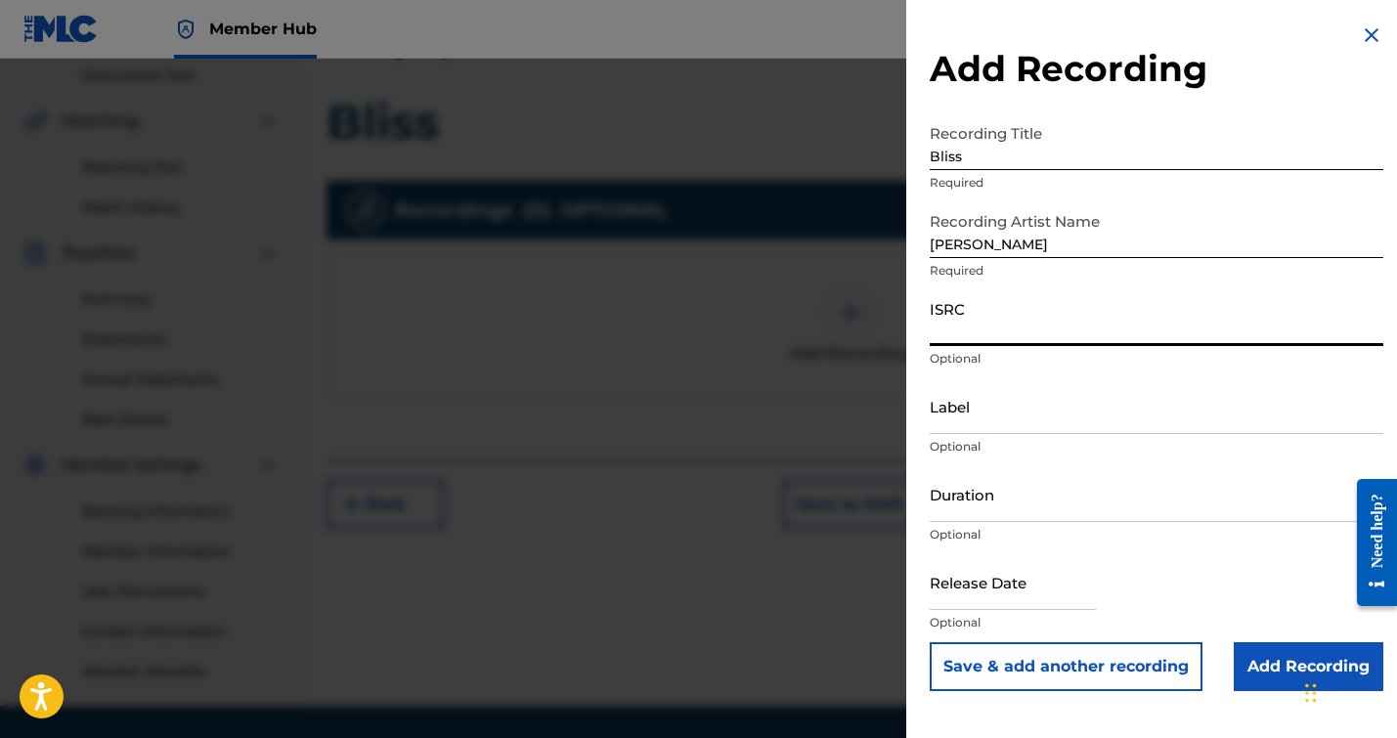
paste input "QZDA82590335"
type input "QZDA82590335"
click at [959, 516] on input "Duration" at bounding box center [1157, 494] width 454 height 56
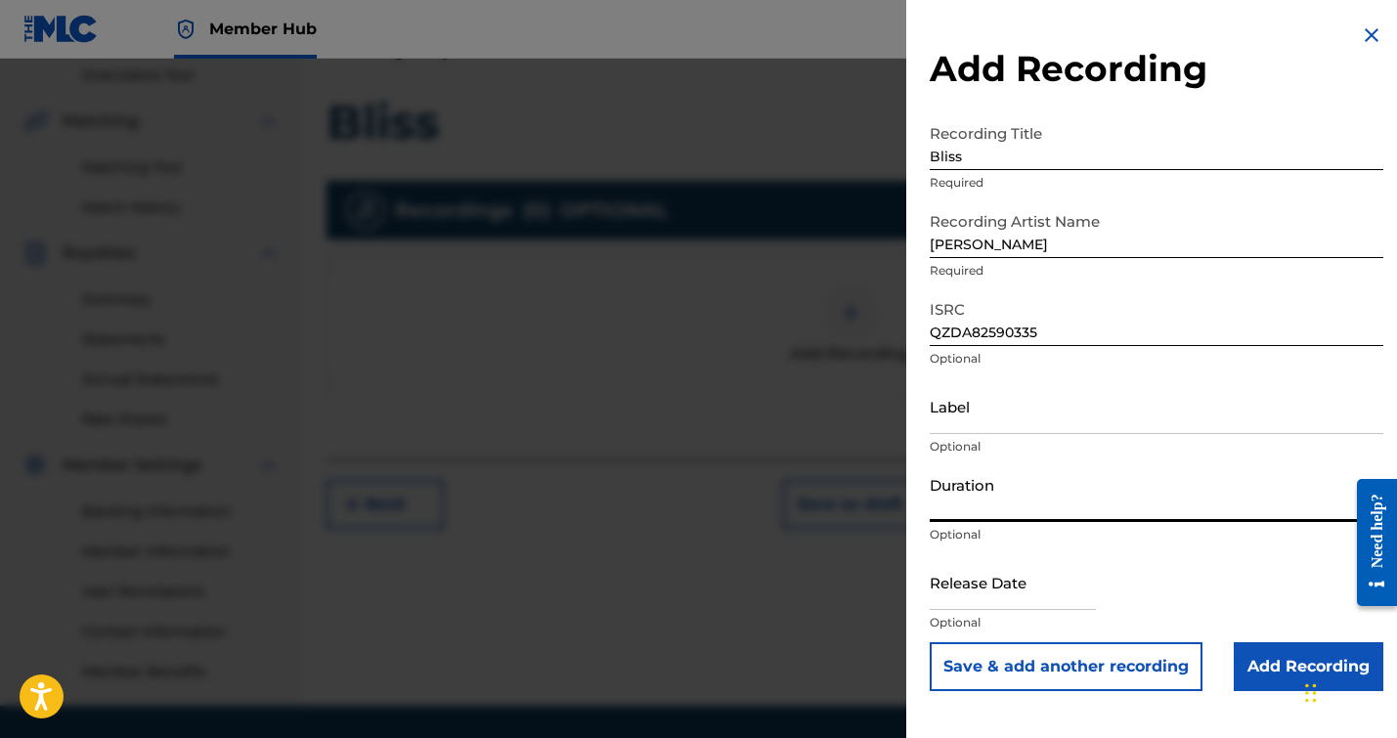
type input "03:09"
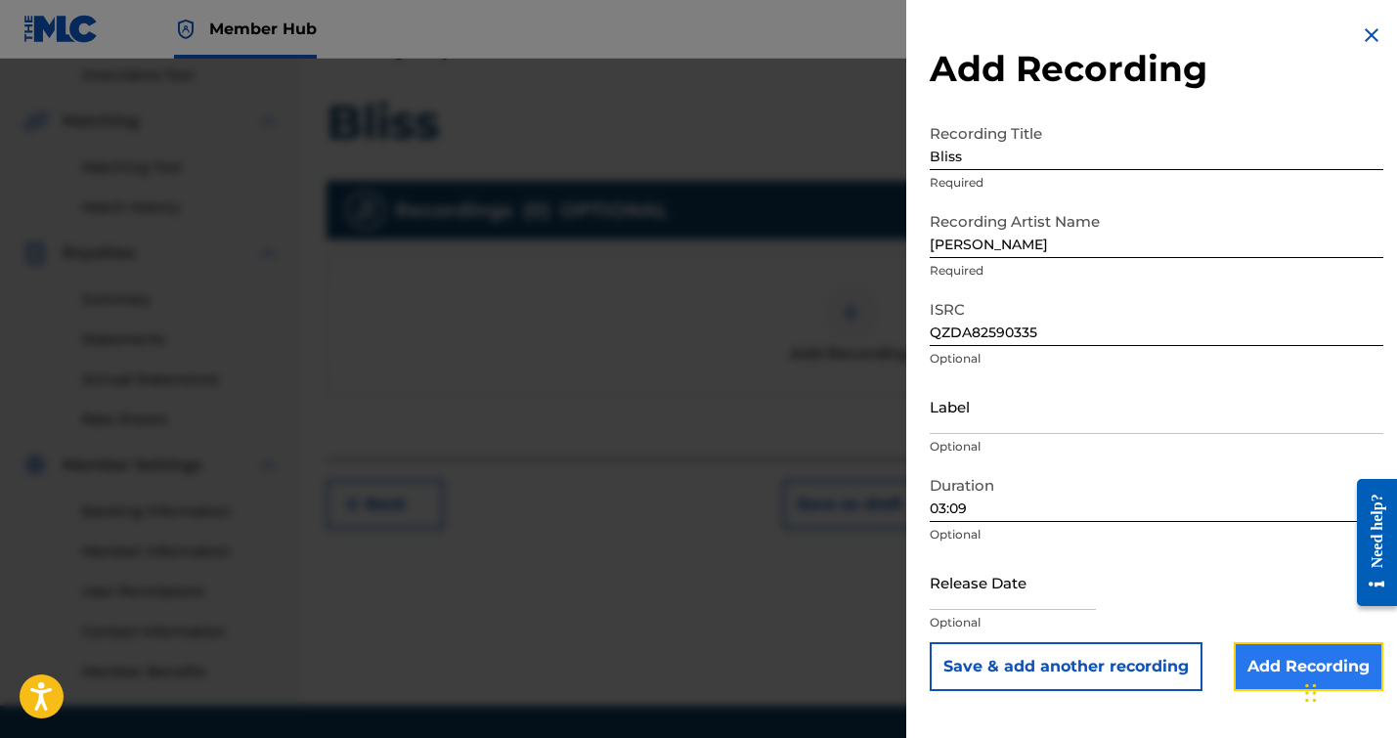
click at [1257, 661] on input "Add Recording" at bounding box center [1309, 666] width 150 height 49
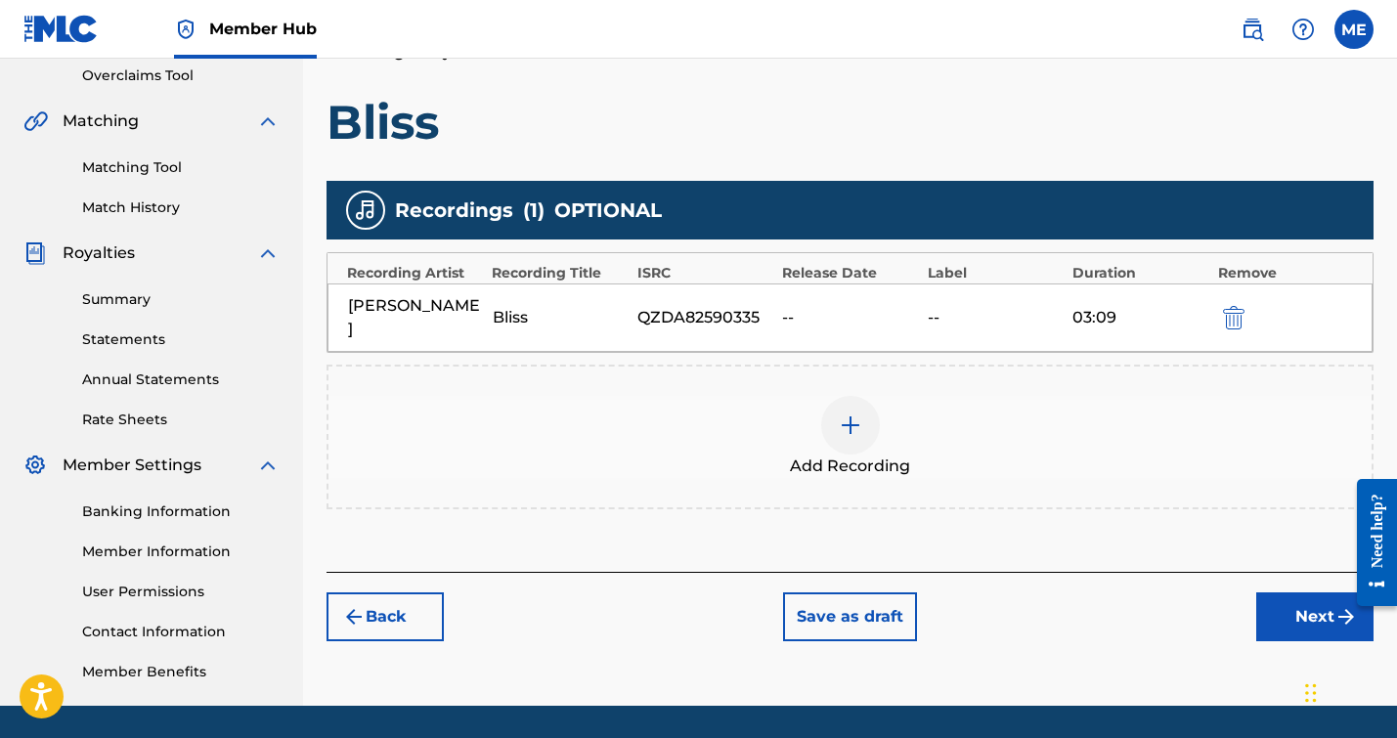
scroll to position [474, 0]
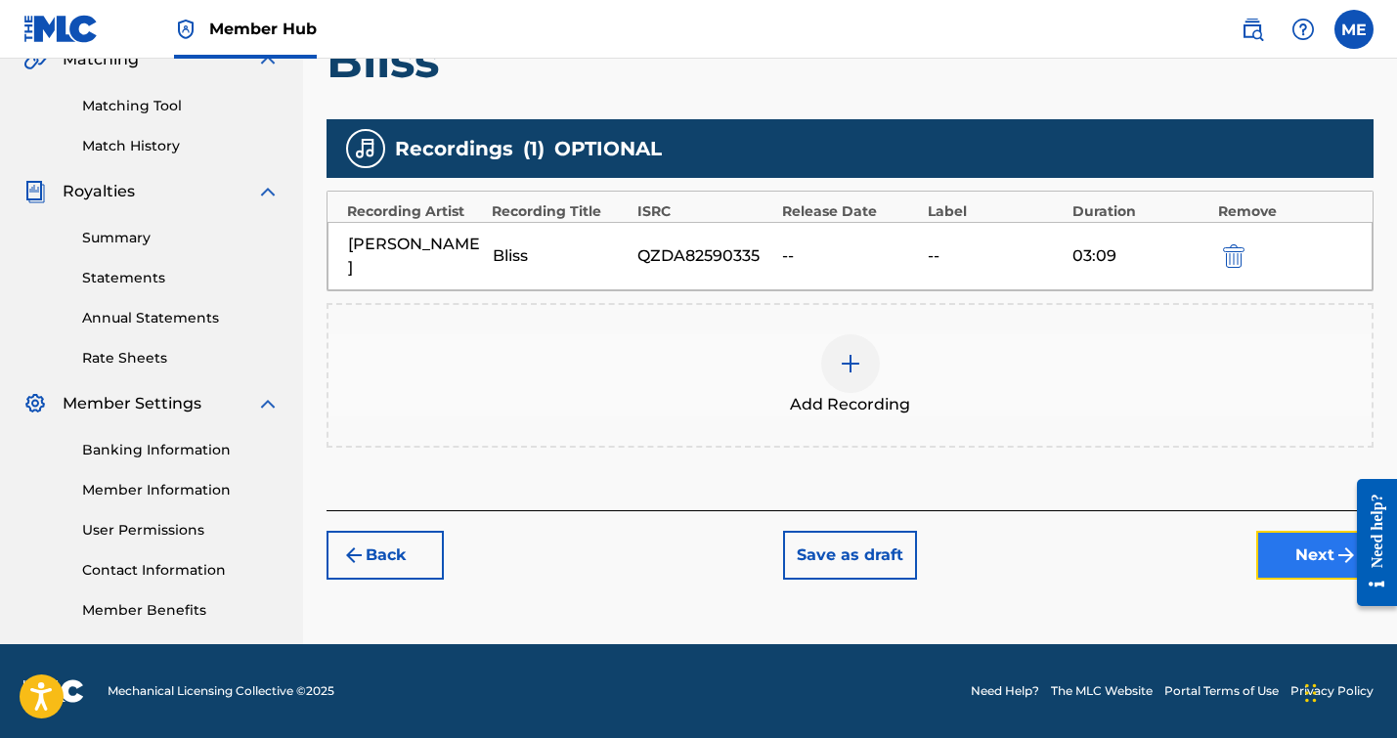
click at [1276, 536] on button "Next" at bounding box center [1314, 555] width 117 height 49
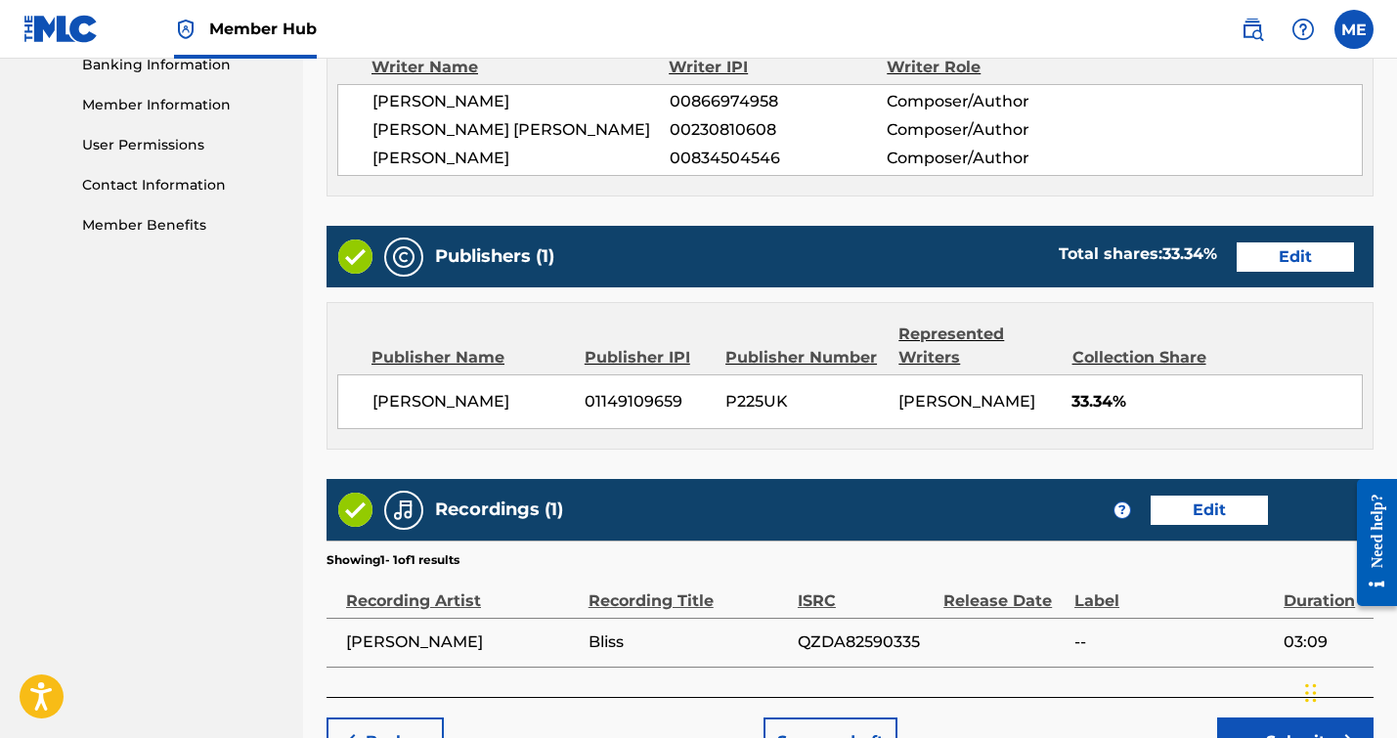
scroll to position [1002, 0]
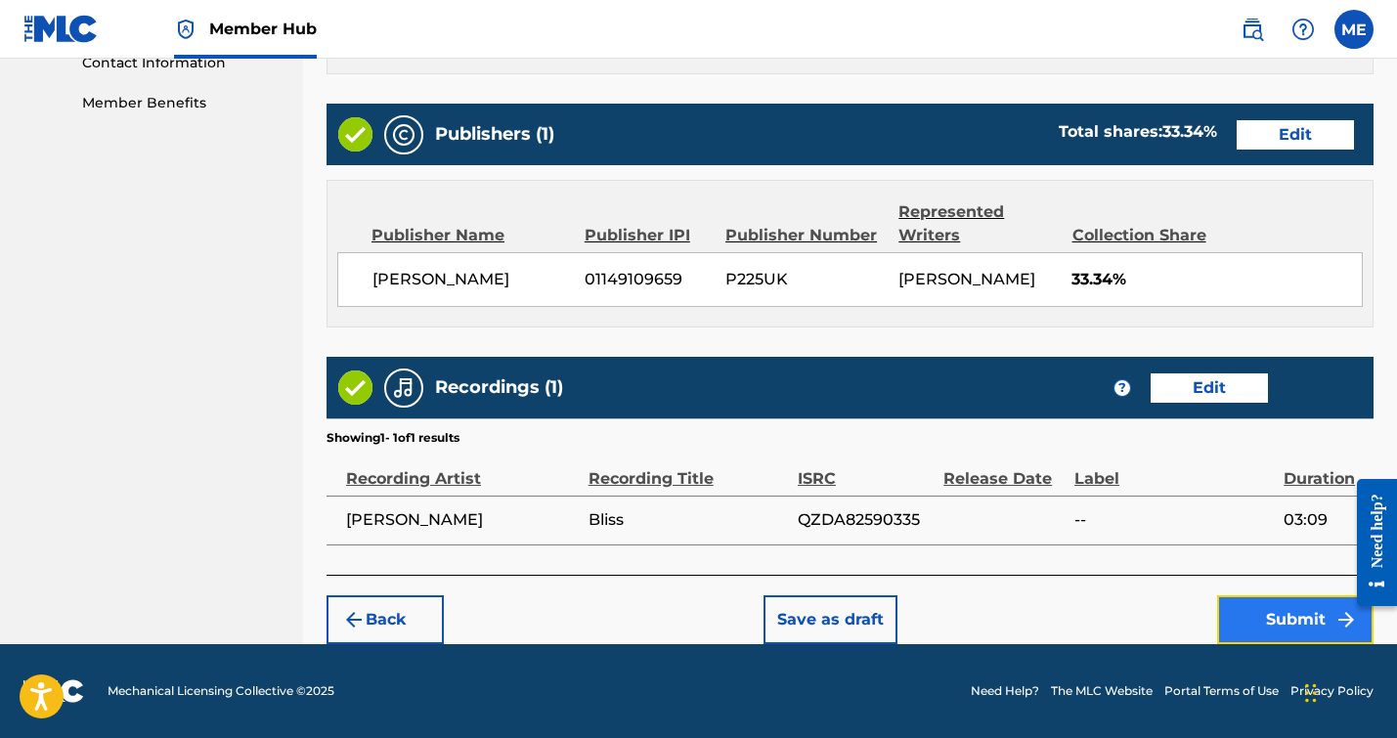
click at [1284, 623] on button "Submit" at bounding box center [1295, 619] width 156 height 49
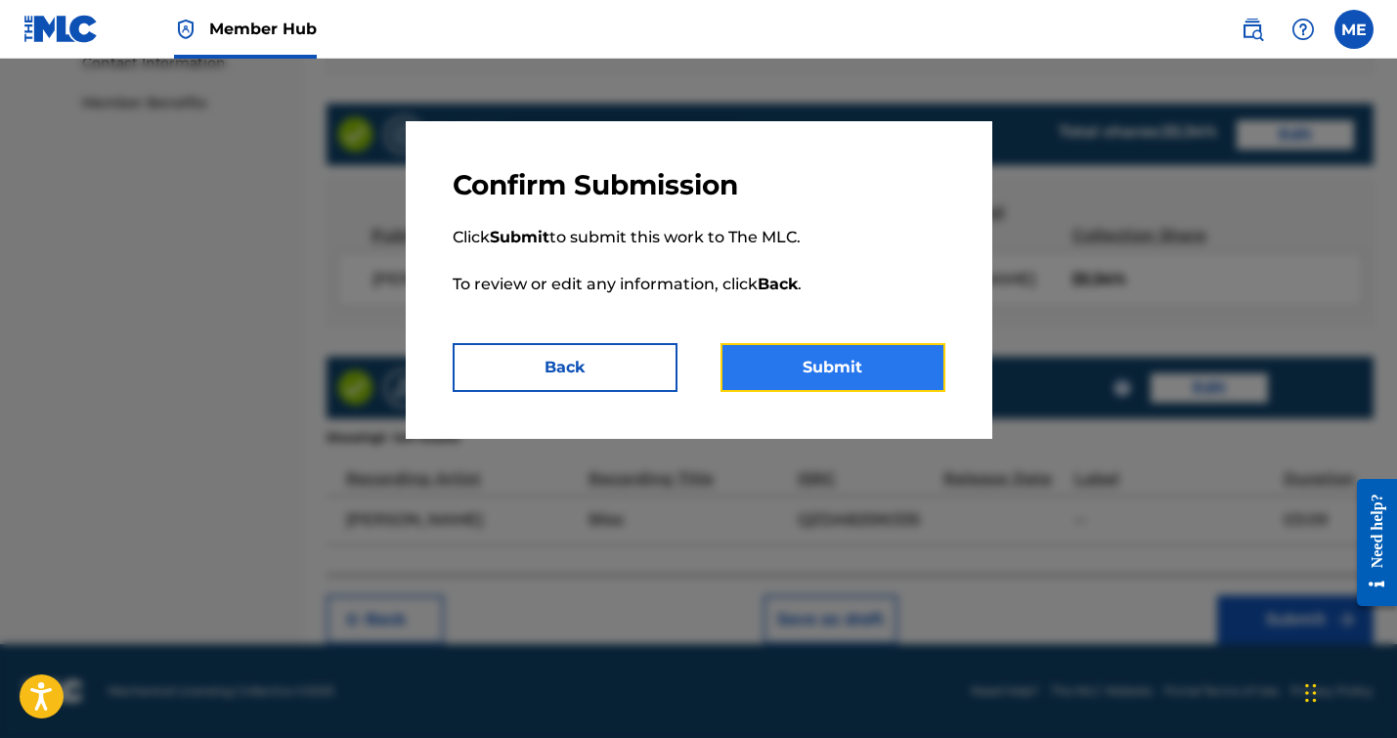
click at [922, 364] on button "Submit" at bounding box center [832, 367] width 225 height 49
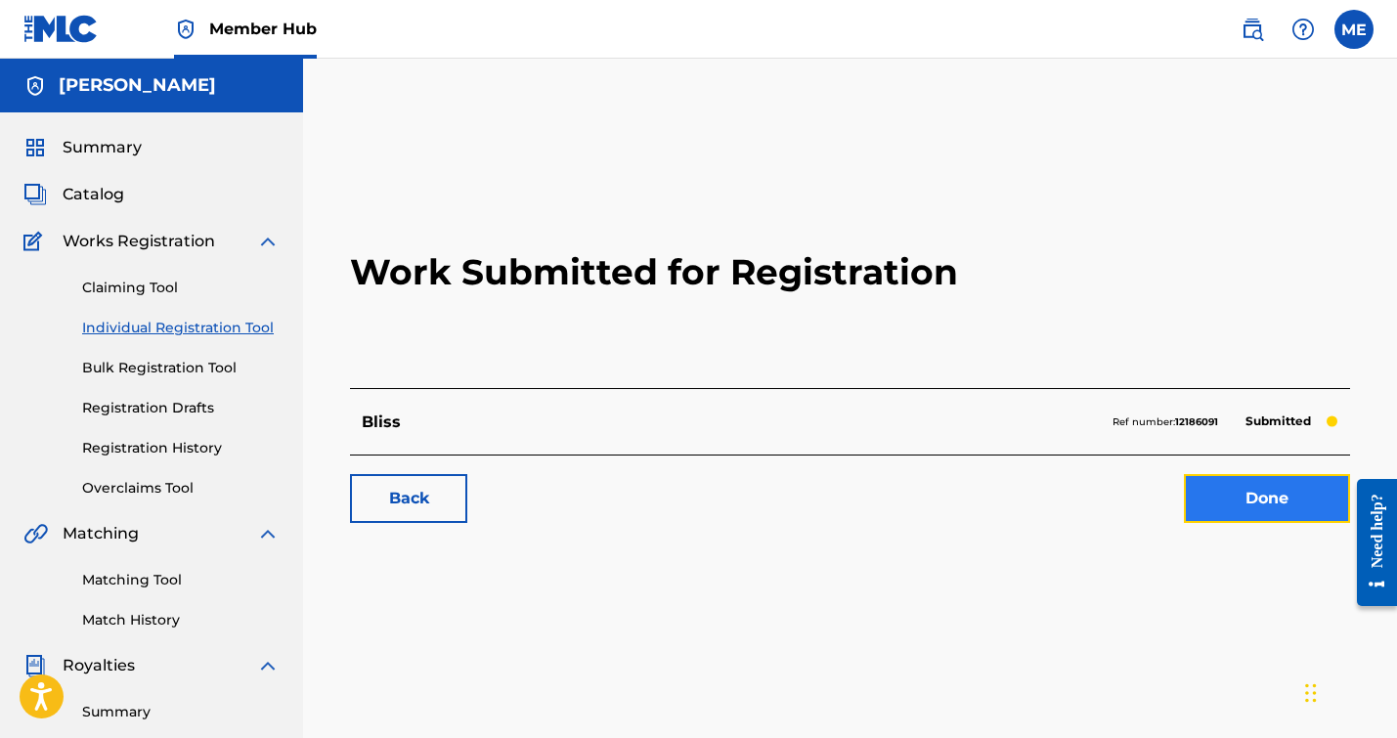
click at [1244, 494] on link "Done" at bounding box center [1267, 498] width 166 height 49
